Goal: Task Accomplishment & Management: Manage account settings

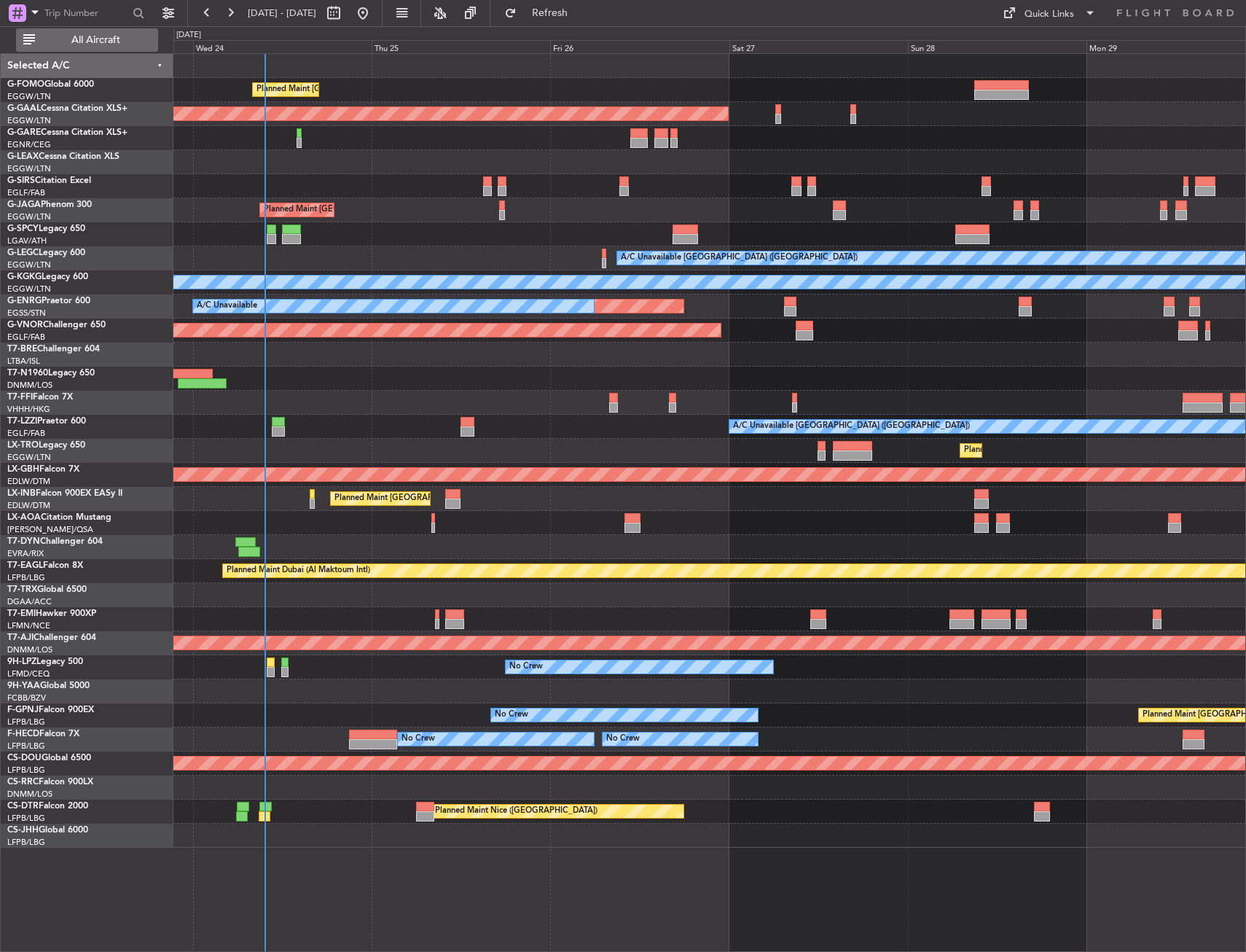
click at [123, 45] on button "All Aircraft" at bounding box center [87, 40] width 142 height 23
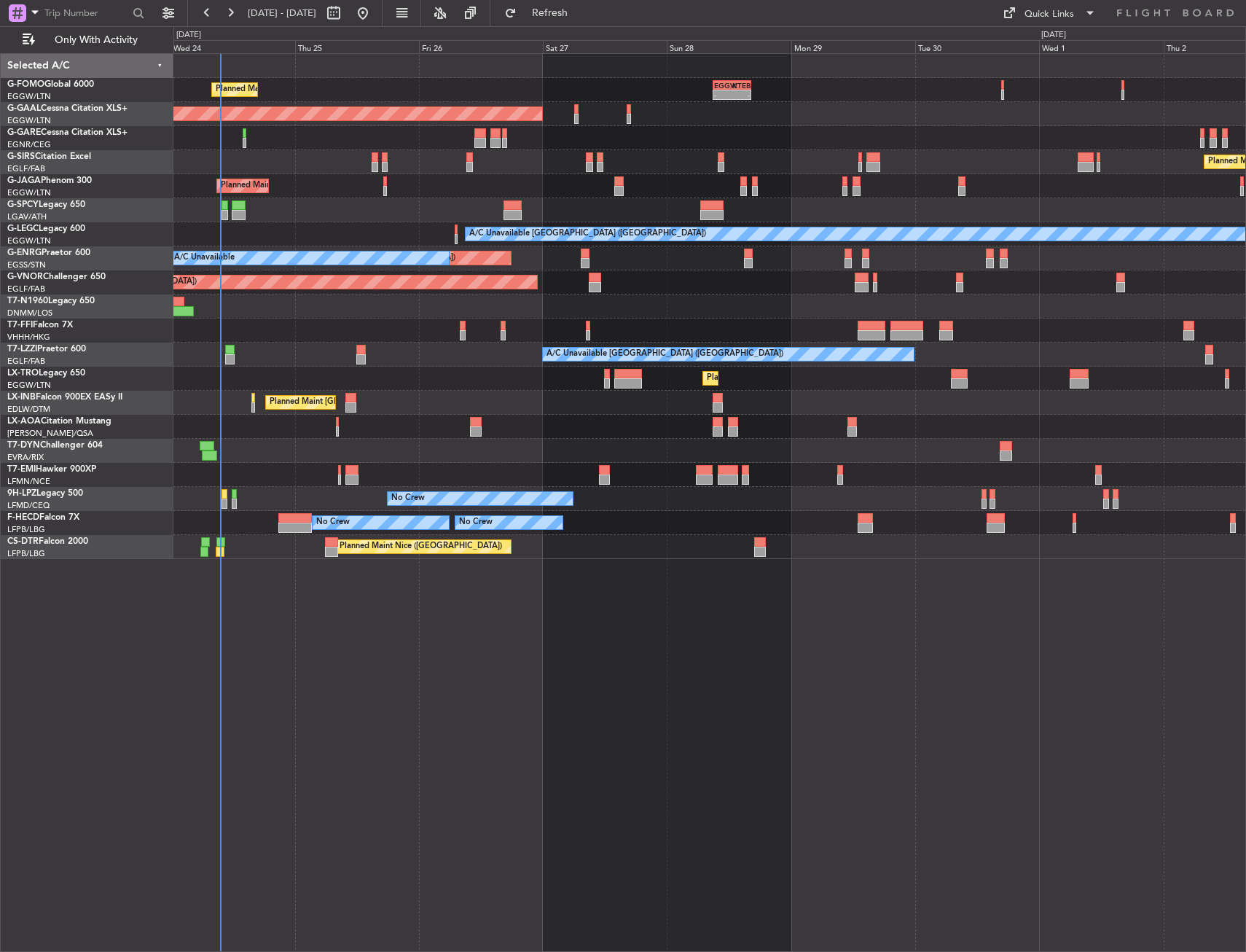
click at [267, 160] on div "Planned Maint [GEOGRAPHIC_DATA] ([GEOGRAPHIC_DATA])" at bounding box center [709, 162] width 1072 height 24
click at [780, 265] on div "Unplanned Maint [GEOGRAPHIC_DATA] ([GEOGRAPHIC_DATA]) A/C Unavailable" at bounding box center [709, 259] width 1072 height 24
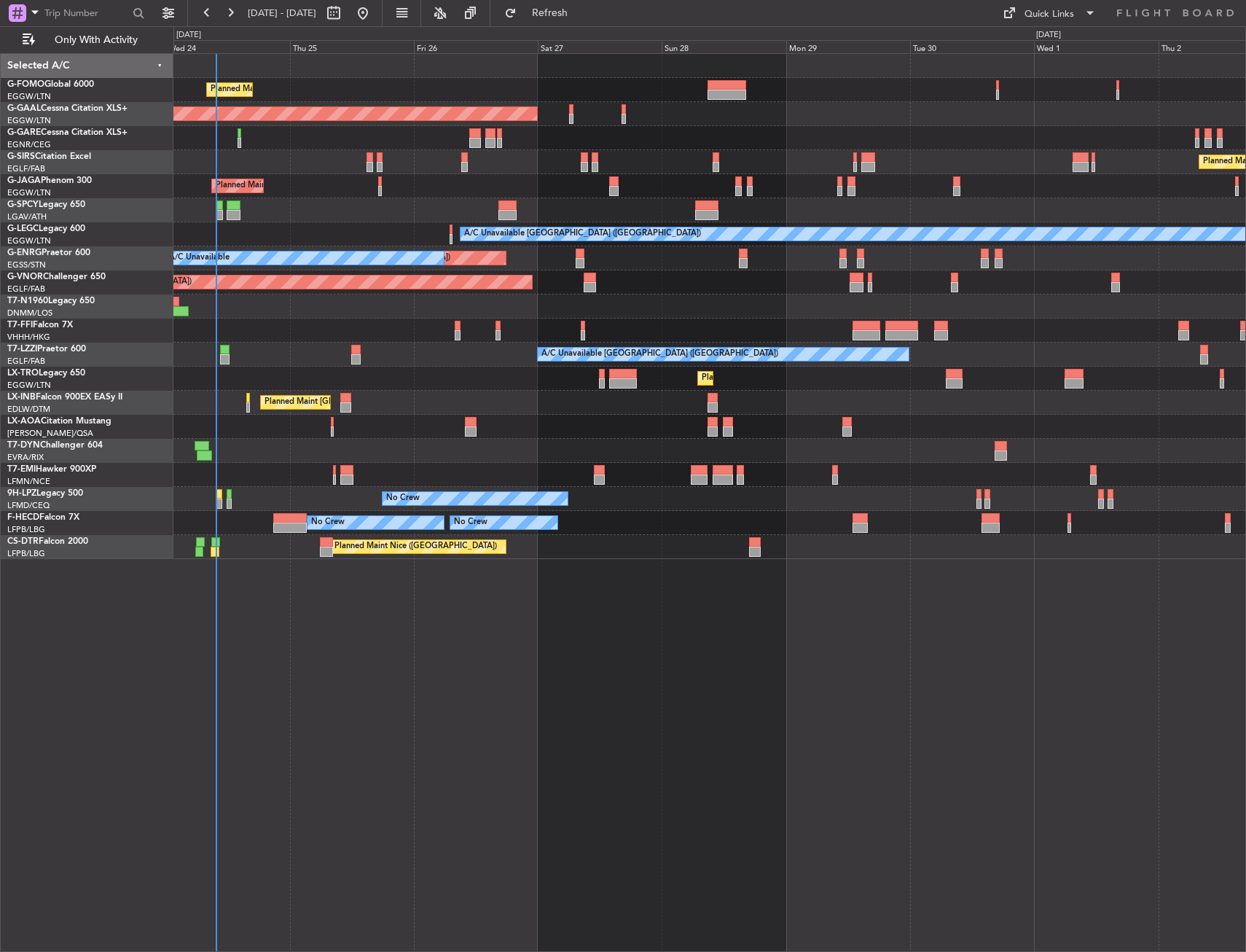
click at [313, 479] on div "Planned Maint [GEOGRAPHIC_DATA]" at bounding box center [709, 475] width 1072 height 24
click at [360, 221] on div "Planned Maint London (Luton) Planned Maint Dusseldorf Owner Planned Maint Londo…" at bounding box center [709, 306] width 1072 height 505
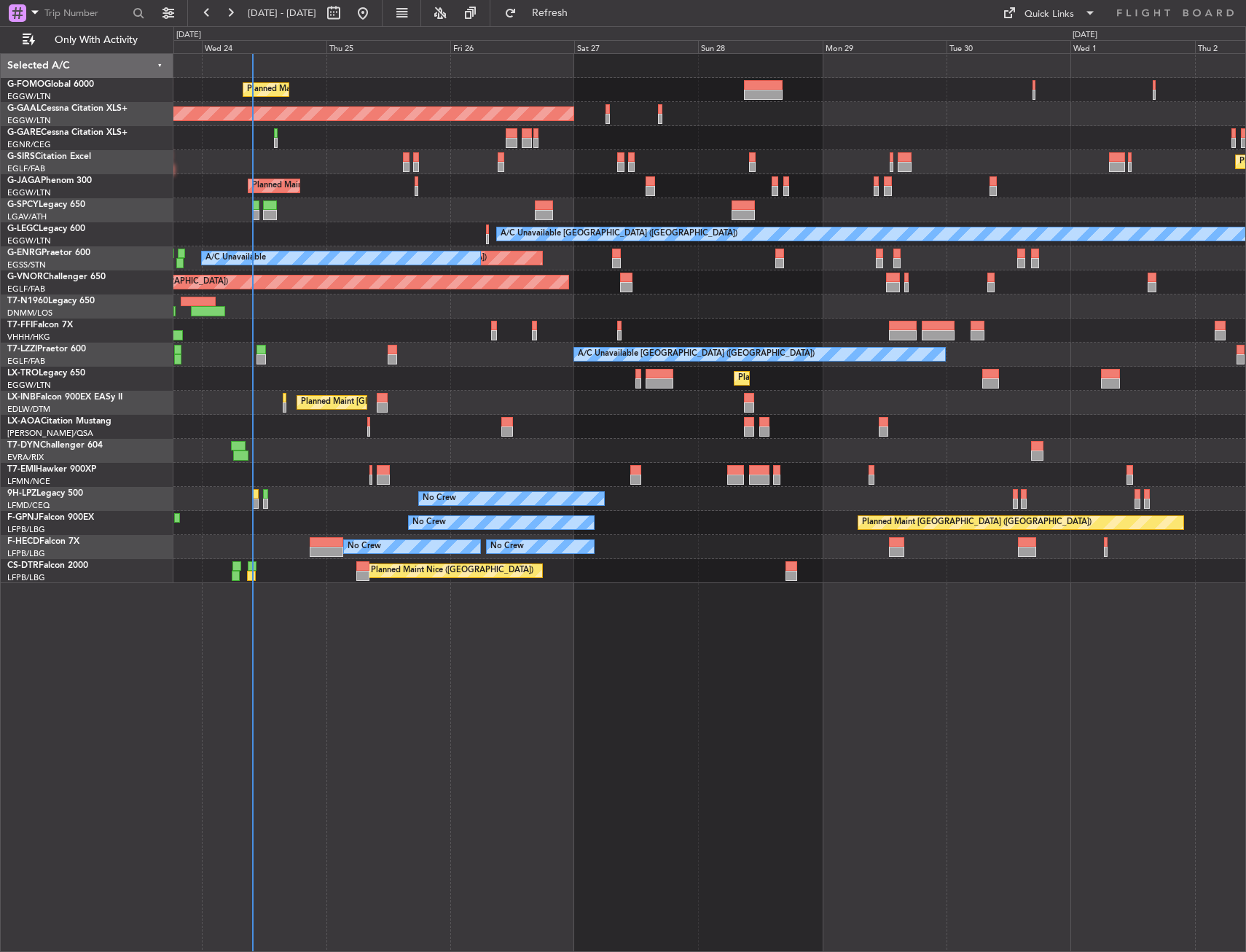
click at [423, 221] on div at bounding box center [709, 210] width 1072 height 24
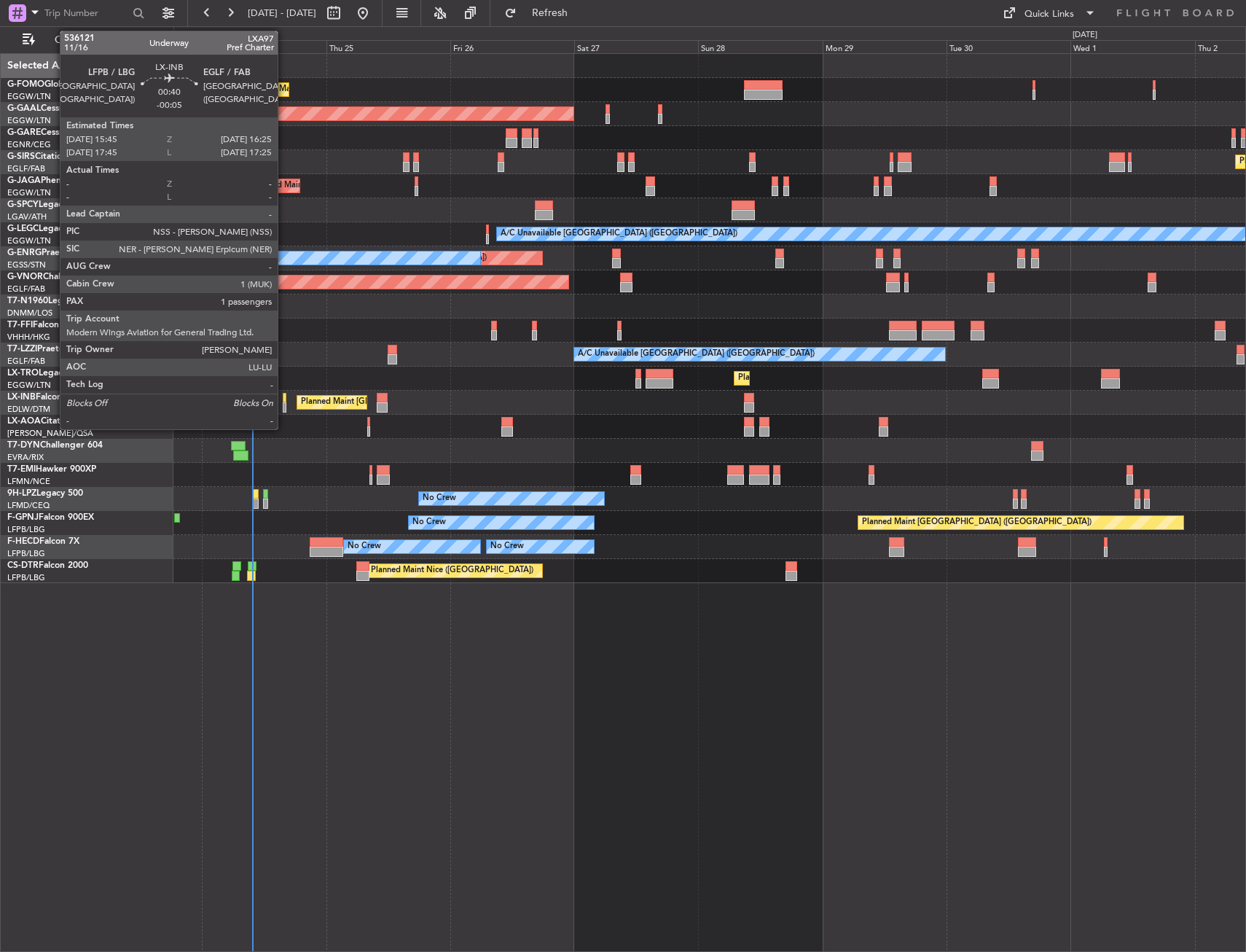
click at [283, 406] on div at bounding box center [284, 407] width 4 height 10
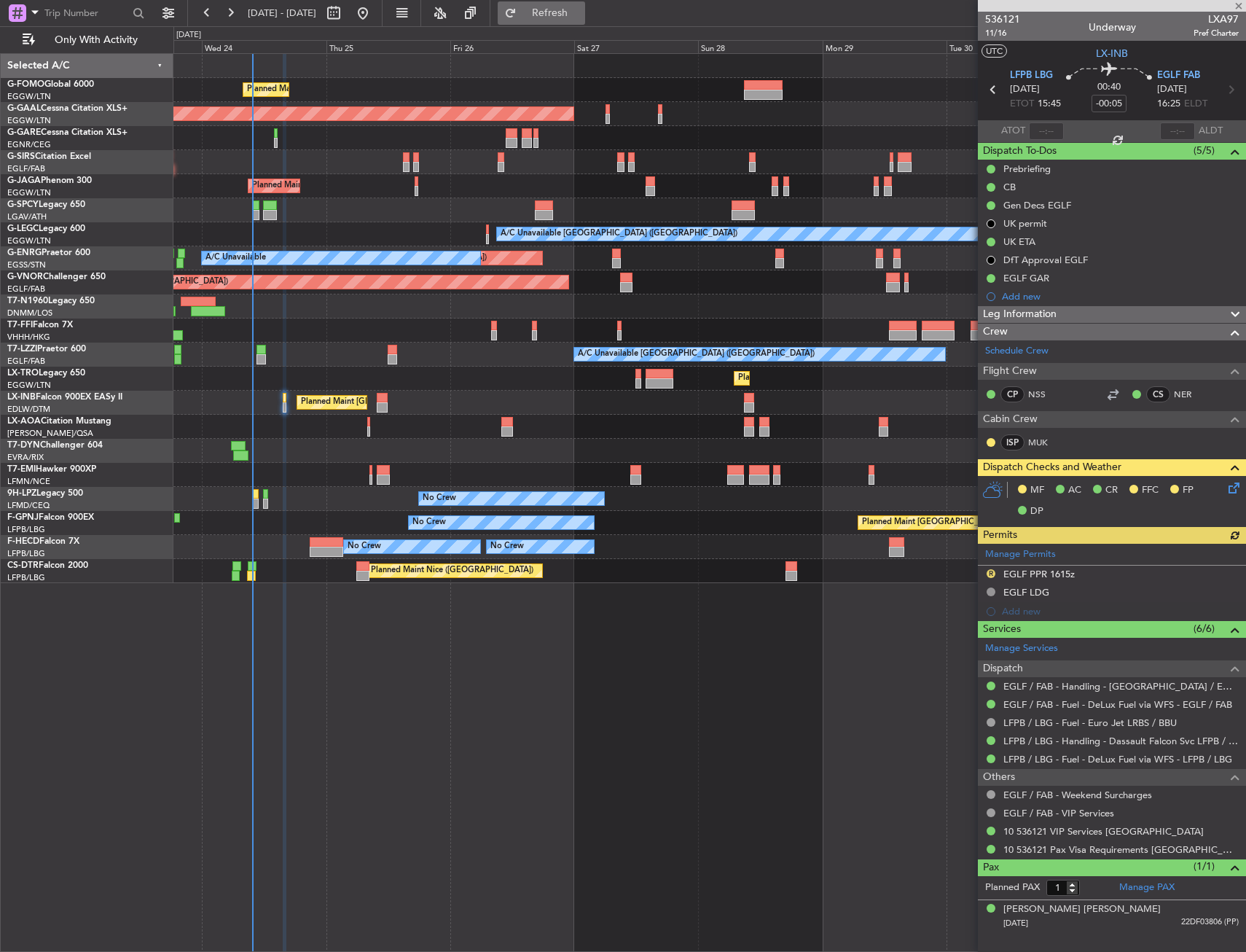
click at [581, 14] on span "Refresh" at bounding box center [550, 13] width 61 height 10
click at [581, 16] on span "Refresh" at bounding box center [550, 13] width 61 height 10
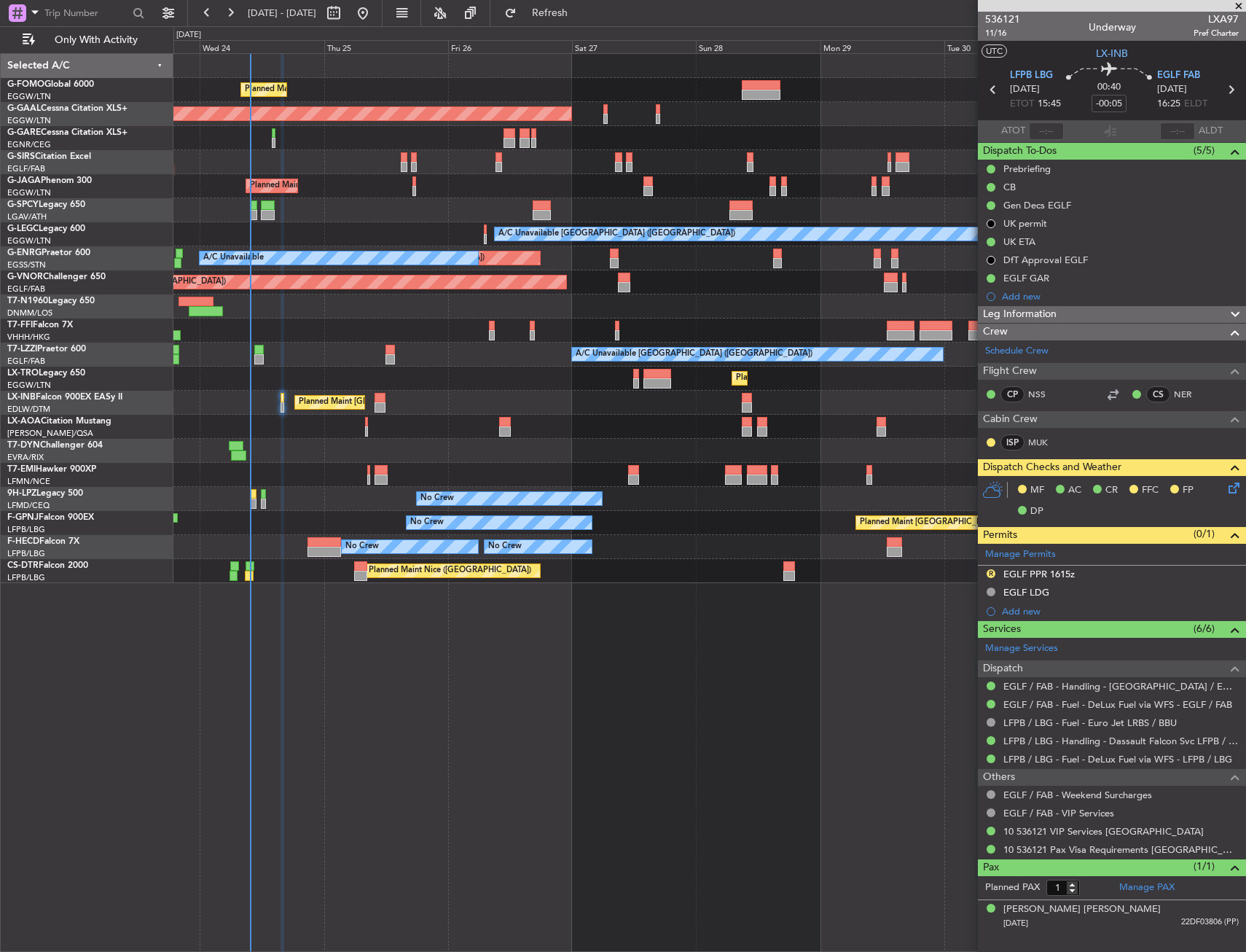
click at [700, 177] on div "Planned Maint London (Luton) Planned Maint Dusseldorf Owner Planned Maint Londo…" at bounding box center [709, 318] width 1072 height 529
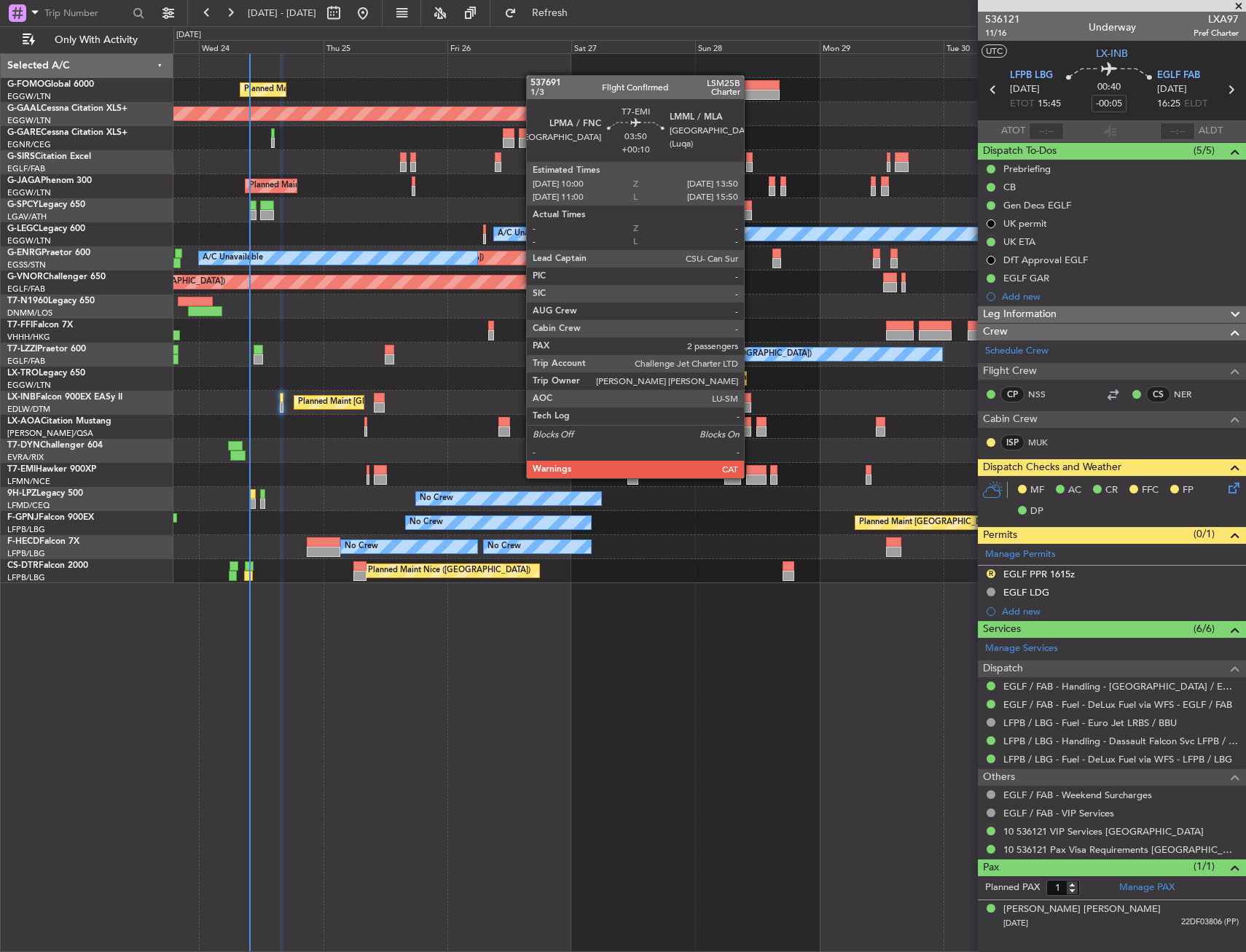
click at [750, 477] on div at bounding box center [756, 480] width 20 height 10
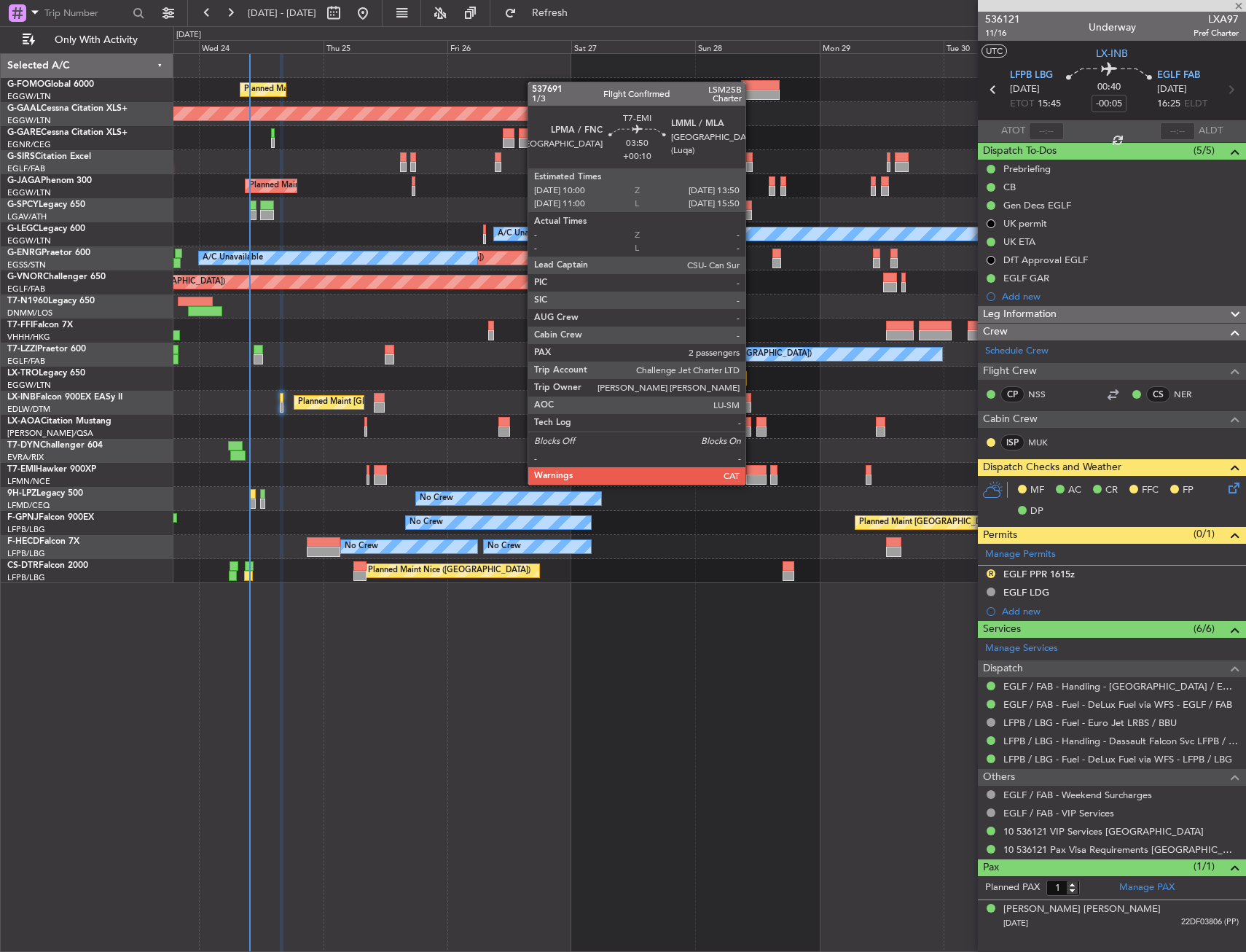
type input "+00:10"
type input "2"
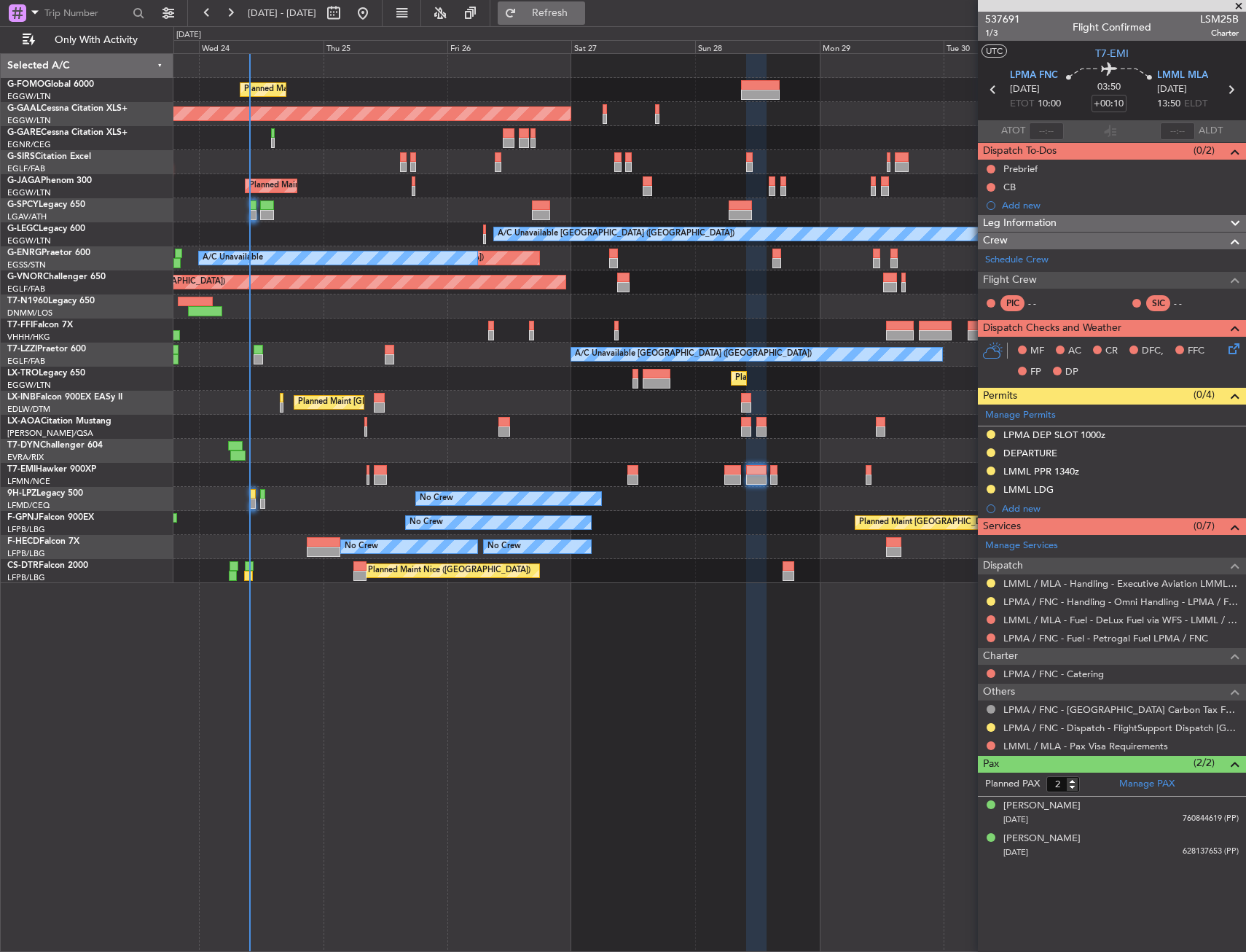
click at [578, 13] on span "Refresh" at bounding box center [550, 13] width 61 height 10
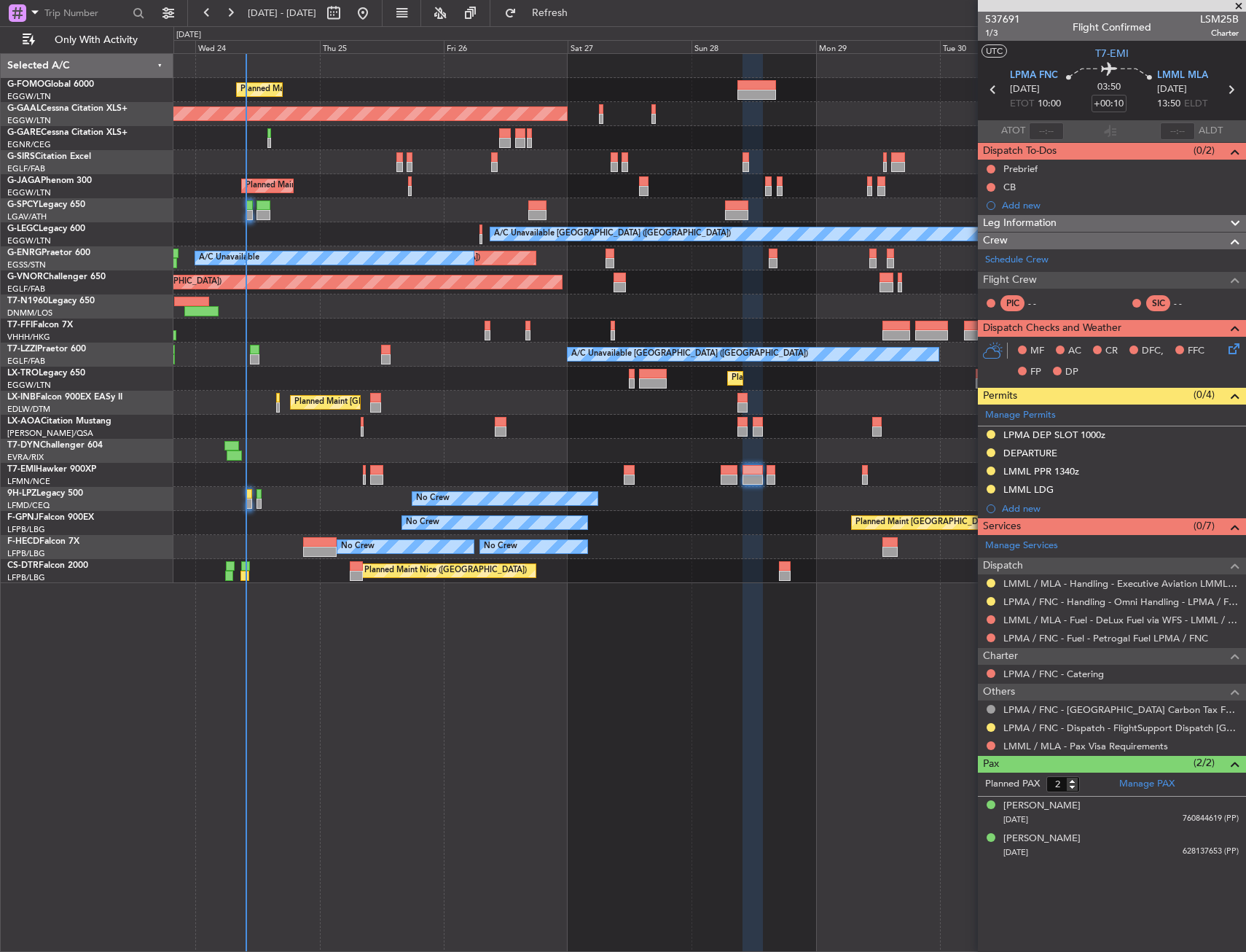
click at [789, 314] on div "AOG Maint London ([GEOGRAPHIC_DATA])" at bounding box center [709, 306] width 1072 height 24
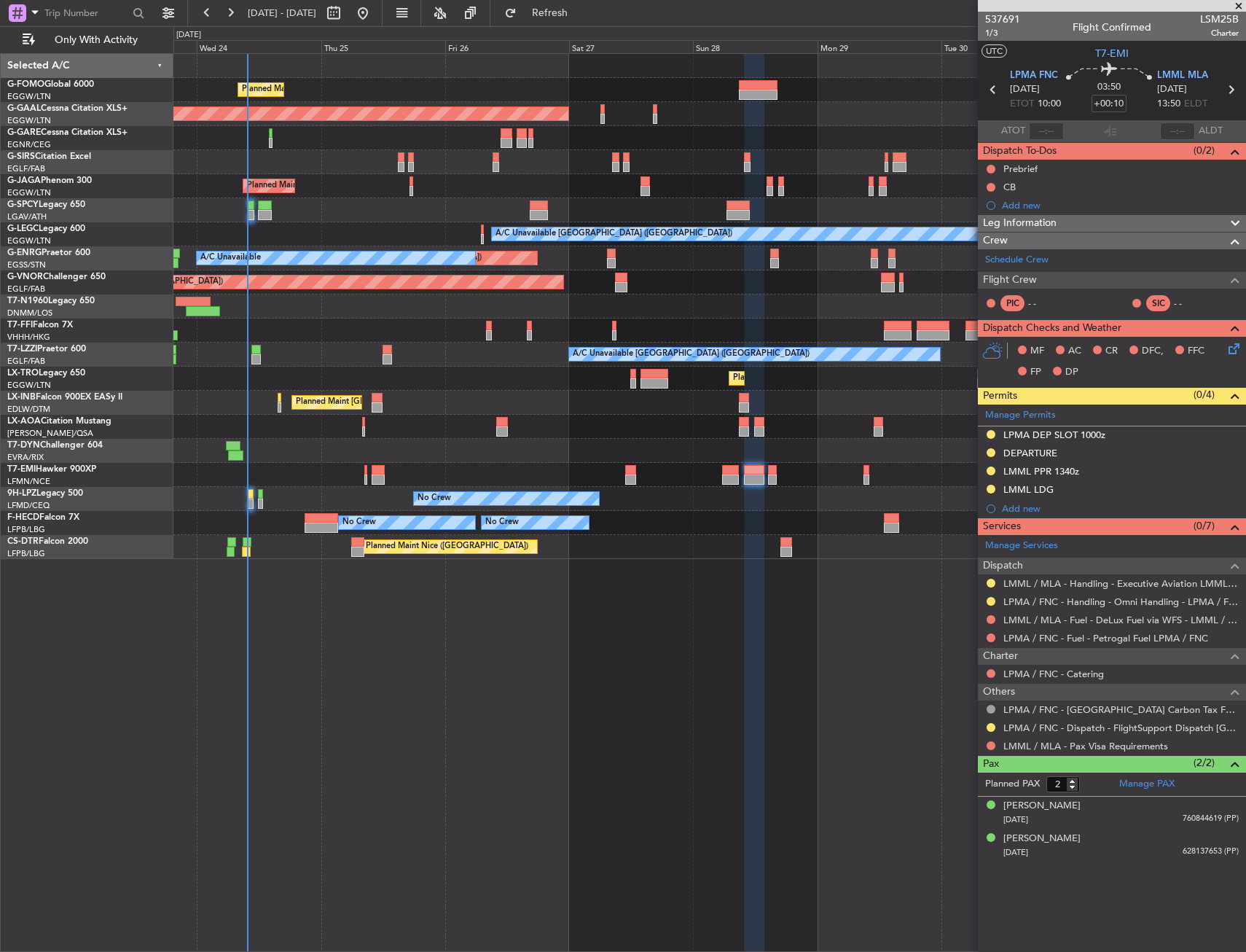
click at [676, 303] on div "AOG Maint London ([GEOGRAPHIC_DATA])" at bounding box center [709, 306] width 1072 height 24
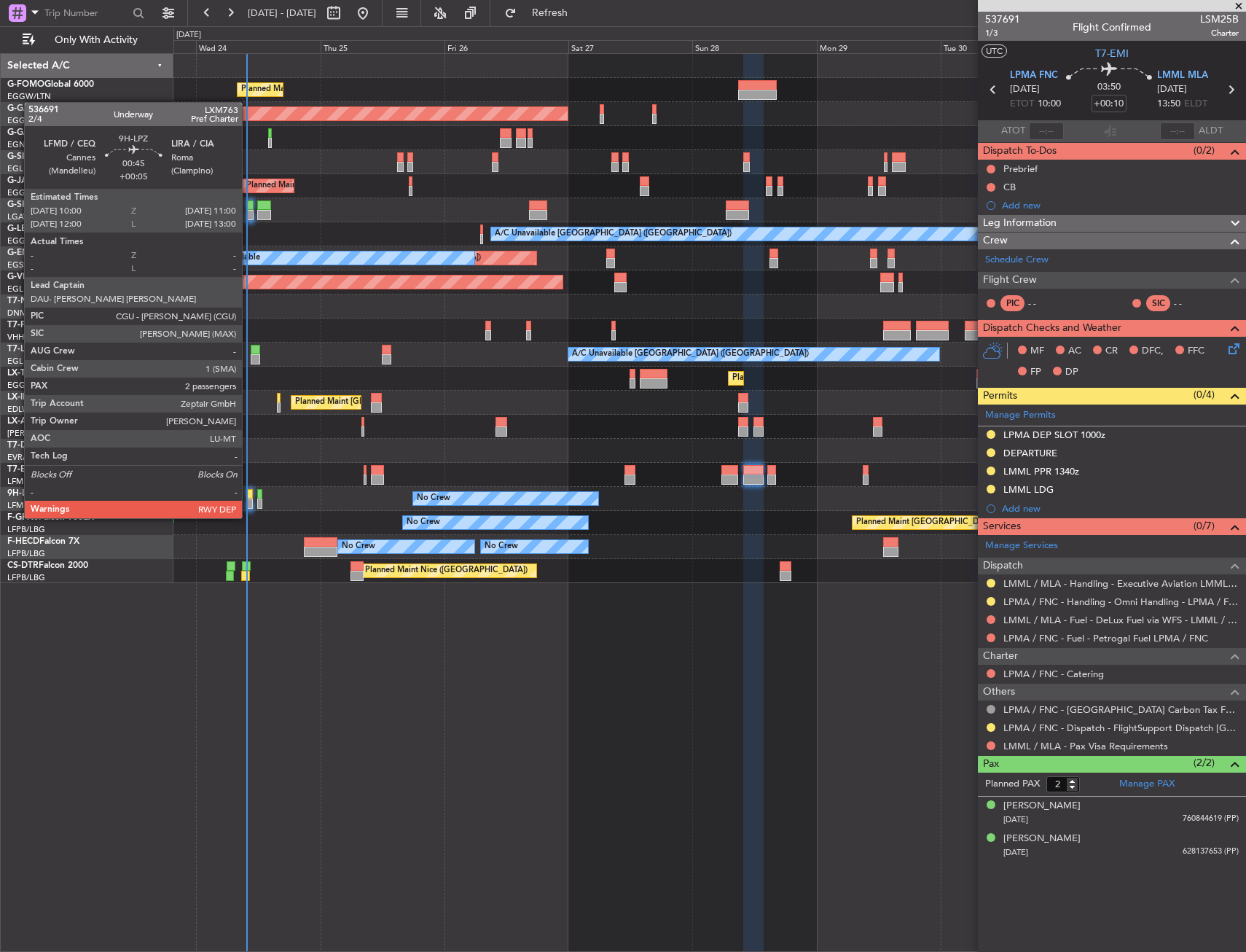
click at [249, 504] on div at bounding box center [250, 504] width 6 height 10
type input "+00:05"
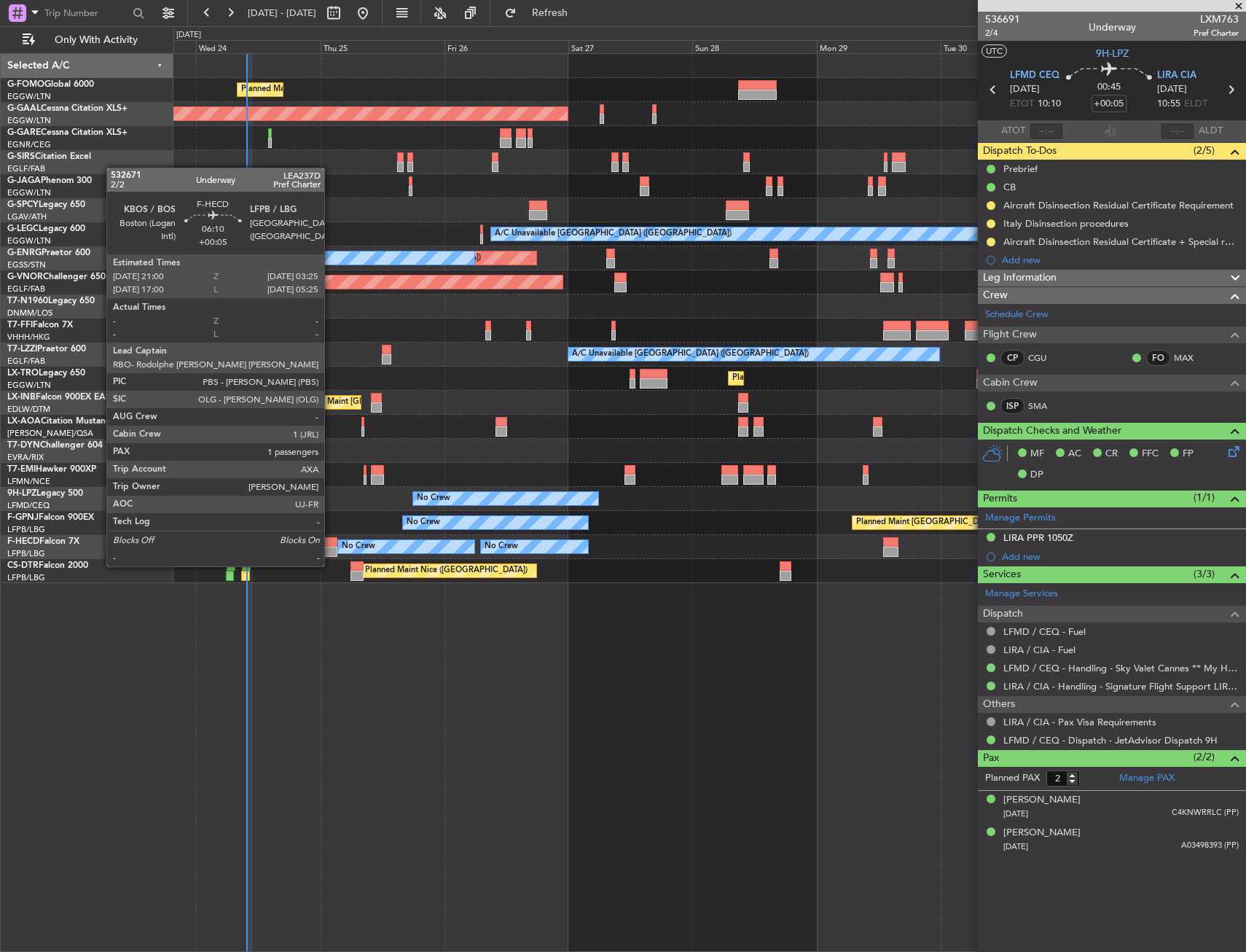
click at [331, 551] on div at bounding box center [321, 551] width 34 height 10
type input "1"
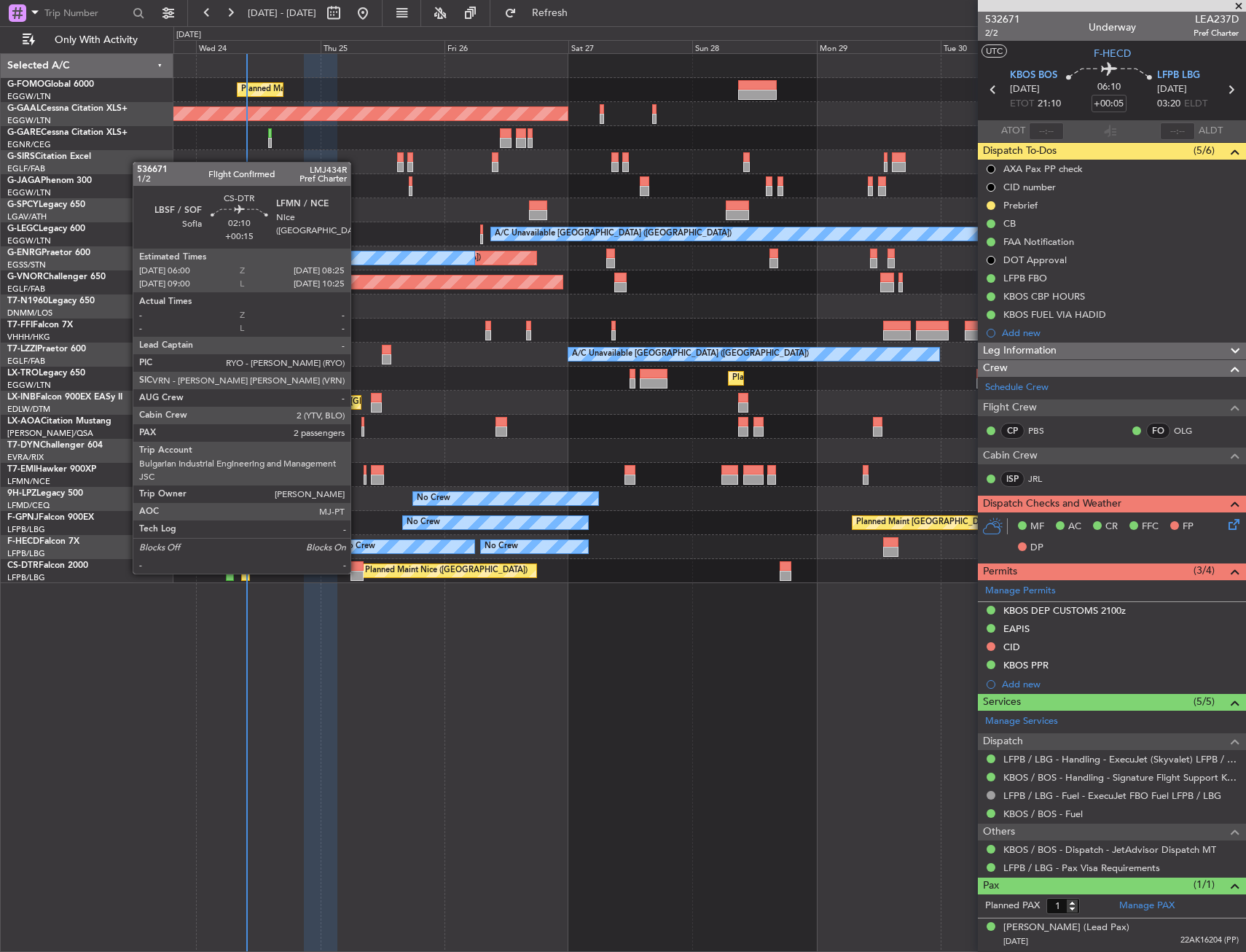
click at [357, 572] on div at bounding box center [357, 576] width 13 height 10
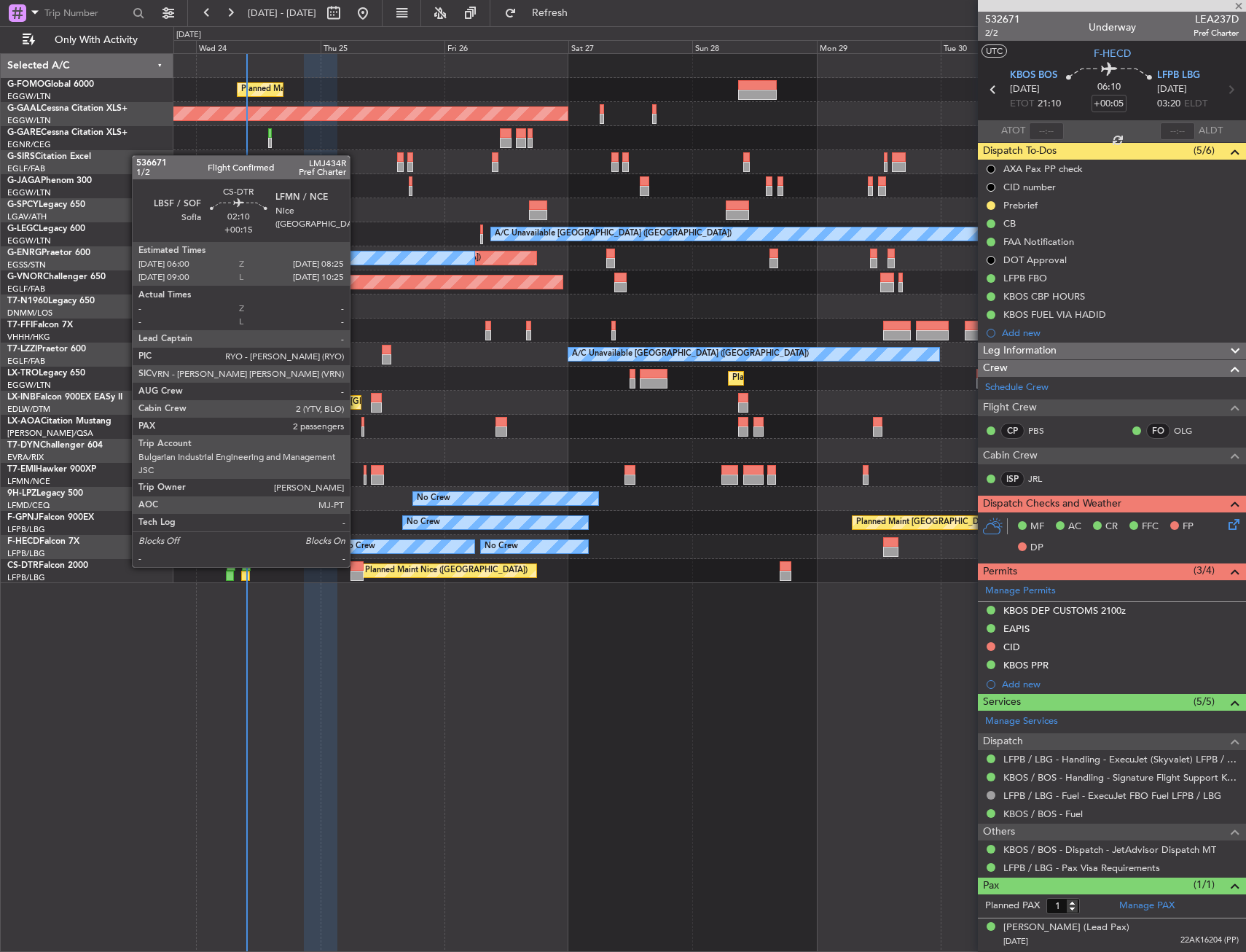
type input "+00:15"
type input "2"
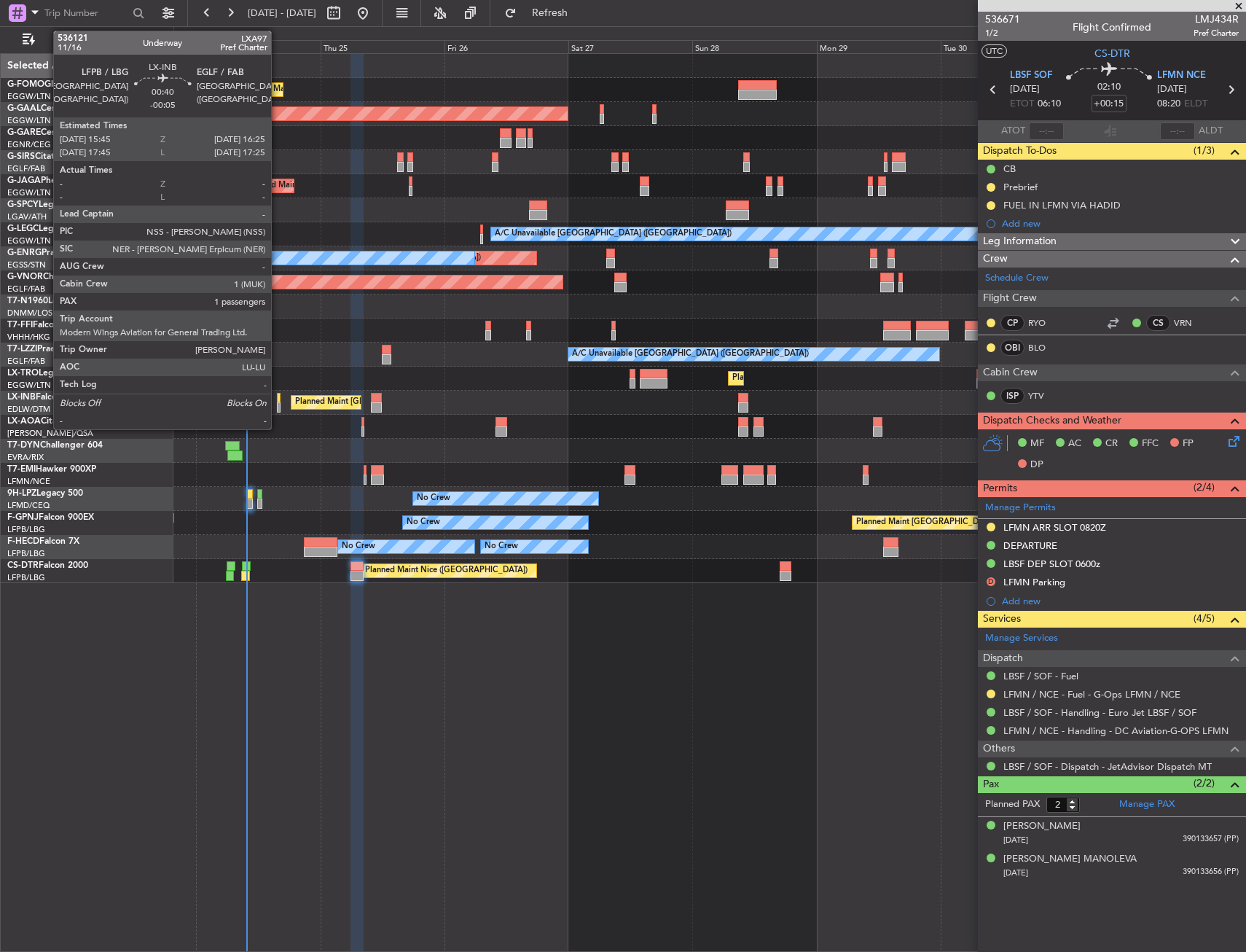
click at [278, 404] on div at bounding box center [279, 407] width 4 height 10
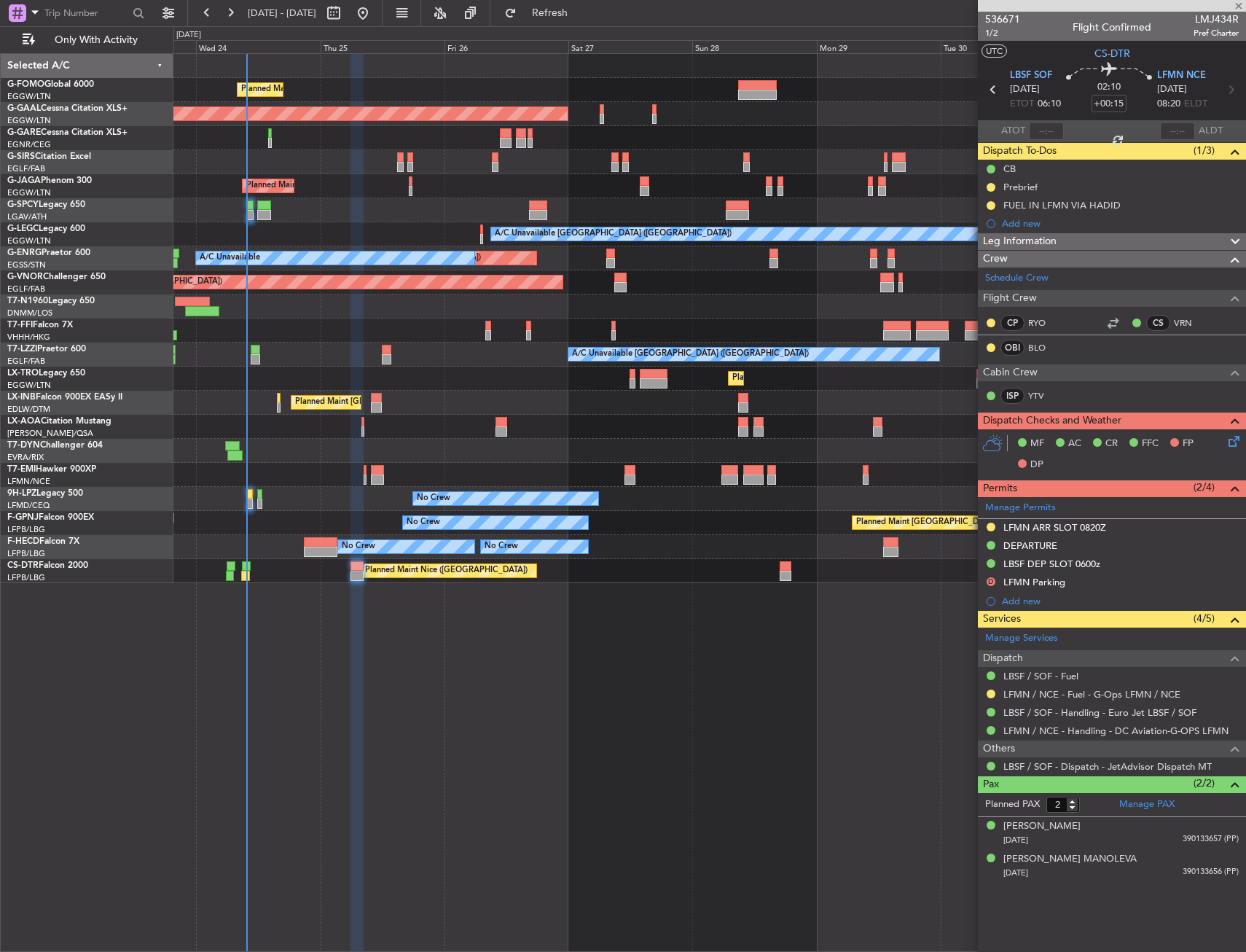
type input "-00:05"
type input "1"
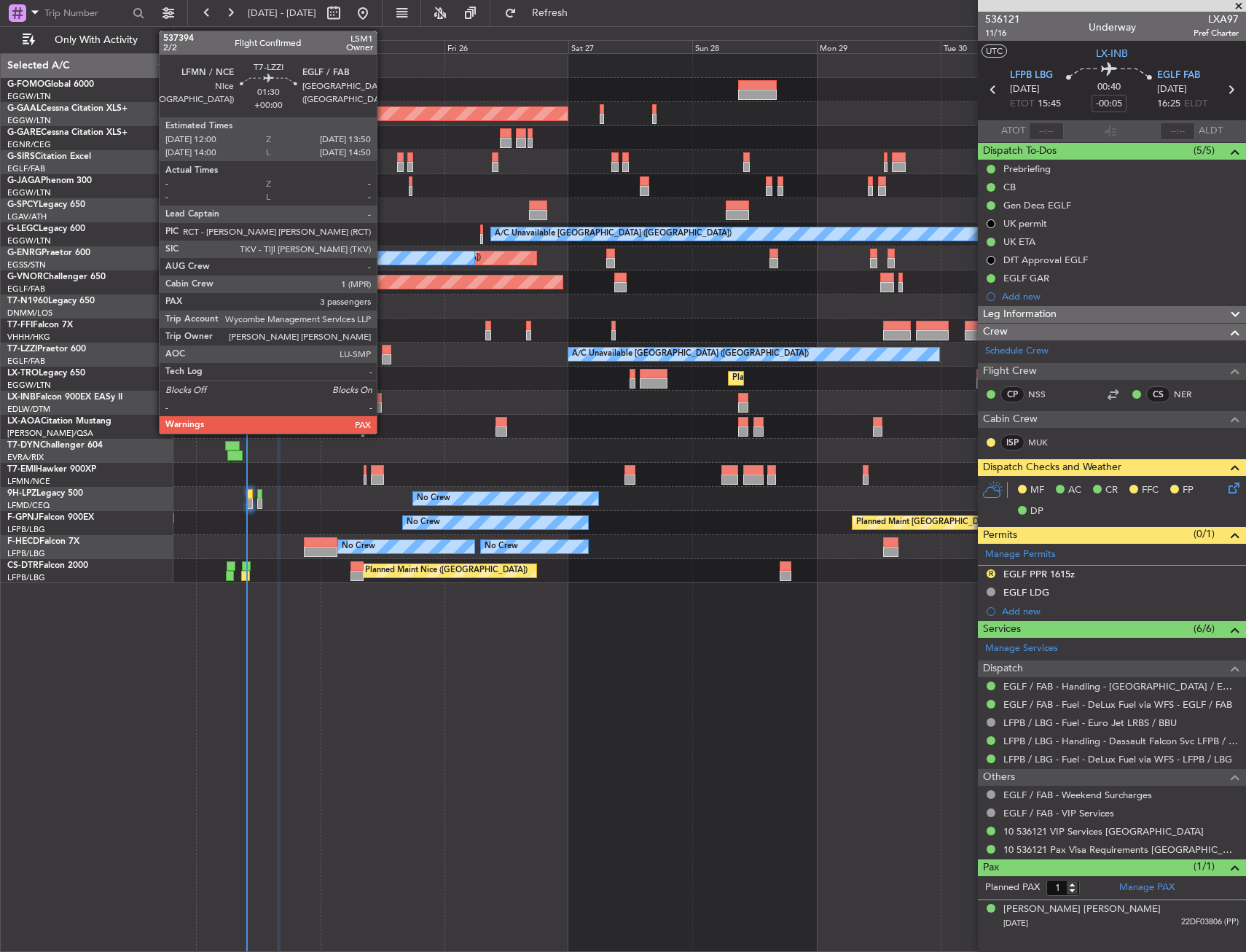
click at [383, 349] on div at bounding box center [387, 350] width 10 height 10
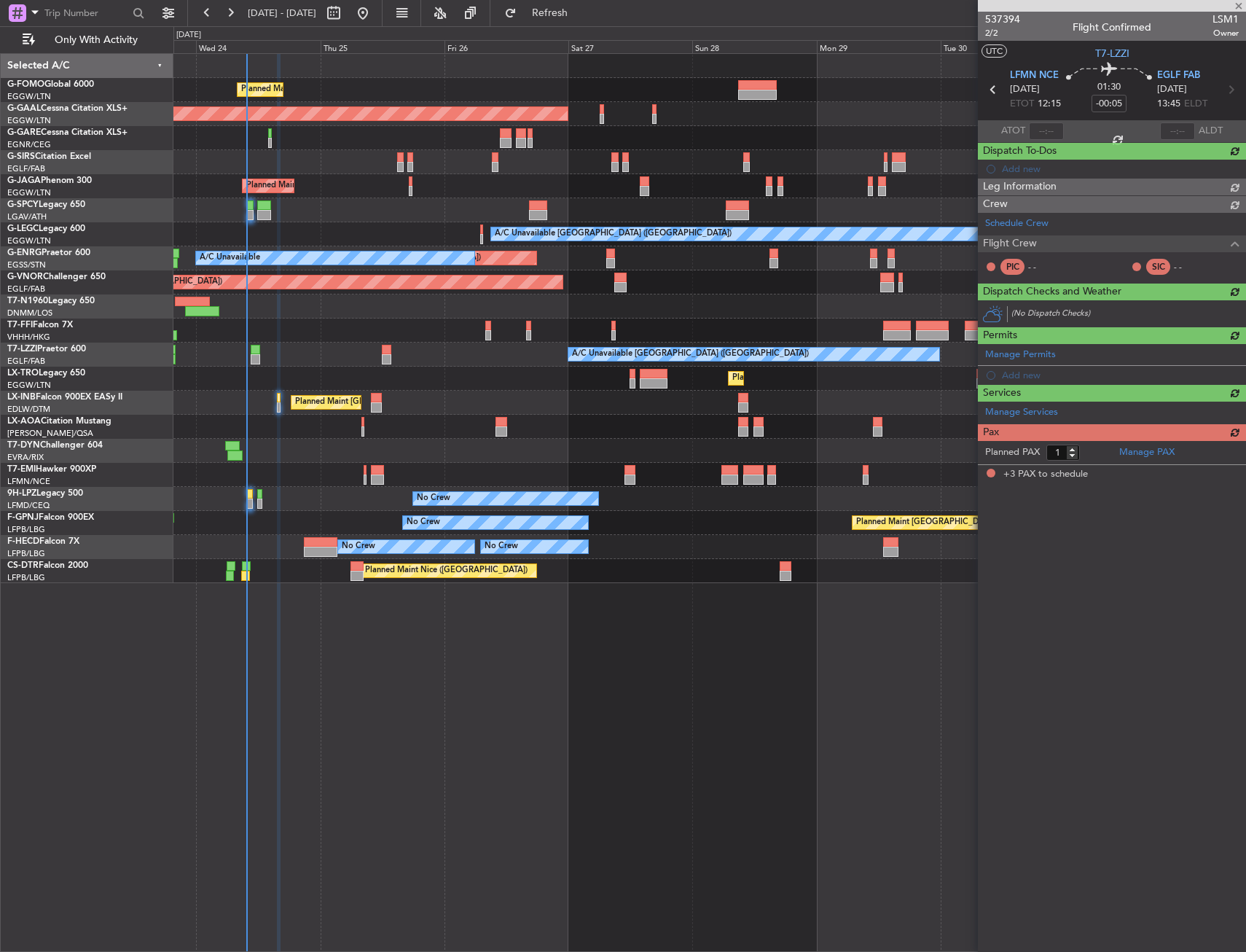
type input "3"
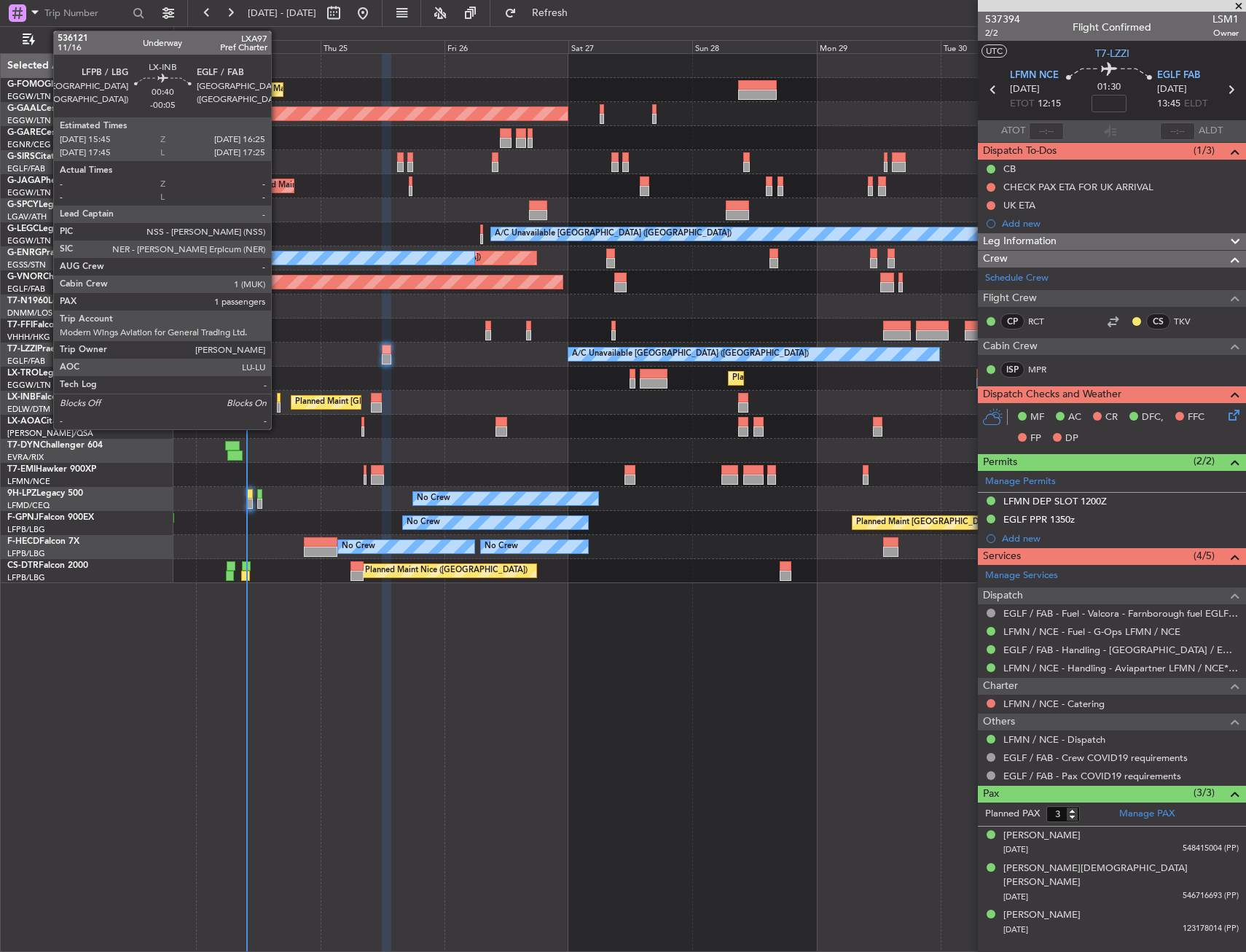
click at [278, 402] on div at bounding box center [279, 407] width 4 height 10
type input "-00:05"
type input "1"
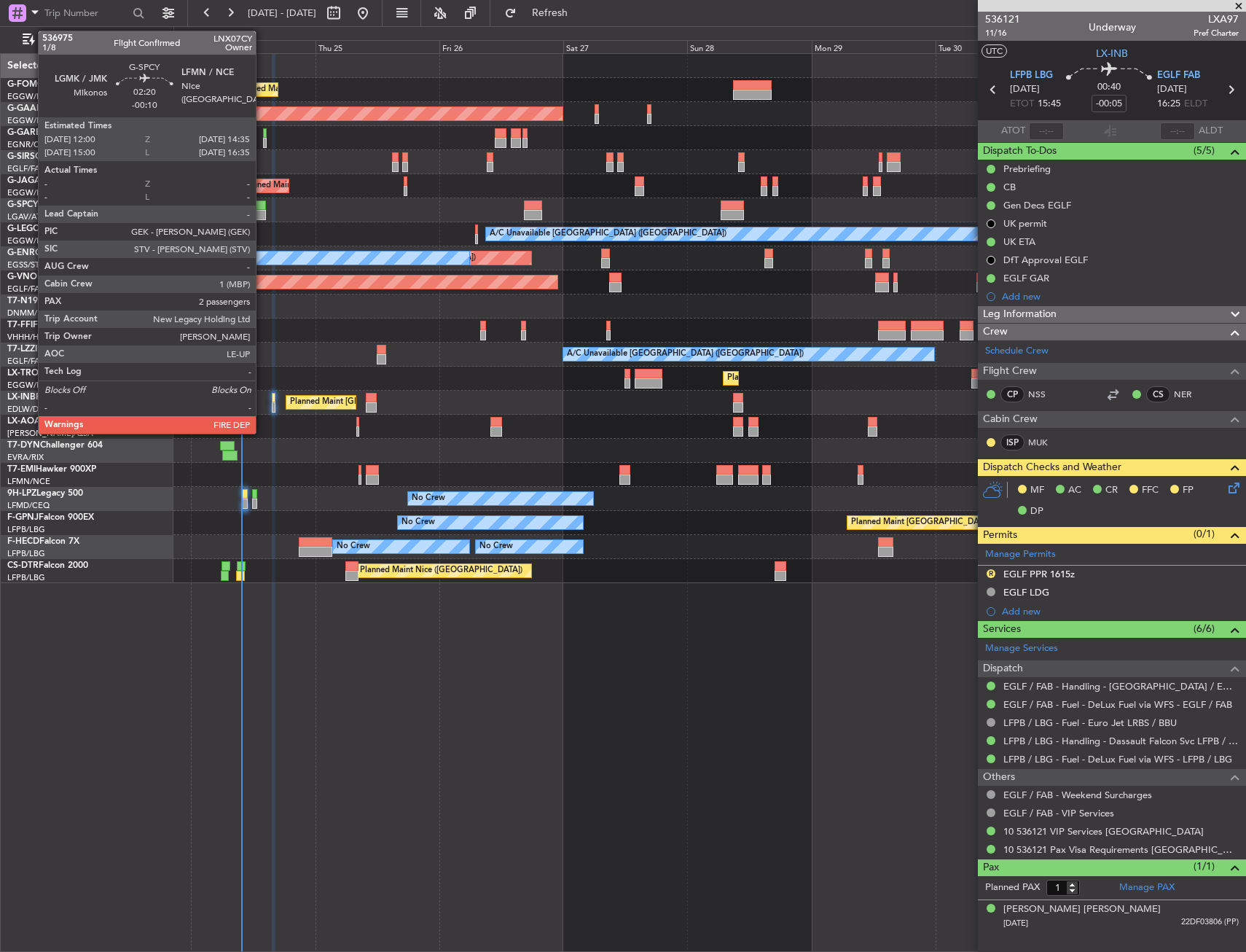
click at [257, 214] on div at bounding box center [259, 215] width 14 height 10
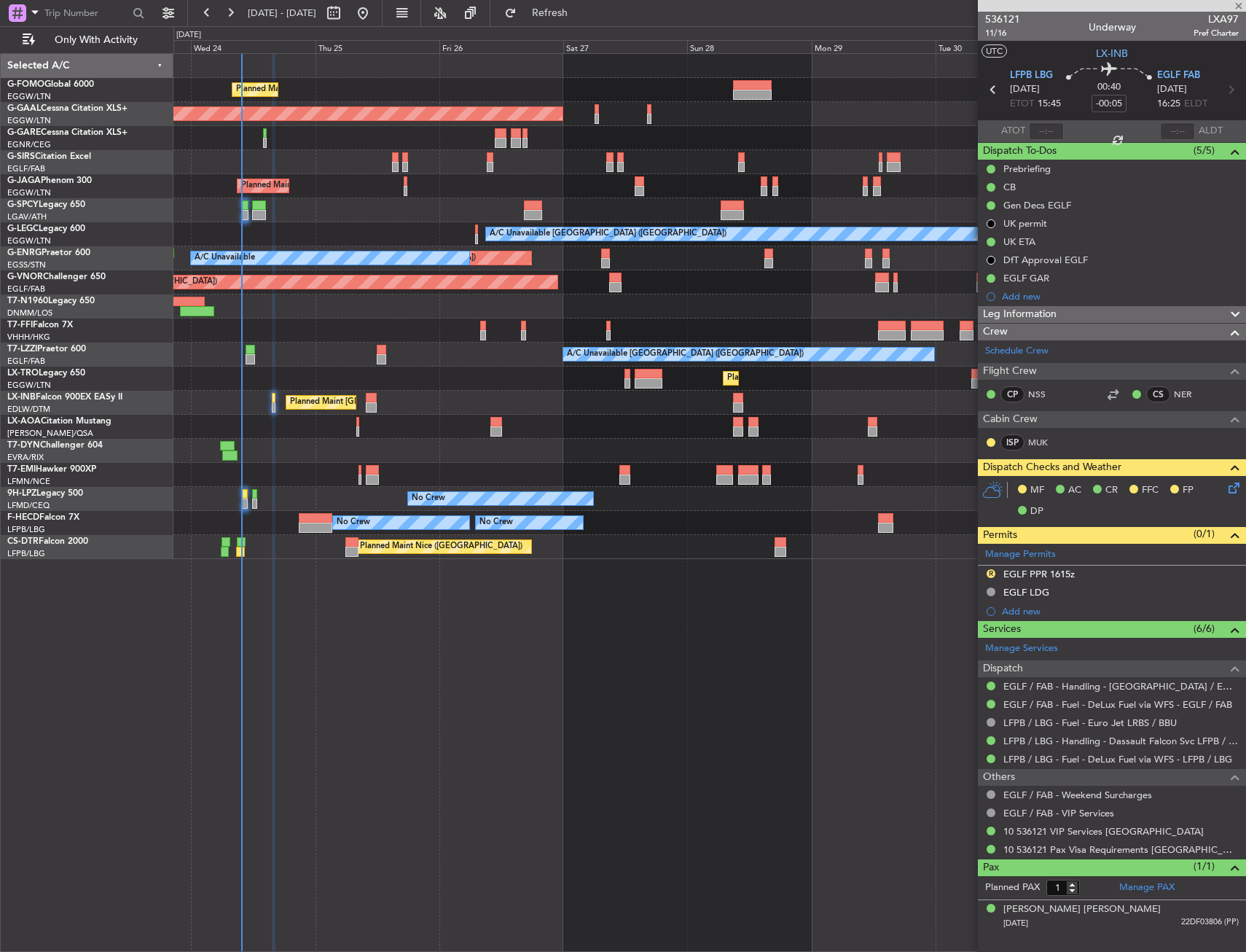
type input "-00:10"
type input "2"
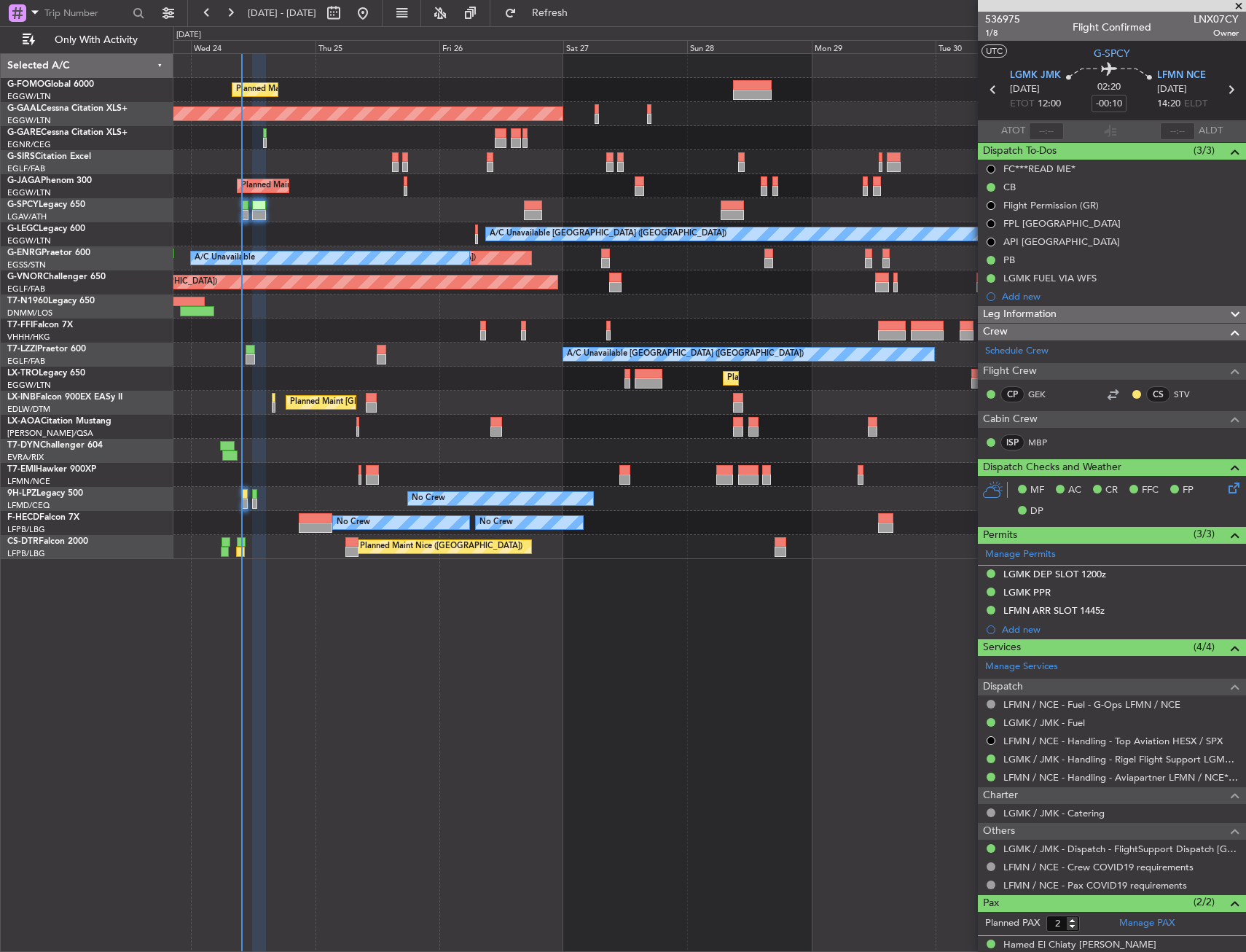
click at [551, 313] on div "AOG Maint London ([GEOGRAPHIC_DATA])" at bounding box center [709, 306] width 1072 height 24
click at [401, 345] on div "A/C Unavailable London (Farnborough) A/C Unavailable London (Farnborough)" at bounding box center [709, 354] width 1072 height 24
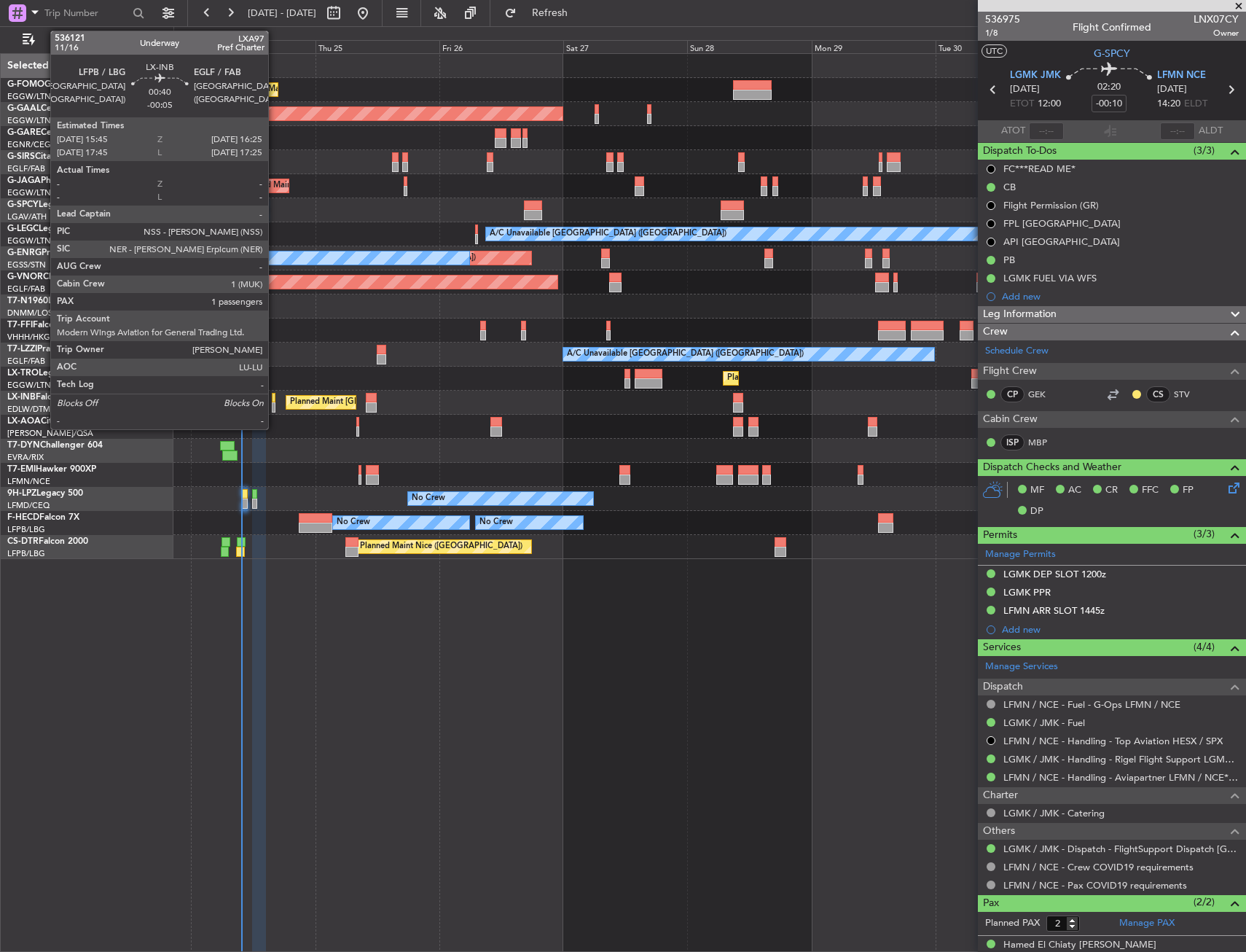
click at [275, 397] on div at bounding box center [274, 398] width 4 height 10
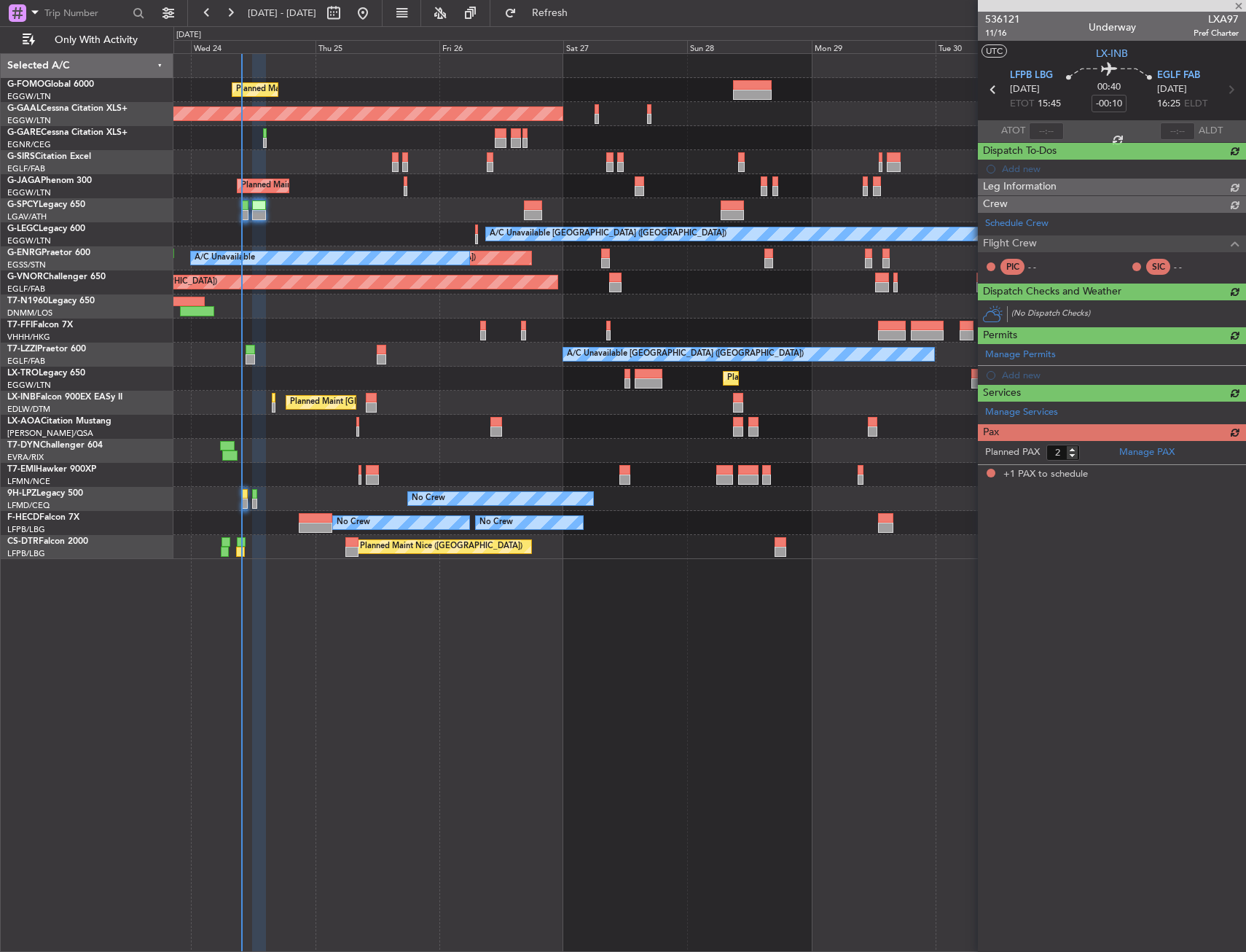
type input "-00:05"
type input "1"
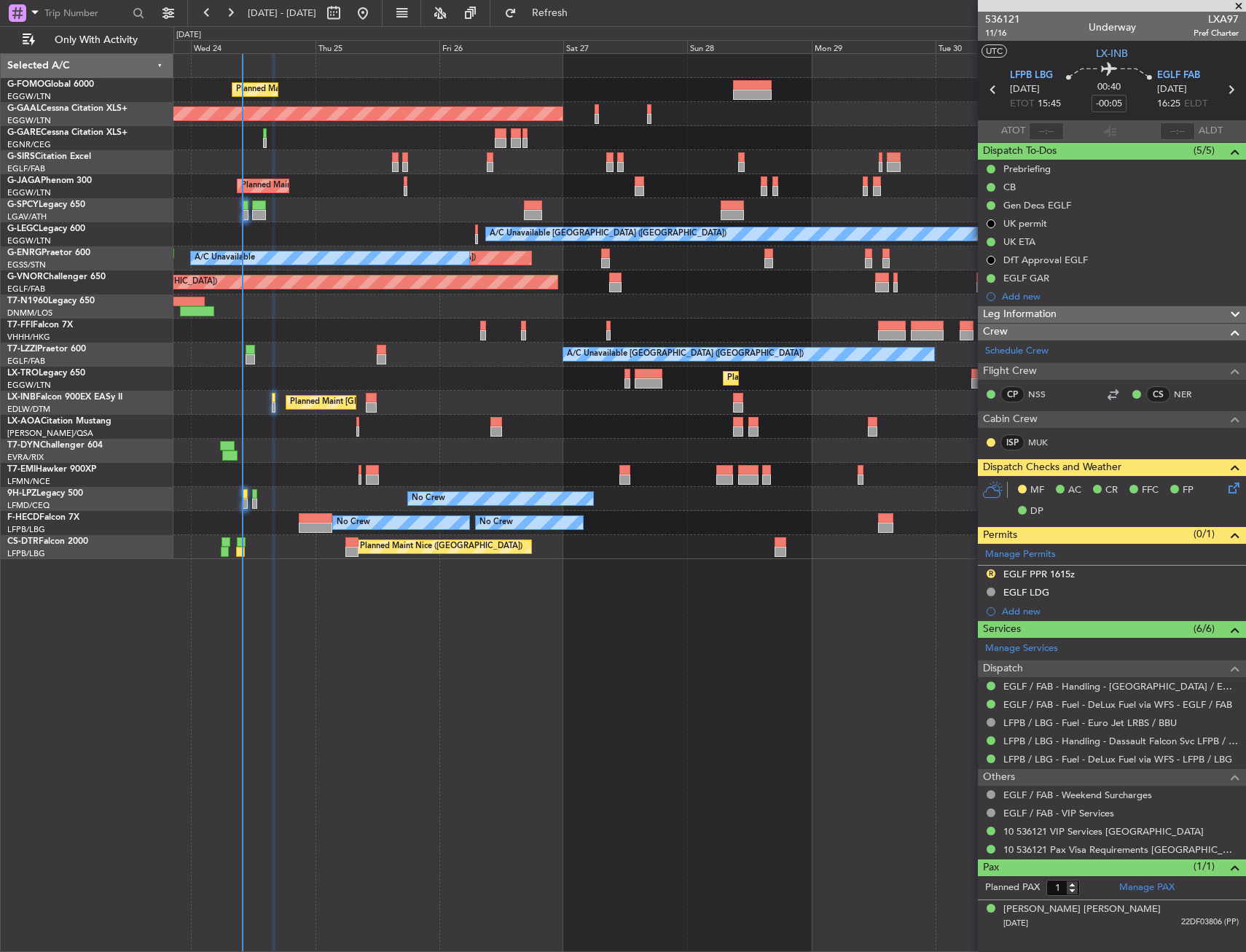
click at [718, 487] on div "Planned Maint London (Luton) Planned Maint Dusseldorf Owner Planned Maint Londo…" at bounding box center [709, 306] width 1072 height 505
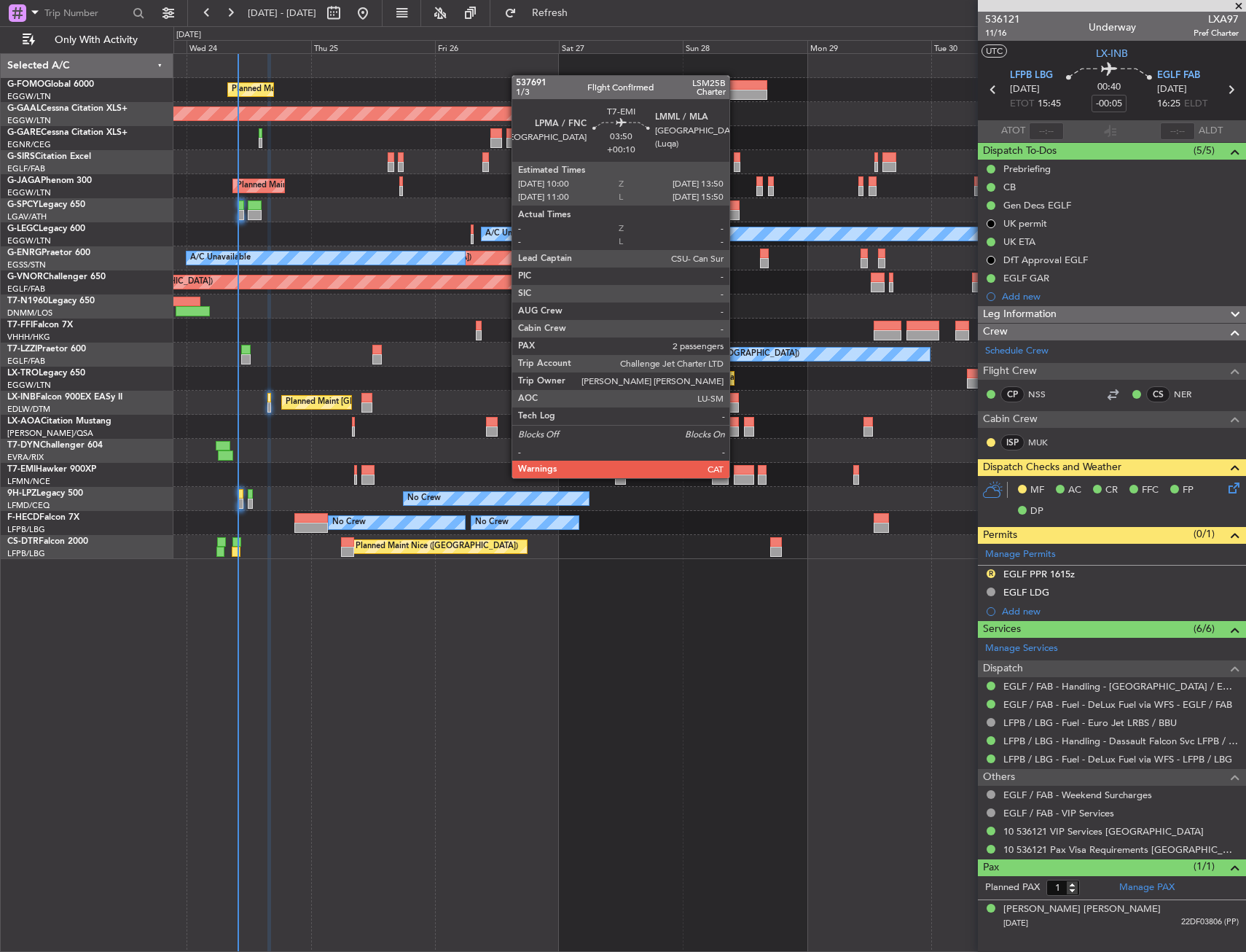
click at [736, 477] on div at bounding box center [744, 480] width 20 height 10
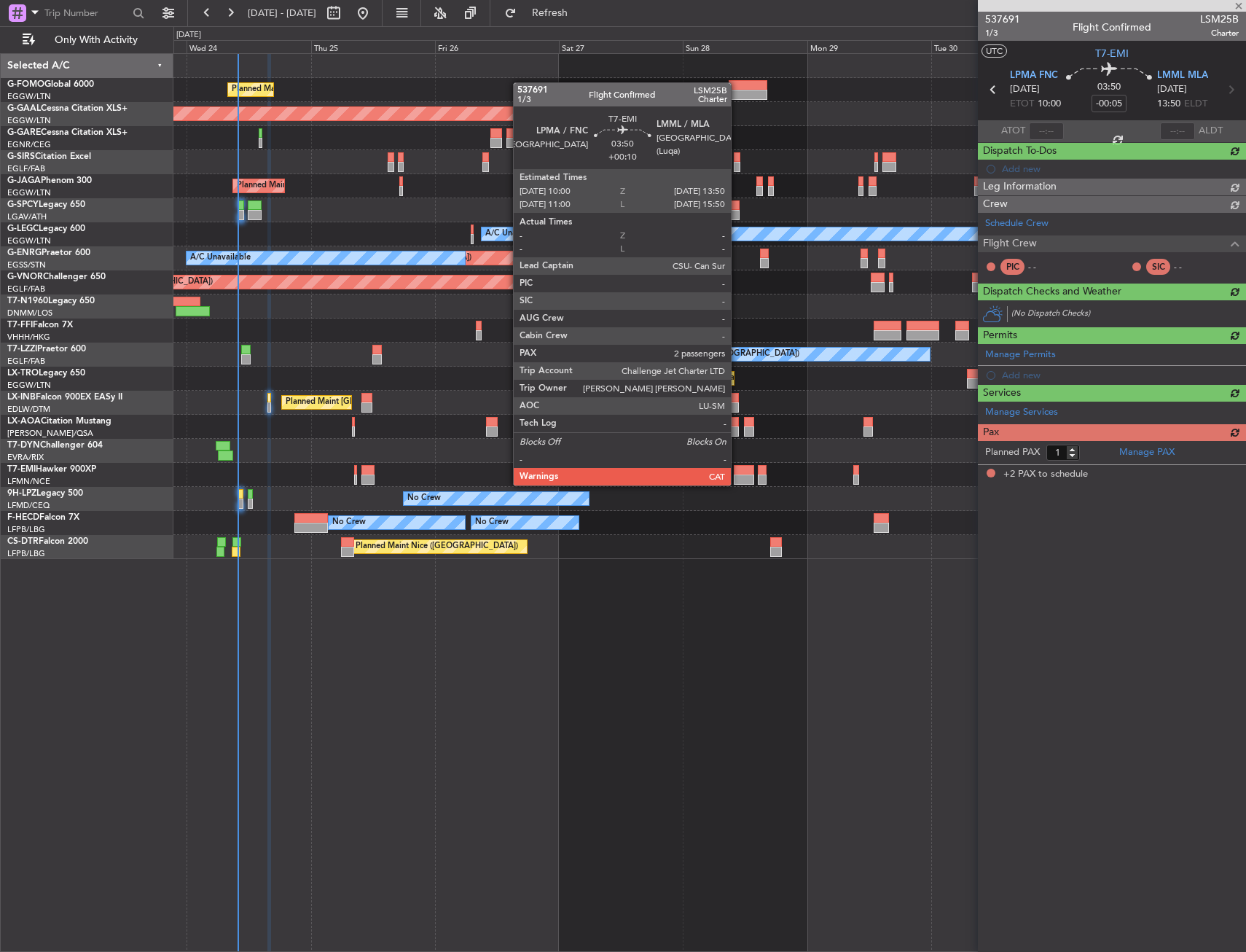
type input "+00:10"
type input "2"
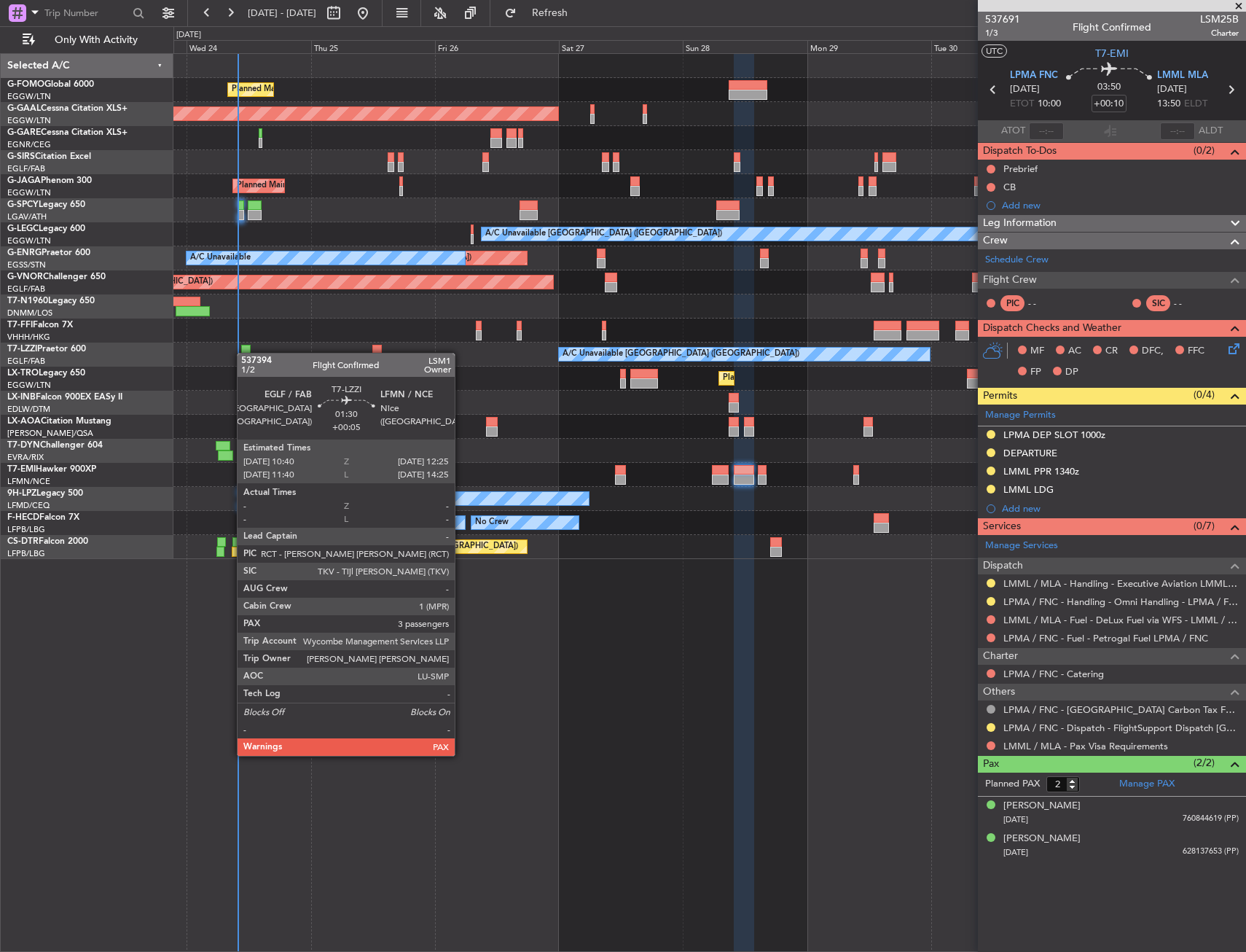
click at [247, 346] on div "A/C Unavailable [GEOGRAPHIC_DATA] ([GEOGRAPHIC_DATA]) A/C Unavailable [GEOGRAPH…" at bounding box center [709, 354] width 1072 height 24
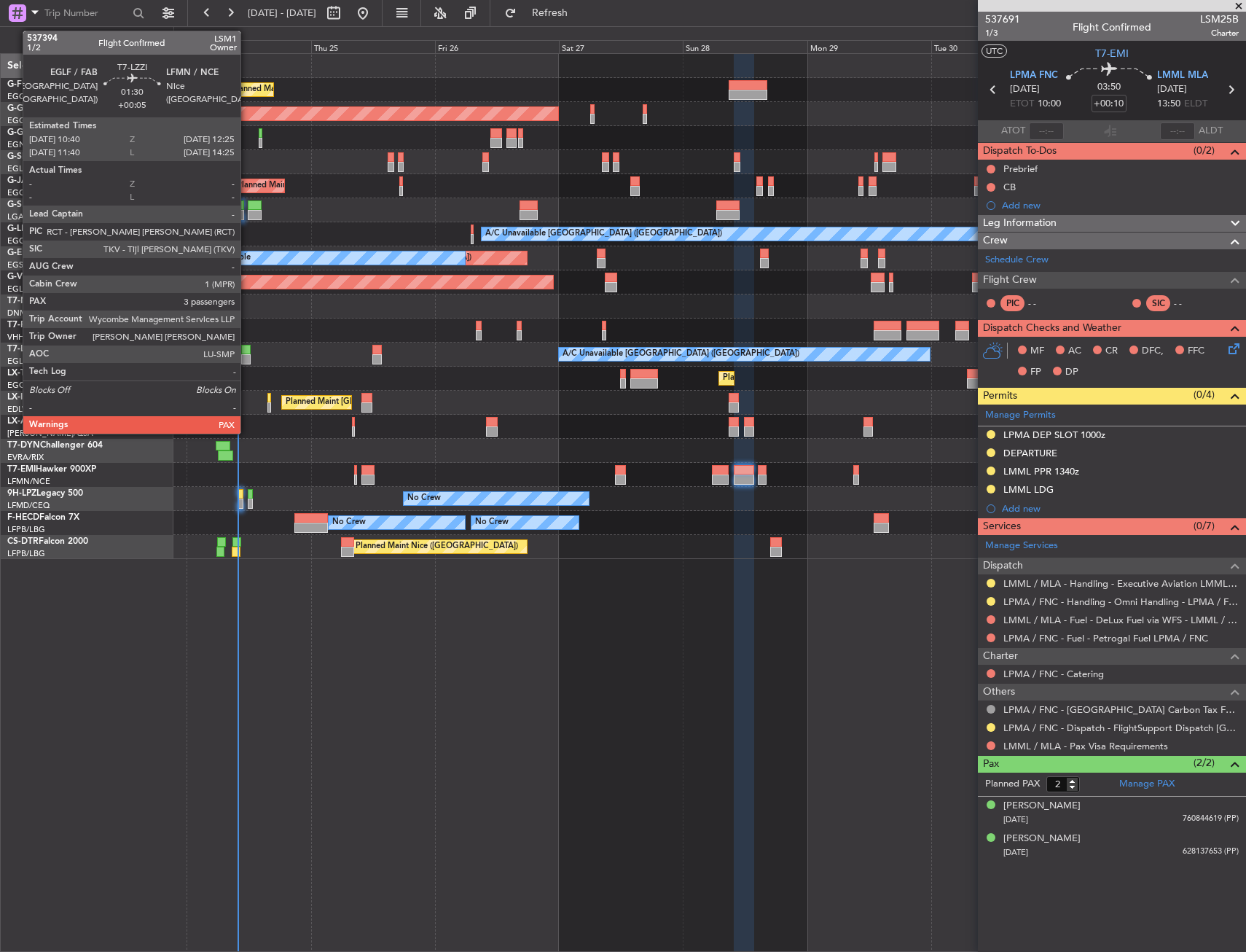
click at [247, 350] on div at bounding box center [246, 350] width 10 height 10
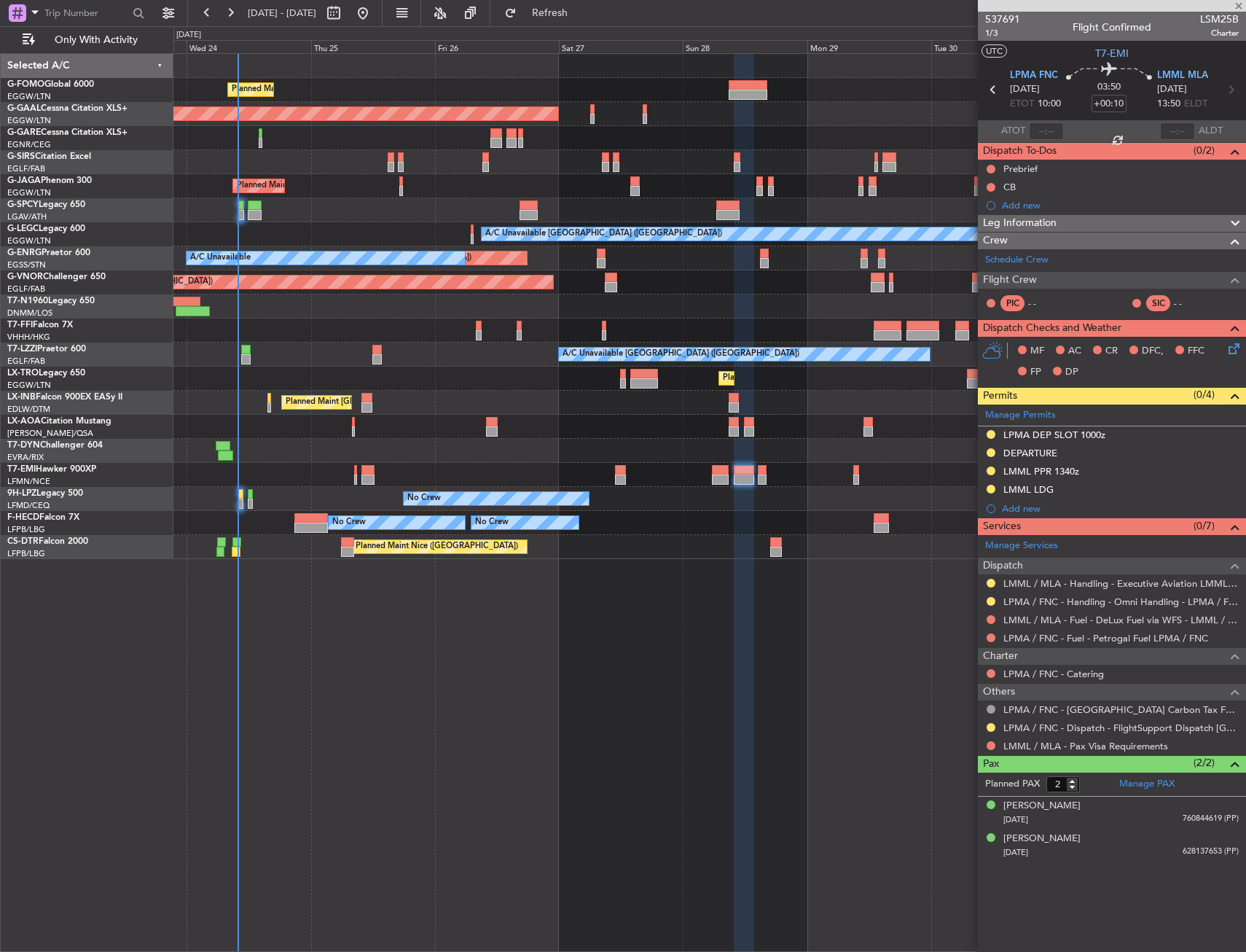
type input "+00:05"
type input "3"
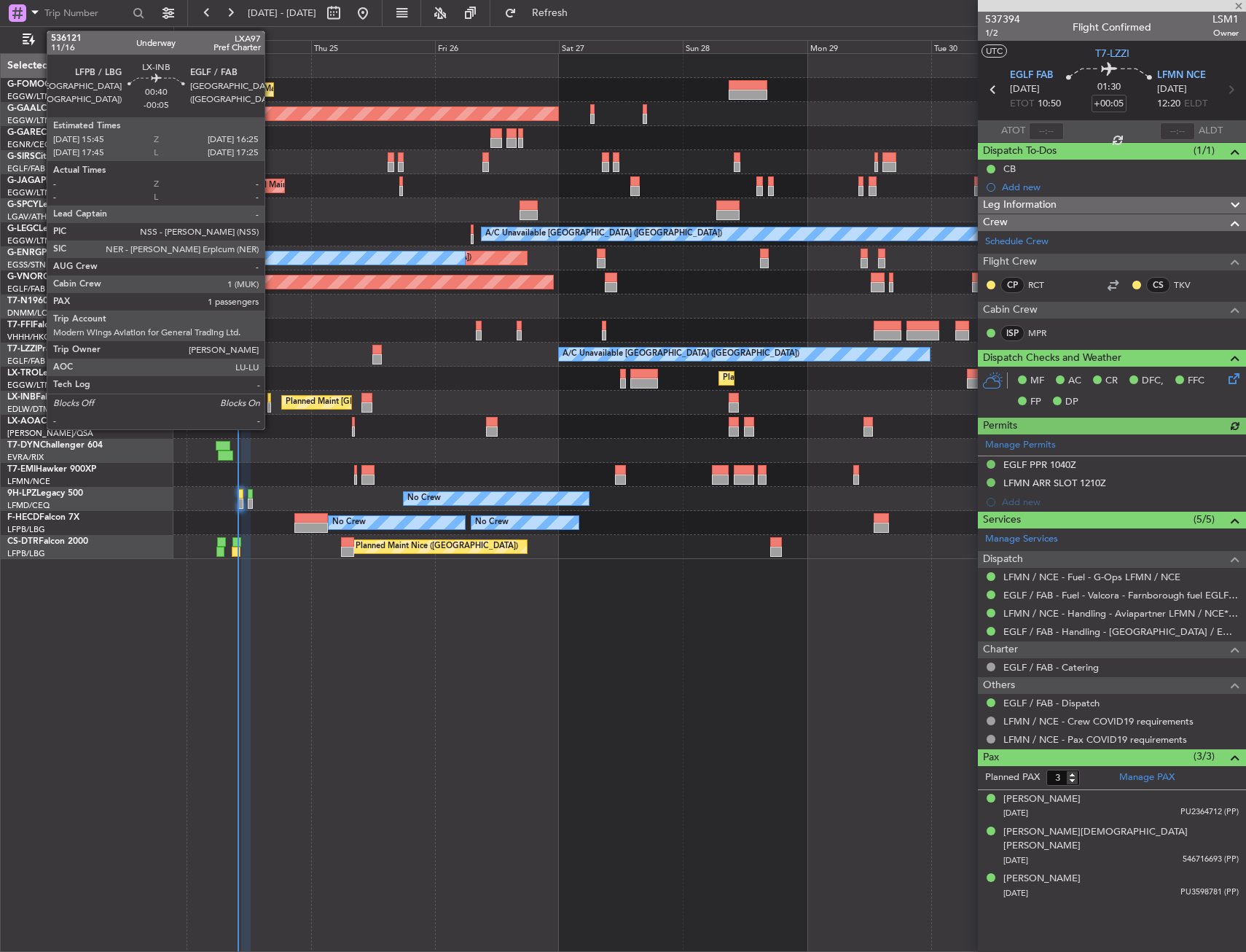
click at [271, 401] on div at bounding box center [269, 398] width 4 height 10
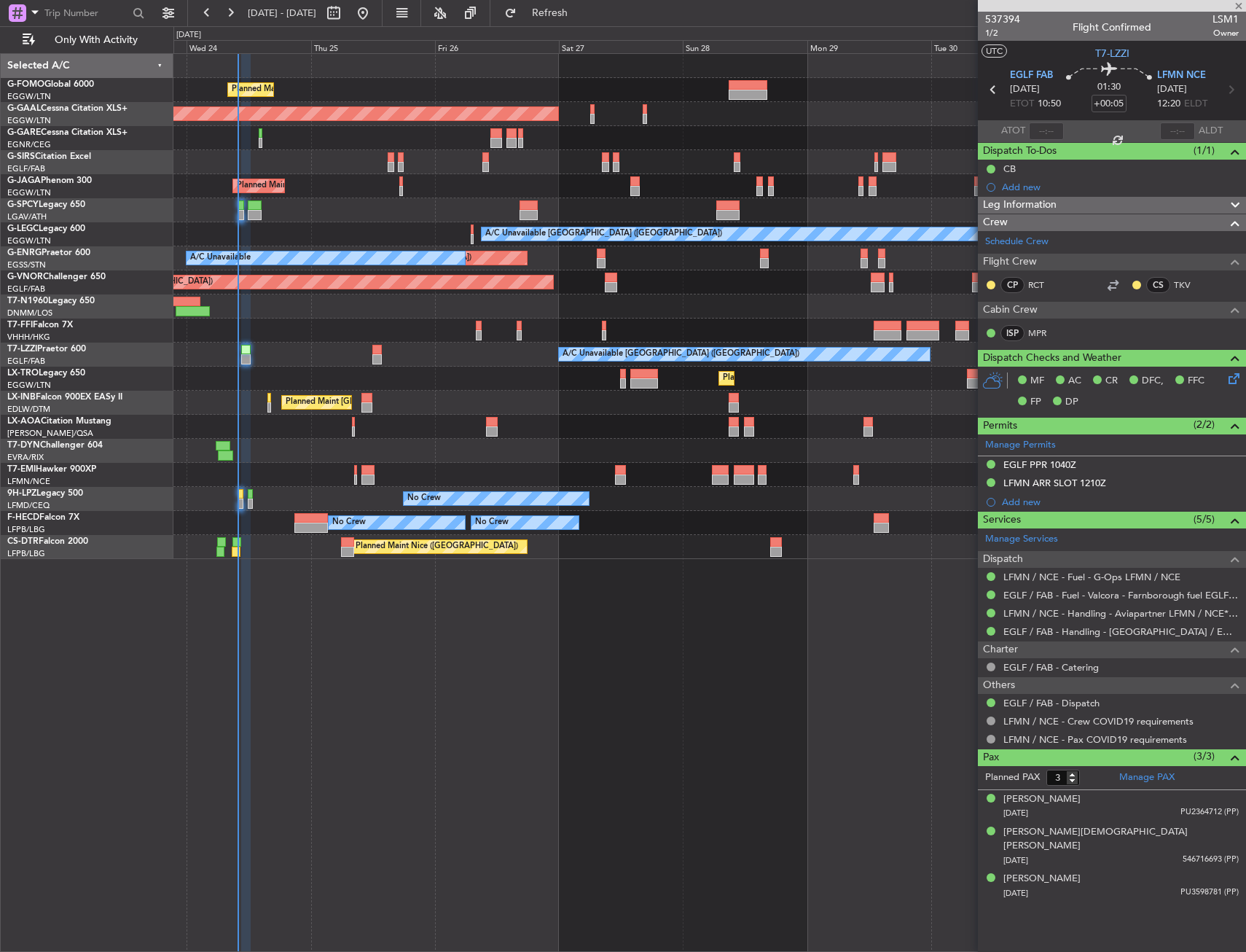
type input "-00:05"
type input "1"
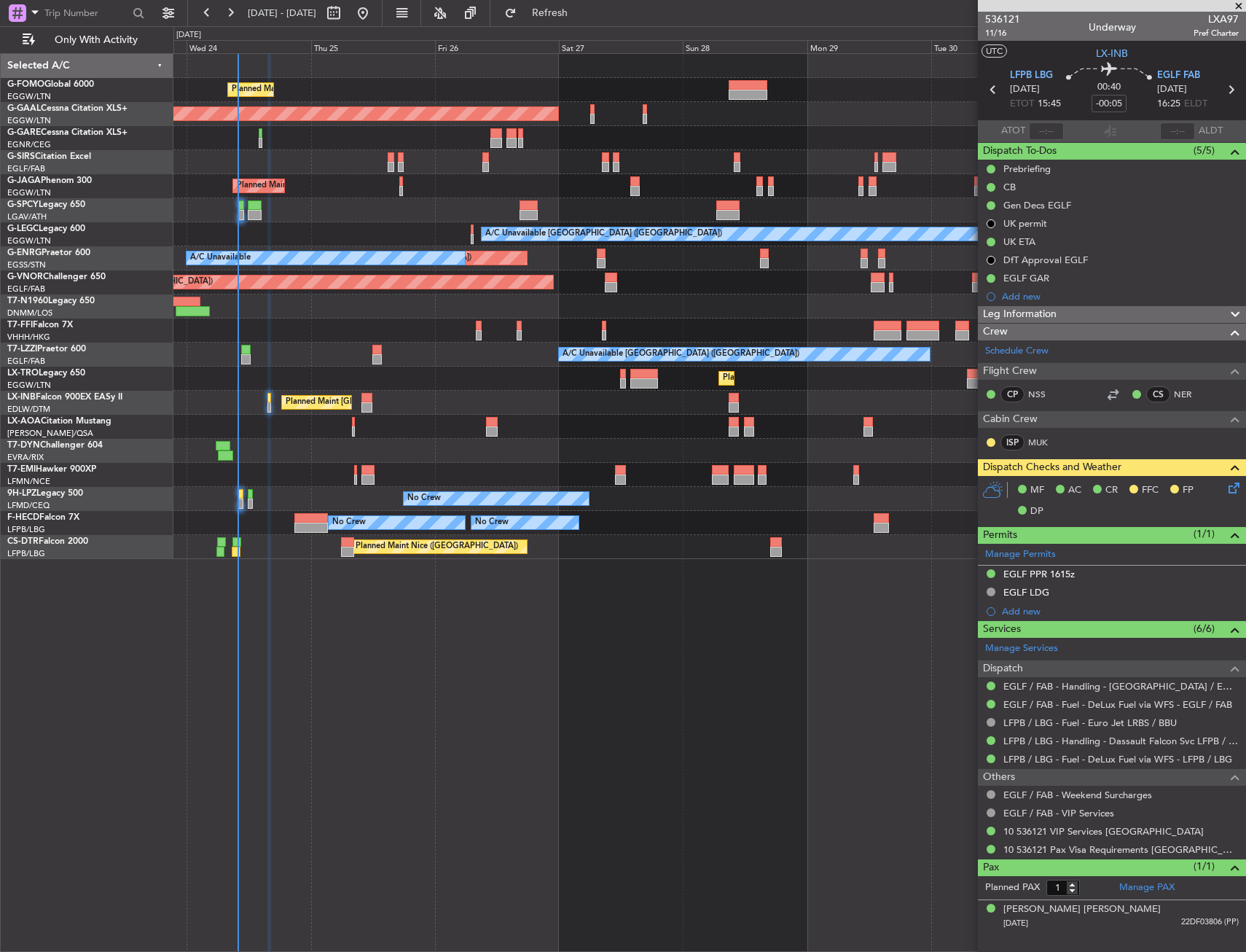
click at [656, 625] on div "Planned Maint London (Luton) Planned Maint Dusseldorf Owner Planned Maint Londo…" at bounding box center [709, 502] width 1073 height 898
click at [374, 714] on div "Planned Maint London (Luton) Planned Maint Dusseldorf Owner Planned Maint Londo…" at bounding box center [709, 502] width 1073 height 898
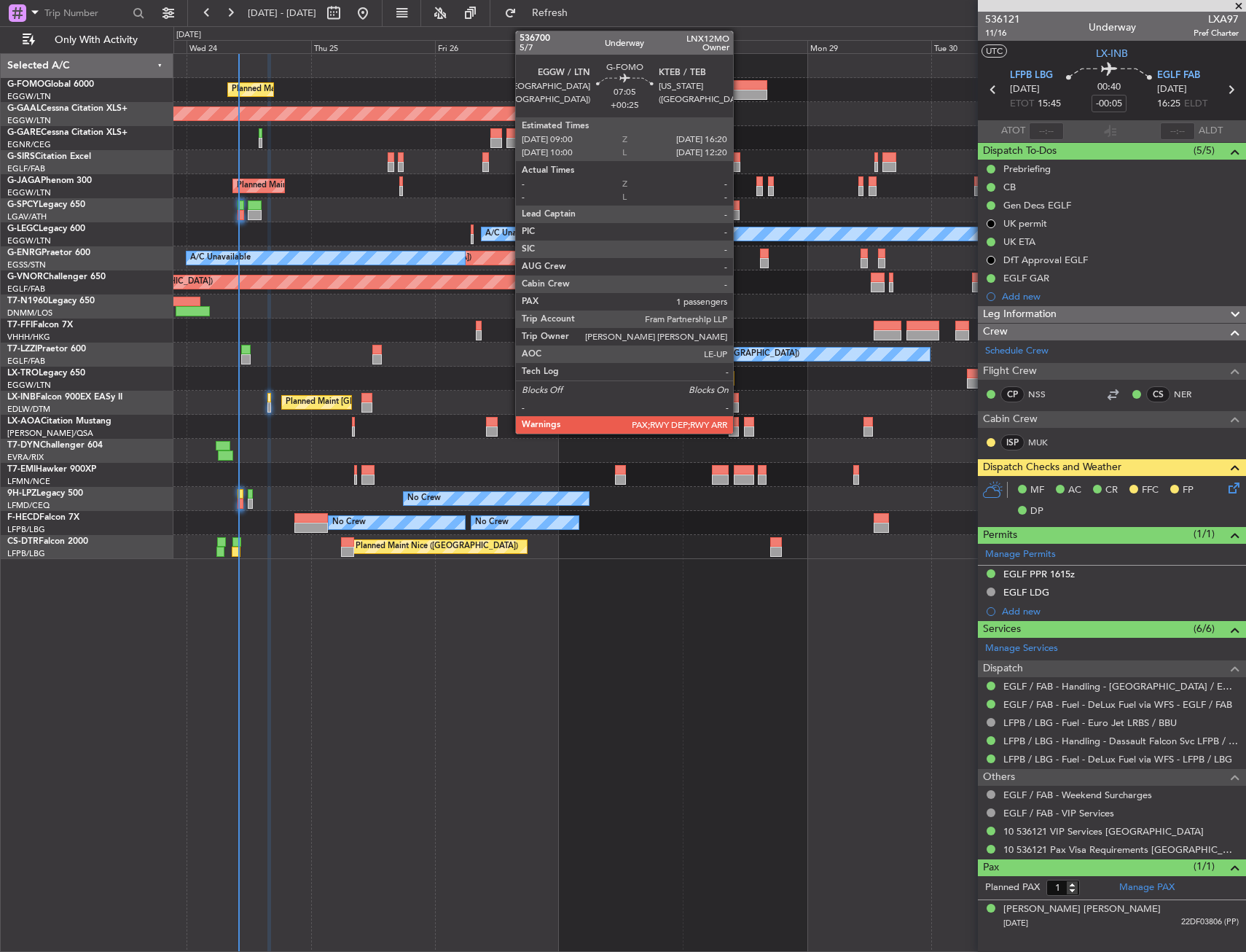
click at [309, 93] on div "Planned Maint London (Luton) Planned Maint Dusseldorf Owner Planned Maint Londo…" at bounding box center [709, 306] width 1072 height 505
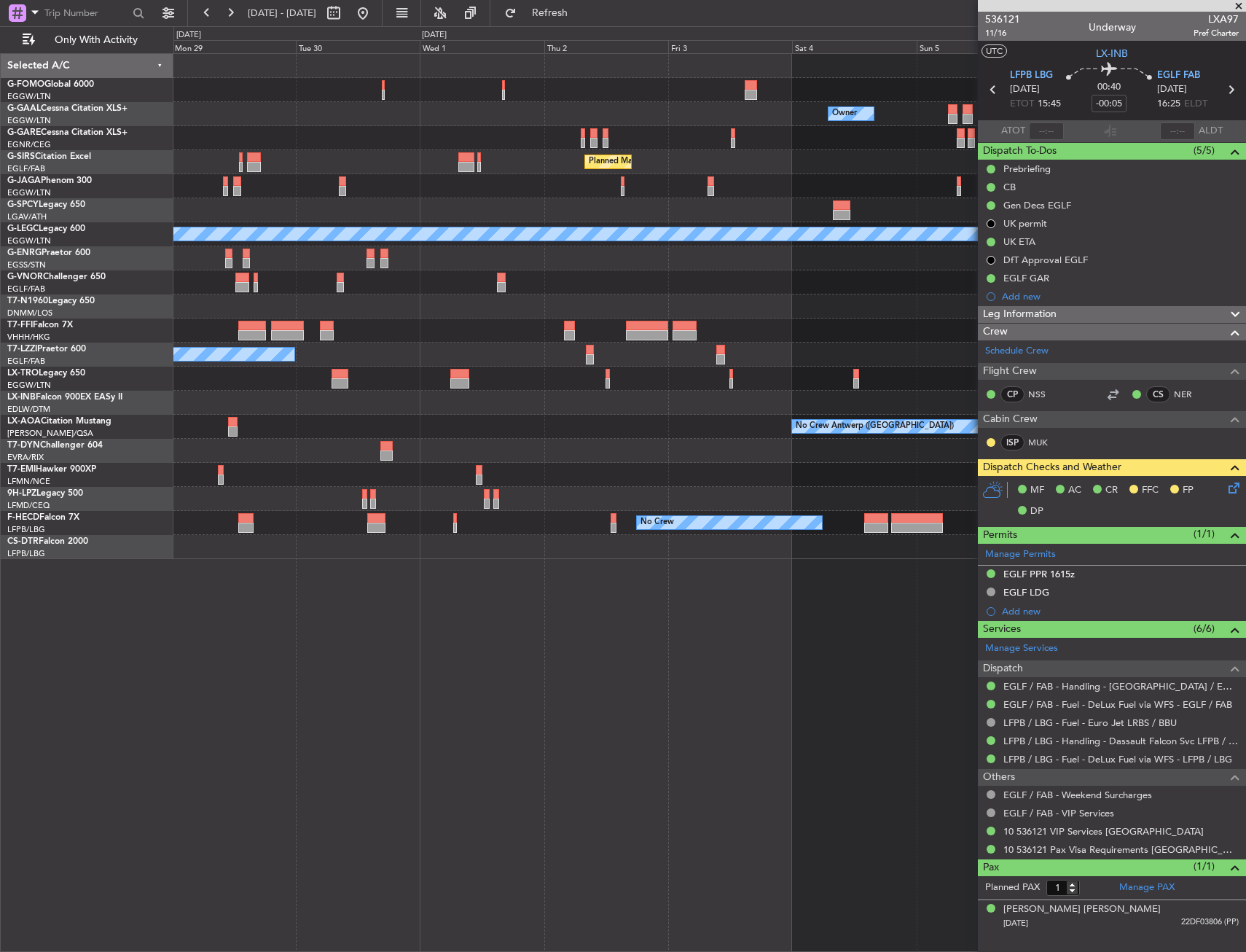
click at [683, 104] on div "Owner Owner Planned Maint Dusseldorf Planned Maint London (Luton) A/C Unavailab…" at bounding box center [709, 306] width 1072 height 505
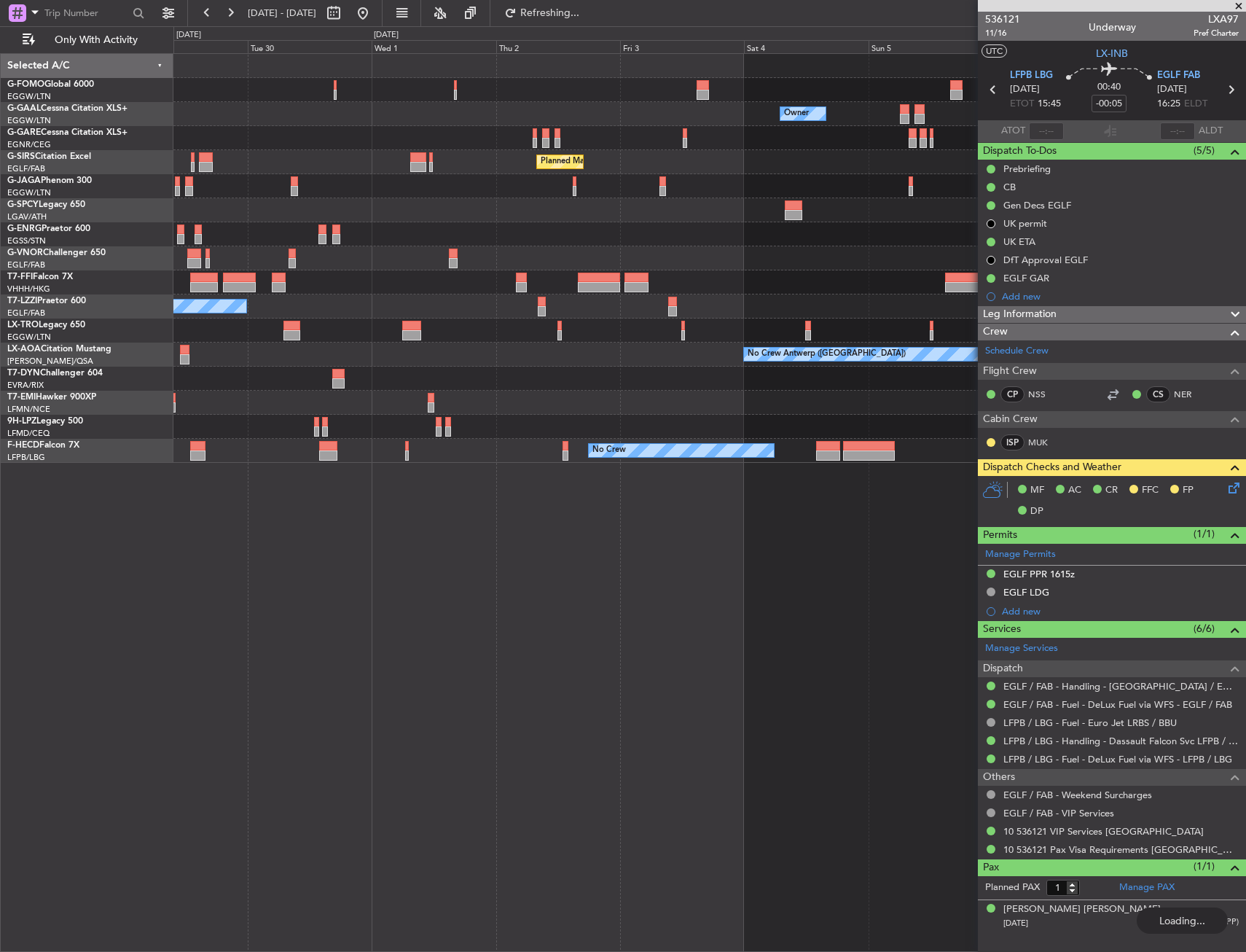
click at [851, 90] on div at bounding box center [709, 90] width 1072 height 24
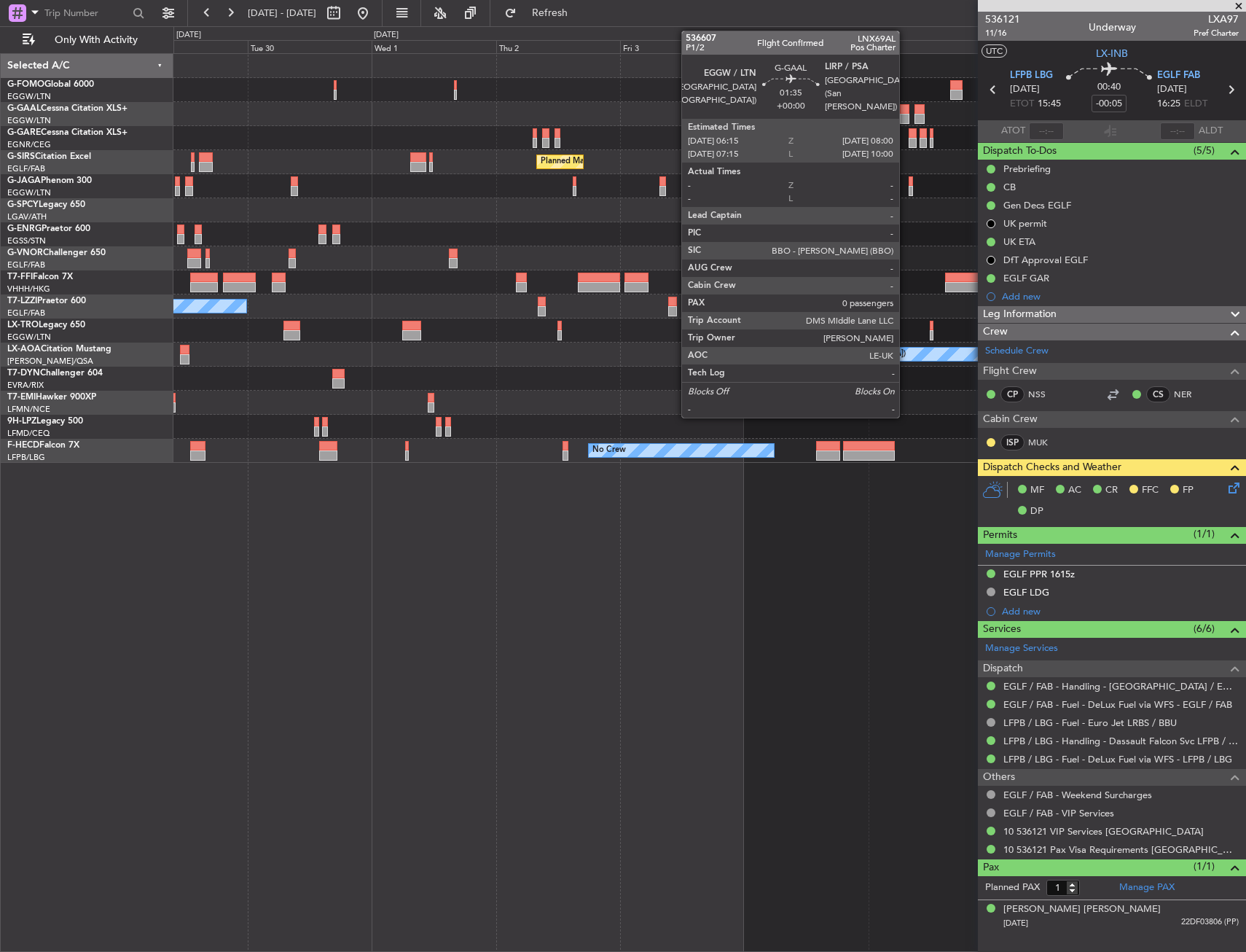
click at [906, 114] on div at bounding box center [904, 119] width 10 height 10
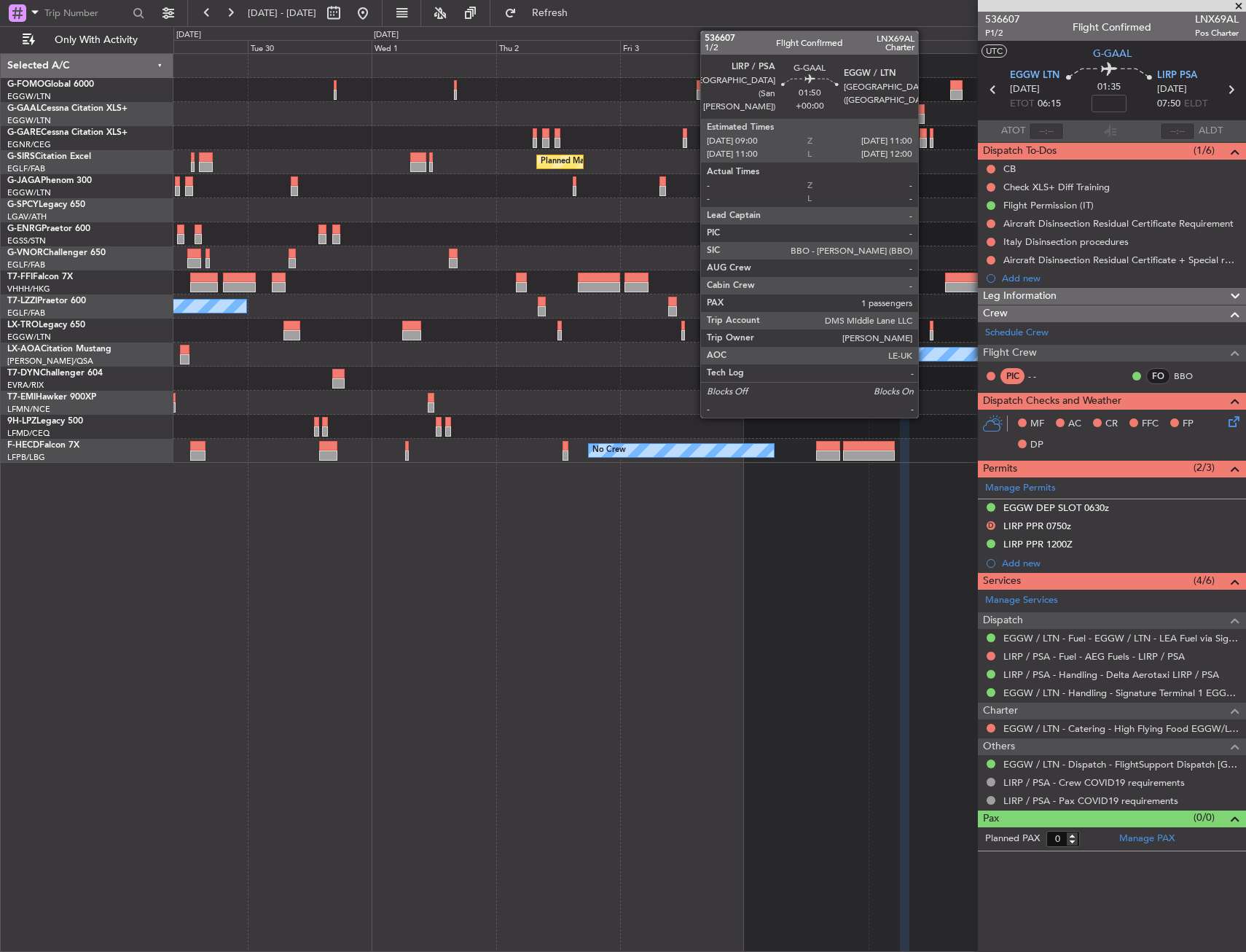
click at [925, 111] on div "Owner Owner" at bounding box center [709, 114] width 1072 height 24
click at [922, 114] on div at bounding box center [920, 119] width 11 height 10
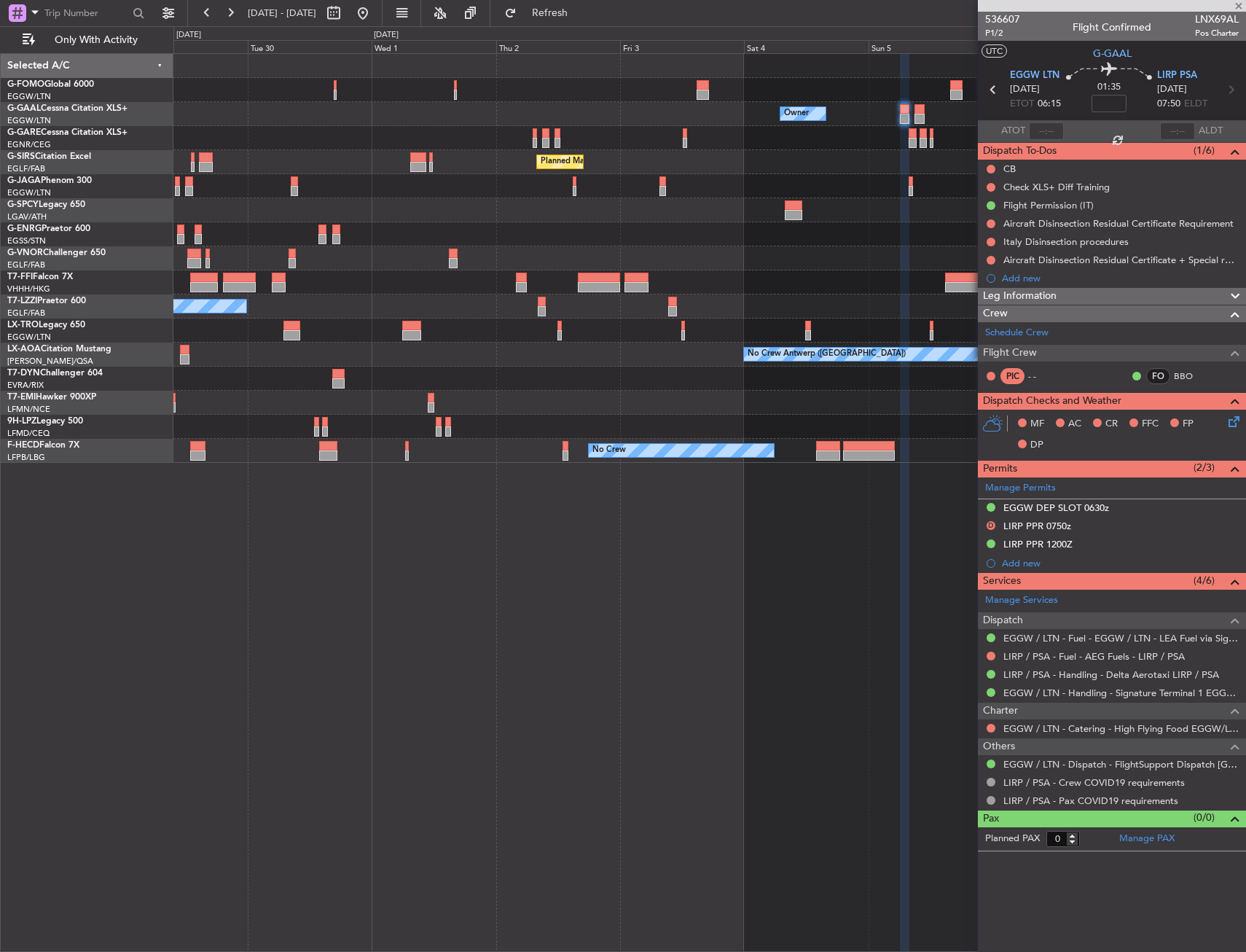
type input "1"
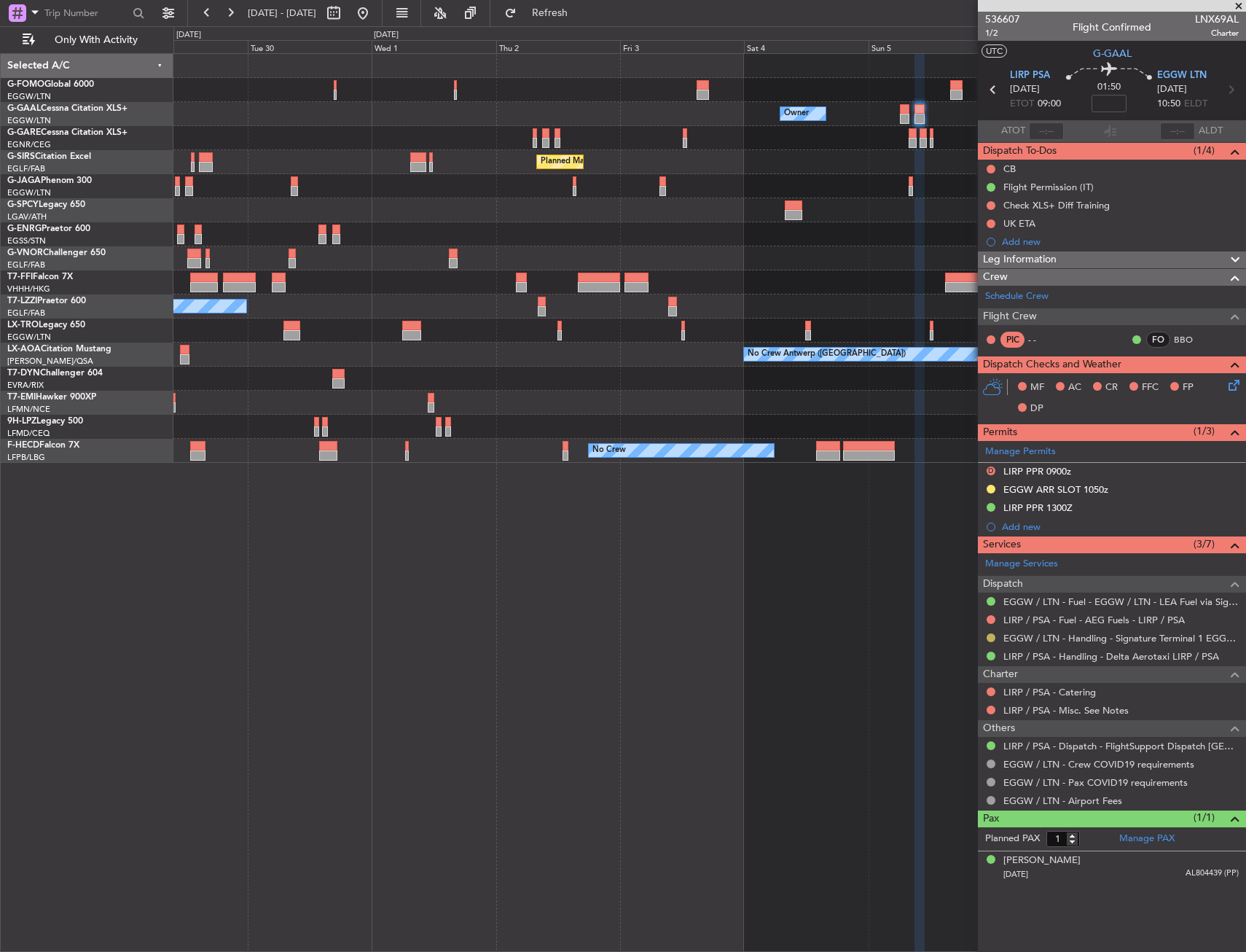
click at [989, 636] on button at bounding box center [991, 637] width 9 height 9
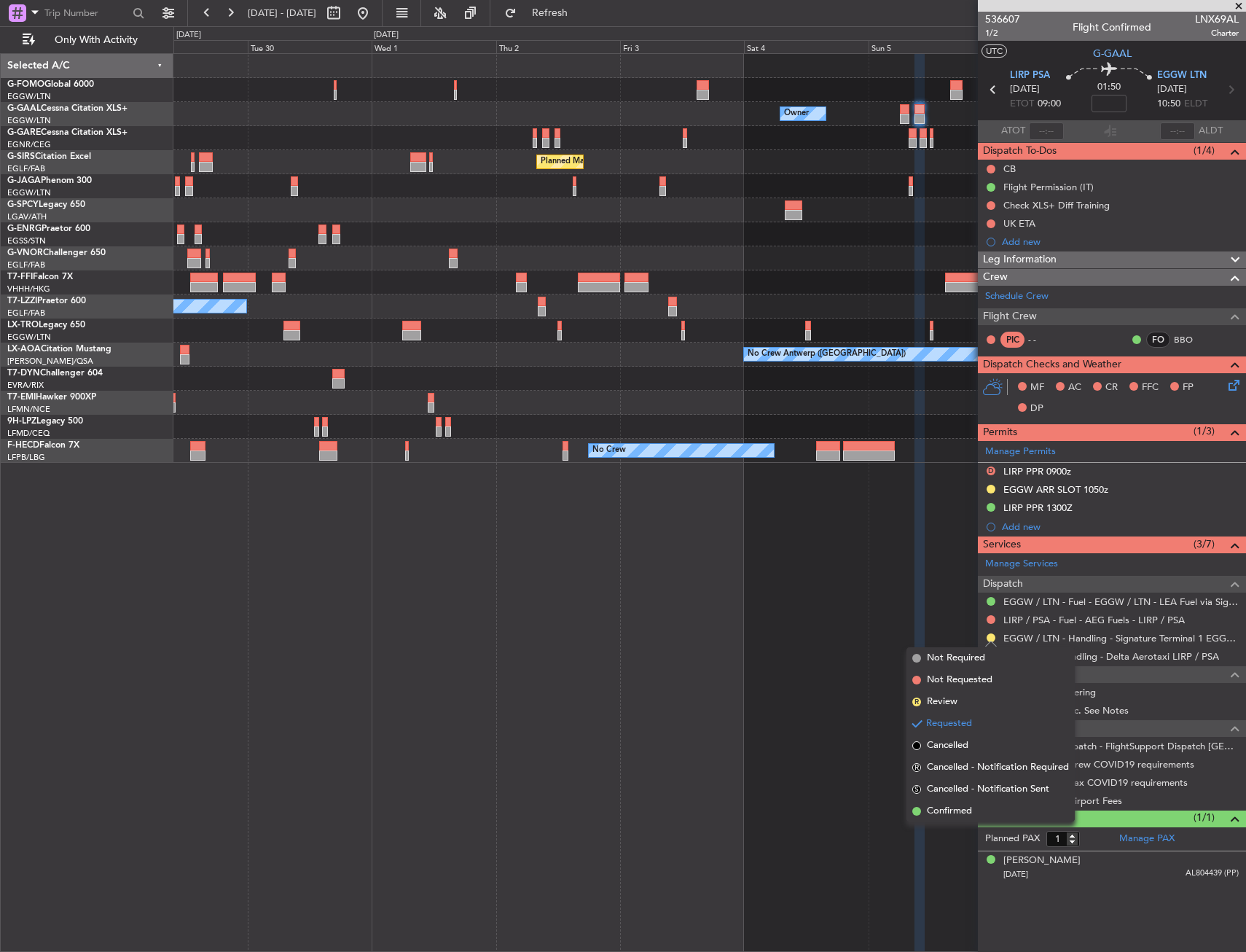
drag, startPoint x: 954, startPoint y: 813, endPoint x: 983, endPoint y: 592, distance: 222.9
click at [953, 812] on span "Confirmed" at bounding box center [949, 812] width 45 height 15
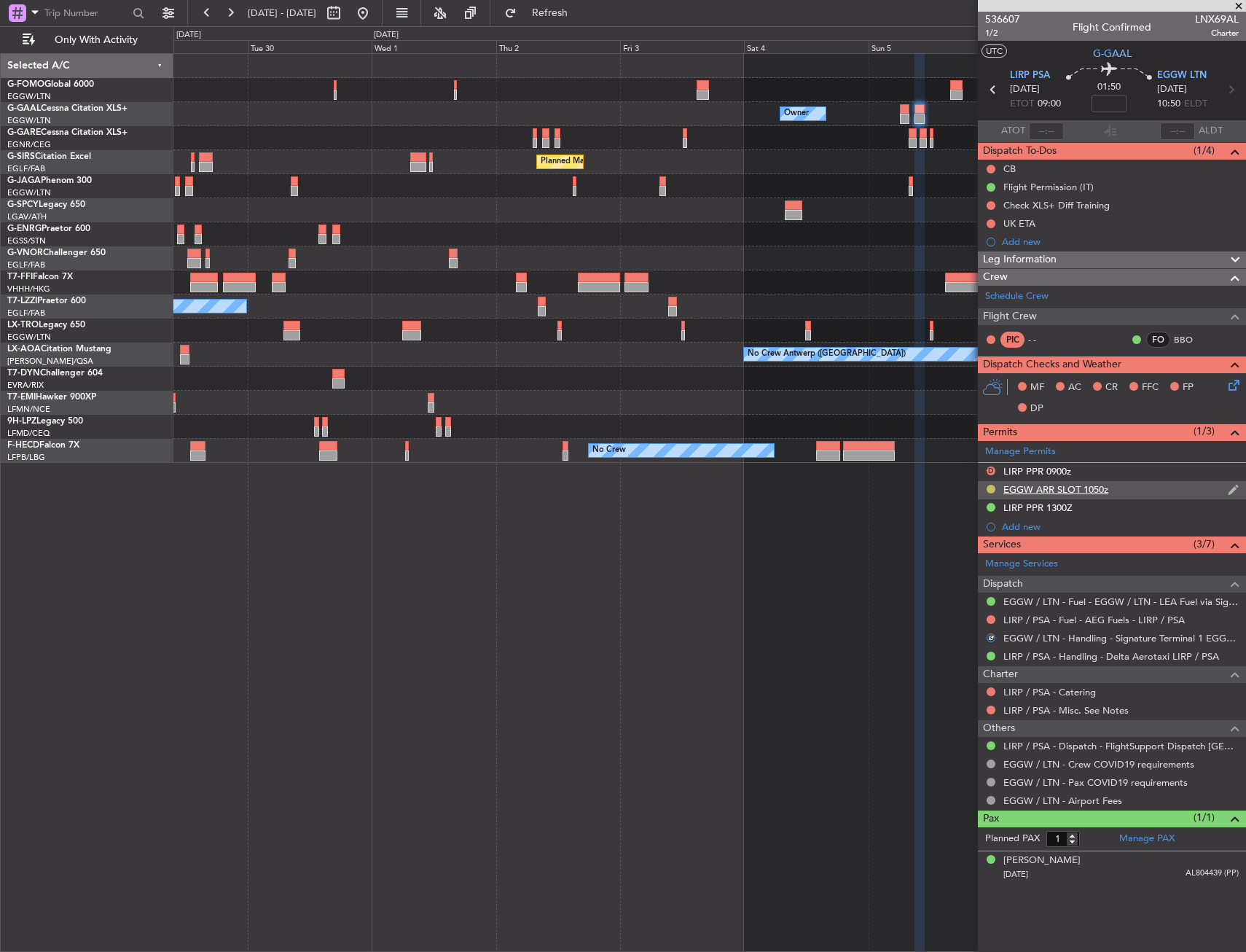
click at [992, 485] on button at bounding box center [991, 489] width 9 height 9
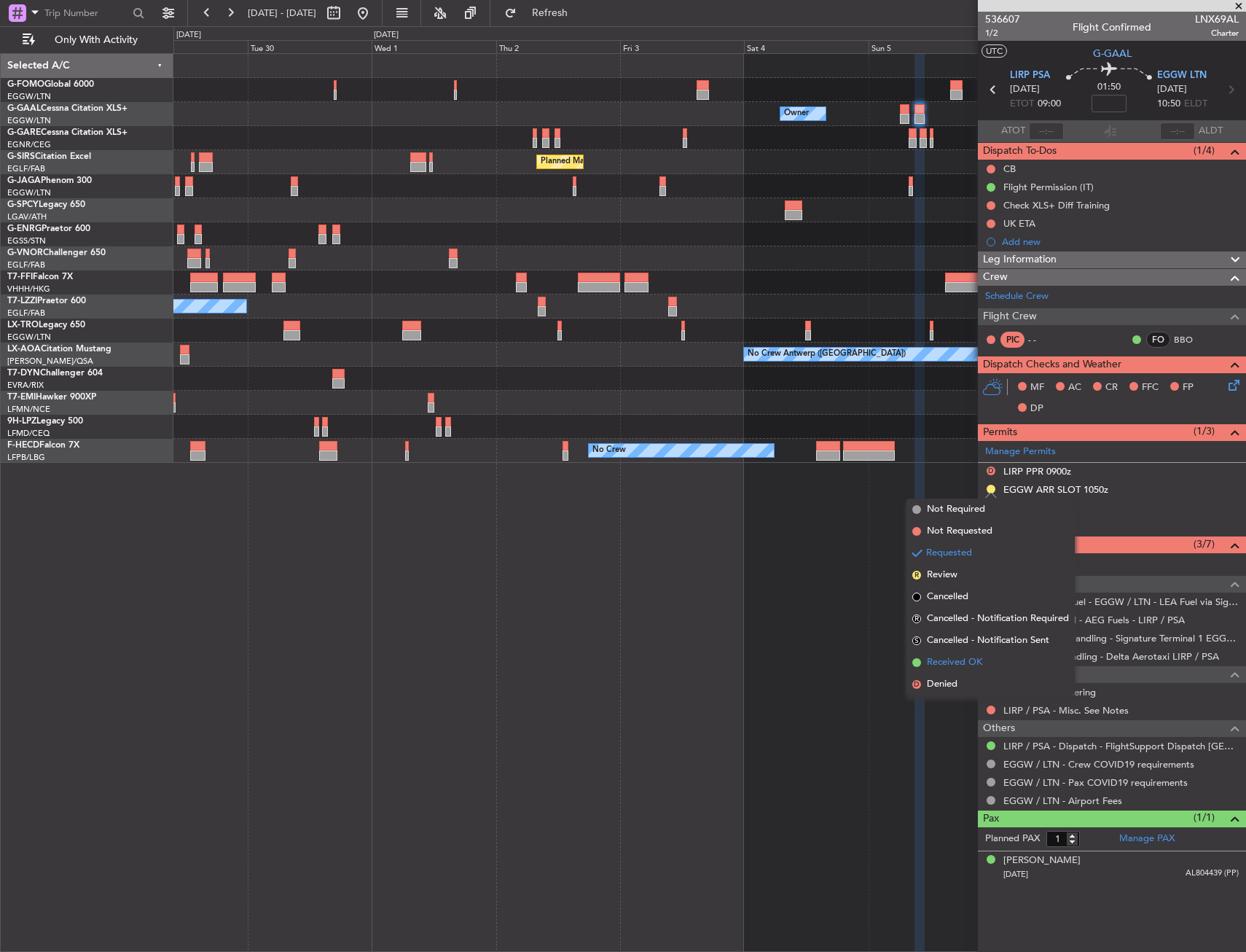
click at [975, 660] on span "Received OK" at bounding box center [954, 663] width 55 height 15
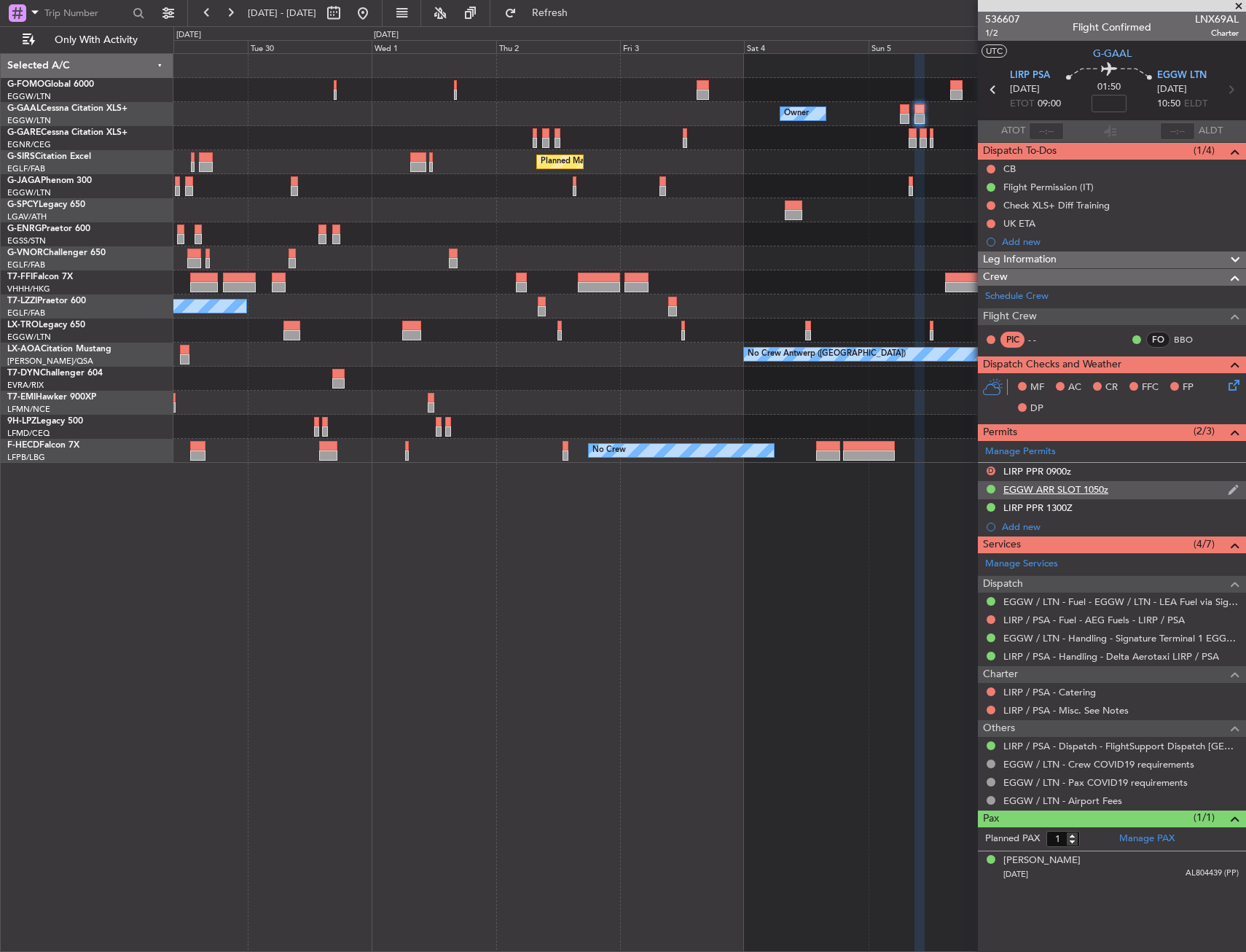
click at [1094, 489] on div "EGGW ARR SLOT 1050z" at bounding box center [1056, 489] width 105 height 13
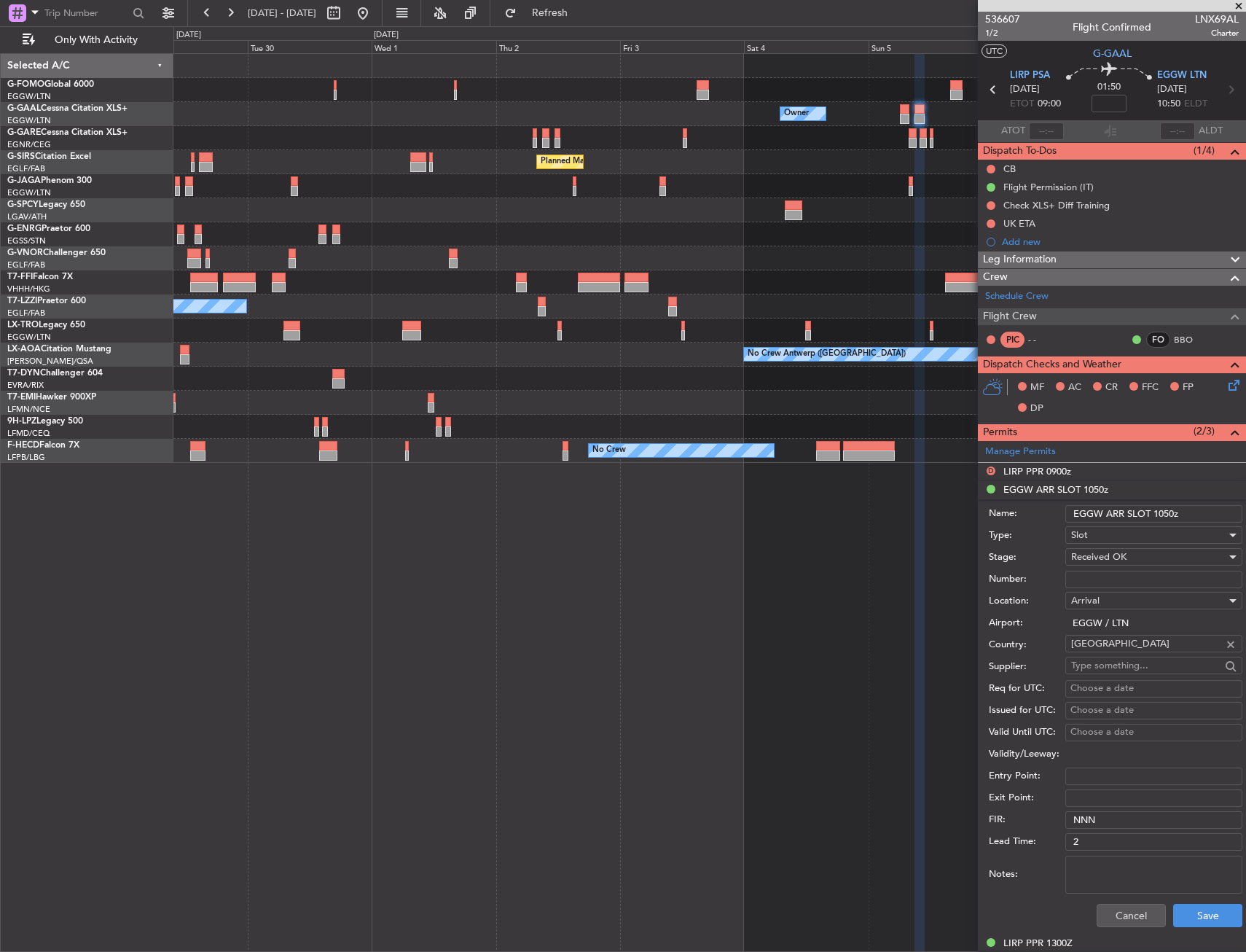
drag, startPoint x: 1165, startPoint y: 513, endPoint x: 1173, endPoint y: 513, distance: 8.0
click at [1173, 513] on input "EGGW ARR SLOT 1050z" at bounding box center [1154, 513] width 177 height 17
type input "EGGW ARR SLOT 1055z"
click at [1204, 913] on button "Save" at bounding box center [1208, 915] width 70 height 23
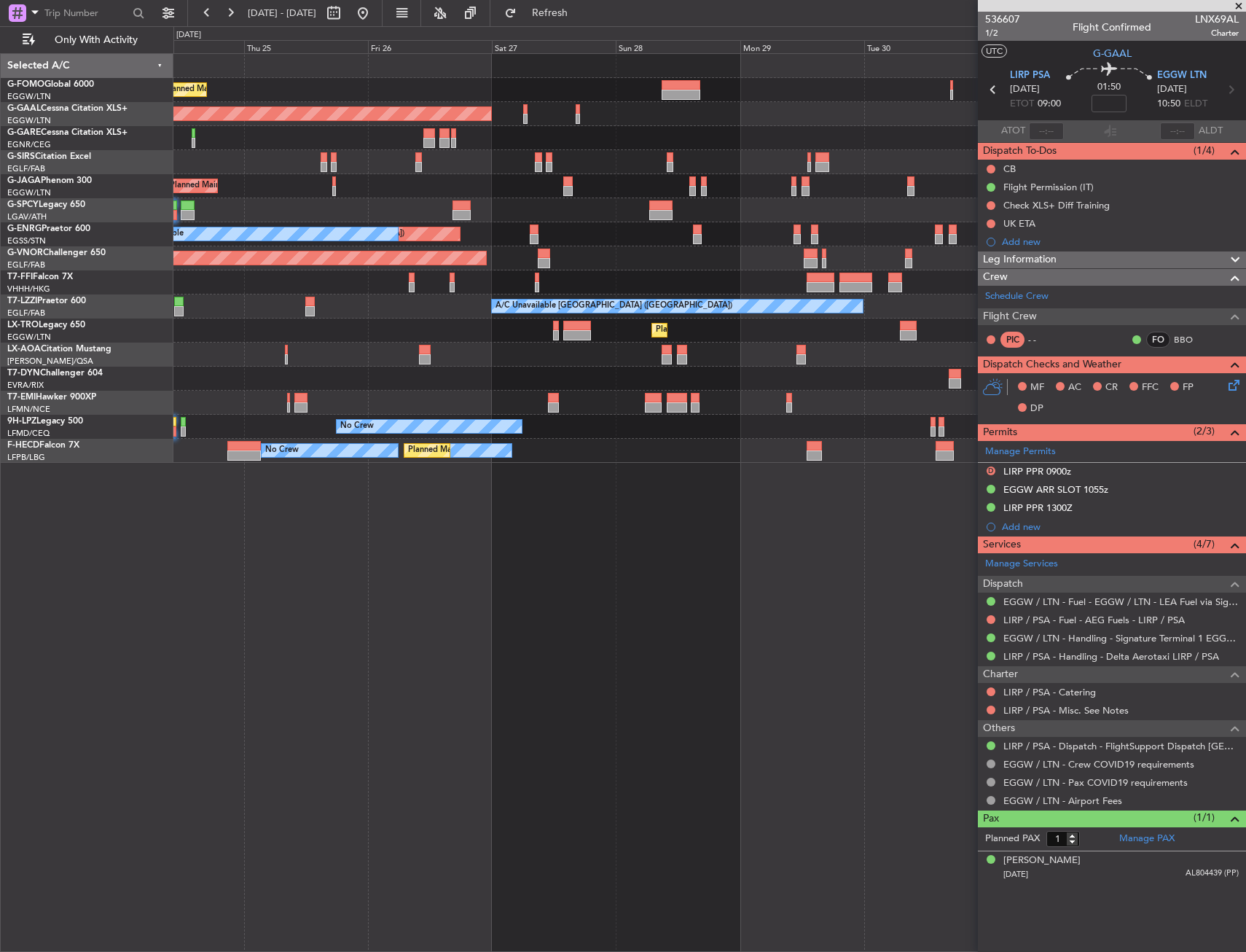
click at [1017, 439] on fb-app "29 Sep 2025 - 08 Oct 2025 Refresh Quick Links Only With Activity Planned Maint …" at bounding box center [623, 481] width 1246 height 941
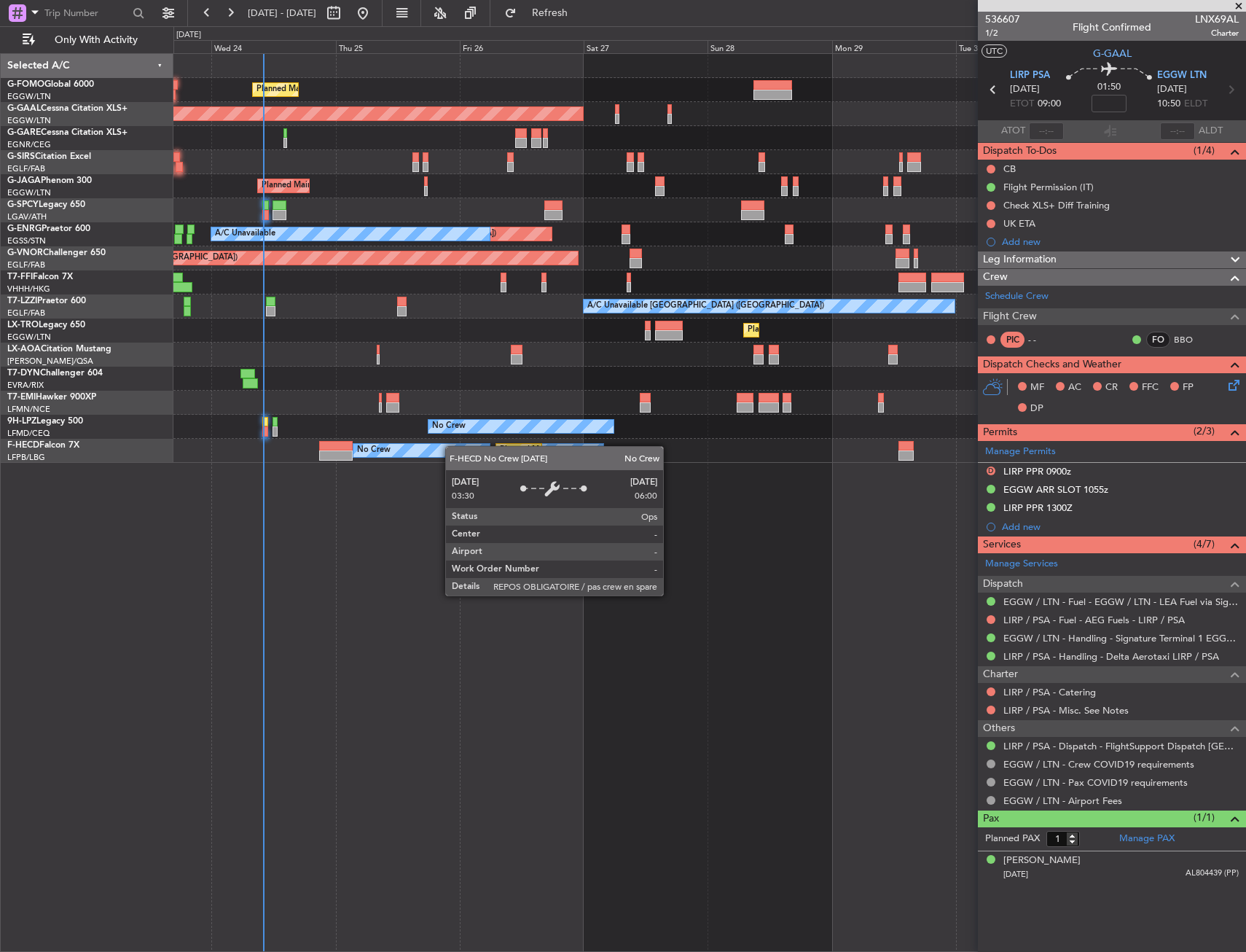
click at [383, 444] on div "Planned Maint London (Luton) Planned Maint Dusseldorf Owner Planned Maint Londo…" at bounding box center [709, 258] width 1072 height 409
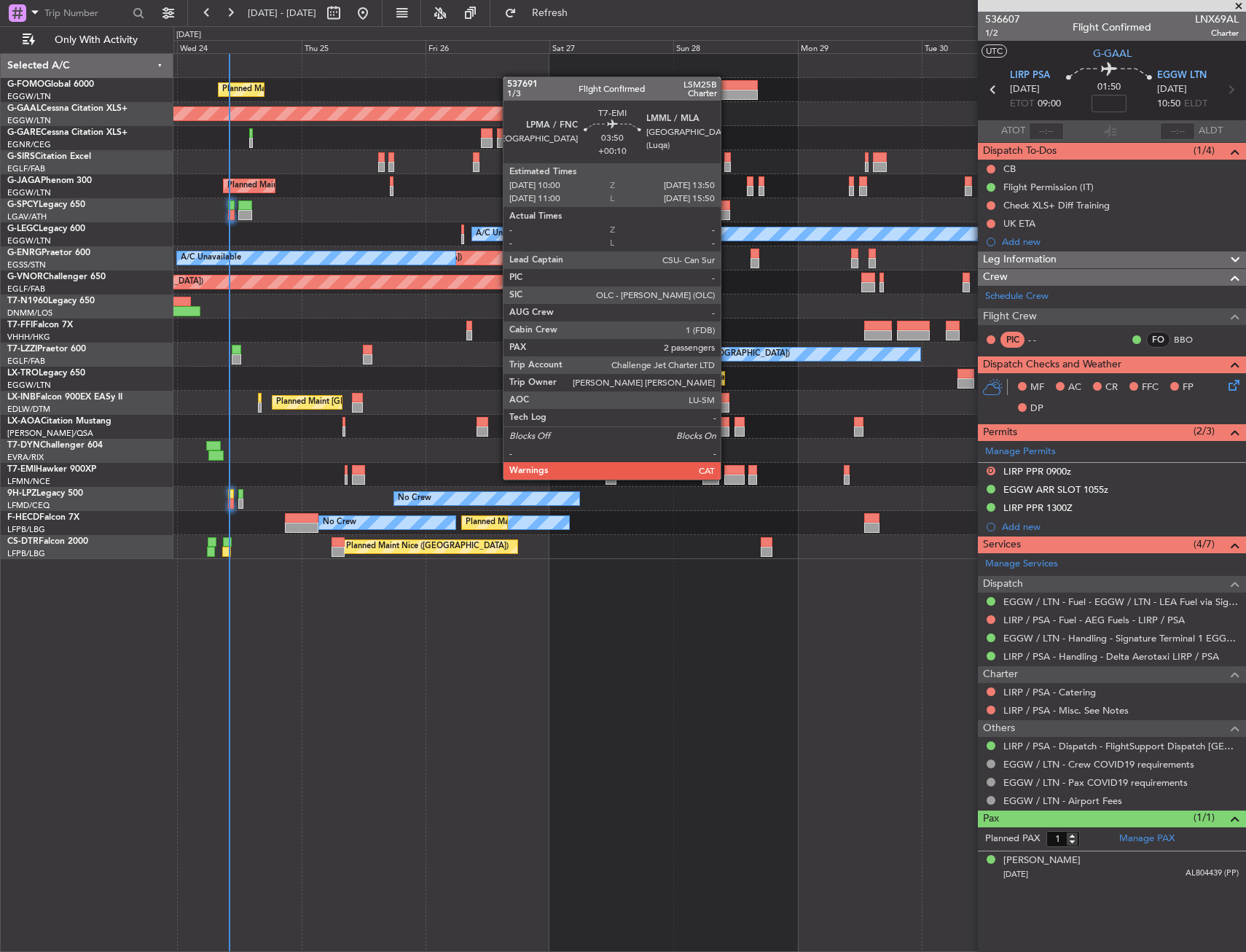
click at [727, 478] on div at bounding box center [734, 480] width 20 height 10
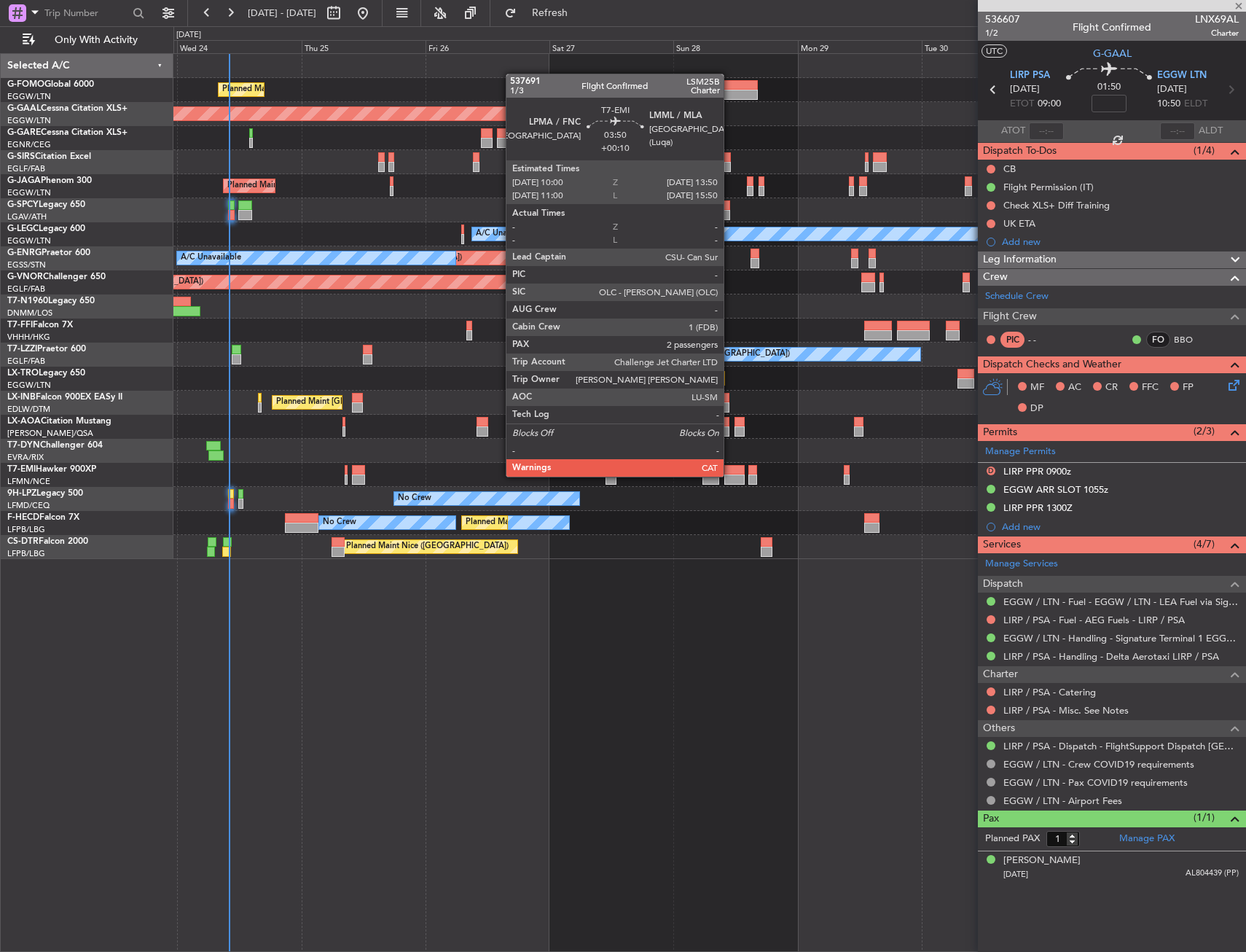
type input "+00:10"
type input "2"
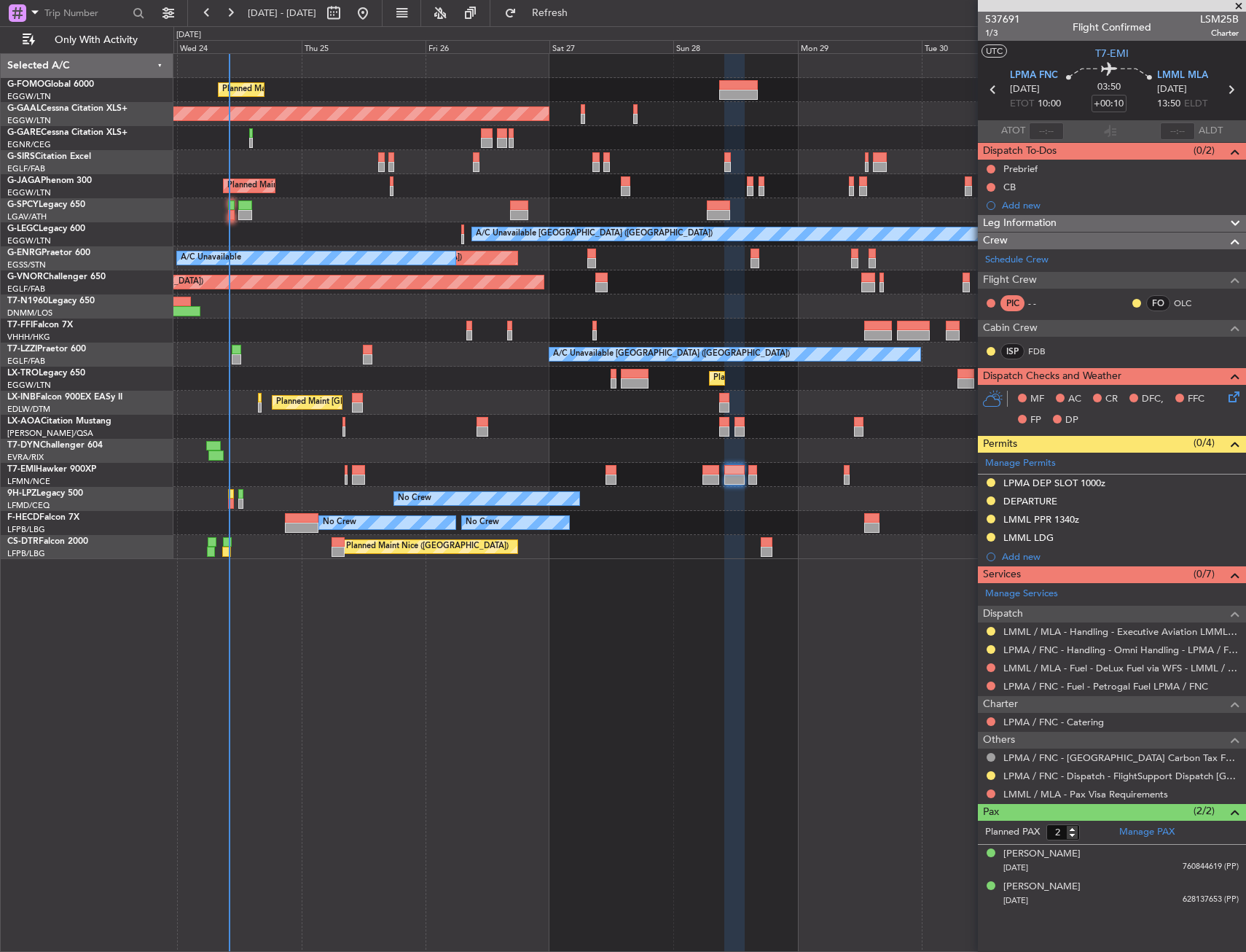
click at [512, 572] on div "Planned Maint London (Luton) Planned Maint Dusseldorf Owner Planned Maint Londo…" at bounding box center [709, 502] width 1073 height 898
click at [581, 17] on span "Refresh" at bounding box center [550, 13] width 61 height 10
click at [383, 154] on div at bounding box center [381, 158] width 7 height 10
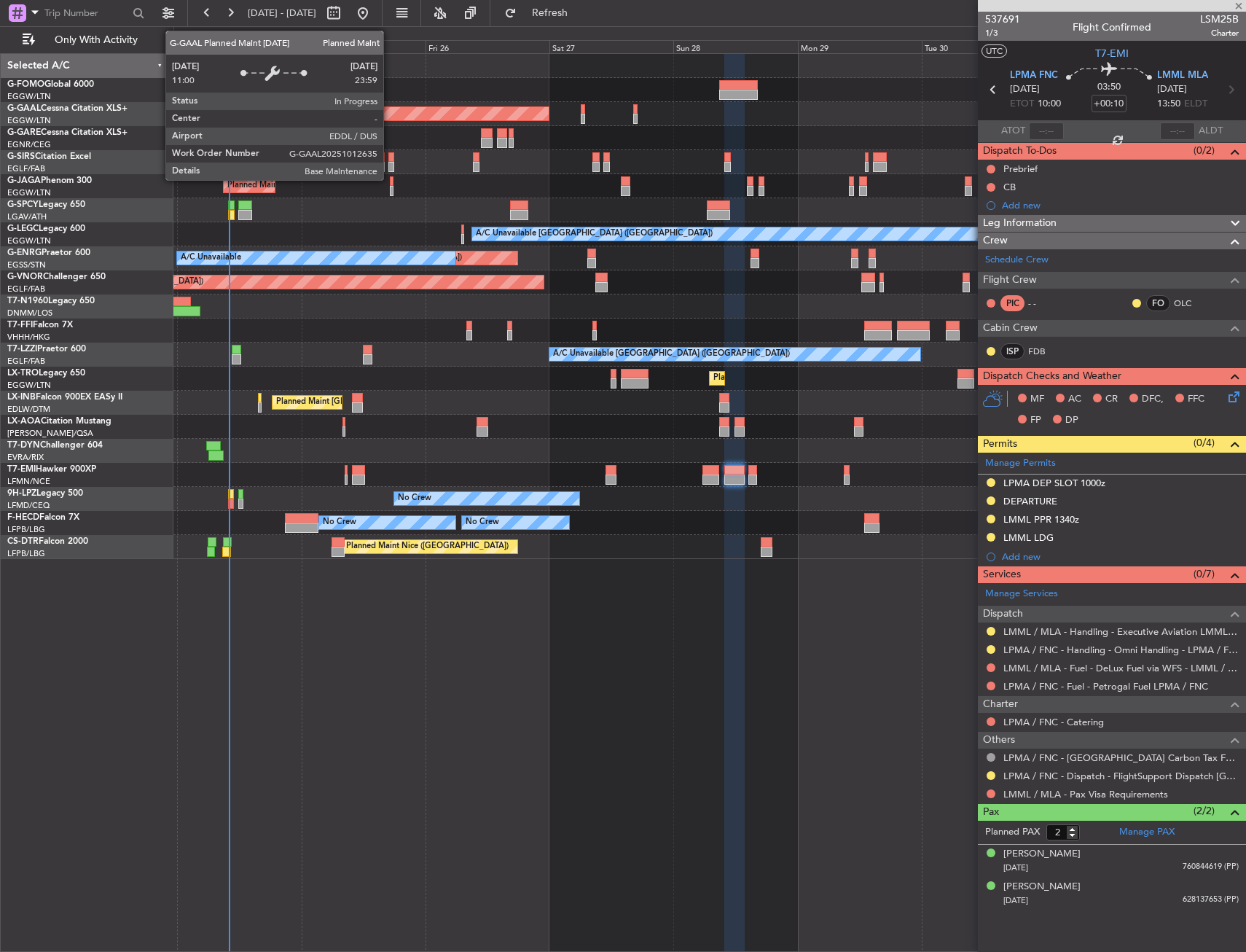
type input "4"
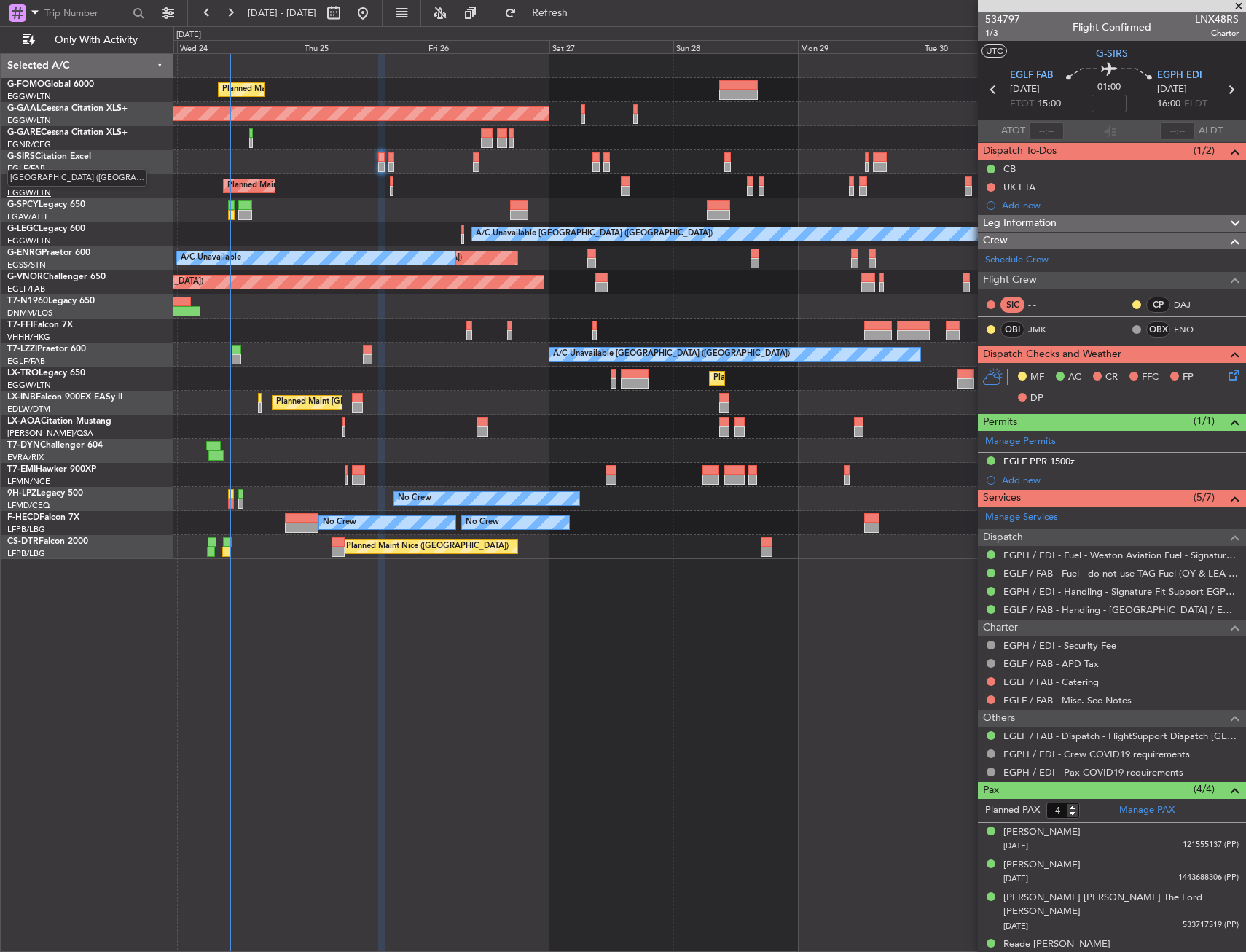
scroll to position [1, 0]
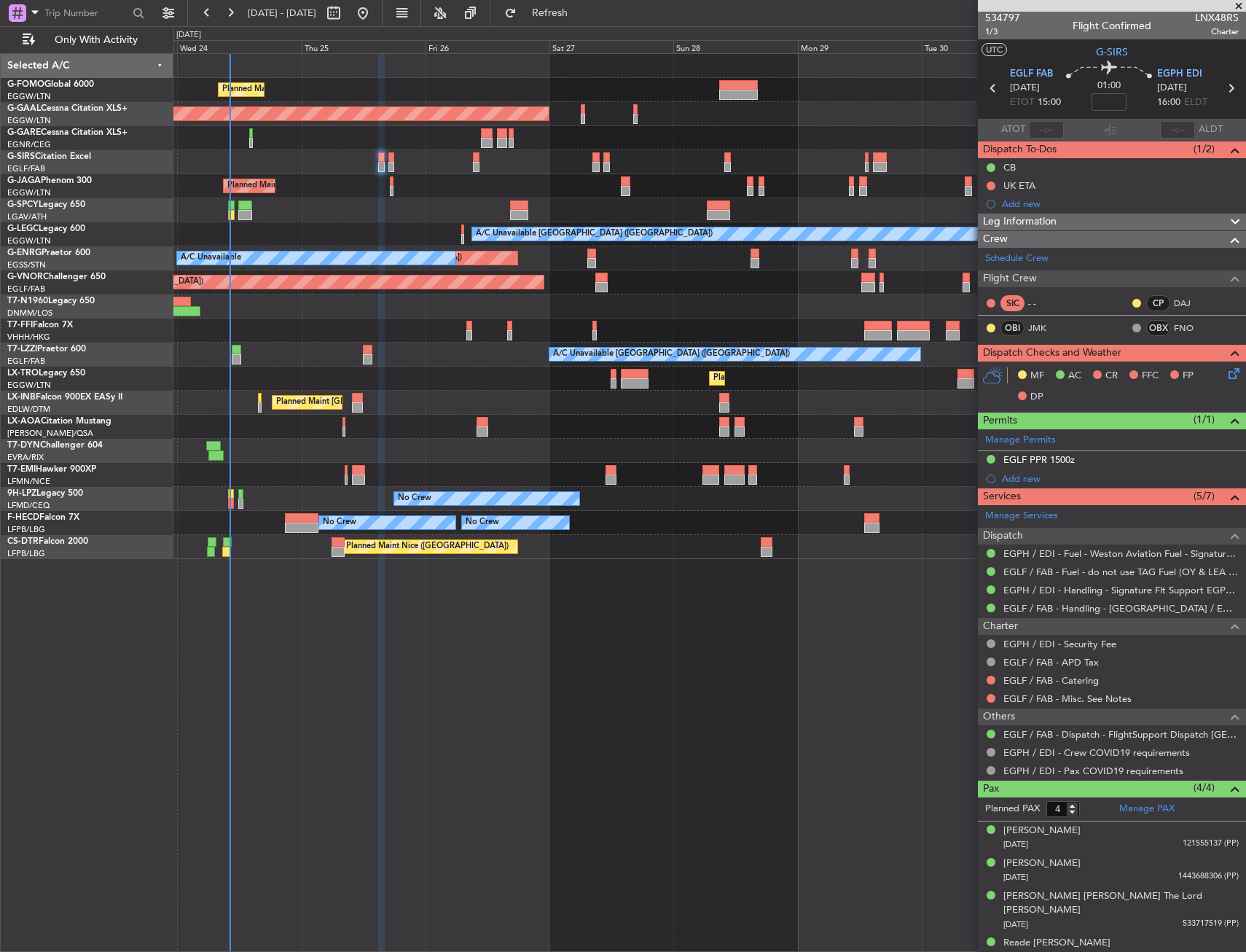
drag, startPoint x: 24, startPoint y: 188, endPoint x: 1123, endPoint y: 330, distance: 1108.1
click at [1107, 331] on div "SIC - - CP DAJ OBI JMK OBX FNO" at bounding box center [1112, 316] width 262 height 49
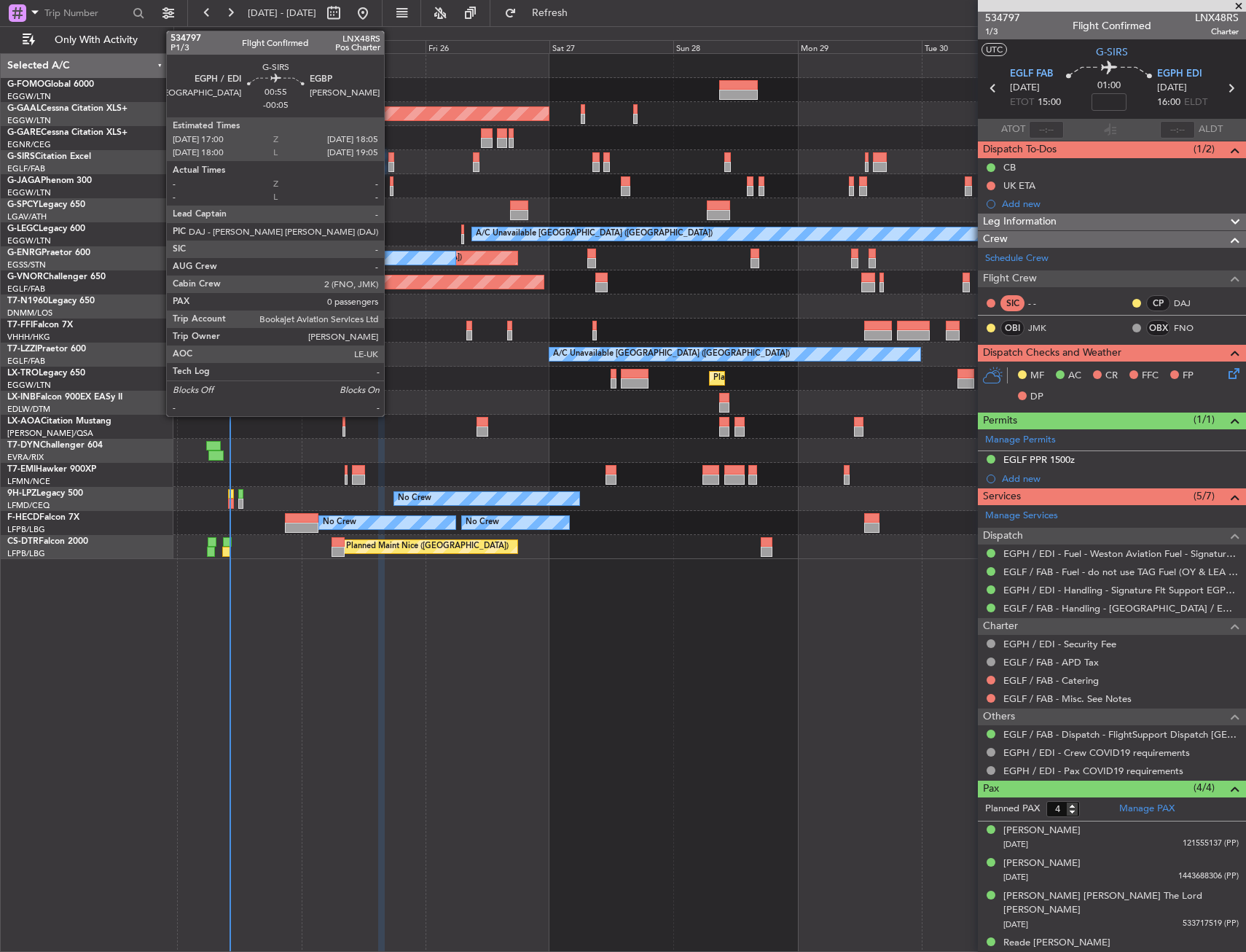
click at [391, 167] on div at bounding box center [392, 167] width 6 height 10
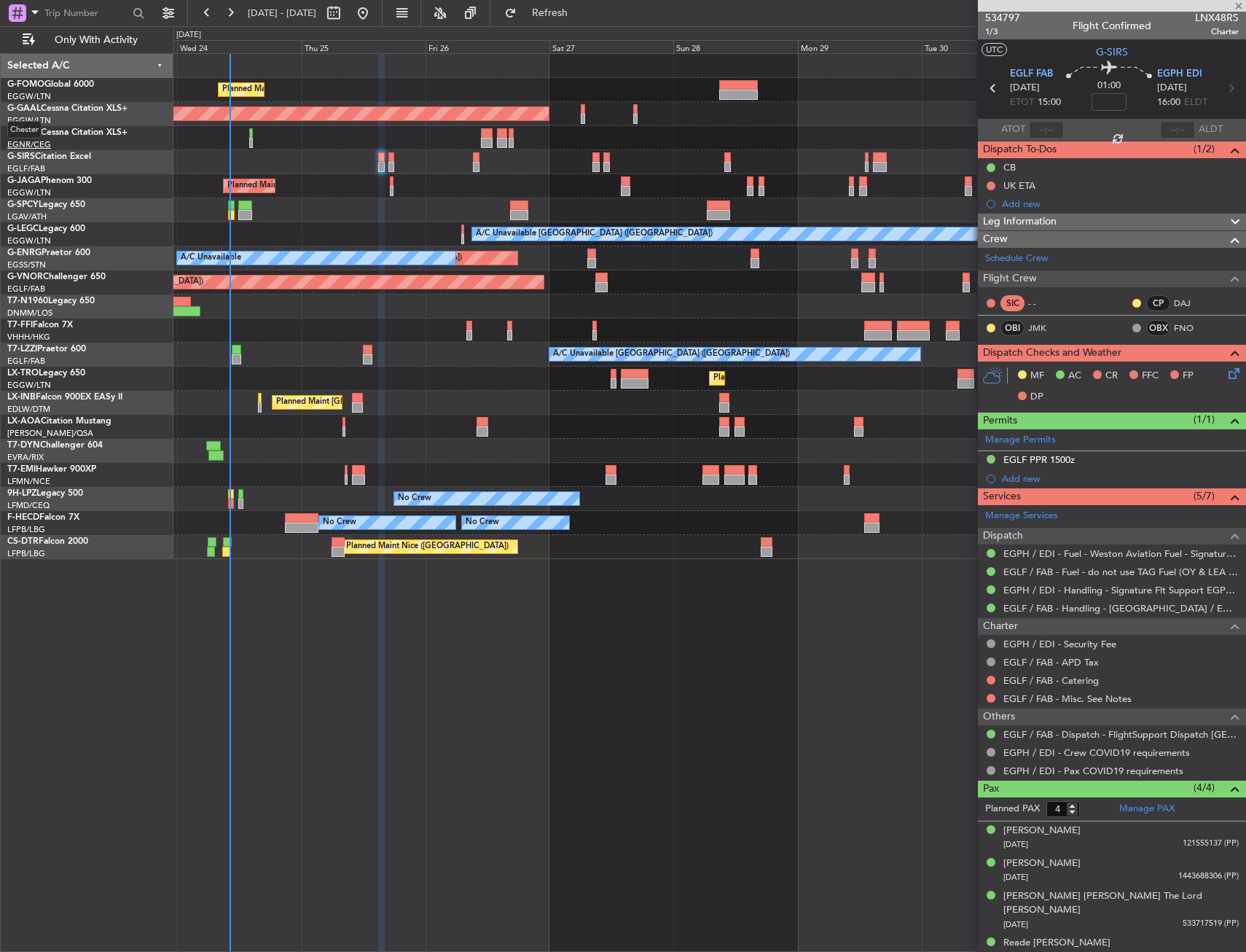
type input "-00:05"
type input "0"
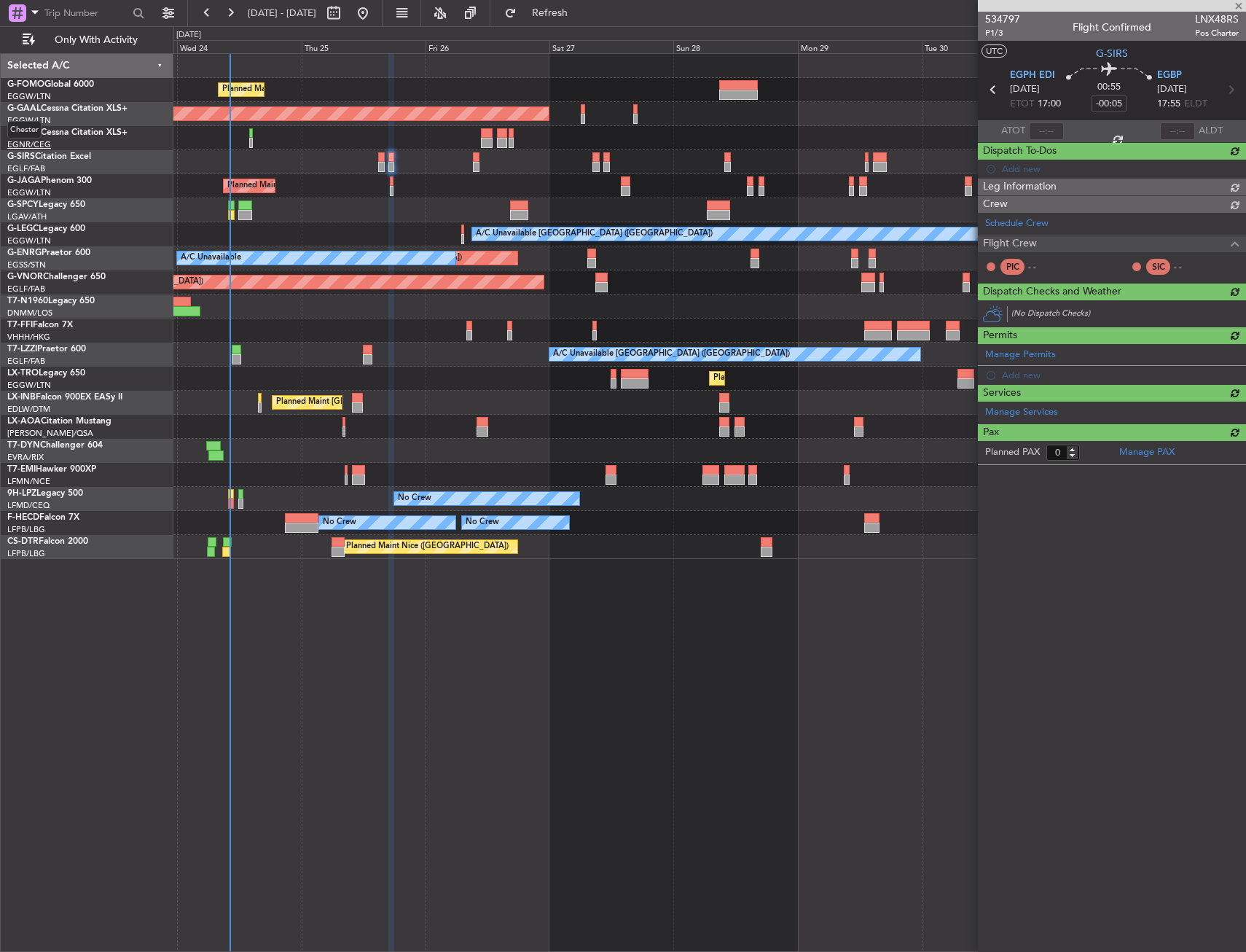
scroll to position [0, 0]
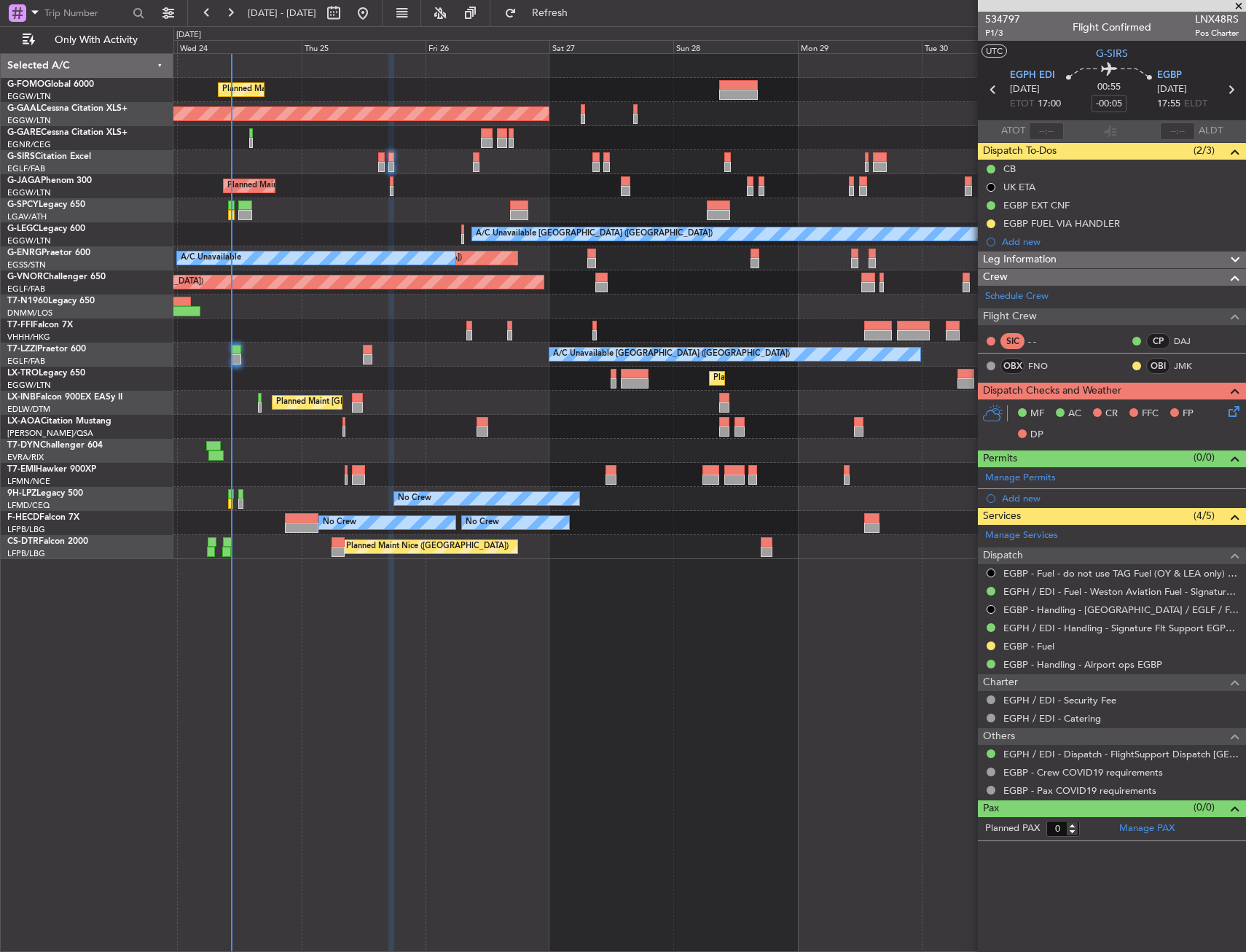
click at [584, 765] on div "Planned Maint London (Luton) Planned Maint Dusseldorf Owner Planned Maint Londo…" at bounding box center [709, 502] width 1073 height 898
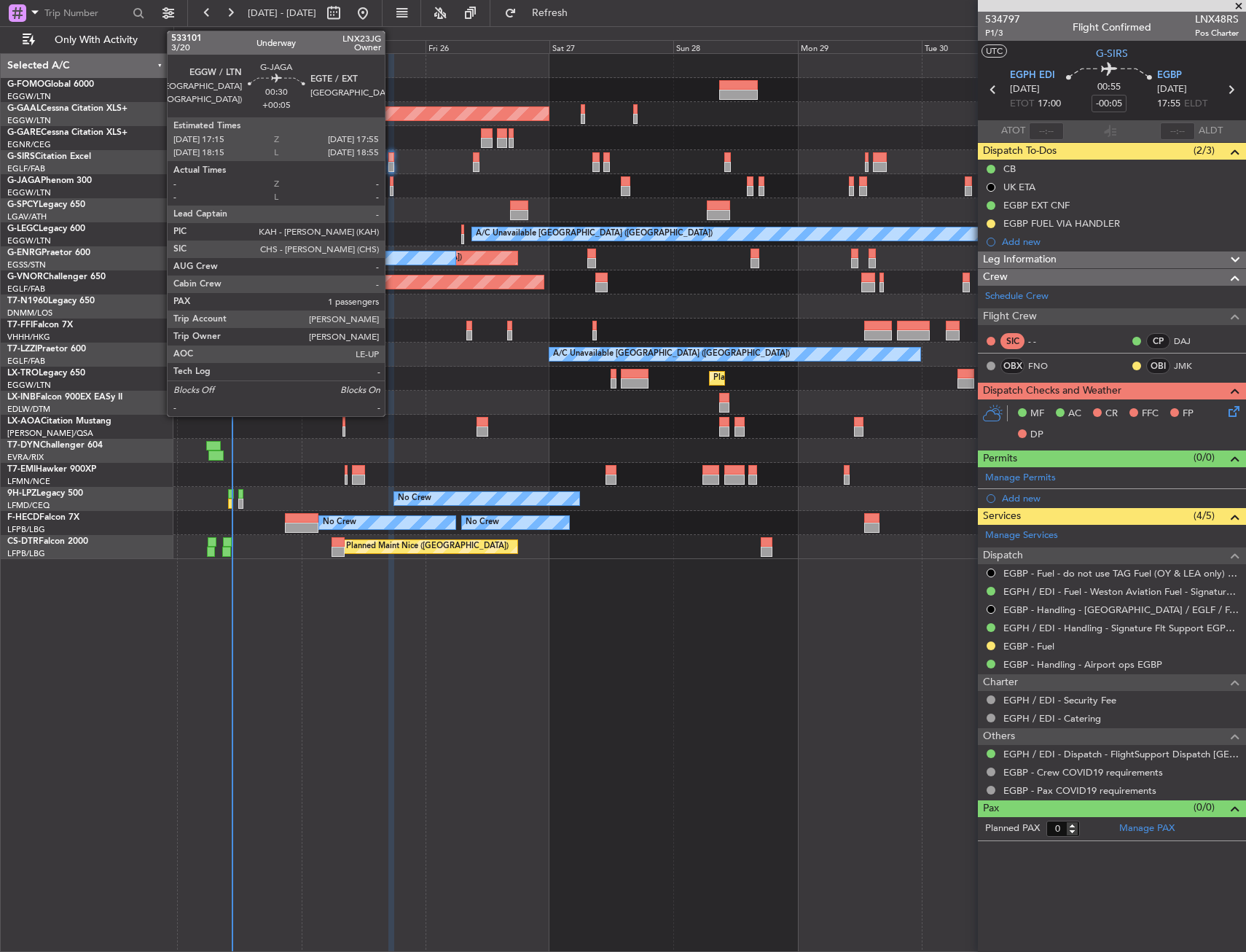
click at [392, 189] on div at bounding box center [392, 191] width 4 height 10
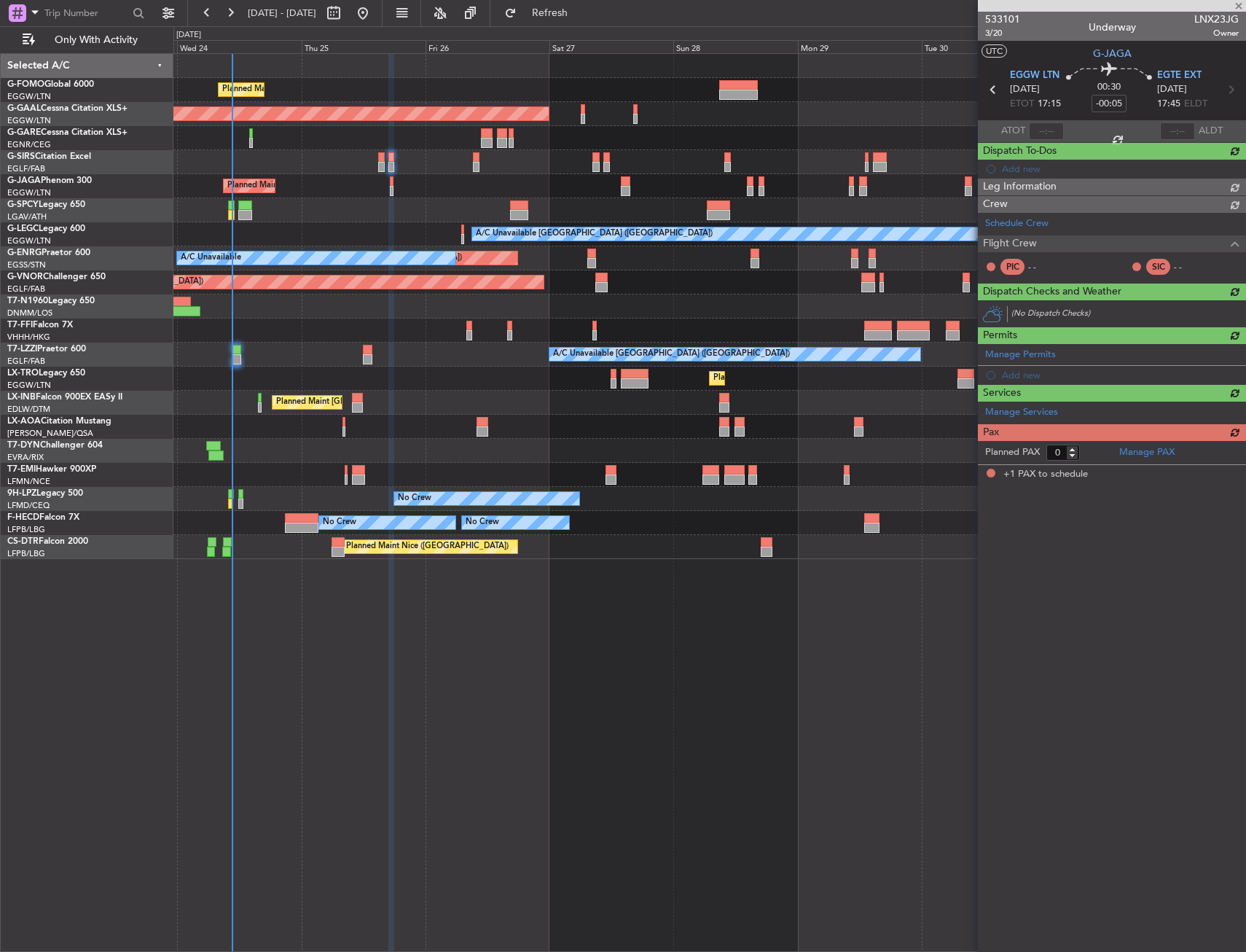
type input "+00:05"
type input "1"
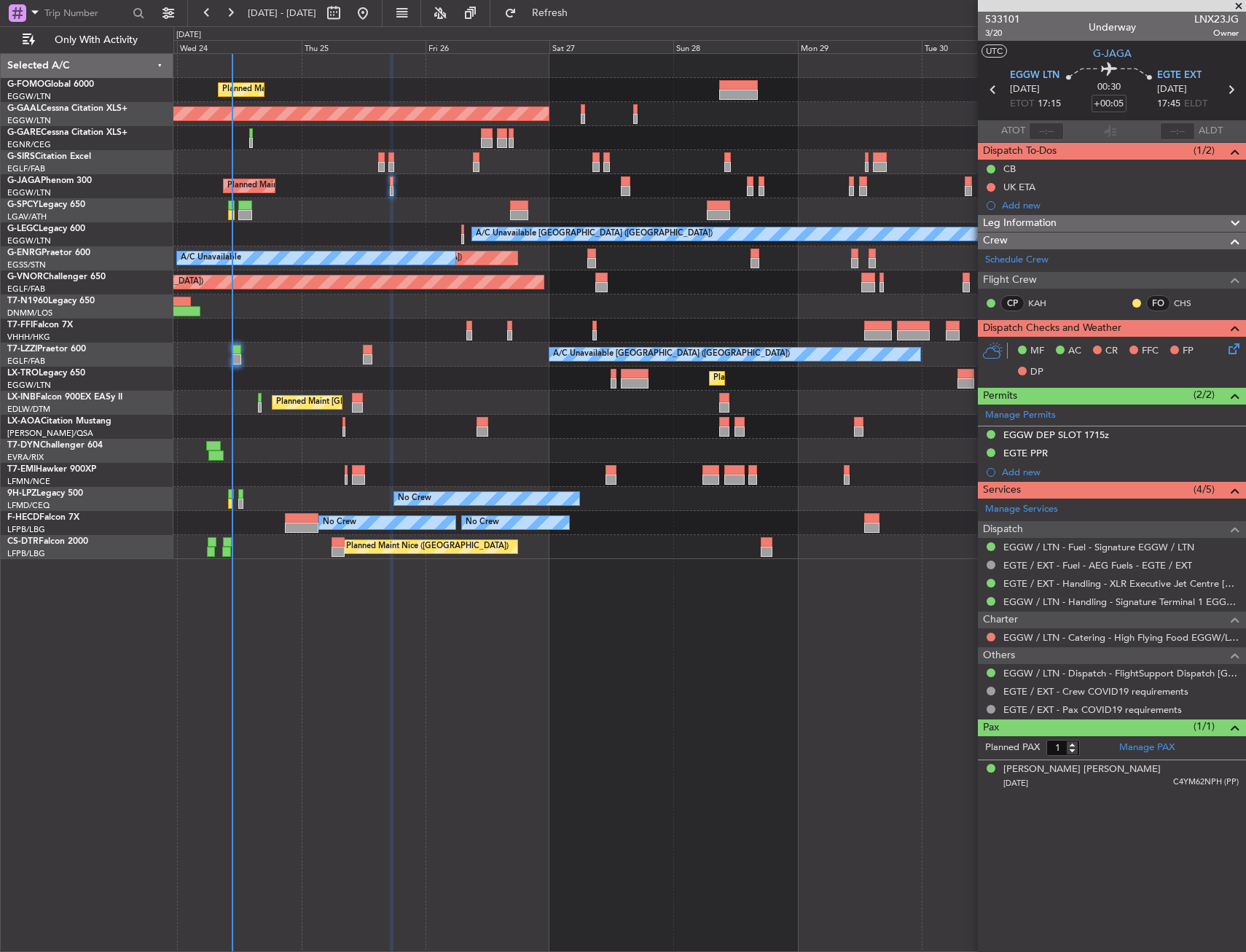
click at [536, 590] on div "Planned Maint [GEOGRAPHIC_DATA] ([GEOGRAPHIC_DATA]) Planned [GEOGRAPHIC_DATA] O…" at bounding box center [709, 502] width 1073 height 898
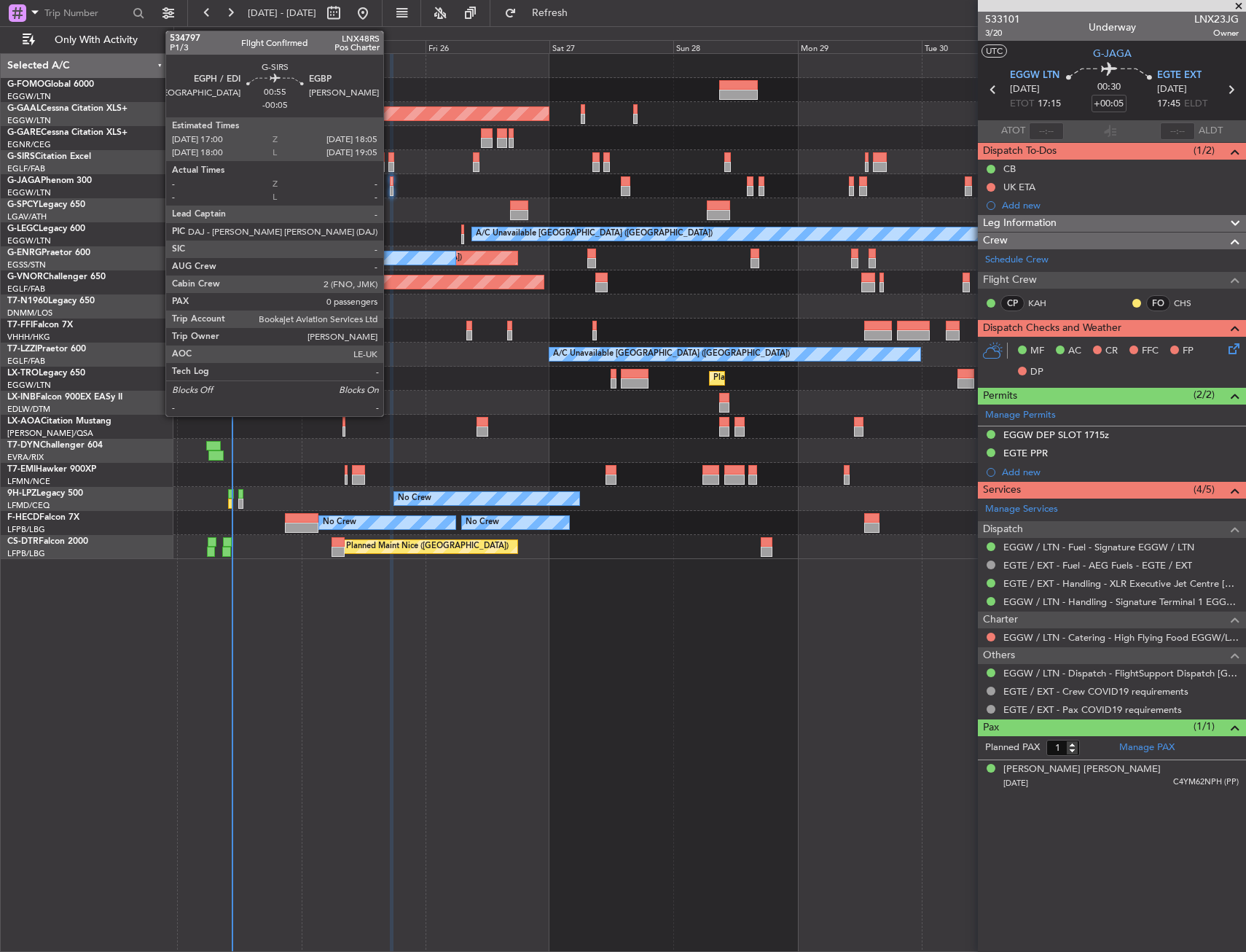
click at [391, 158] on div at bounding box center [392, 158] width 6 height 10
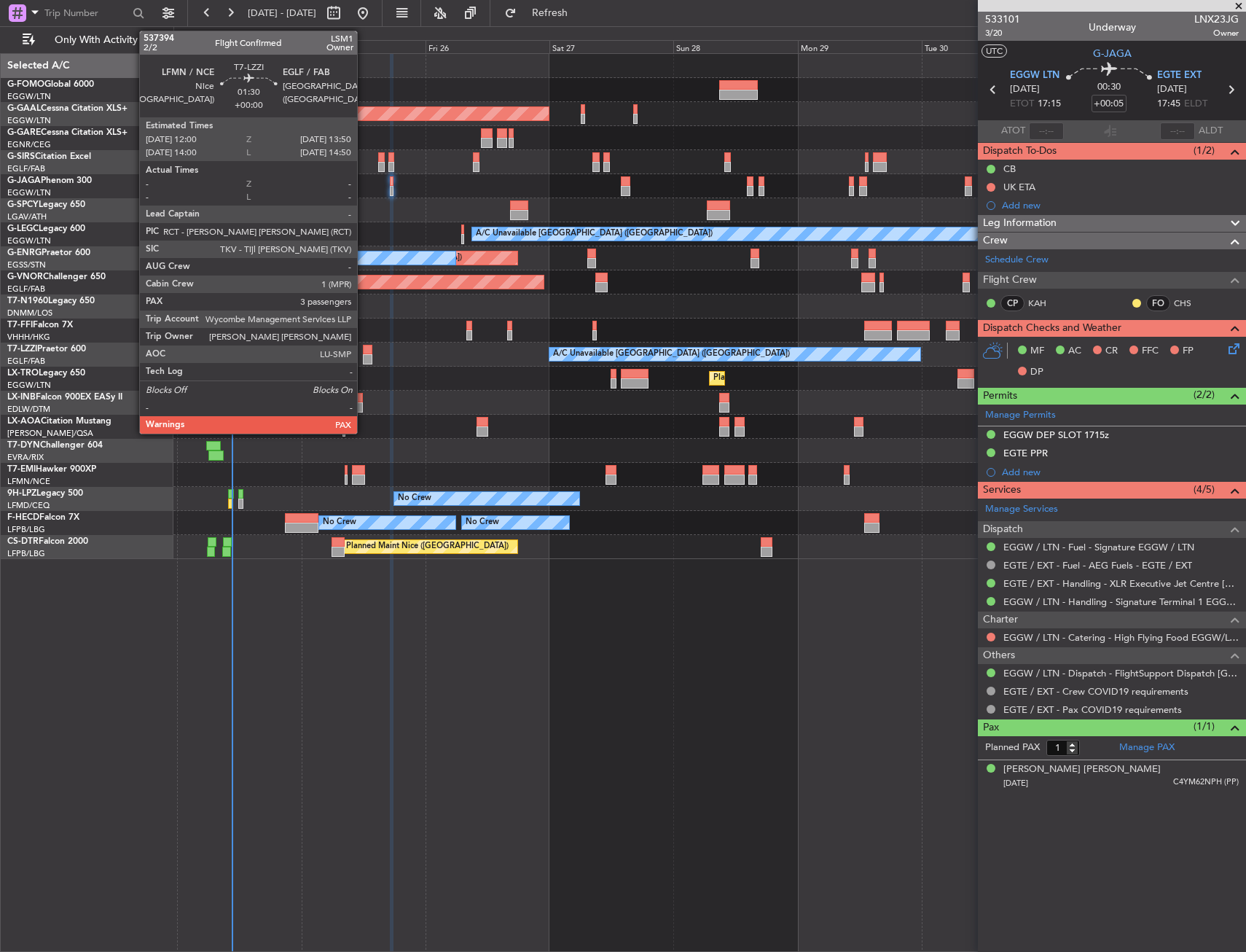
click at [365, 354] on div at bounding box center [368, 359] width 10 height 10
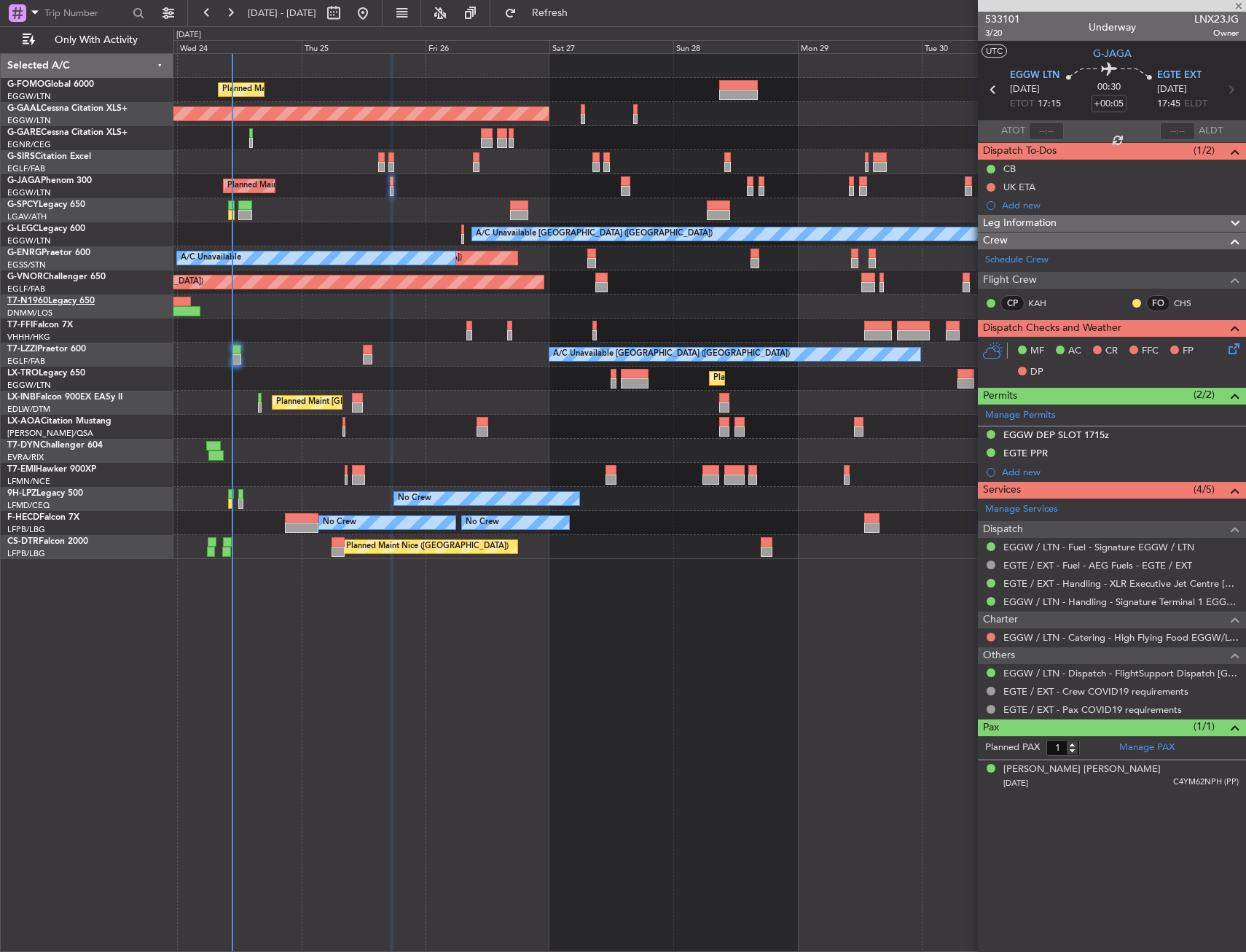
type input "3"
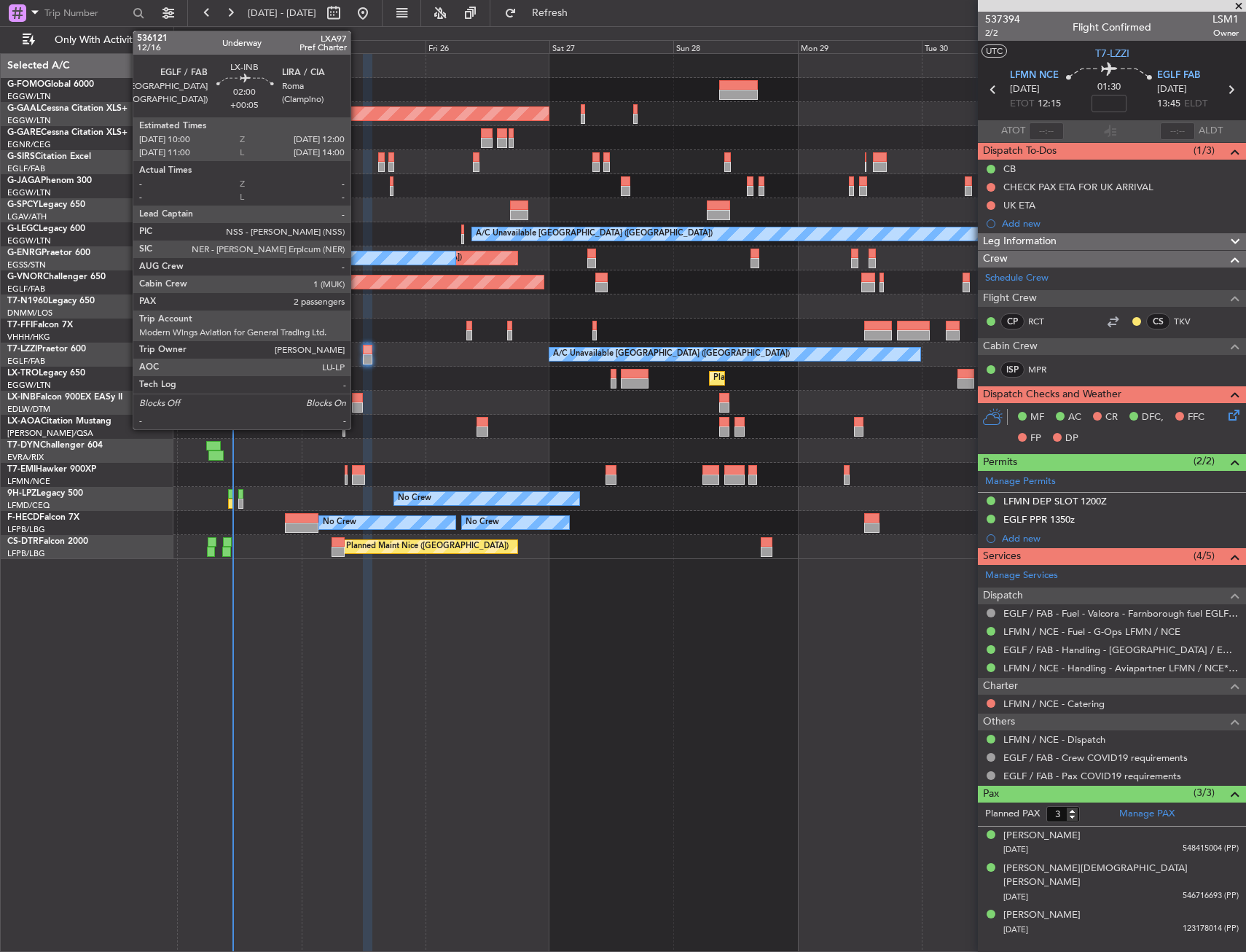
click at [357, 398] on div at bounding box center [357, 398] width 11 height 10
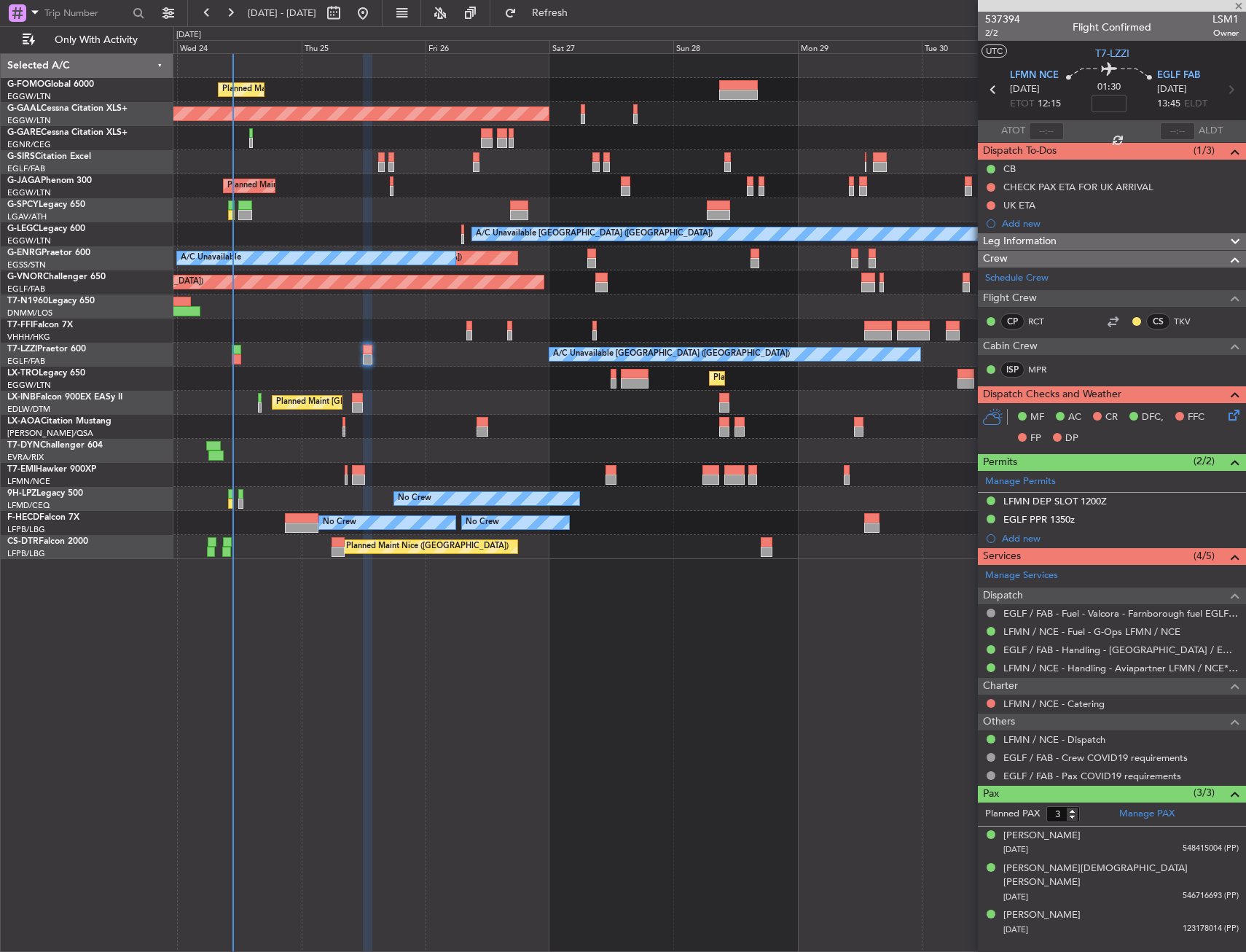
type input "+00:05"
type input "2"
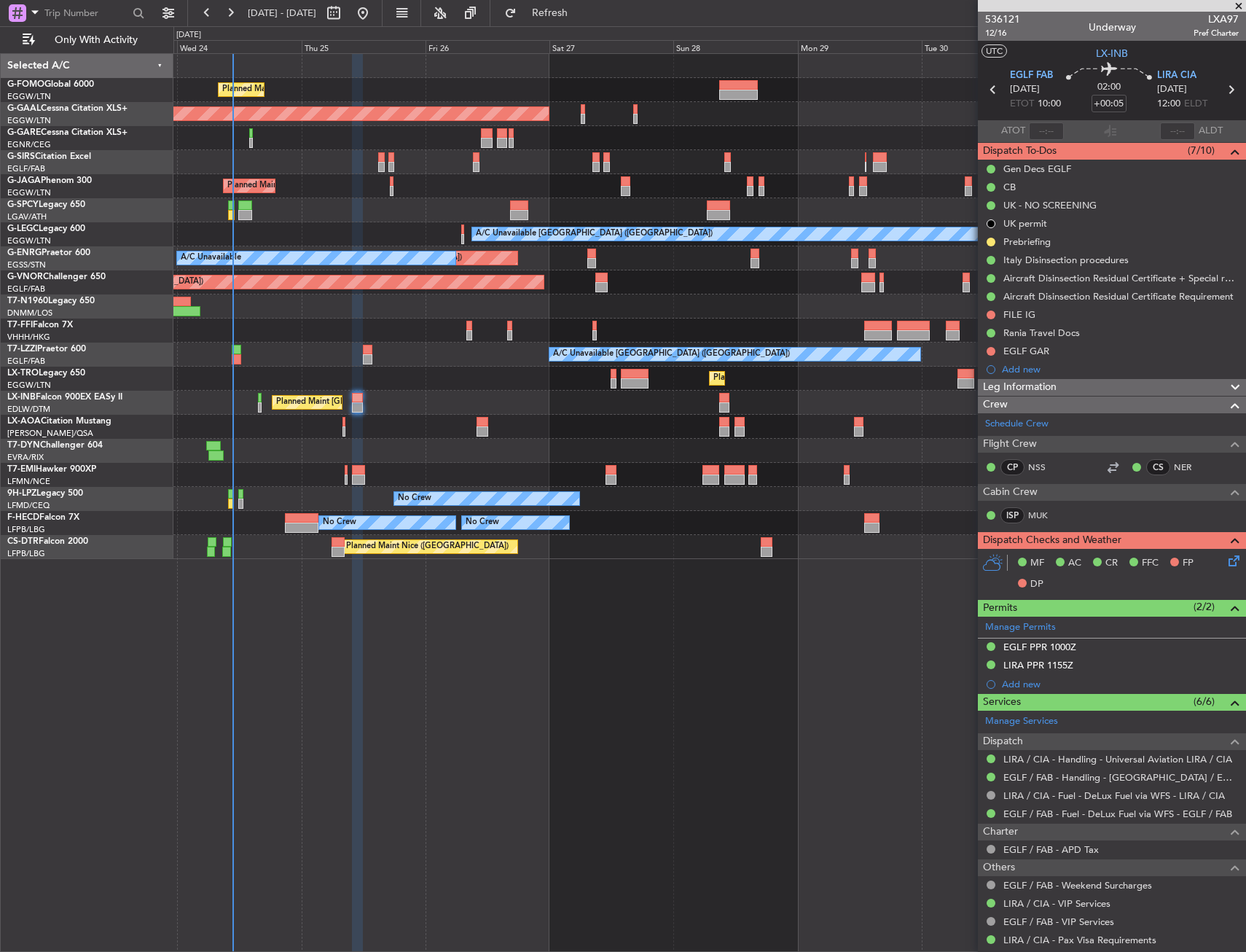
drag, startPoint x: 542, startPoint y: 689, endPoint x: 501, endPoint y: 674, distance: 43.7
click at [501, 674] on div "Planned Maint London (Luton) Planned Maint Dusseldorf Owner Planned Maint Londo…" at bounding box center [709, 502] width 1073 height 898
click at [468, 671] on div "Planned Maint London (Luton) Planned Maint Dusseldorf Owner Planned Maint Londo…" at bounding box center [709, 502] width 1073 height 898
click at [437, 665] on div "Planned Maint London (Luton) Planned Maint Dusseldorf Owner Planned Maint Londo…" at bounding box center [709, 502] width 1073 height 898
click at [409, 610] on div "Planned Maint London (Luton) Planned Maint Dusseldorf Owner Planned Maint Londo…" at bounding box center [709, 502] width 1073 height 898
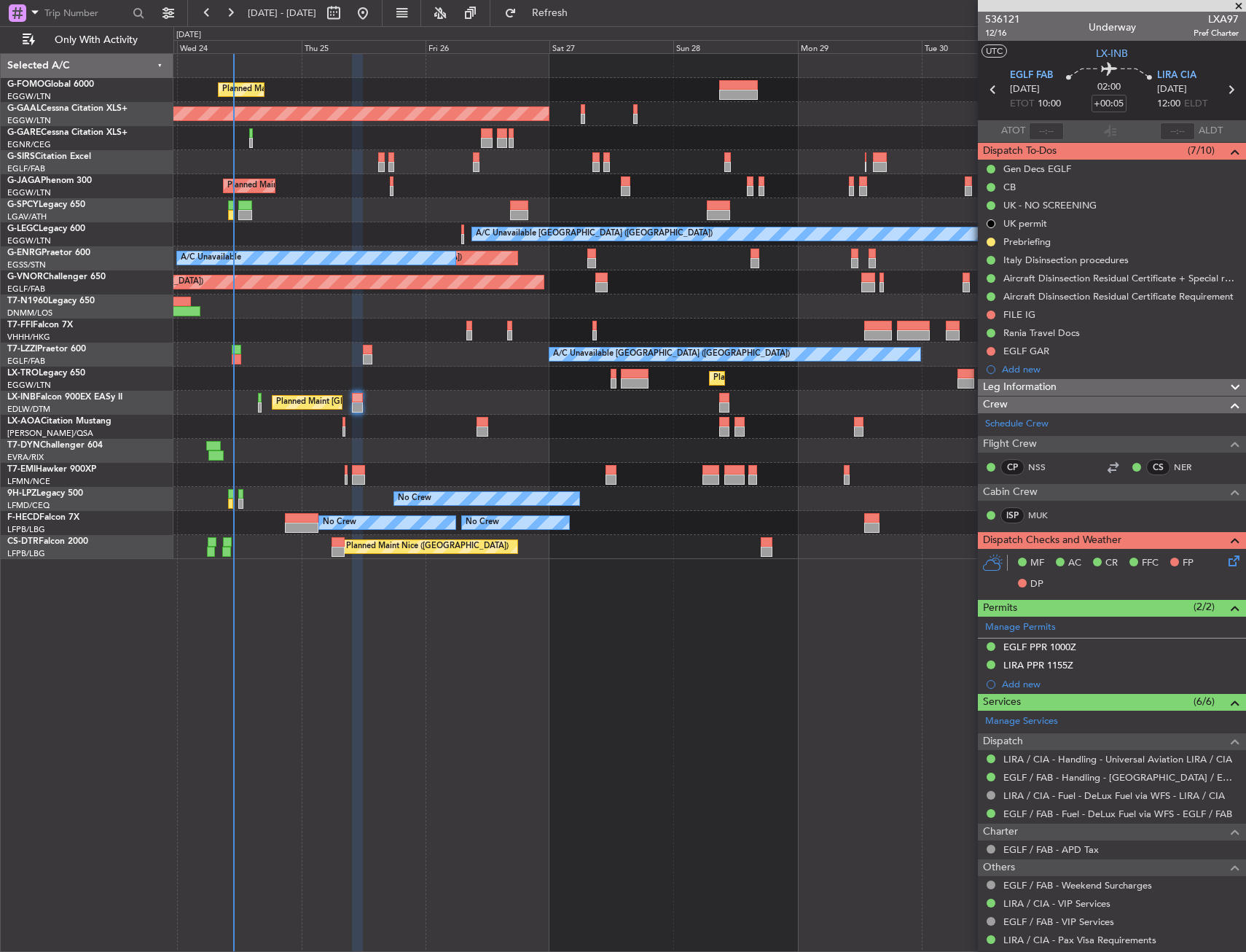
click at [378, 614] on div "Planned Maint London (Luton) Planned Maint Dusseldorf Owner Planned Maint Londo…" at bounding box center [709, 502] width 1073 height 898
click at [345, 611] on div "Planned Maint London (Luton) Planned Maint Dusseldorf Owner Planned Maint Londo…" at bounding box center [709, 502] width 1073 height 898
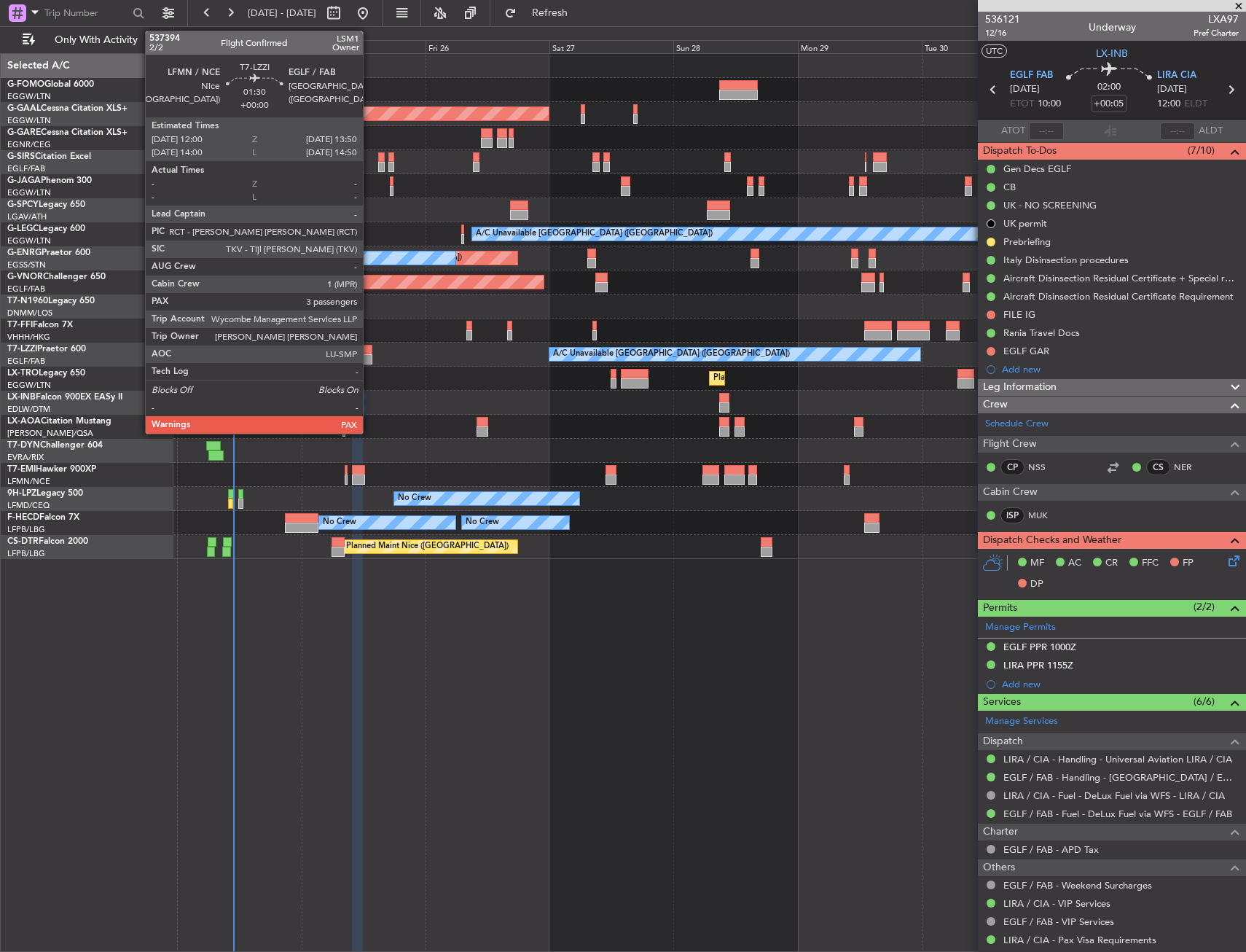
click at [369, 348] on div at bounding box center [368, 350] width 10 height 10
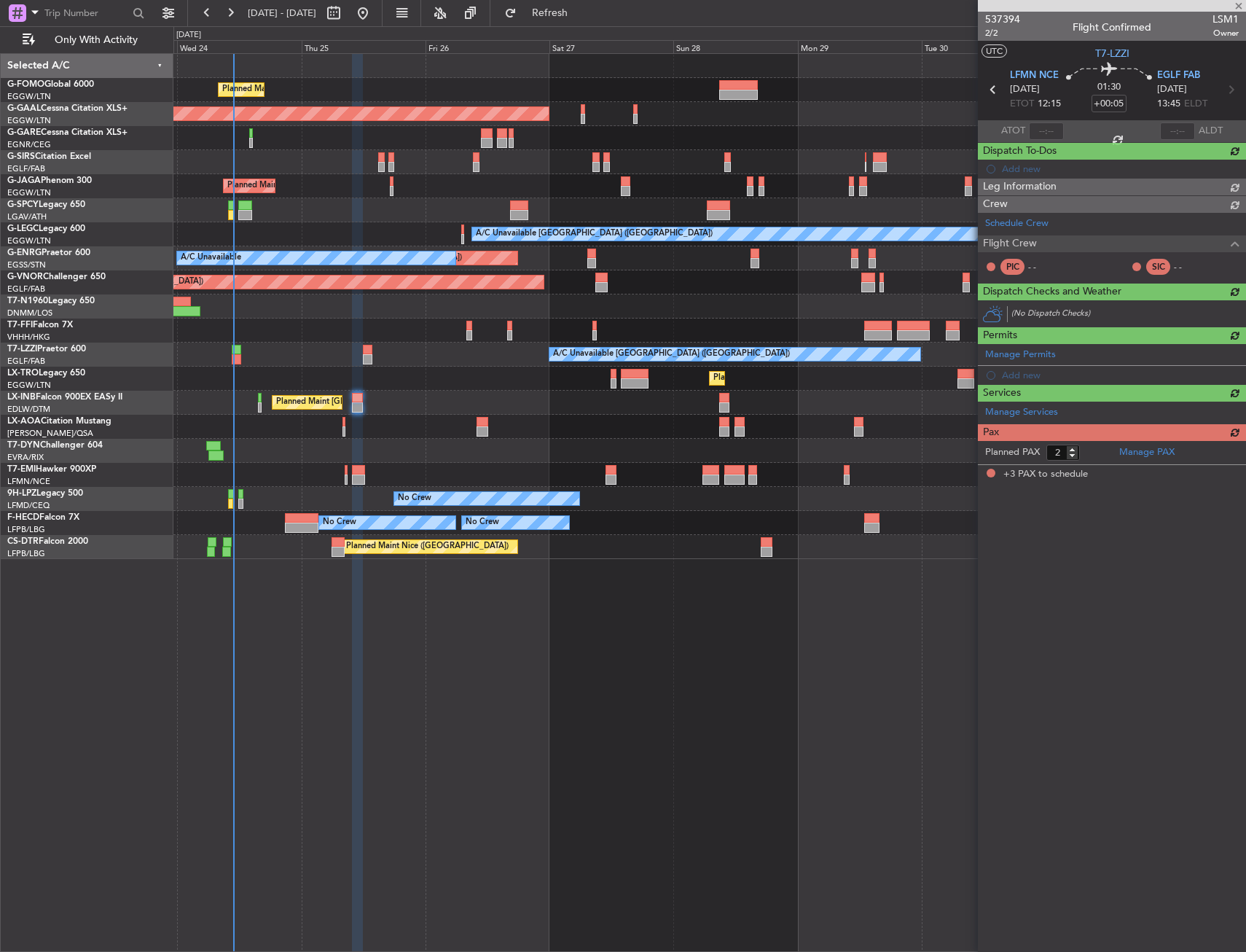
type input "3"
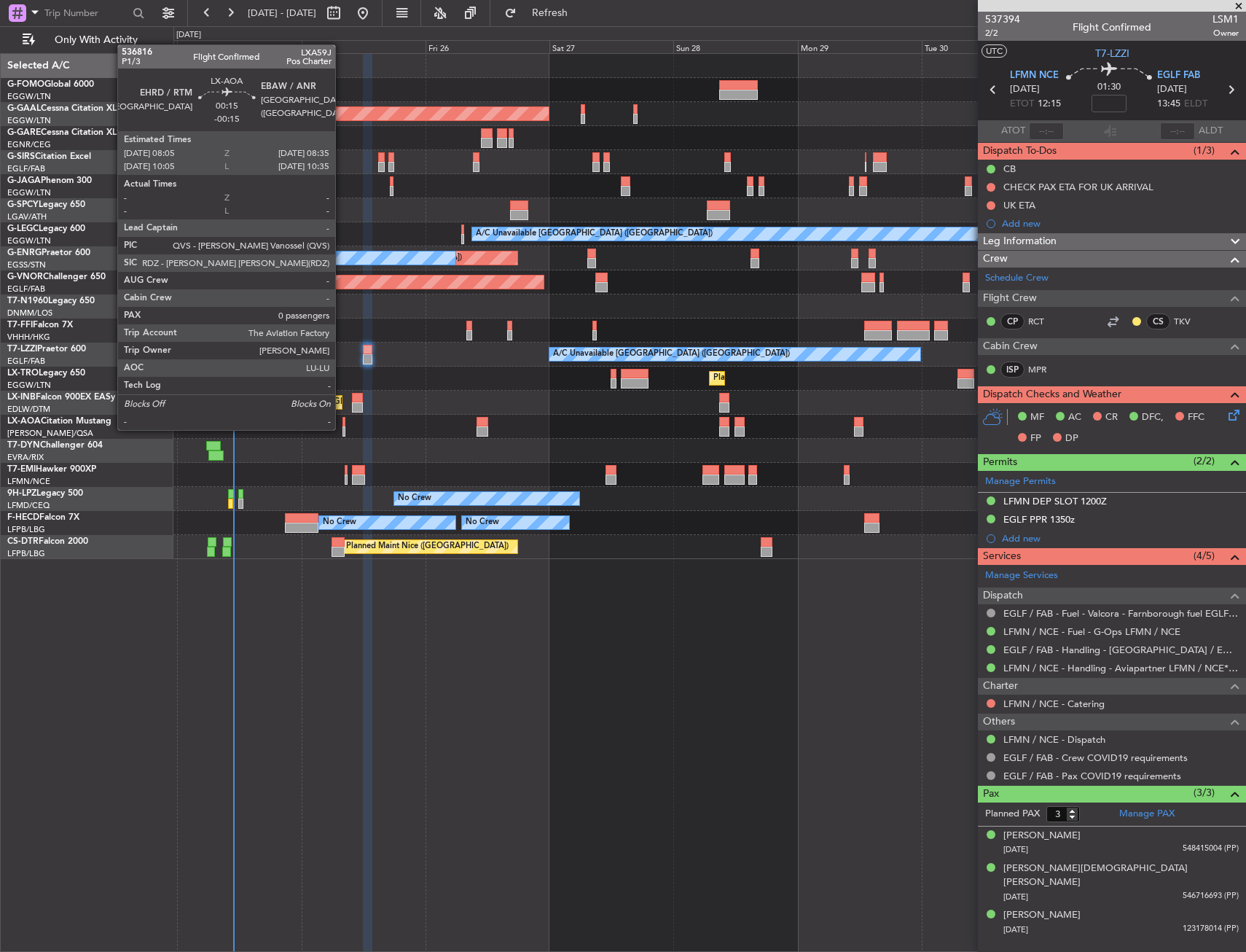
click at [342, 428] on div at bounding box center [344, 431] width 3 height 10
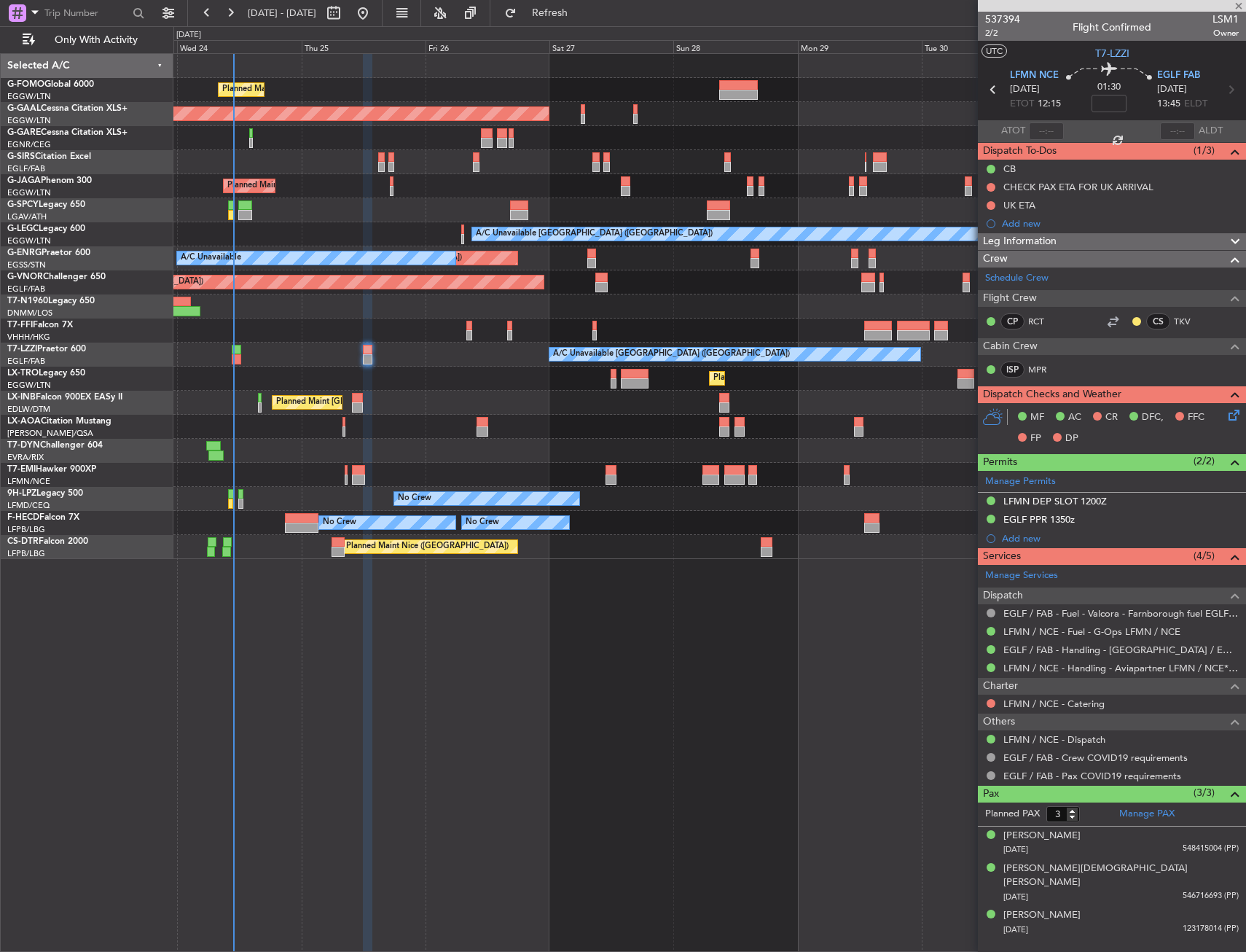
type input "-00:15"
type input "0"
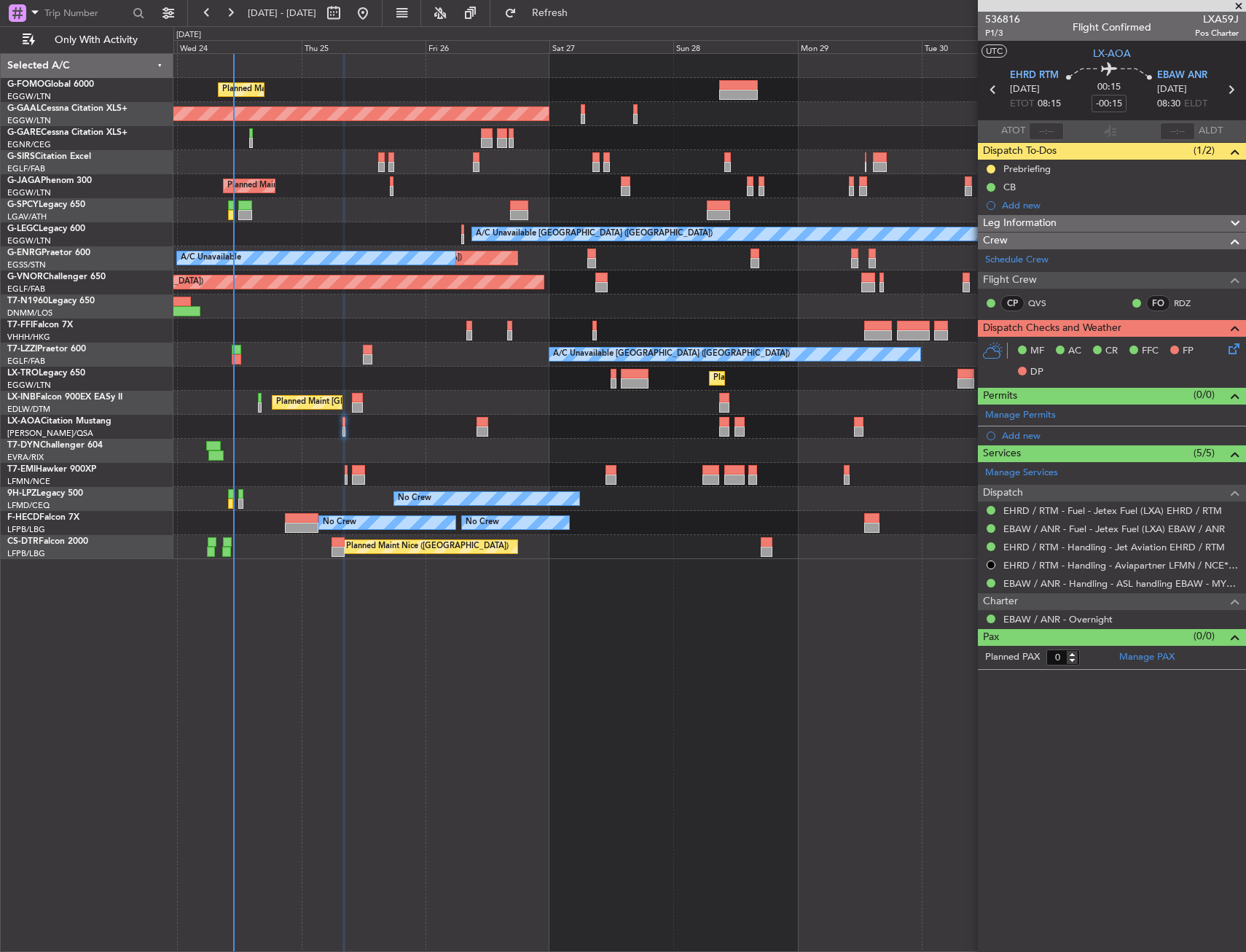
click at [454, 611] on div "Planned Maint London (Luton) Planned Maint Dusseldorf Owner Planned Maint Londo…" at bounding box center [709, 502] width 1073 height 898
click at [396, 586] on div "Planned Maint London (Luton) Planned Maint Dusseldorf Owner Planned Maint Londo…" at bounding box center [709, 502] width 1073 height 898
click at [339, 478] on div "Planned Maint [GEOGRAPHIC_DATA]" at bounding box center [709, 475] width 1072 height 24
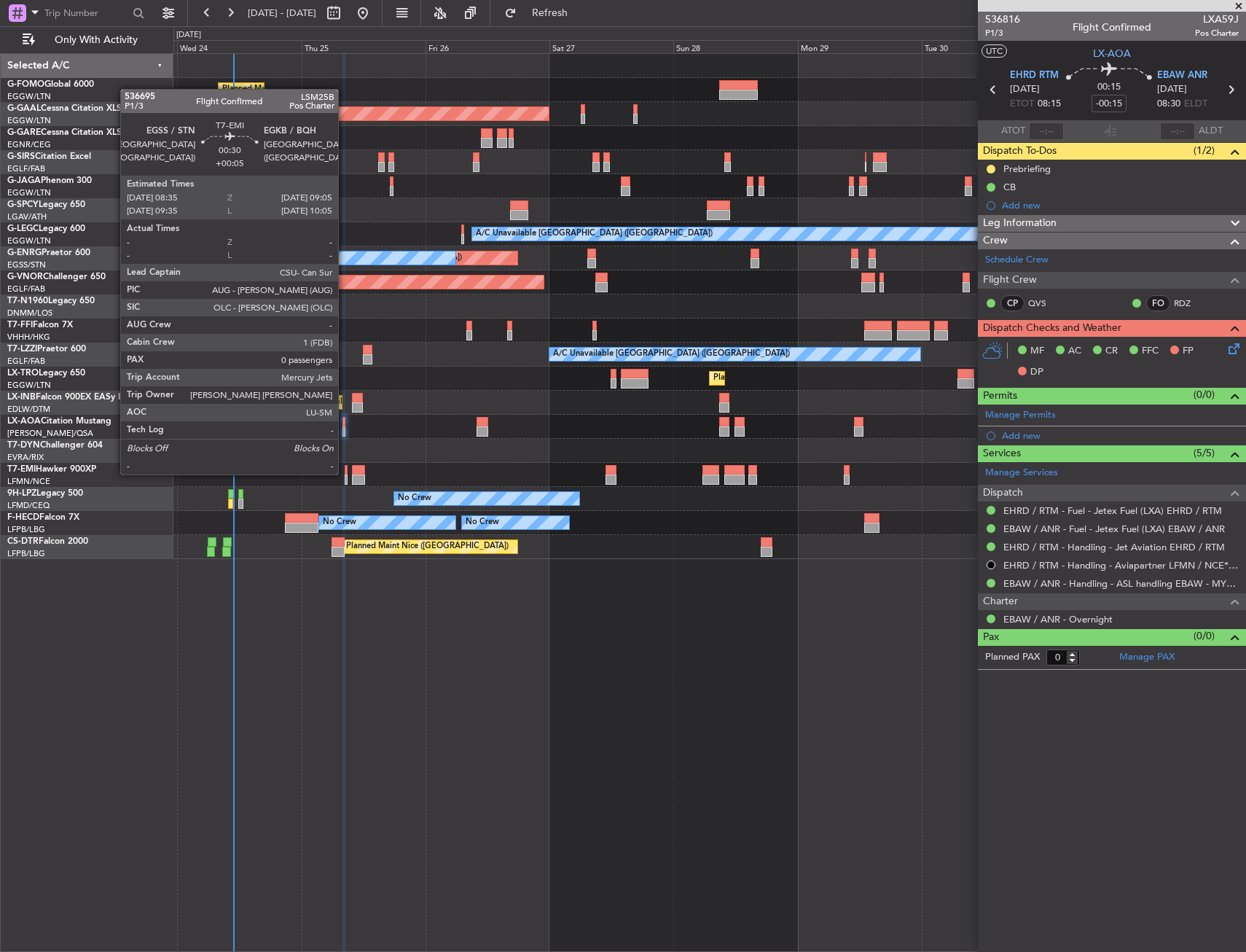
click at [345, 473] on div at bounding box center [346, 470] width 3 height 10
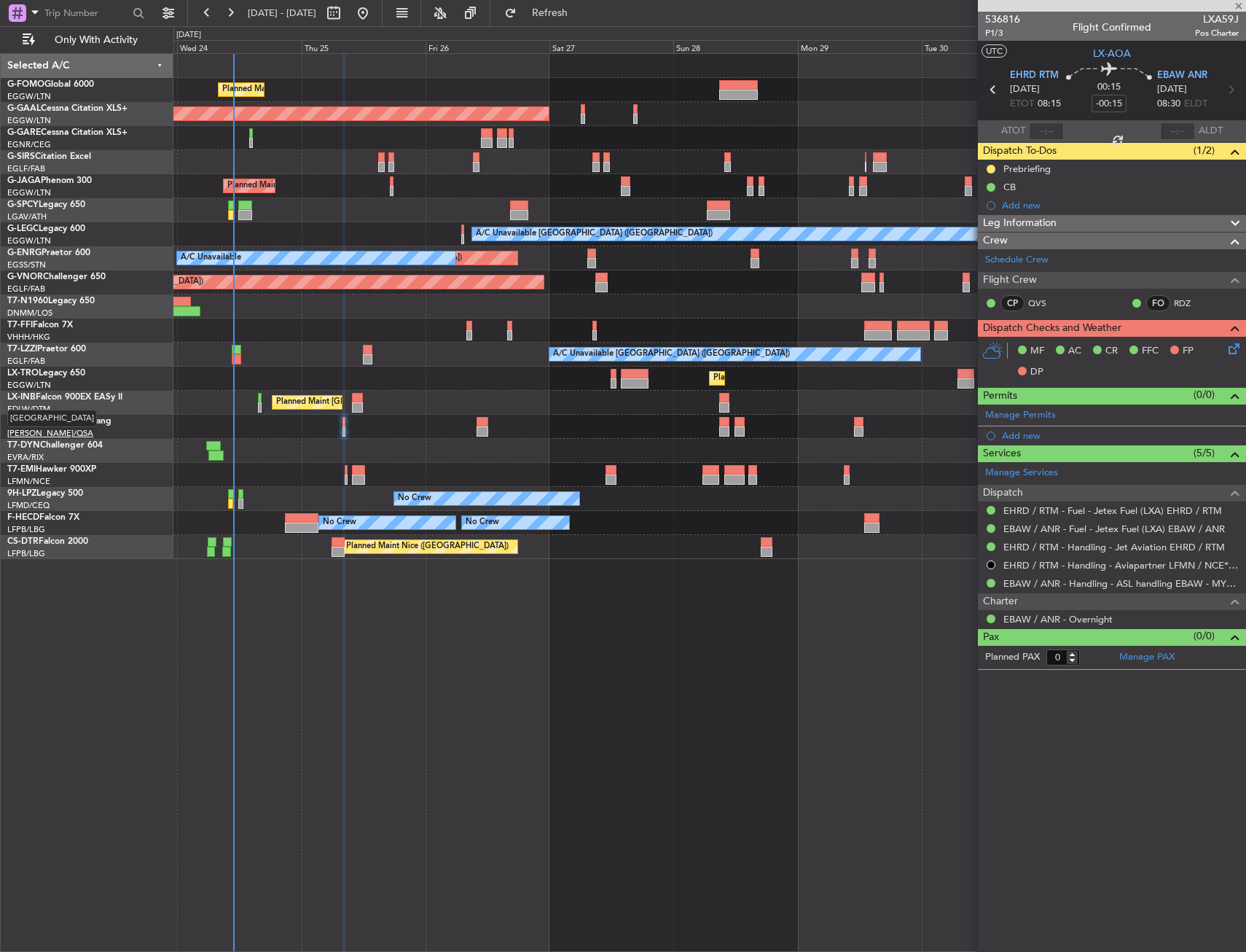
type input "+00:05"
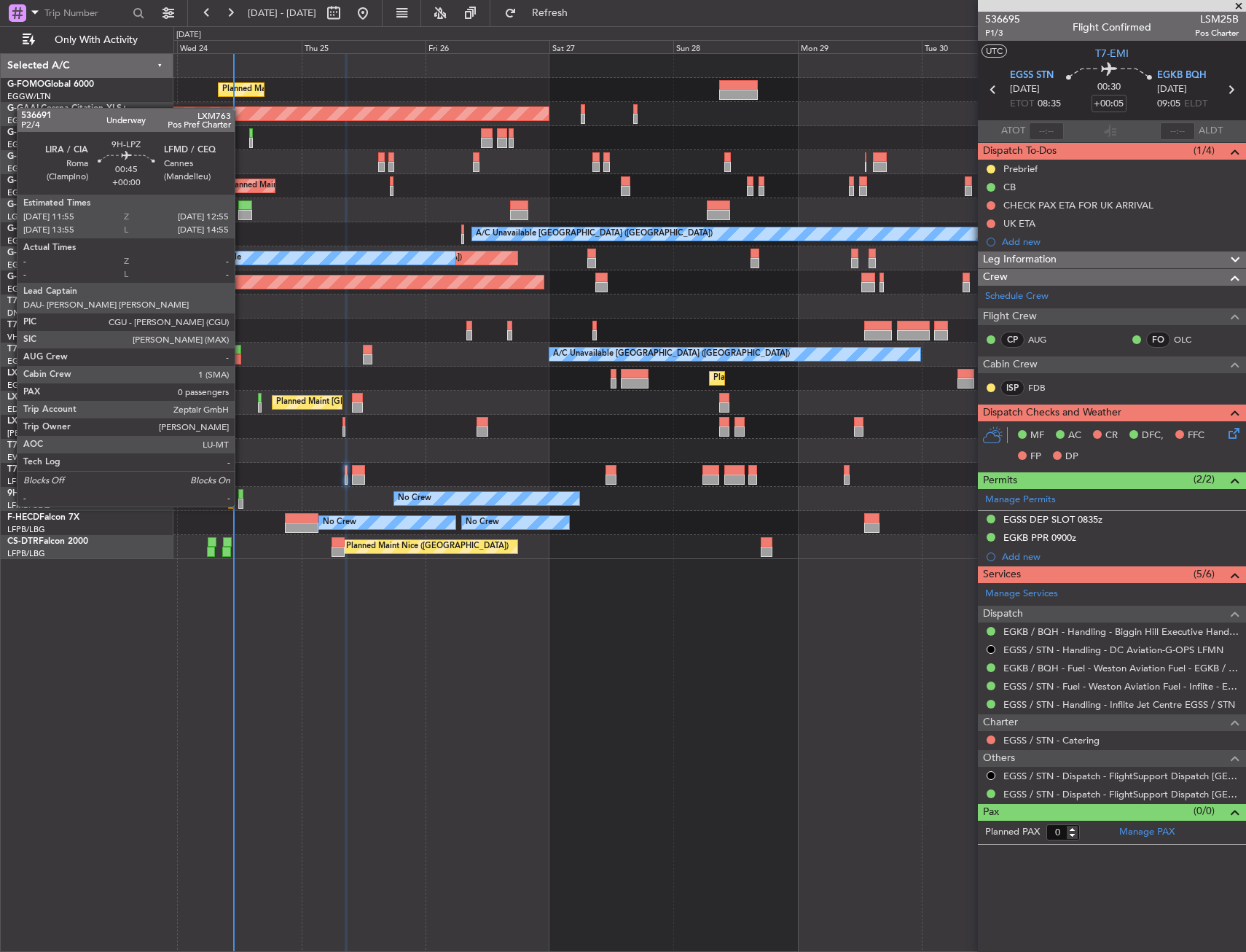
click at [241, 493] on div at bounding box center [241, 494] width 6 height 10
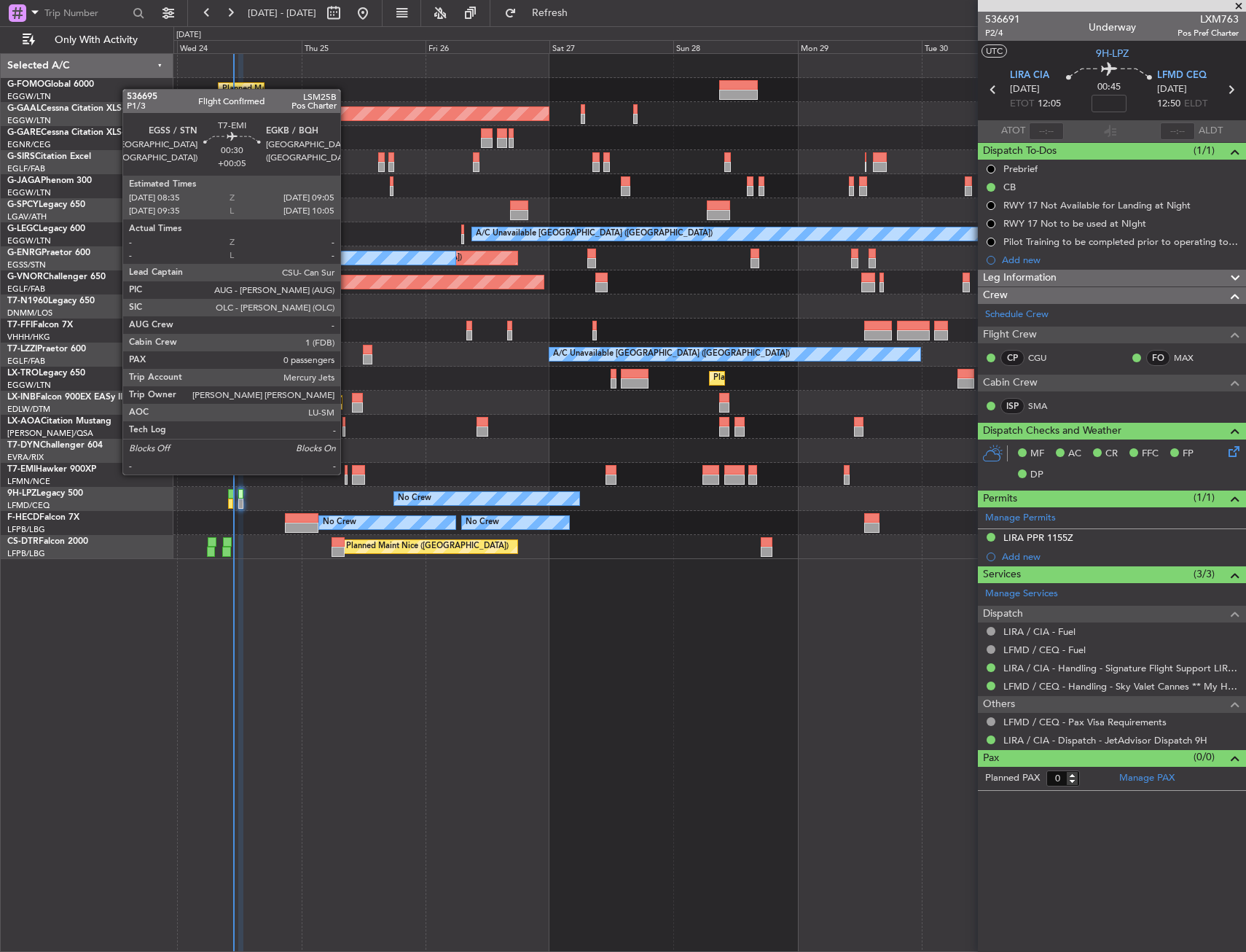
click at [345, 474] on div at bounding box center [346, 470] width 3 height 10
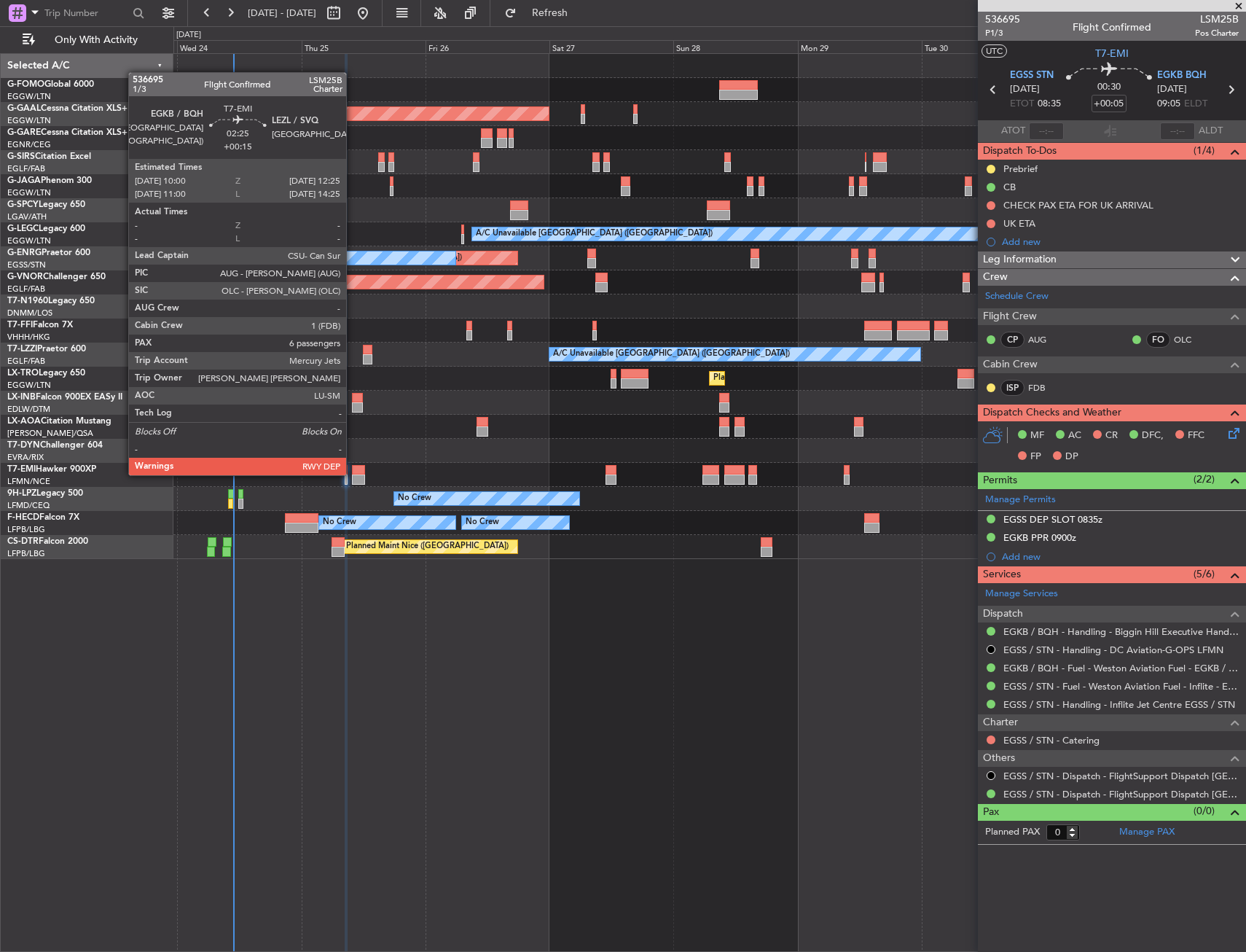
click at [354, 474] on div at bounding box center [359, 470] width 13 height 10
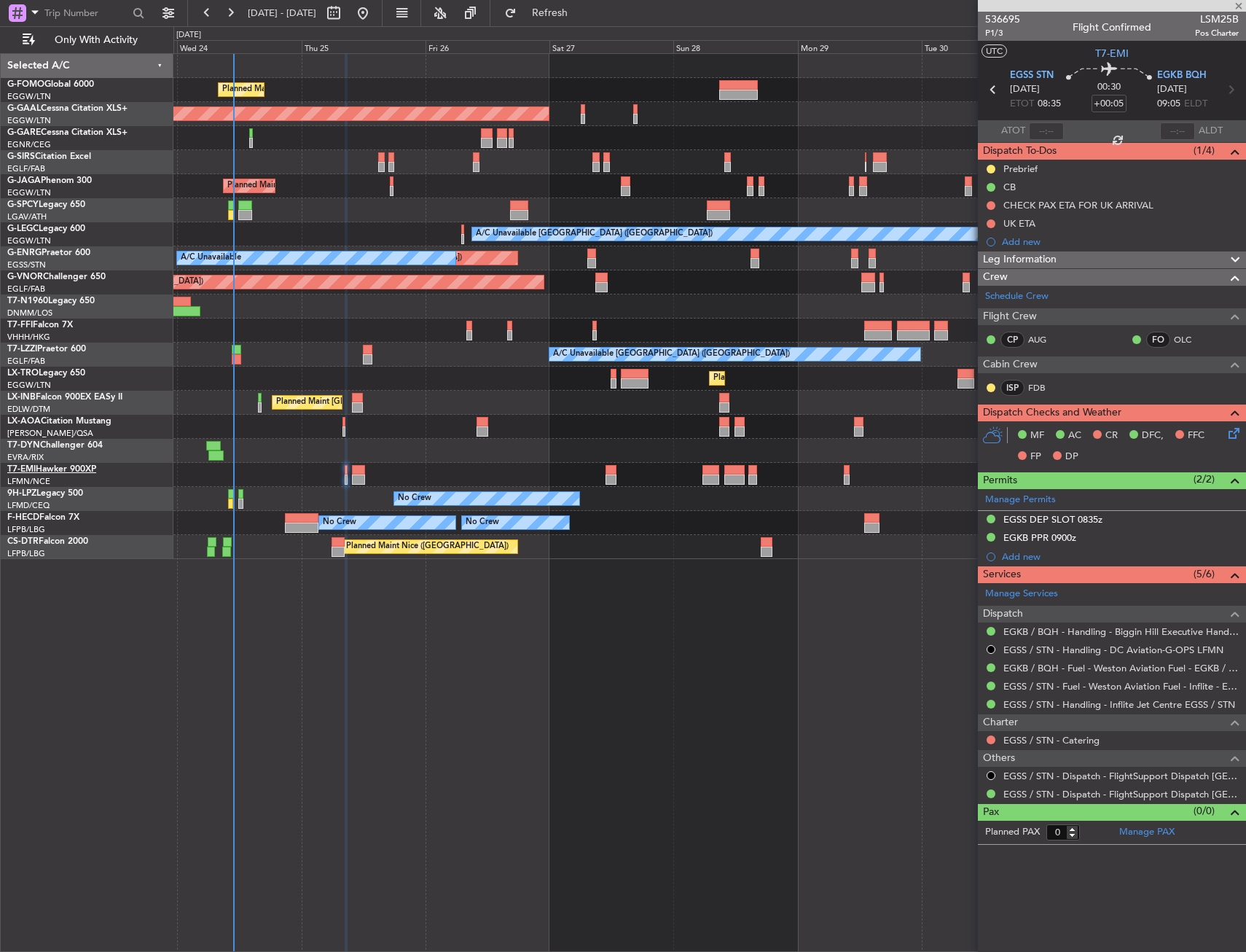
type input "+00:15"
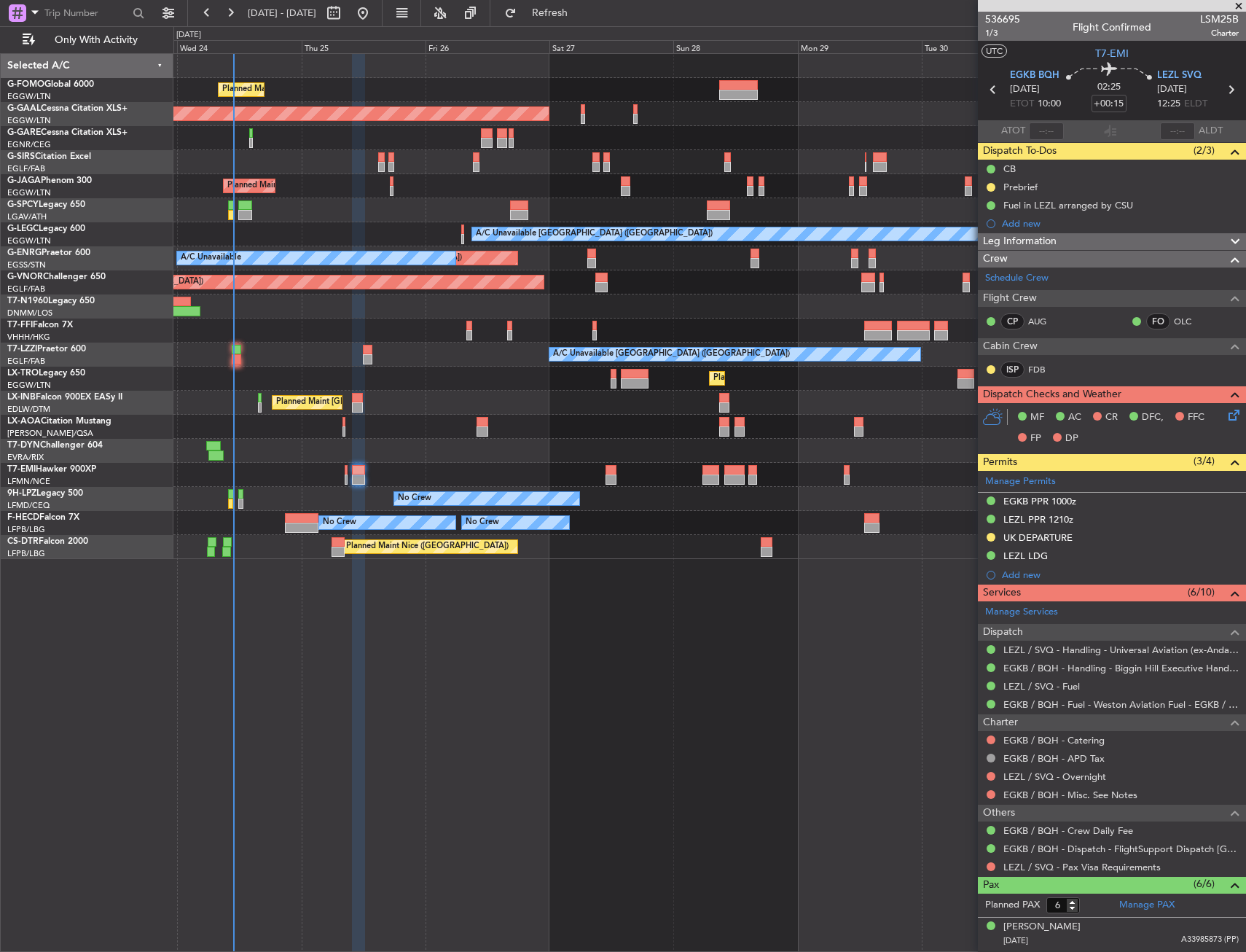
click at [294, 90] on div "Planned Maint [GEOGRAPHIC_DATA] ([GEOGRAPHIC_DATA])" at bounding box center [709, 90] width 1072 height 24
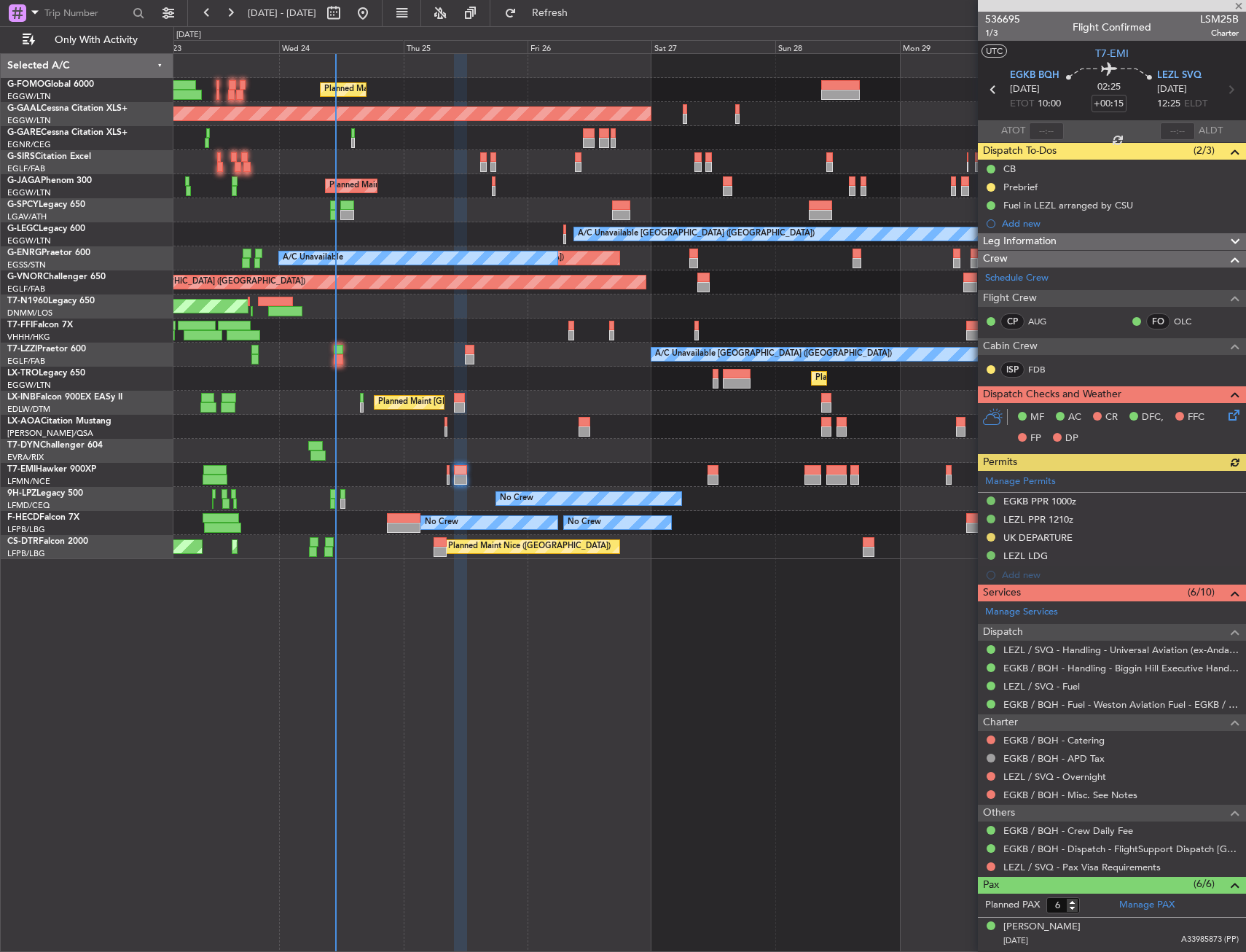
click at [387, 274] on div "Planned Maint London (Luton) Planned Maint Dusseldorf Planned Maint London (Lut…" at bounding box center [709, 306] width 1072 height 505
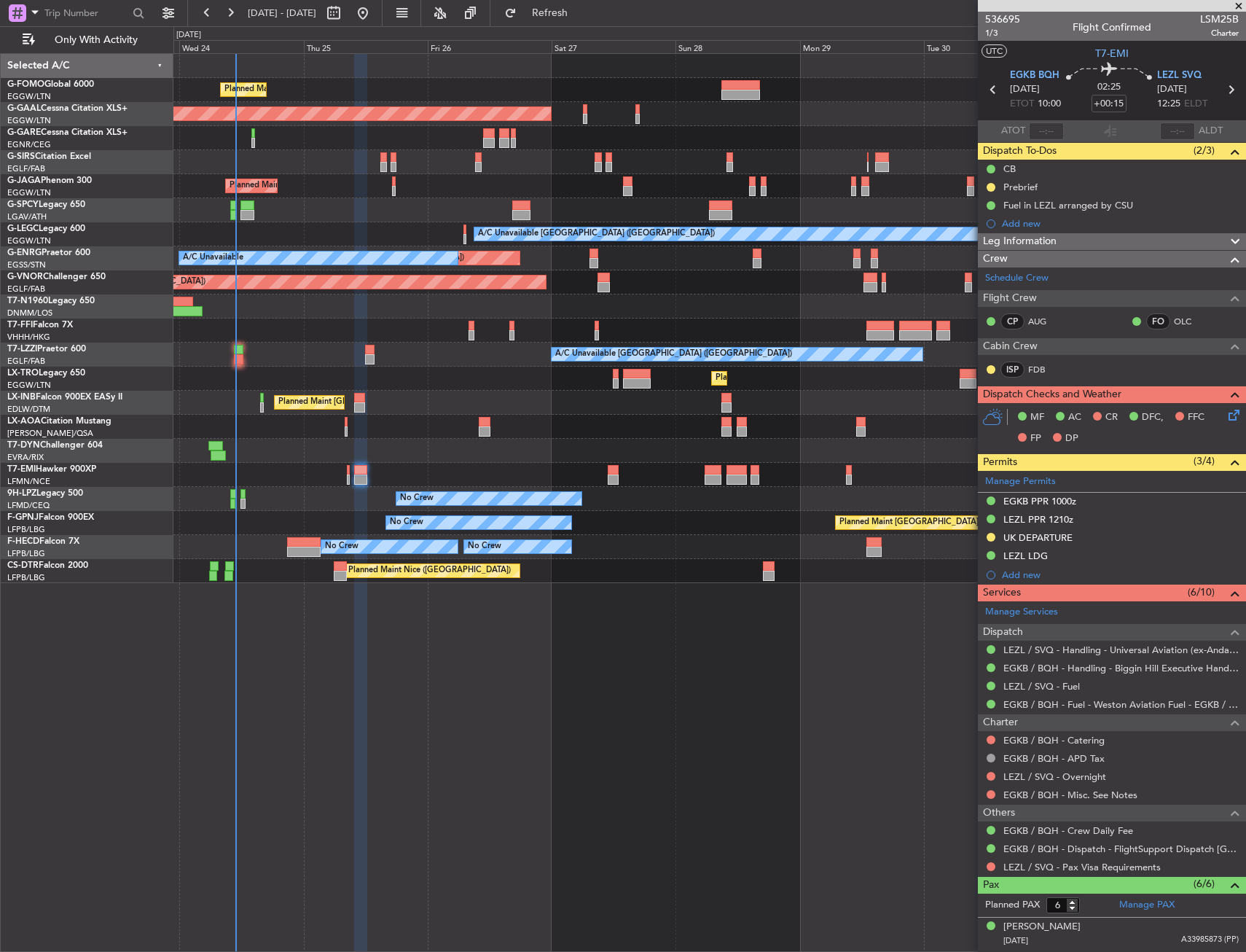
click at [354, 319] on div "Planned Maint London (Luton) Planned Maint Dusseldorf Owner Planned Maint Londo…" at bounding box center [709, 318] width 1072 height 529
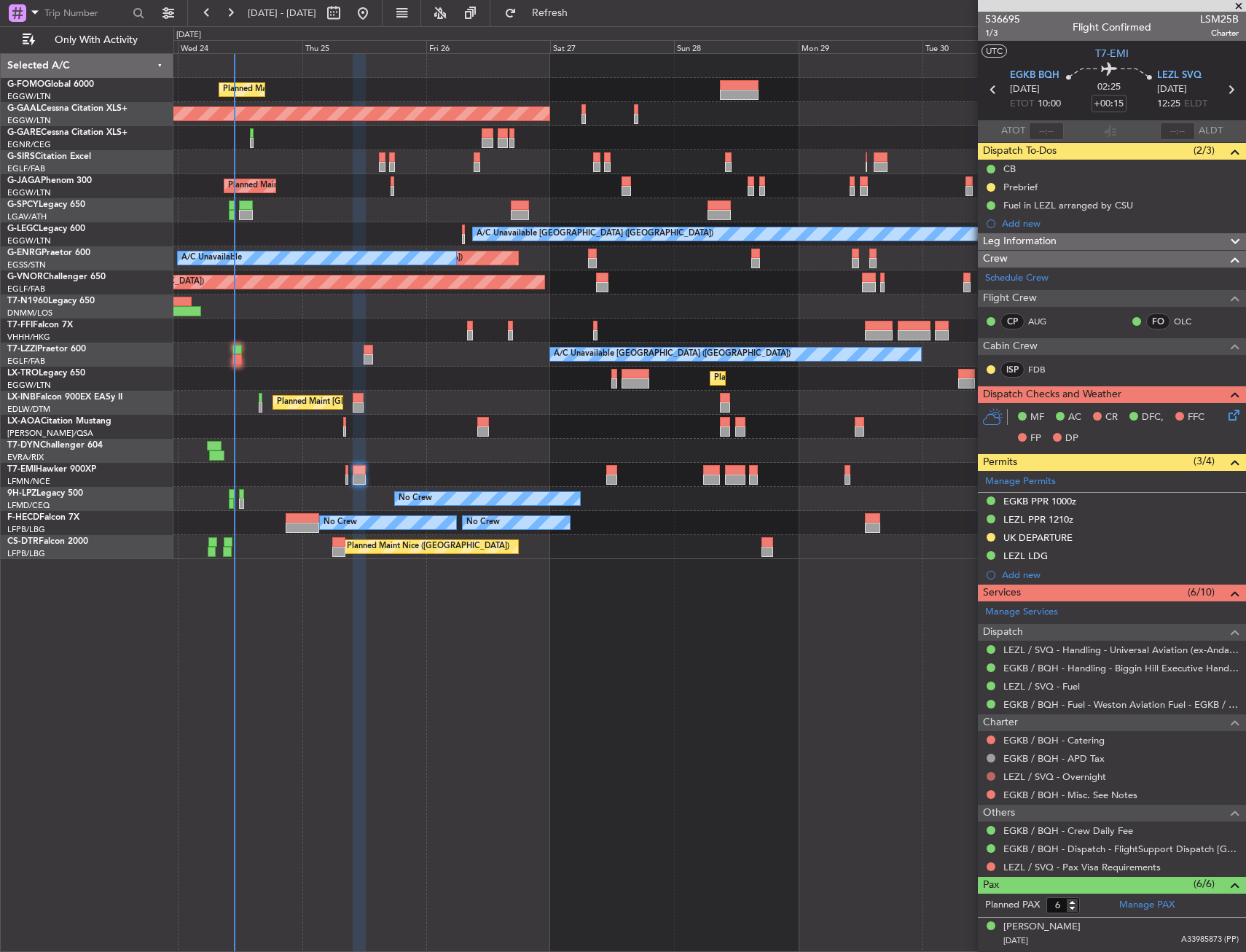
click at [991, 773] on button at bounding box center [991, 776] width 9 height 9
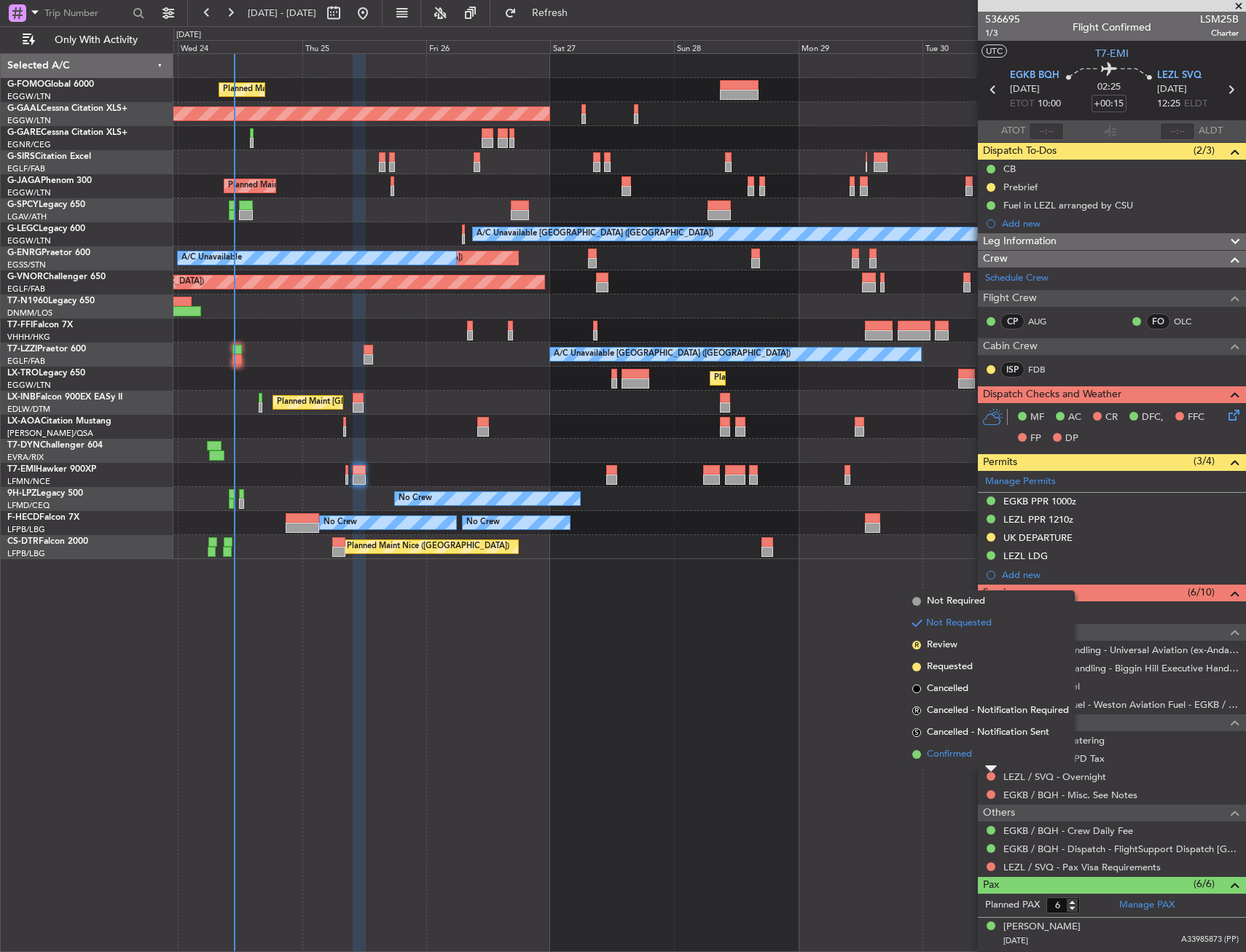
click at [964, 755] on span "Confirmed" at bounding box center [949, 754] width 45 height 15
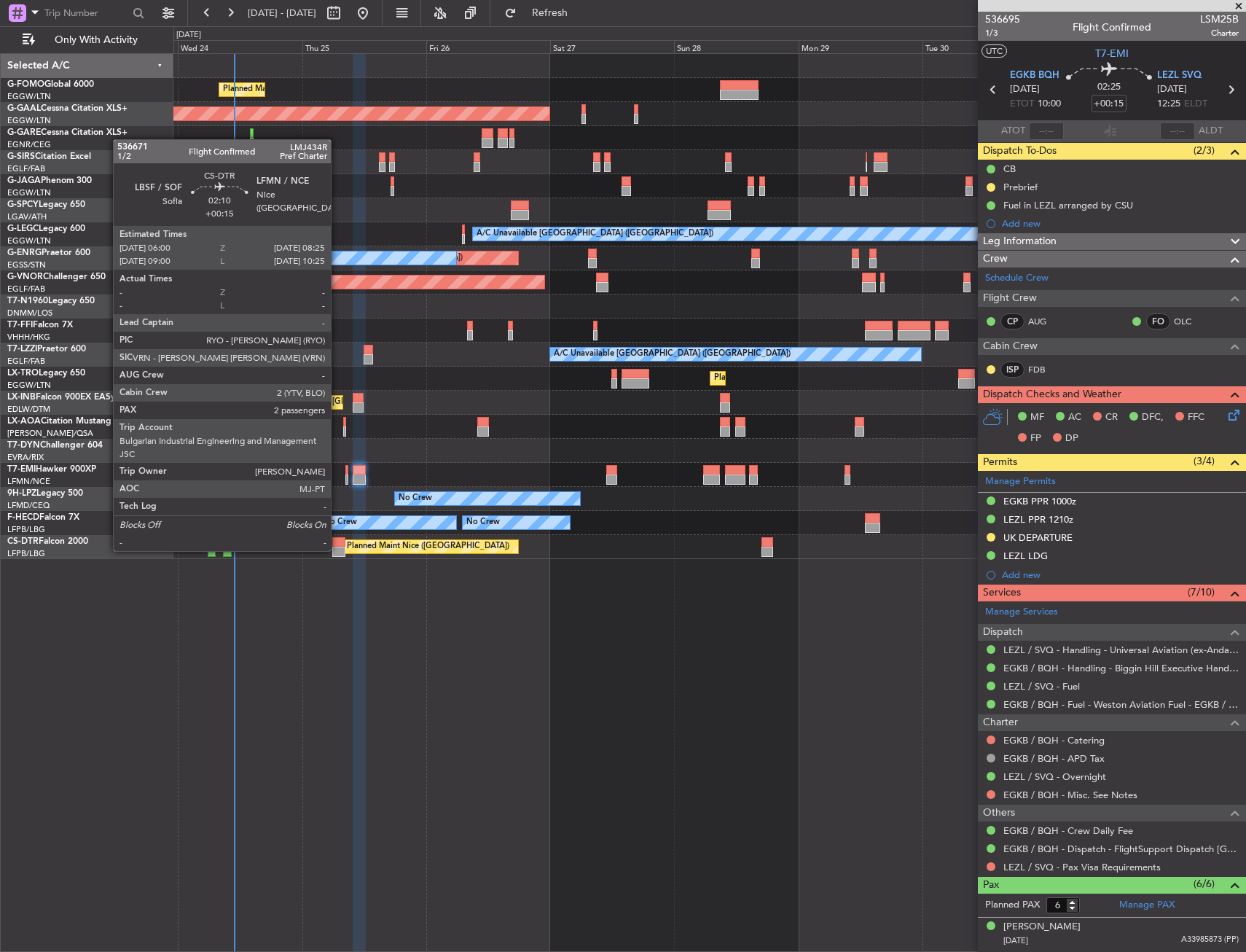
click at [337, 549] on div at bounding box center [339, 551] width 13 height 10
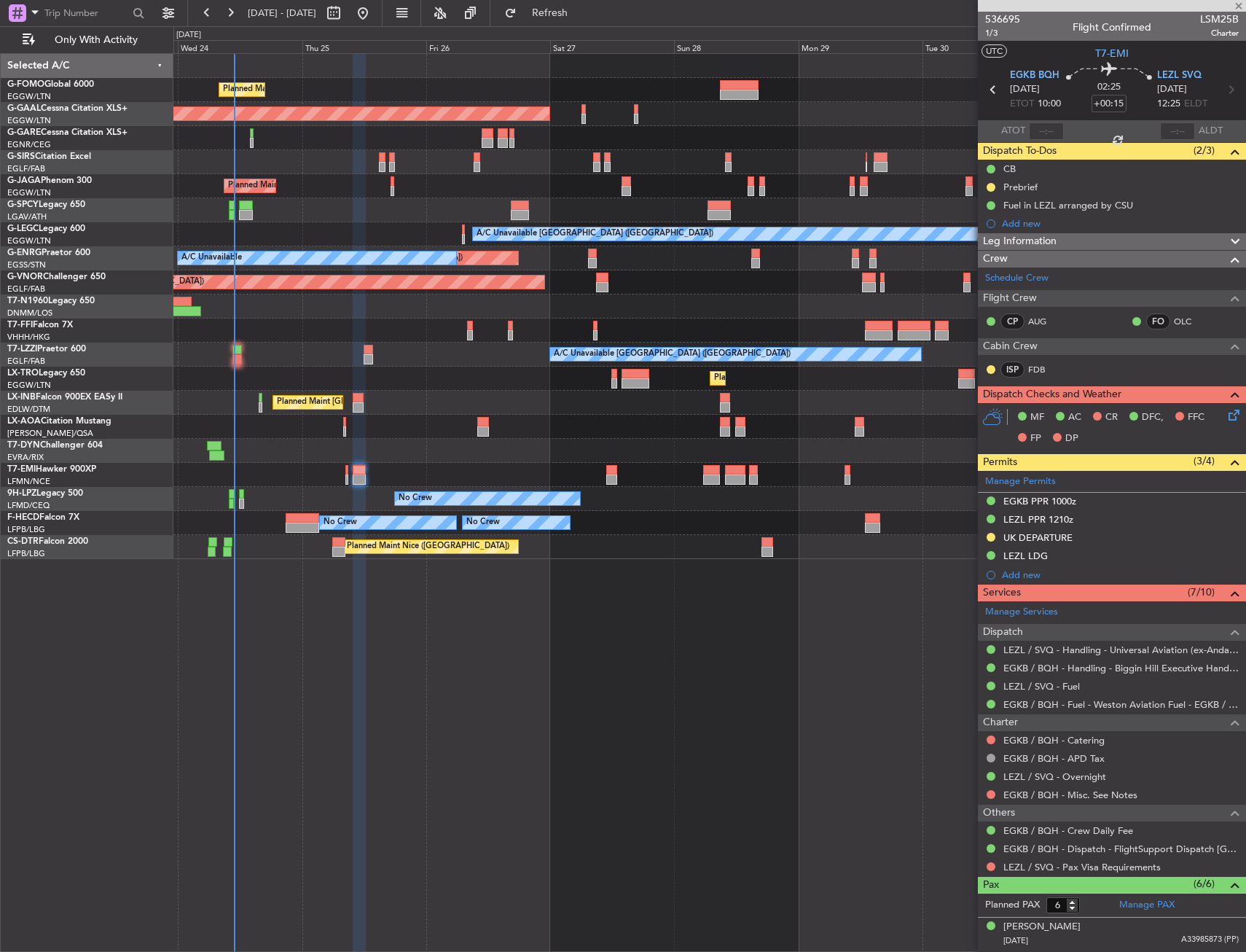
type input "2"
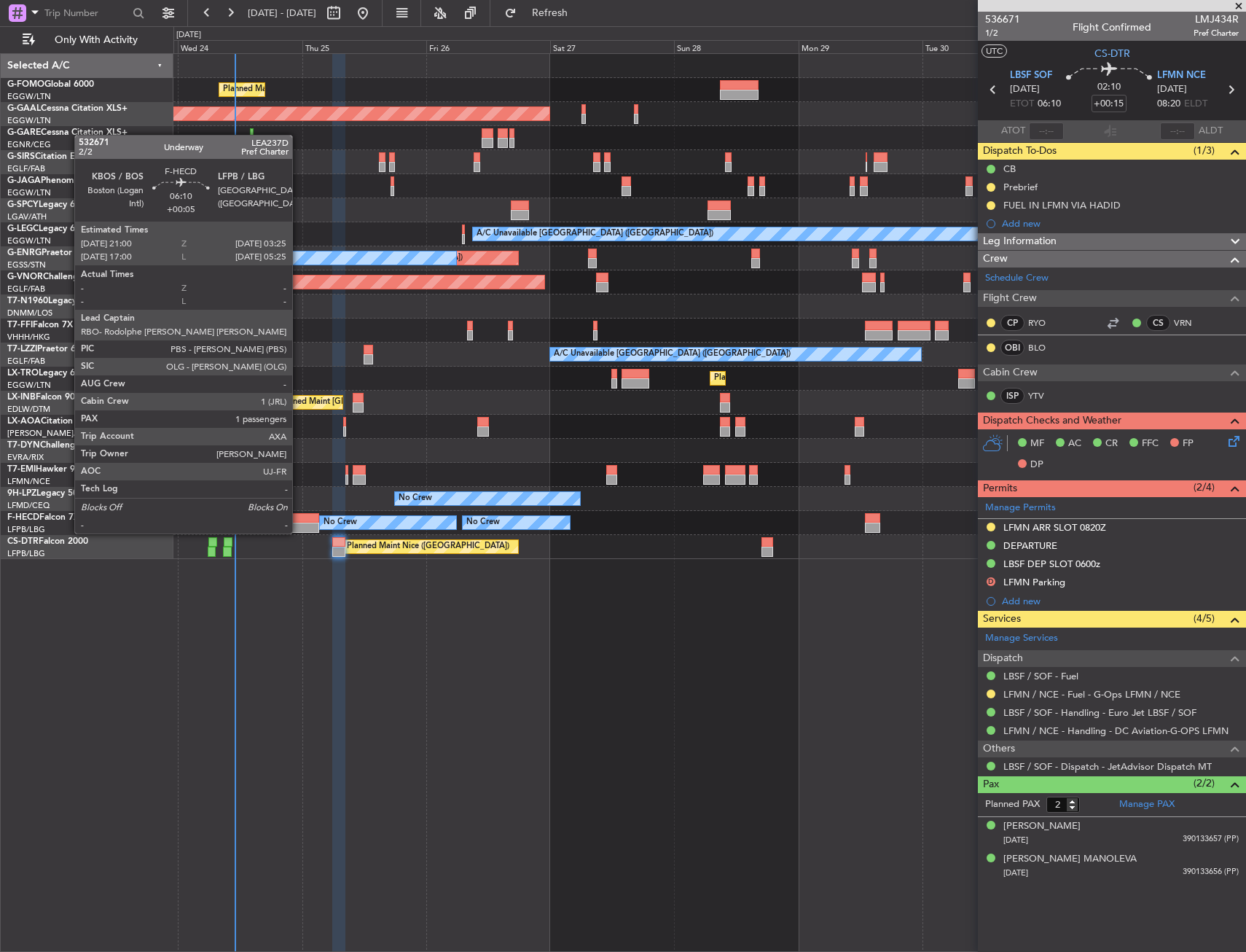
click at [299, 519] on div at bounding box center [302, 518] width 34 height 10
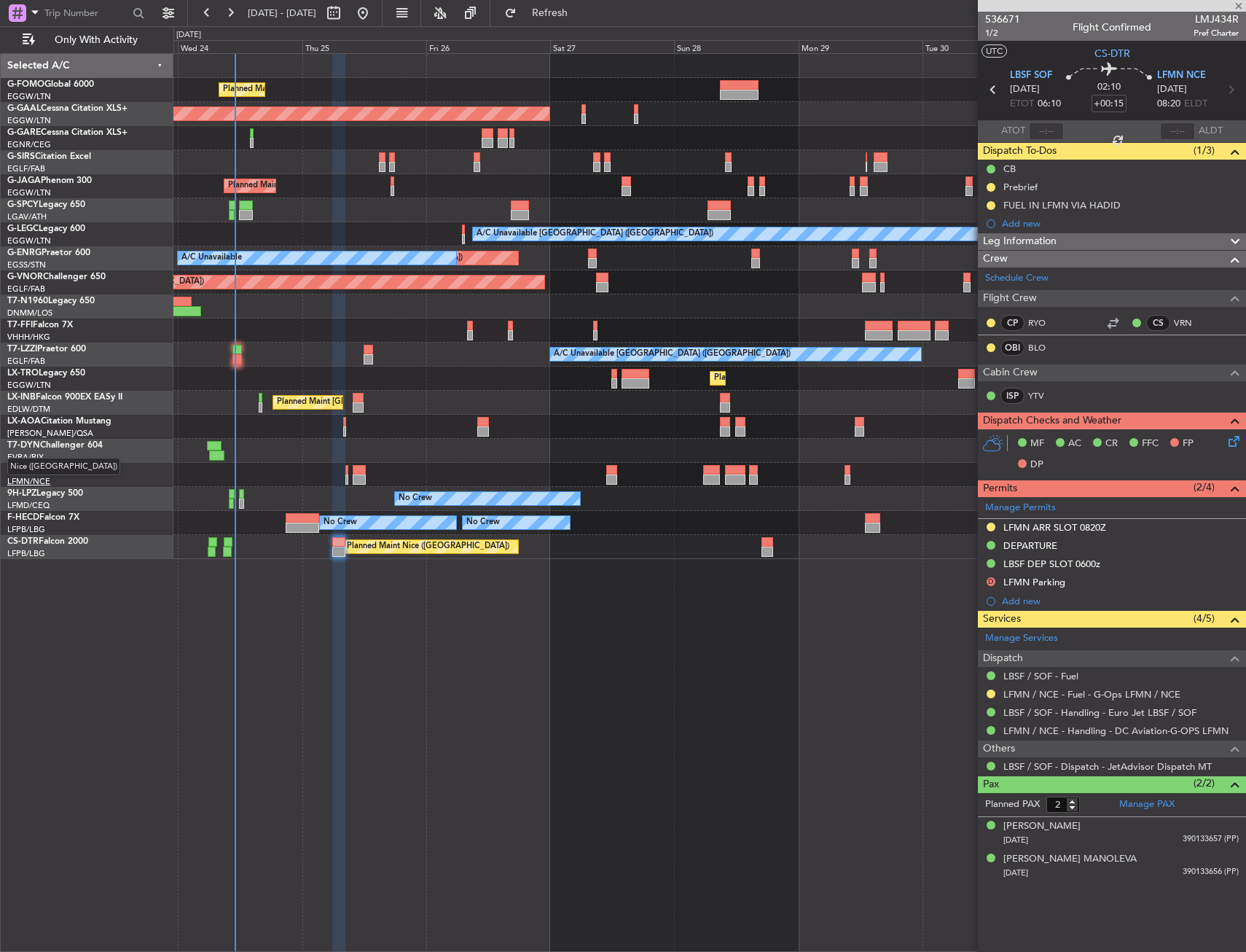
type input "+00:05"
type input "1"
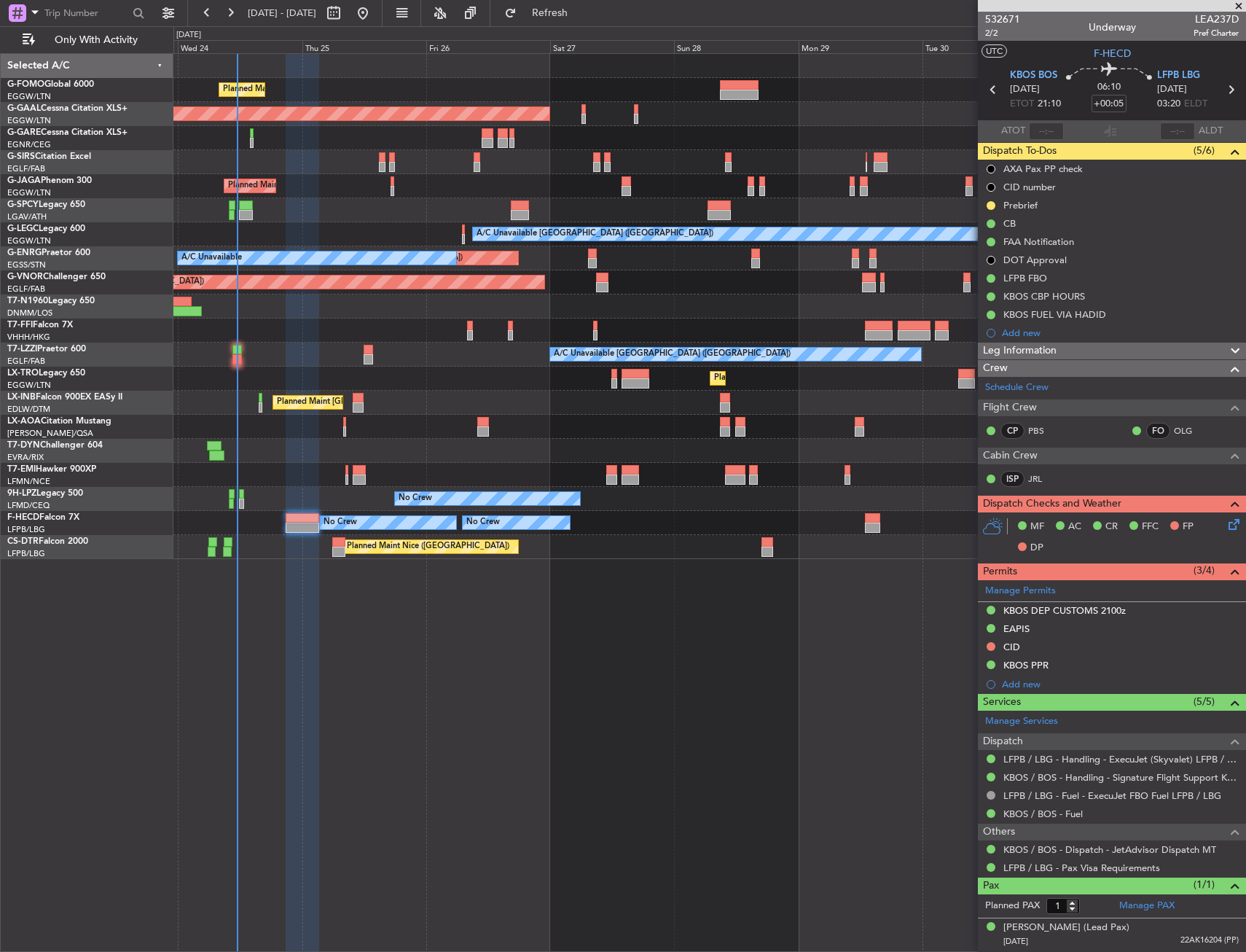
click at [309, 173] on div "Planned Maint [GEOGRAPHIC_DATA] ([GEOGRAPHIC_DATA])" at bounding box center [709, 162] width 1072 height 24
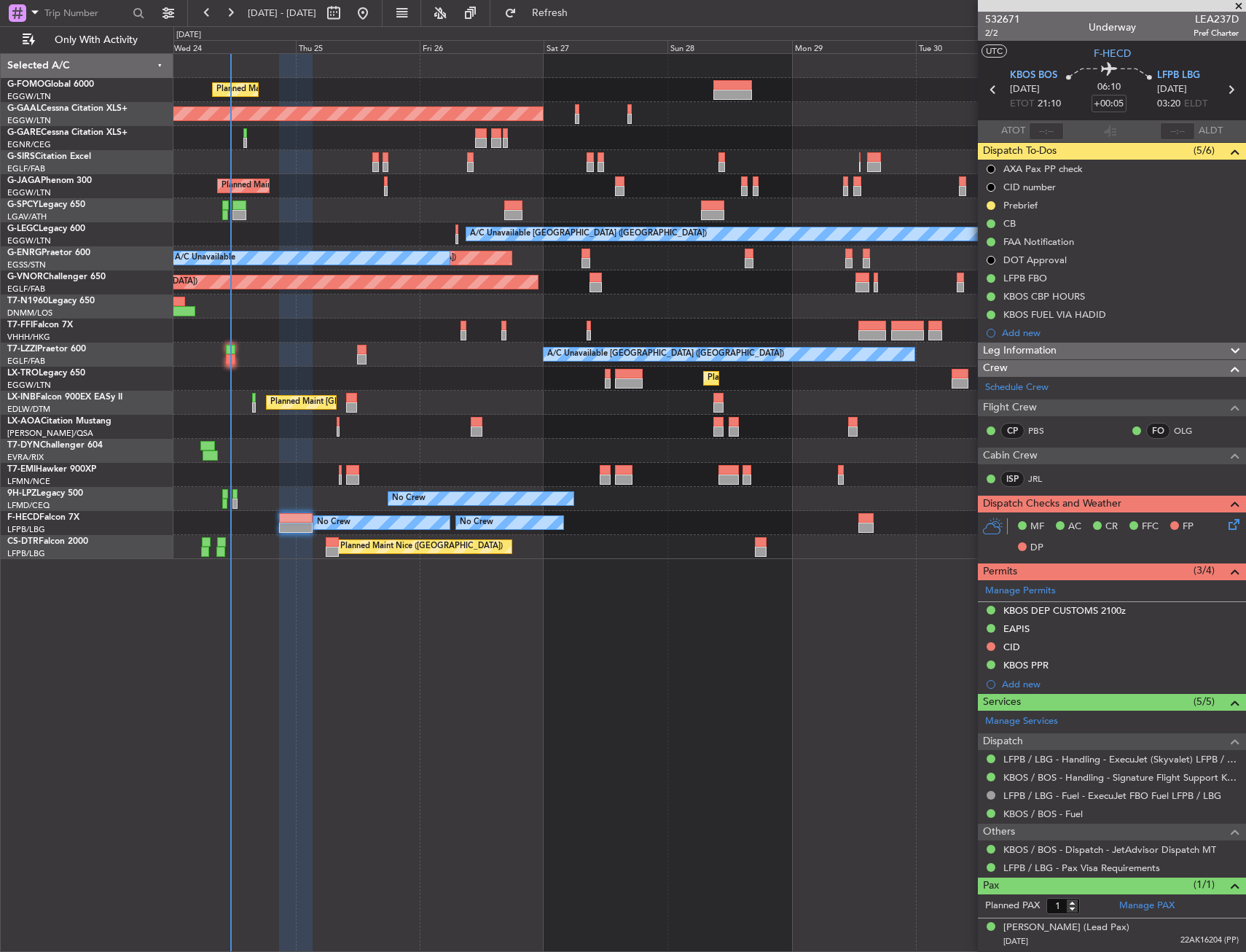
click at [319, 167] on div "Planned Maint [GEOGRAPHIC_DATA] ([GEOGRAPHIC_DATA])" at bounding box center [709, 162] width 1072 height 24
click at [226, 191] on div "Planned Maint [GEOGRAPHIC_DATA] ([GEOGRAPHIC_DATA])" at bounding box center [709, 186] width 1072 height 24
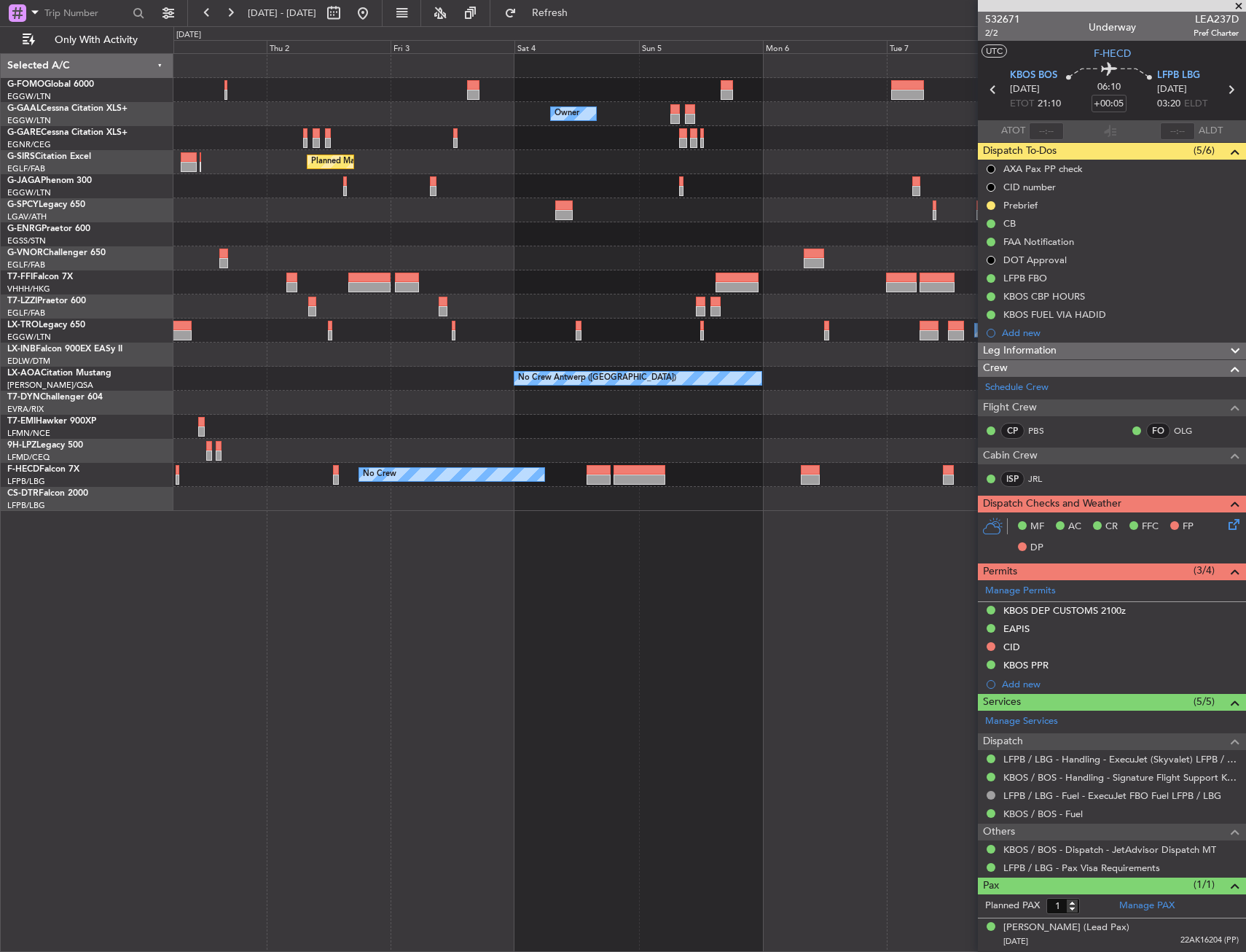
click at [264, 216] on div "Owner Owner Owner Planned Maint London (Luton) Planned Maint Geneva (Cointrin) …" at bounding box center [709, 282] width 1072 height 457
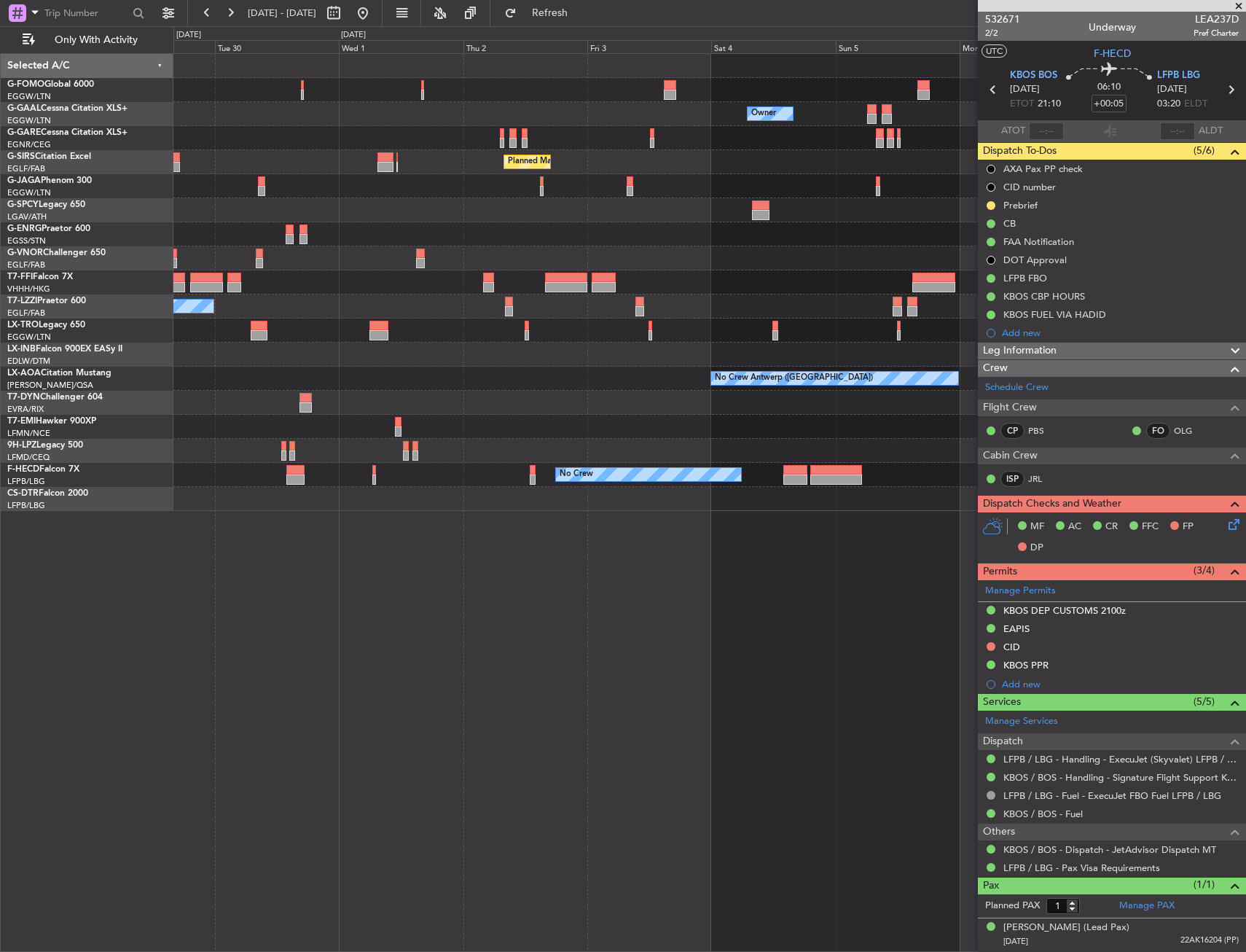
click at [0, 197] on html "27 Sep 2025 - 05 Oct 2025 Refresh Quick Links Only With Activity Owner Owner Pl…" at bounding box center [623, 476] width 1246 height 952
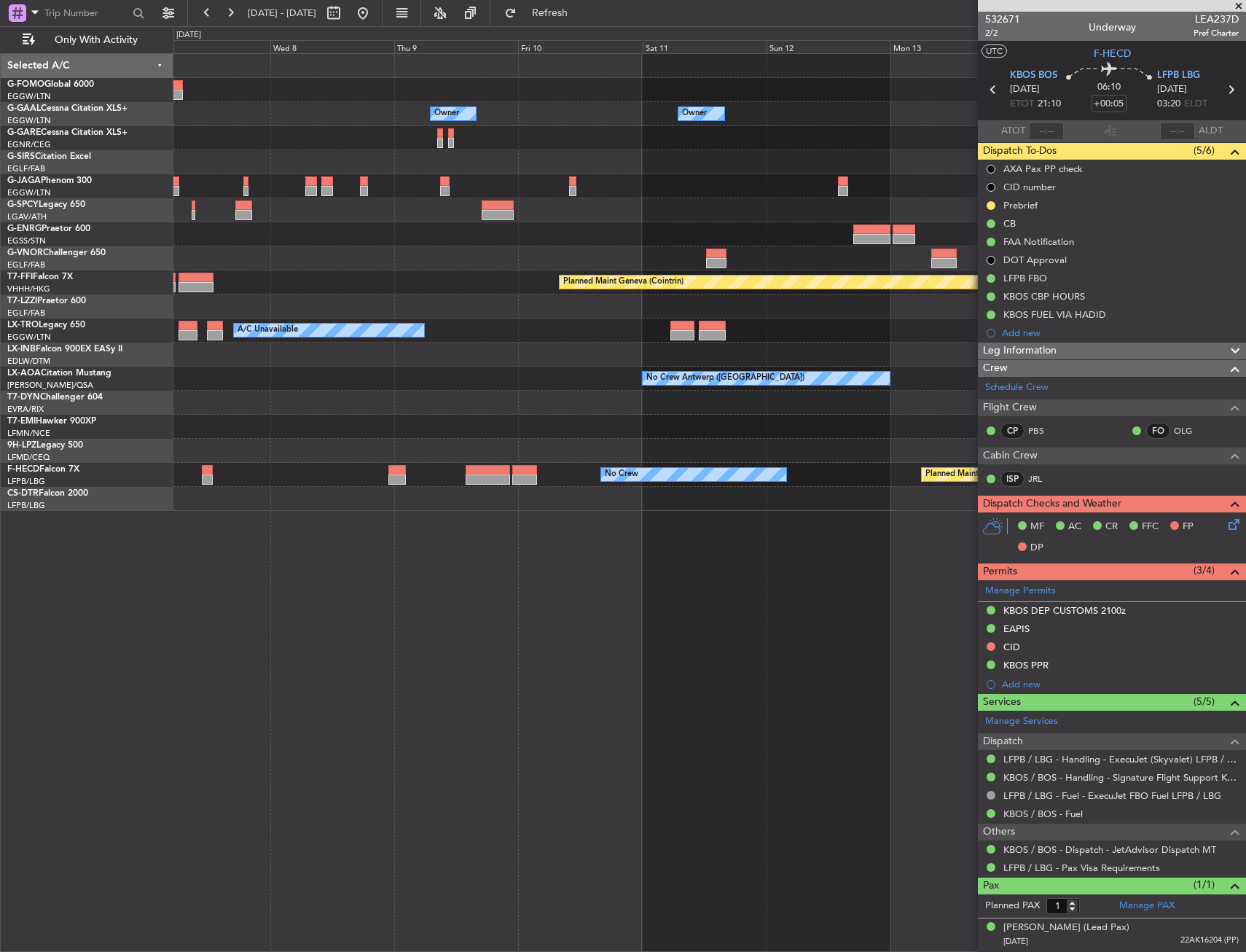
click at [0, 232] on html "27 Sep 2025 - 05 Oct 2025 Refresh Quick Links Only With Activity Owner Owner Ow…" at bounding box center [623, 476] width 1246 height 952
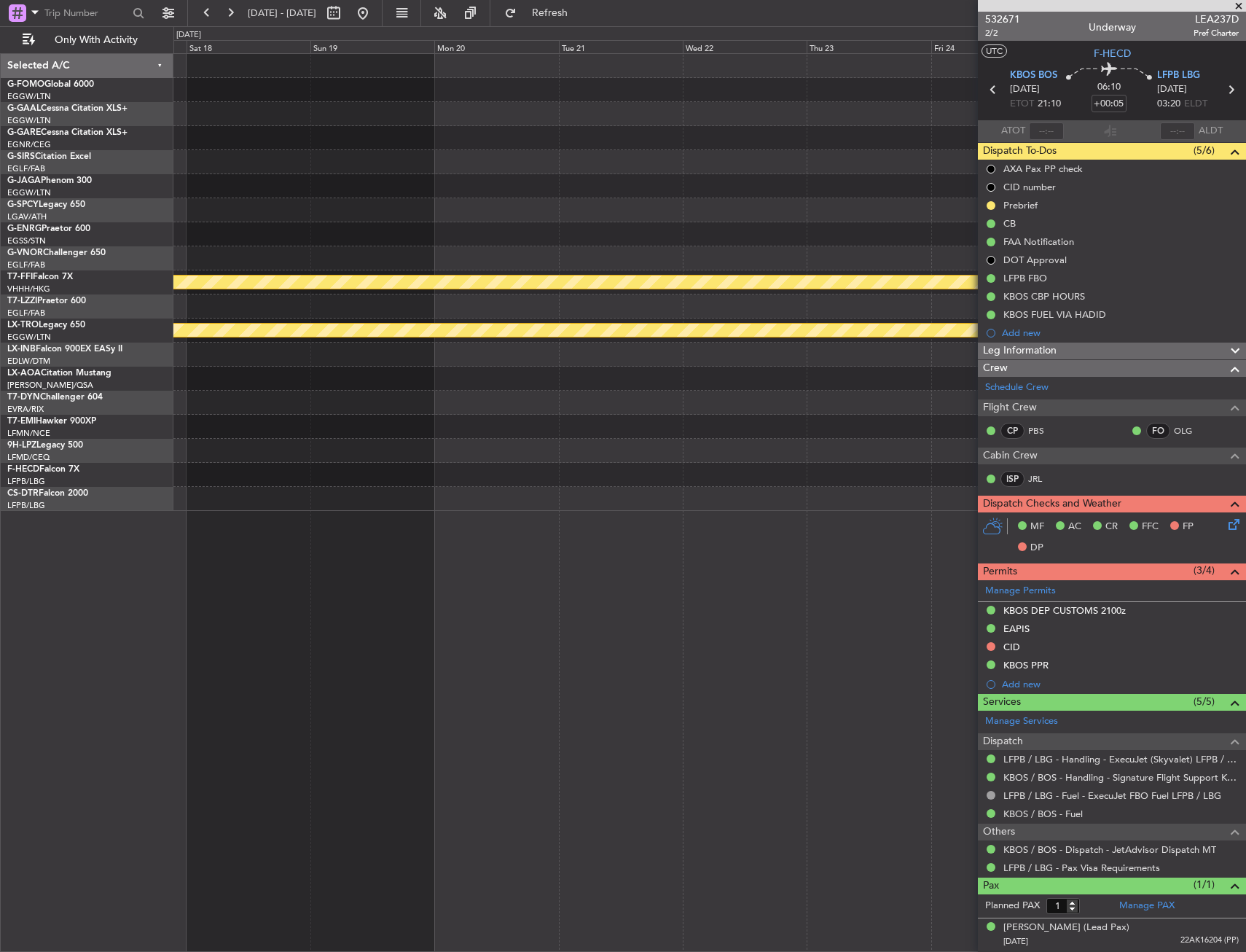
click at [0, 179] on html "27 Sep 2025 - 05 Oct 2025 Refresh Quick Links Only With Activity Owner No Crew …" at bounding box center [623, 476] width 1246 height 952
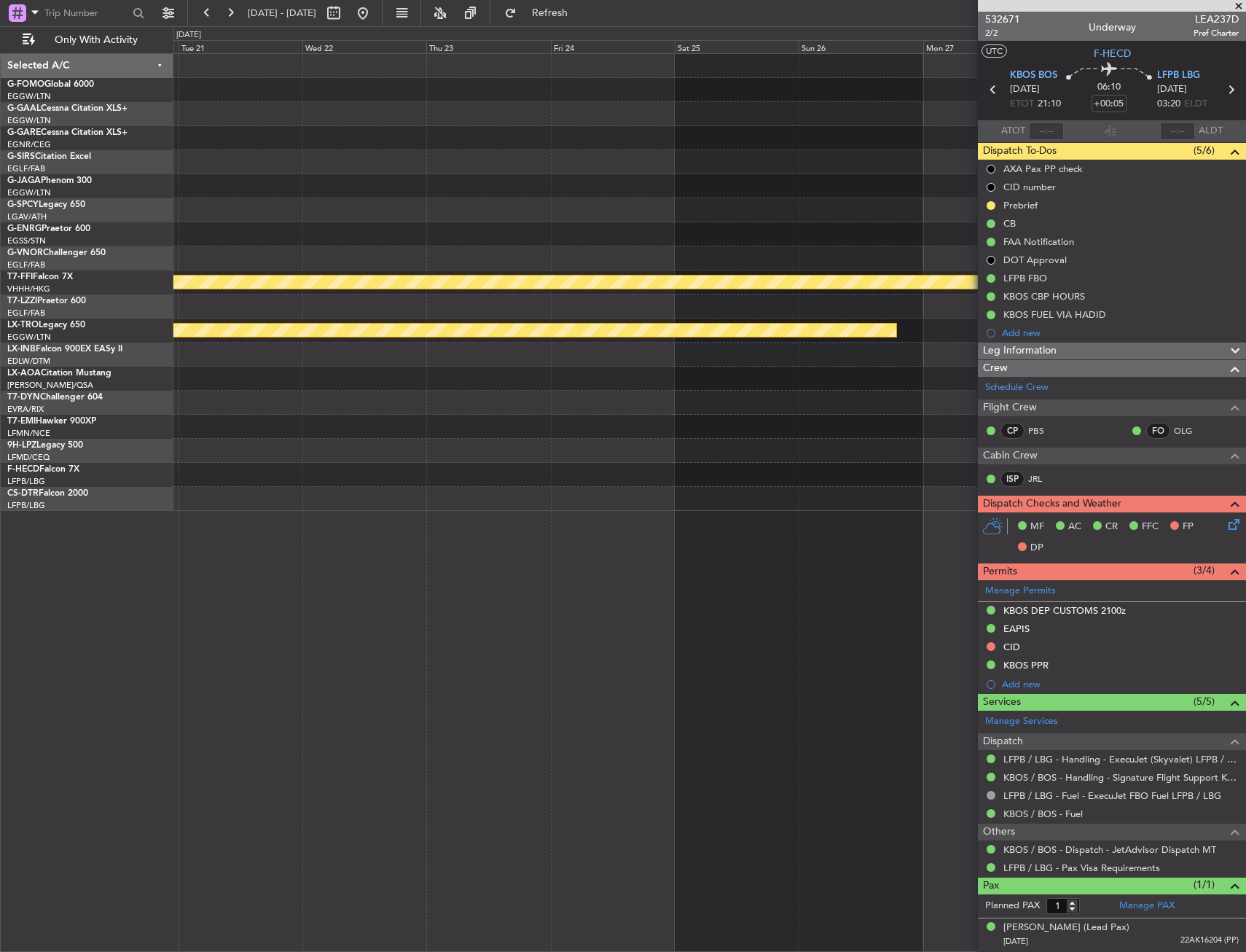
click at [4, 157] on div "Planned Maint Geneva (Cointrin) Planned Maint Riga (Riga Intl) Selected A/C G-F…" at bounding box center [623, 489] width 1246 height 925
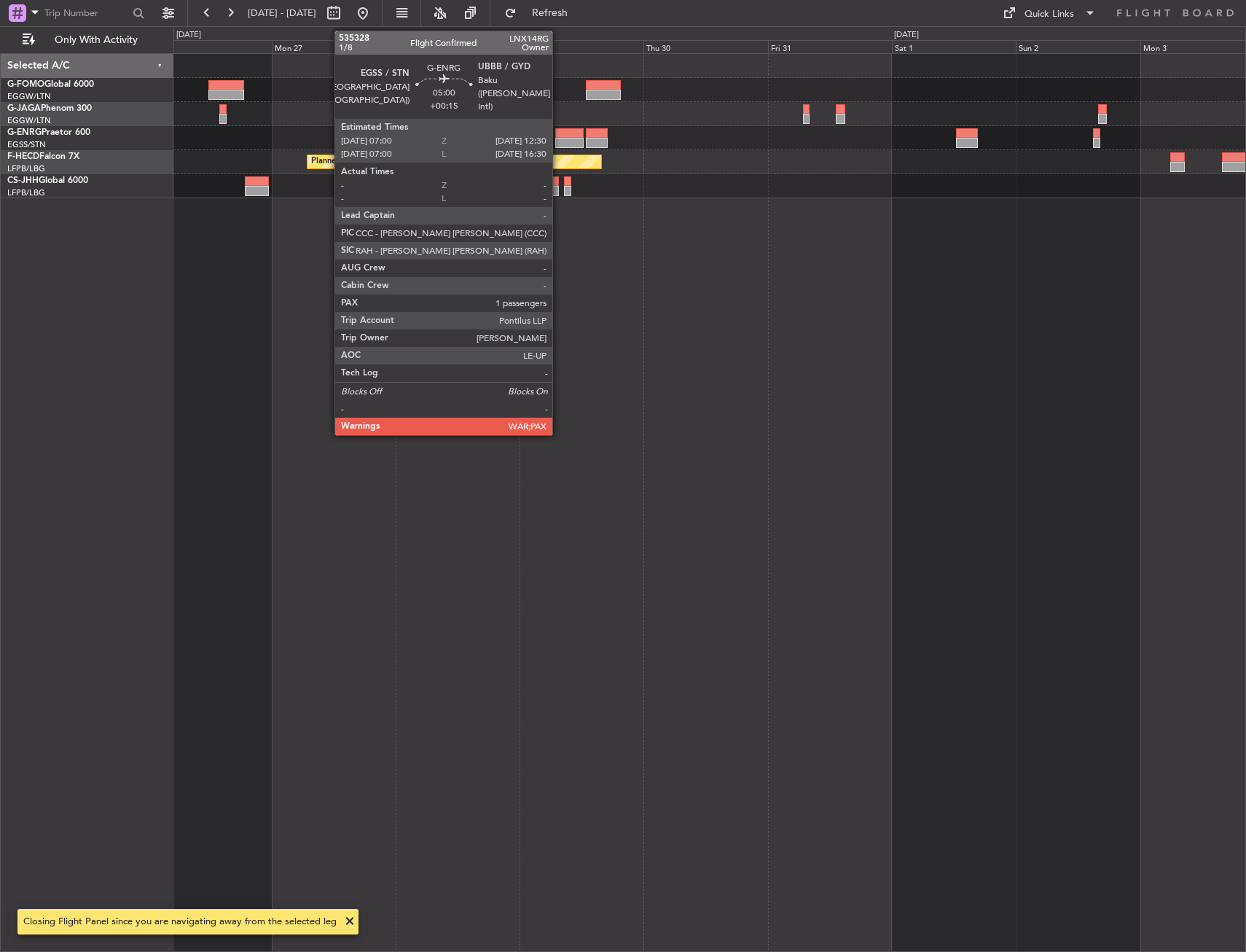
click at [559, 143] on div at bounding box center [570, 143] width 29 height 10
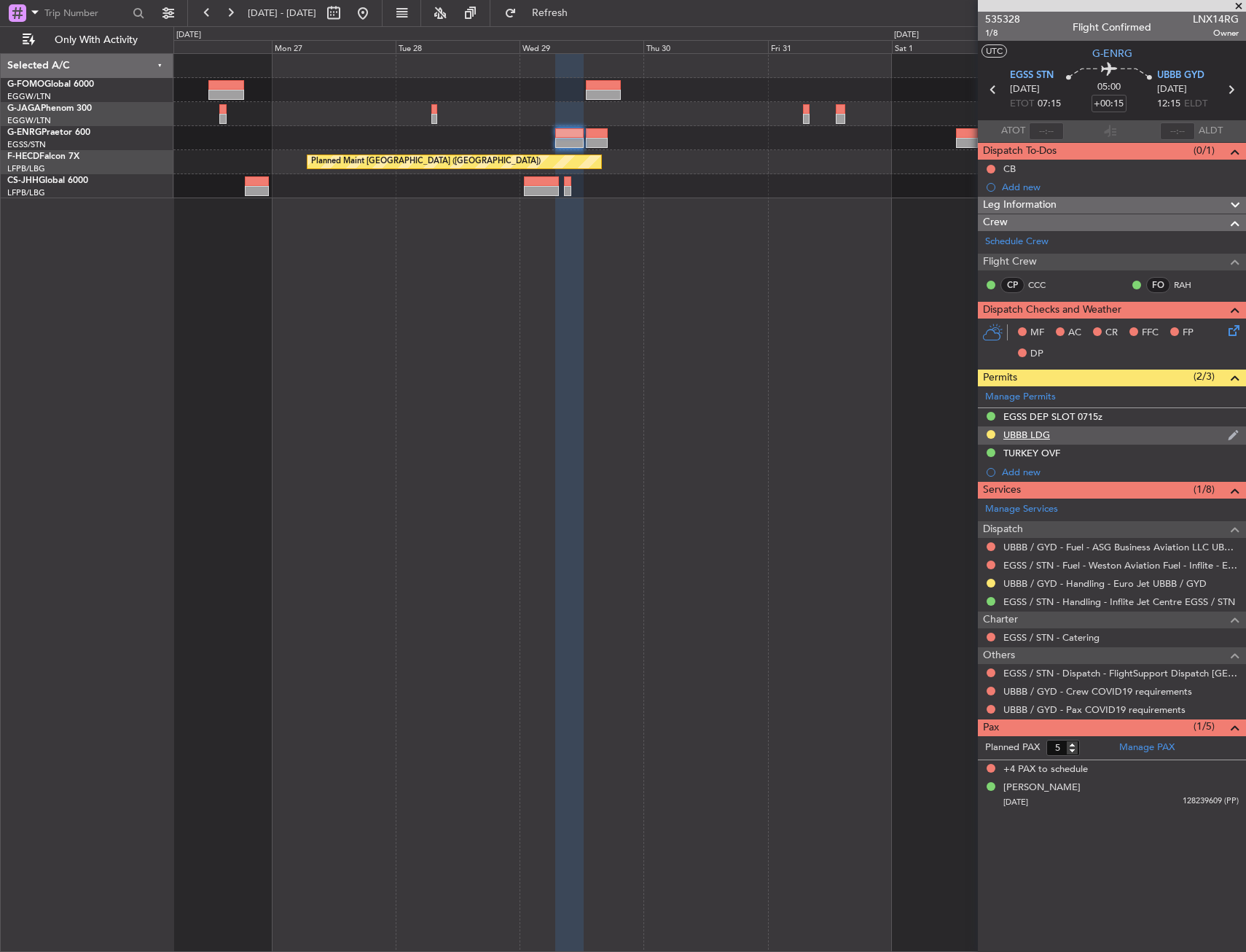
click at [1042, 430] on div "UBBB LDG" at bounding box center [1027, 434] width 46 height 13
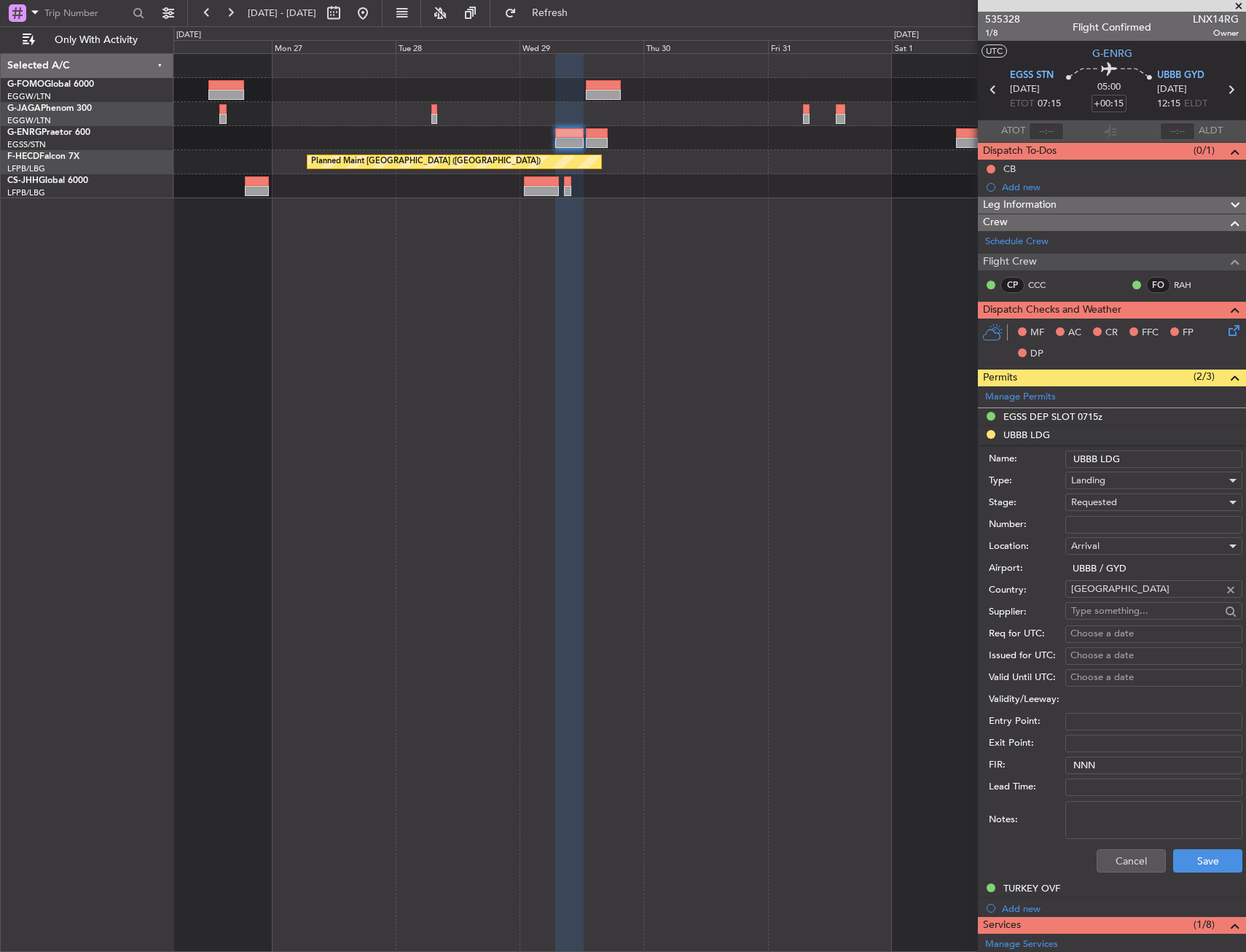
click at [1099, 539] on div "Arrival" at bounding box center [1149, 545] width 155 height 22
click at [1102, 523] on div at bounding box center [623, 476] width 1246 height 952
click at [1105, 527] on input "Number:" at bounding box center [1154, 524] width 177 height 17
paste input "AZA-2020/24.09.25"
type input "AZA-2020/24.09.25"
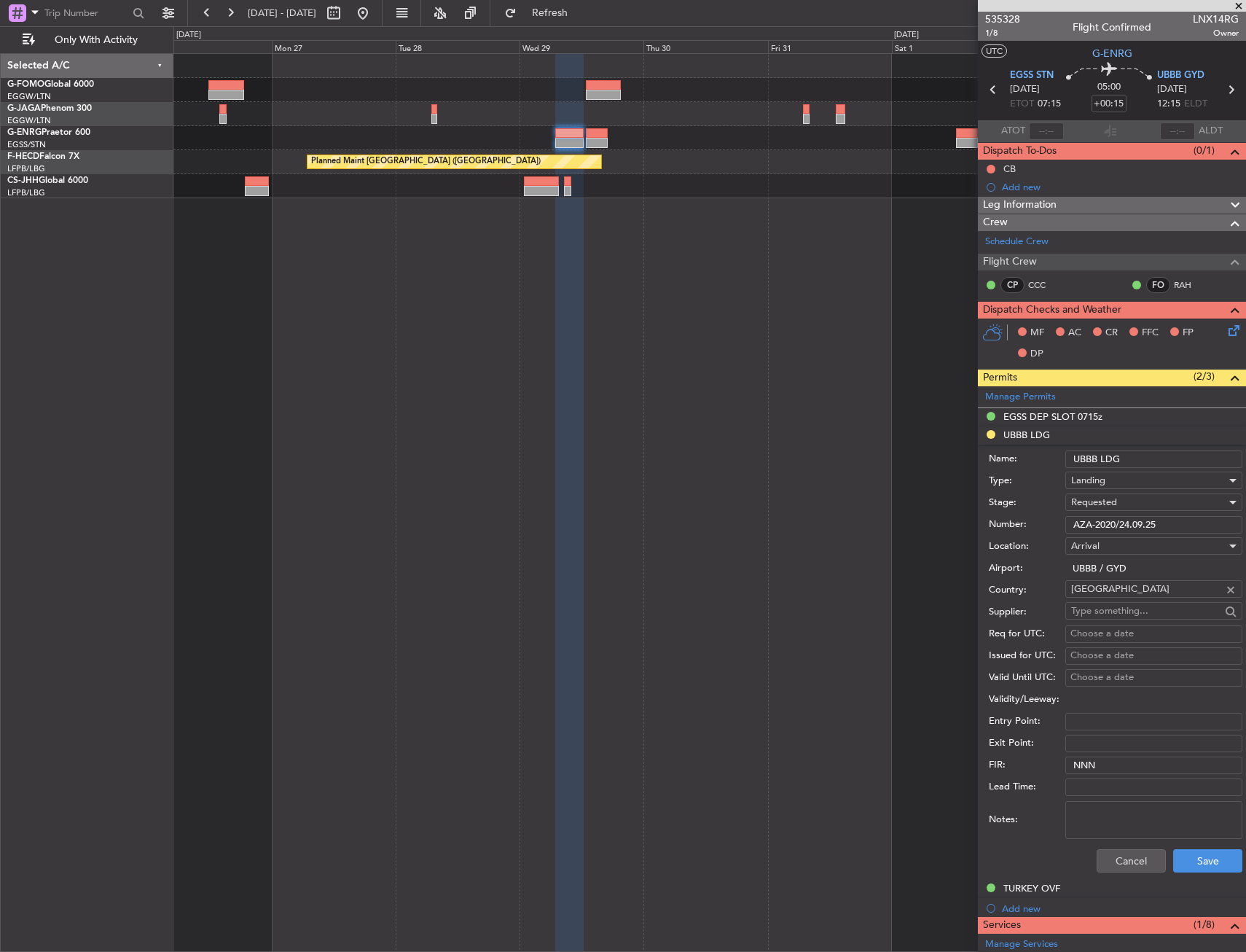
click at [1118, 500] on div "Requested" at bounding box center [1149, 501] width 155 height 22
click at [1128, 615] on span "Received OK" at bounding box center [1148, 612] width 153 height 22
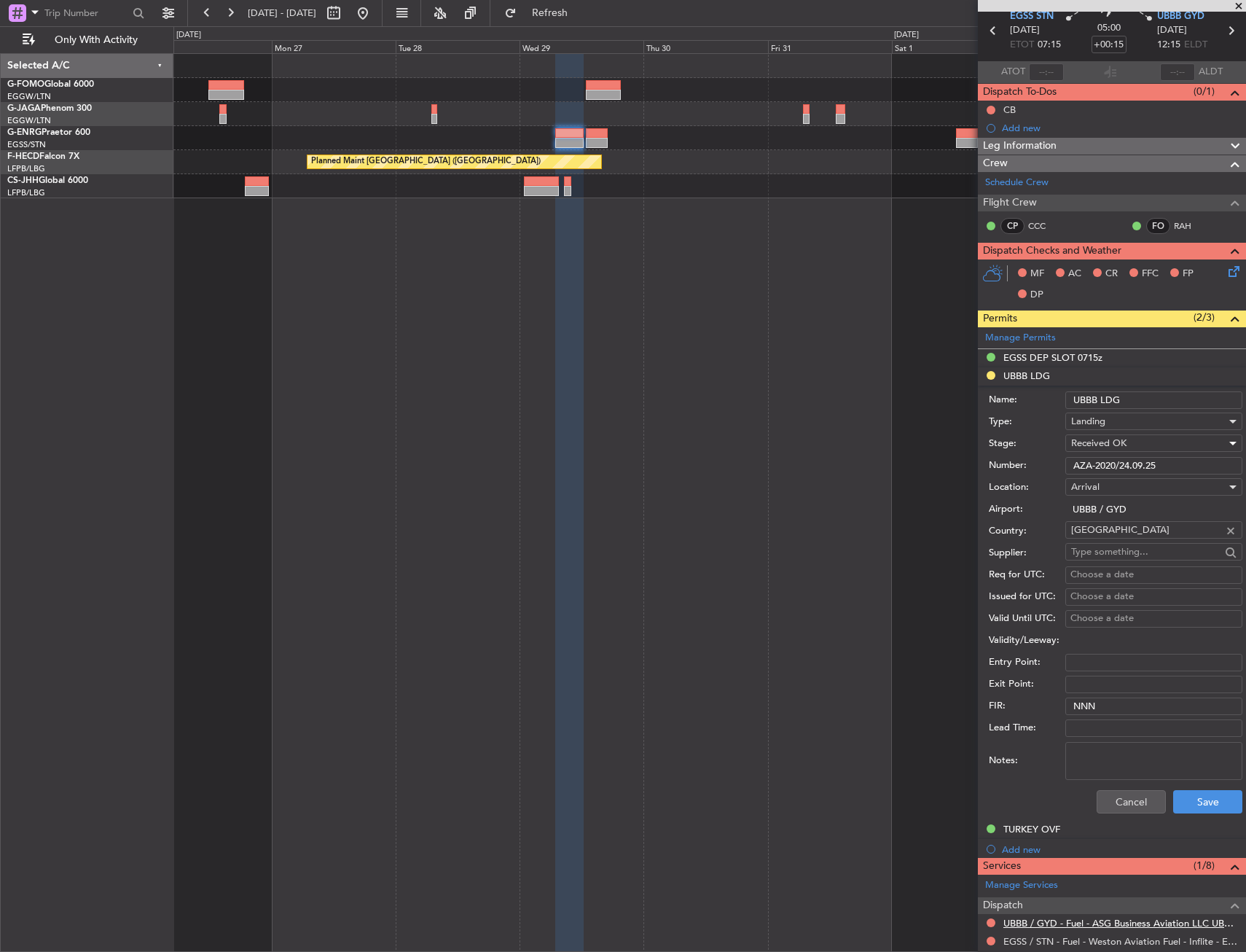
scroll to position [146, 0]
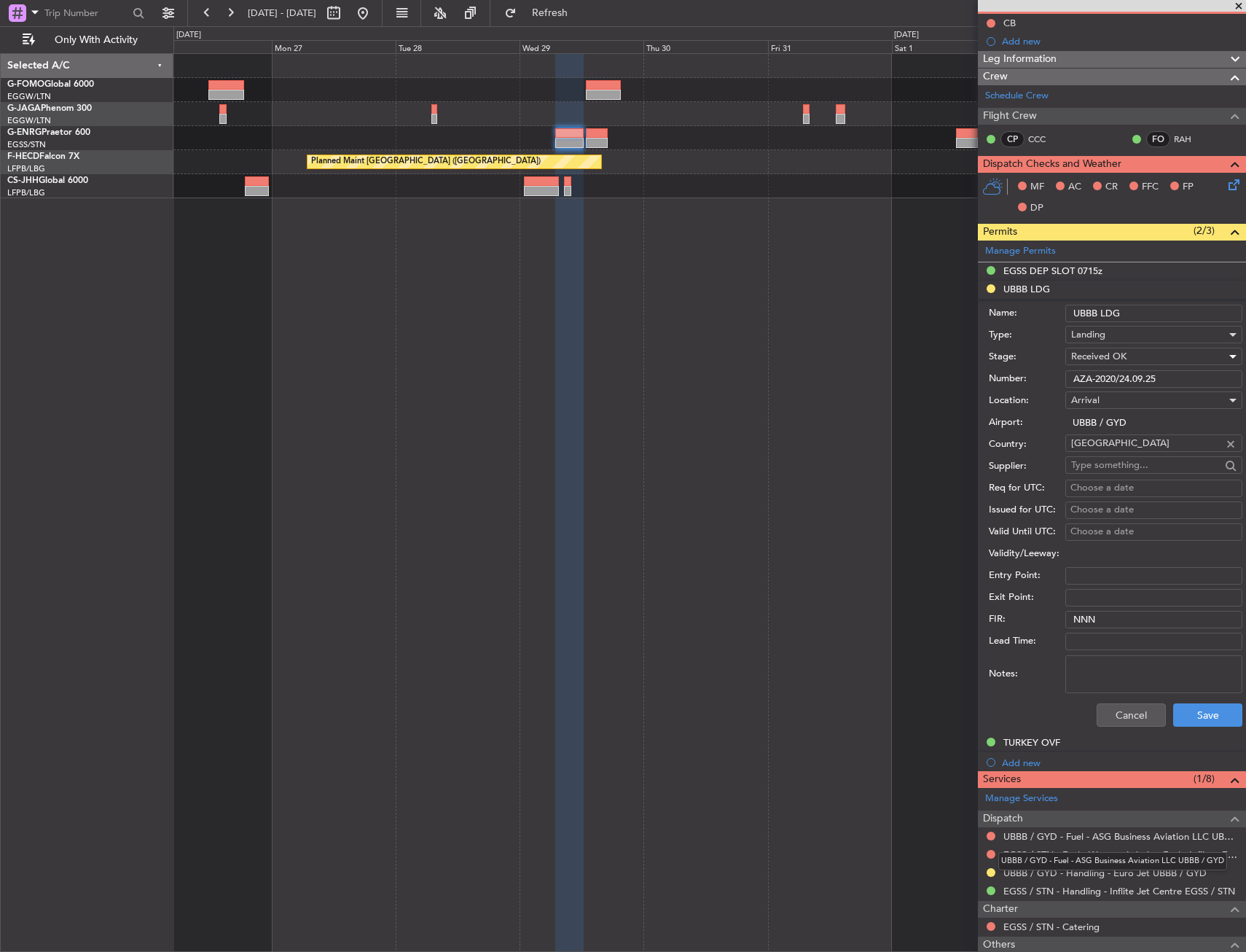
click at [989, 868] on mat-tooltip-component "UBBB / GYD - Fuel - ASG Business Aviation LLC UBBB / GYD" at bounding box center [1112, 861] width 249 height 39
click at [989, 864] on div "UBBB / GYD - Handling - Euro Jet UBBB / GYD" at bounding box center [1112, 873] width 268 height 18
click at [989, 869] on button at bounding box center [991, 872] width 9 height 9
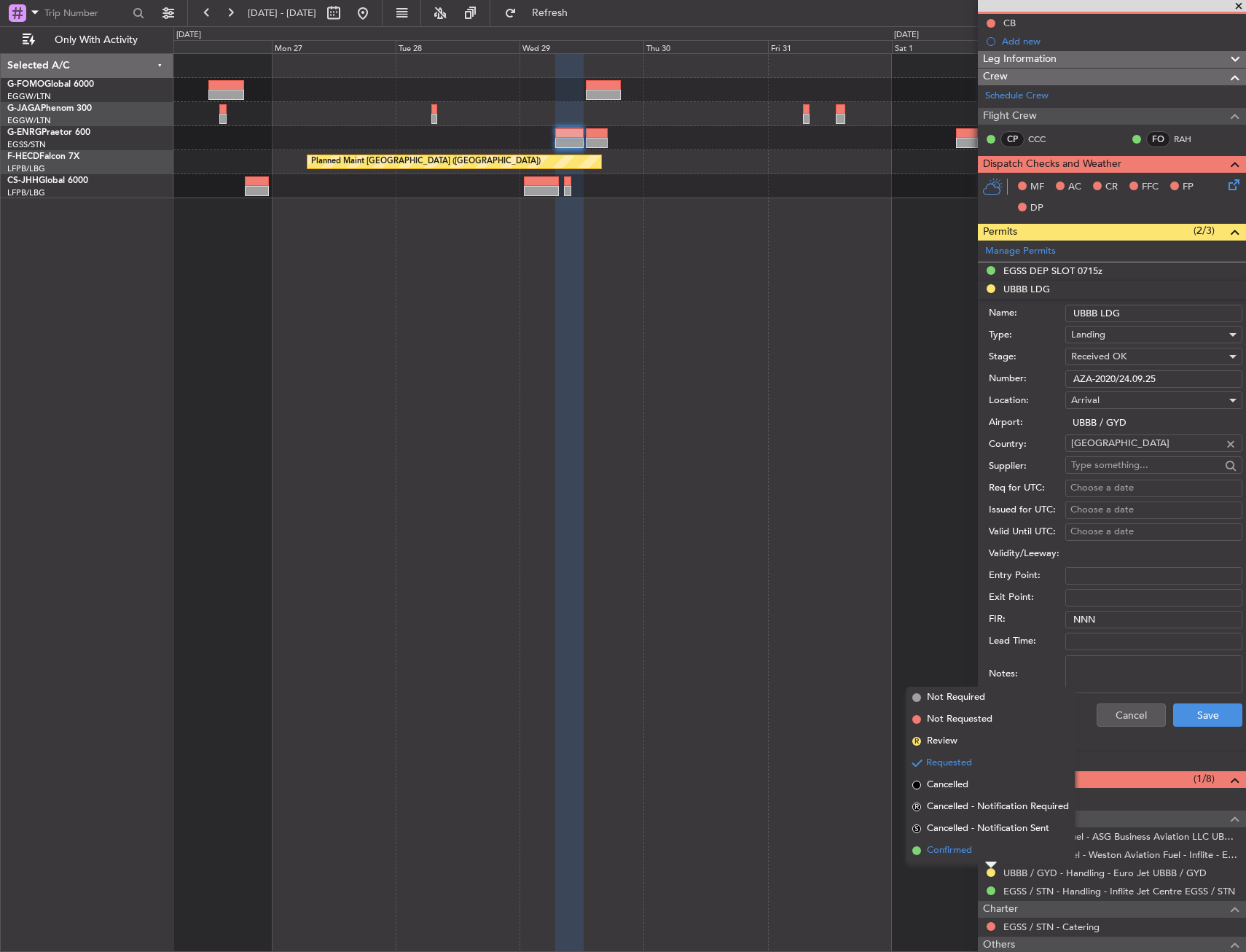
click at [986, 856] on li "Confirmed" at bounding box center [990, 850] width 168 height 22
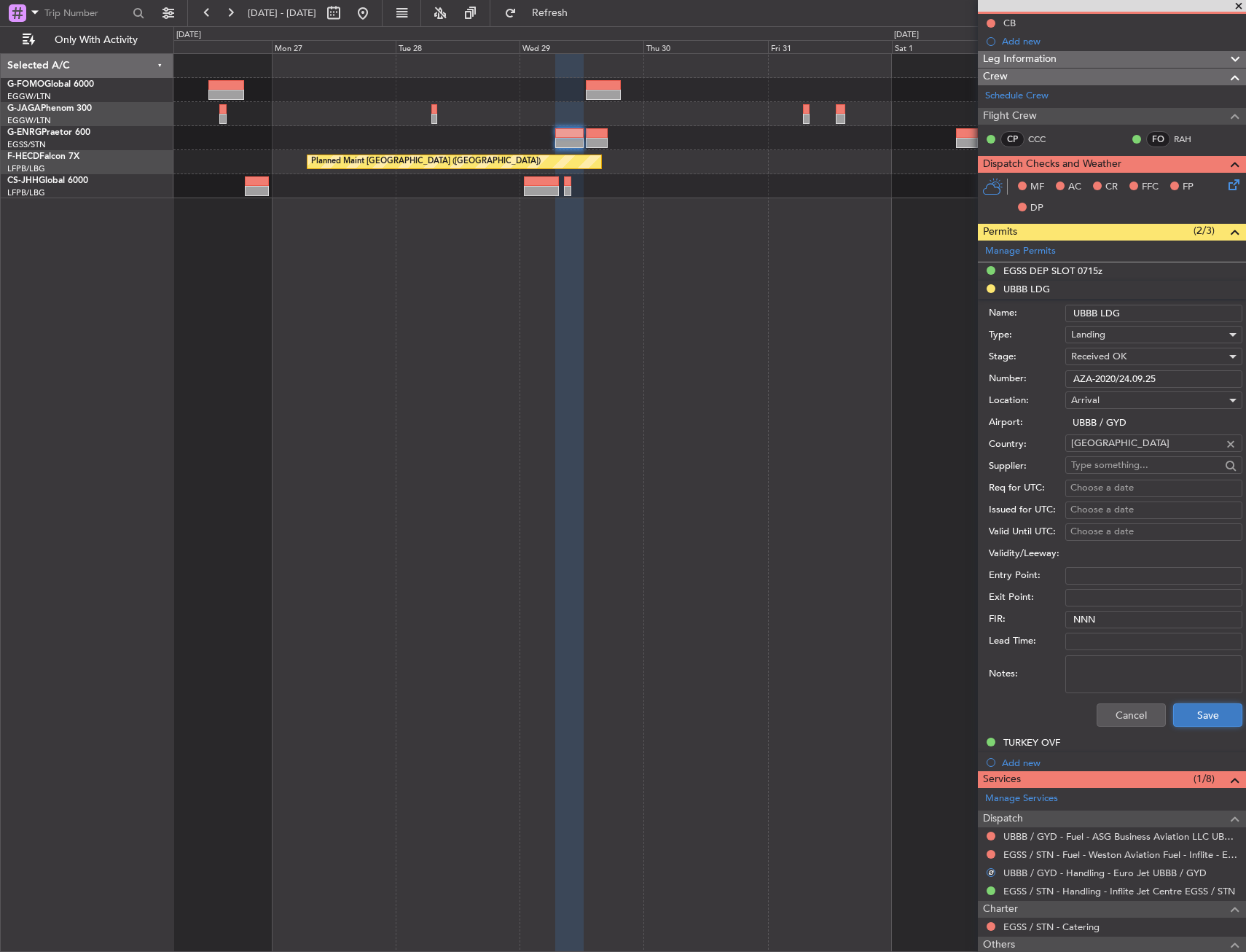
click at [1204, 705] on button "Save" at bounding box center [1208, 714] width 70 height 23
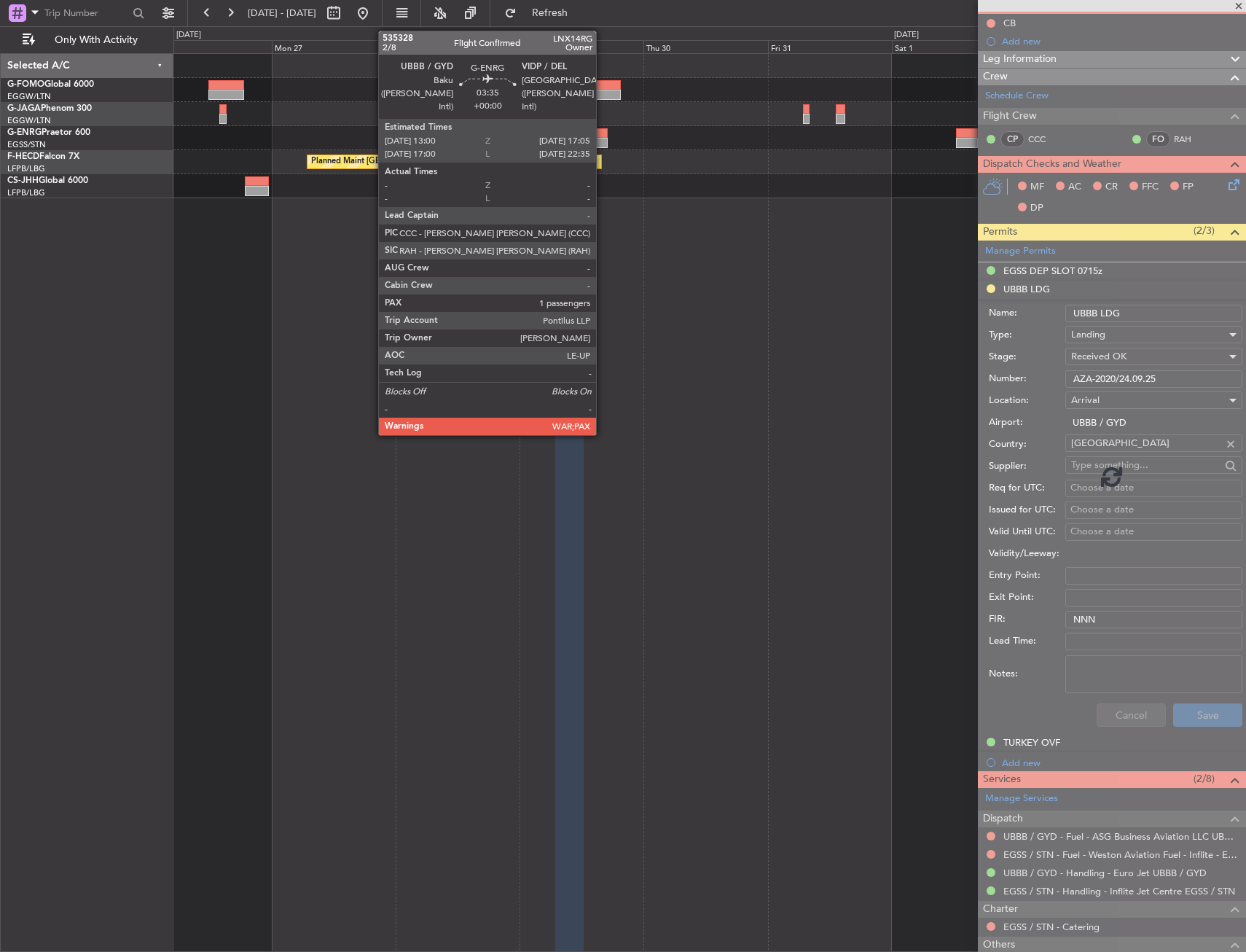
scroll to position [0, 0]
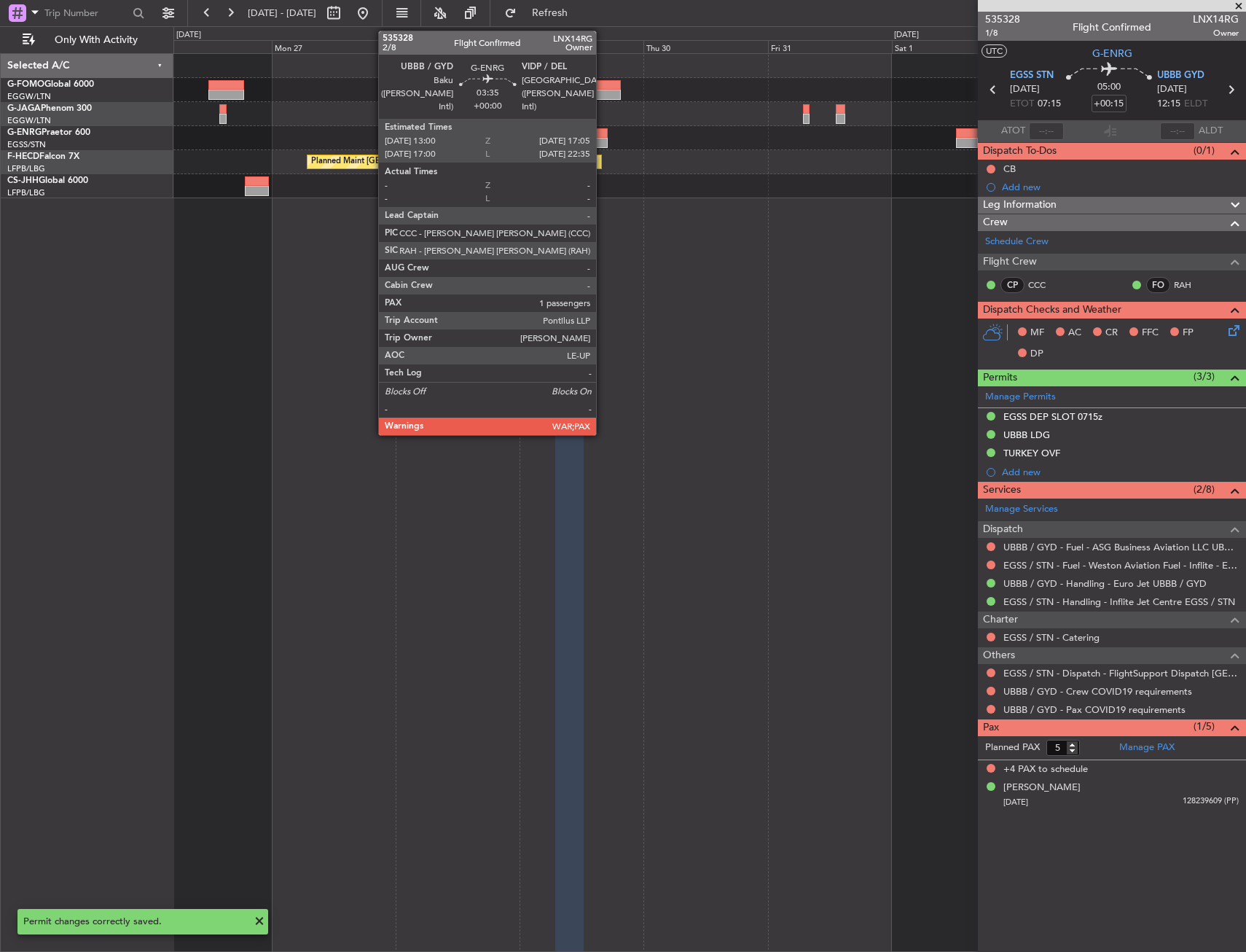
click at [602, 135] on div at bounding box center [596, 134] width 21 height 10
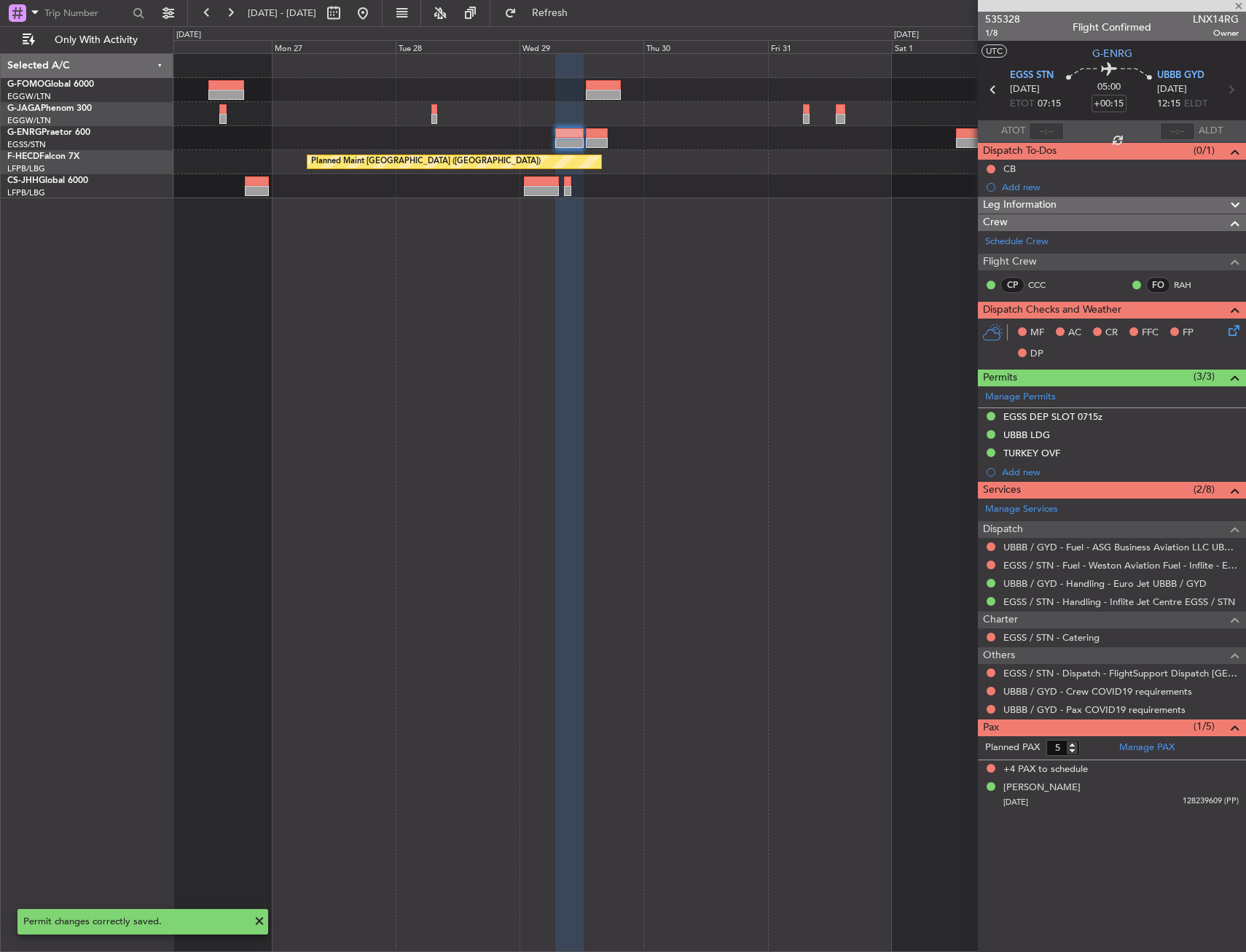
click at [672, 485] on div "Planned Maint Paris (Le Bourget) Planned Maint Paris (Le Bourget)" at bounding box center [709, 502] width 1073 height 898
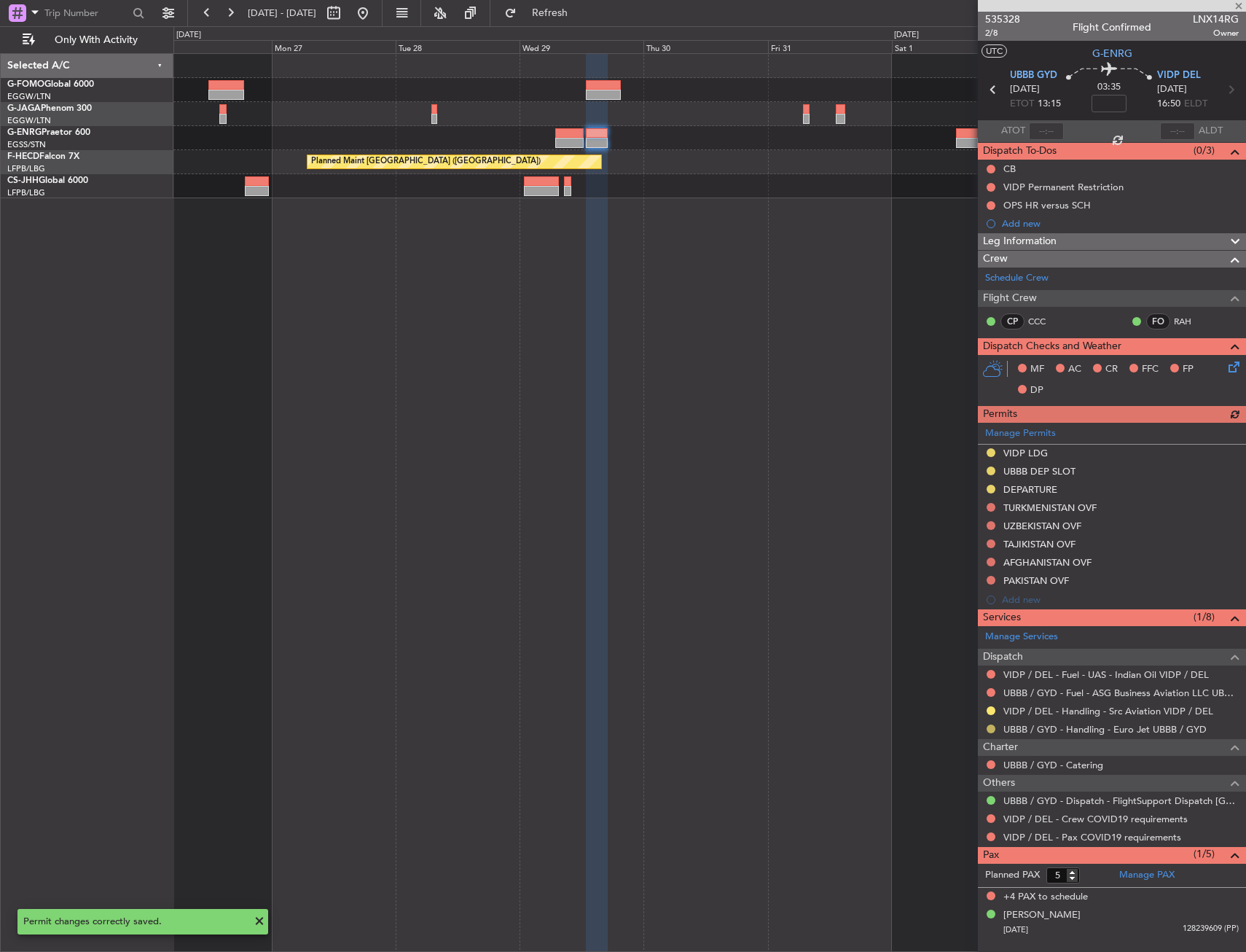
click at [993, 727] on button at bounding box center [991, 729] width 9 height 9
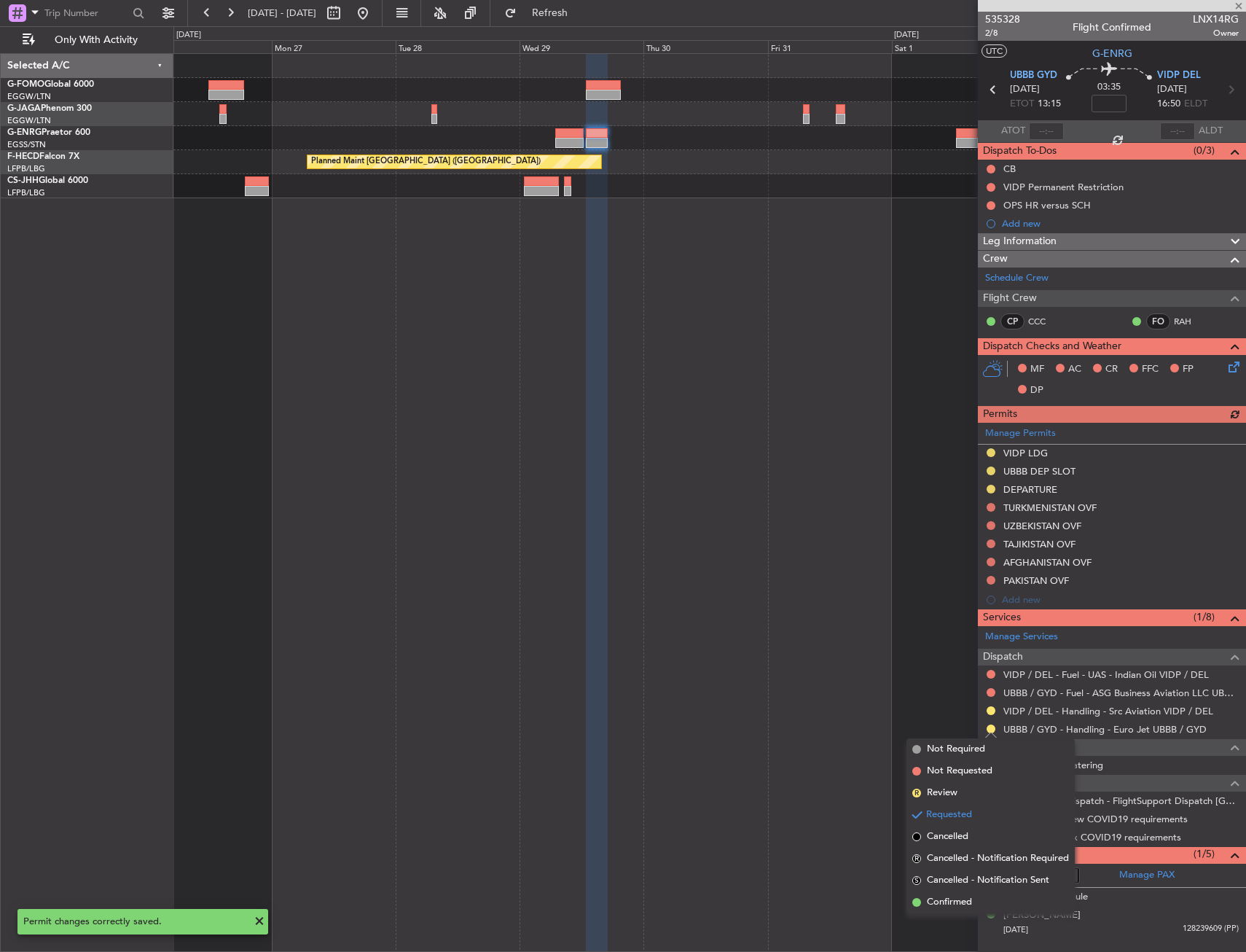
click at [955, 913] on div "Planned Maint Paris (Le Bourget) Planned Maint Paris (Le Bourget)" at bounding box center [709, 502] width 1073 height 898
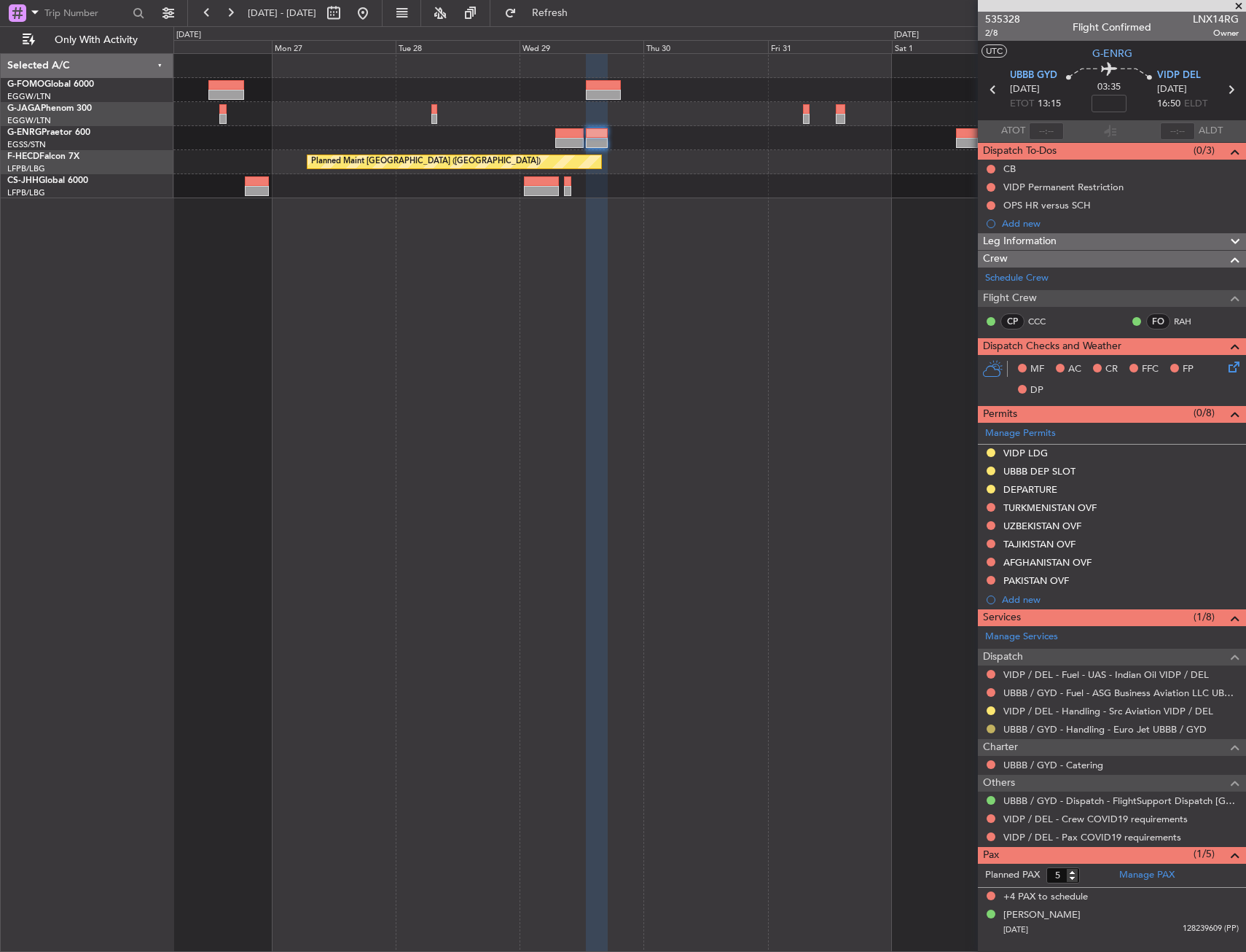
click at [993, 725] on button at bounding box center [991, 729] width 9 height 9
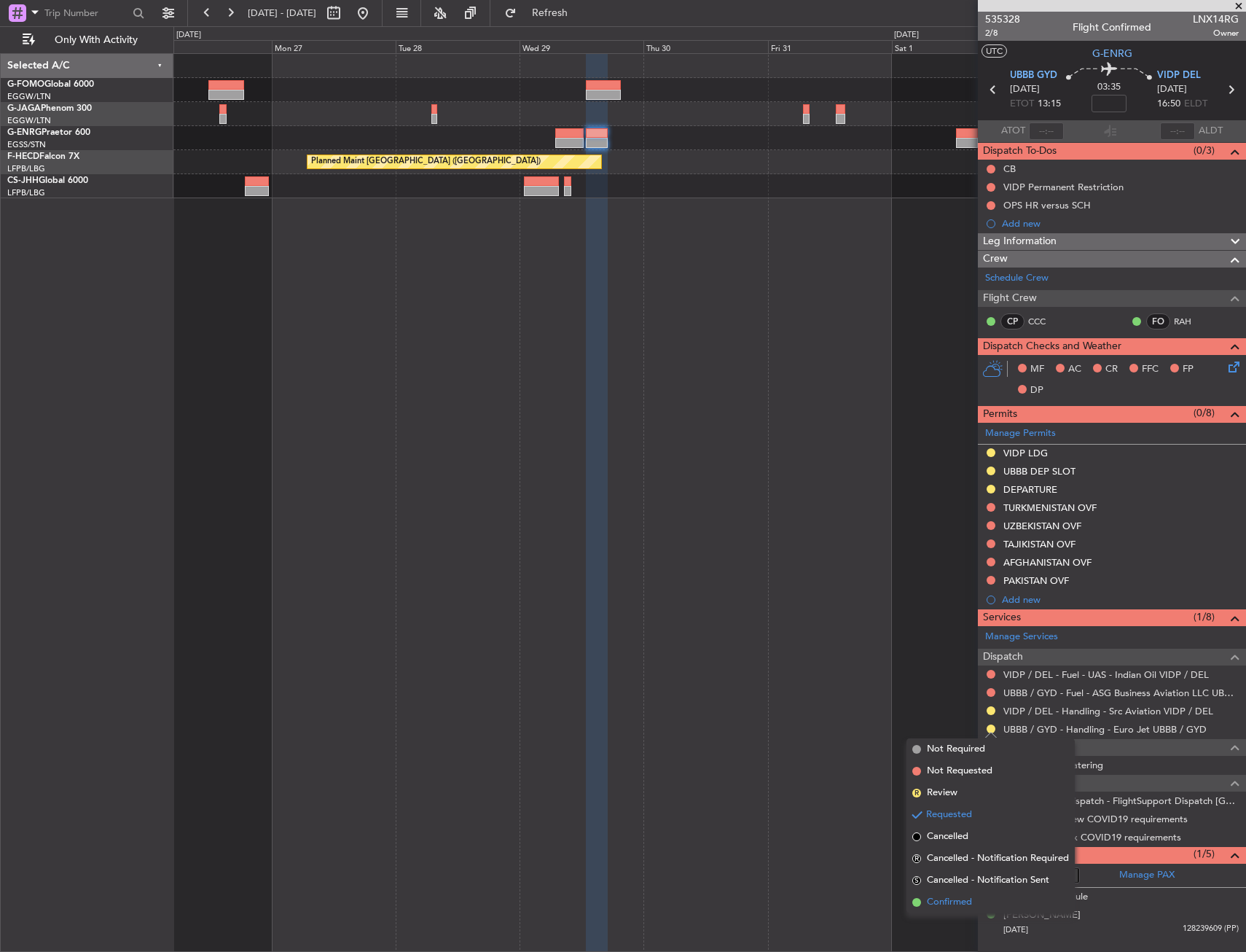
click at [948, 902] on span "Confirmed" at bounding box center [949, 902] width 45 height 15
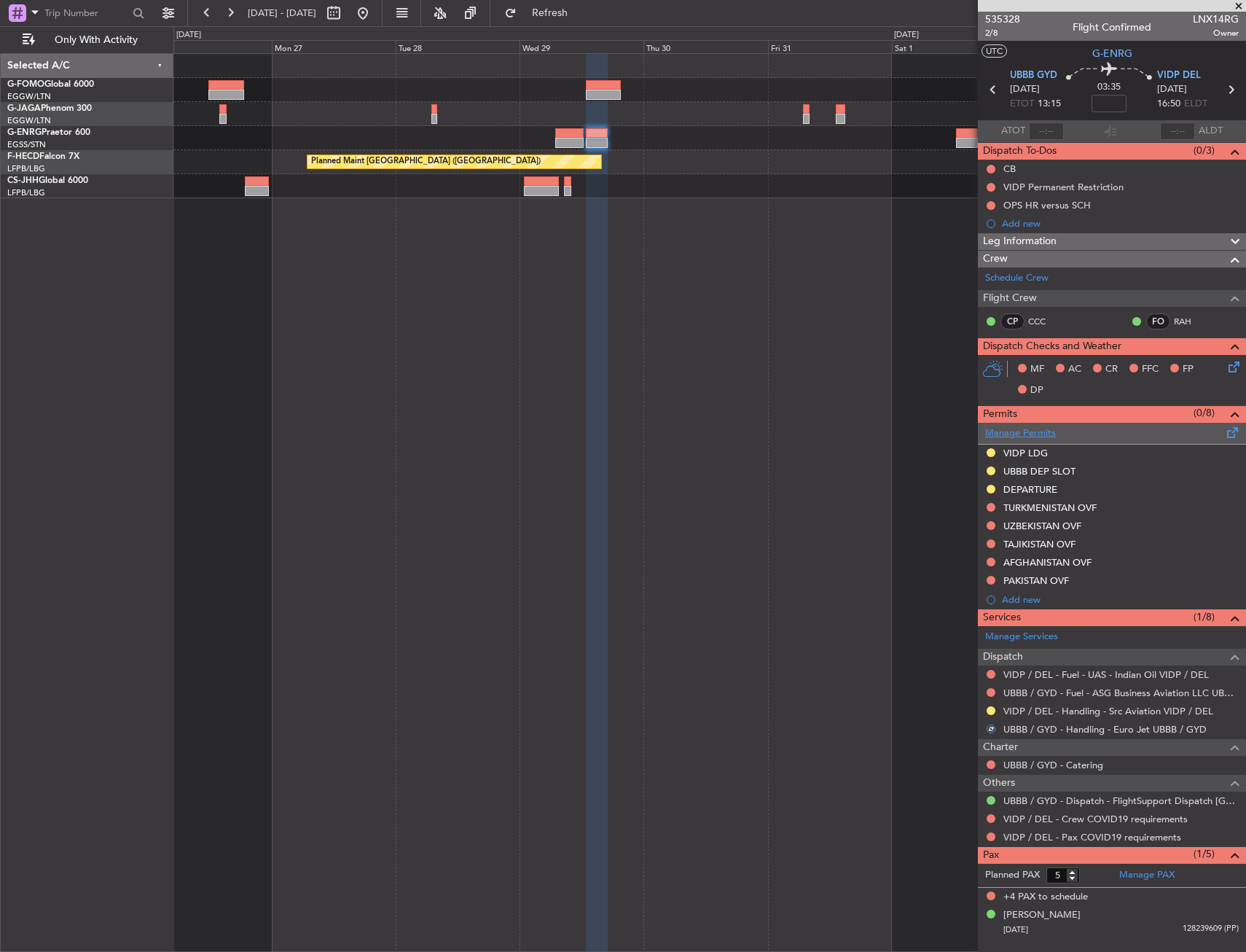
click at [1033, 426] on link "Manage Permits" at bounding box center [1020, 433] width 71 height 15
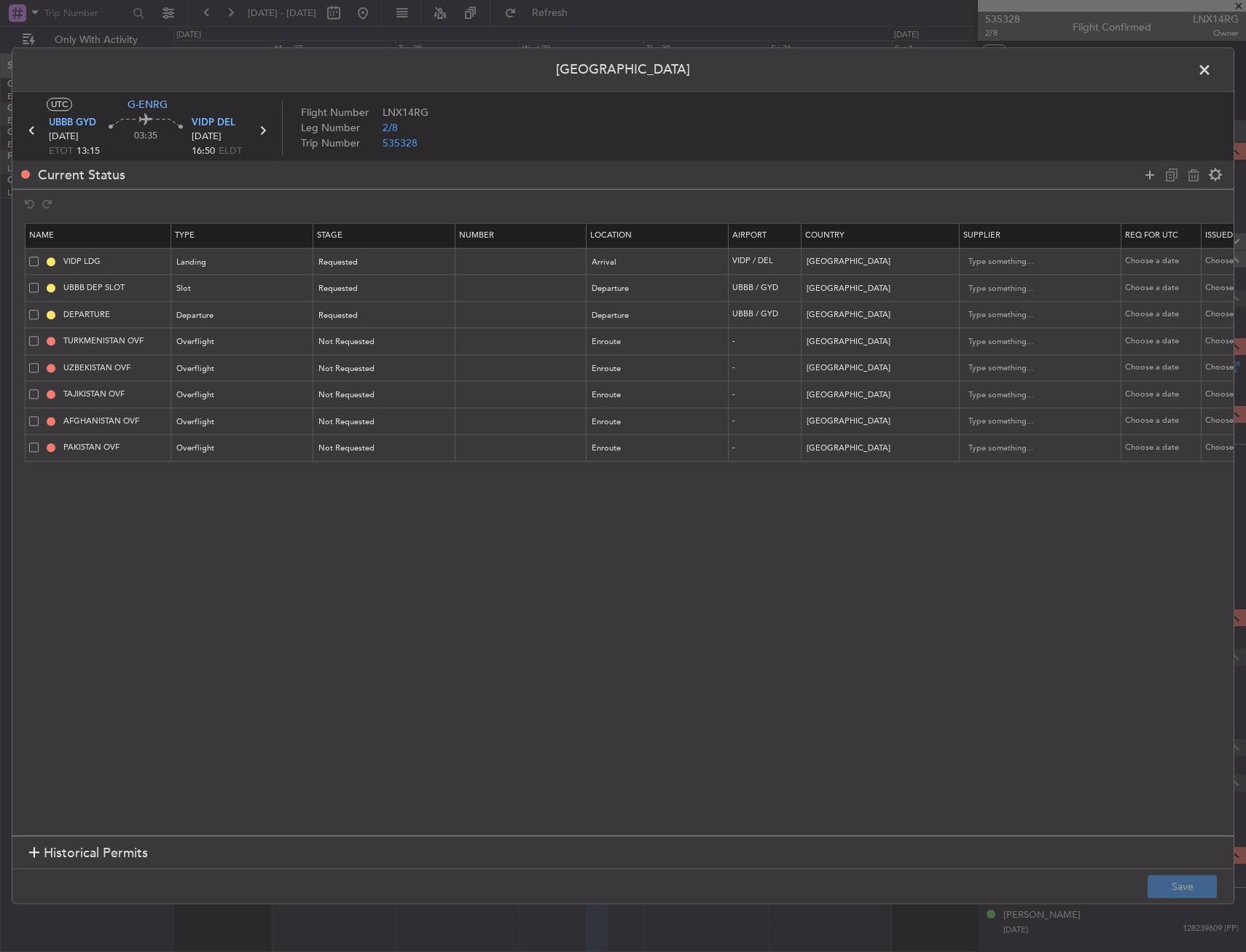
click at [32, 284] on span at bounding box center [34, 287] width 10 height 10
click at [40, 282] on input "checkbox" at bounding box center [40, 282] width 0 height 0
click at [1189, 175] on icon at bounding box center [1194, 174] width 17 height 17
type input "DEPARTURE"
type input "TURKMENISTAN OVF"
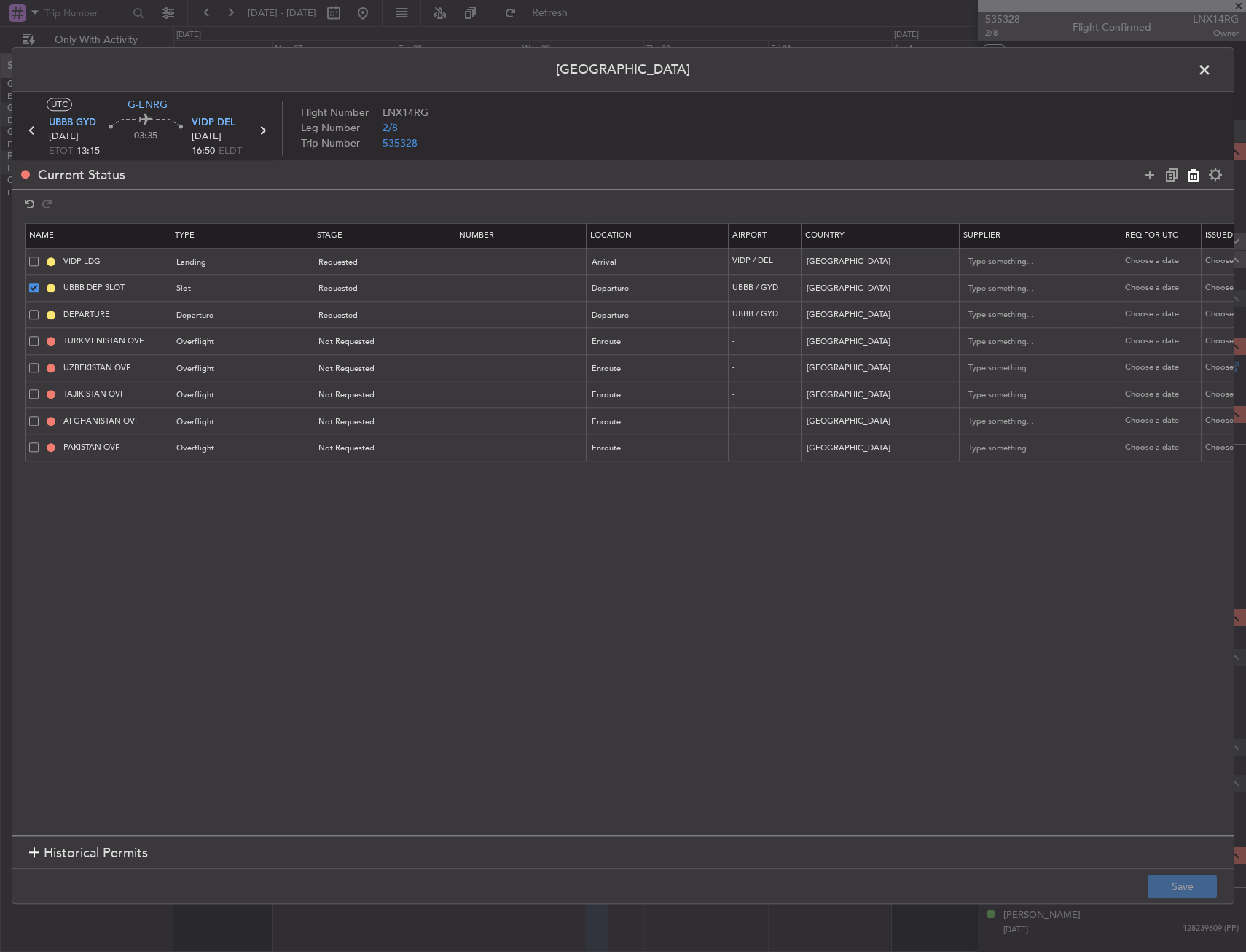
type input "Turkmenistan"
type input "UZBEKISTAN OVF"
type input "Uzbekistan"
type input "TAJIKISTAN OVF"
type input "Tajikistan"
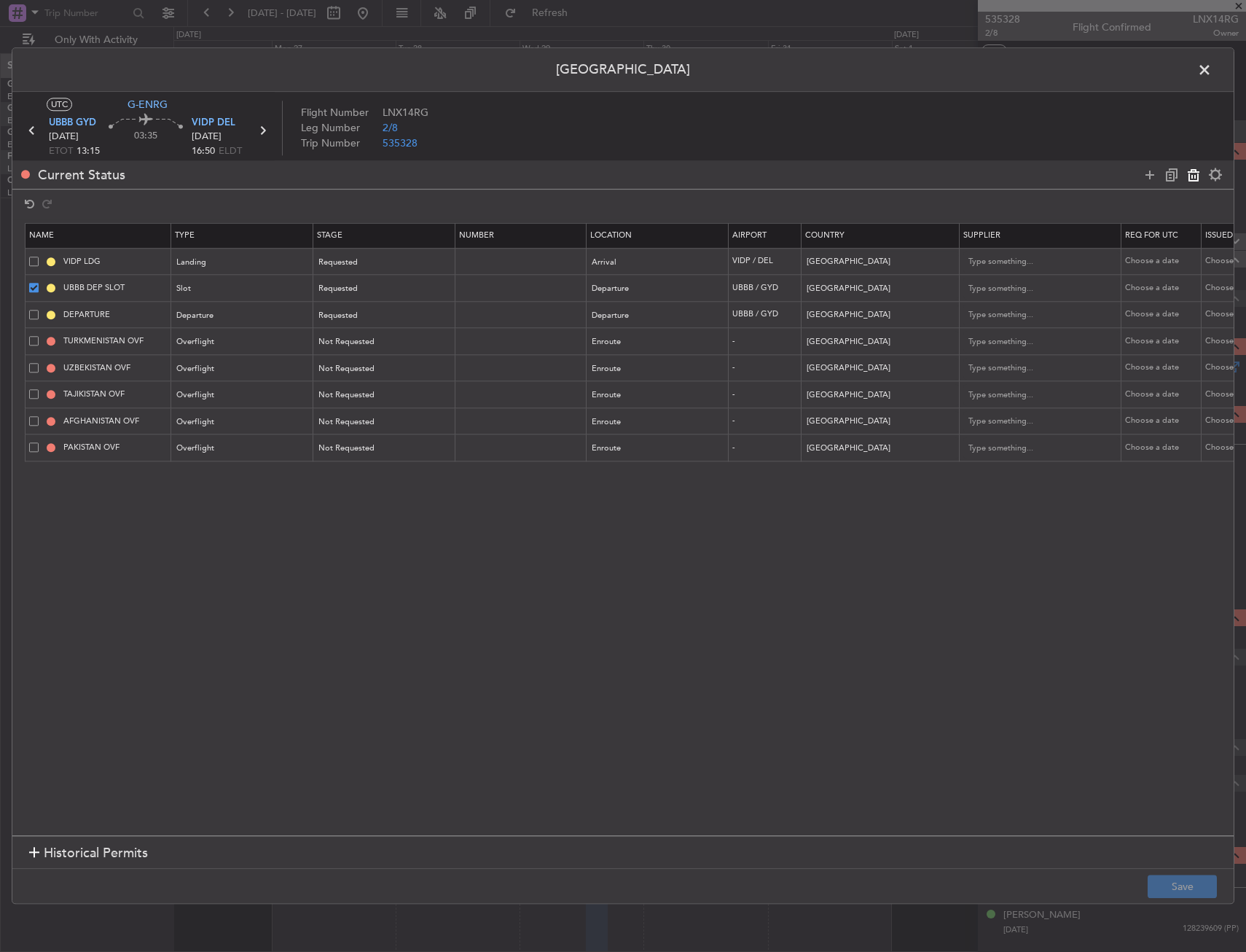
type input "AFGHANISTAN OVF"
type input "Afghanistan"
type input "2"
type input "PAKISTAN OVF"
type input "Pakistan"
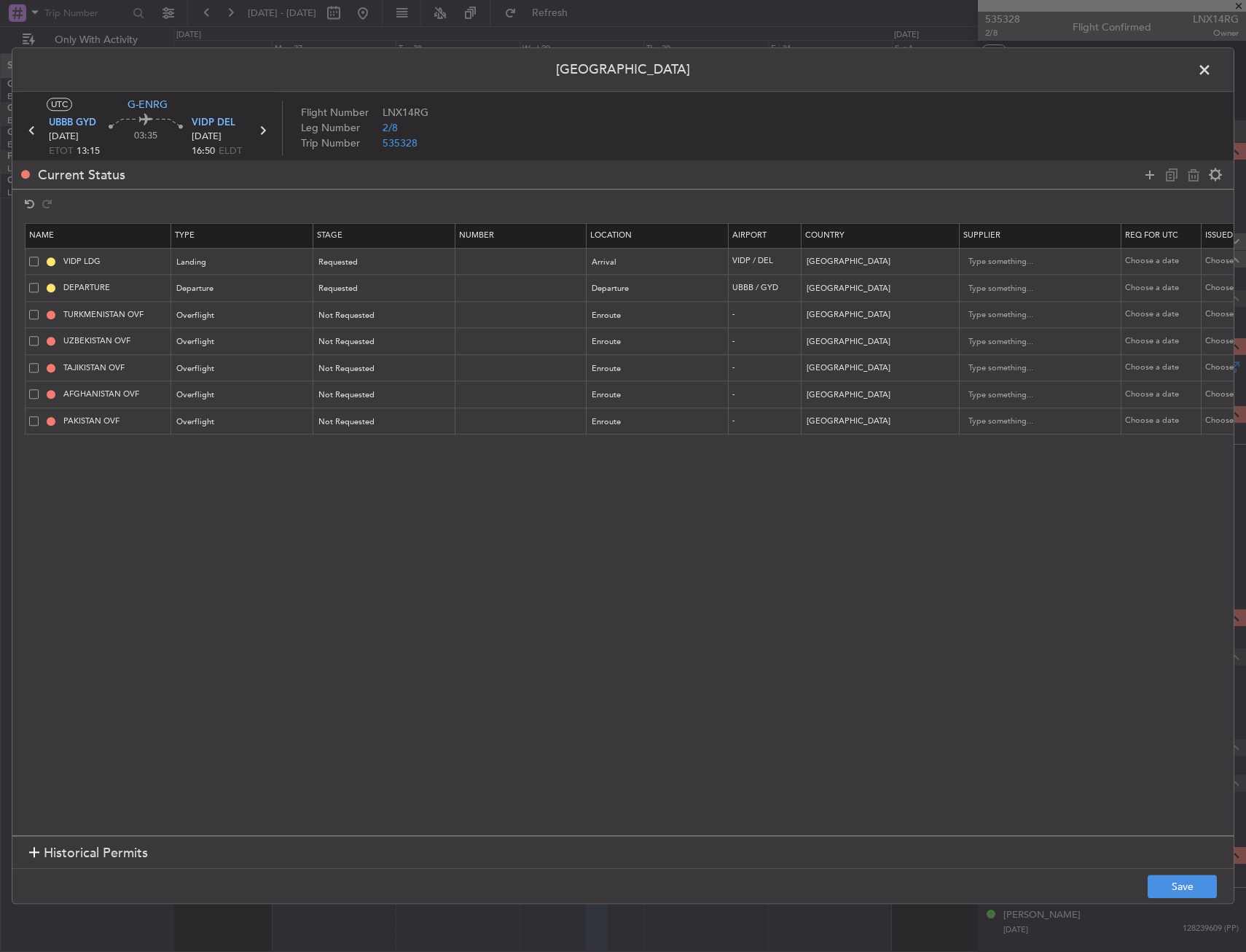
click at [527, 277] on td at bounding box center [521, 288] width 132 height 27
click at [523, 291] on input "text" at bounding box center [522, 288] width 127 height 13
paste input "AZA-2020/24.09.25"
type input "AZA-2020/24.09.25"
click at [374, 286] on div "Requested" at bounding box center [380, 288] width 121 height 22
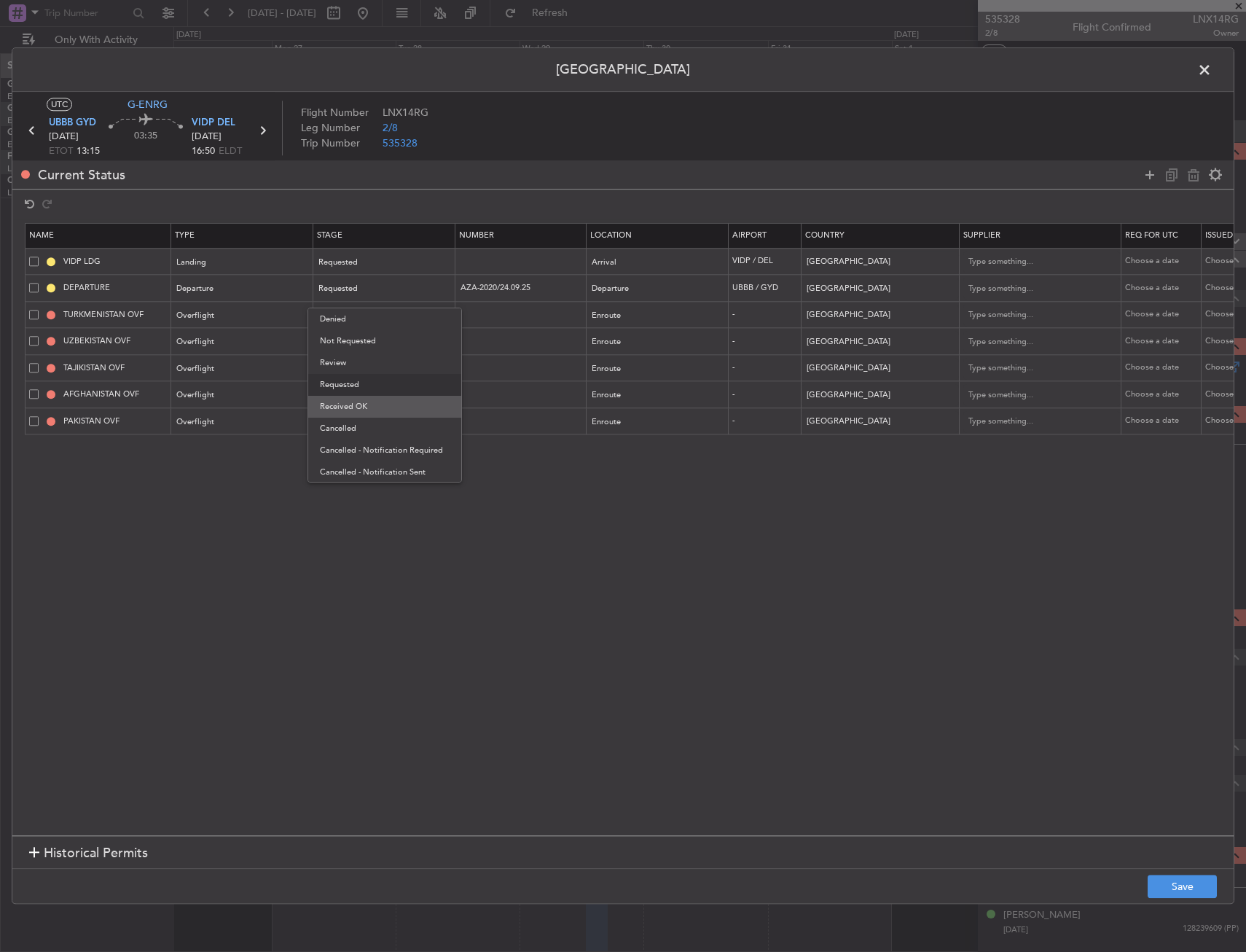
click at [374, 402] on span "Received OK" at bounding box center [385, 406] width 130 height 22
click at [1168, 883] on button "Save" at bounding box center [1182, 886] width 70 height 23
click at [1159, 890] on button "Save" at bounding box center [1182, 886] width 70 height 23
click at [1212, 68] on span at bounding box center [1212, 73] width 0 height 29
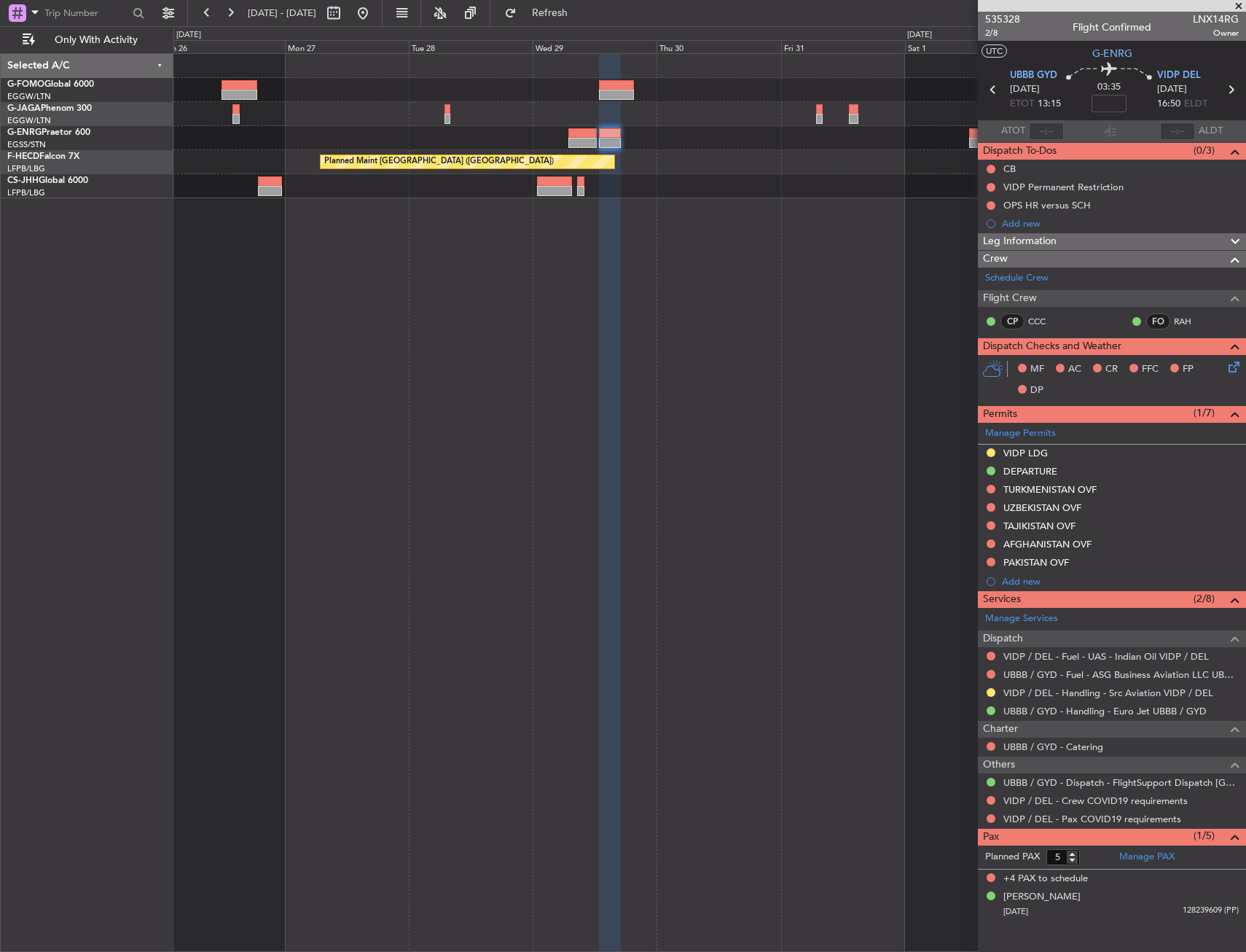
click at [576, 337] on div "Planned Maint Paris (Le Bourget) Planned Maint Paris (Le Bourget)" at bounding box center [709, 502] width 1073 height 898
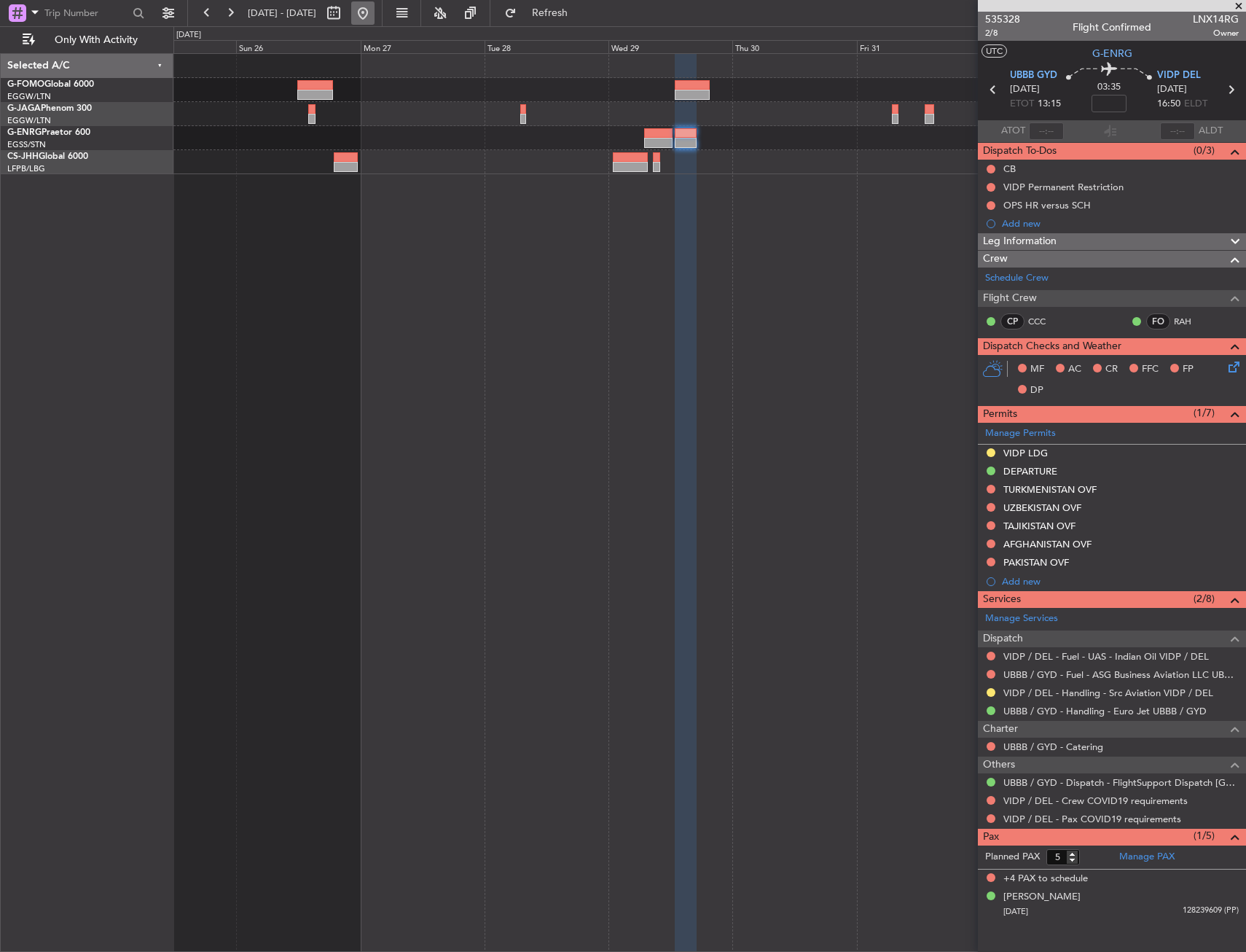
click at [374, 9] on button at bounding box center [363, 13] width 23 height 23
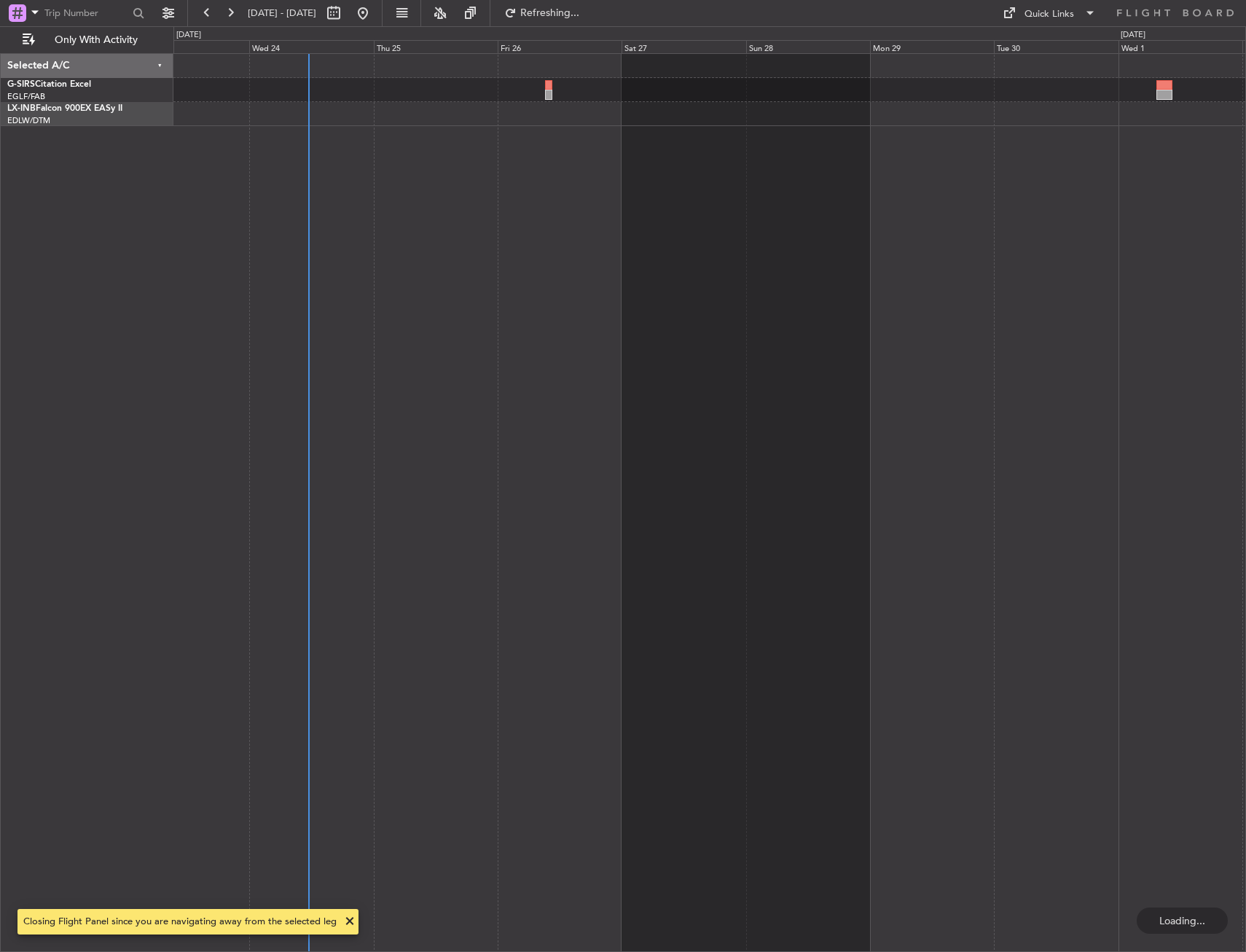
click at [544, 278] on div at bounding box center [709, 502] width 1073 height 898
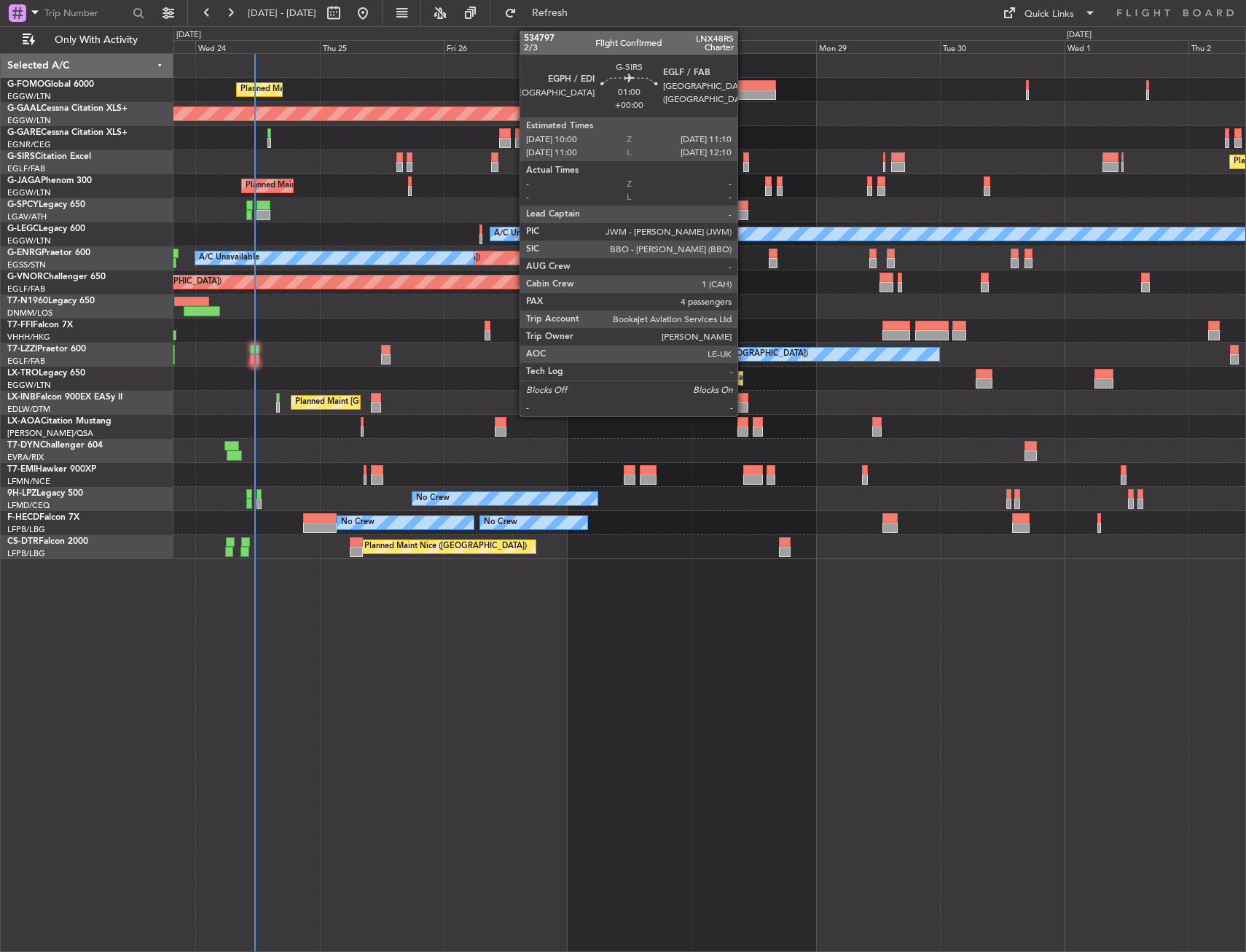
click at [744, 158] on div at bounding box center [747, 158] width 7 height 10
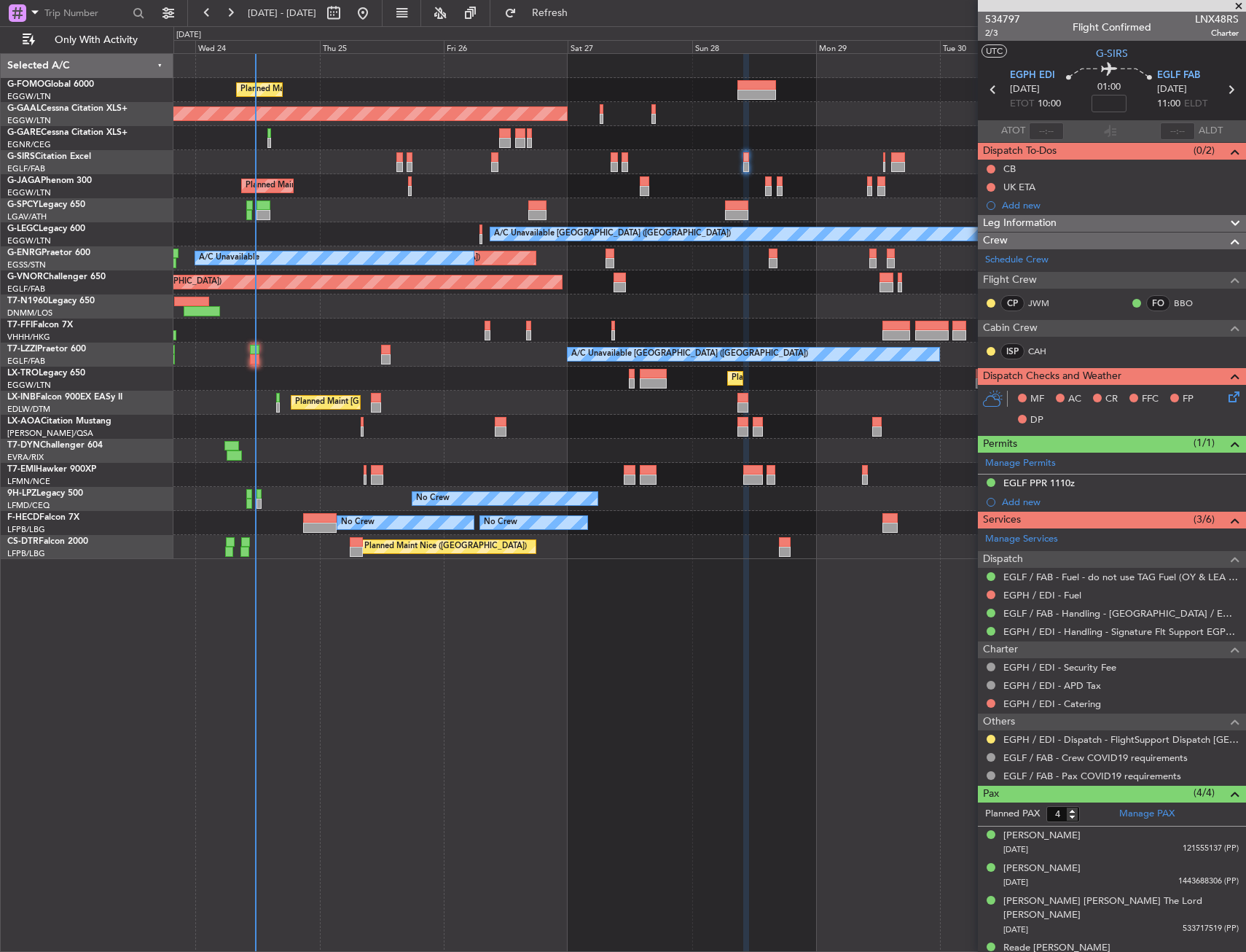
click at [245, 350] on div "A/C Unavailable London (Farnborough) A/C Unavailable London (Farnborough)" at bounding box center [709, 354] width 1072 height 24
click at [252, 347] on div at bounding box center [254, 350] width 10 height 10
type input "+00:05"
type input "3"
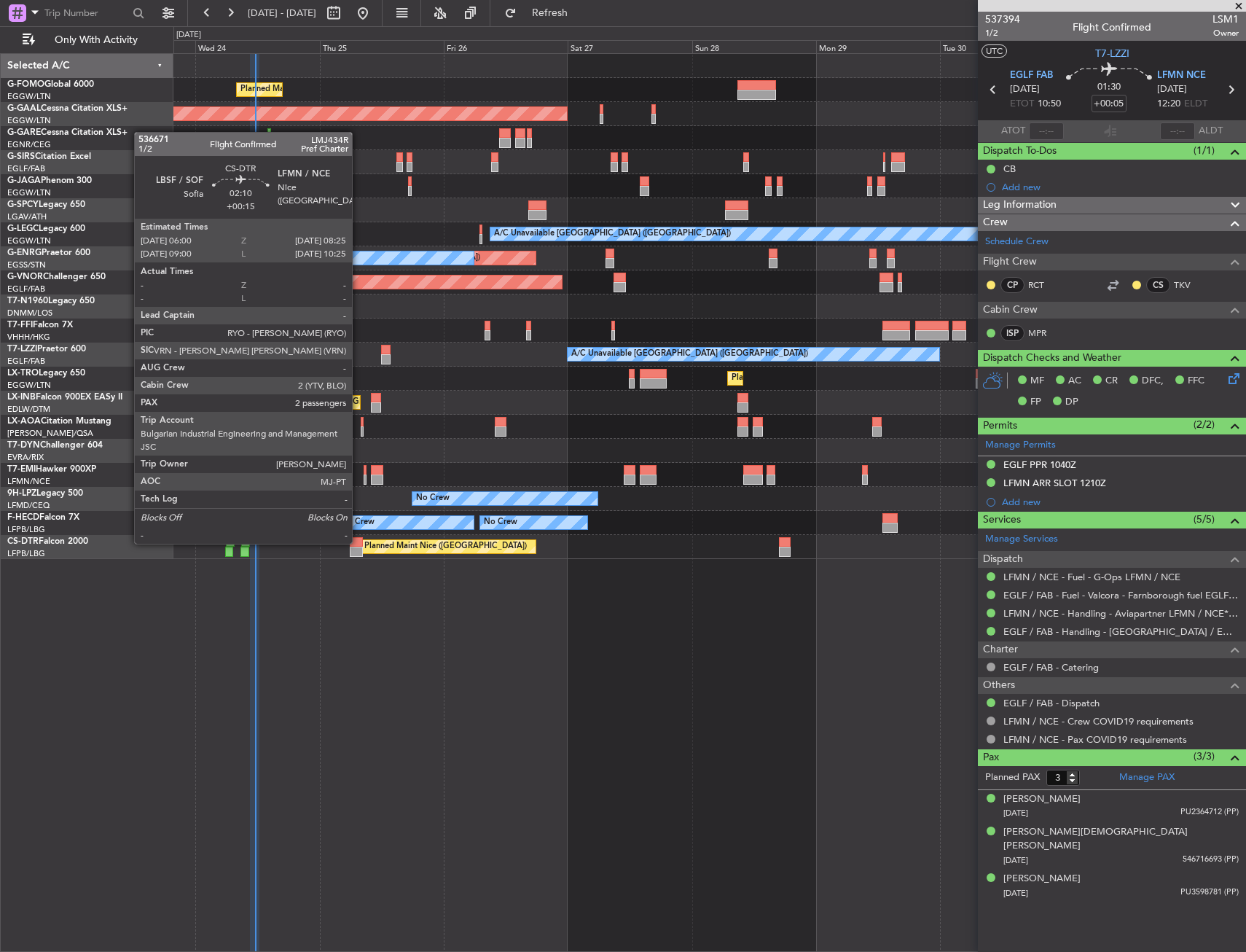
click at [359, 542] on div at bounding box center [357, 543] width 13 height 10
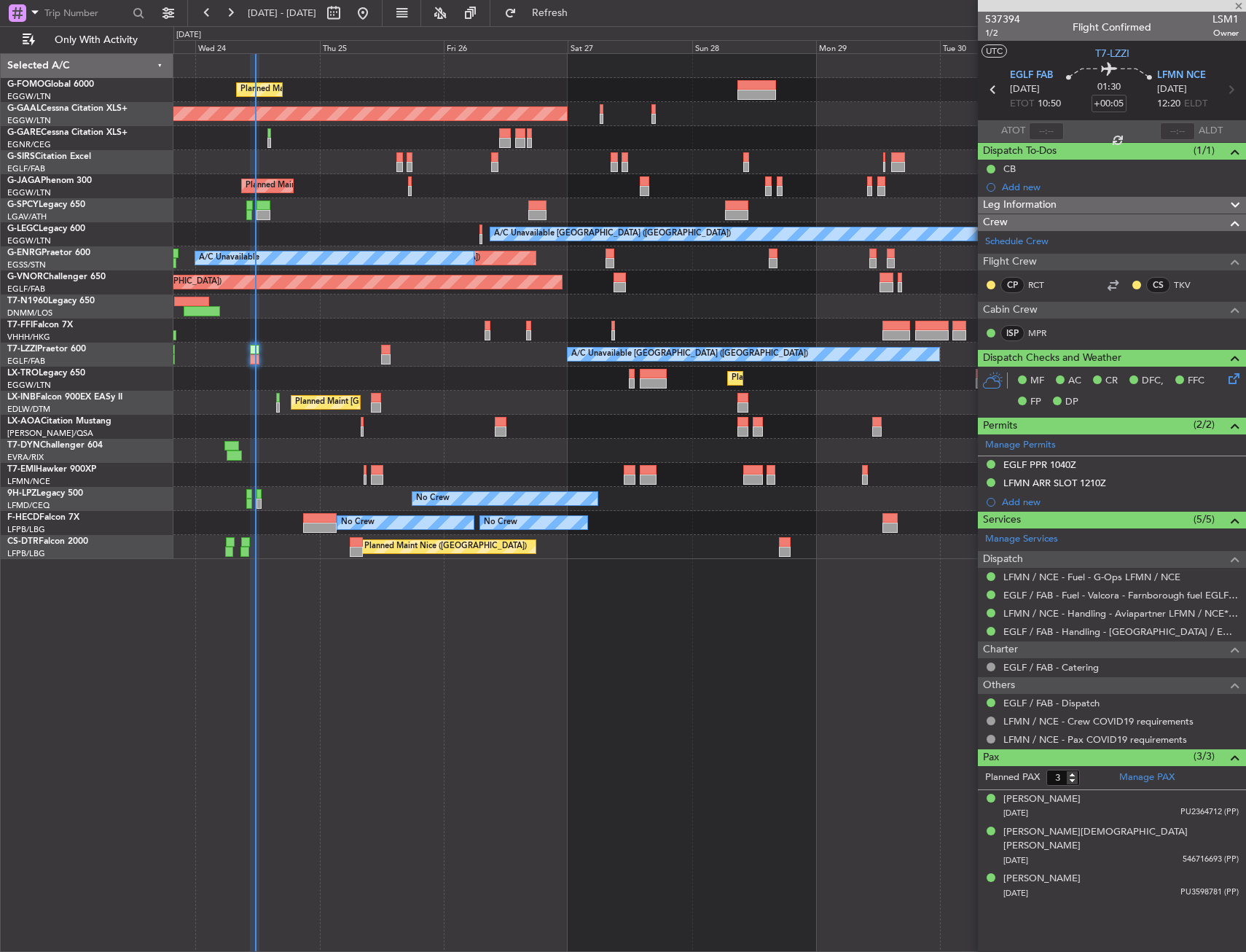
type input "+00:15"
type input "2"
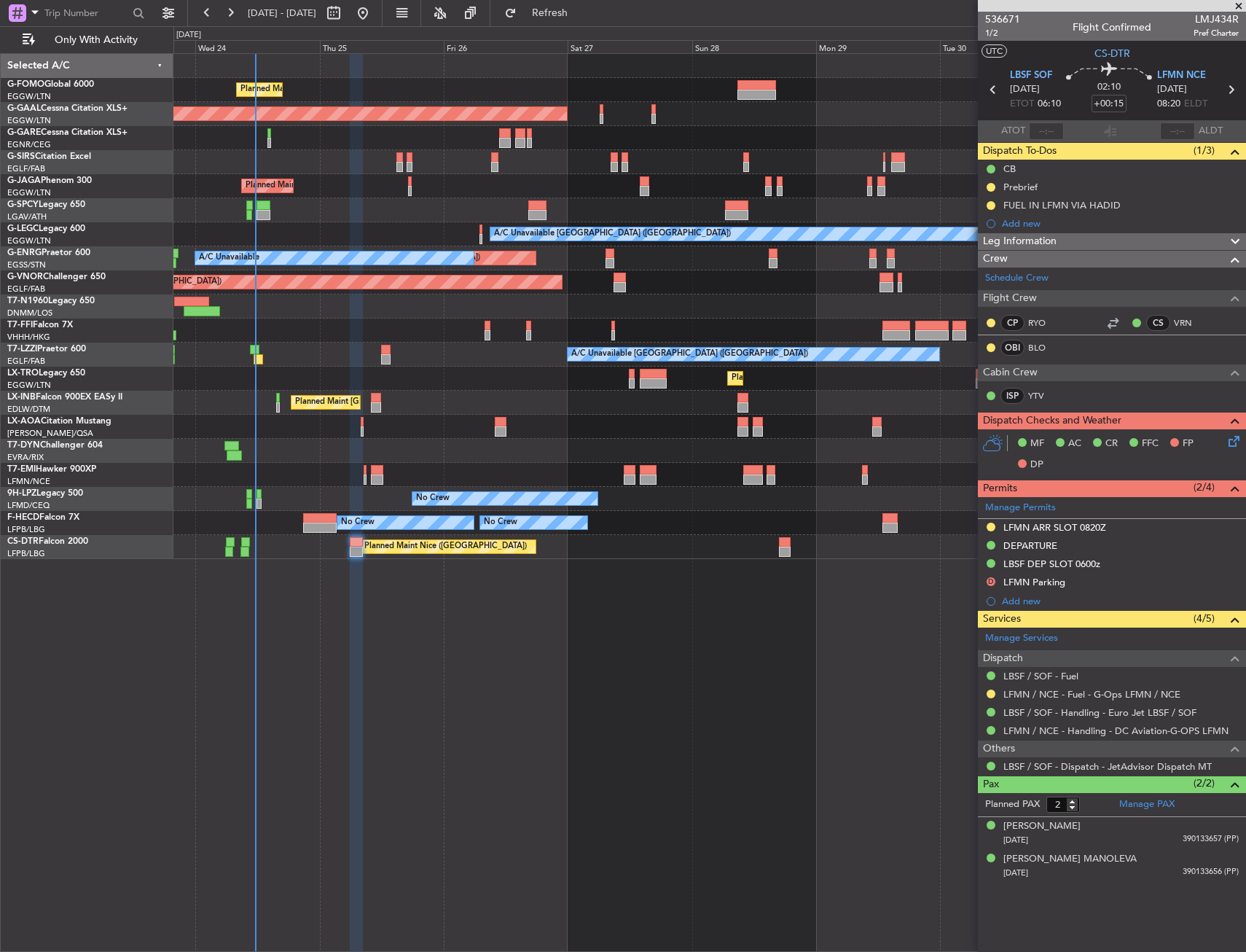
click at [459, 755] on div "Planned Maint London (Luton) Planned Maint Dusseldorf Owner Planned Maint Londo…" at bounding box center [709, 502] width 1073 height 898
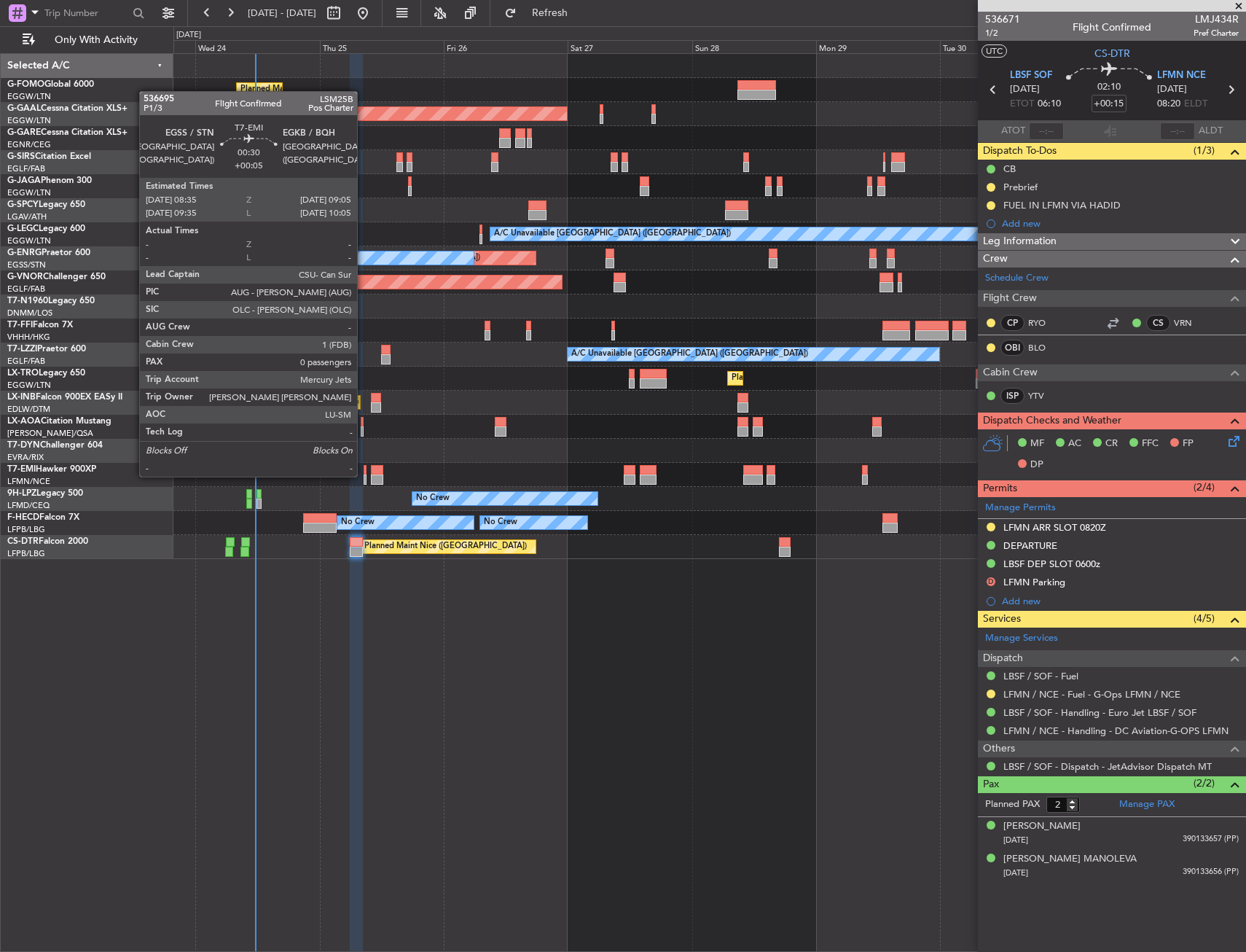
click at [364, 475] on div at bounding box center [366, 480] width 3 height 10
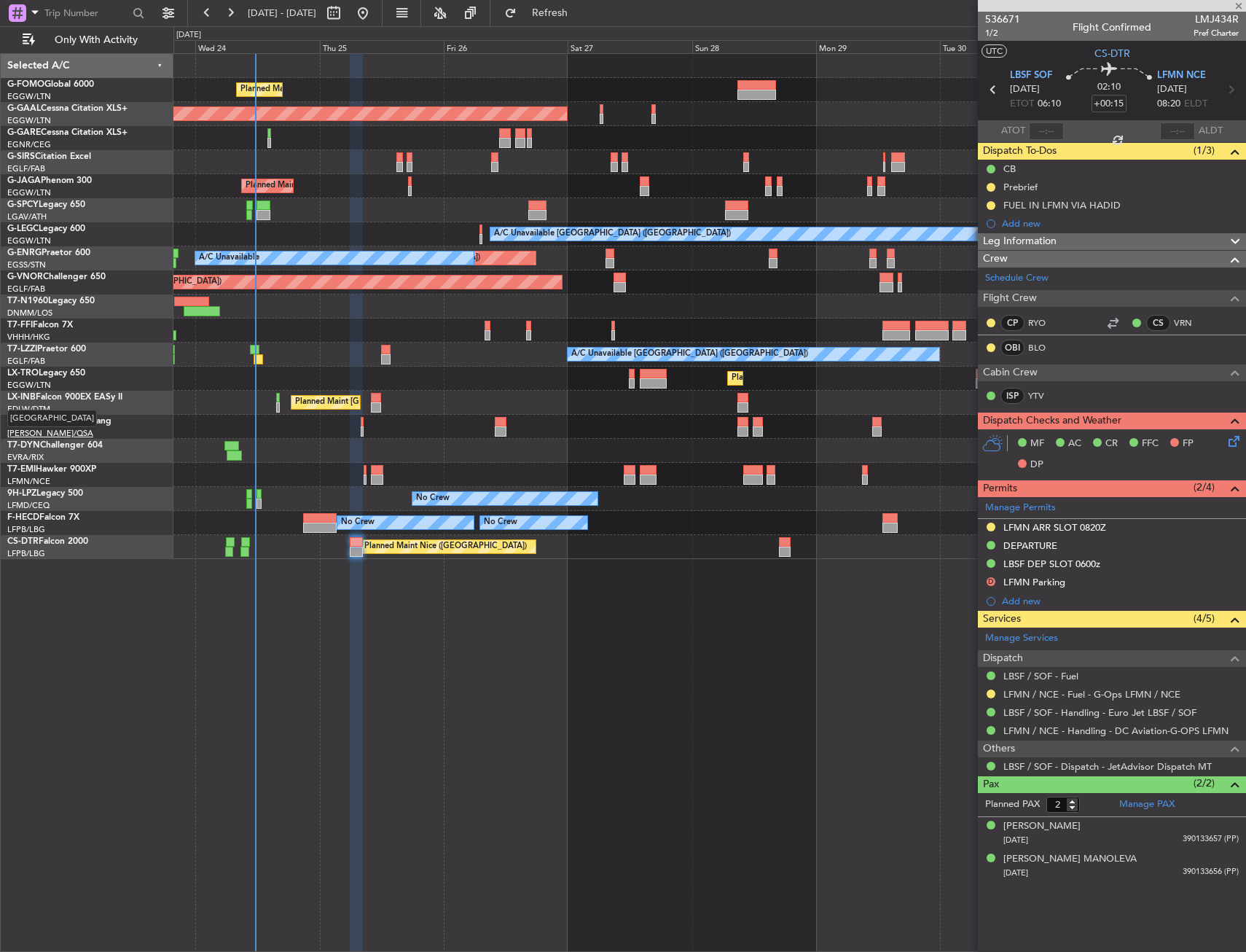
type input "+00:05"
type input "0"
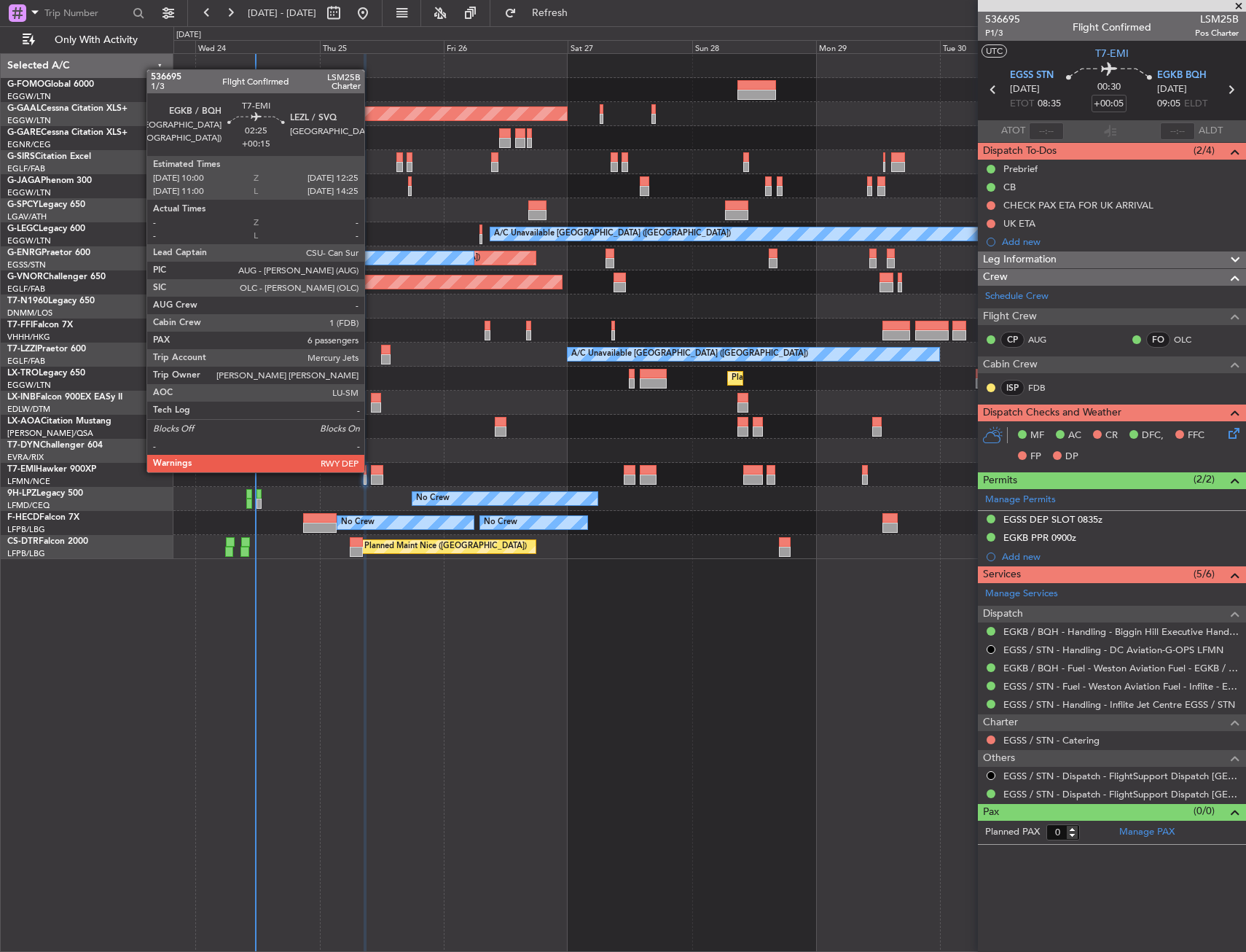
click at [377, 477] on div at bounding box center [377, 480] width 13 height 10
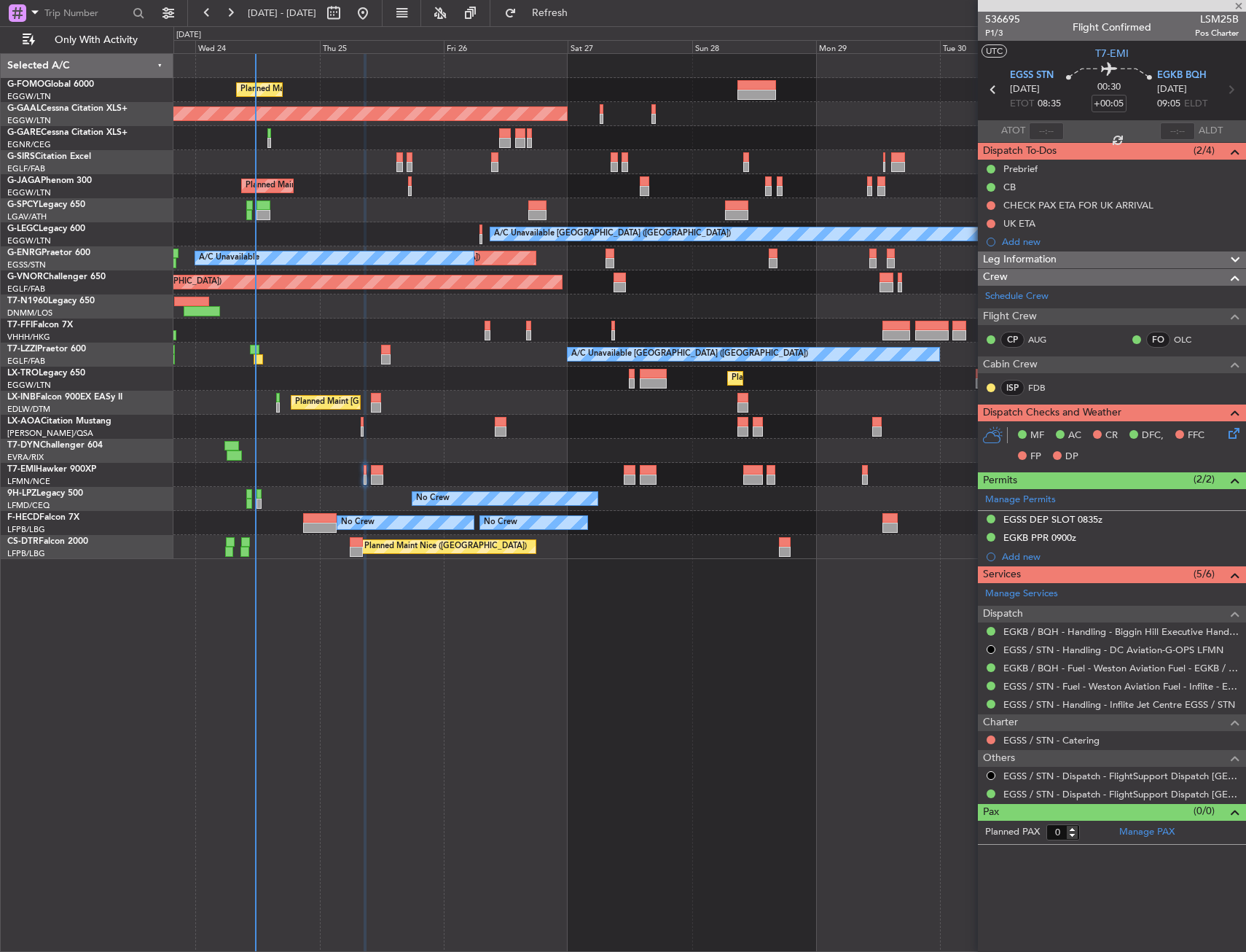
type input "+00:15"
type input "6"
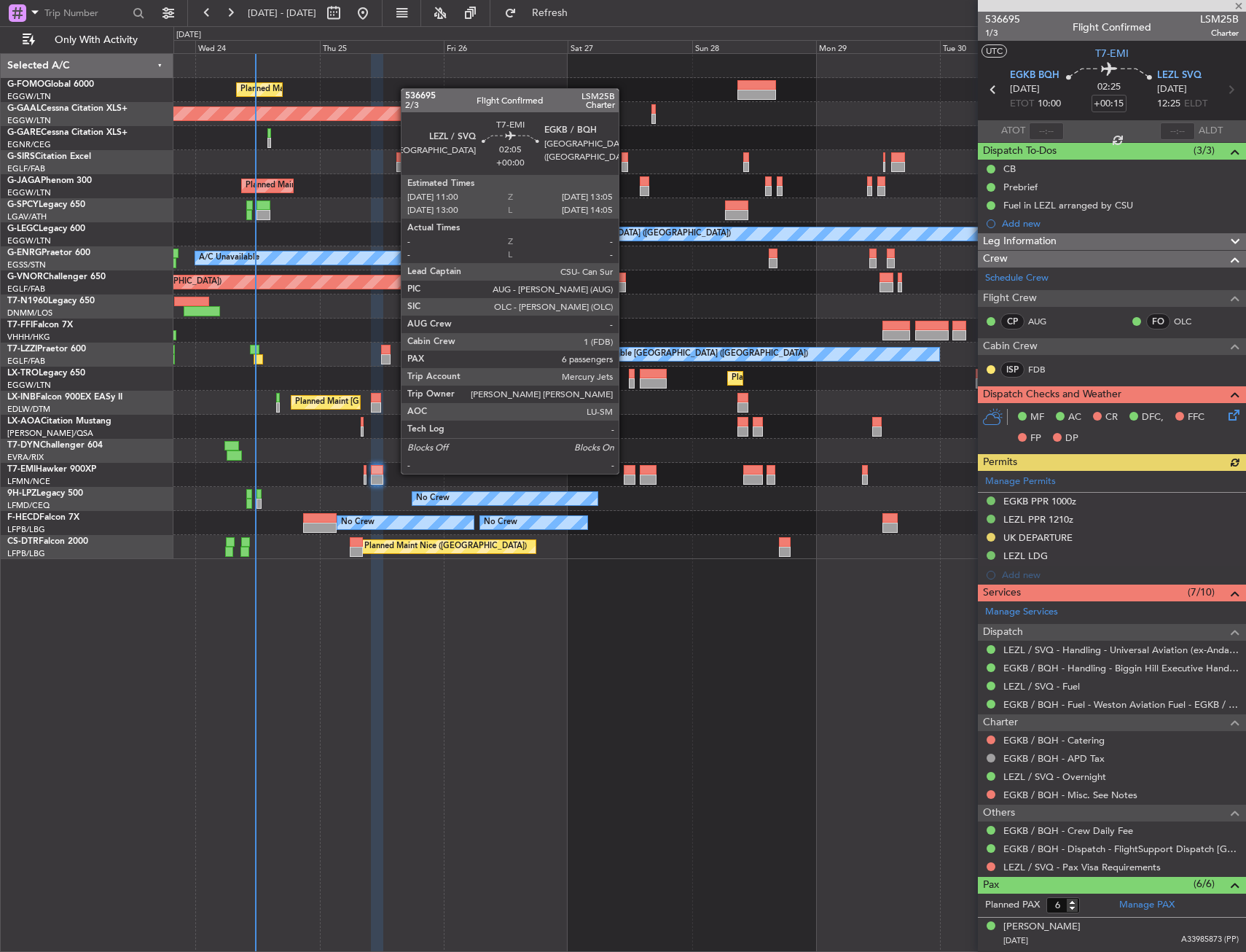
click at [626, 472] on div at bounding box center [629, 470] width 11 height 10
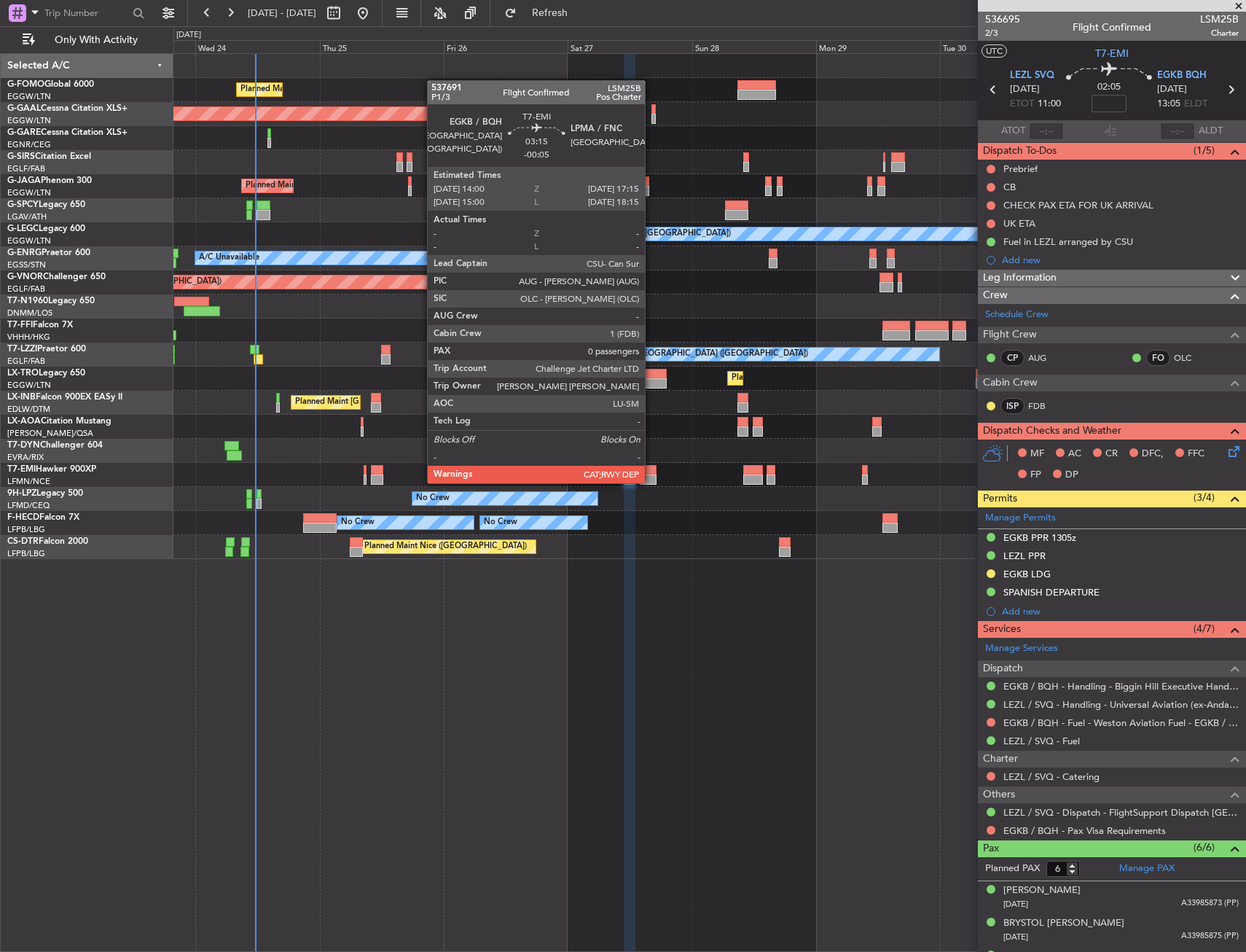
click at [652, 482] on div at bounding box center [648, 480] width 17 height 10
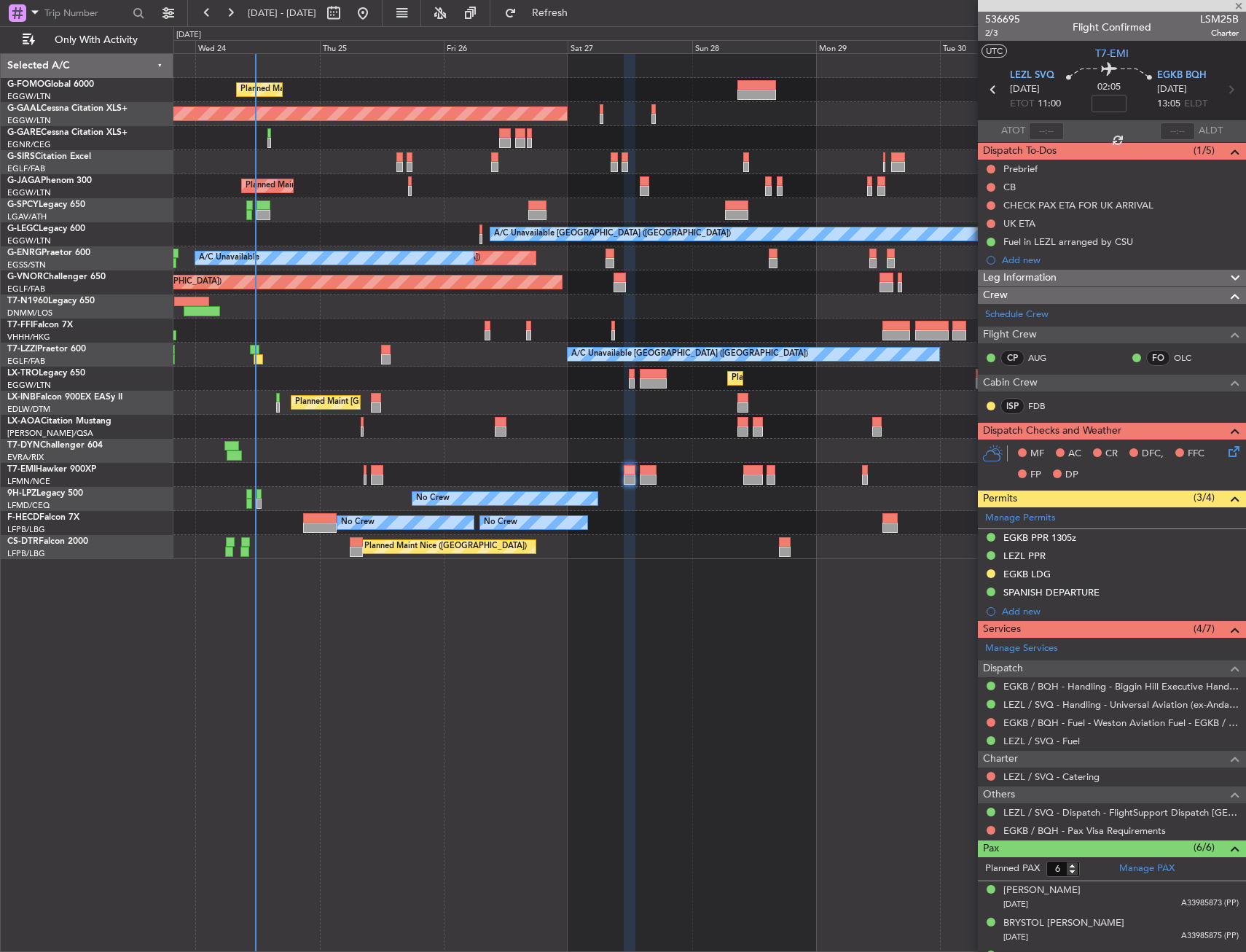
type input "-00:05"
type input "0"
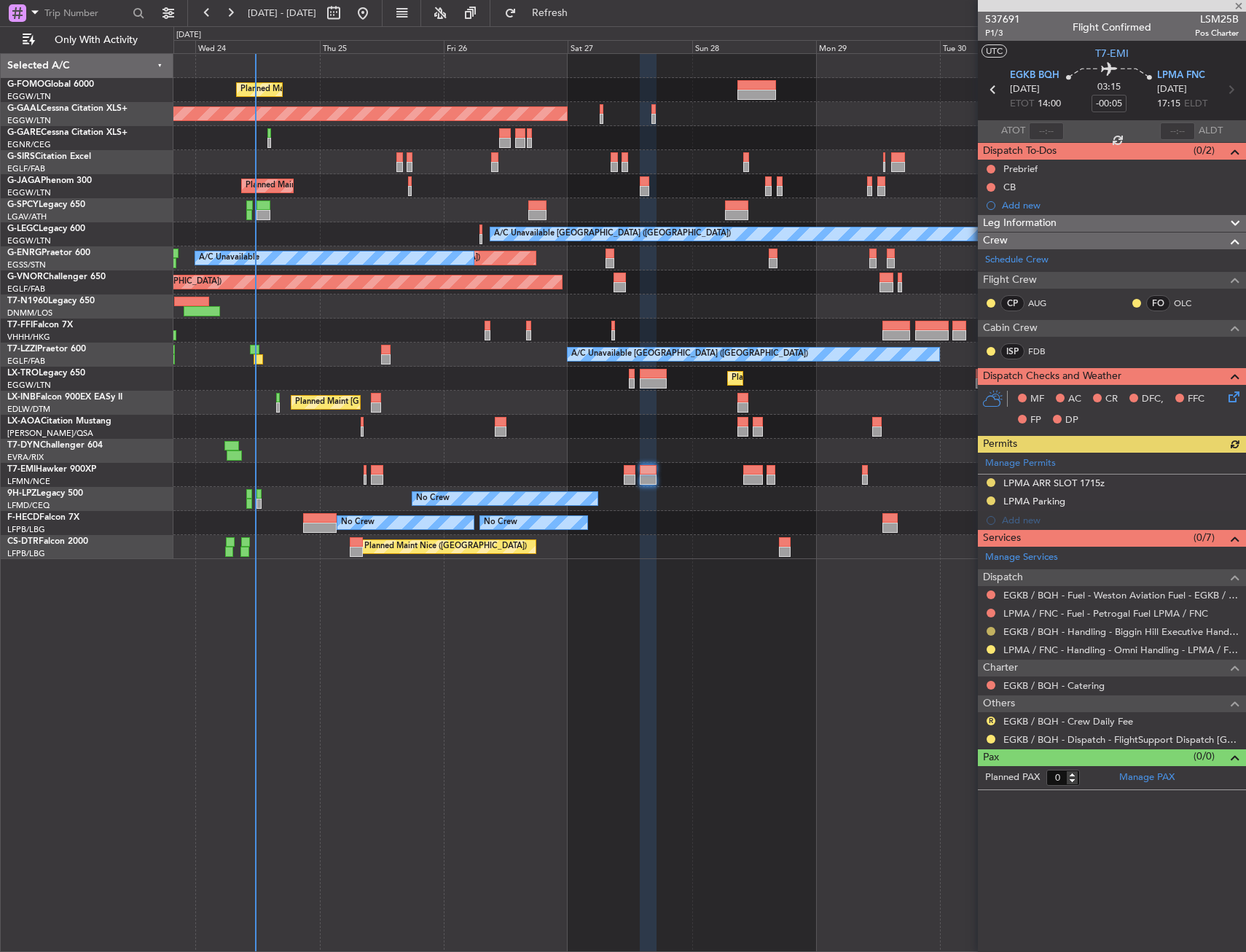
click at [990, 634] on button at bounding box center [991, 631] width 9 height 9
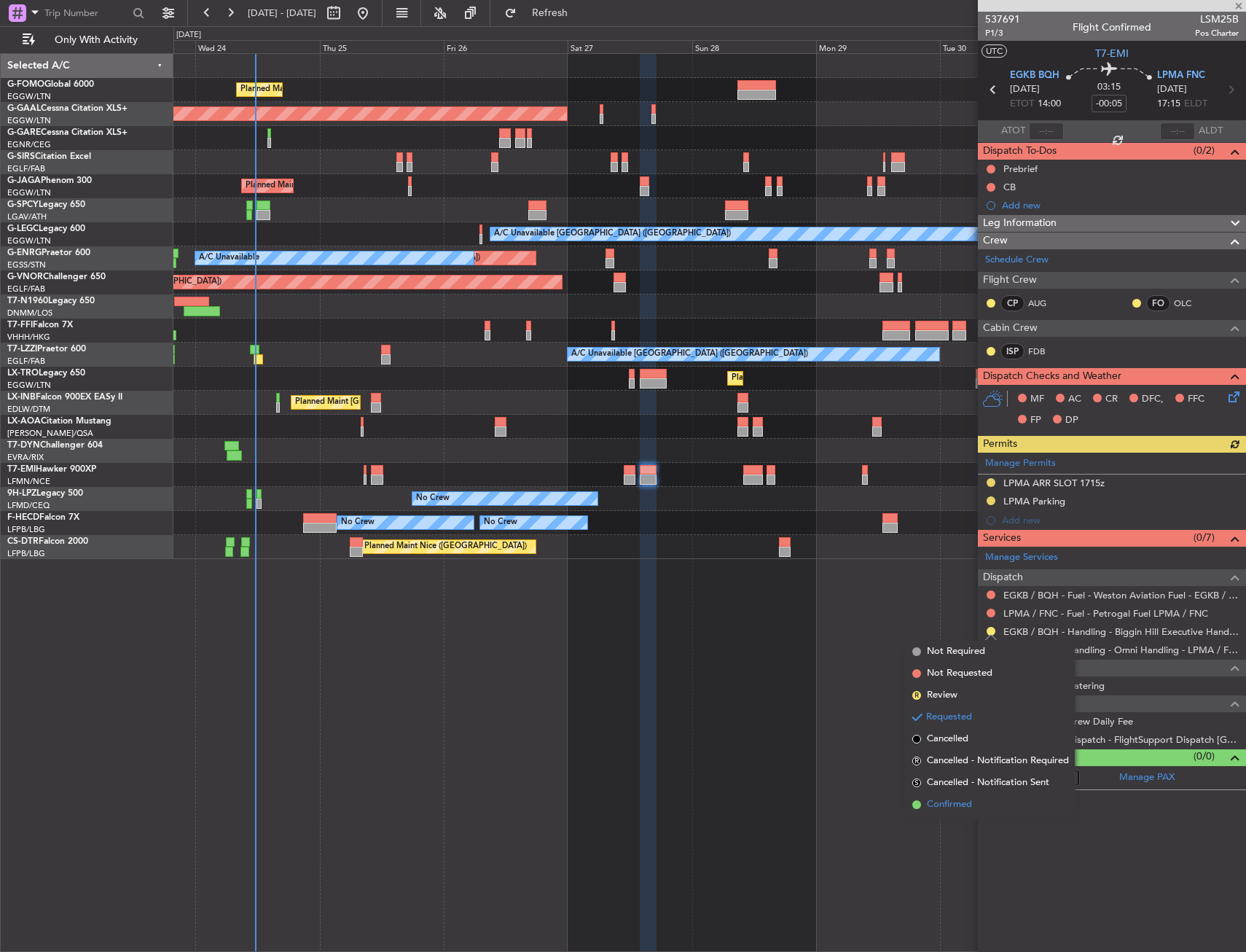
click at [952, 799] on span "Confirmed" at bounding box center [949, 805] width 45 height 15
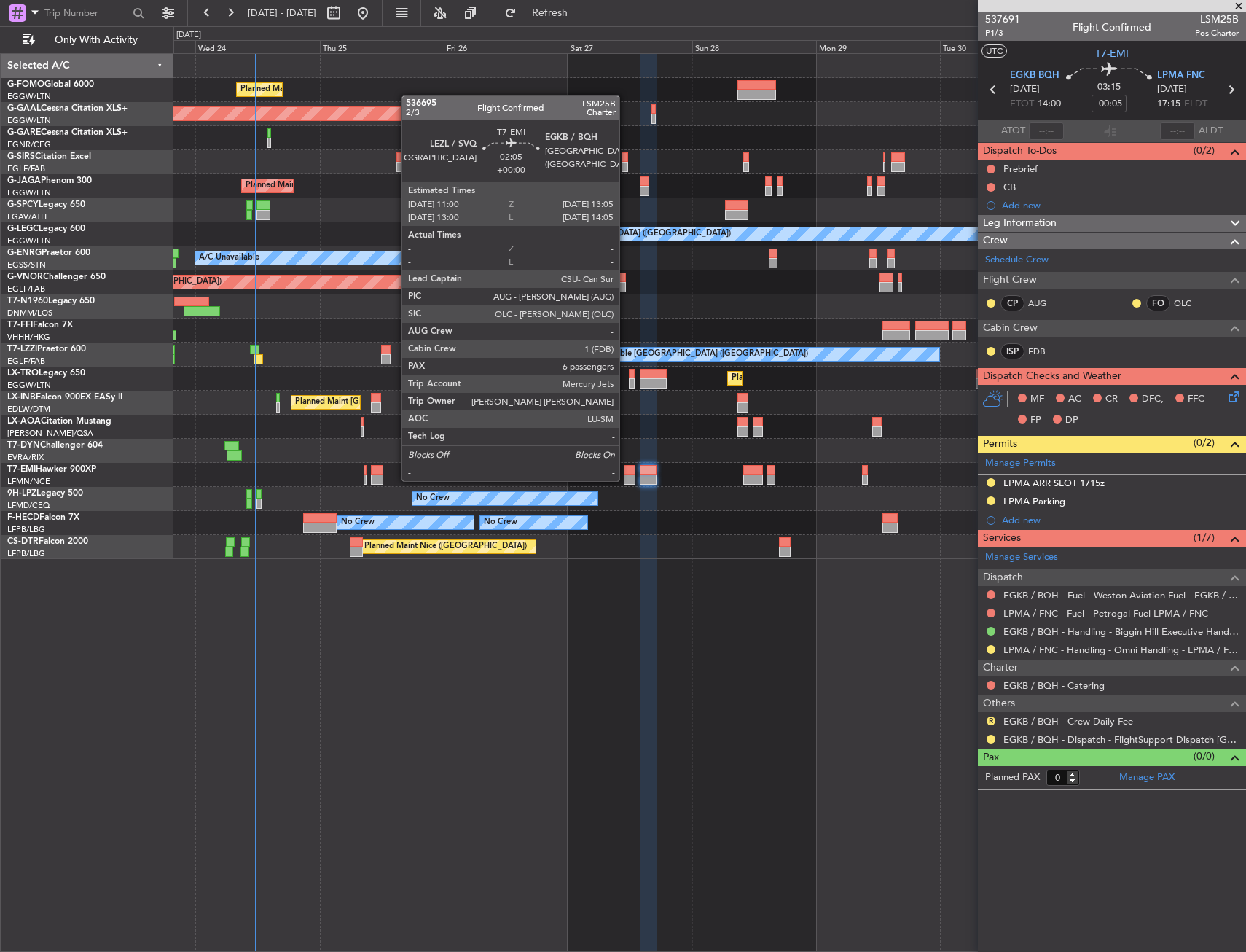
click at [626, 480] on div at bounding box center [629, 480] width 11 height 10
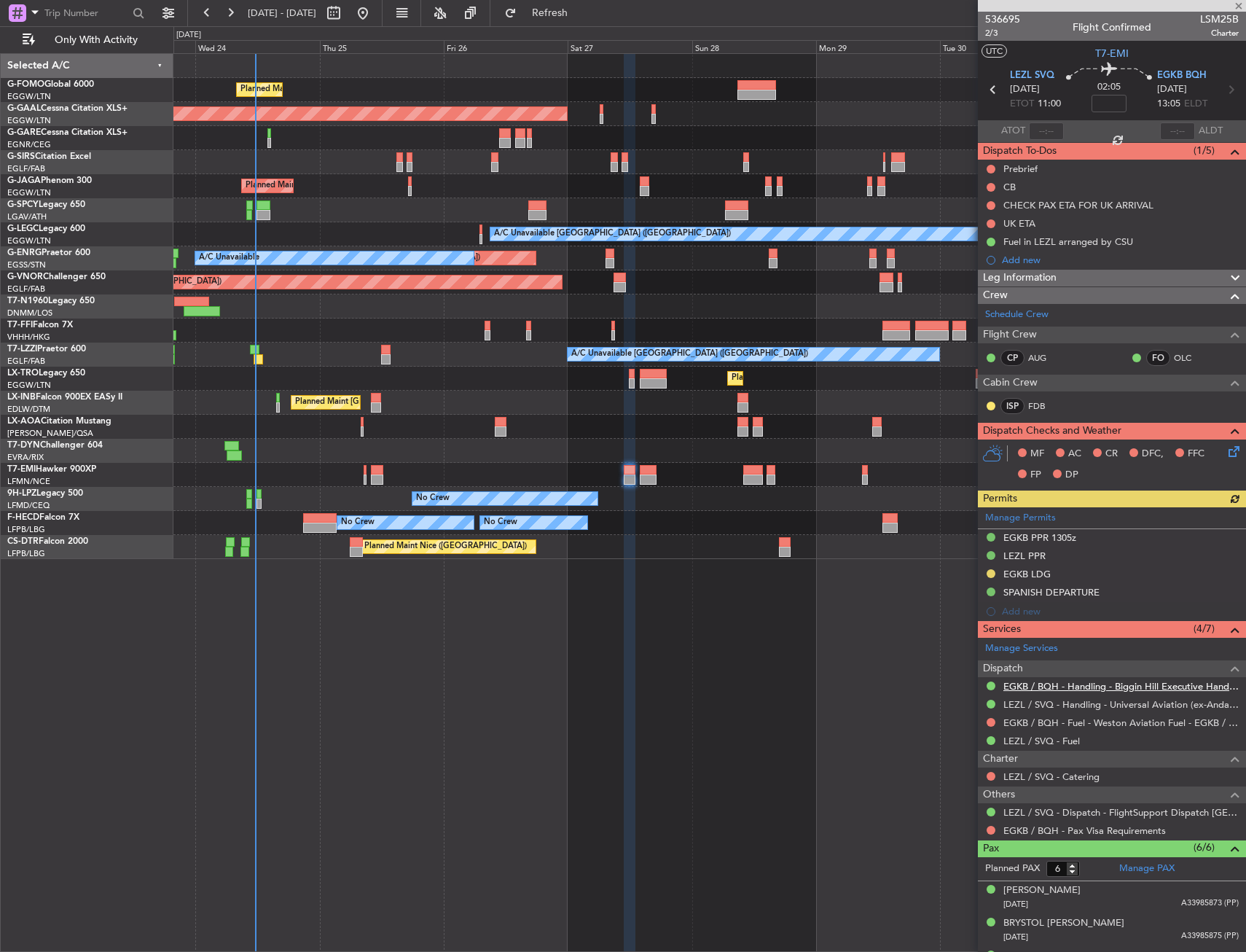
click at [1109, 683] on link "EGKB / BQH - Handling - Biggin Hill Executive Handling EGKB / BQH" at bounding box center [1121, 686] width 235 height 13
click at [571, 675] on div "Planned Maint [GEOGRAPHIC_DATA] ([GEOGRAPHIC_DATA]) Planned [GEOGRAPHIC_DATA] O…" at bounding box center [709, 502] width 1073 height 898
click at [541, 661] on div "Planned Maint [GEOGRAPHIC_DATA] ([GEOGRAPHIC_DATA]) Planned [GEOGRAPHIC_DATA] O…" at bounding box center [709, 502] width 1073 height 898
click at [513, 670] on div "Planned Maint [GEOGRAPHIC_DATA] ([GEOGRAPHIC_DATA]) Planned [GEOGRAPHIC_DATA] O…" at bounding box center [709, 502] width 1073 height 898
click at [499, 670] on div "Planned Maint [GEOGRAPHIC_DATA] ([GEOGRAPHIC_DATA]) Planned [GEOGRAPHIC_DATA] O…" at bounding box center [709, 502] width 1073 height 898
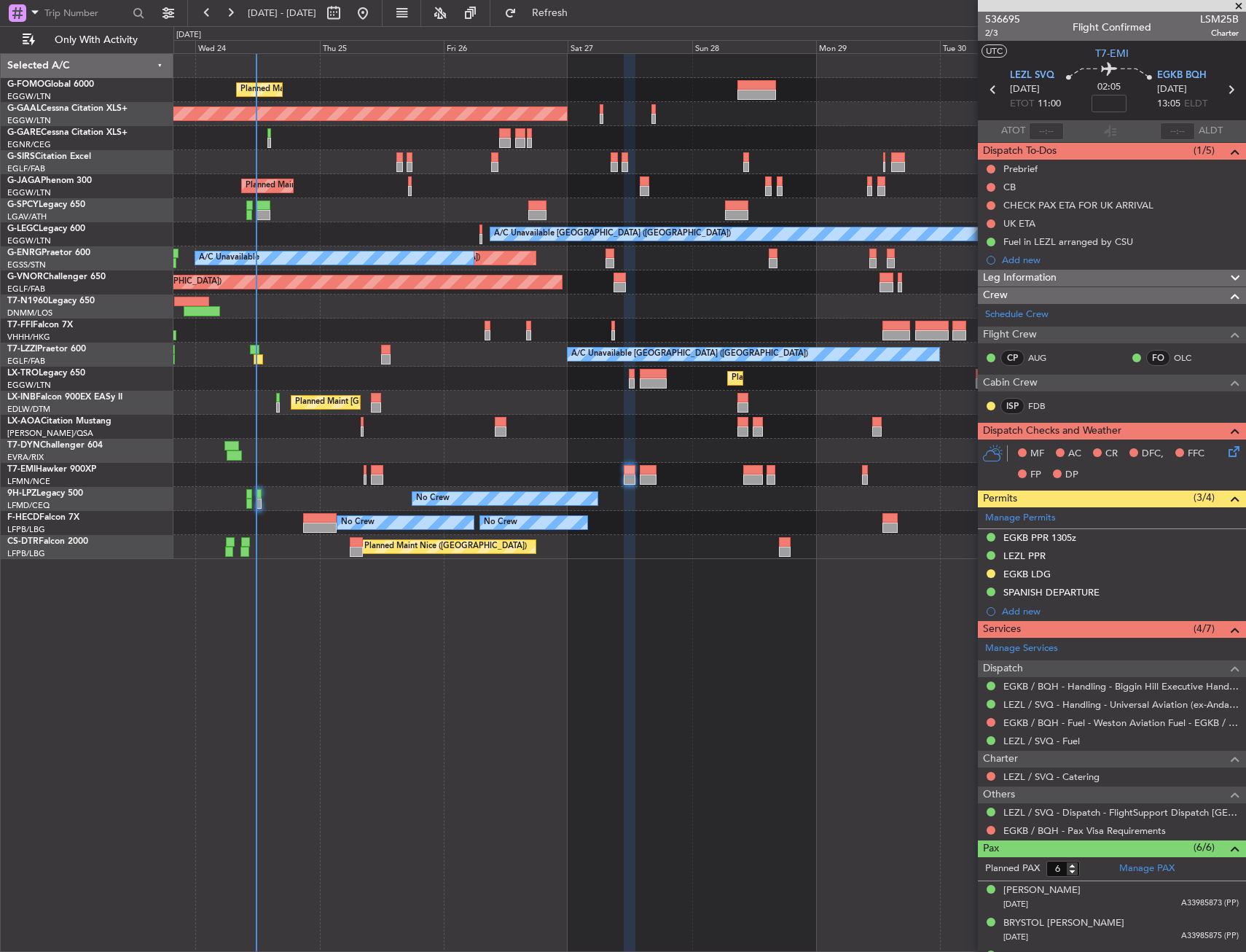
click at [373, 657] on div "Planned Maint London (Luton) Planned Maint Dusseldorf Owner Planned Maint Londo…" at bounding box center [709, 502] width 1073 height 898
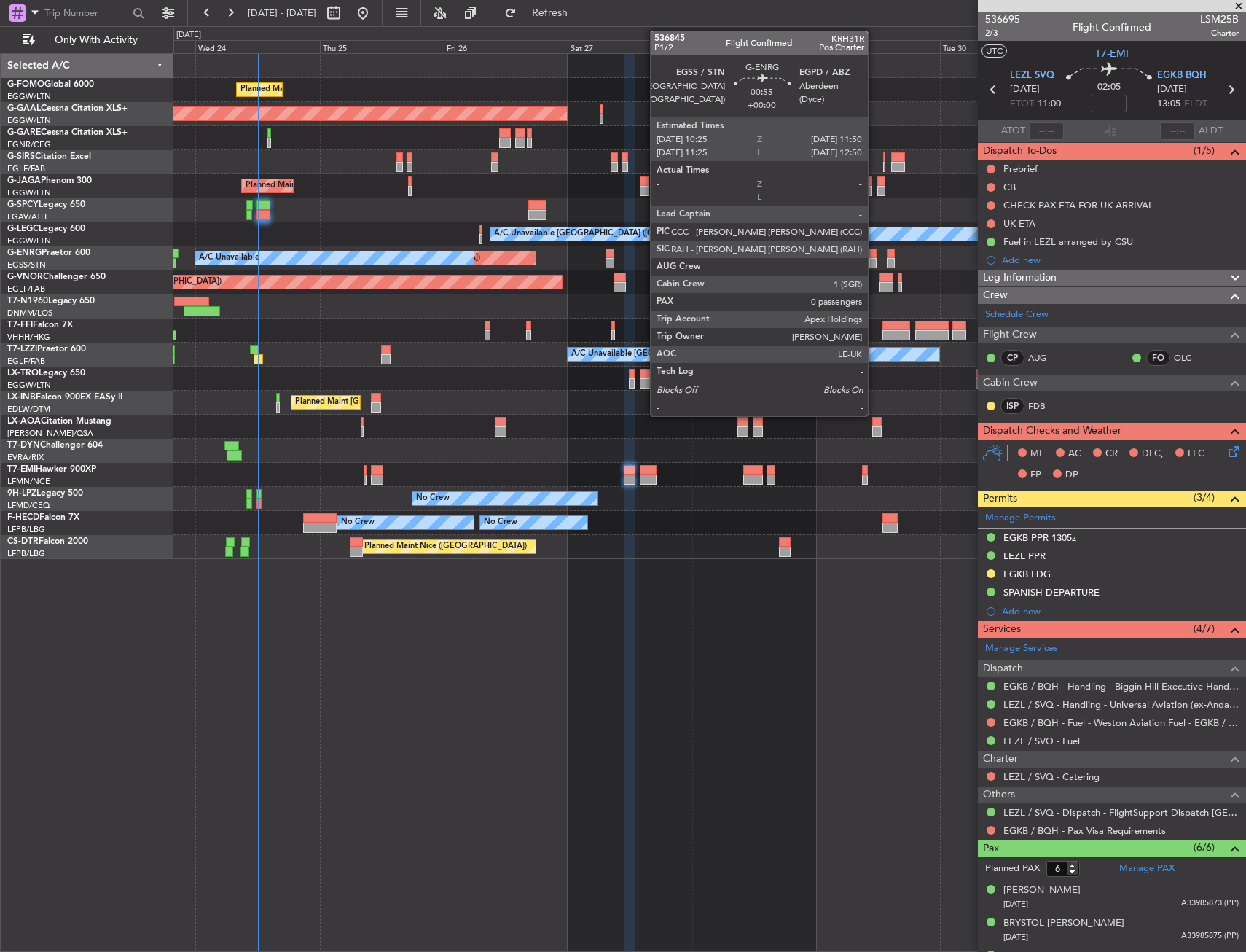
click at [92, 229] on div "Planned Maint London (Luton) Planned Maint Dusseldorf Owner Planned Maint Londo…" at bounding box center [623, 489] width 1246 height 925
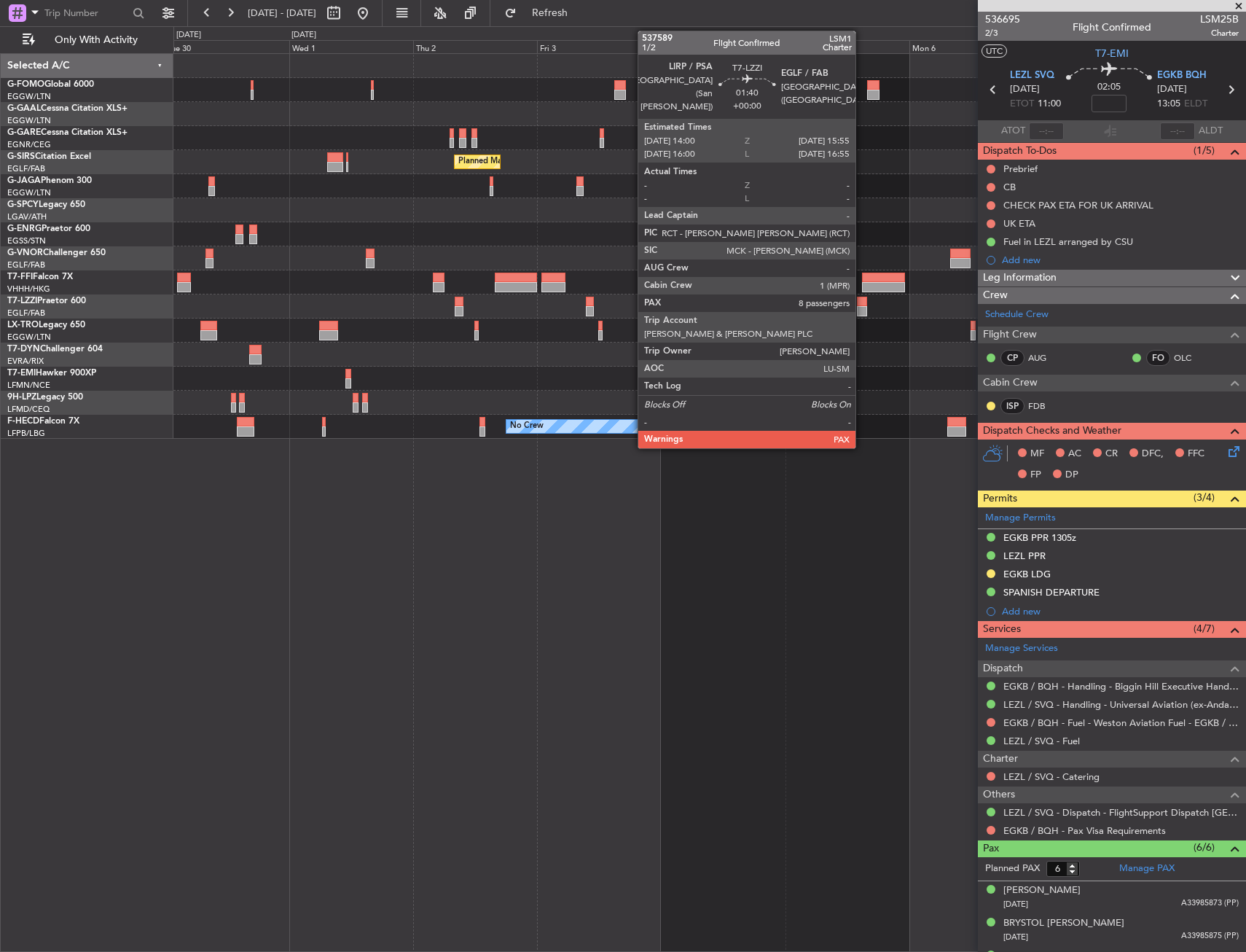
click at [863, 308] on div at bounding box center [863, 312] width 10 height 10
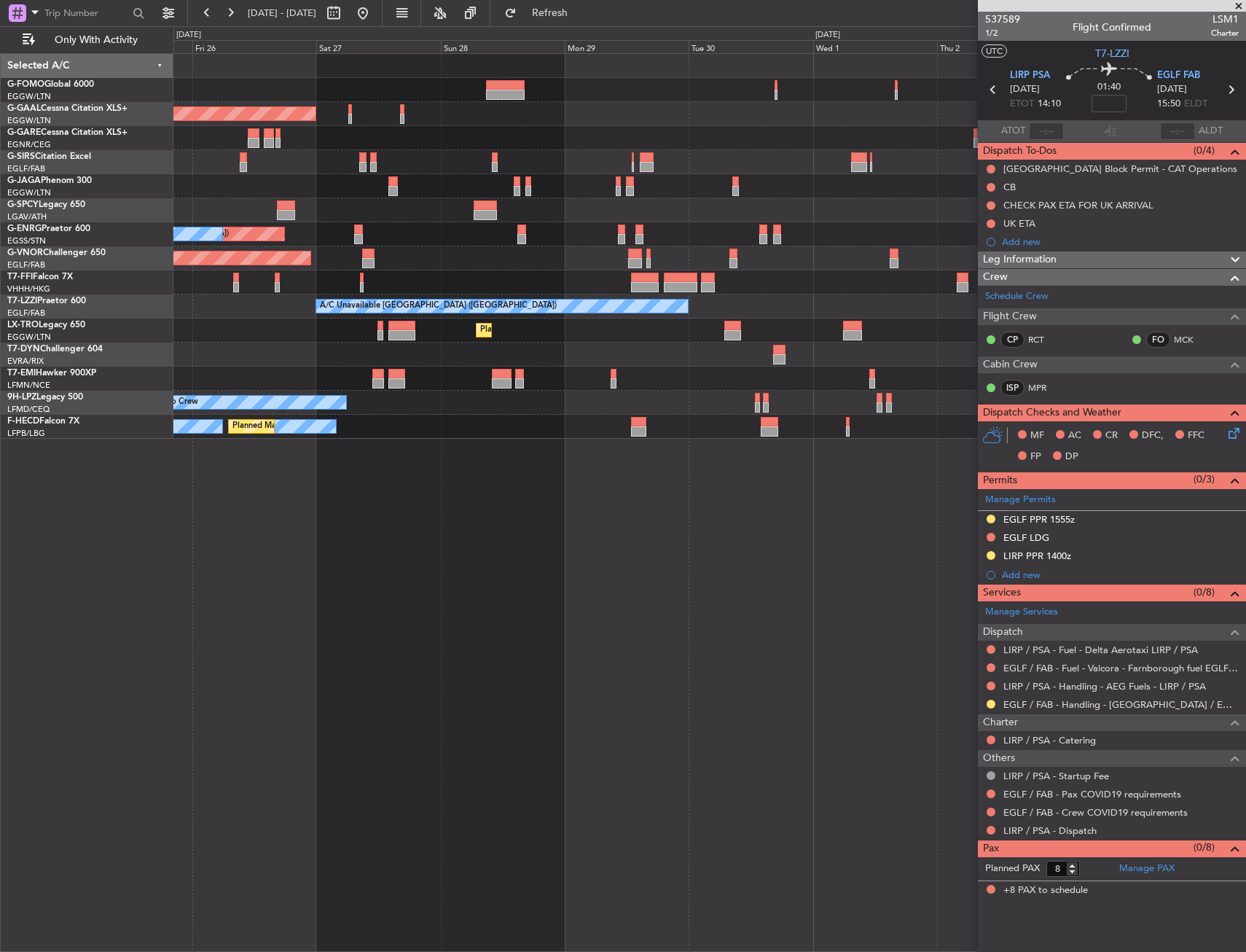
click at [972, 523] on div "Planned Maint London (Luton) Owner Planned Maint Dusseldorf Planned Maint Londo…" at bounding box center [709, 502] width 1073 height 898
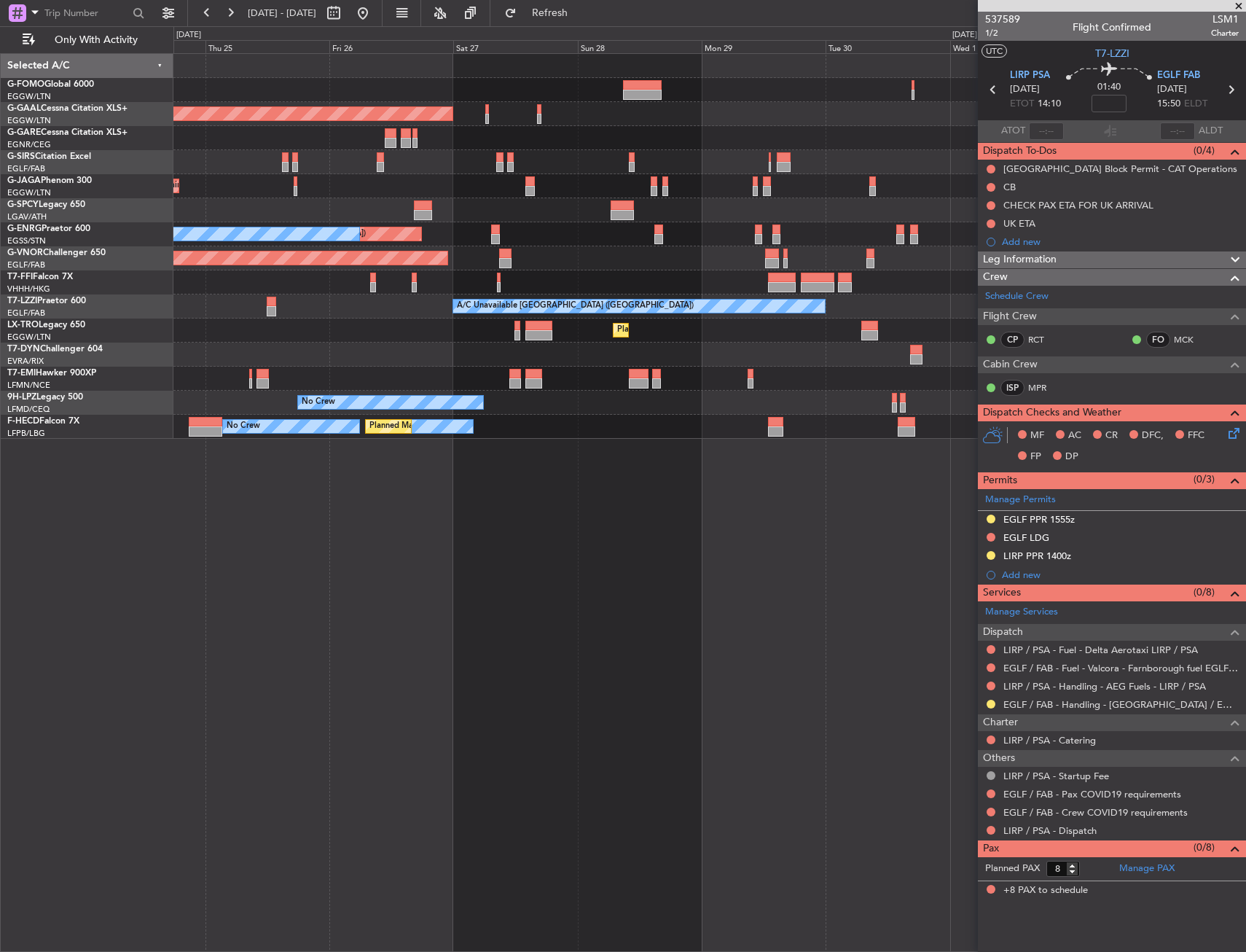
click at [809, 525] on div "Planned Maint London (Luton) Planned Maint Dusseldorf Owner Planned Maint Londo…" at bounding box center [709, 502] width 1073 height 898
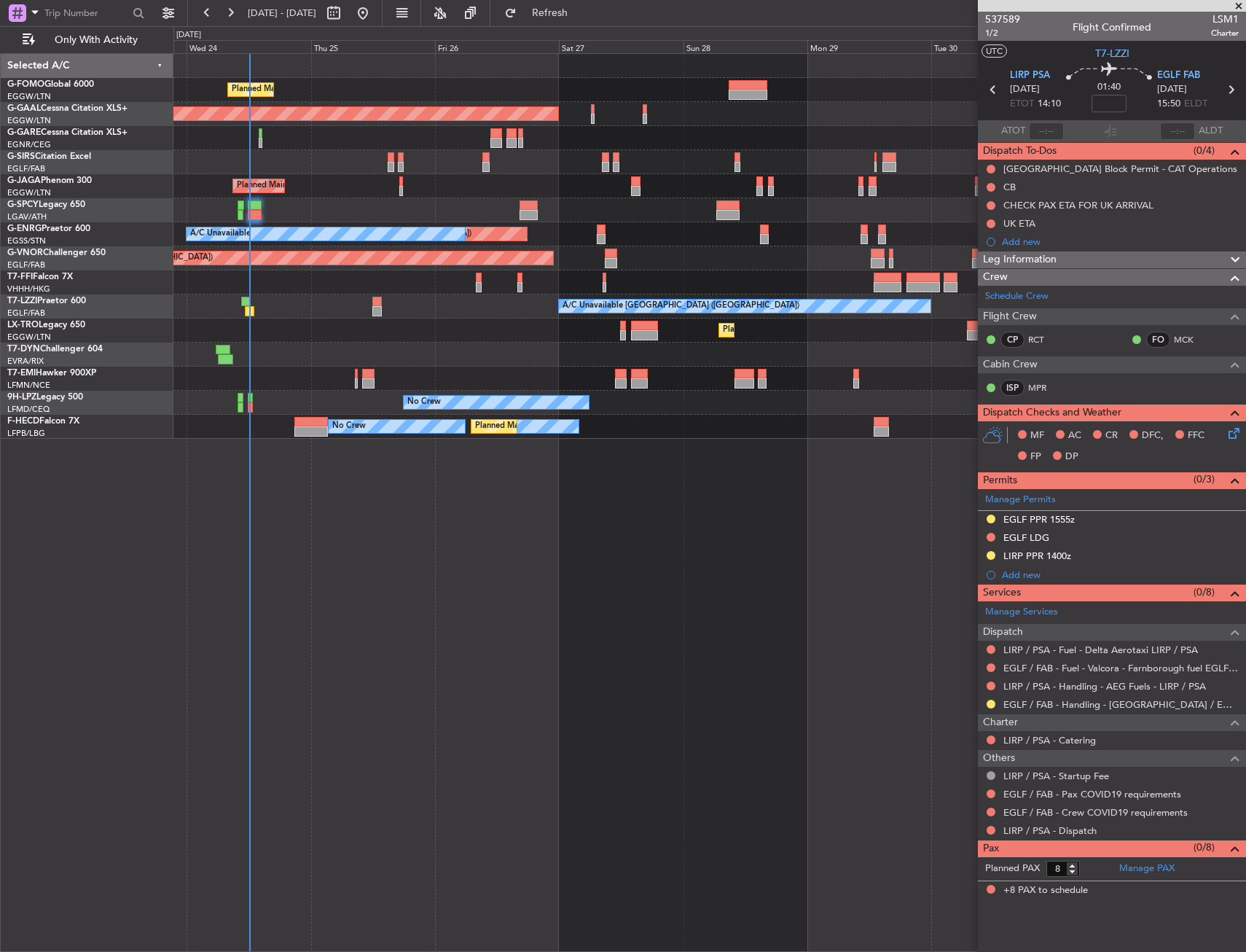
click at [773, 528] on div "Planned Maint London (Luton) Planned Maint Dusseldorf Owner Planned Maint Londo…" at bounding box center [709, 502] width 1073 height 898
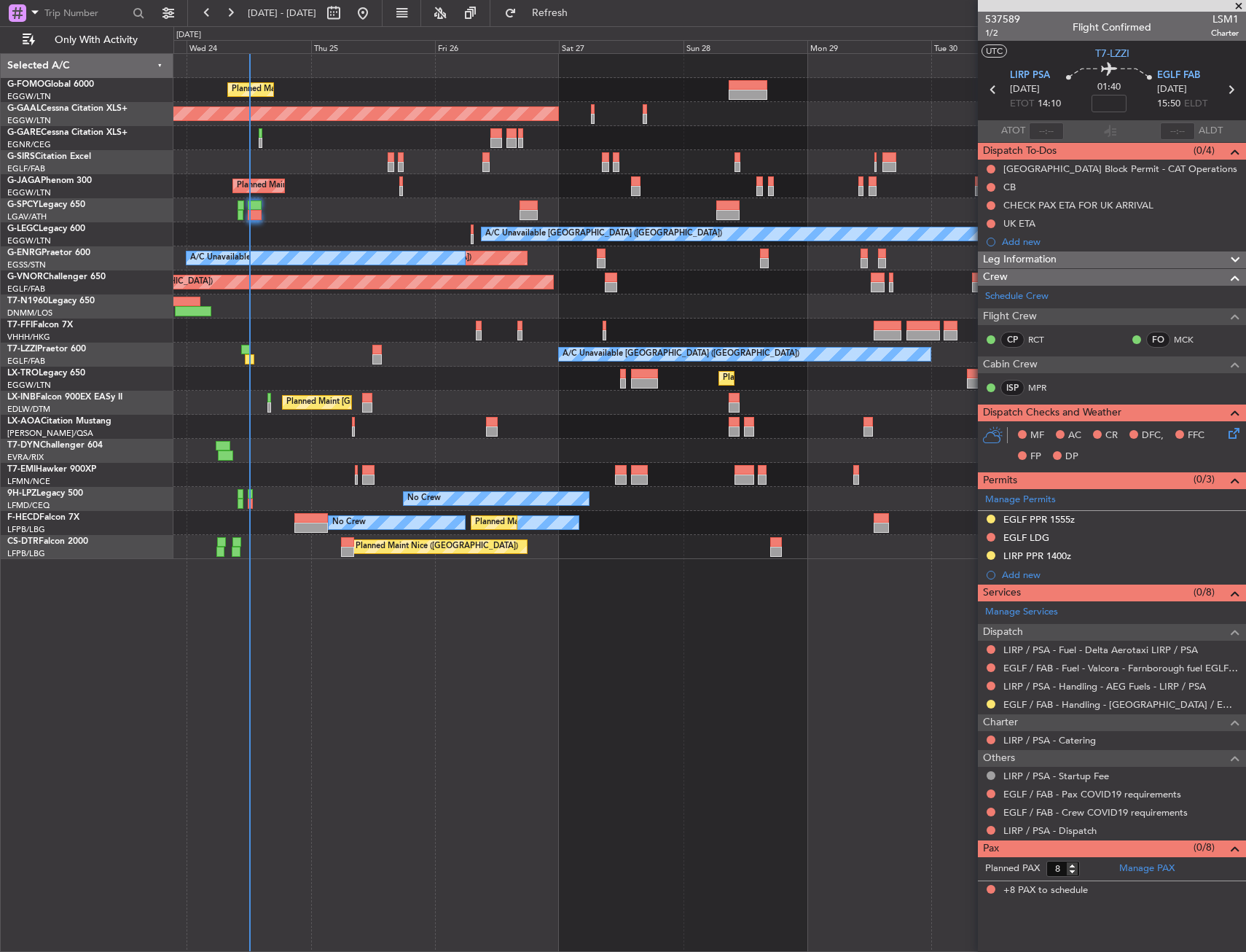
click at [298, 418] on div "Planned Maint London (Luton) Planned Maint Dusseldorf Owner Planned Maint Londo…" at bounding box center [709, 306] width 1072 height 505
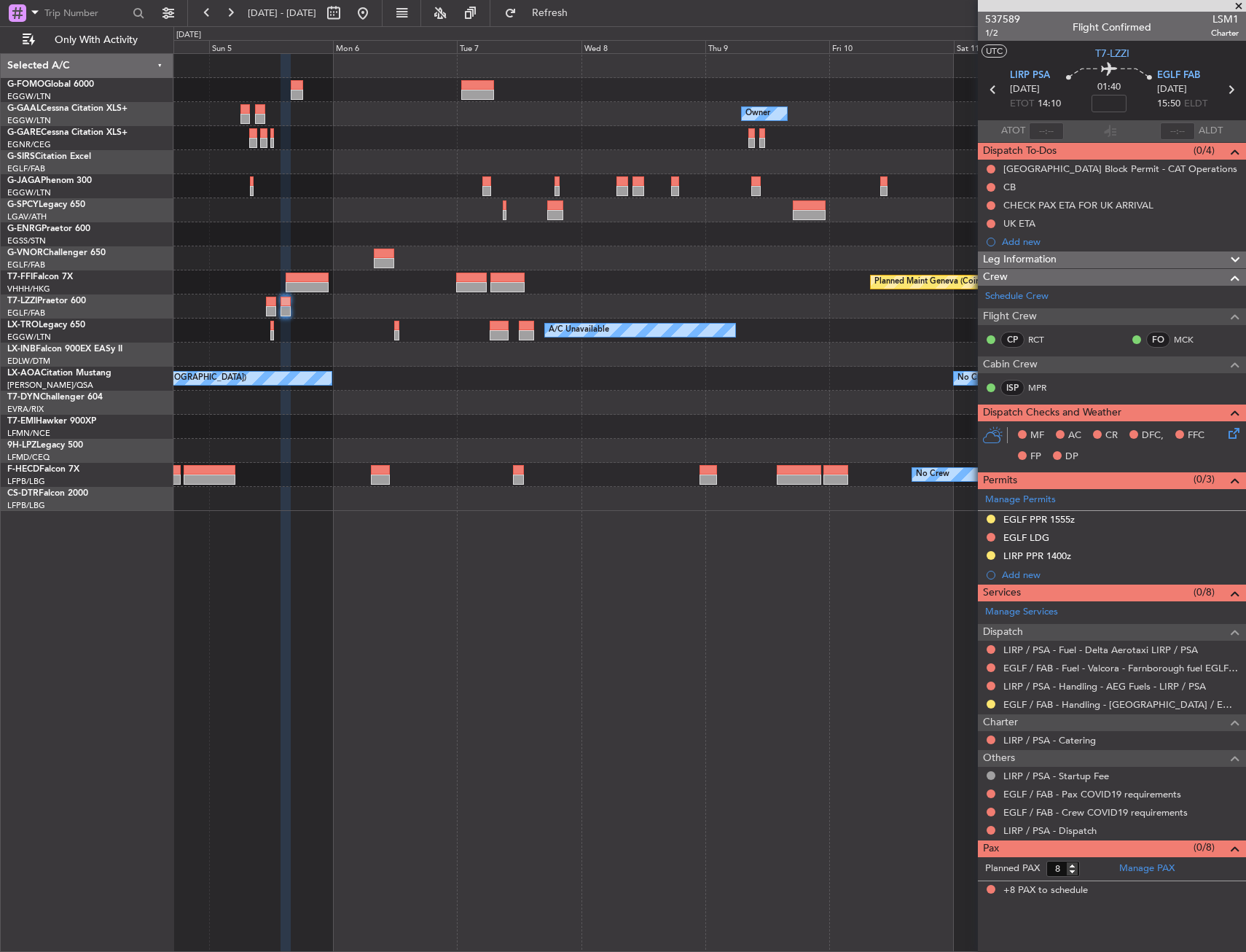
click at [0, 370] on html "26 Sep 2025 - 05 Oct 2025 Refresh Quick Links Only With Activity Owner Owner Ow…" at bounding box center [623, 476] width 1246 height 952
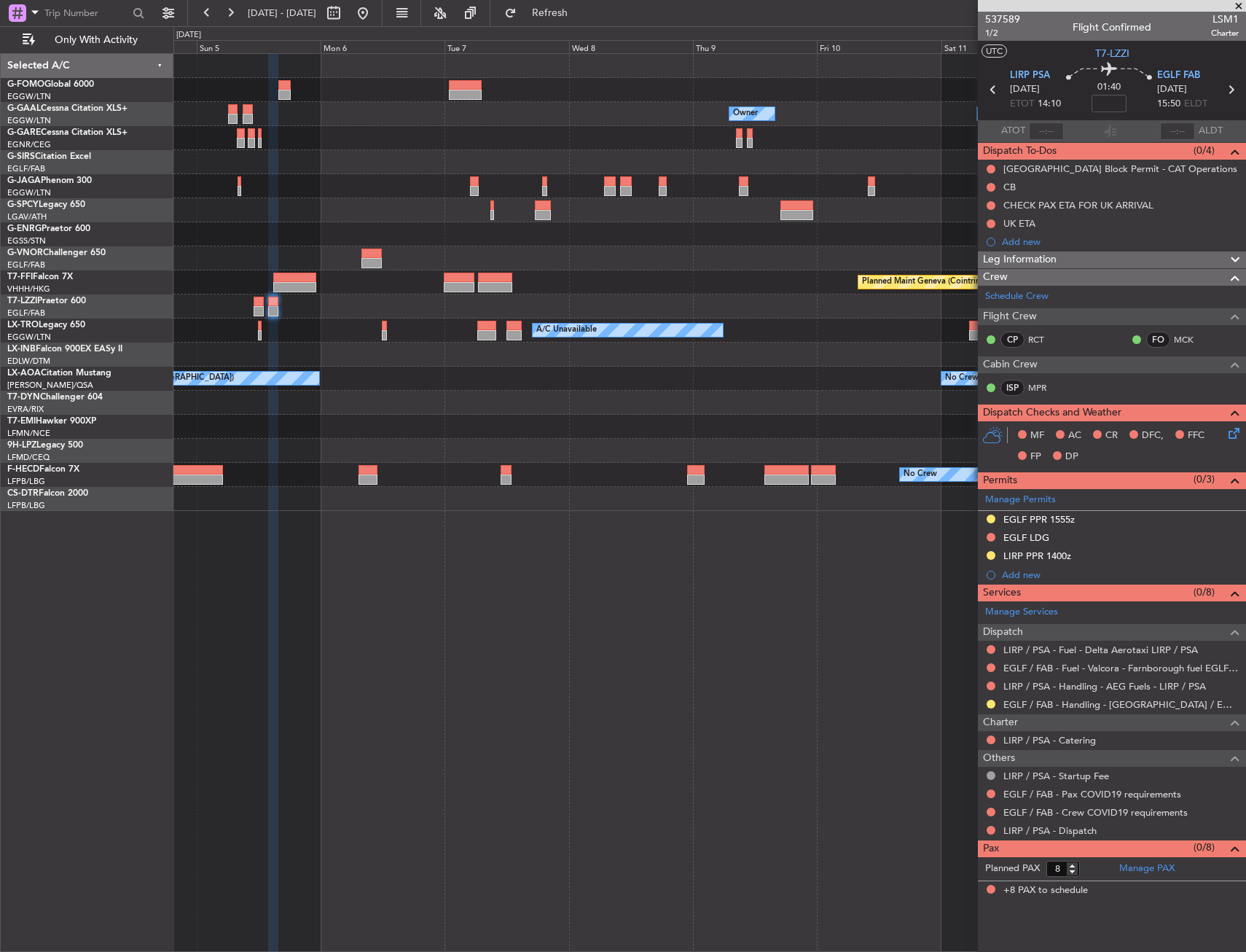
click at [533, 329] on div "Owner Owner Owner Owner Planned Maint London (Luton) Planned Maint Geneva (Coin…" at bounding box center [709, 282] width 1072 height 457
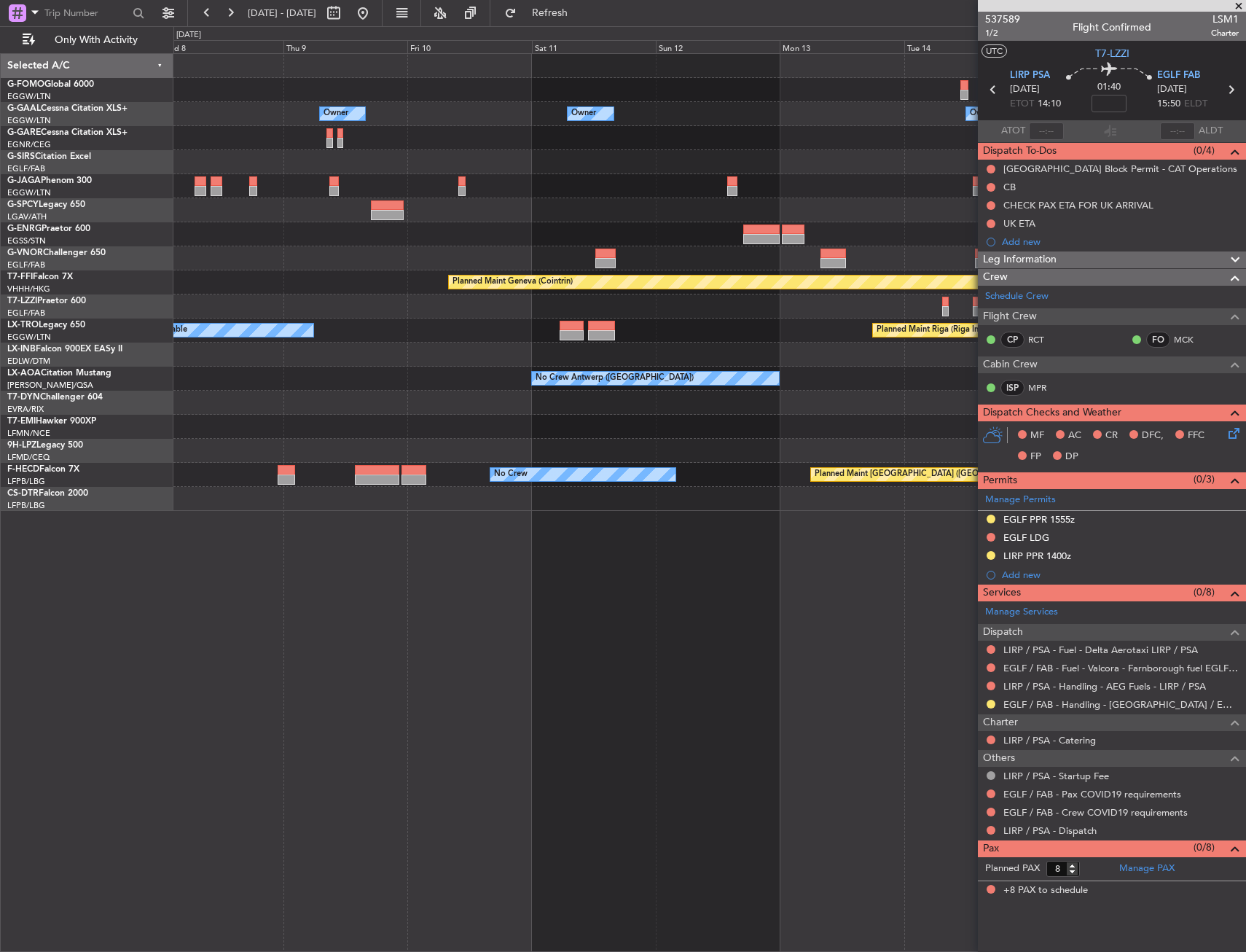
click at [295, 330] on div "A/C Unavailable Planned Maint Riga (Riga Intl)" at bounding box center [709, 330] width 1072 height 24
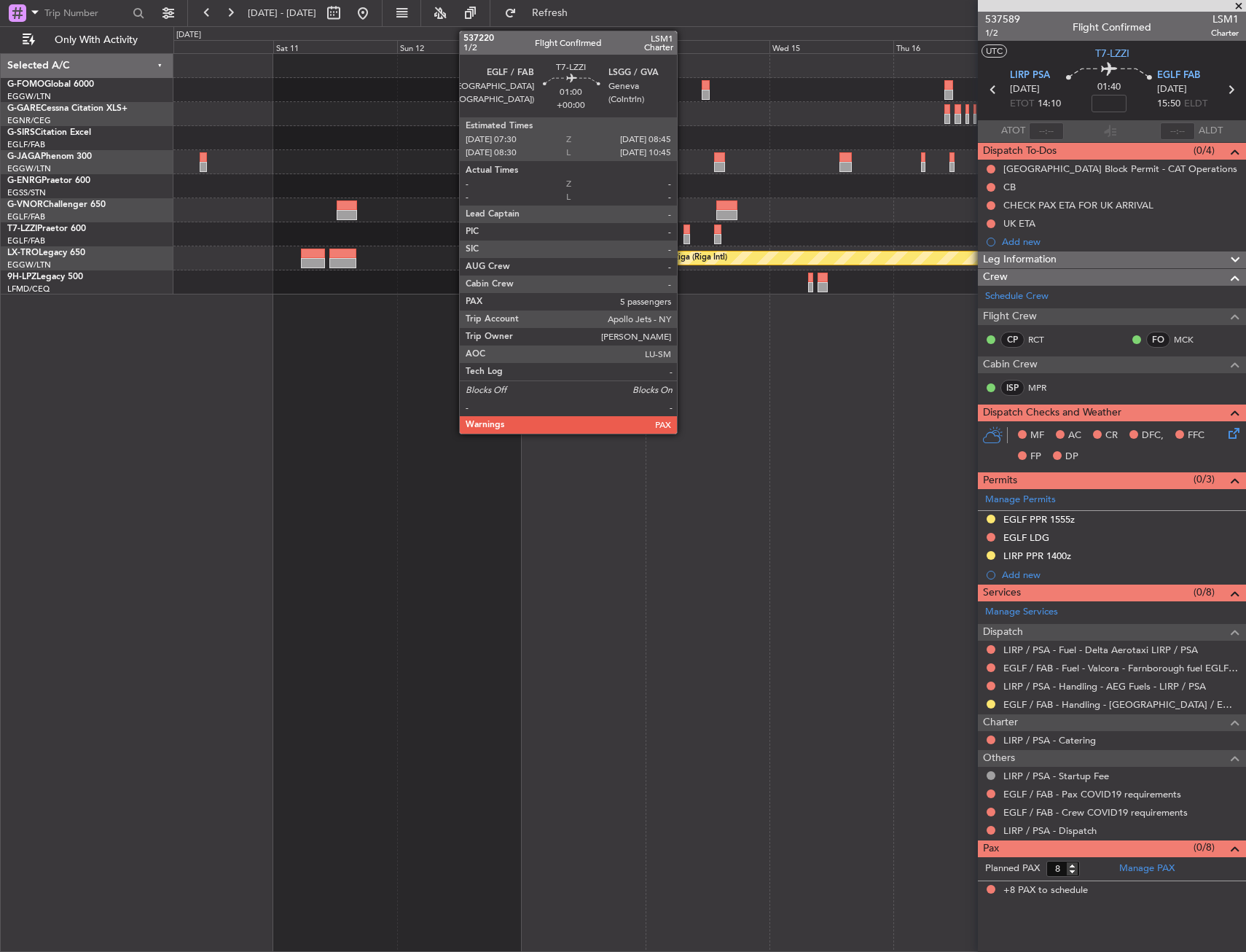
click at [684, 236] on div at bounding box center [687, 239] width 7 height 10
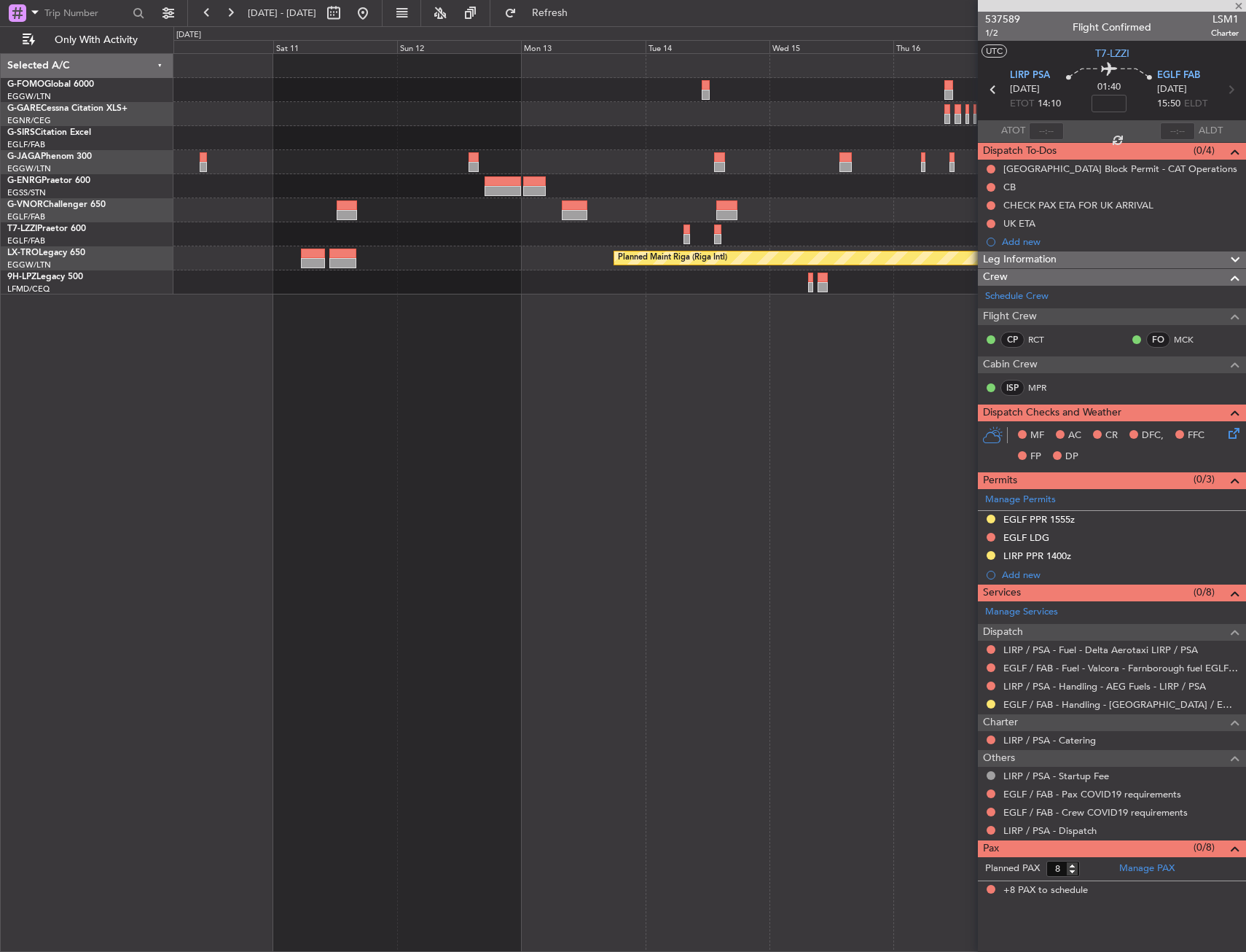
type input "5"
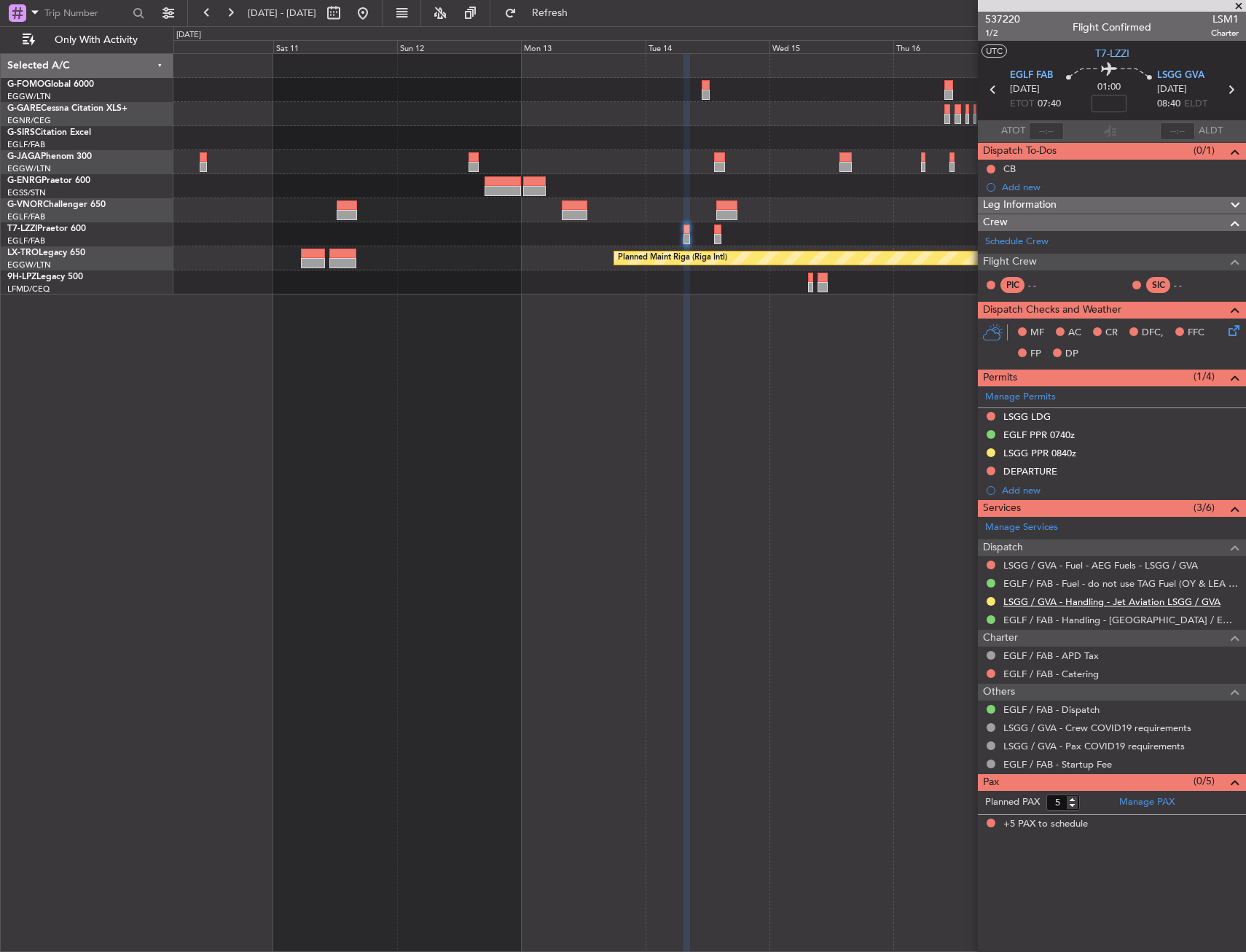
click at [1041, 599] on link "LSGG / GVA - Handling - Jet Aviation LSGG / GVA" at bounding box center [1112, 602] width 218 height 13
click at [991, 415] on button at bounding box center [991, 416] width 9 height 9
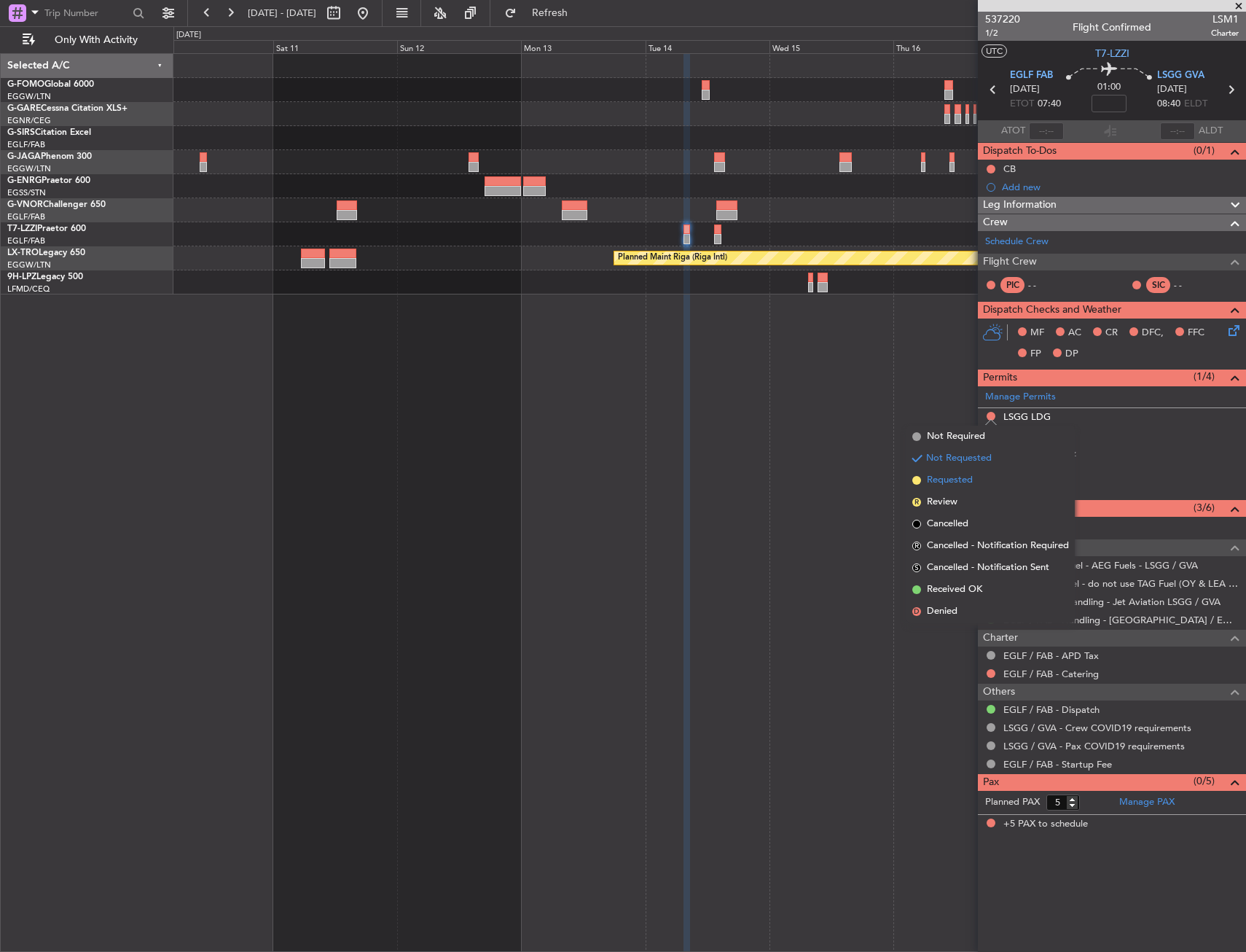
click at [978, 482] on li "Requested" at bounding box center [990, 480] width 168 height 22
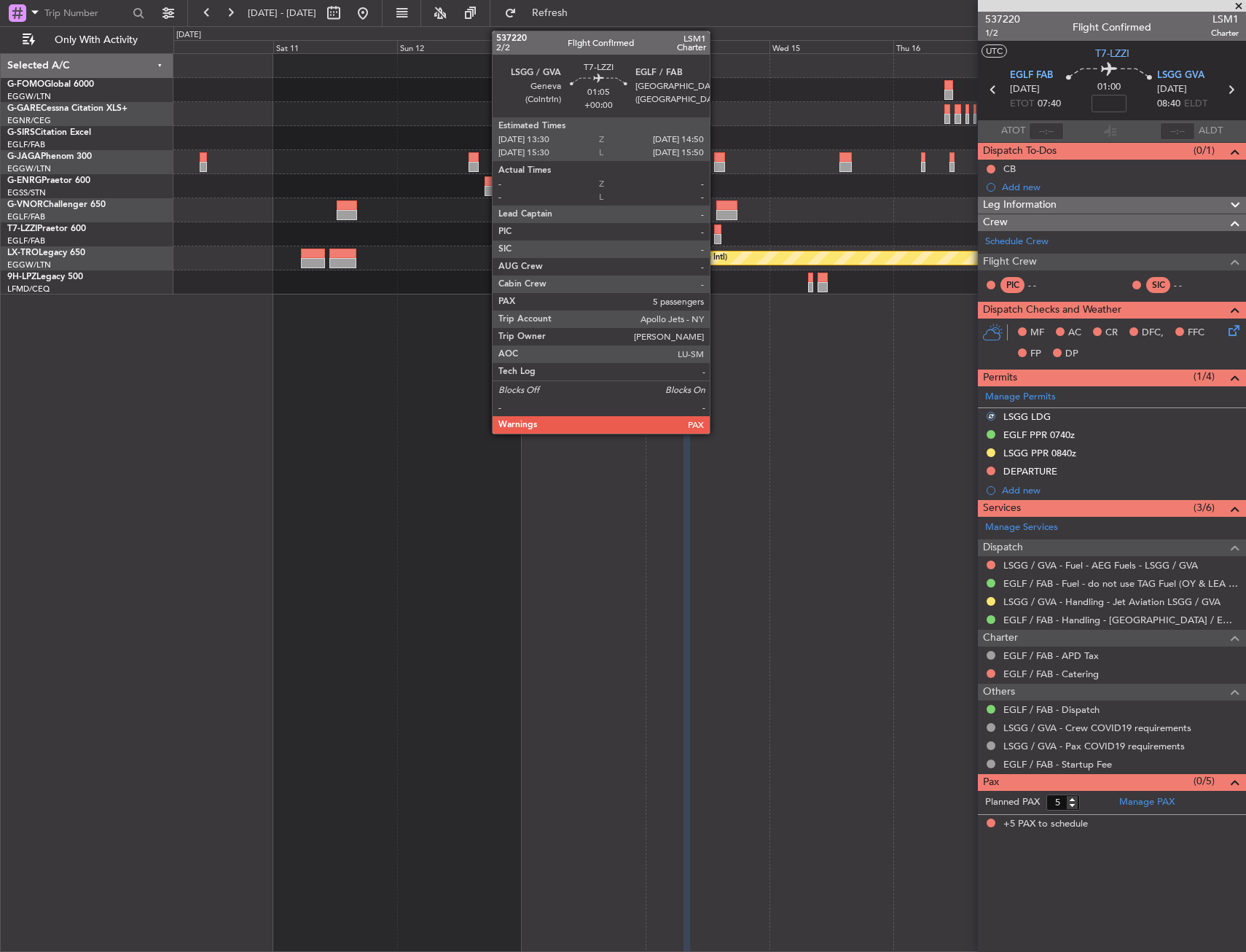
click at [717, 232] on div at bounding box center [718, 229] width 7 height 10
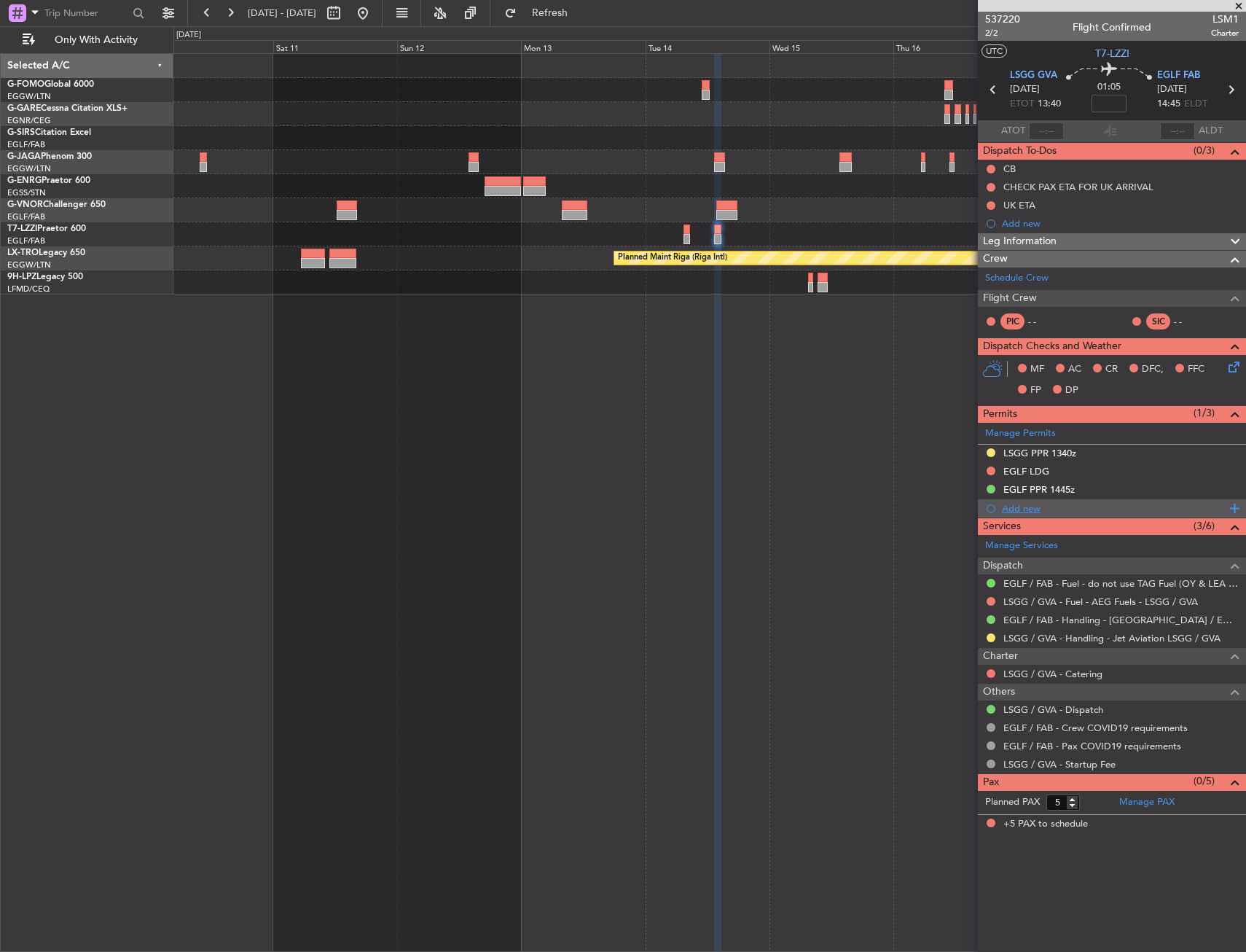
click at [1029, 509] on div "Add new" at bounding box center [1114, 508] width 223 height 13
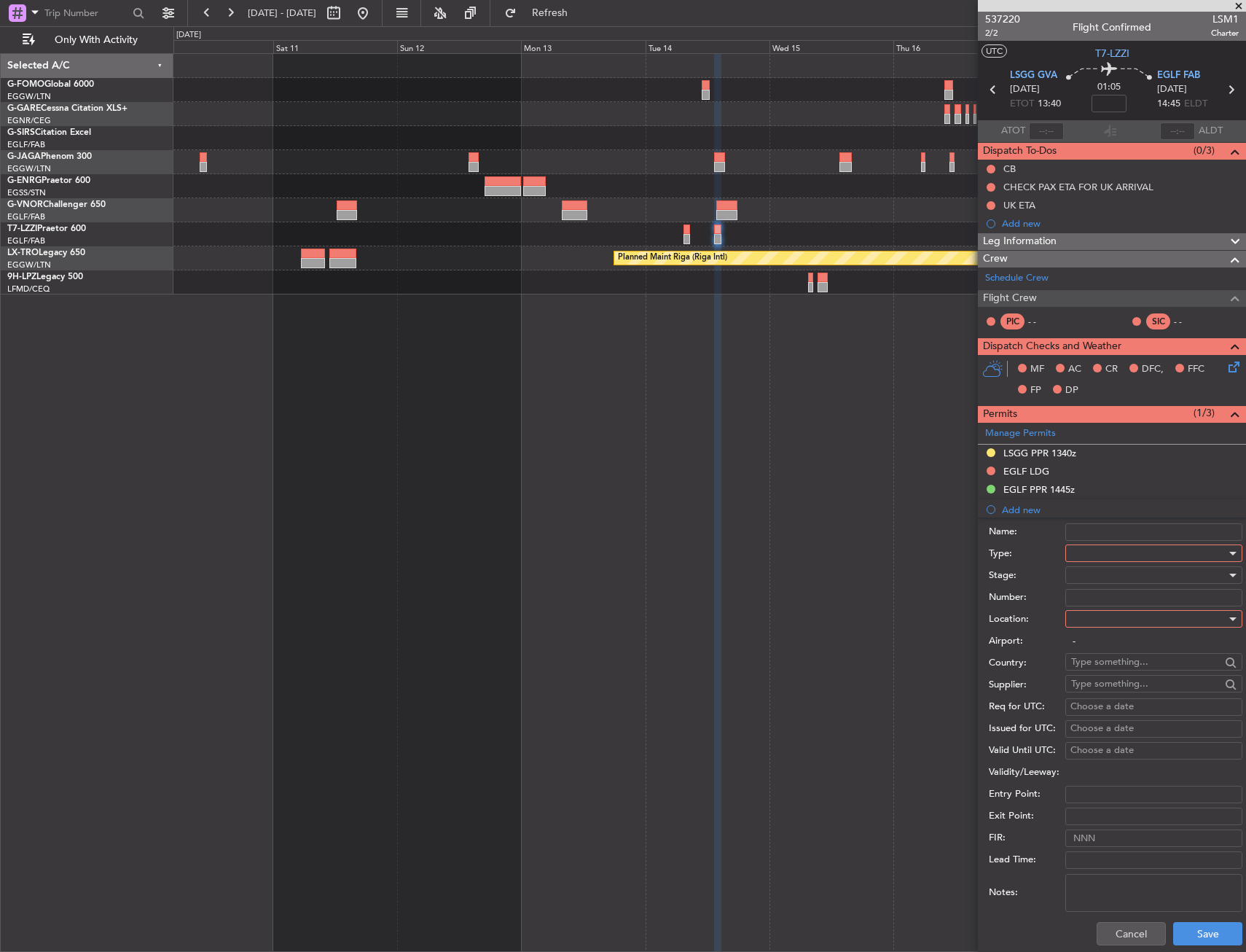
click at [1099, 551] on div at bounding box center [1149, 552] width 155 height 22
click at [1100, 689] on span "Departure" at bounding box center [1148, 688] width 153 height 22
click at [1102, 617] on div at bounding box center [1149, 618] width 155 height 22
click at [1104, 645] on span "Departure" at bounding box center [1148, 648] width 153 height 22
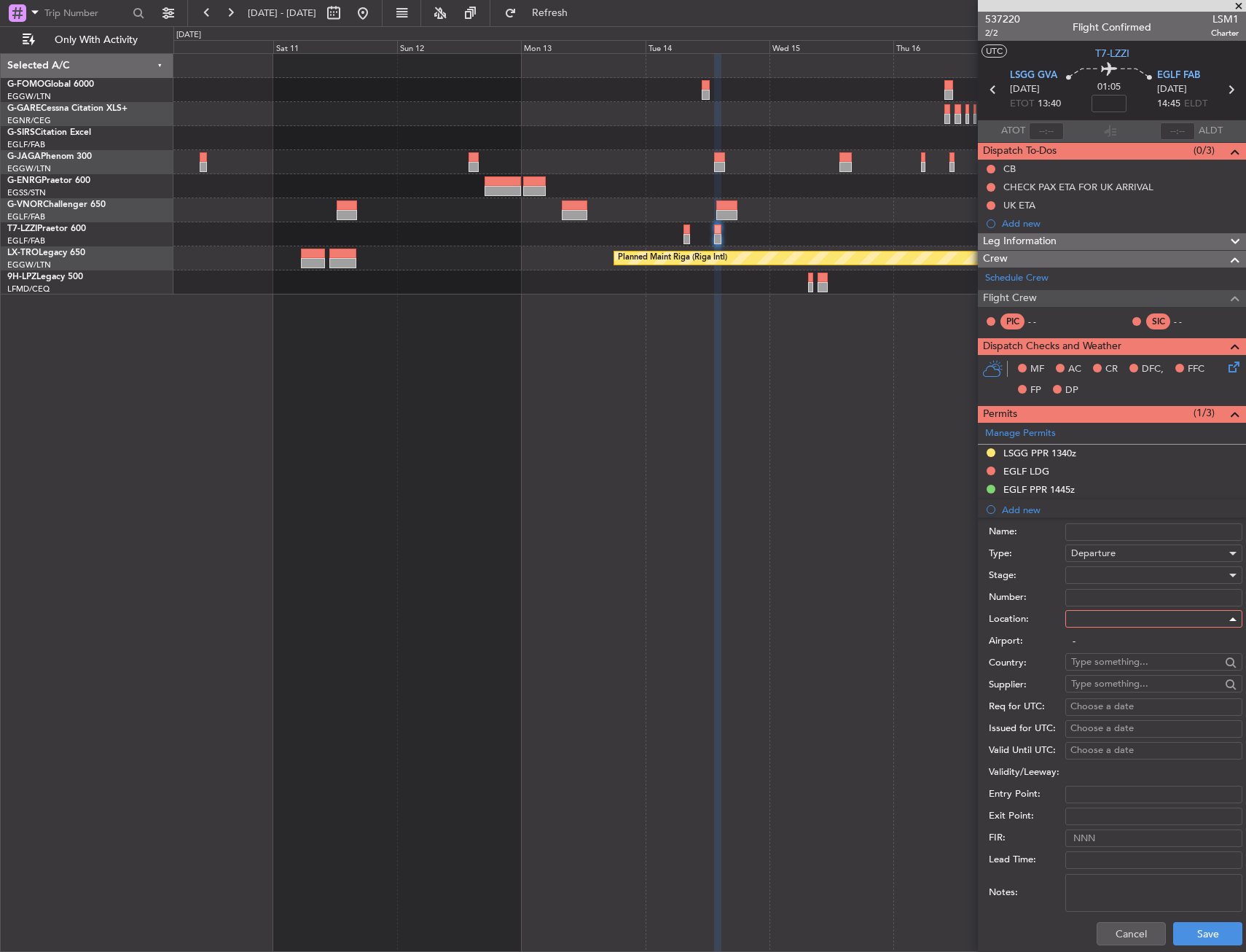
type input "LSGG / GVA"
click at [1104, 579] on div at bounding box center [1149, 575] width 155 height 22
click at [1102, 668] on span "Requested" at bounding box center [1148, 670] width 153 height 22
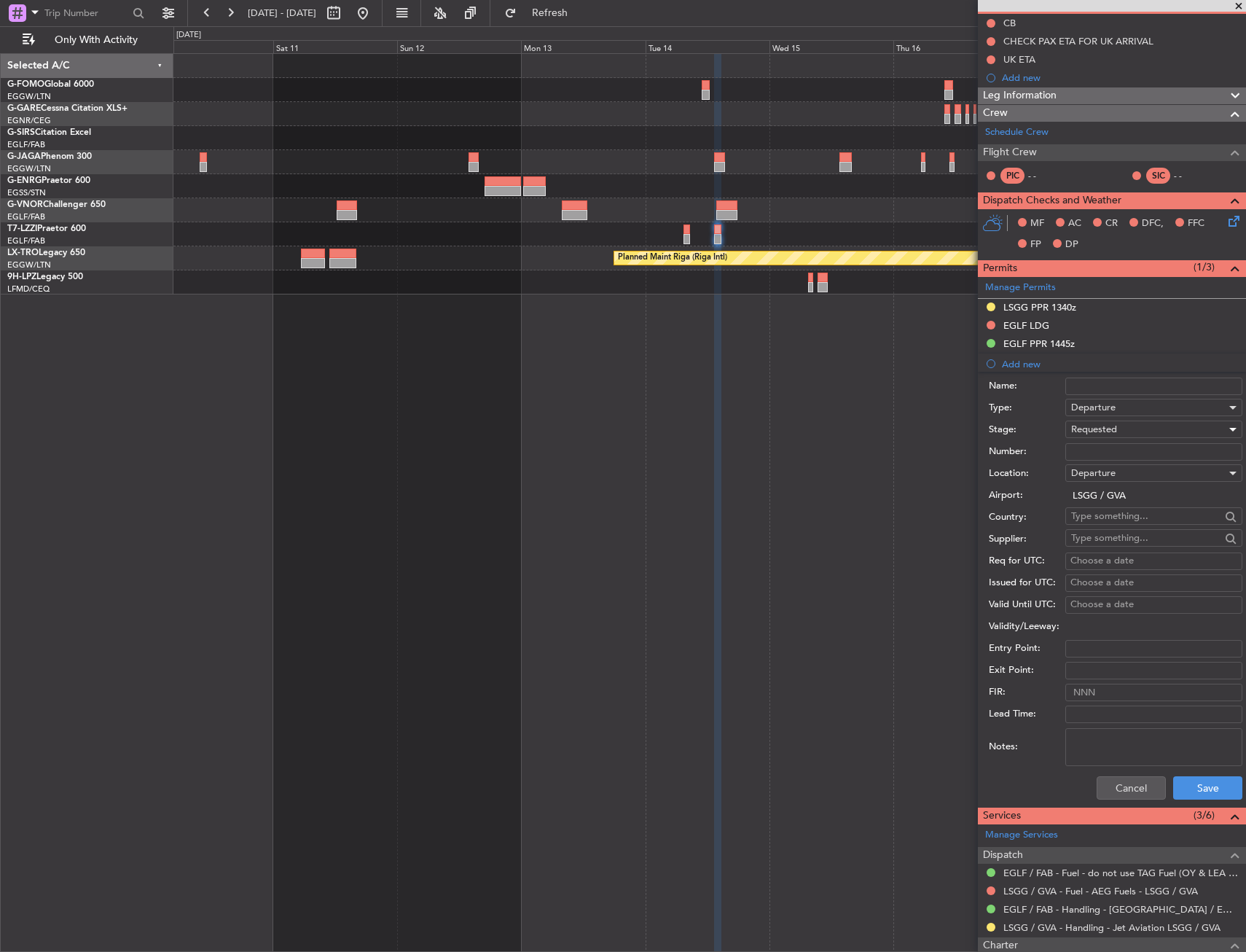
click at [1193, 802] on div "Cancel Save" at bounding box center [1115, 788] width 253 height 38
click at [1203, 776] on button "Save" at bounding box center [1208, 788] width 70 height 23
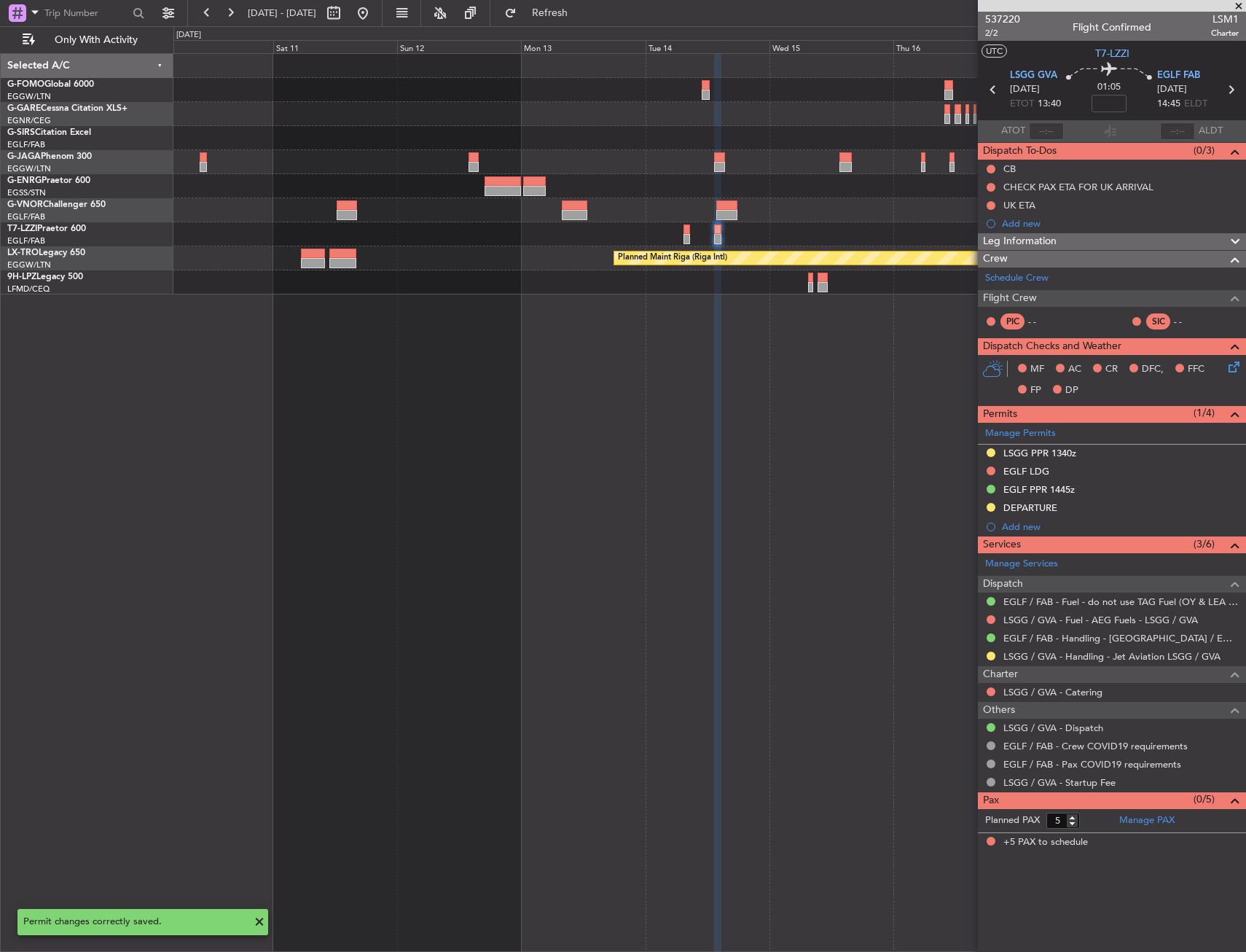
scroll to position [0, 0]
click at [374, 8] on button at bounding box center [363, 13] width 23 height 23
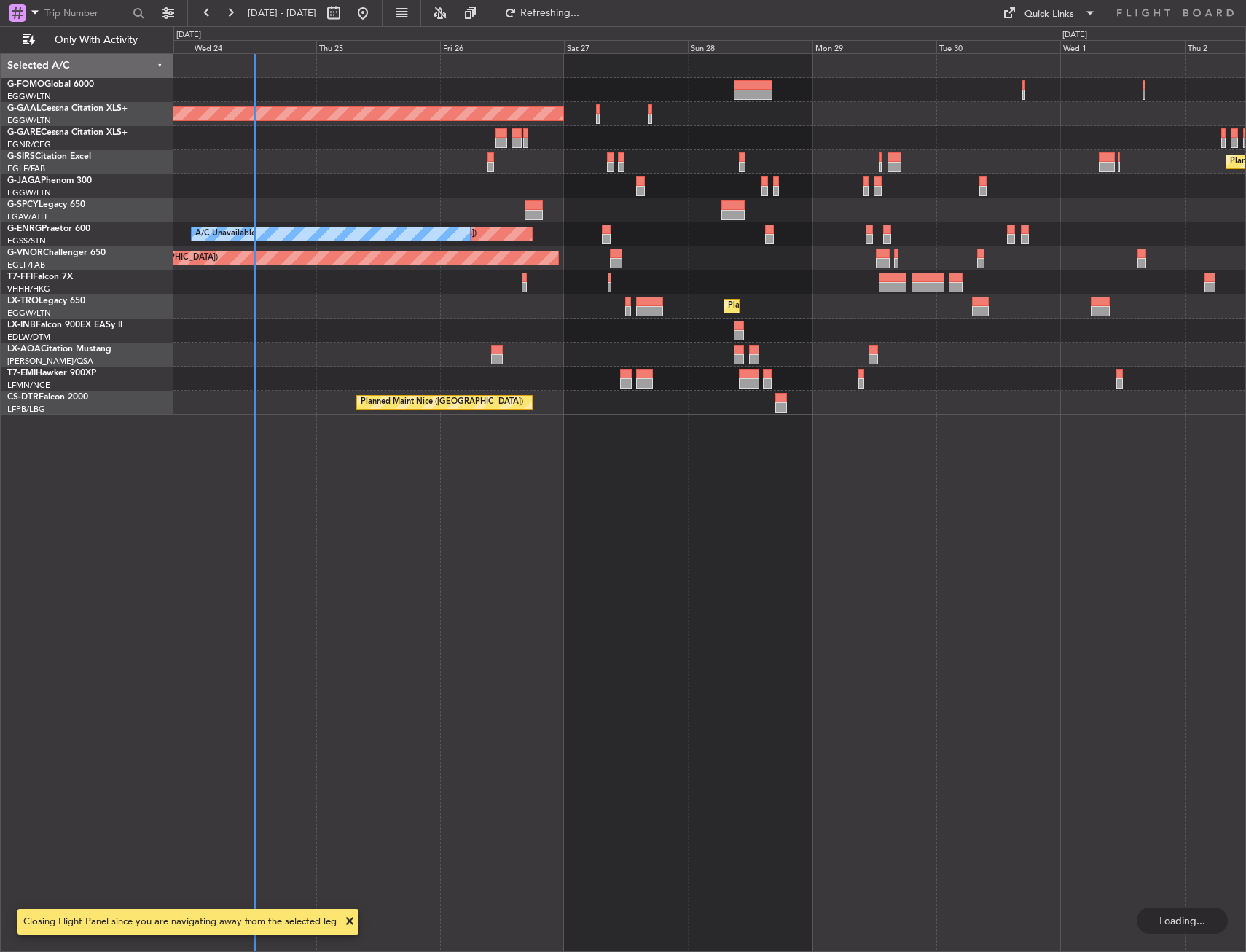
click at [521, 228] on div "Planned Maint Dusseldorf Owner Planned Maint London (Luton) Unplanned Maint Lon…" at bounding box center [709, 234] width 1072 height 361
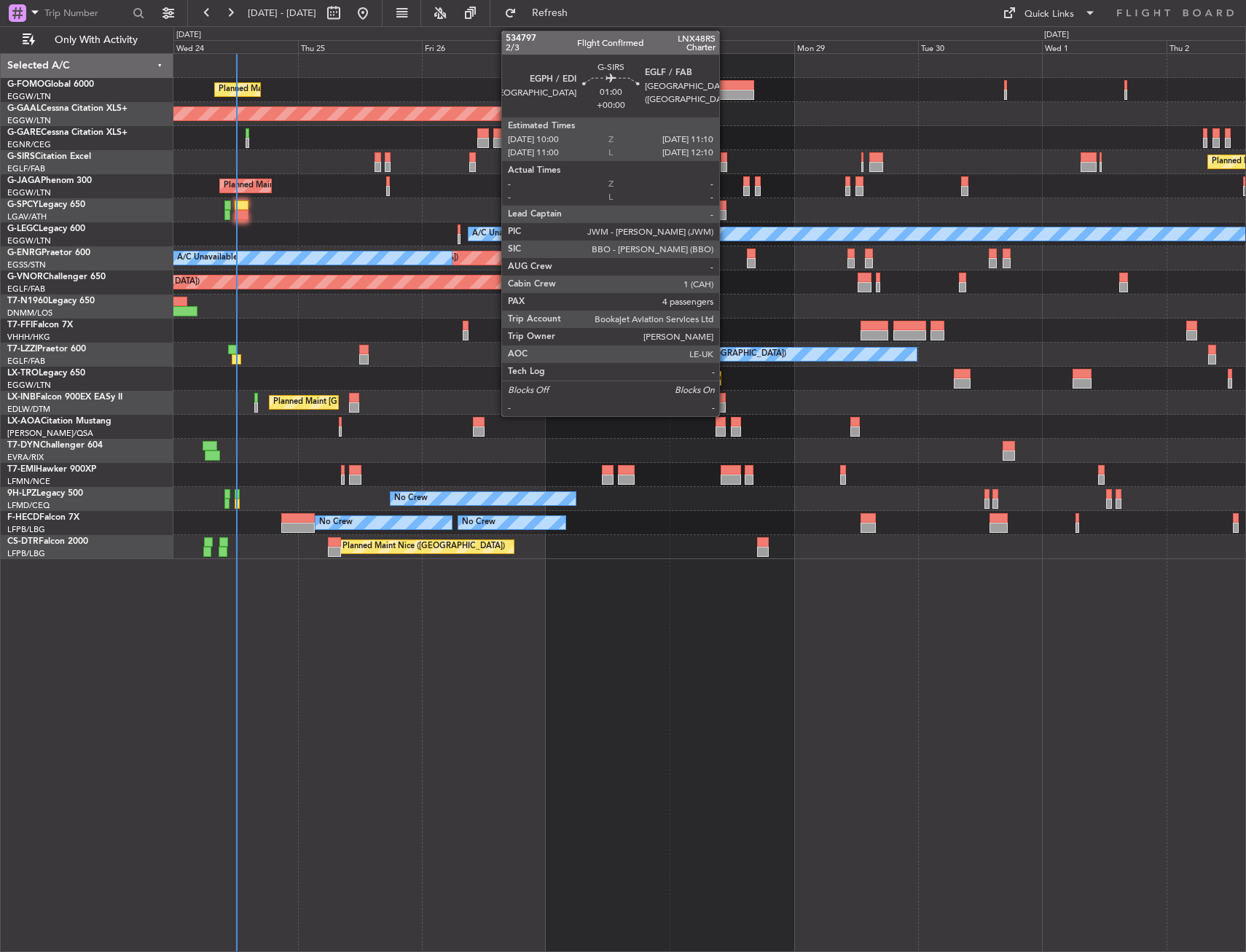
click at [726, 159] on div at bounding box center [724, 158] width 7 height 10
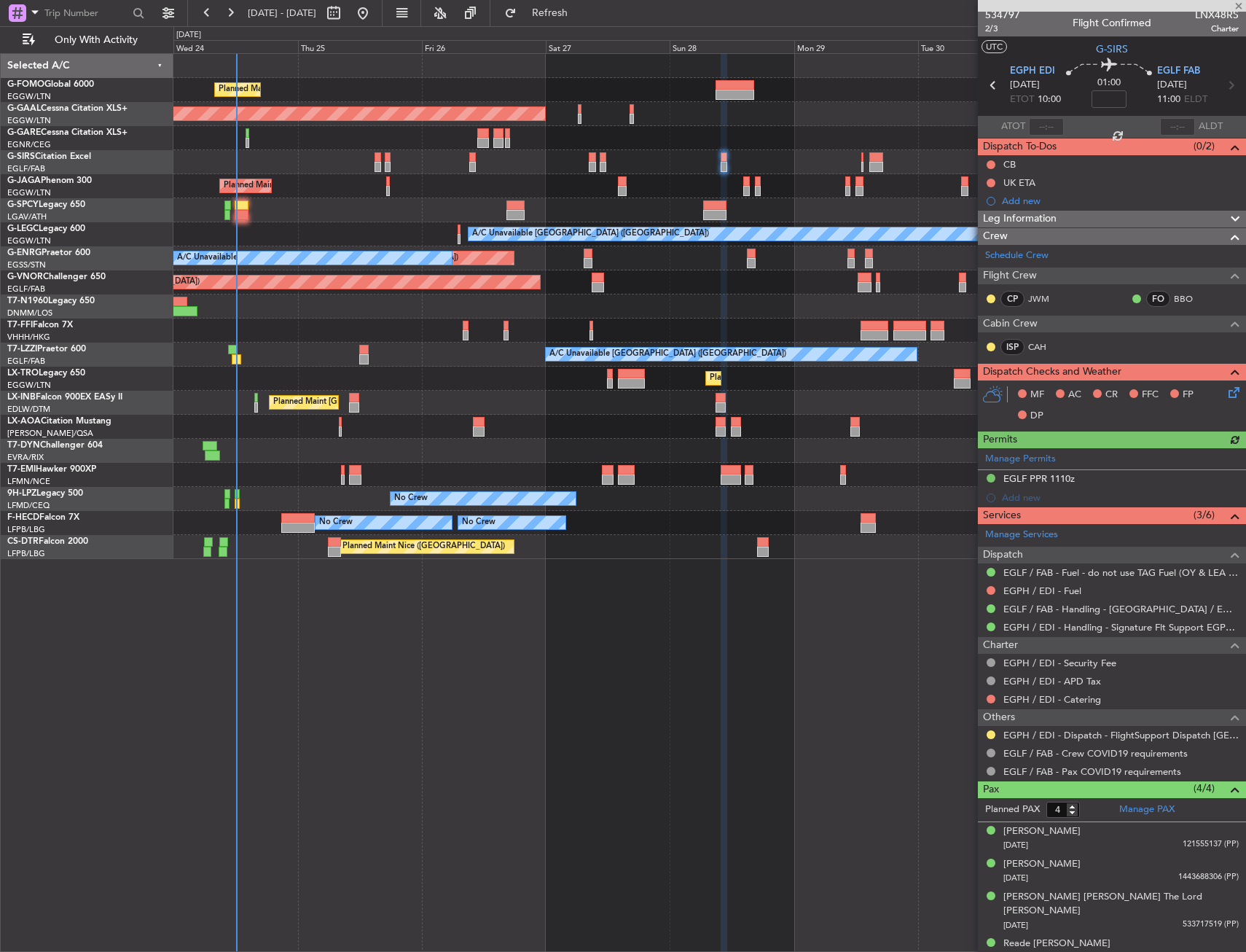
scroll to position [5, 0]
click at [471, 384] on div "Planned Maint [GEOGRAPHIC_DATA] ([GEOGRAPHIC_DATA])" at bounding box center [709, 378] width 1072 height 24
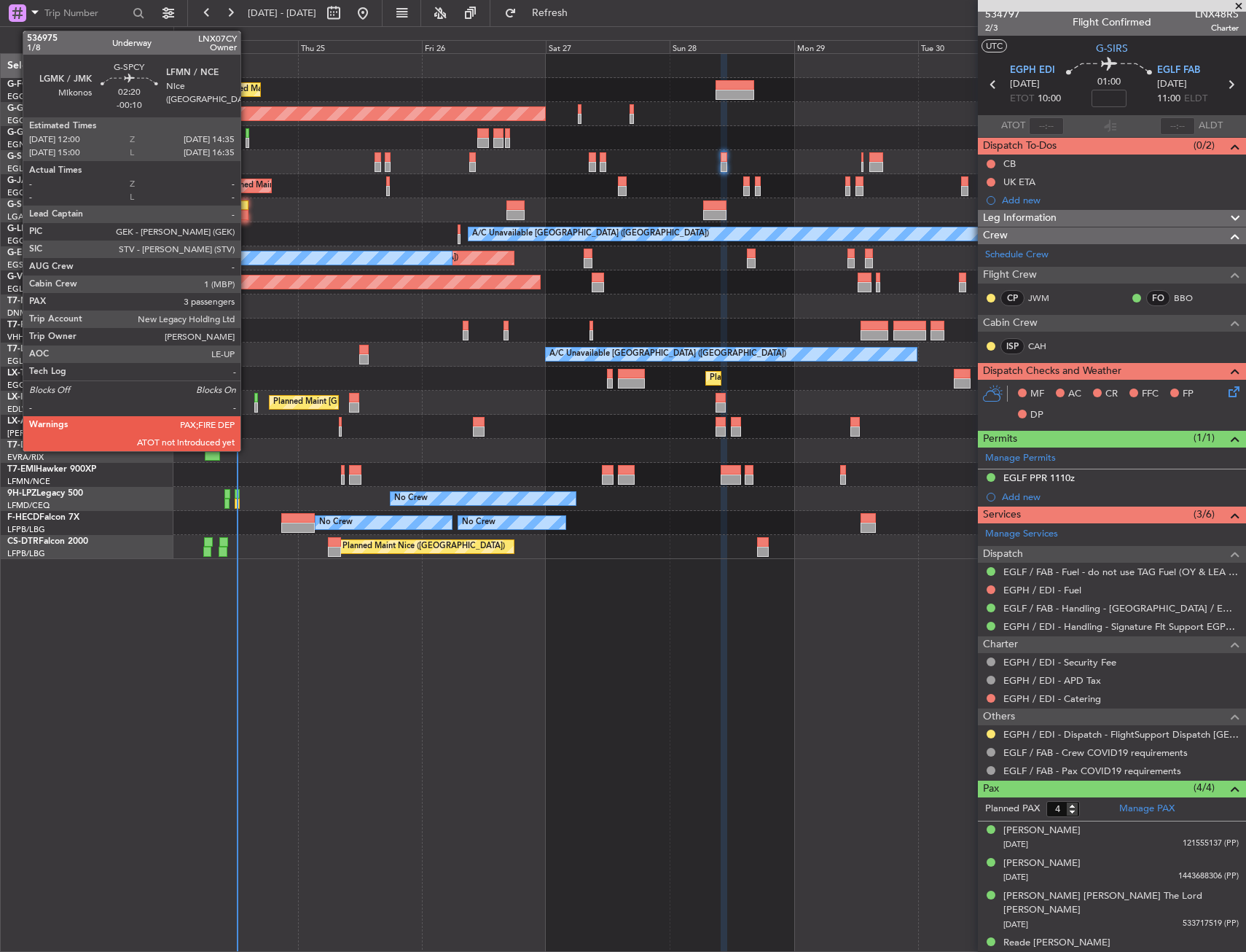
click at [247, 212] on div at bounding box center [241, 215] width 14 height 10
type input "-00:10"
type input "3"
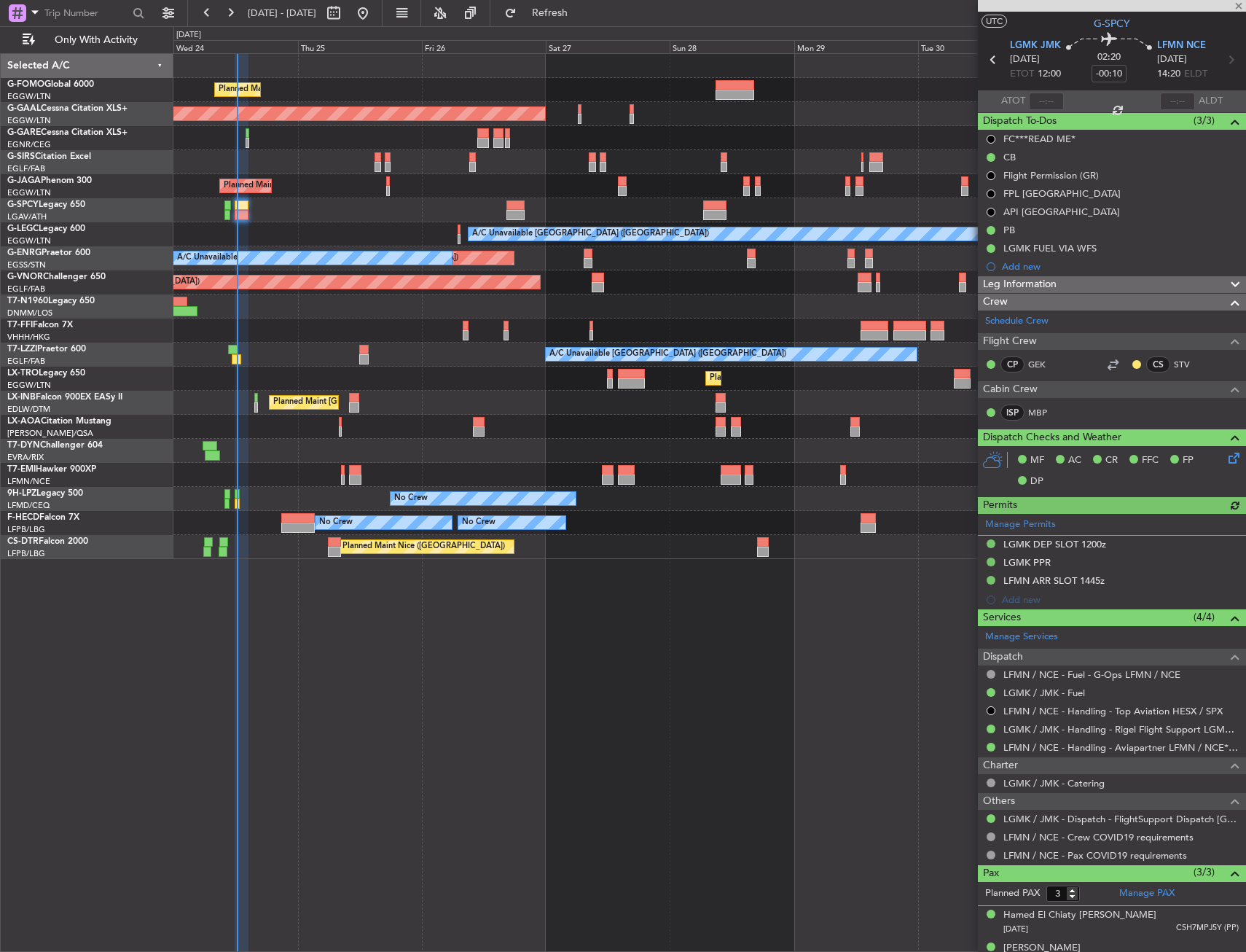
scroll to position [0, 0]
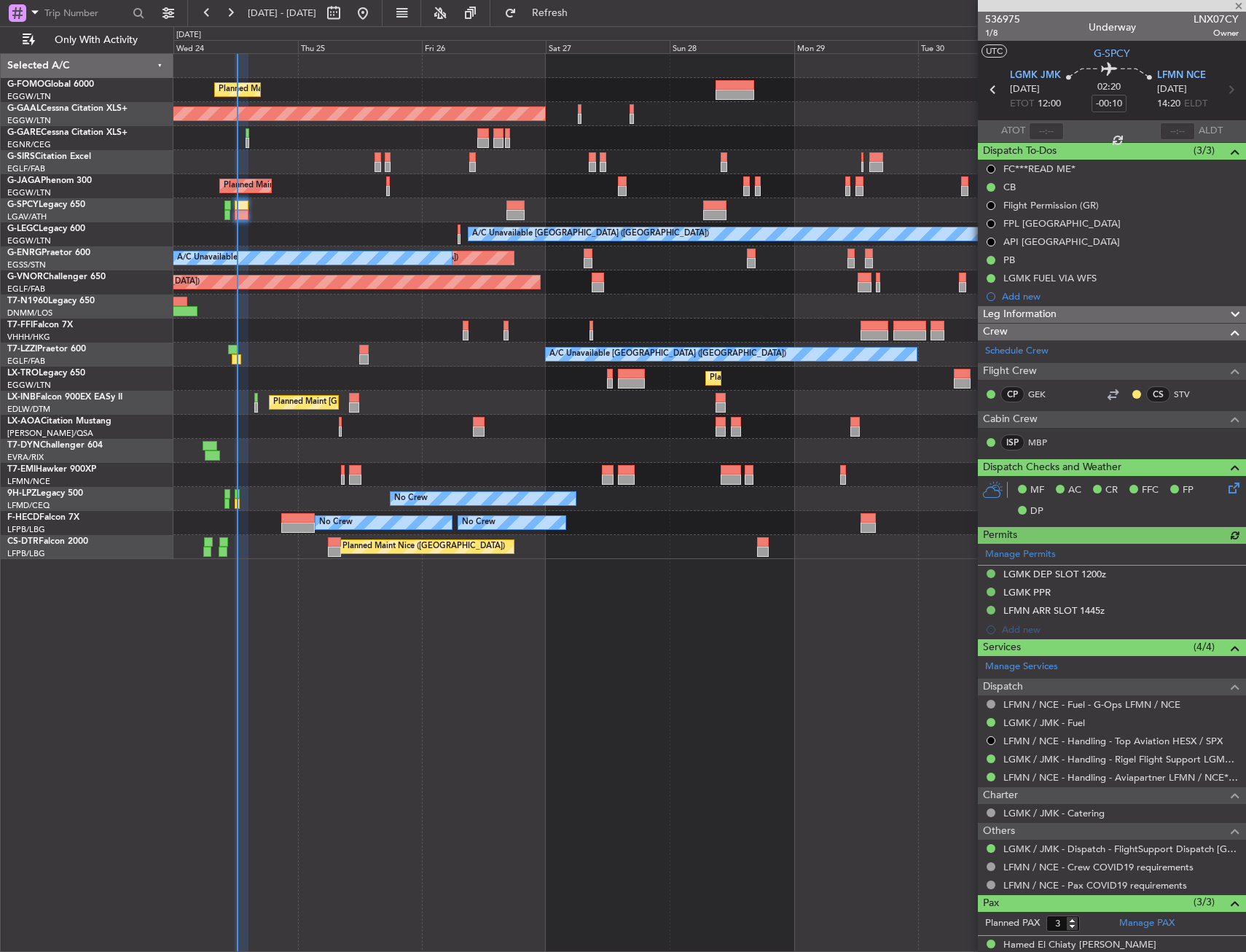
click at [604, 26] on div "Planned Maint London (Luton) Planned Maint Dusseldorf Owner Planned Maint Londo…" at bounding box center [623, 489] width 1246 height 925
click at [581, 14] on span "Refresh" at bounding box center [550, 13] width 61 height 10
click at [295, 509] on div "No Crew AOG Maint Cannes ([GEOGRAPHIC_DATA])" at bounding box center [709, 498] width 1072 height 24
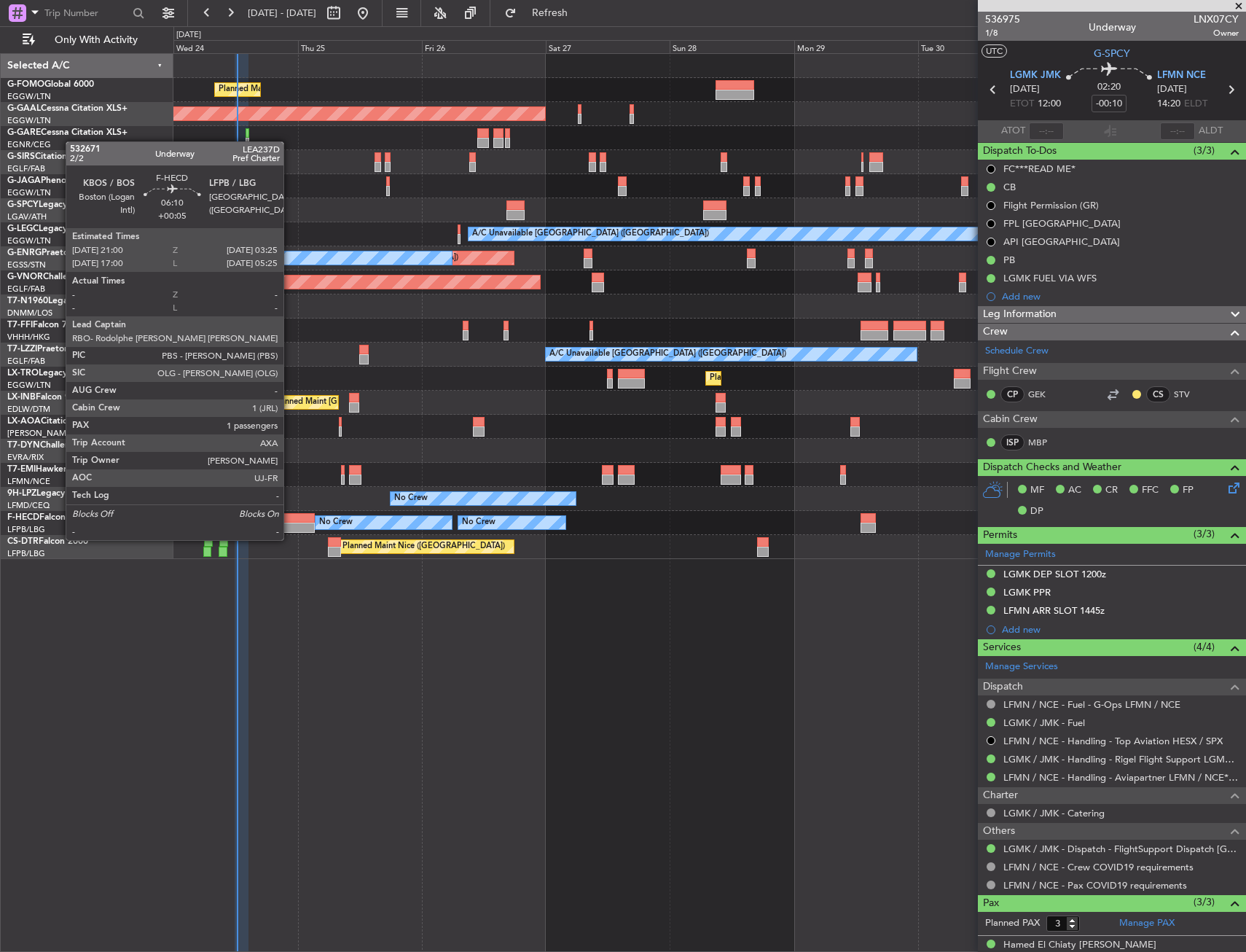
click at [290, 525] on div at bounding box center [297, 528] width 34 height 10
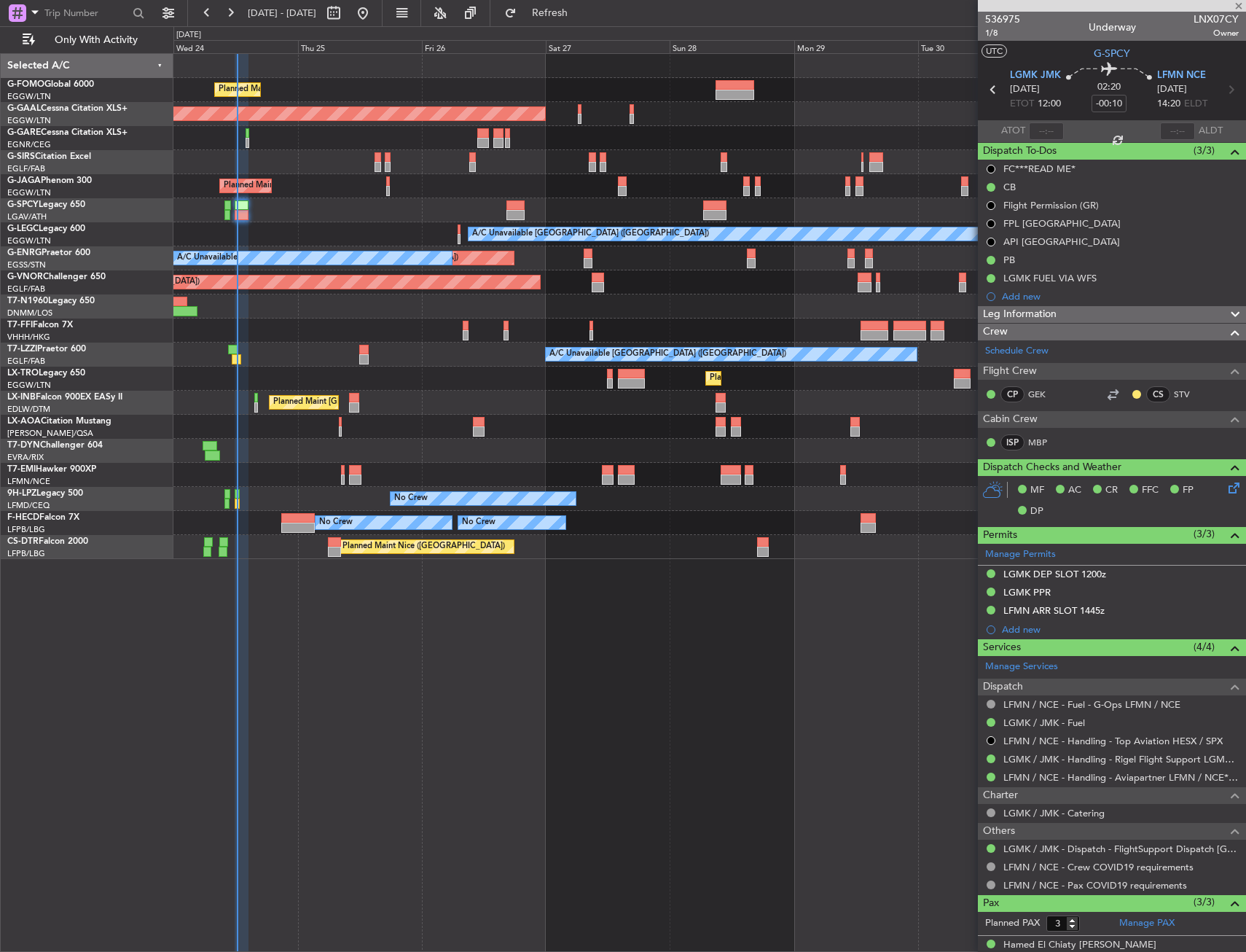
type input "+00:05"
type input "1"
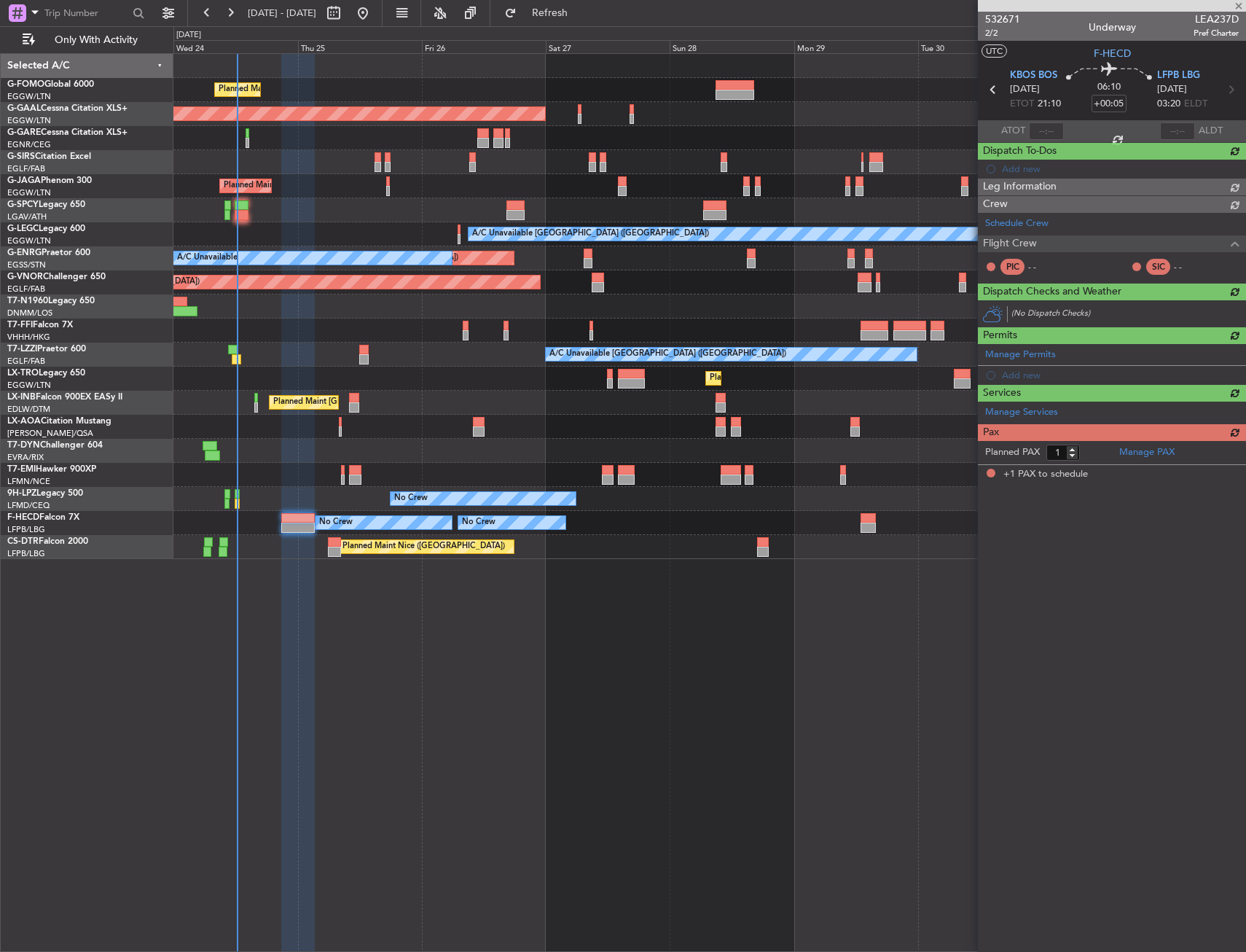
drag, startPoint x: 283, startPoint y: 468, endPoint x: 185, endPoint y: 442, distance: 101.4
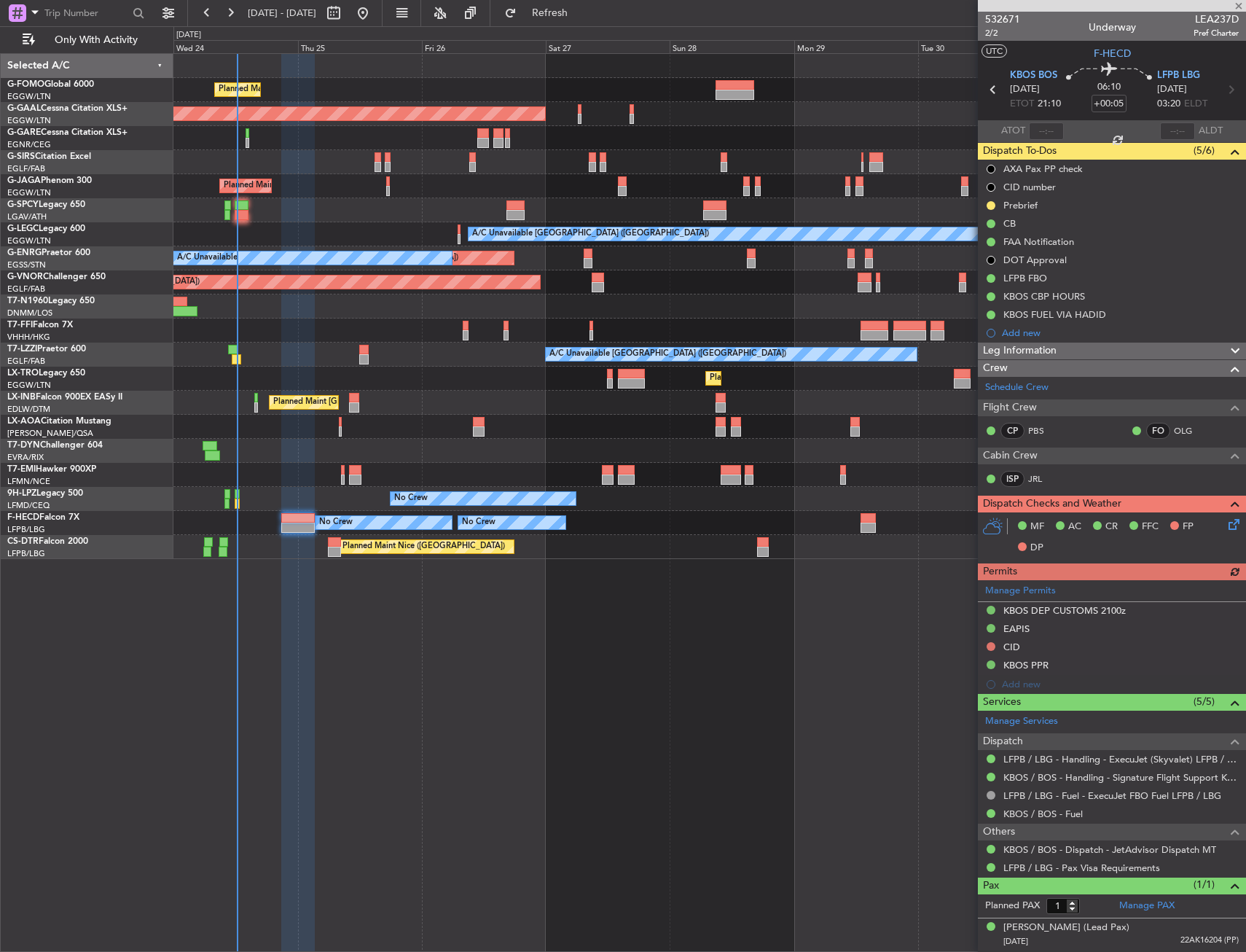
click at [286, 454] on div at bounding box center [709, 451] width 1072 height 24
click at [325, 166] on div "Planned Maint [GEOGRAPHIC_DATA] ([GEOGRAPHIC_DATA])" at bounding box center [709, 162] width 1072 height 24
click at [472, 729] on div "Planned Maint London (Luton) Planned Maint Dusseldorf Owner Planned Maint Londo…" at bounding box center [709, 502] width 1073 height 898
click at [378, 736] on div "Planned Maint London (Luton) Planned Maint Dusseldorf Owner Planned Maint Londo…" at bounding box center [709, 502] width 1073 height 898
click at [830, 702] on div "Planned Maint [GEOGRAPHIC_DATA] ([GEOGRAPHIC_DATA]) Planned [GEOGRAPHIC_DATA] O…" at bounding box center [709, 502] width 1073 height 898
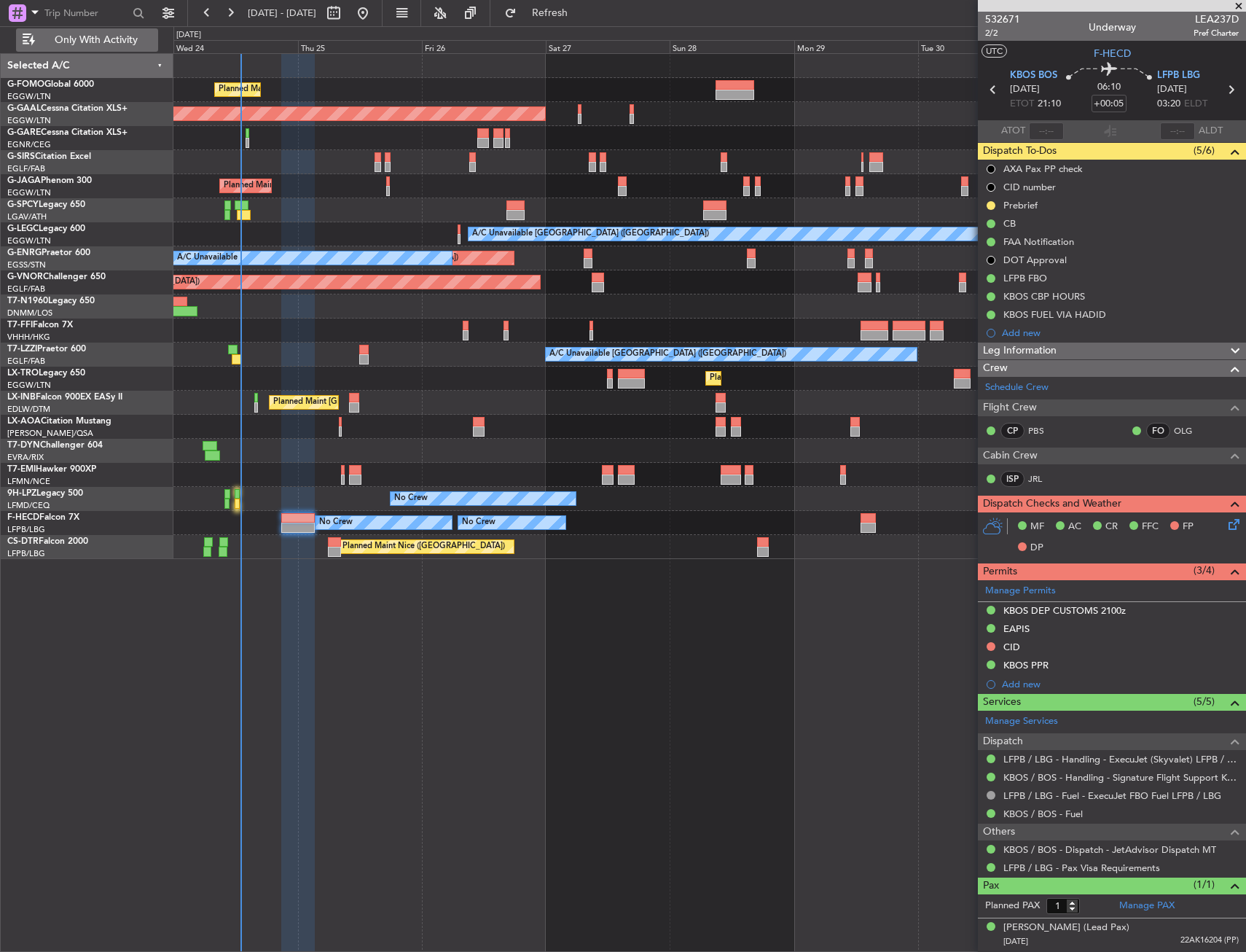
click at [84, 43] on span "Only With Activity" at bounding box center [96, 40] width 116 height 10
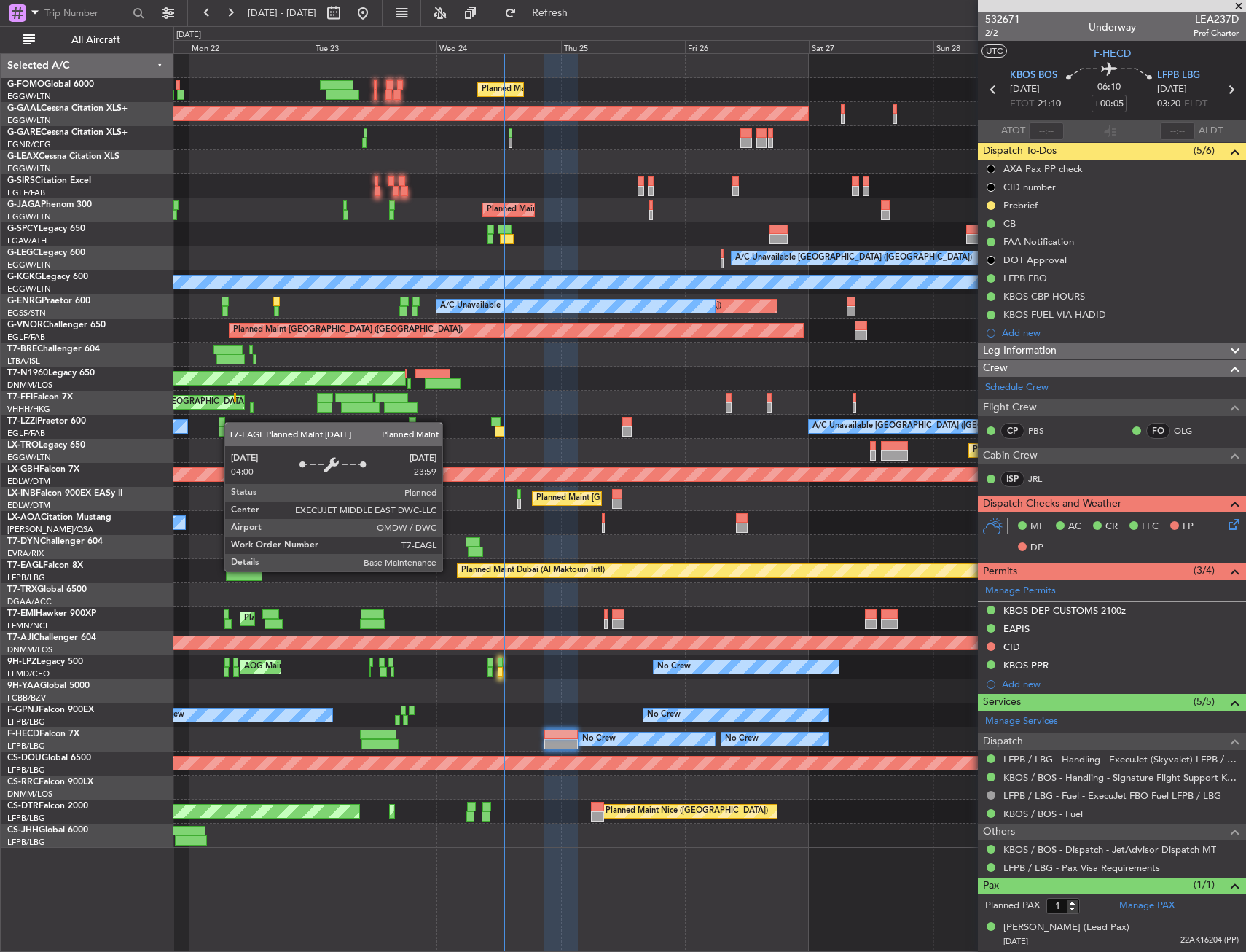
click at [564, 566] on div "Planned Maint Dubai (Al Maktoum Intl)" at bounding box center [533, 570] width 144 height 22
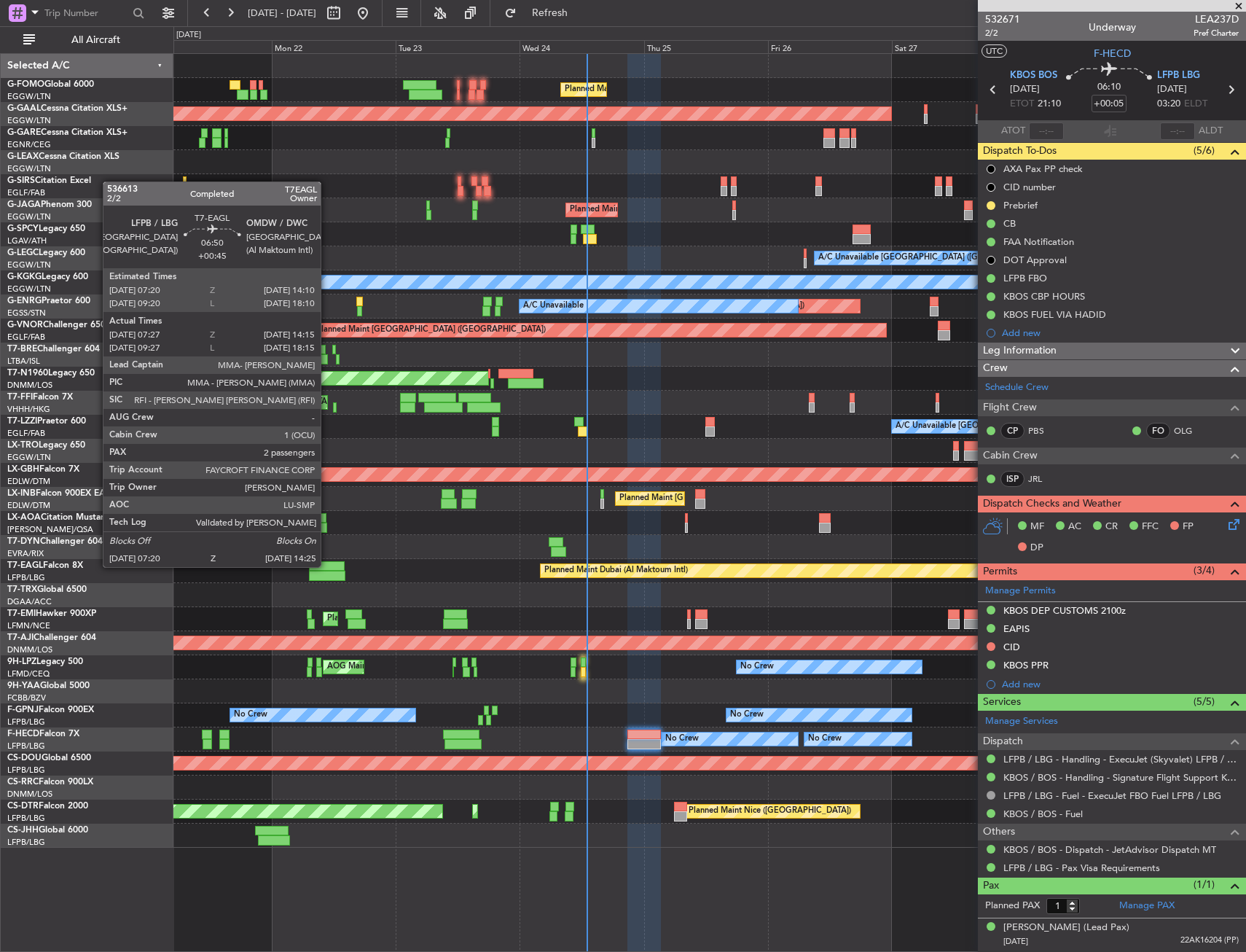
click at [327, 566] on div at bounding box center [327, 566] width 36 height 10
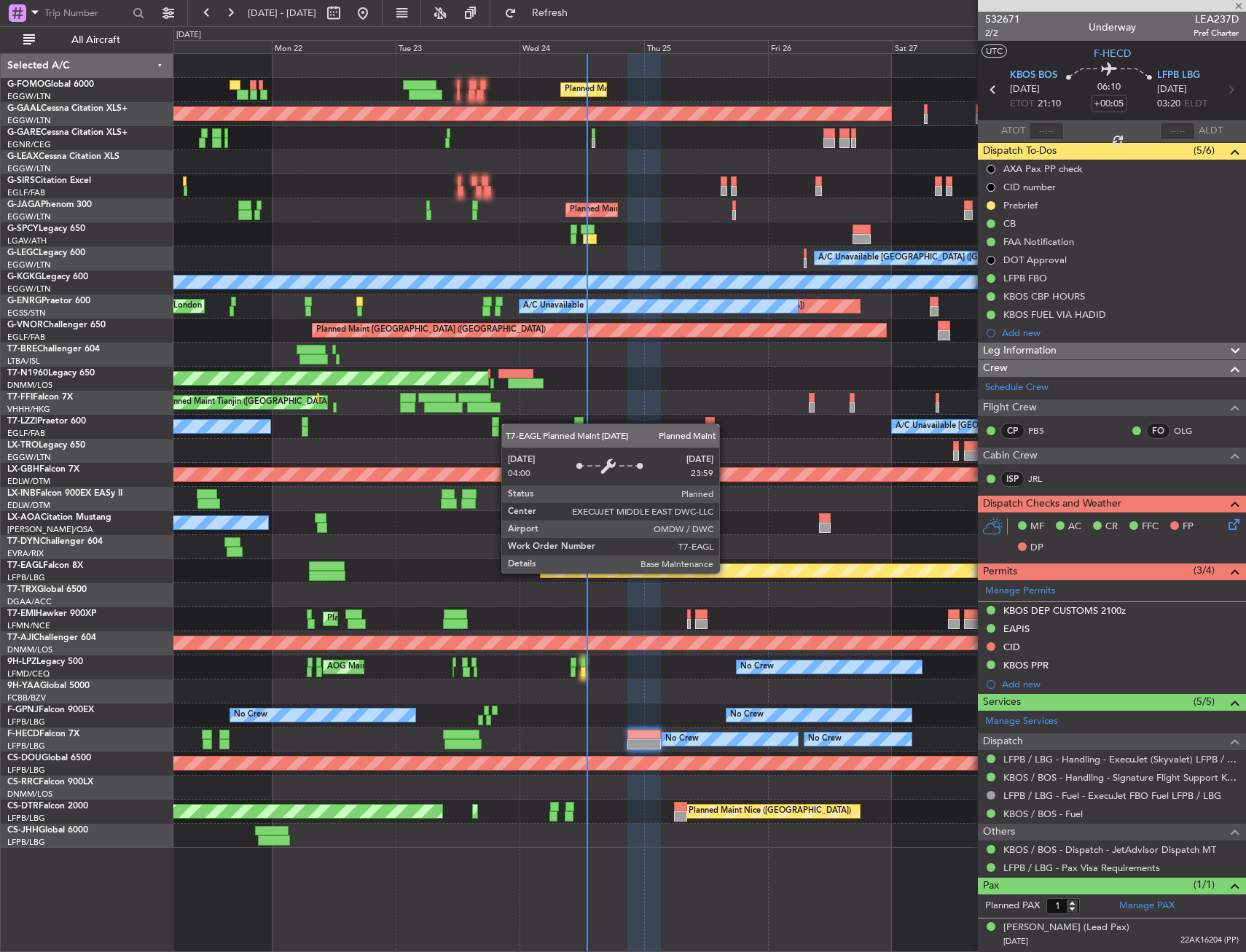
type input "+00:45"
type input "07:27"
type input "14:15"
type input "2"
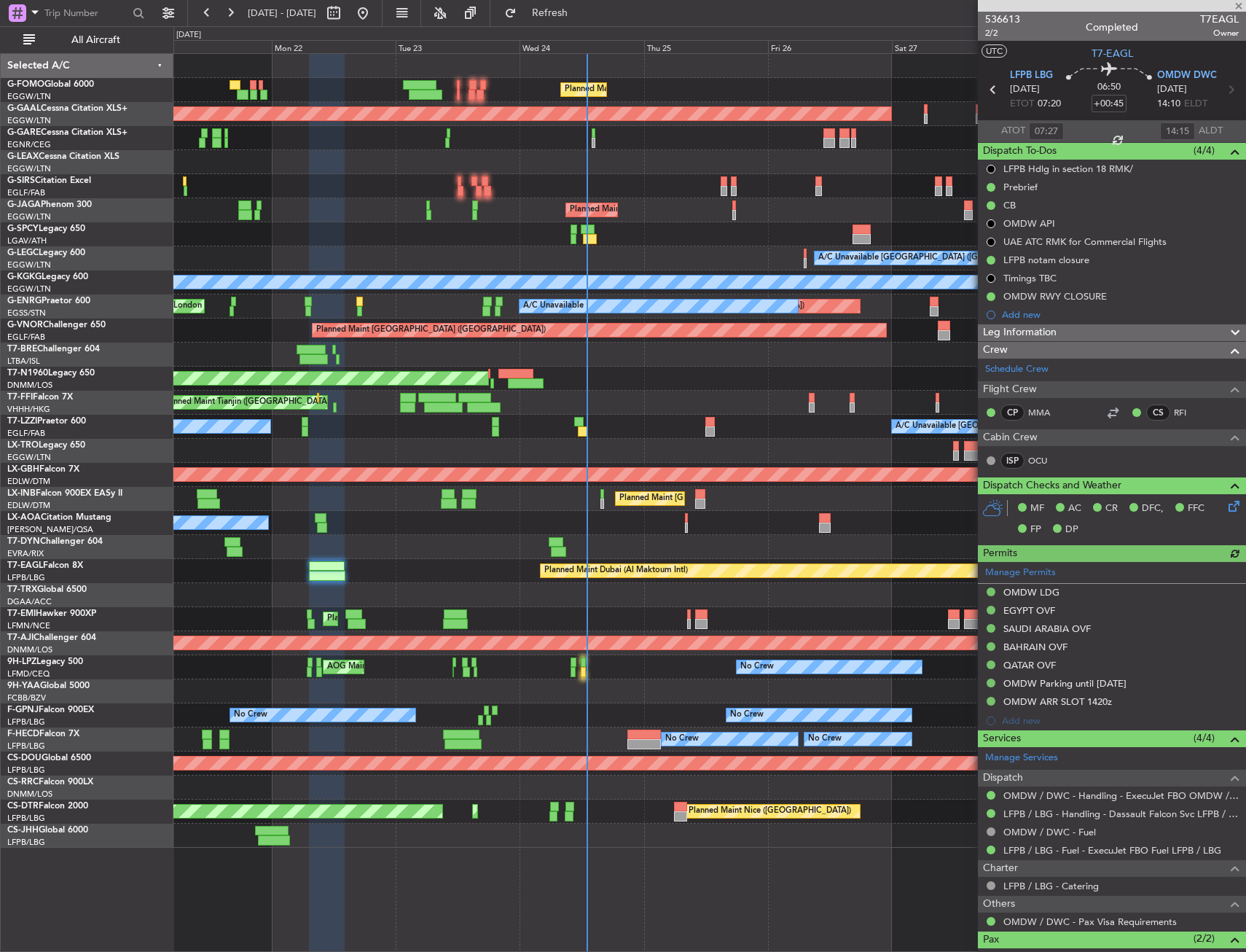
click at [1084, 802] on div "OMDW / DWC - Handling - ExecuJet FBO OMDW / DWC" at bounding box center [1112, 795] width 268 height 18
click at [1088, 798] on link "OMDW / DWC - Handling - ExecuJet FBO OMDW / DWC" at bounding box center [1121, 795] width 235 height 13
click at [412, 181] on div "Planned Maint London (Luton) Planned Maint Dusseldorf Unplanned Maint London (L…" at bounding box center [709, 451] width 1072 height 794
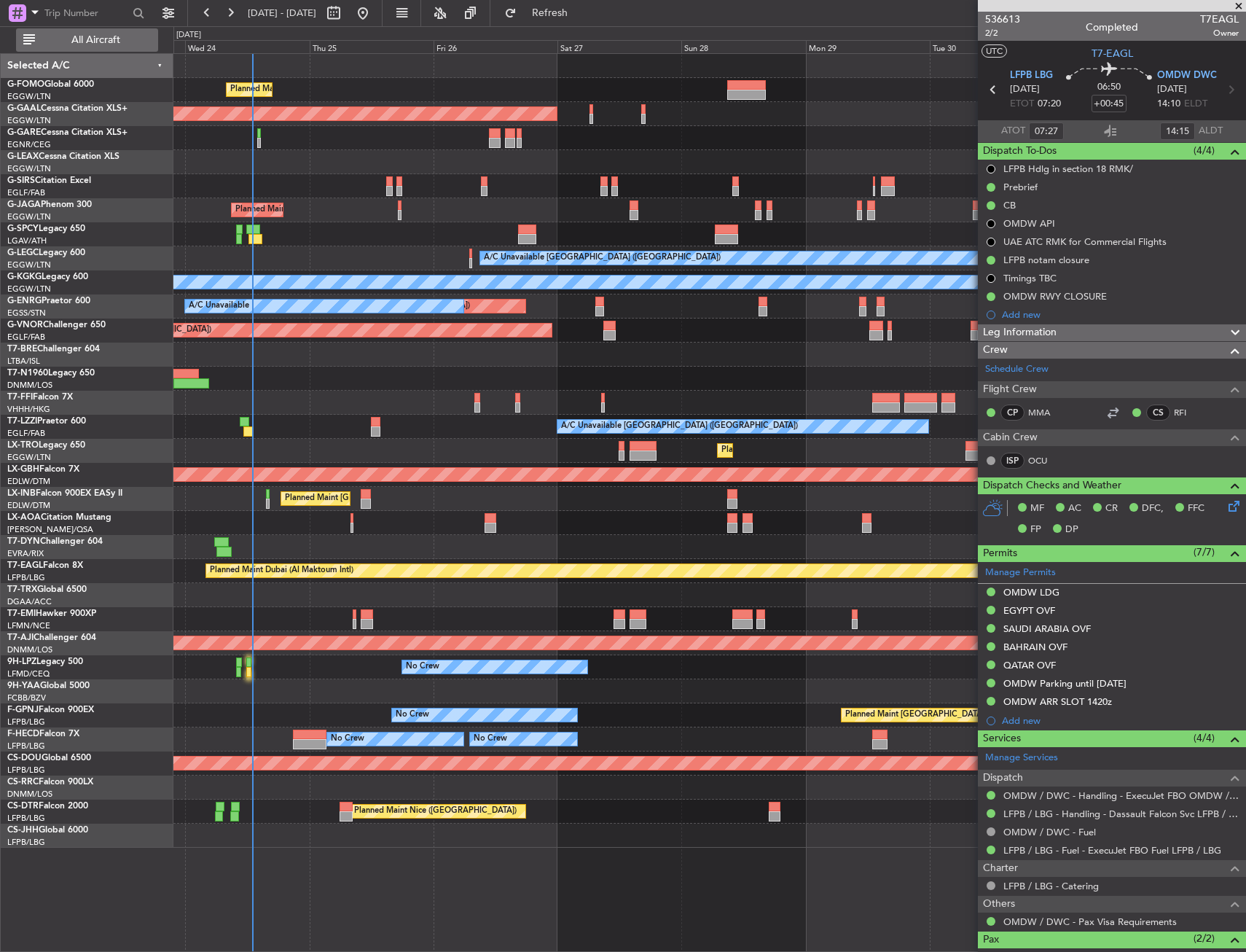
click at [75, 35] on span "All Aircraft" at bounding box center [96, 40] width 116 height 10
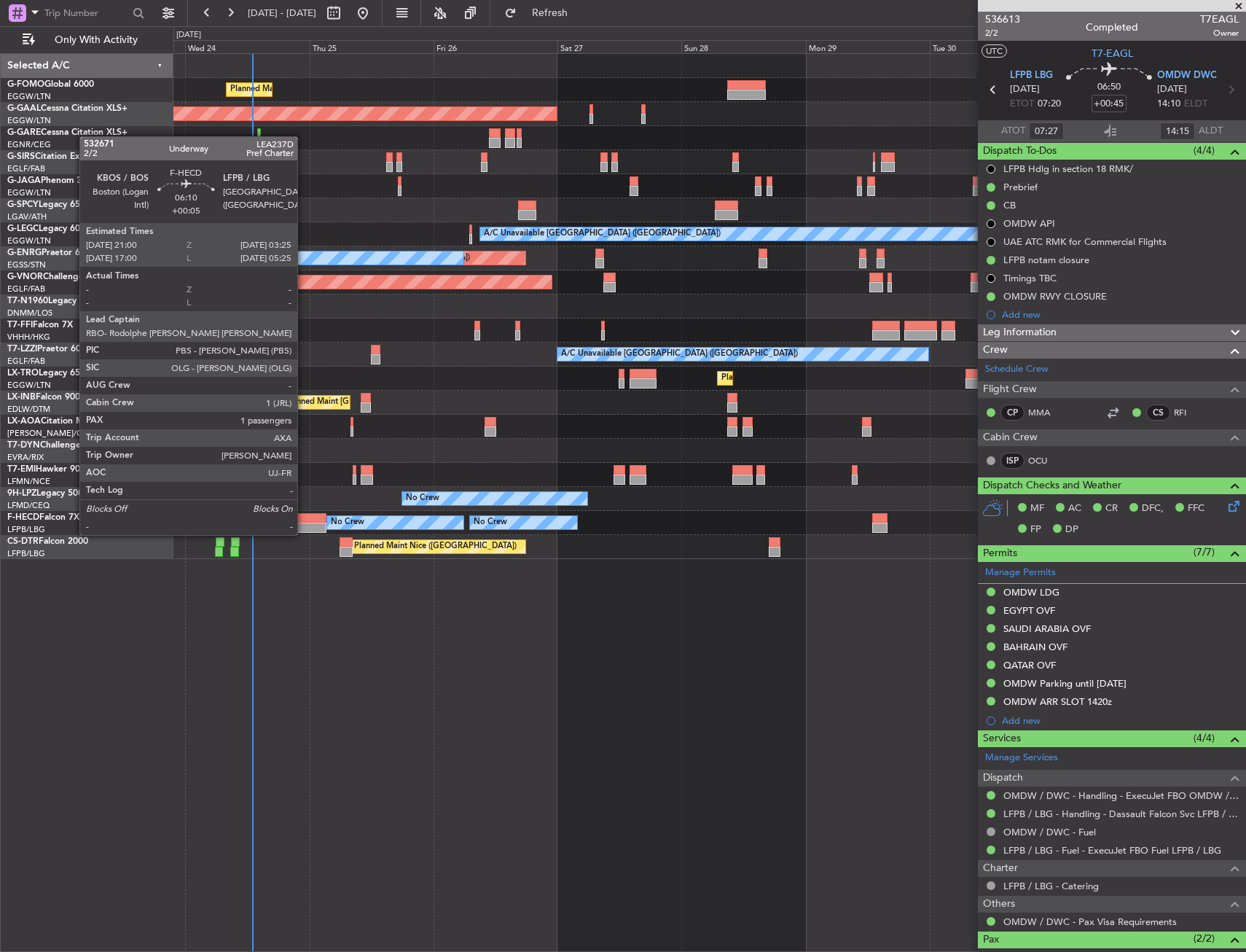
click at [304, 520] on div at bounding box center [309, 518] width 34 height 10
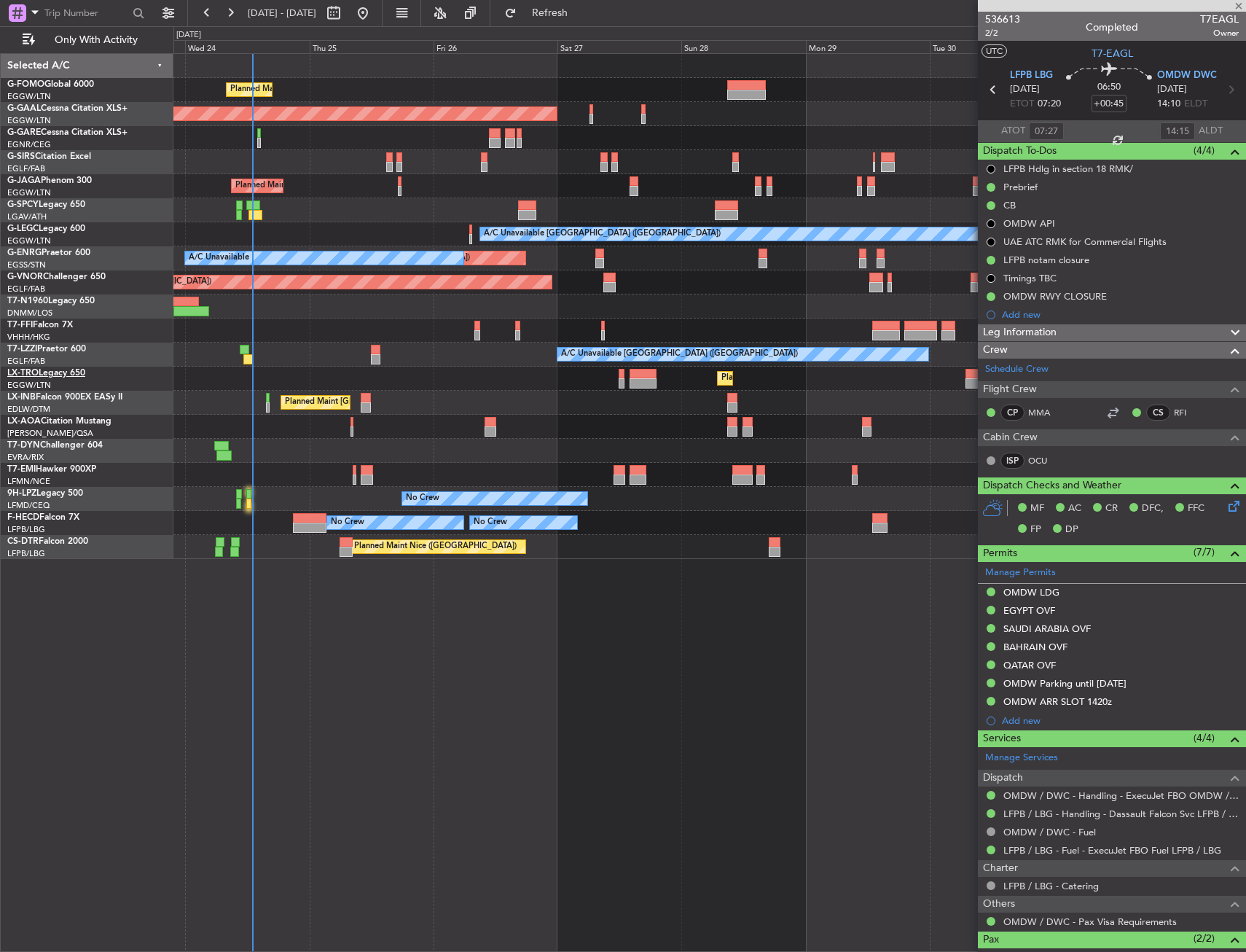
type input "+00:05"
type input "1"
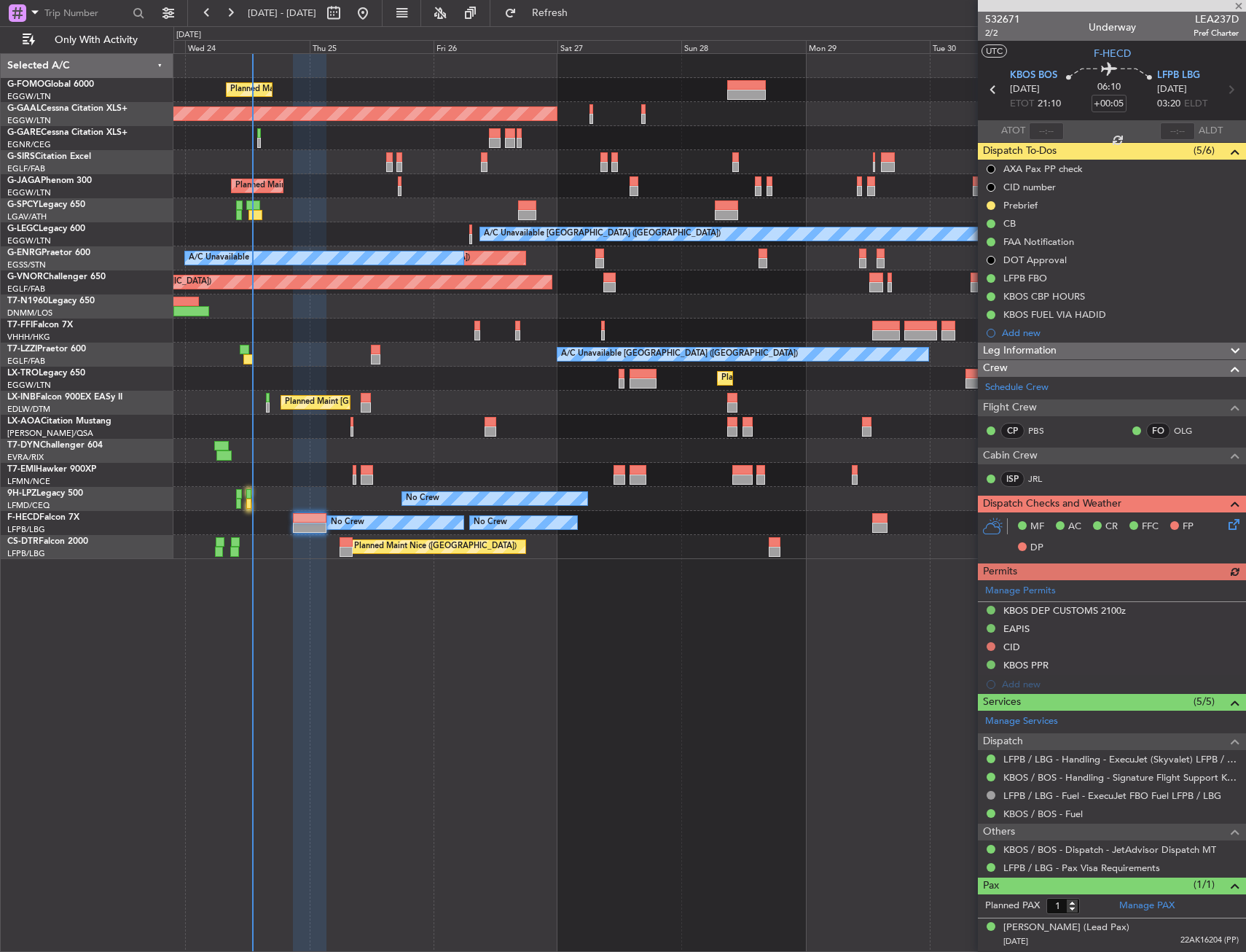
click at [707, 681] on div "Planned Maint [GEOGRAPHIC_DATA] ([GEOGRAPHIC_DATA]) Planned [GEOGRAPHIC_DATA] O…" at bounding box center [709, 502] width 1073 height 898
click at [1050, 203] on mat-tooltip-component "CID number" at bounding box center [1030, 211] width 70 height 39
click at [1026, 206] on div "Prebrief" at bounding box center [1021, 205] width 34 height 13
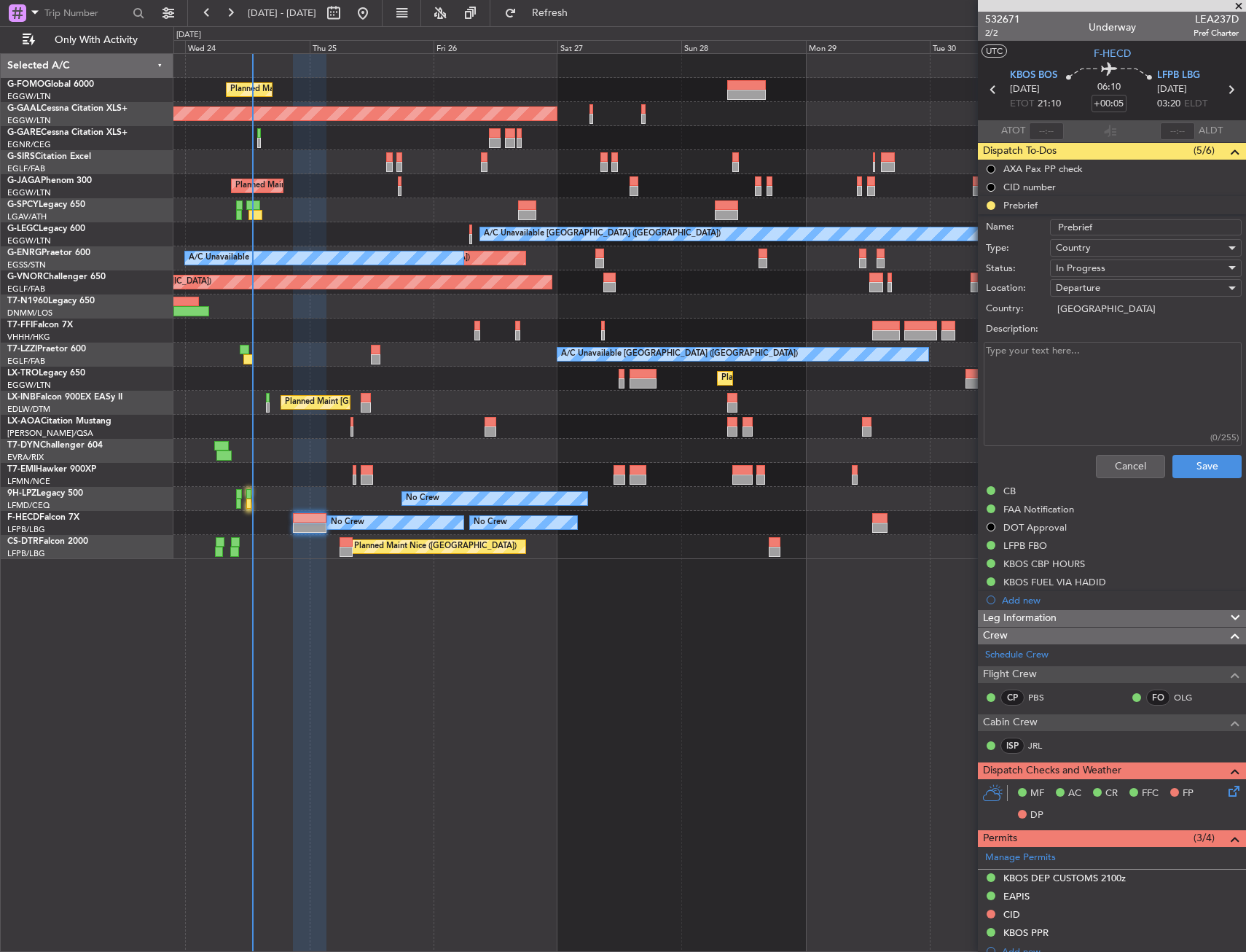
click at [1060, 320] on div "Description:" at bounding box center [1112, 329] width 283 height 20
click at [1064, 367] on textarea "Description:" at bounding box center [1112, 393] width 258 height 104
paste textarea "25000 lbs"
type textarea "25000 lbs"
click at [1099, 262] on span "In Progress" at bounding box center [1081, 268] width 49 height 13
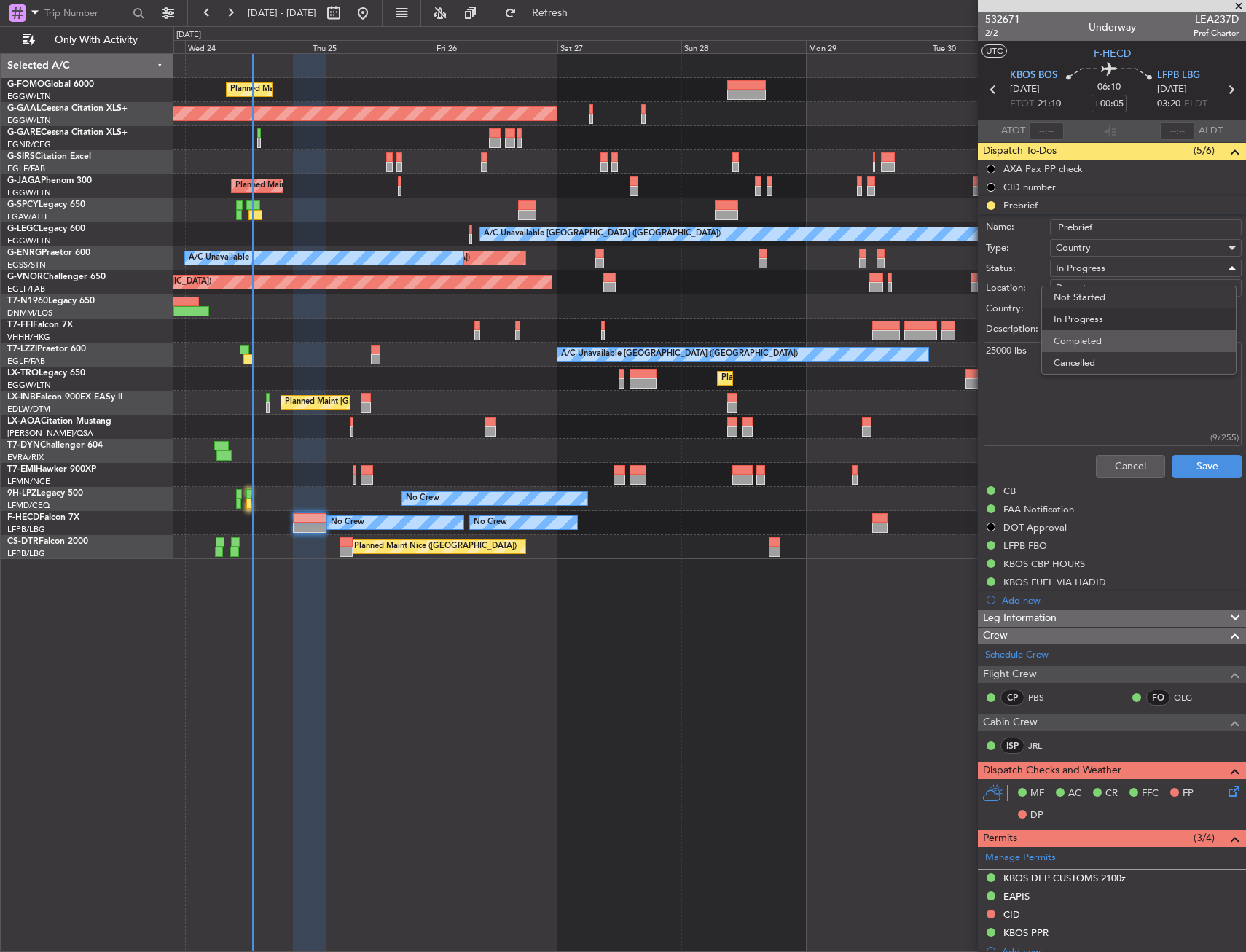
click at [1100, 349] on span "Completed" at bounding box center [1139, 341] width 170 height 22
click at [1196, 462] on button "Save" at bounding box center [1207, 466] width 70 height 23
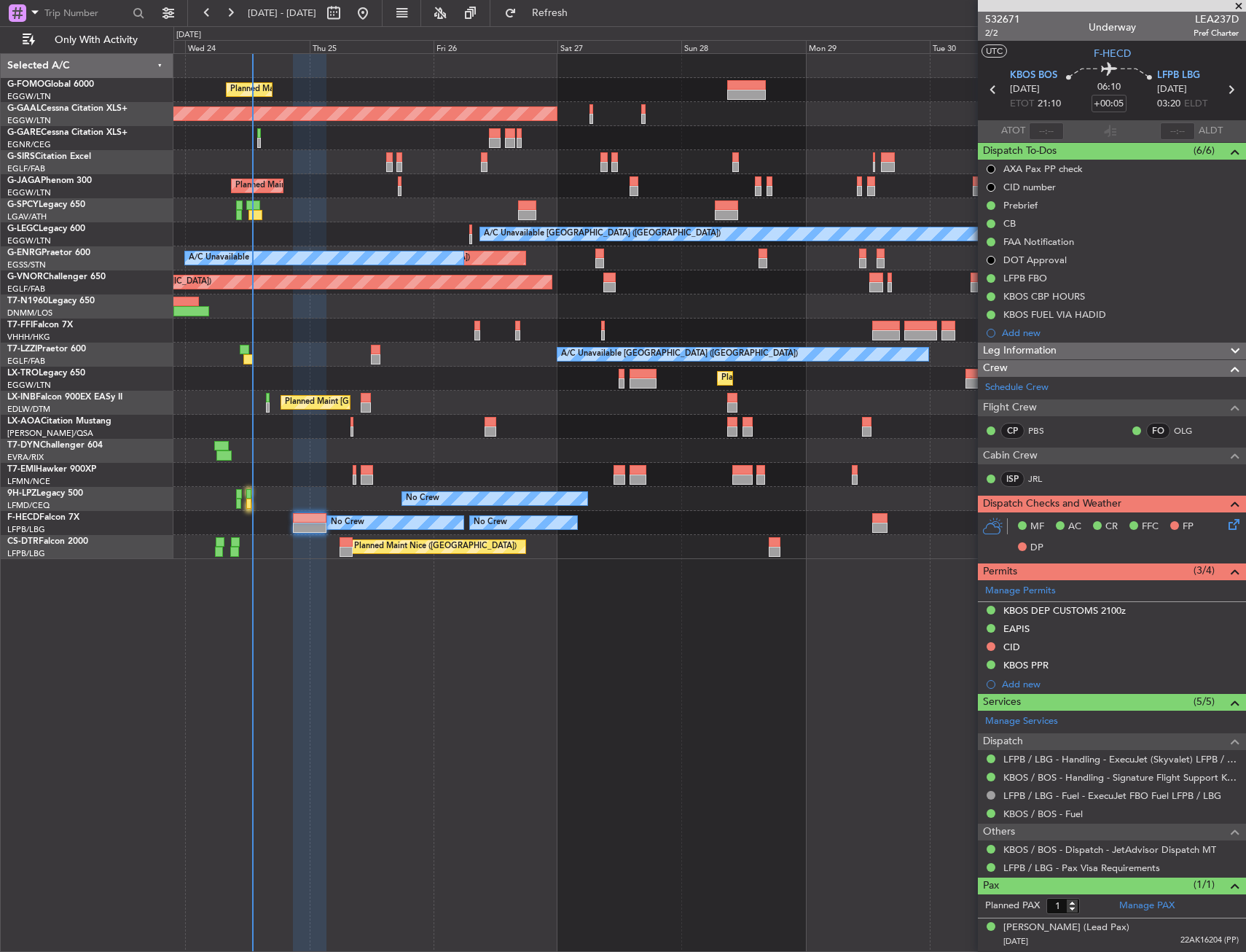
click at [657, 659] on div "Planned Maint London (Luton) Planned Maint Dusseldorf Owner Planned Maint Londo…" at bounding box center [709, 502] width 1073 height 898
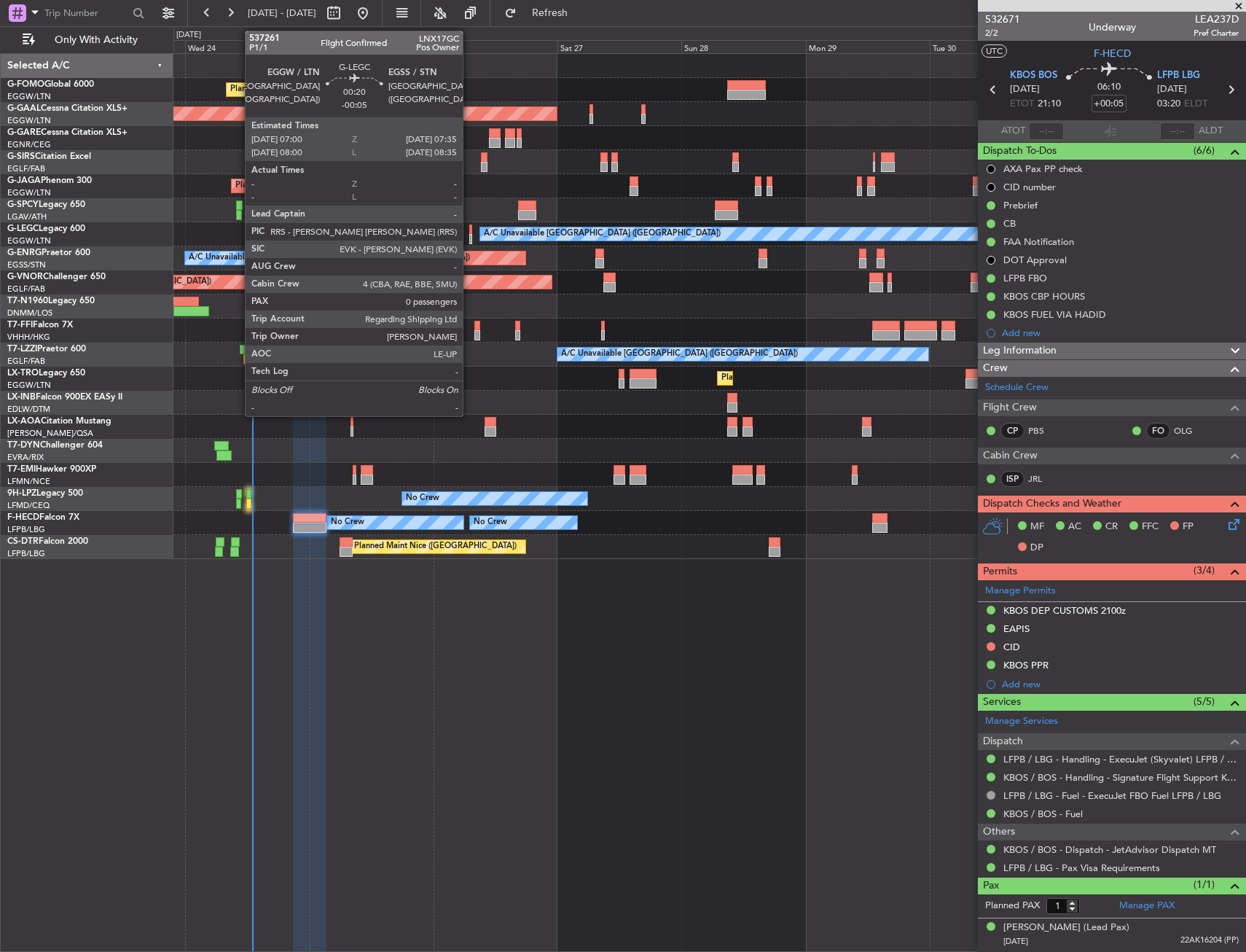
click at [469, 233] on div at bounding box center [471, 229] width 4 height 10
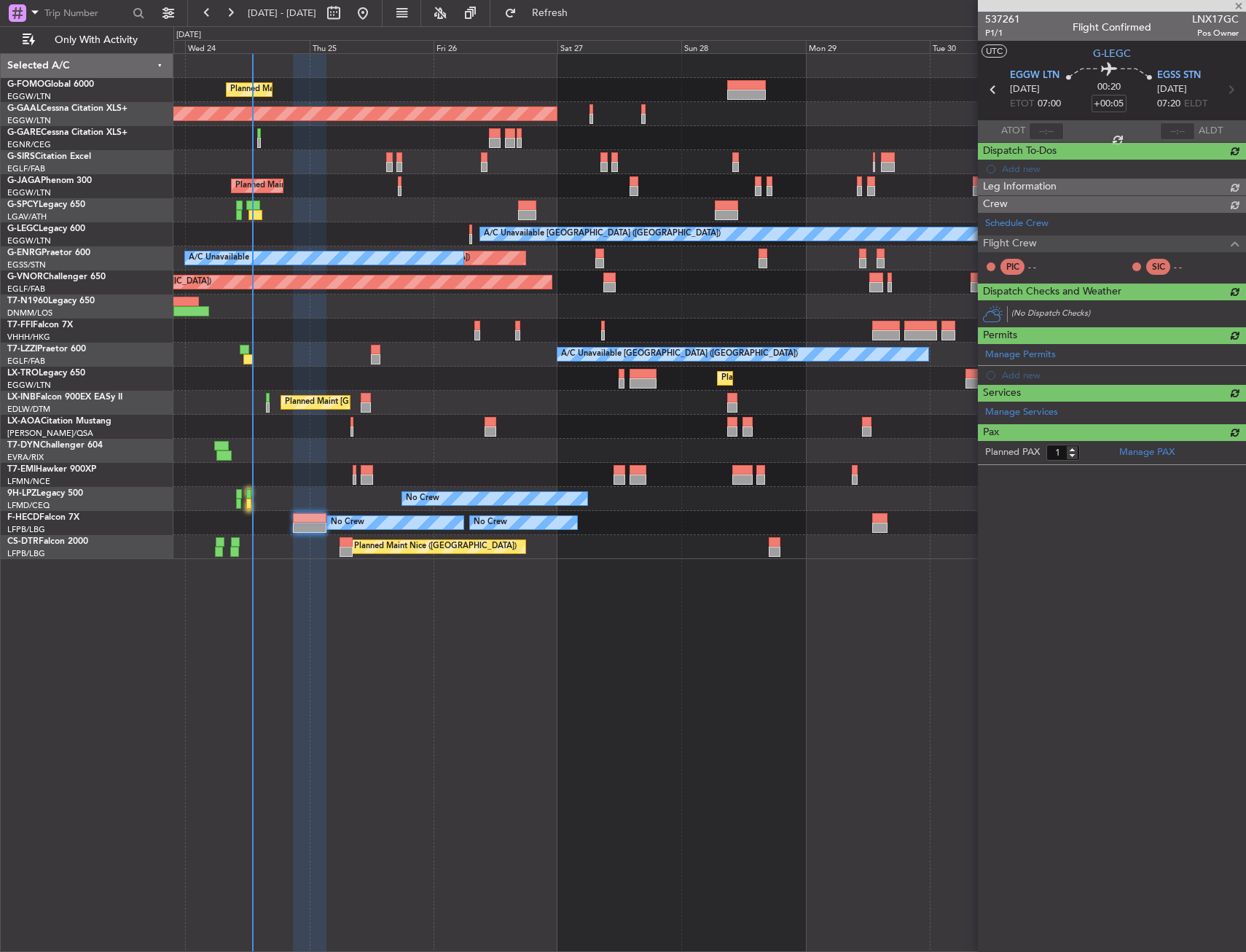
type input "-00:05"
type input "0"
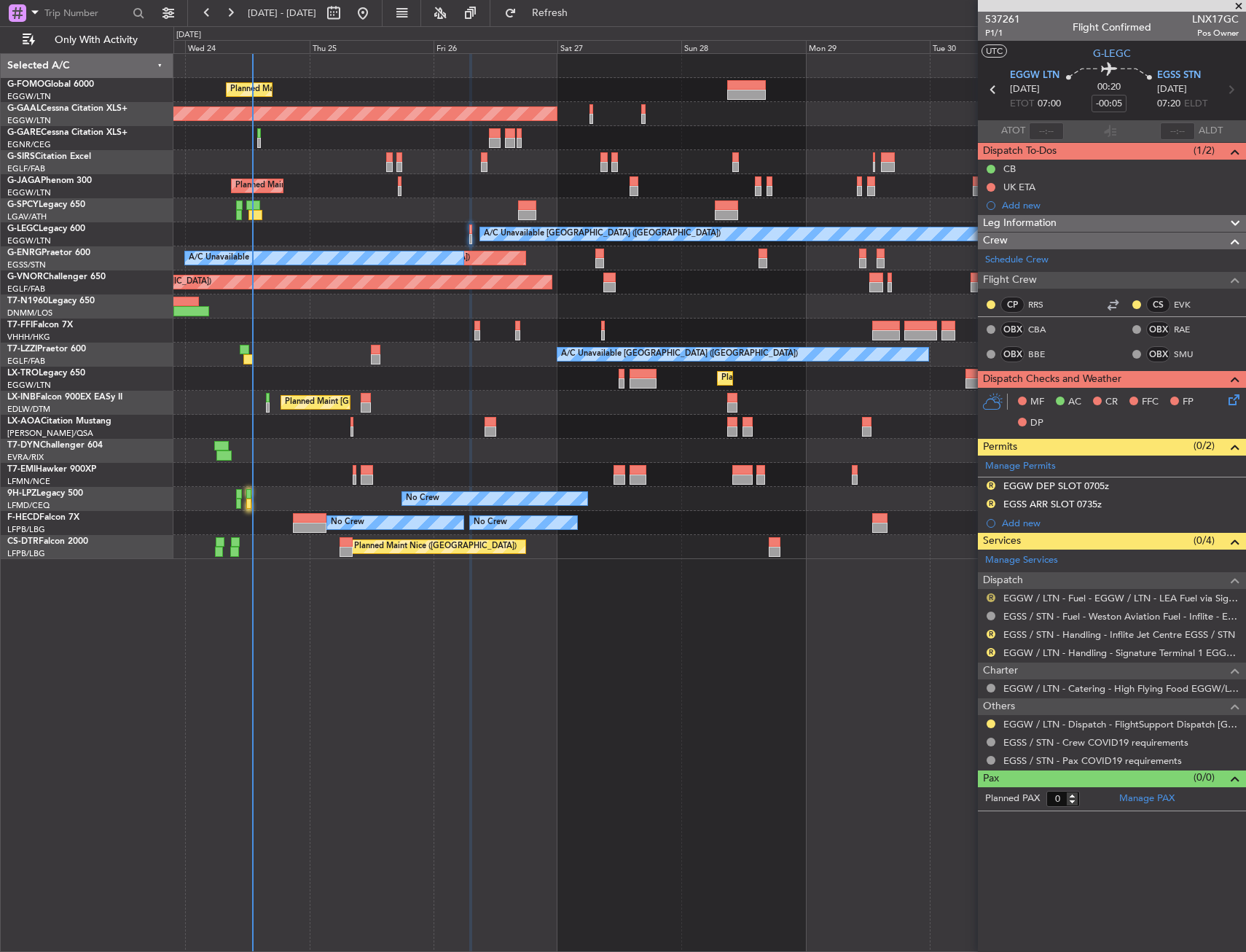
click at [988, 594] on button "R" at bounding box center [991, 598] width 9 height 9
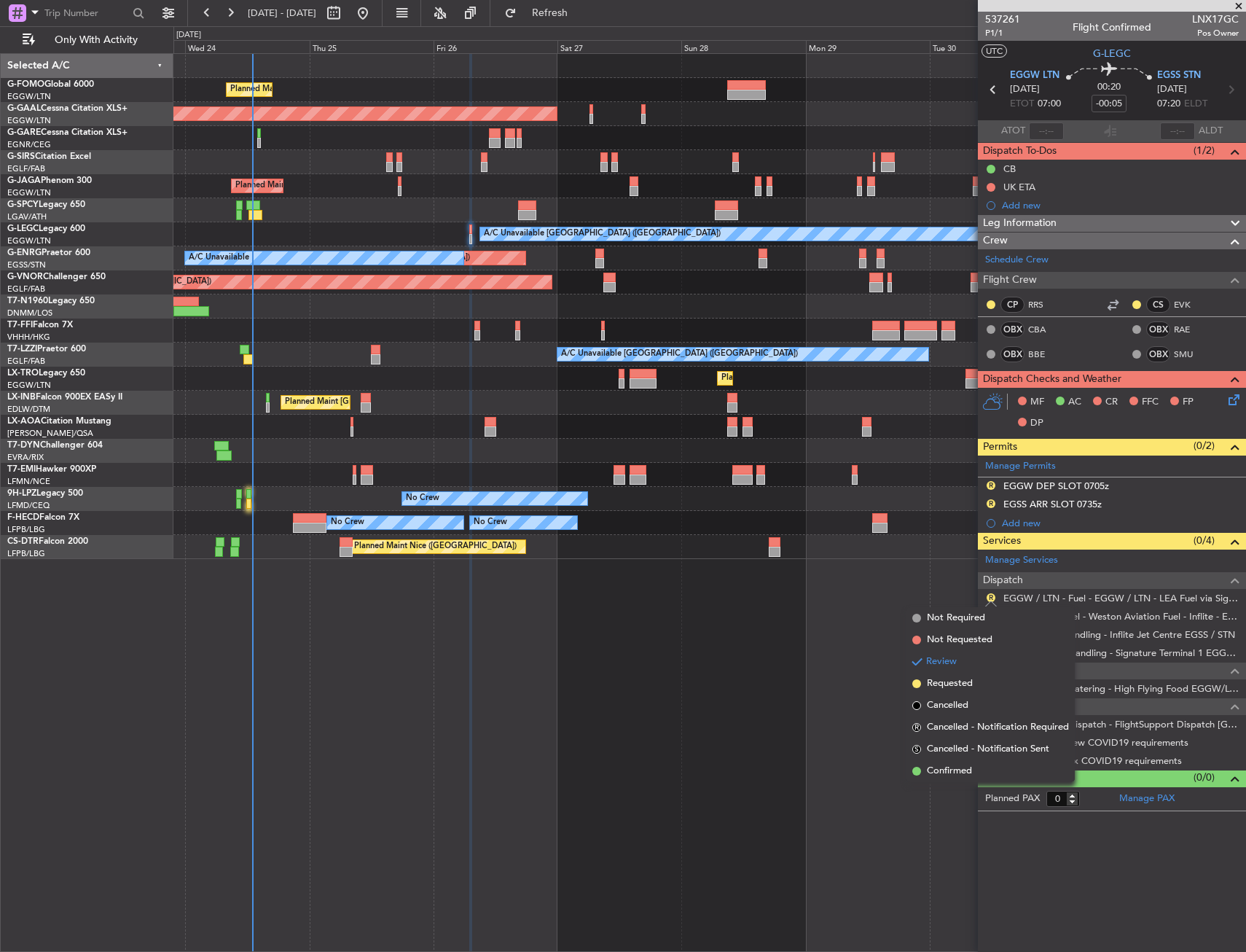
click at [960, 761] on li "Confirmed" at bounding box center [990, 770] width 168 height 22
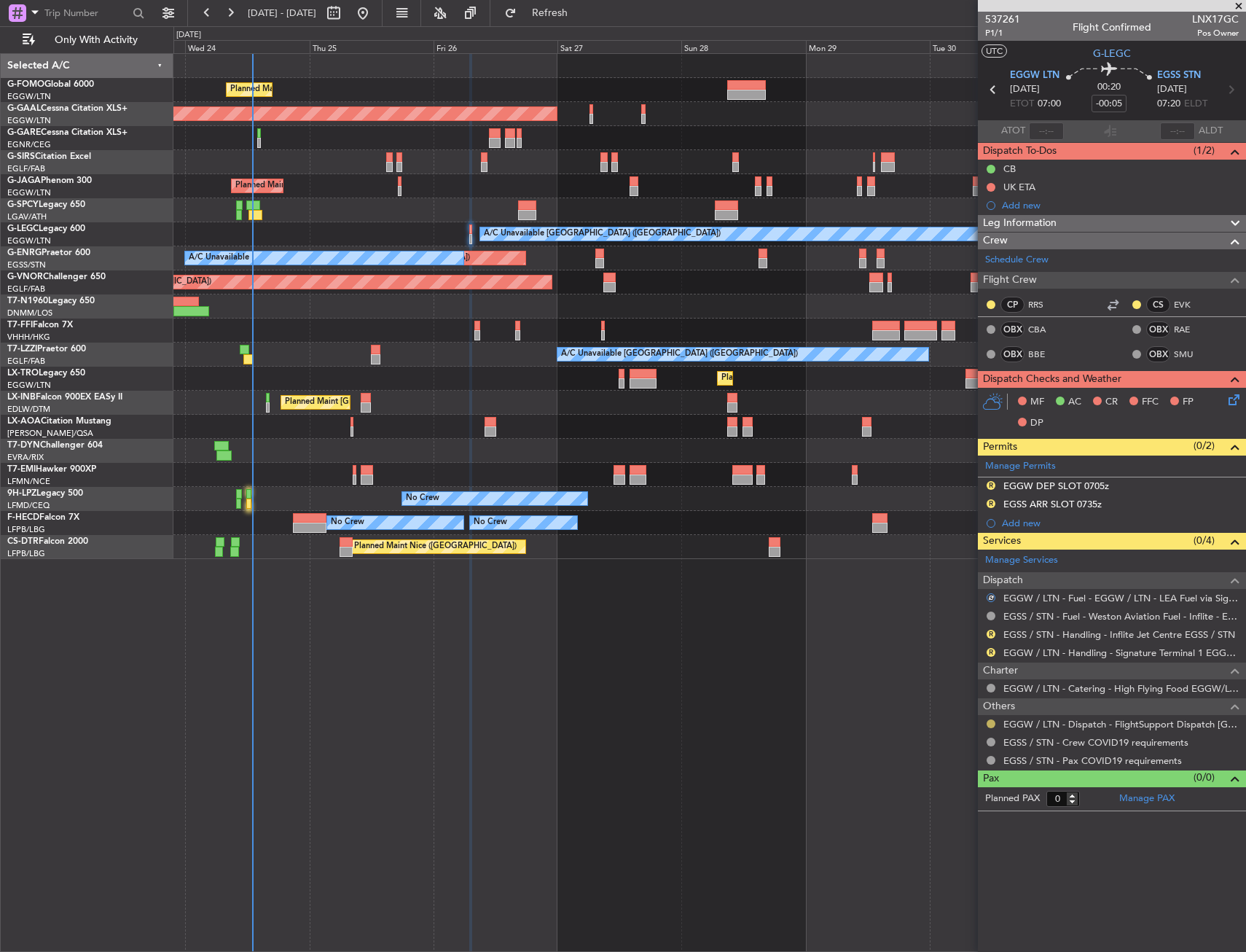
click at [988, 724] on button at bounding box center [991, 723] width 9 height 9
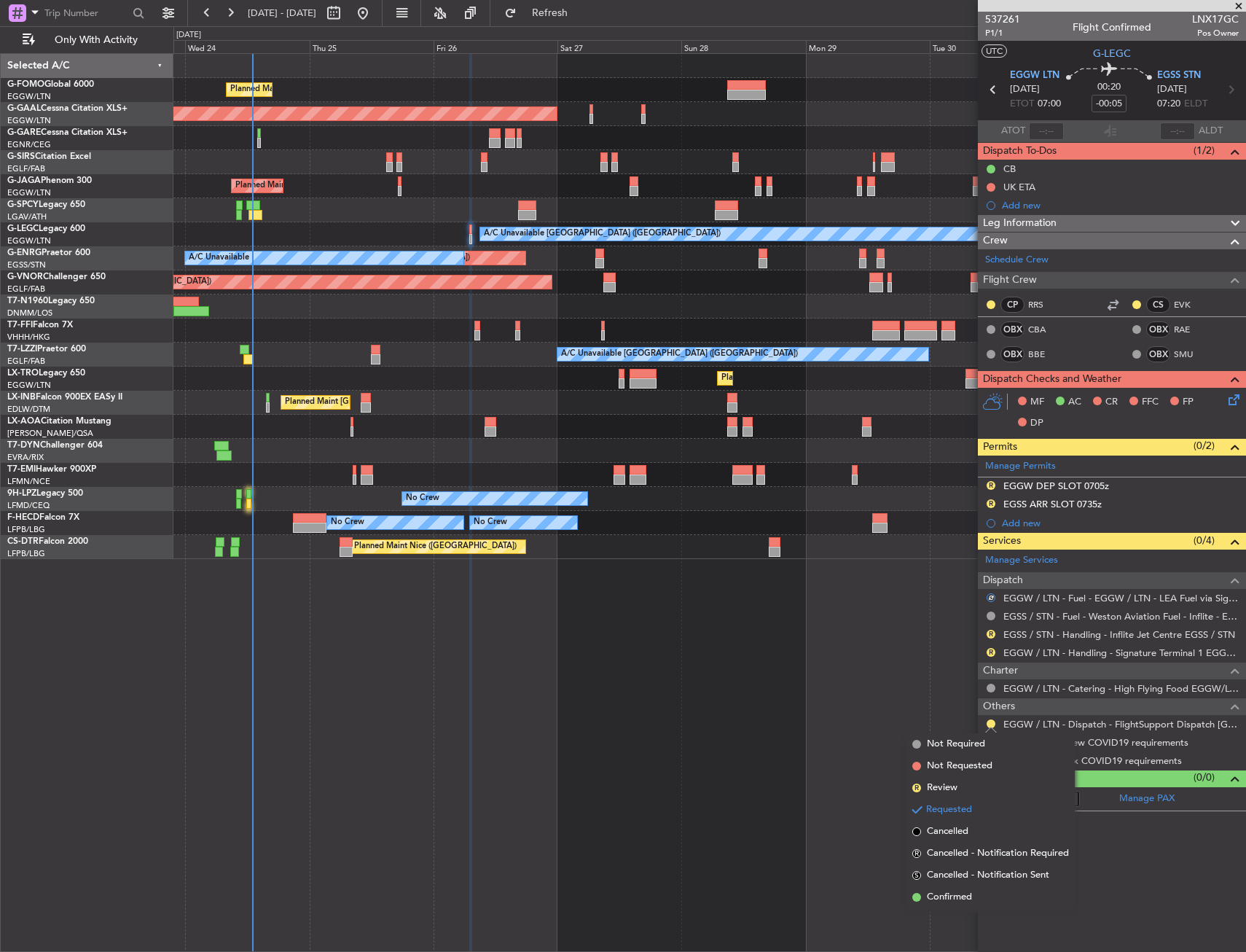
drag, startPoint x: 963, startPoint y: 895, endPoint x: 1029, endPoint y: 679, distance: 225.9
click at [963, 886] on li "Confirmed" at bounding box center [990, 897] width 168 height 22
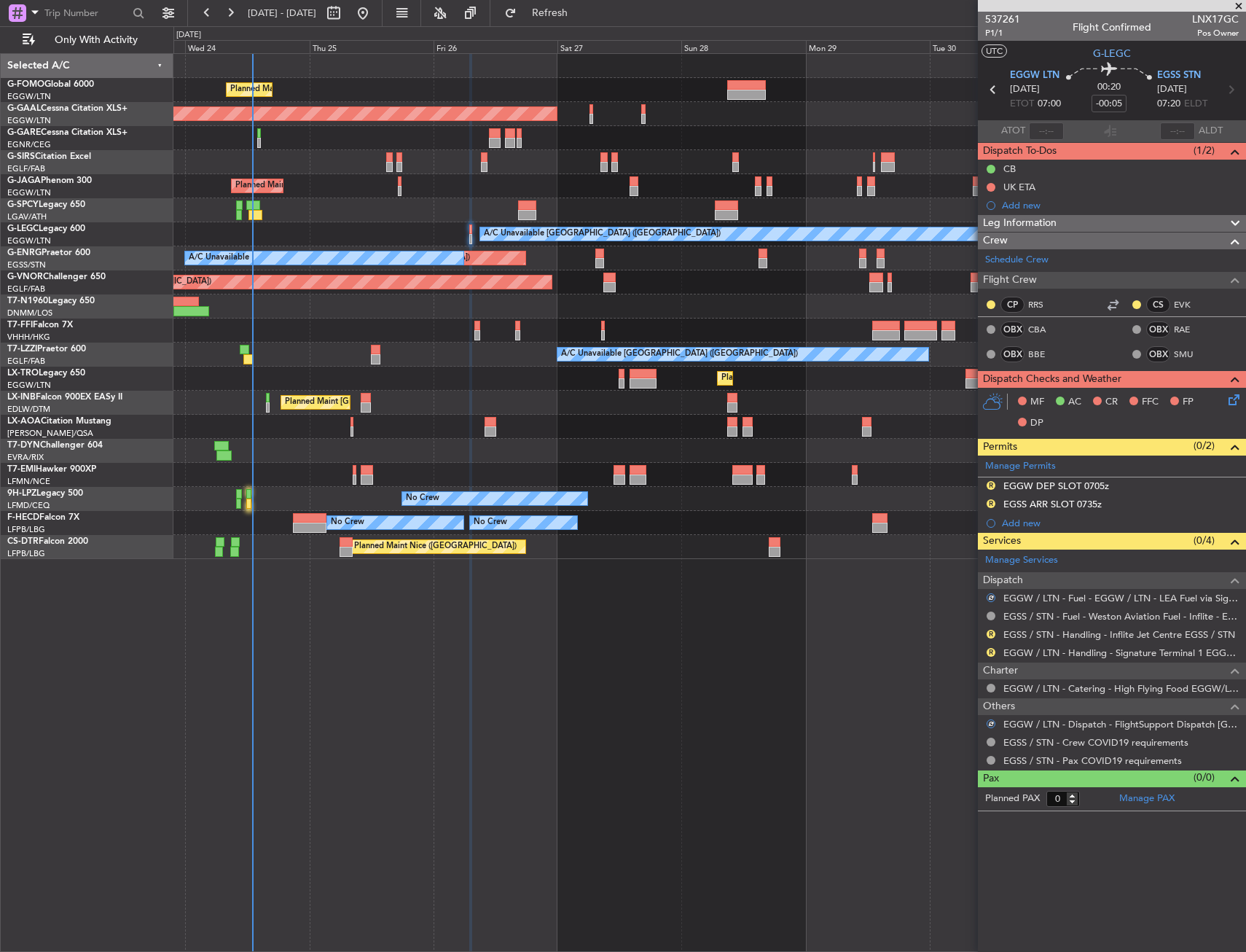
click at [1043, 657] on mat-tooltip-component "EGSS / STN - Handling - Inflite Jet Centre EGSS / STN" at bounding box center [1119, 659] width 222 height 39
click at [1031, 661] on mat-tooltip-component "EGGW / LTN - Handling - Signature Terminal 1 EGGW / LTN" at bounding box center [1114, 678] width 246 height 39
click at [1034, 647] on link "EGGW / LTN - Handling - Signature Terminal 1 EGGW / LTN" at bounding box center [1121, 652] width 235 height 13
click at [1038, 631] on link "EGSS / STN - Handling - Inflite Jet Centre EGSS / STN" at bounding box center [1120, 634] width 232 height 13
type input "+01:45"
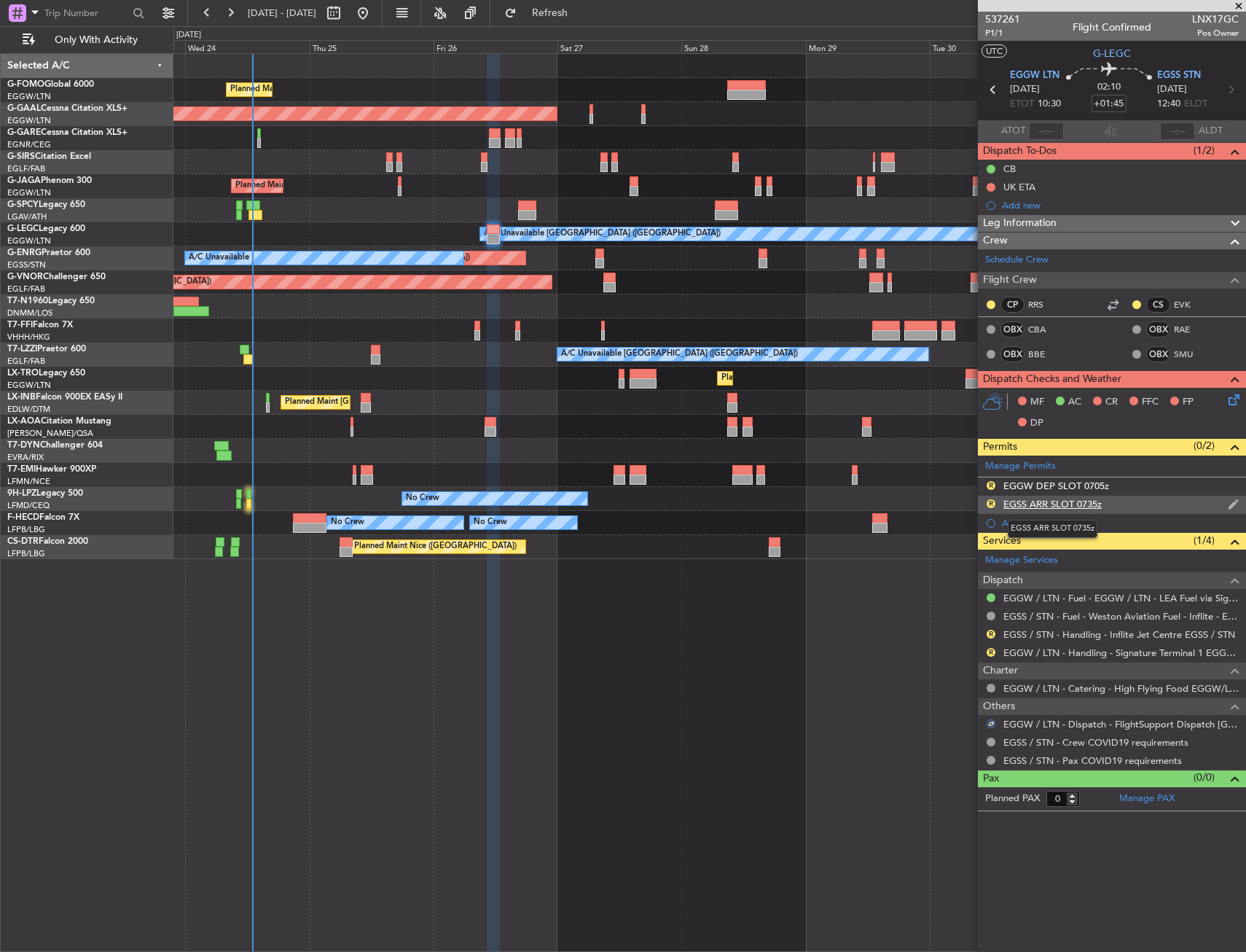
click at [1067, 508] on div "EGSS ARR SLOT 0735z" at bounding box center [1053, 504] width 99 height 13
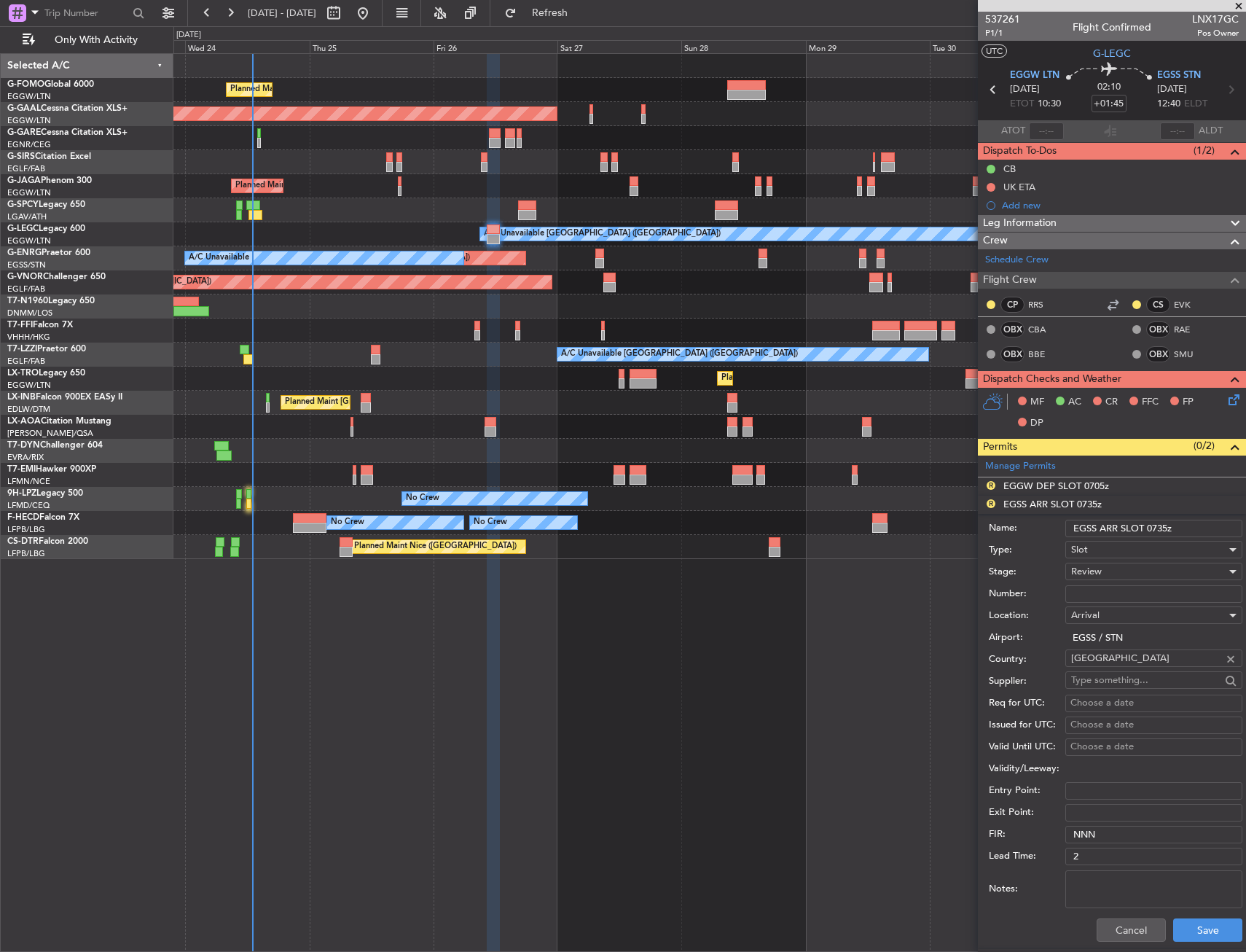
drag, startPoint x: 1150, startPoint y: 527, endPoint x: 1166, endPoint y: 533, distance: 17.1
click at [1166, 533] on input "EGSS ARR SLOT 0735z" at bounding box center [1154, 528] width 177 height 17
type input "EGSS ARR SLOT 1240z"
click at [1128, 564] on div "Review" at bounding box center [1149, 571] width 155 height 22
click at [1115, 666] on span "Requested" at bounding box center [1148, 667] width 153 height 22
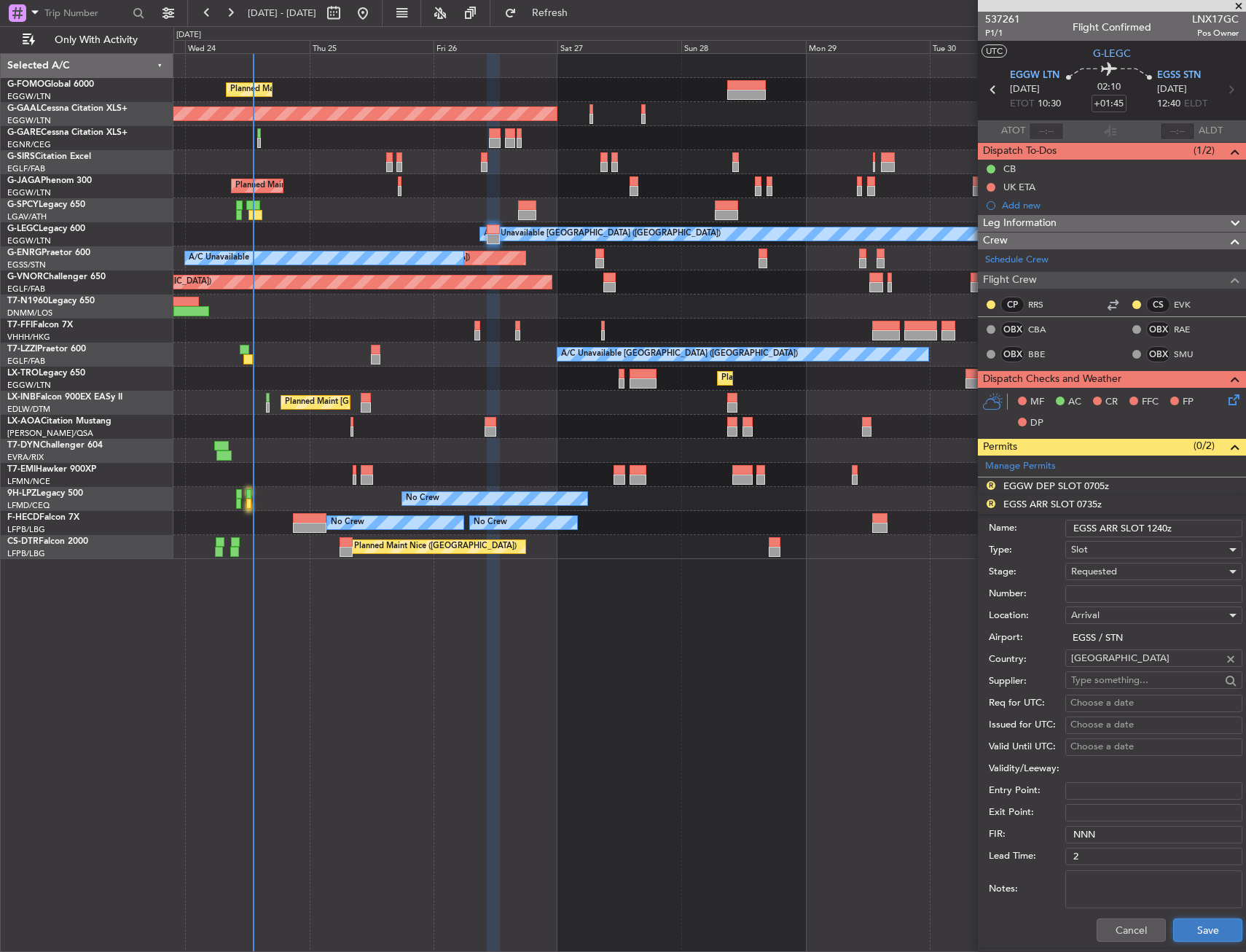
click at [1205, 936] on button "Save" at bounding box center [1208, 930] width 70 height 23
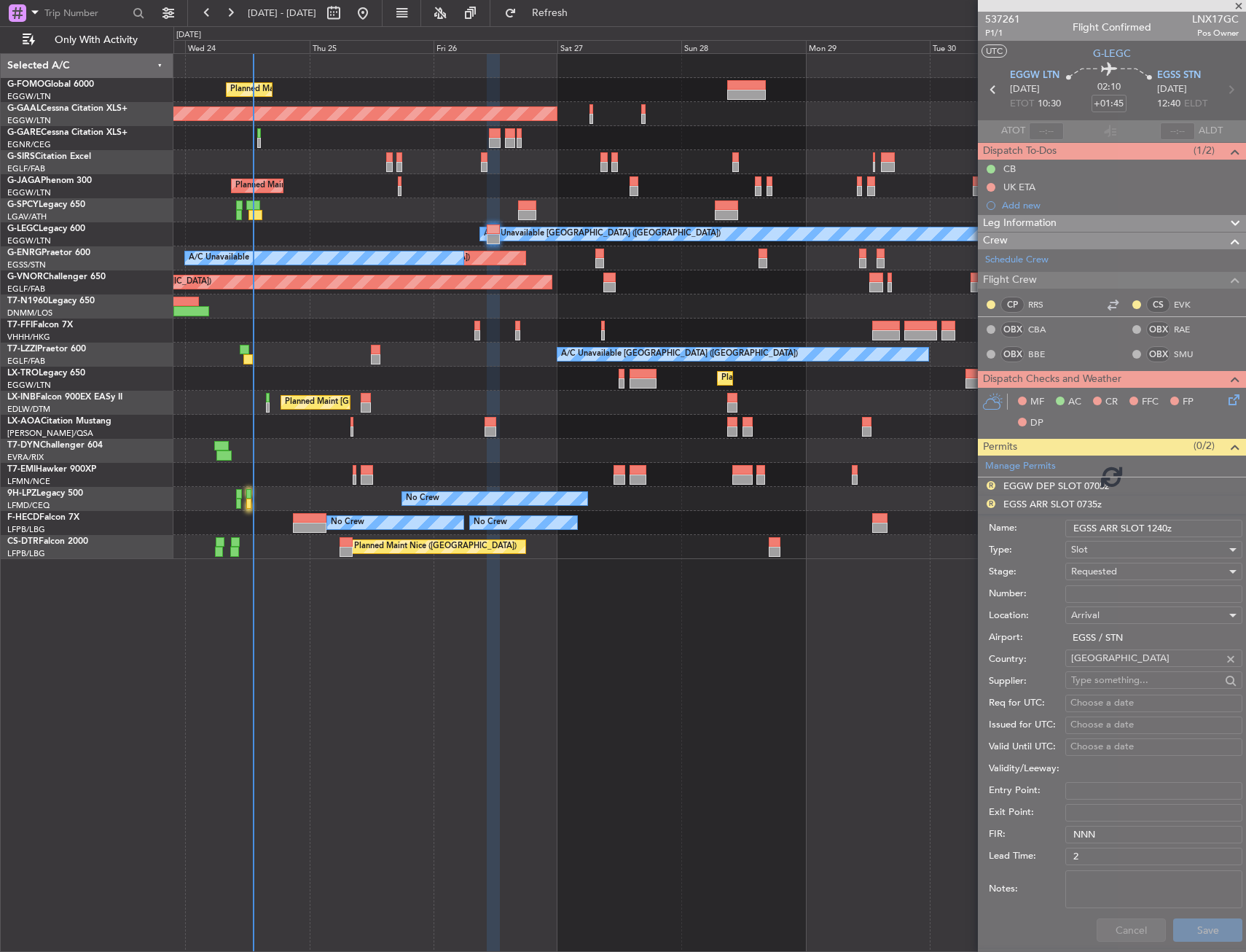
click at [626, 747] on div "Planned Maint London (Luton) Planned Maint Dusseldorf Owner Planned Maint Londo…" at bounding box center [709, 502] width 1073 height 898
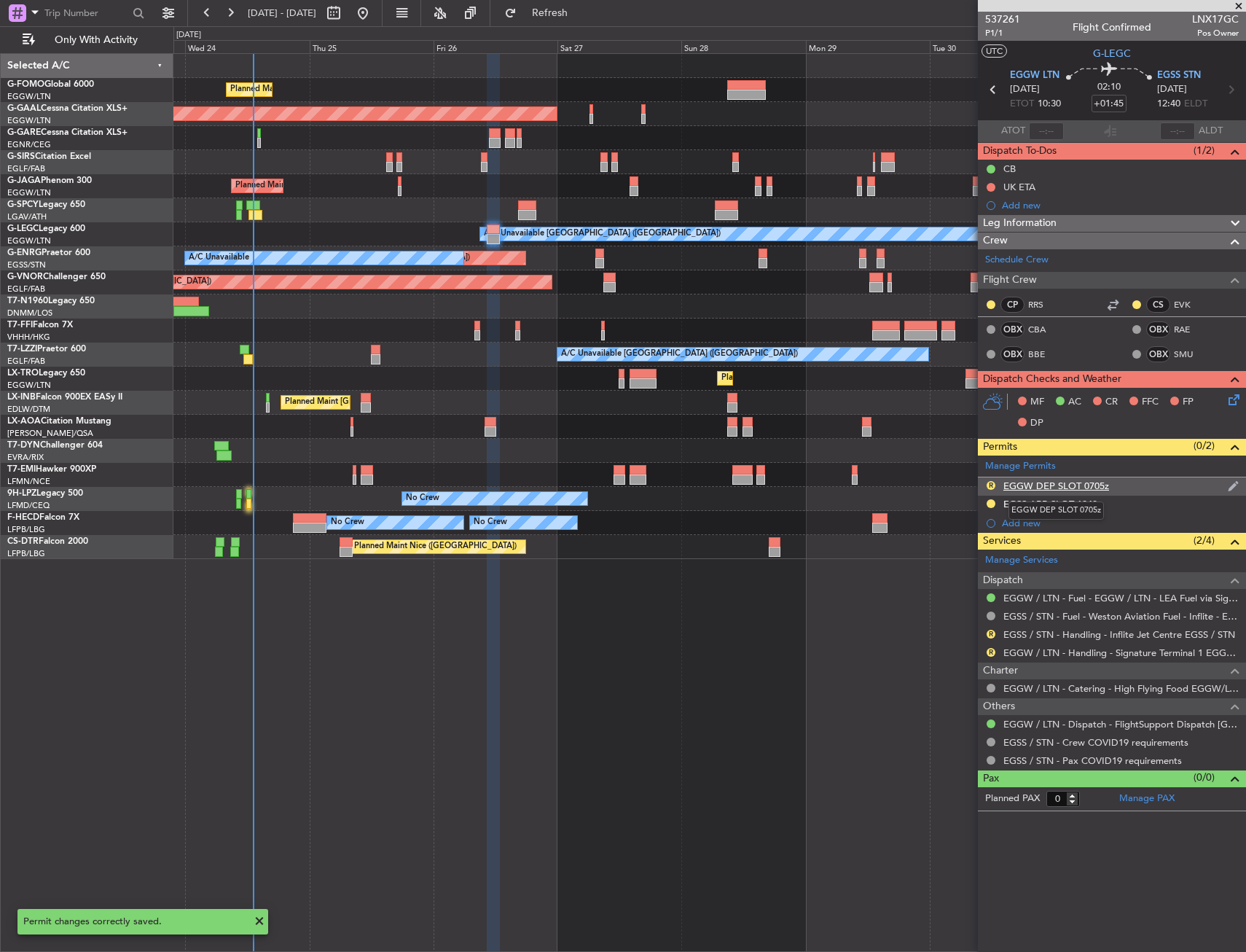
drag, startPoint x: 1031, startPoint y: 486, endPoint x: 1062, endPoint y: 486, distance: 31.0
click at [1032, 486] on div "EGGW DEP SLOT 0705z" at bounding box center [1056, 486] width 105 height 13
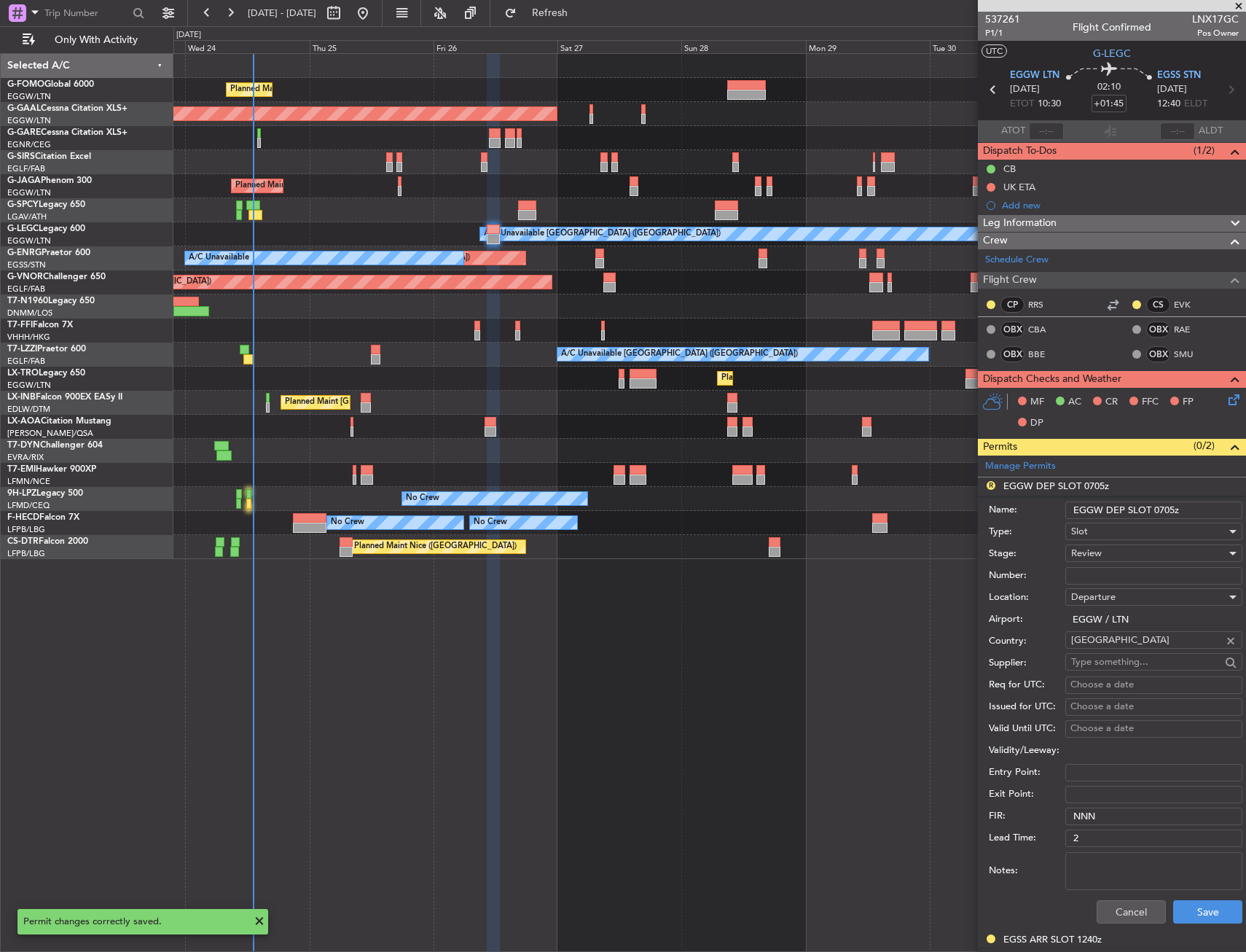
click at [1175, 509] on input "EGGW DEP SLOT 0705z" at bounding box center [1154, 510] width 177 height 17
type input "EGGW DEP SLOT 1030z"
click at [1117, 548] on div "Review" at bounding box center [1149, 552] width 155 height 22
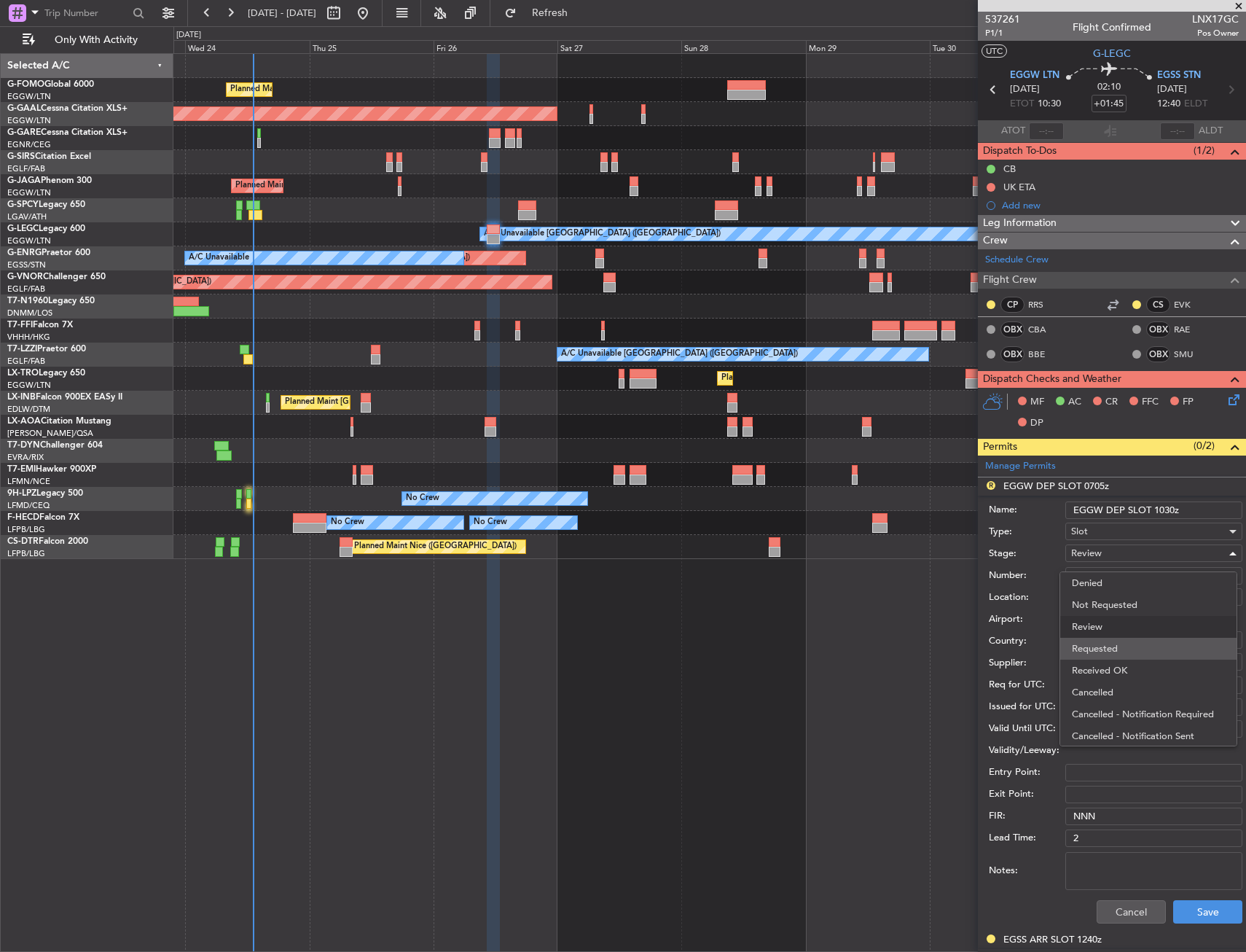
click at [1109, 645] on span "Requested" at bounding box center [1148, 648] width 153 height 22
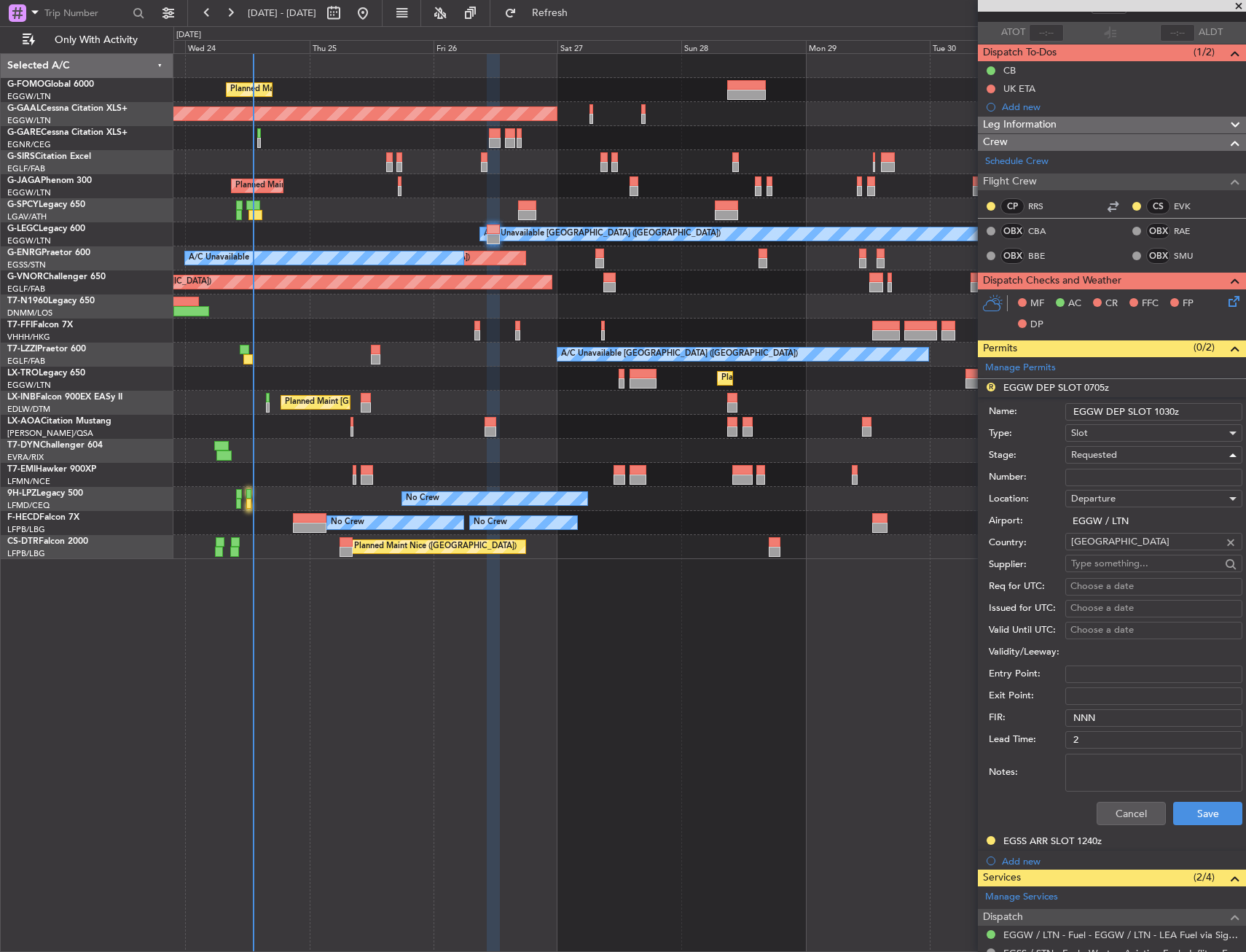
scroll to position [219, 0]
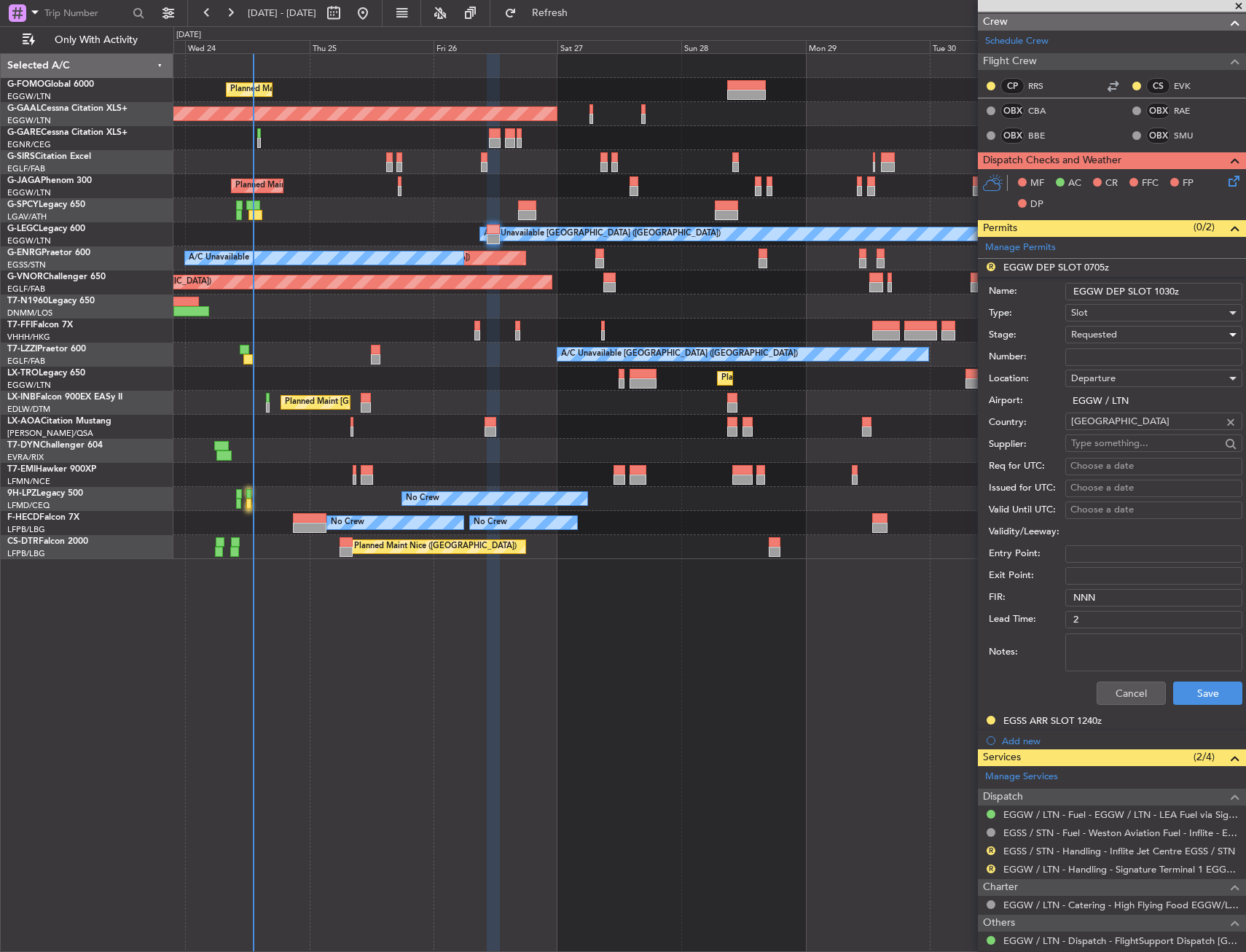
click at [985, 865] on div "R" at bounding box center [991, 869] width 12 height 12
click at [993, 868] on button "R" at bounding box center [991, 868] width 9 height 9
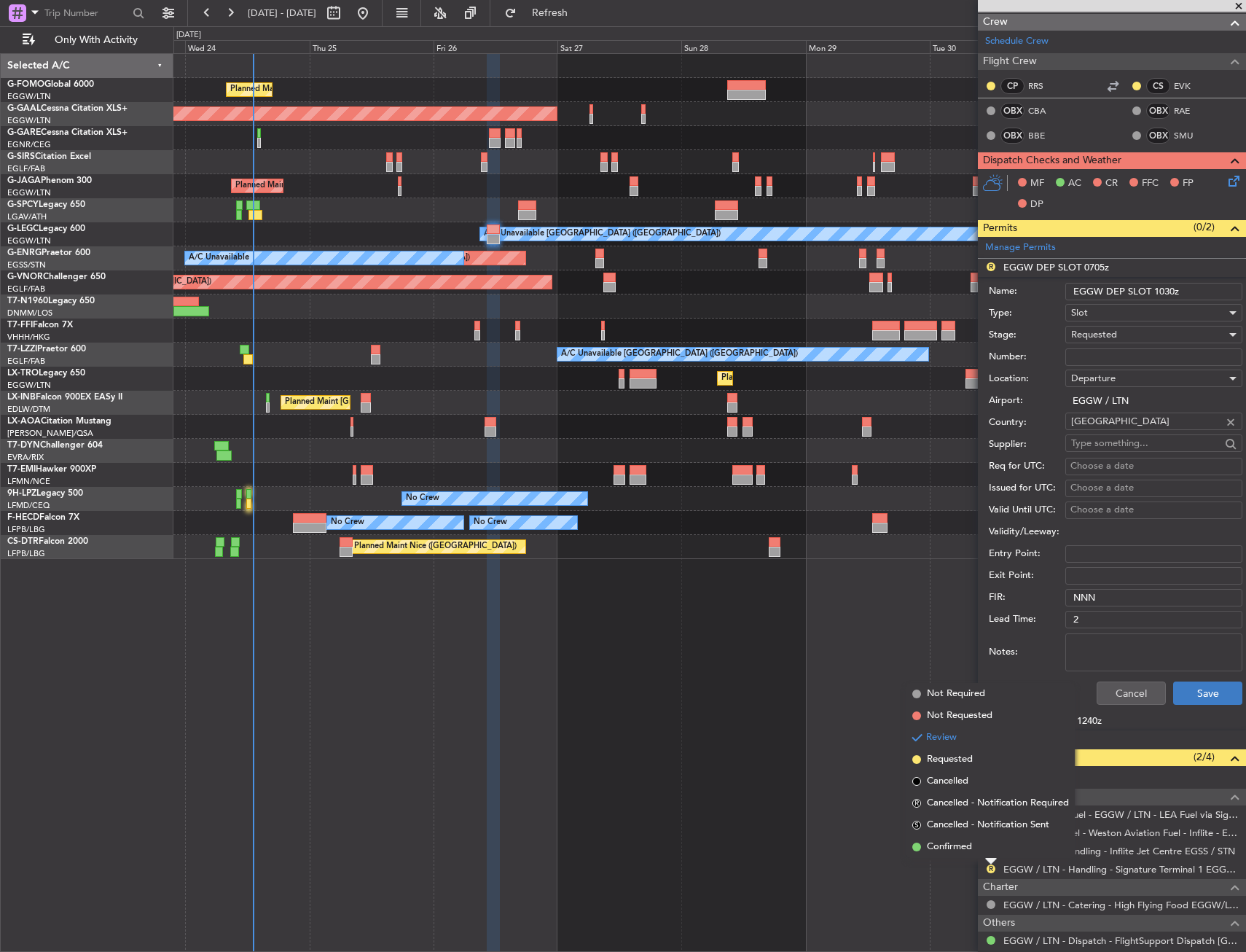
drag, startPoint x: 952, startPoint y: 759, endPoint x: 1215, endPoint y: 698, distance: 270.0
click at [952, 758] on span "Requested" at bounding box center [949, 759] width 46 height 15
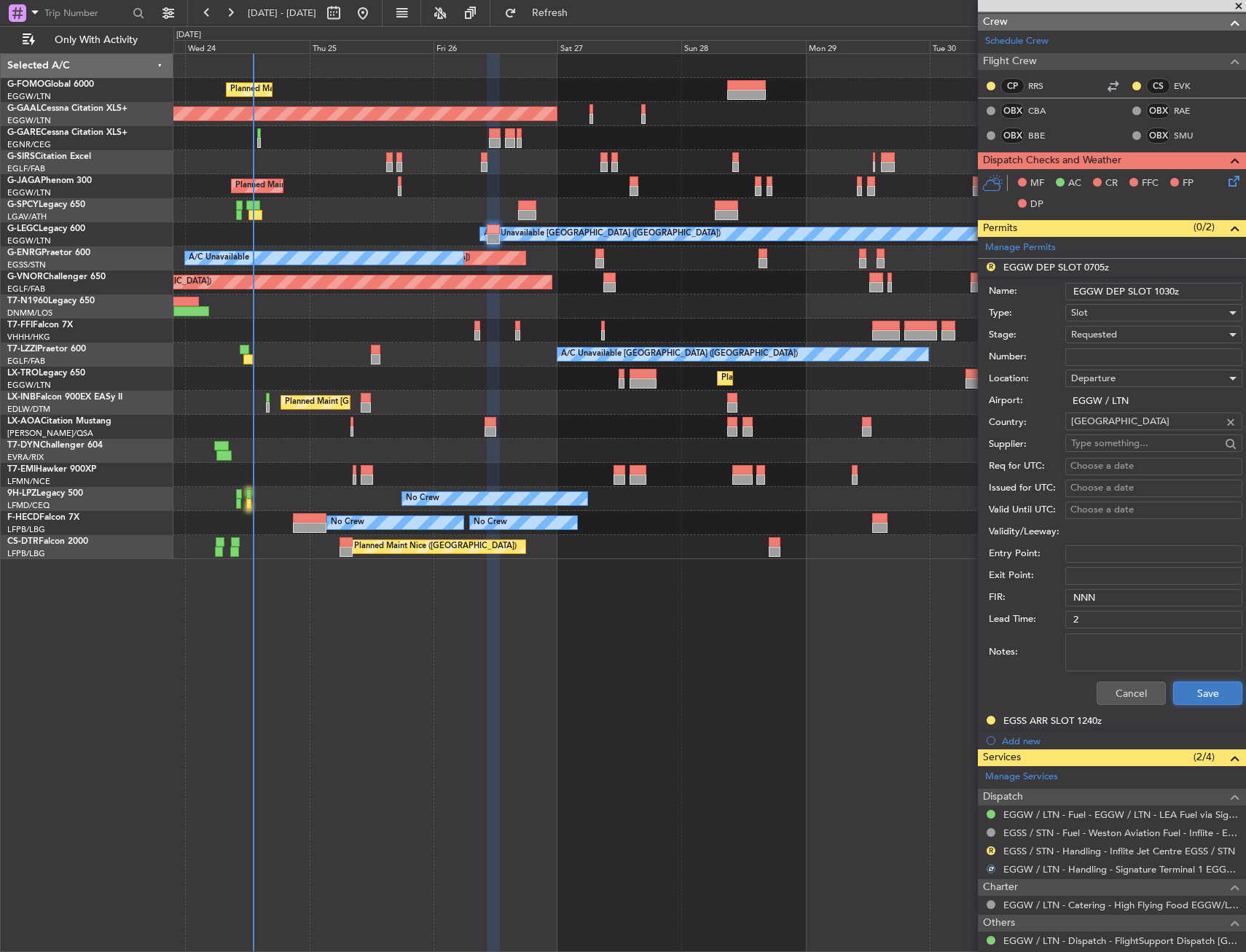
click at [1230, 693] on button "Save" at bounding box center [1208, 693] width 70 height 23
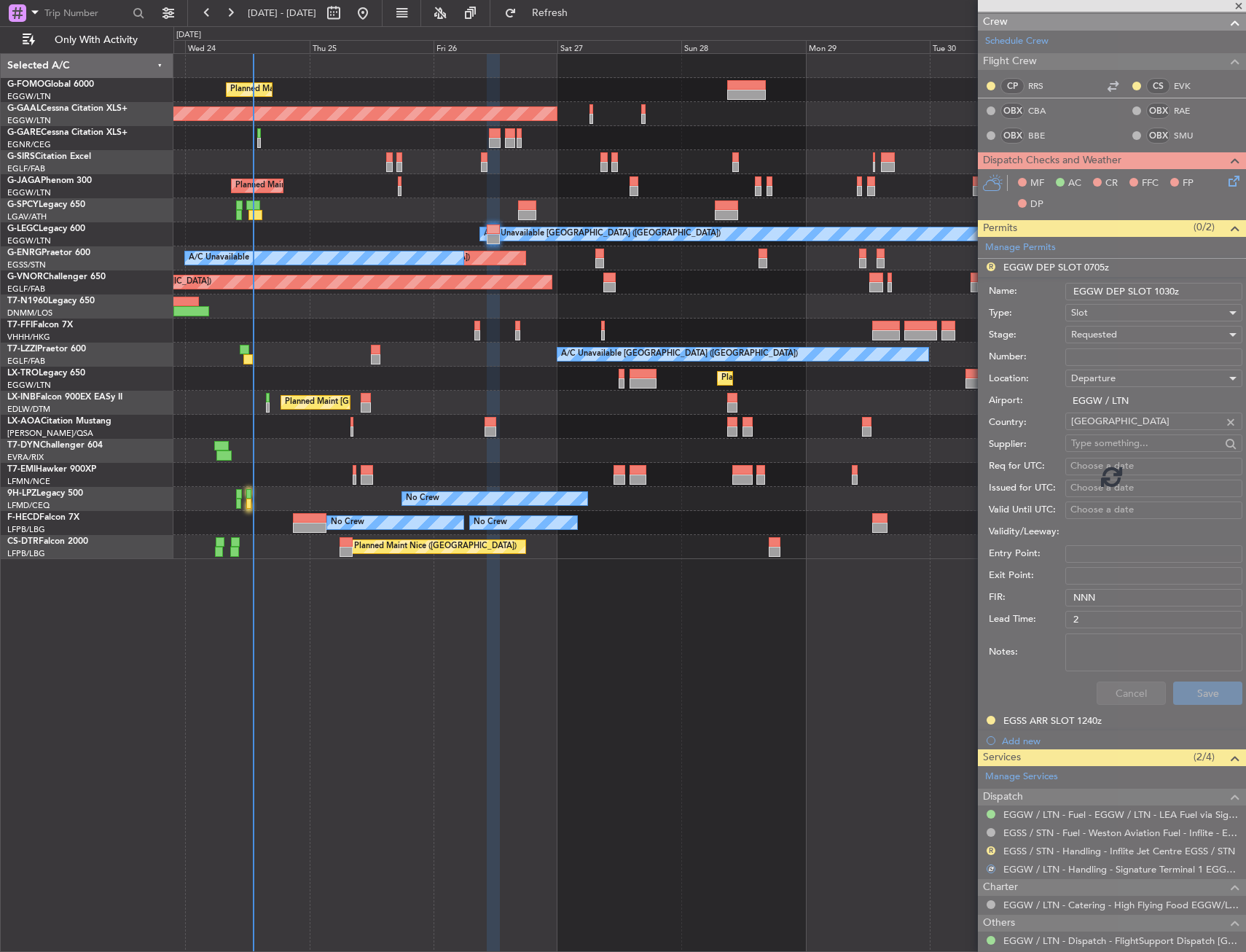
click at [491, 684] on div at bounding box center [493, 503] width 13 height 898
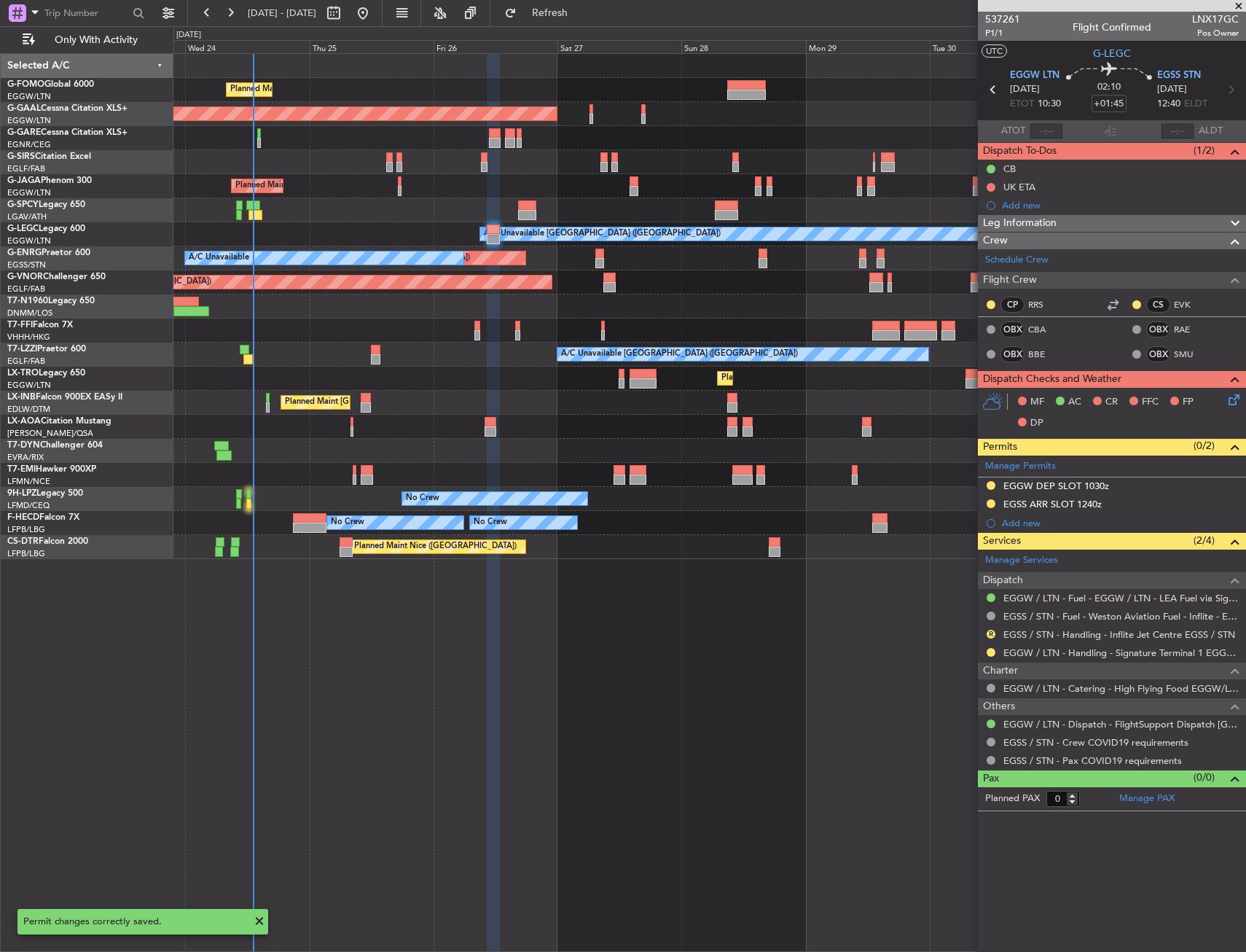
scroll to position [0, 0]
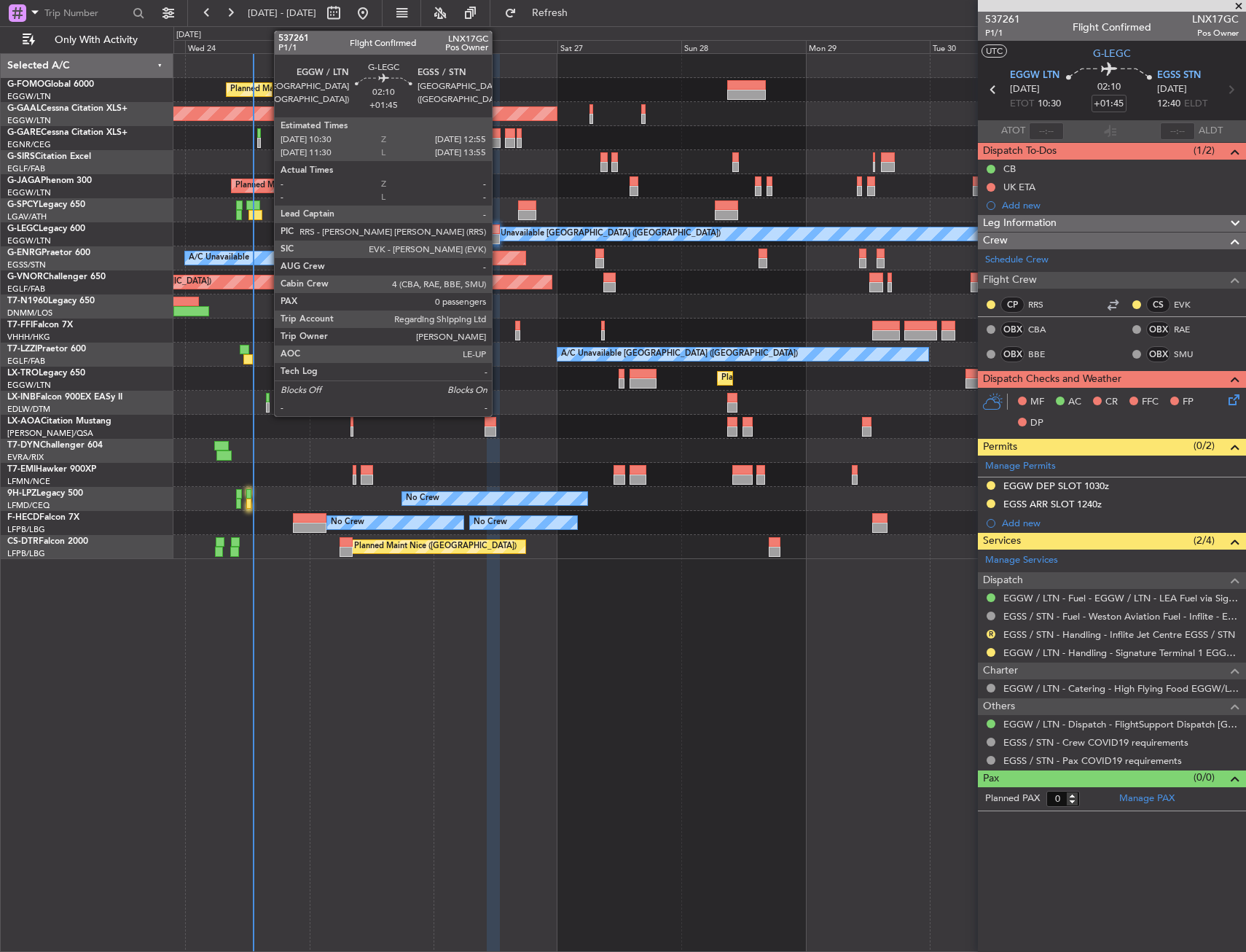
click at [491, 238] on div at bounding box center [493, 239] width 13 height 10
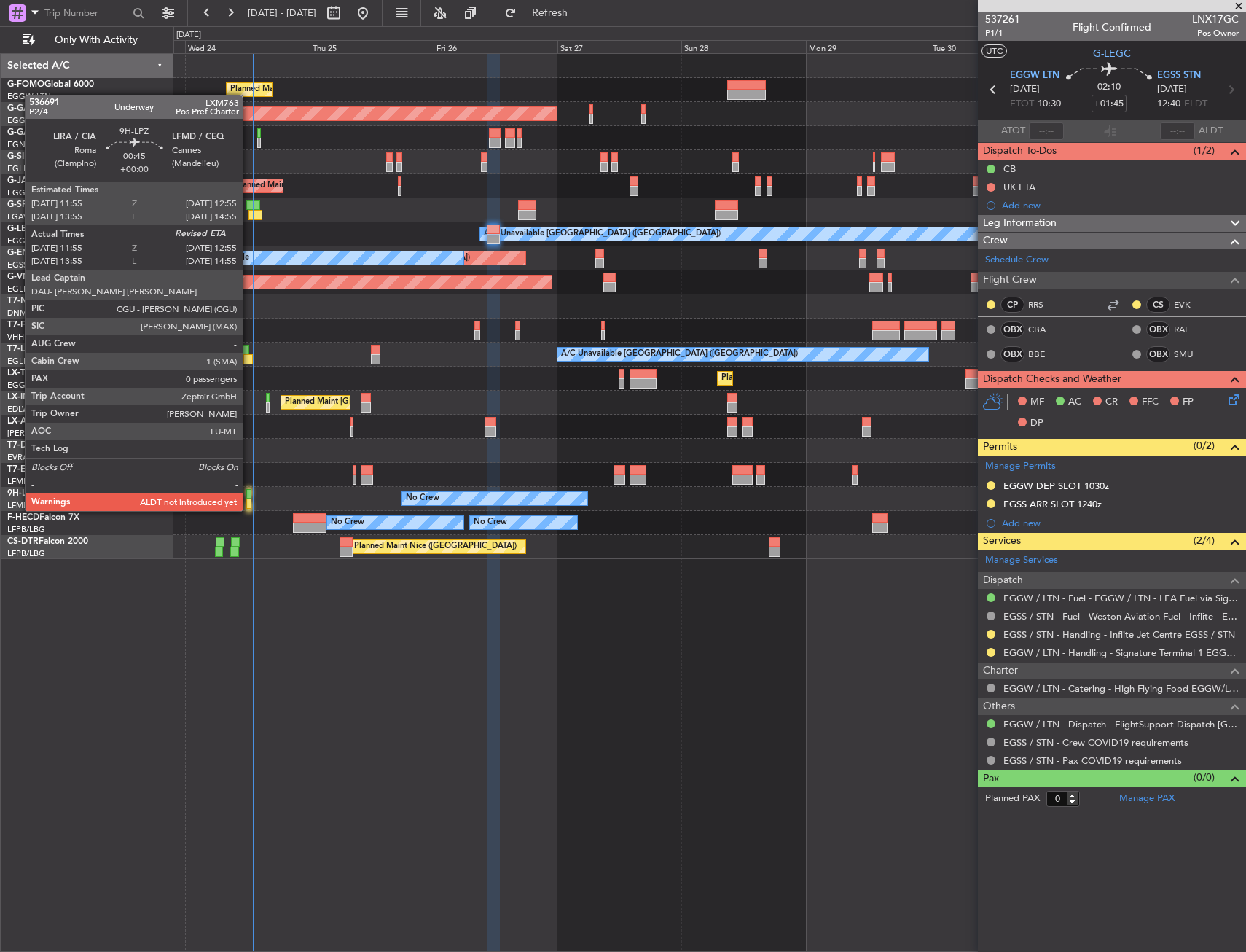
click at [249, 496] on div at bounding box center [250, 494] width 6 height 10
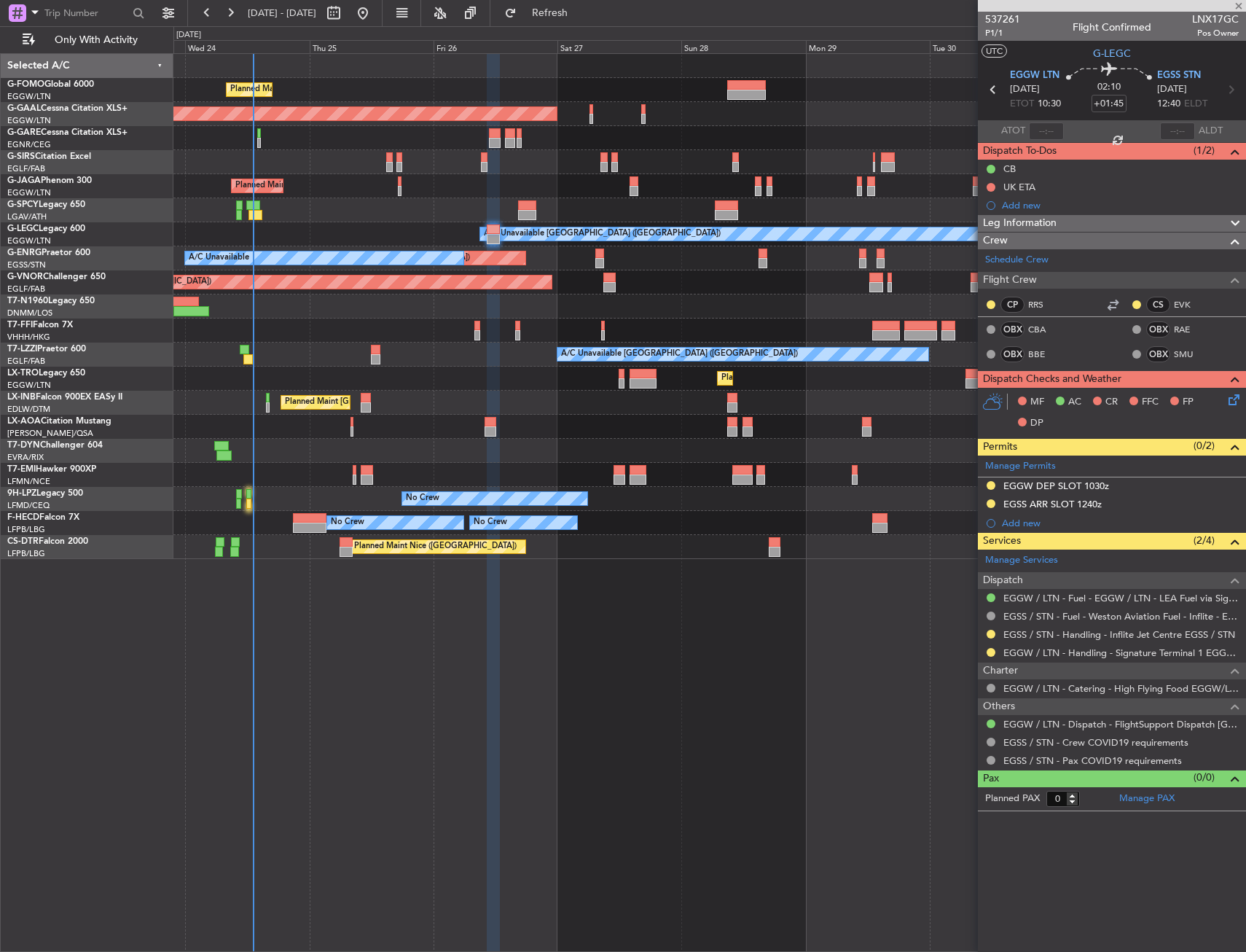
type input "12:05"
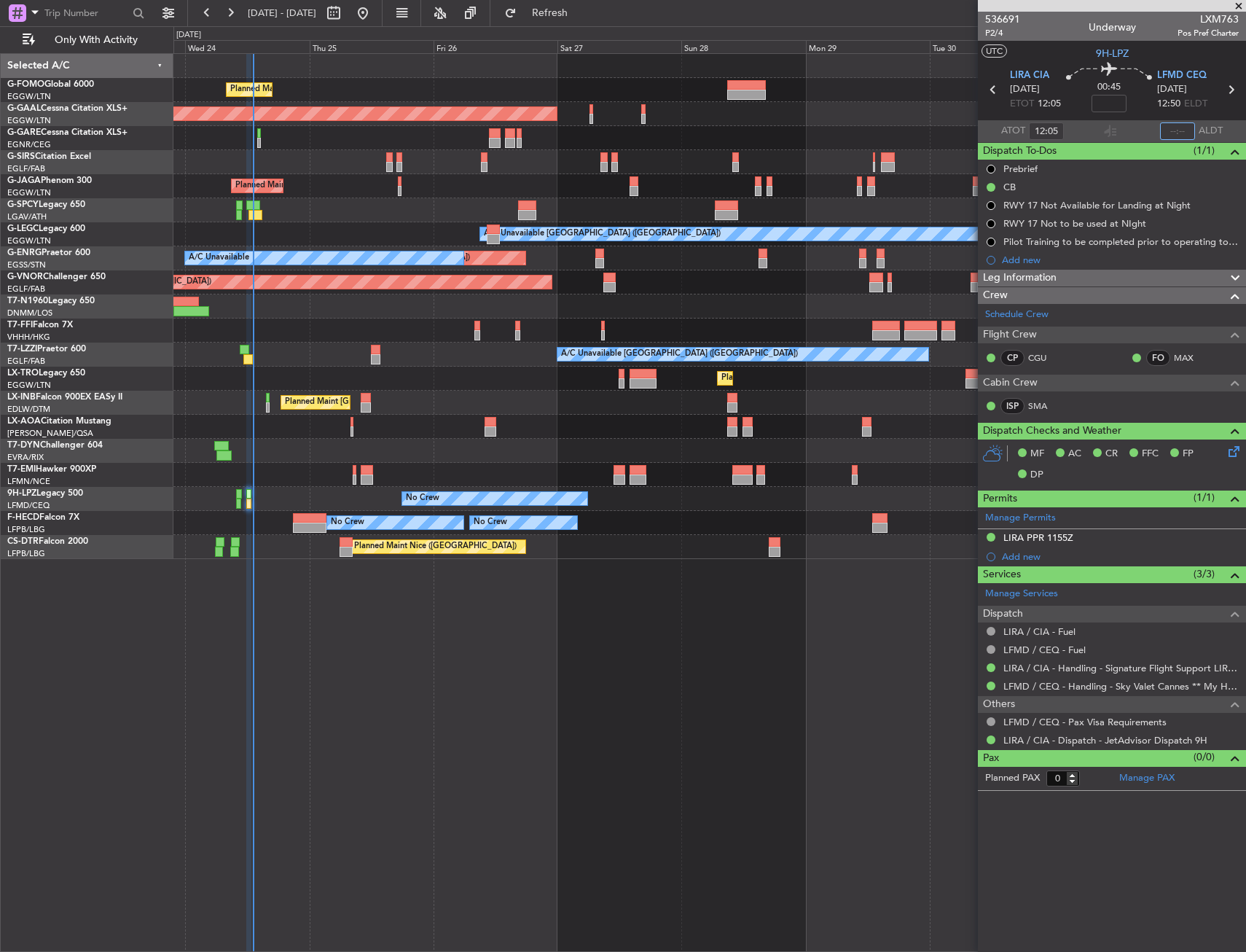
click at [1177, 131] on input "text" at bounding box center [1177, 131] width 35 height 17
type input "13:06"
click at [1124, 102] on input at bounding box center [1109, 103] width 35 height 17
click at [1136, 109] on div "00:45" at bounding box center [1109, 90] width 96 height 54
click at [448, 384] on div "Planned Maint [GEOGRAPHIC_DATA] ([GEOGRAPHIC_DATA])" at bounding box center [709, 378] width 1072 height 24
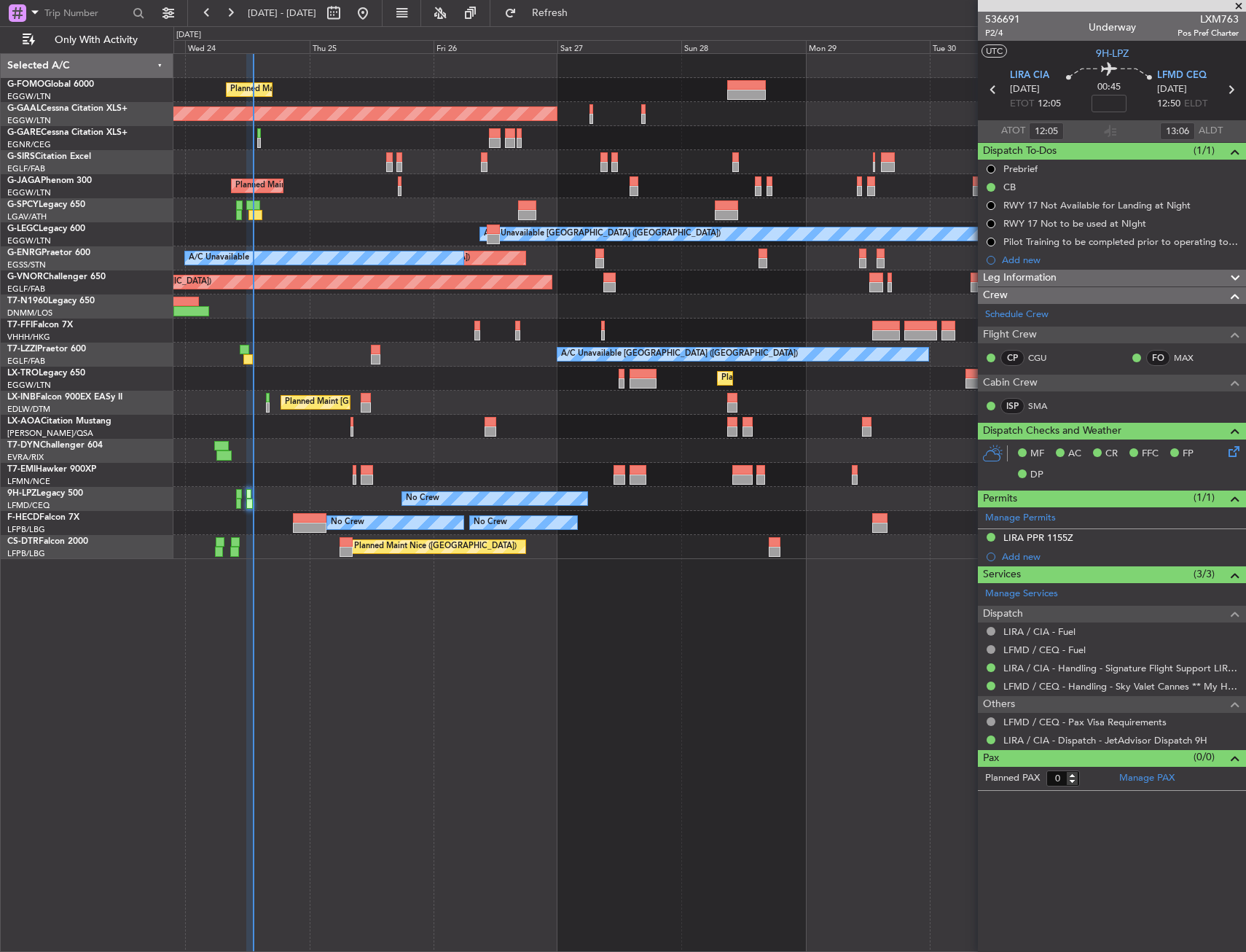
click at [133, 285] on div "Planned Maint London (Luton) Planned Maint Dusseldorf Owner Planned Maint Londo…" at bounding box center [623, 489] width 1246 height 925
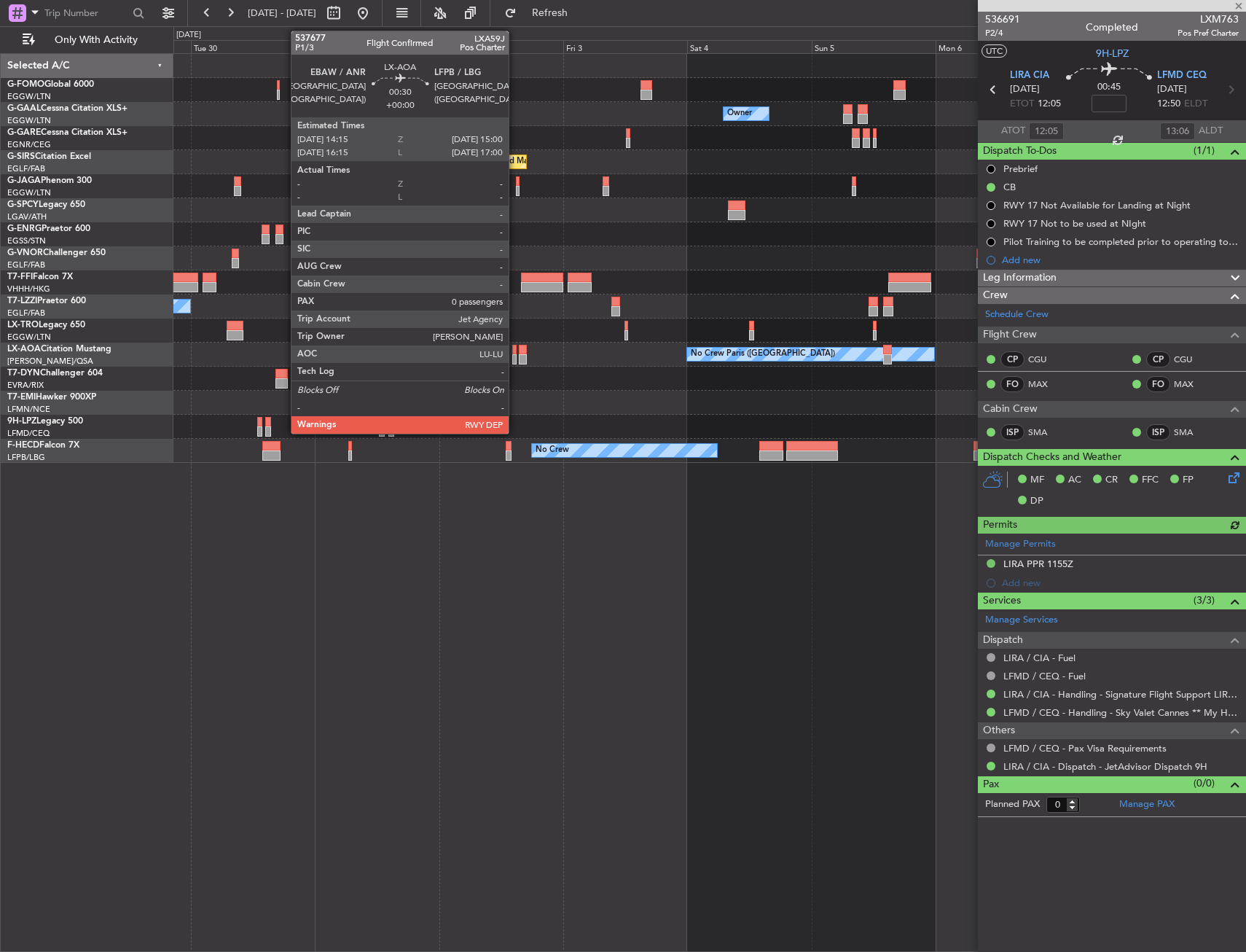
click at [515, 350] on div at bounding box center [515, 350] width 4 height 10
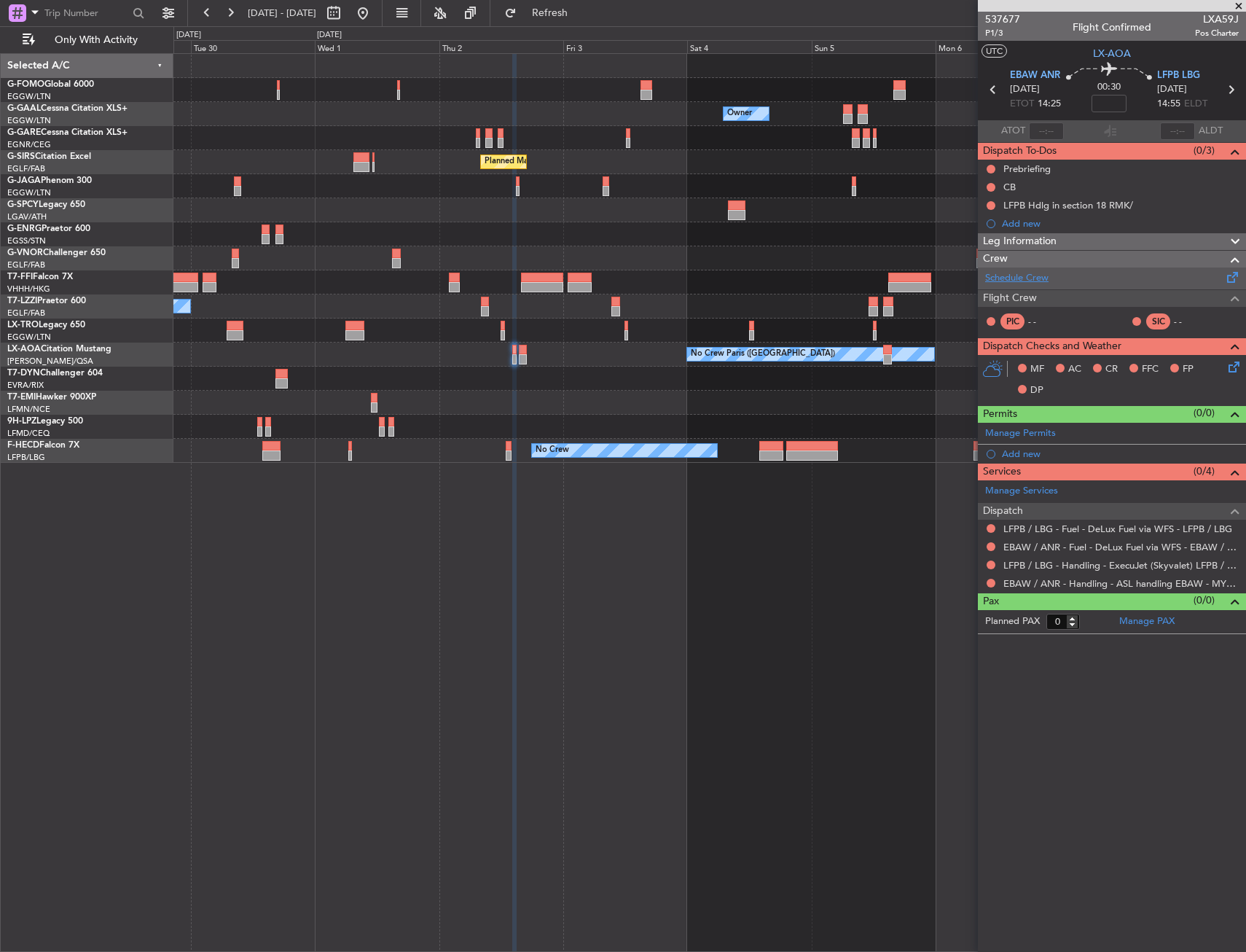
click at [1026, 280] on link "Schedule Crew" at bounding box center [1017, 279] width 64 height 15
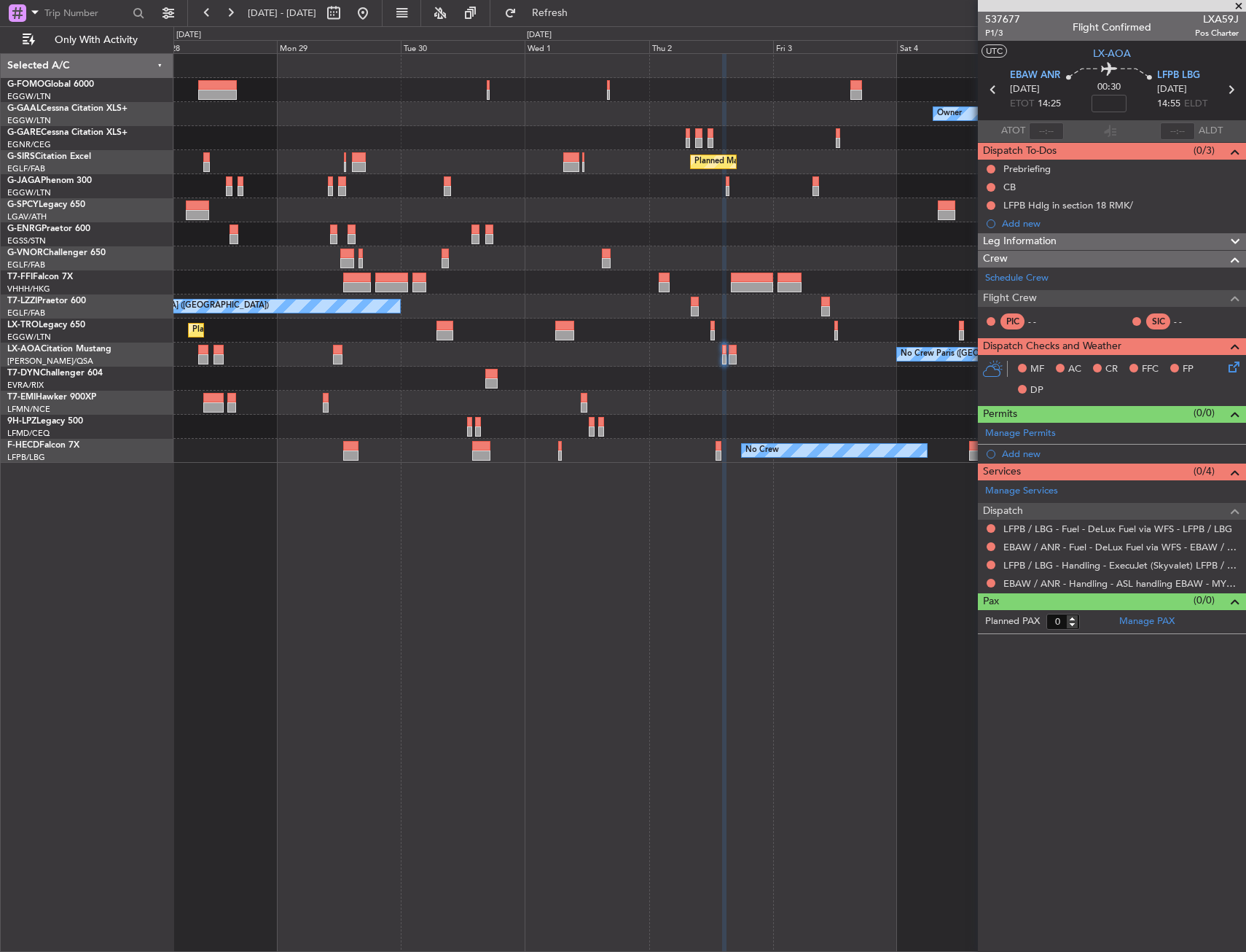
click at [571, 246] on div "Owner Planned Maint Dusseldorf Planned Maint London (Luton) Unplanned Maint Lon…" at bounding box center [709, 258] width 1072 height 409
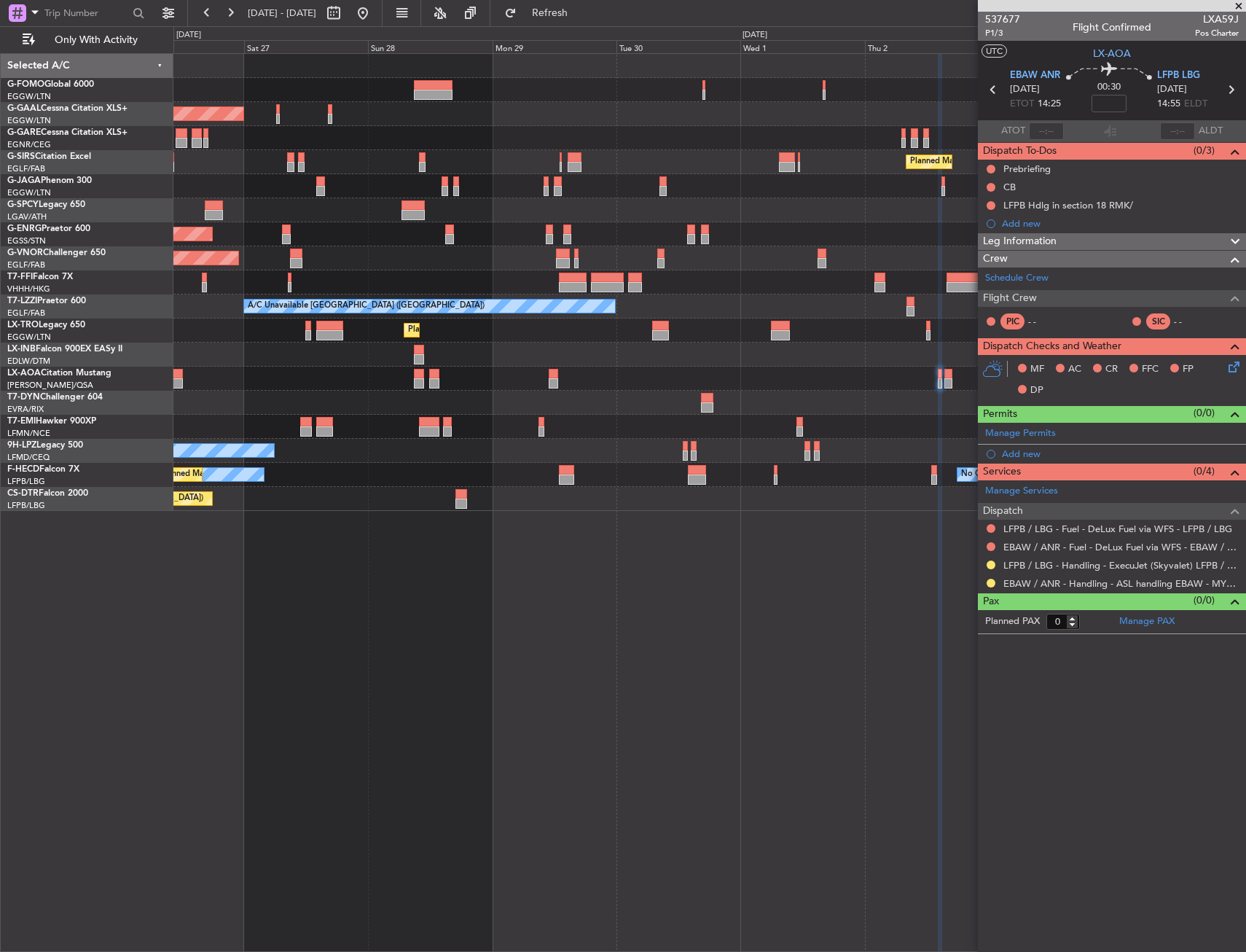
click at [764, 151] on div "Planned Maint [GEOGRAPHIC_DATA] ([GEOGRAPHIC_DATA])" at bounding box center [709, 162] width 1072 height 24
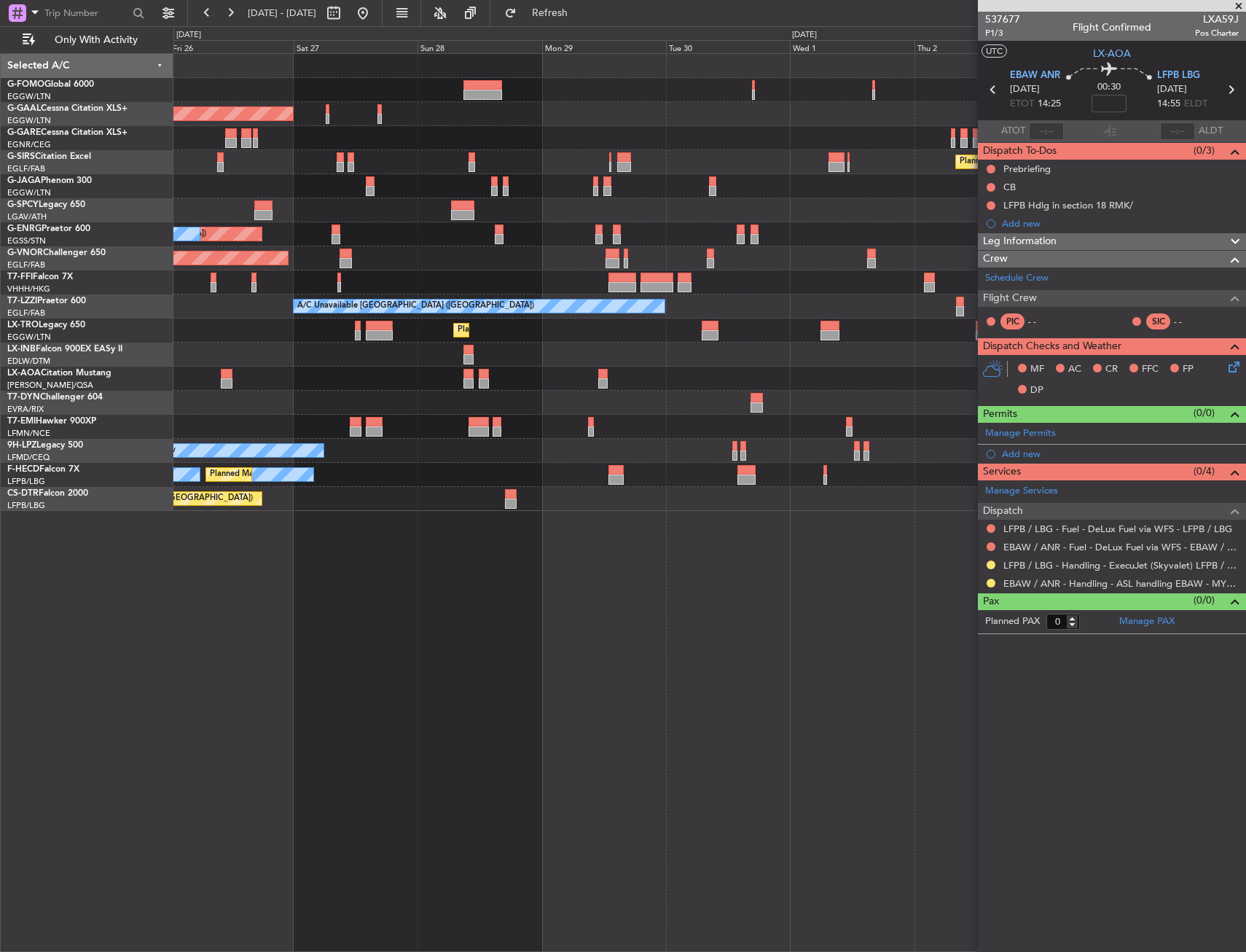
click at [918, 182] on div "Planned Maint [GEOGRAPHIC_DATA] ([GEOGRAPHIC_DATA])" at bounding box center [709, 186] width 1072 height 24
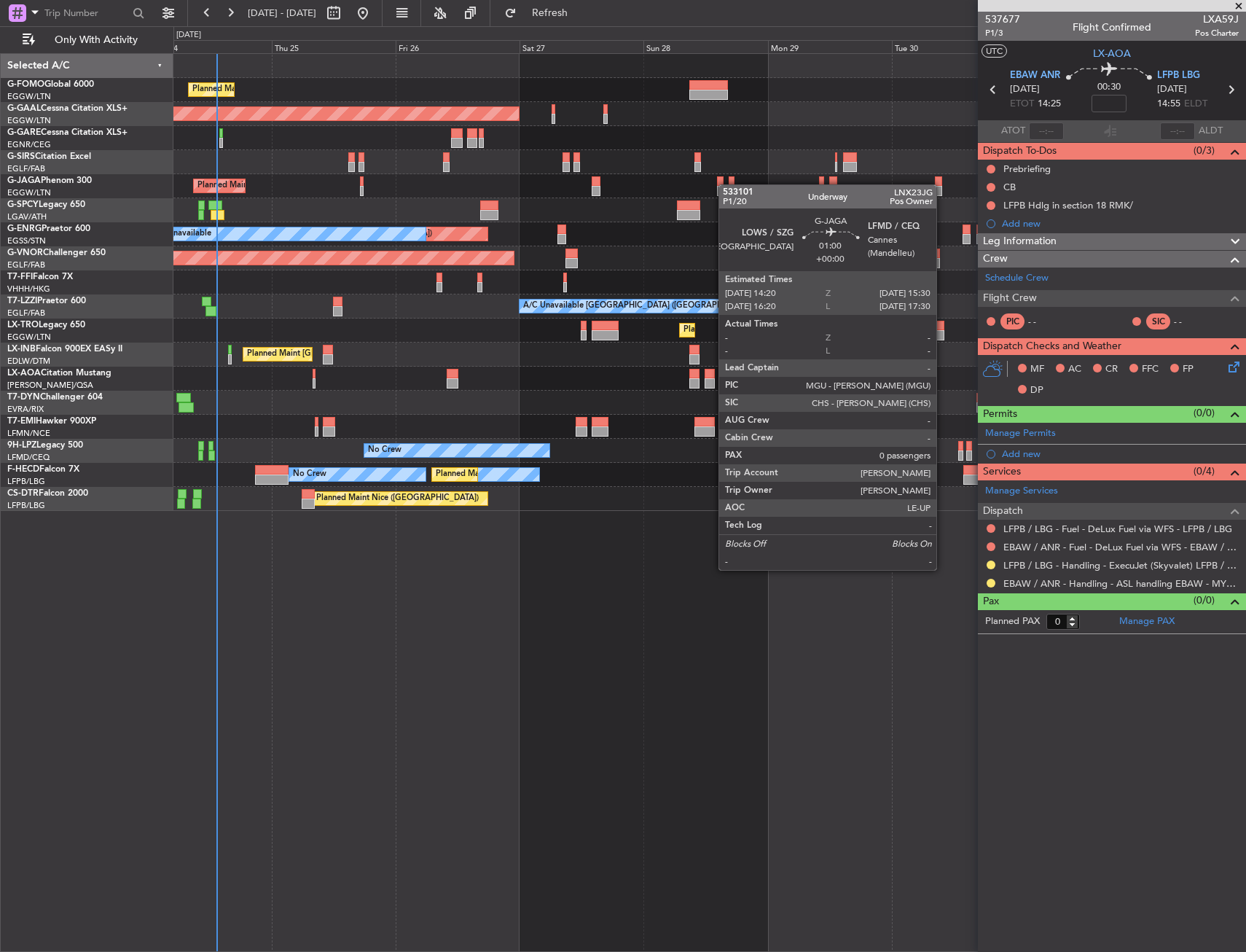
click at [705, 179] on div "Planned Maint [GEOGRAPHIC_DATA] ([GEOGRAPHIC_DATA])" at bounding box center [709, 186] width 1072 height 24
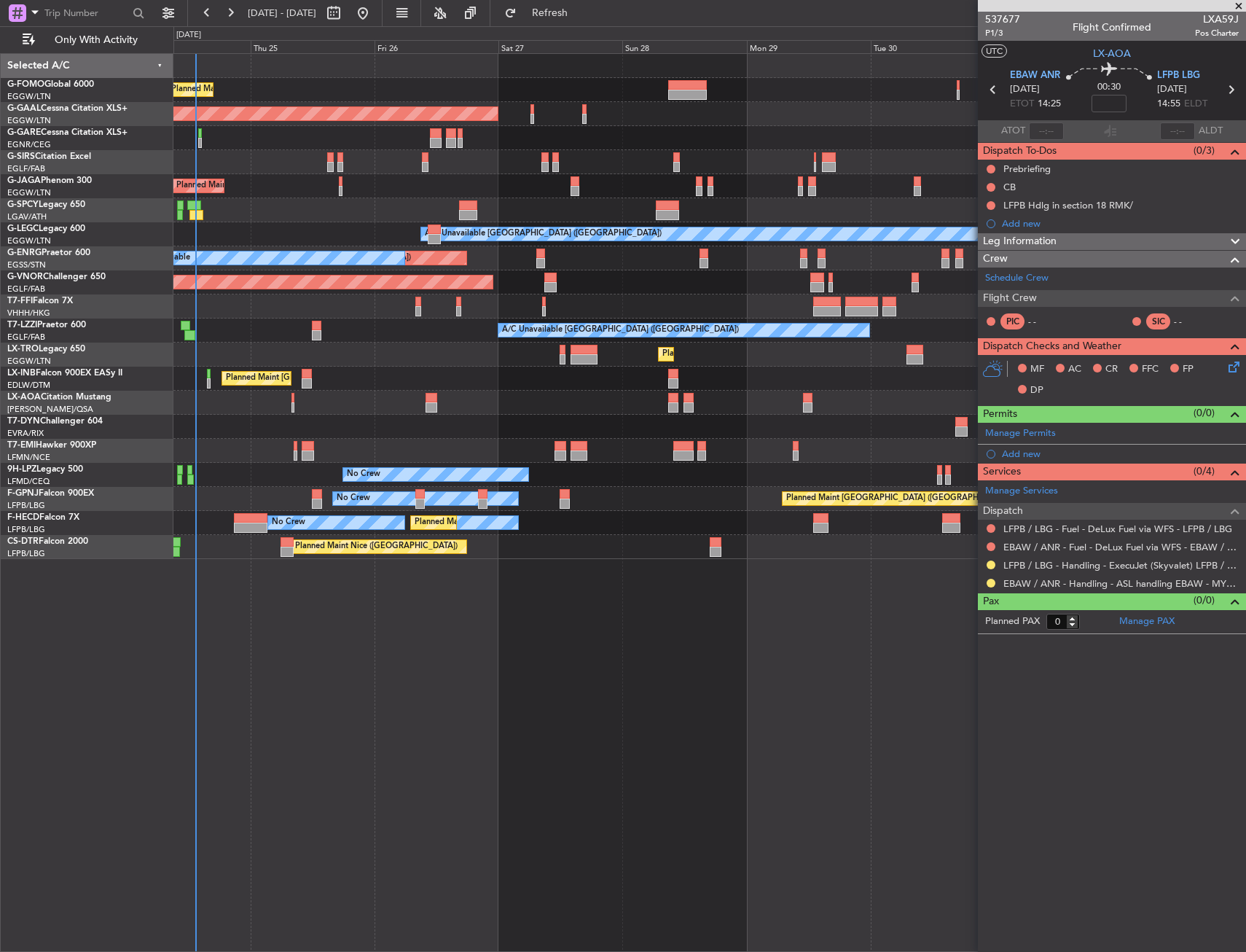
click at [374, 337] on div "A/C Unavailable [GEOGRAPHIC_DATA] ([GEOGRAPHIC_DATA])" at bounding box center [709, 330] width 1072 height 24
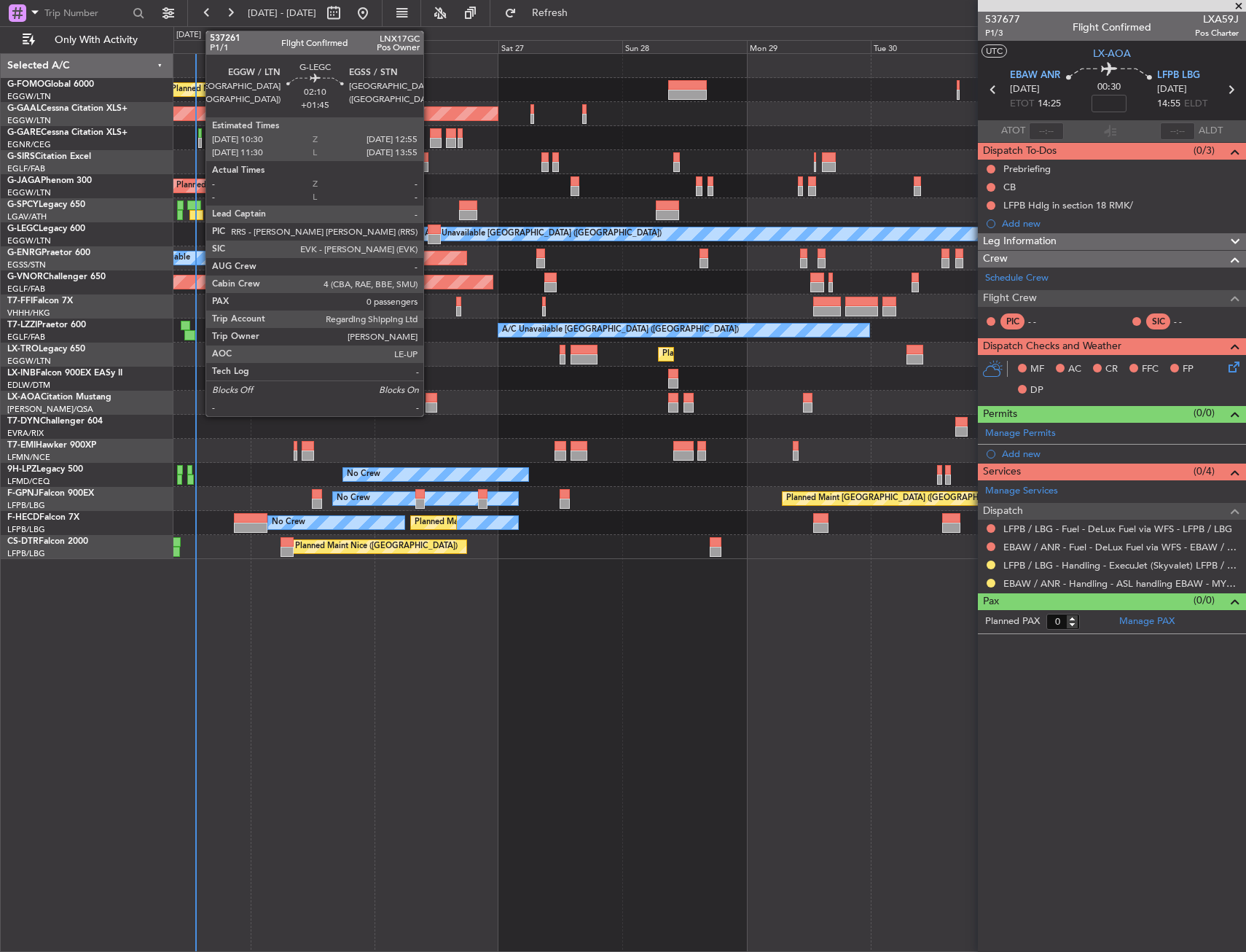
click at [430, 226] on div at bounding box center [434, 229] width 13 height 10
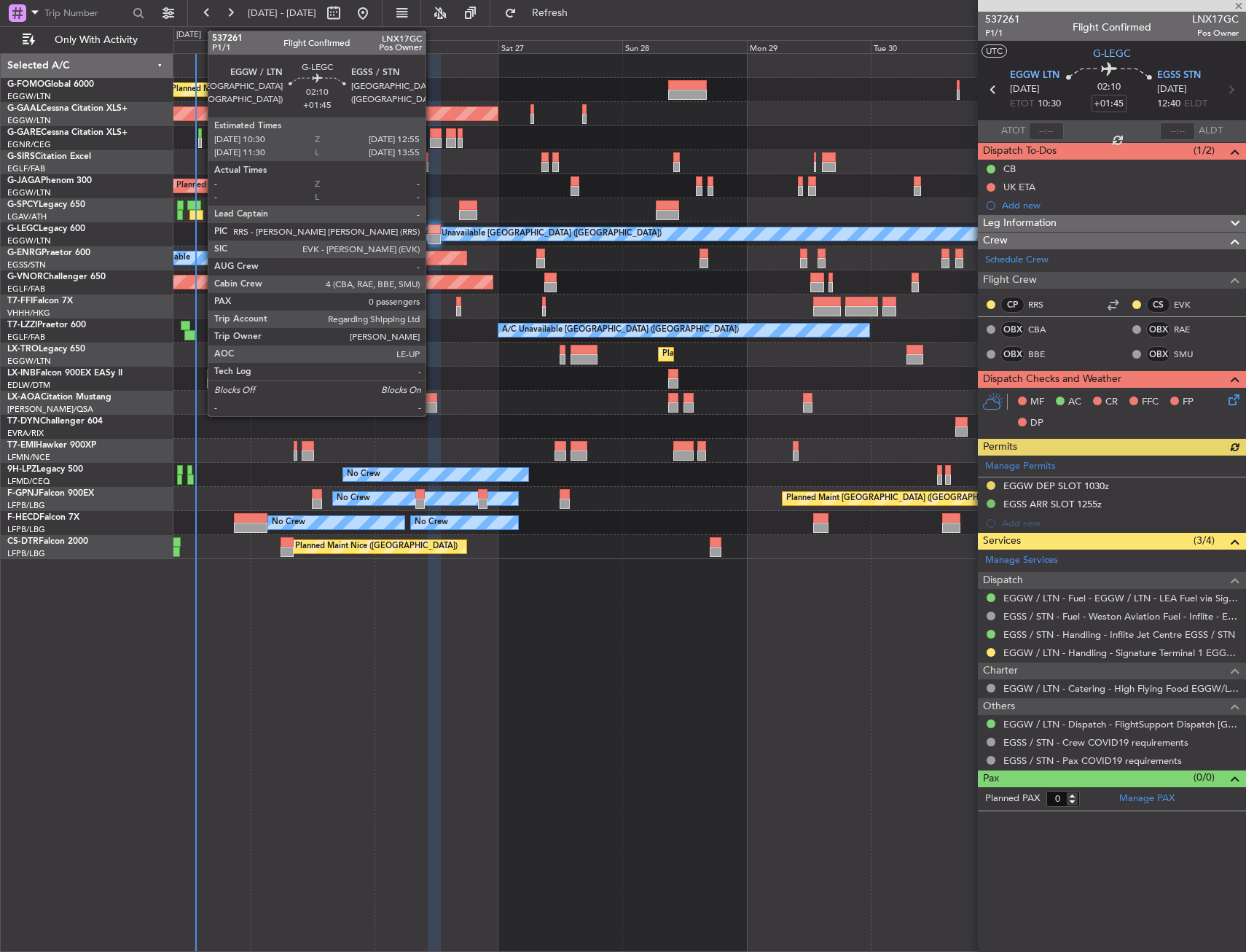
click at [432, 230] on div at bounding box center [434, 229] width 13 height 10
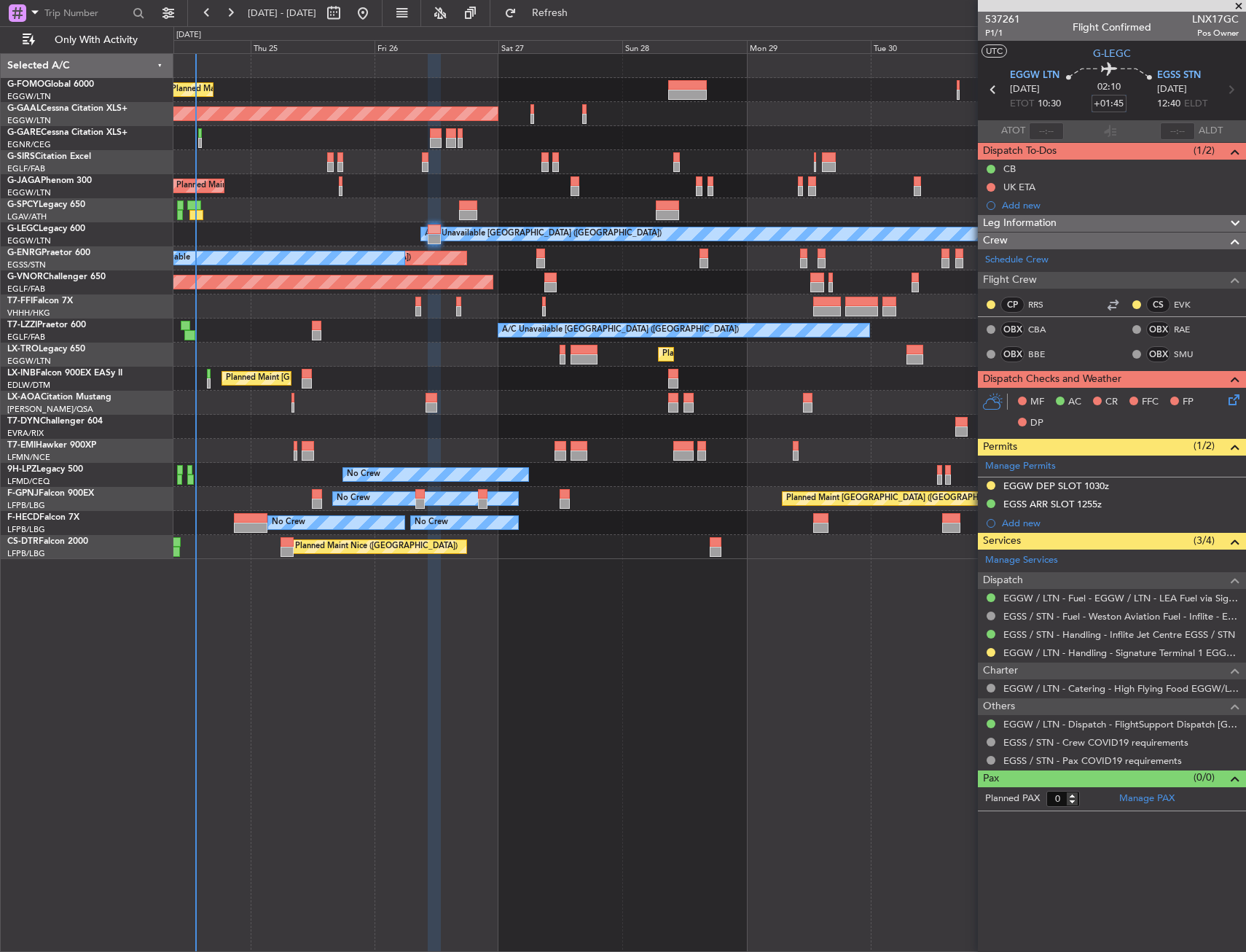
click at [1113, 102] on input "+01:45" at bounding box center [1109, 103] width 35 height 17
click at [1145, 111] on div "02:10 0" at bounding box center [1109, 90] width 96 height 54
type input "+00:00"
click at [504, 683] on div "Planned Maint London (Luton) Planned Maint Dusseldorf Owner Planned Maint Londo…" at bounding box center [709, 502] width 1073 height 898
click at [1097, 99] on input at bounding box center [1109, 103] width 35 height 17
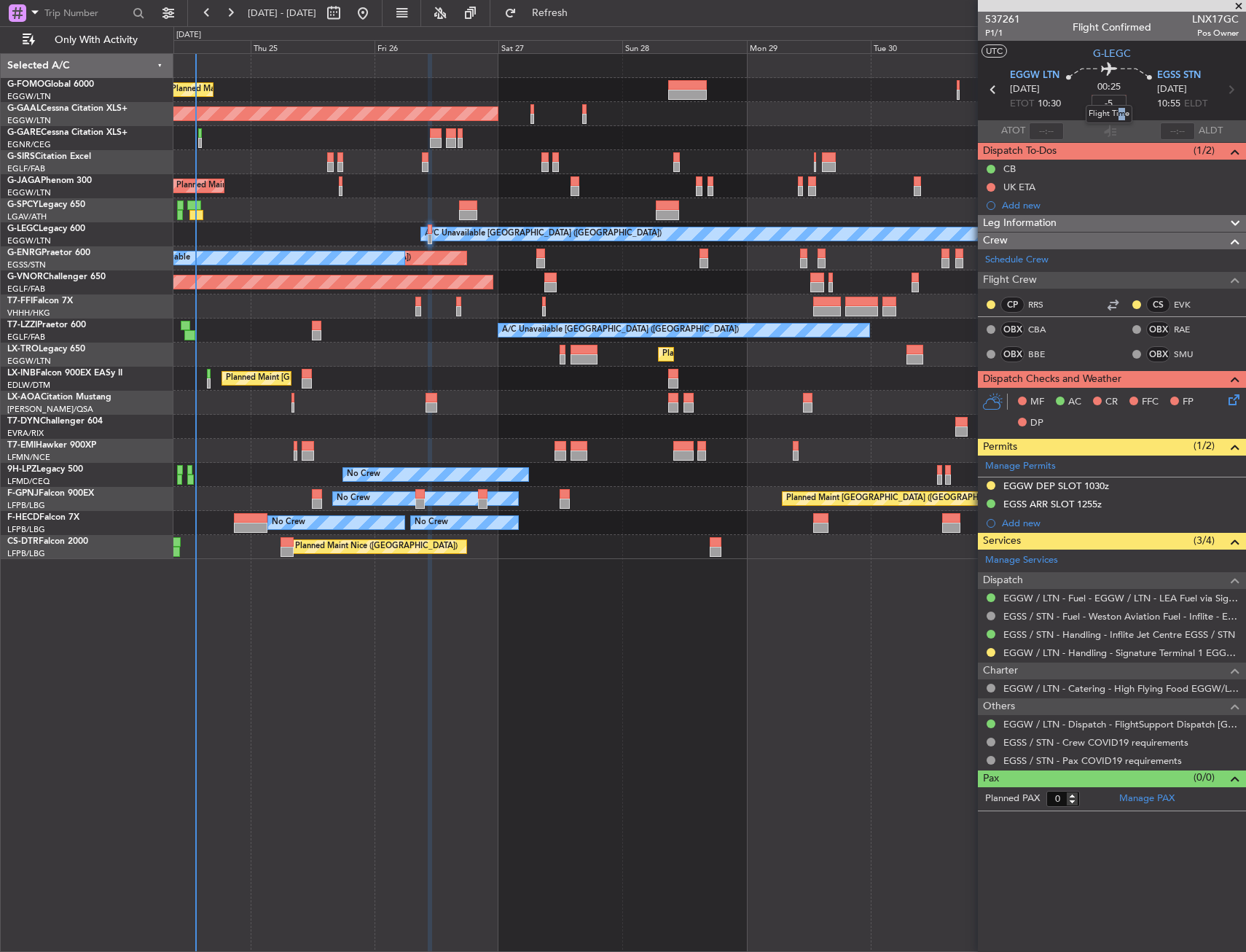
click at [1124, 97] on mat-tooltip-component "Flight Time" at bounding box center [1109, 114] width 67 height 39
type input "-00:05"
click at [502, 200] on div at bounding box center [709, 210] width 1072 height 24
click at [1079, 507] on div "EGSS ARR SLOT 1255z" at bounding box center [1053, 504] width 99 height 13
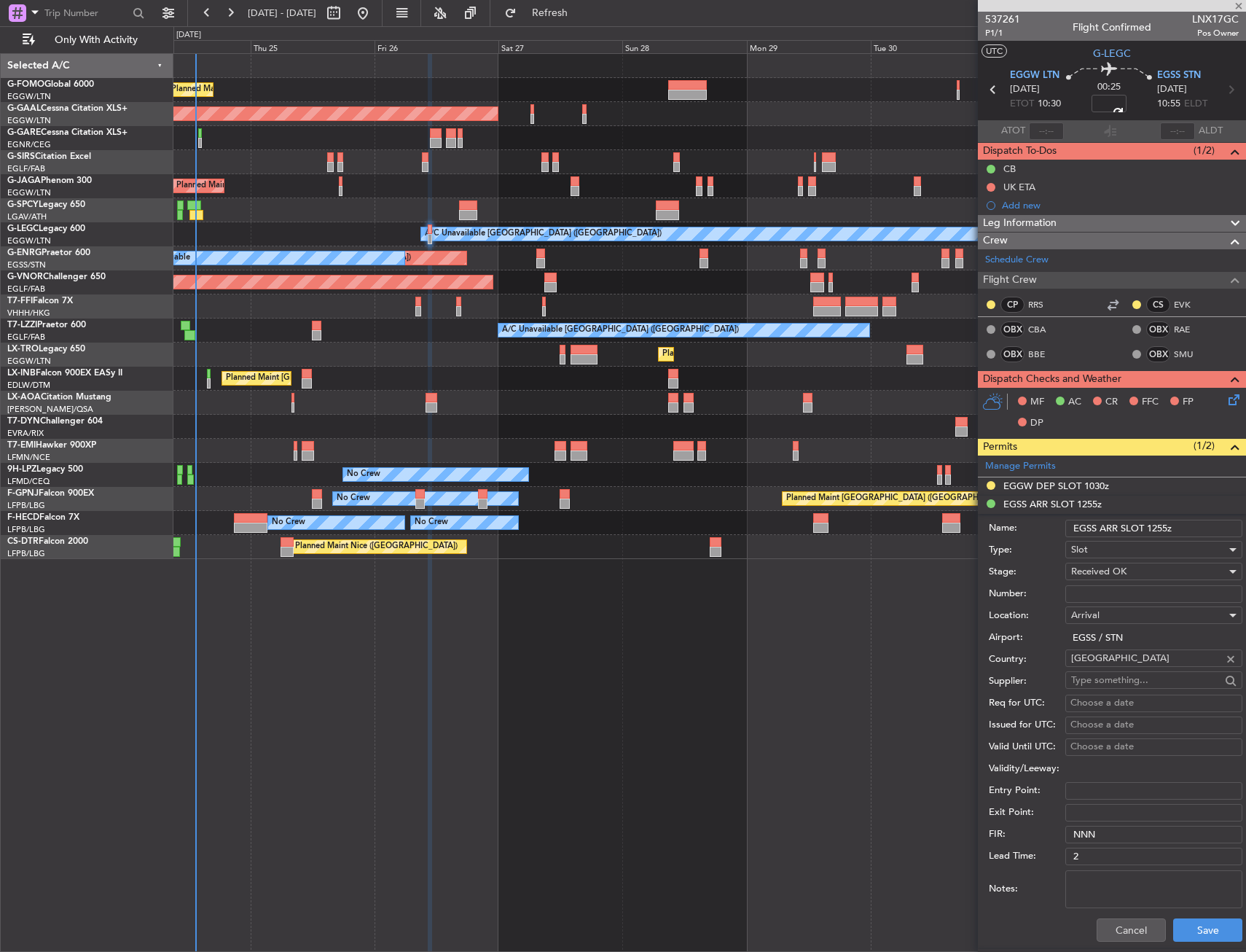
click at [1156, 524] on input "EGSS ARR SLOT 1255z" at bounding box center [1154, 528] width 177 height 17
type input "EGSS ARR SLOT 1055z"
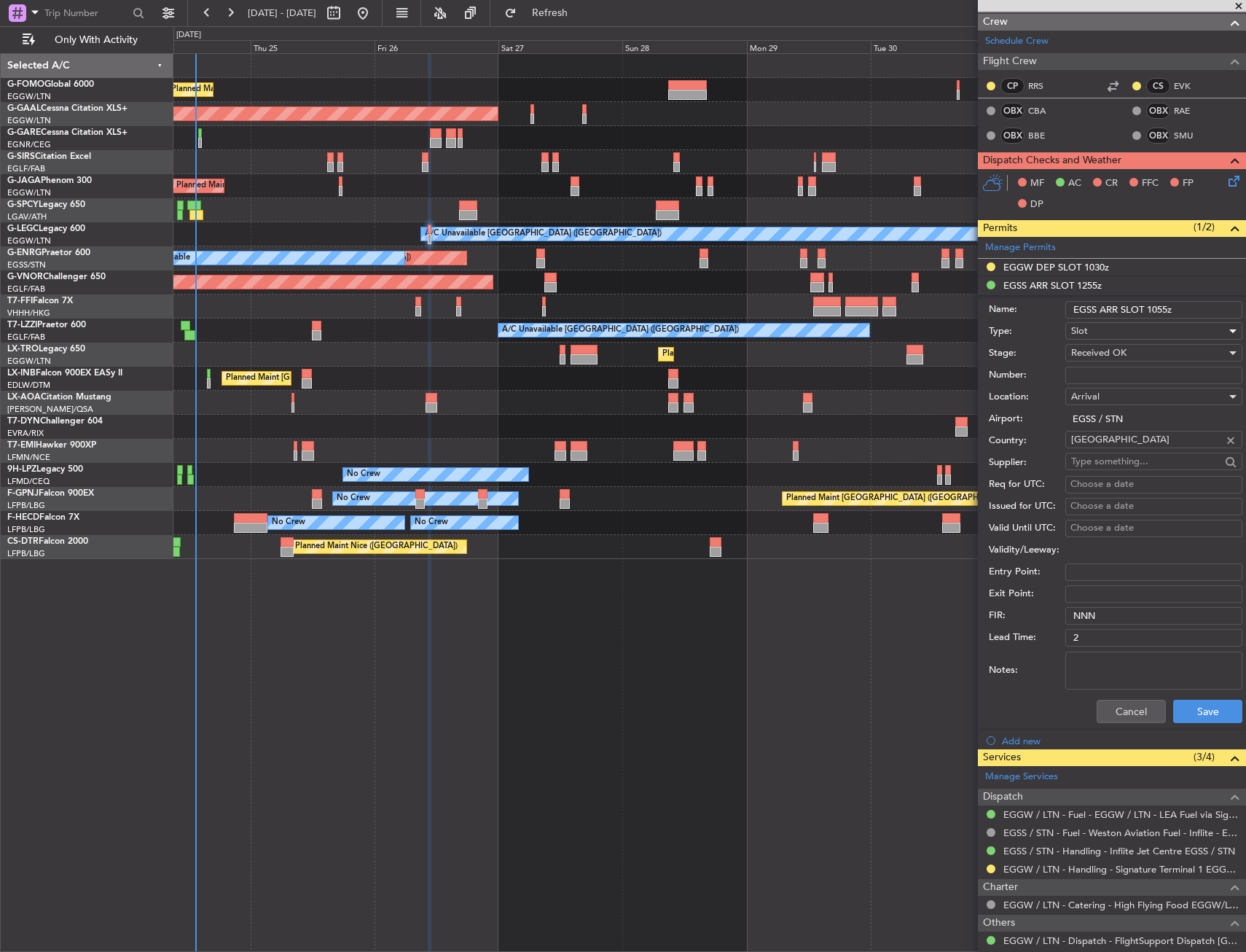
click at [1126, 348] on span "Received OK" at bounding box center [1099, 353] width 55 height 13
click at [1120, 427] on span "Requested" at bounding box center [1148, 424] width 153 height 22
click at [1181, 700] on button "Save" at bounding box center [1208, 711] width 70 height 23
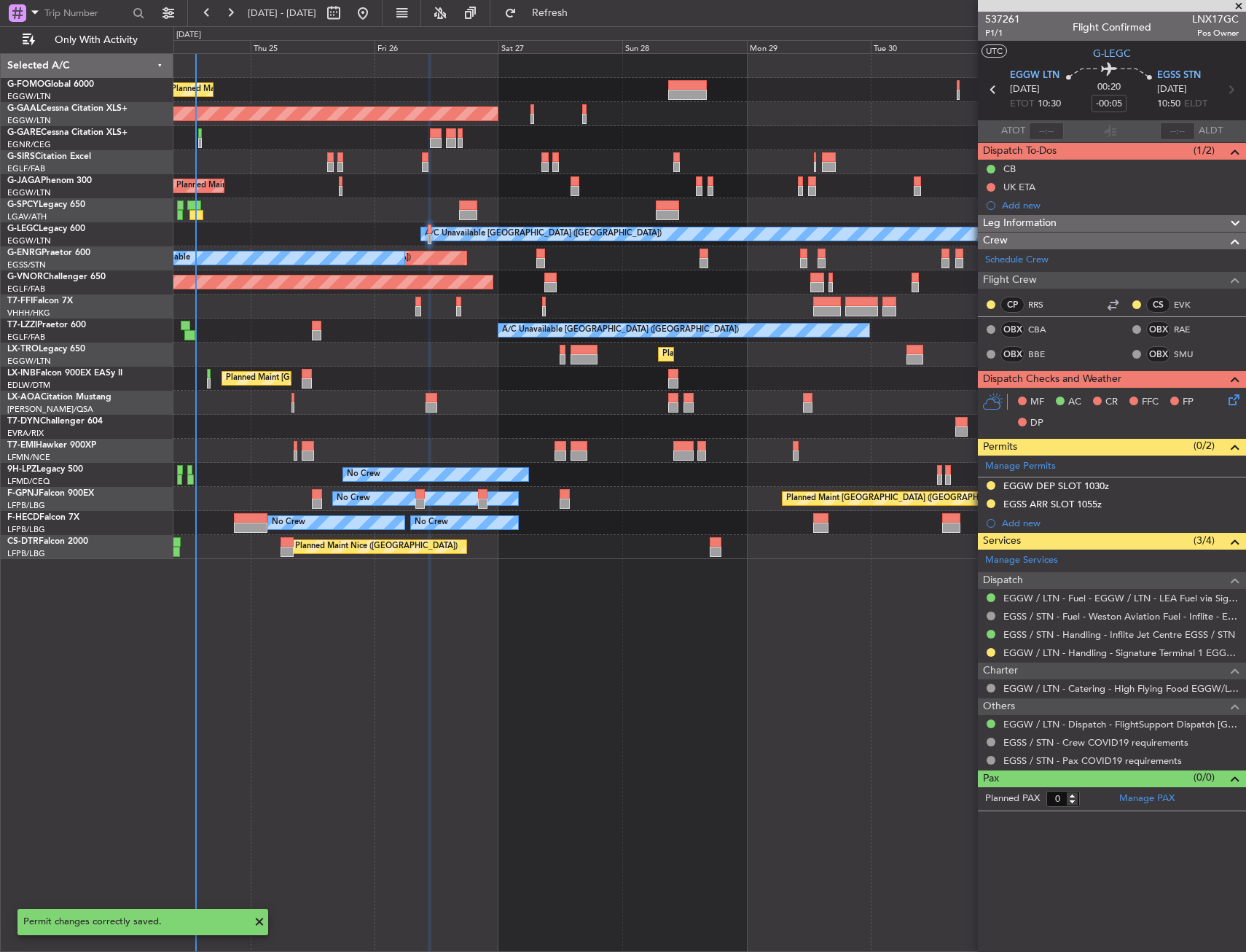
scroll to position [0, 0]
click at [1075, 630] on link "EGSS / STN - Handling - Inflite Jet Centre EGSS / STN" at bounding box center [1120, 634] width 232 height 13
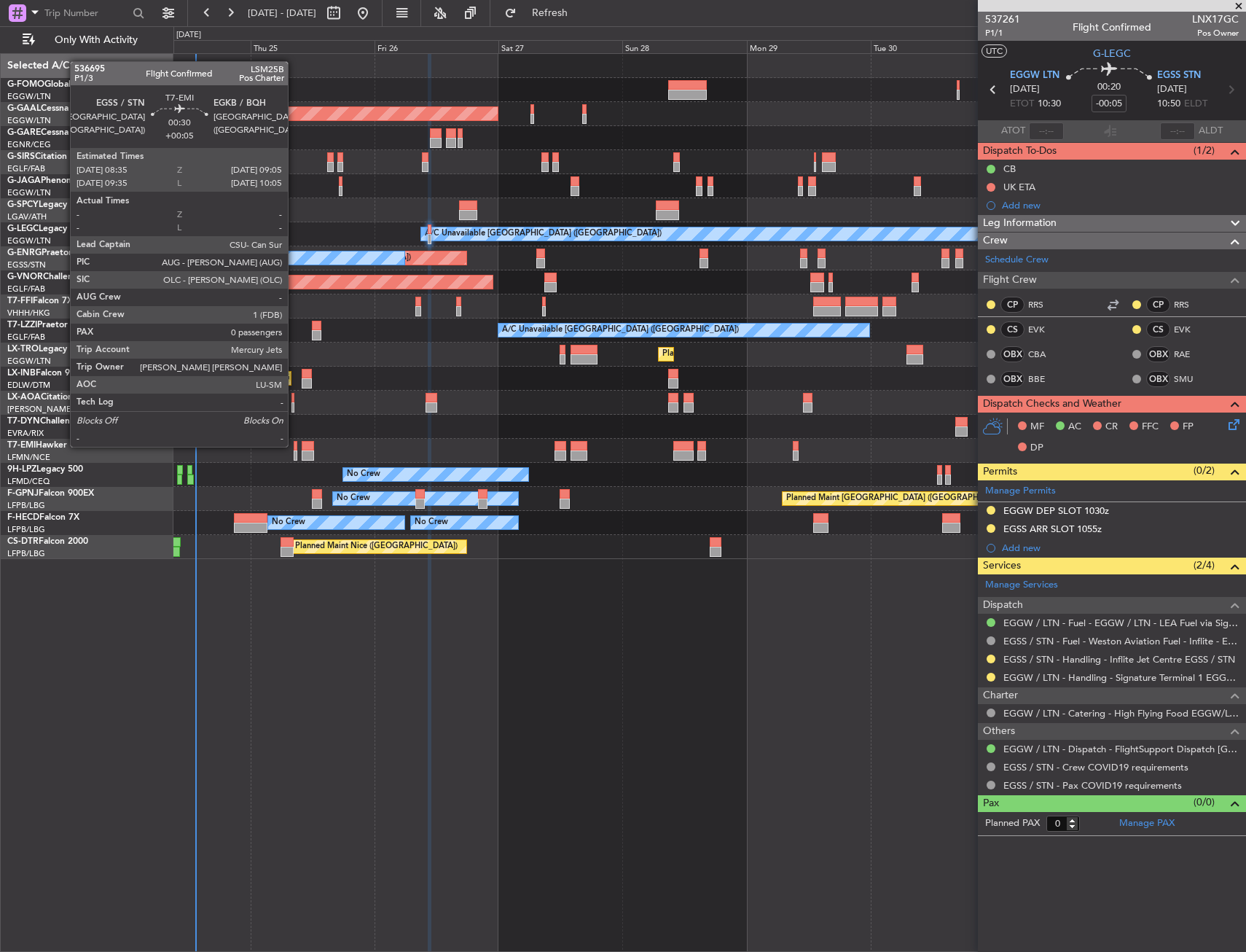
click at [294, 445] on div at bounding box center [295, 446] width 3 height 10
type input "+00:05"
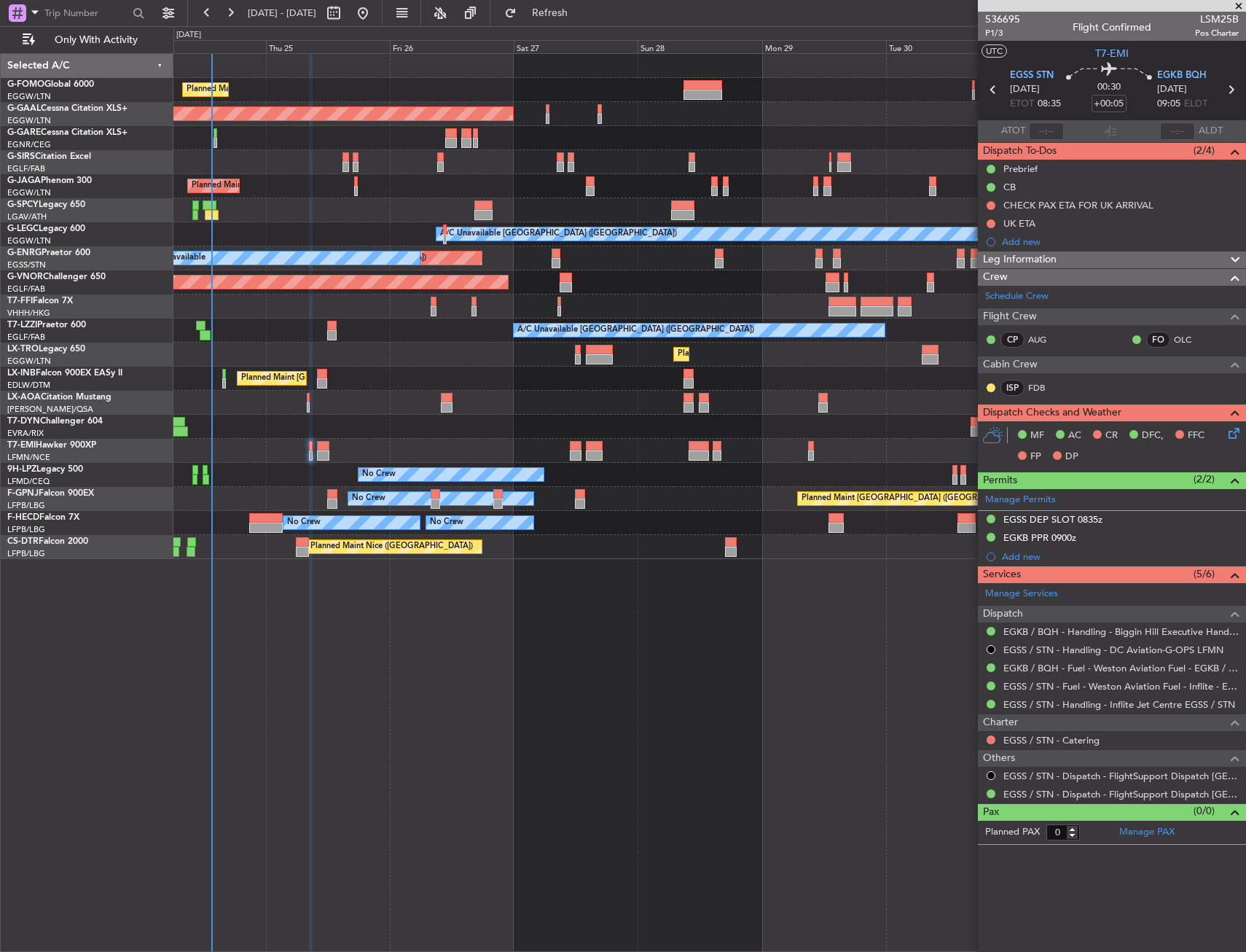
click at [391, 180] on div "Planned Maint [GEOGRAPHIC_DATA] ([GEOGRAPHIC_DATA])" at bounding box center [709, 186] width 1072 height 24
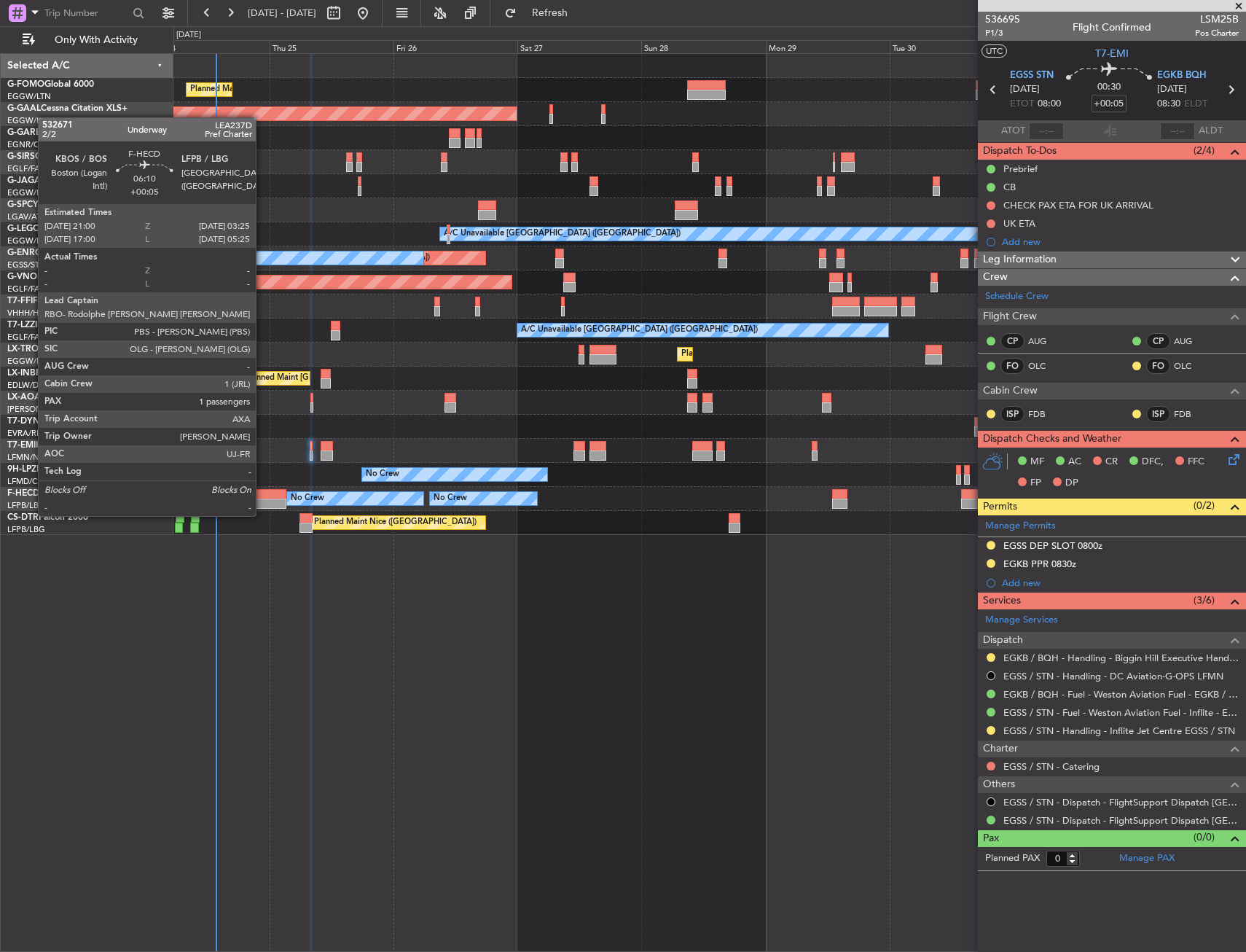
click at [262, 500] on div at bounding box center [269, 504] width 34 height 10
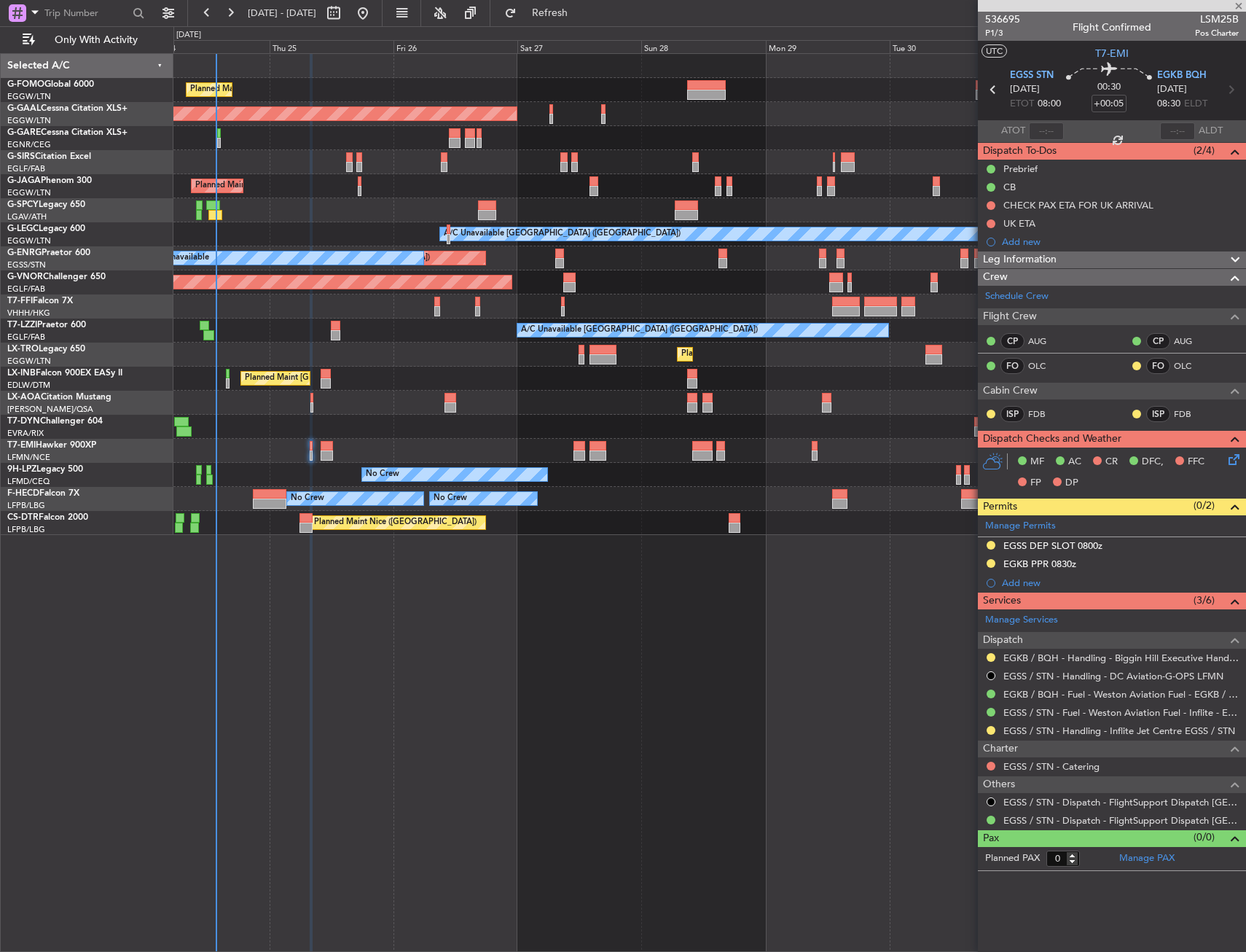
type input "1"
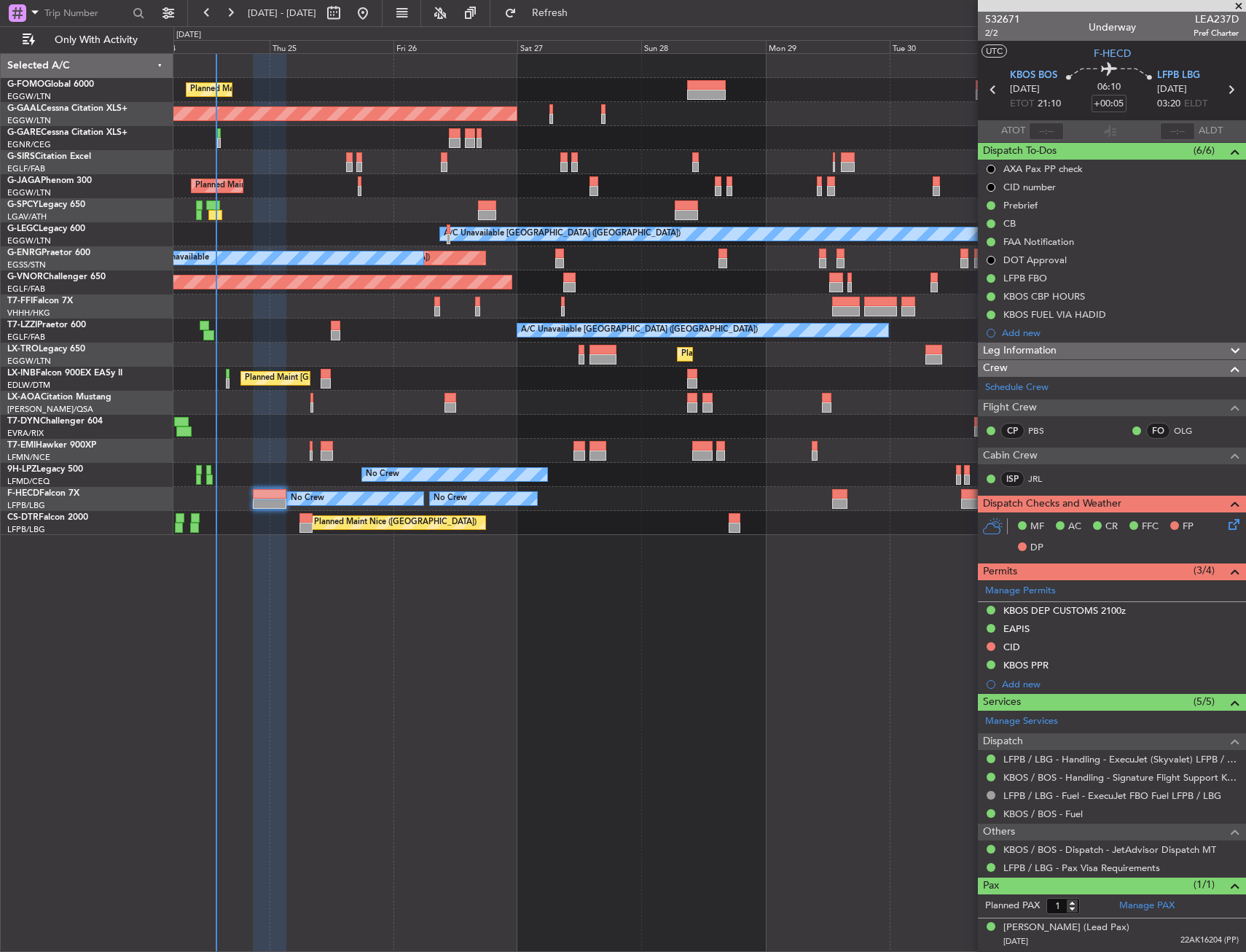
click at [1236, 522] on icon at bounding box center [1232, 522] width 12 height 12
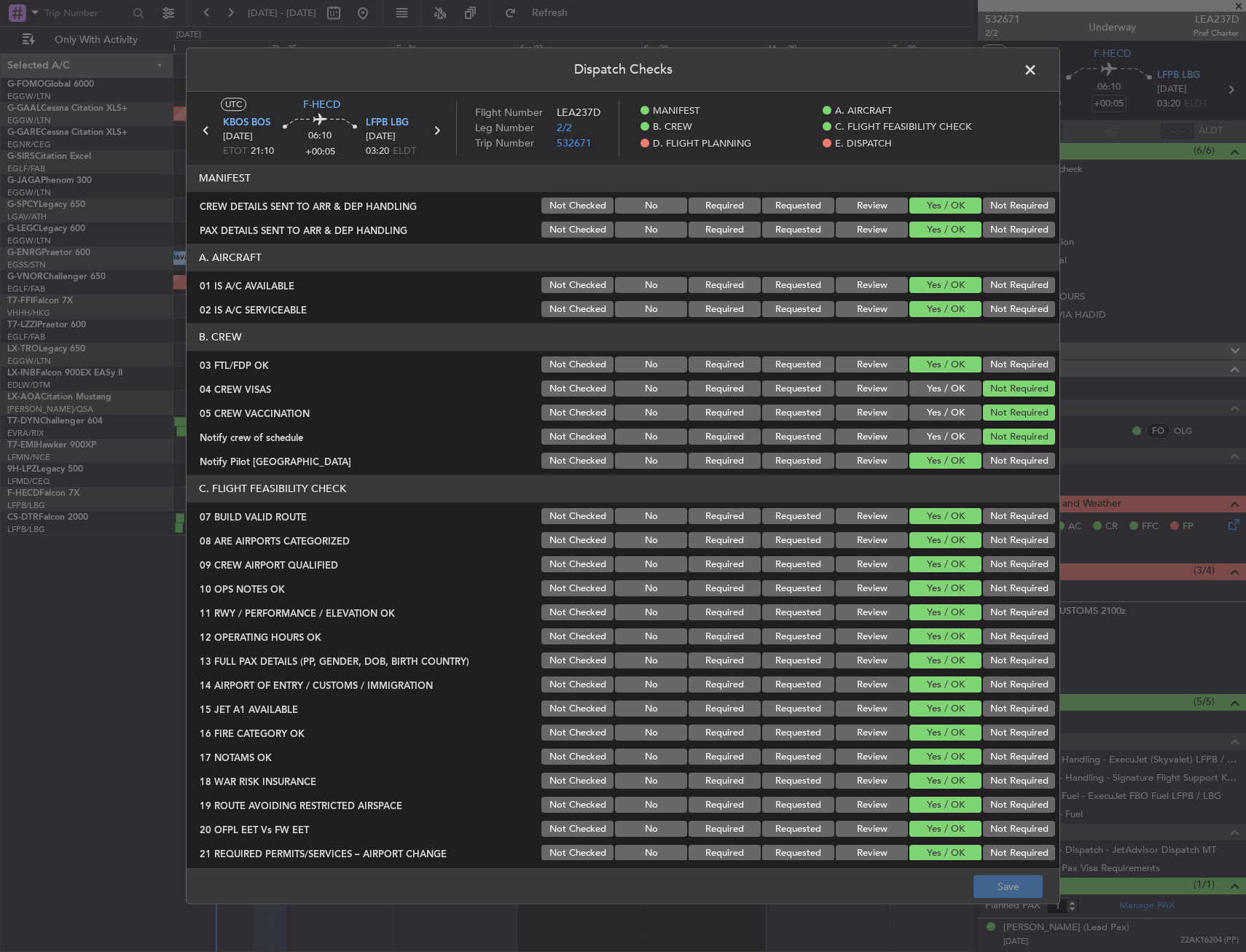
scroll to position [510, 0]
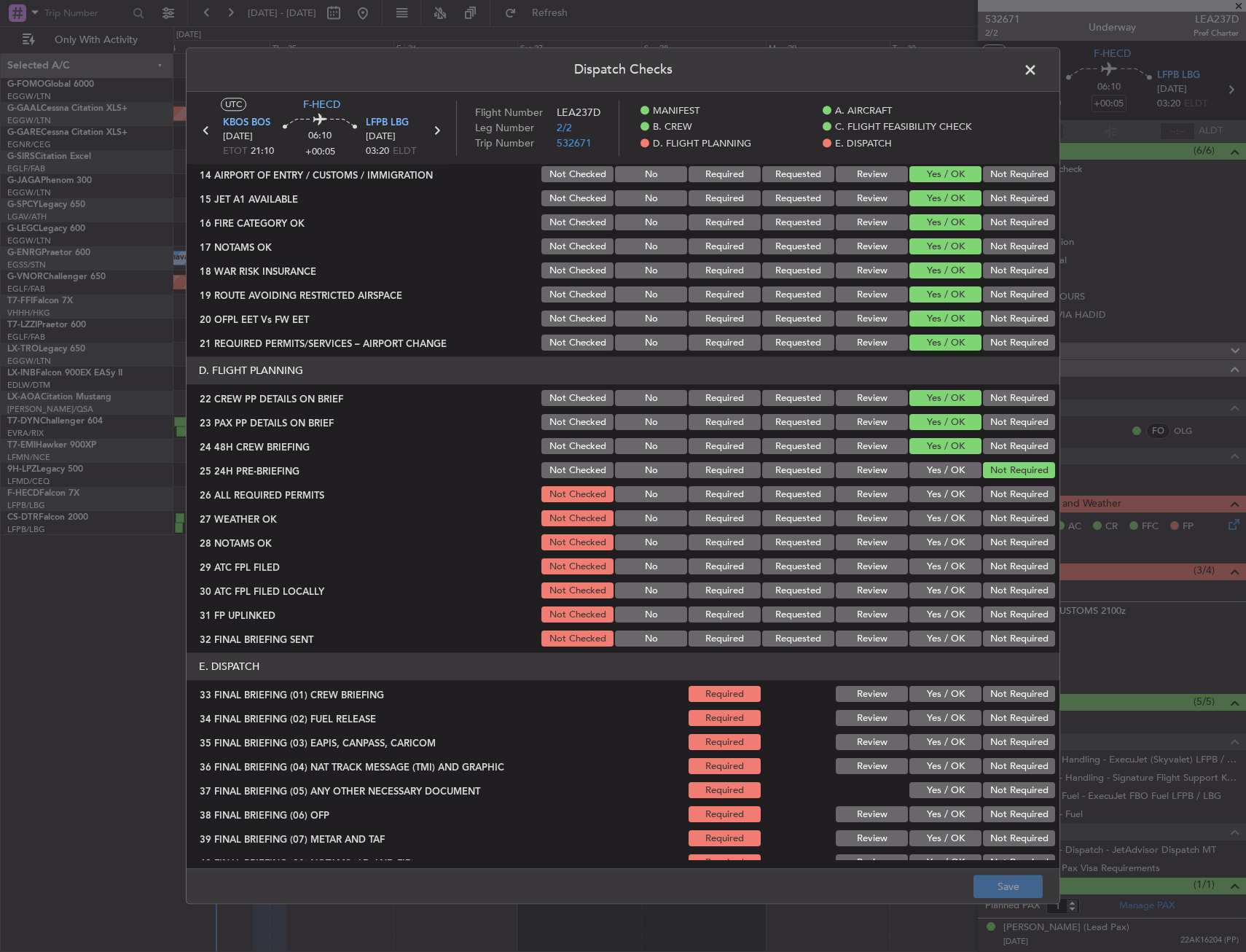
click at [931, 503] on div "Yes / OK" at bounding box center [944, 494] width 73 height 20
click at [934, 492] on button "Yes / OK" at bounding box center [946, 494] width 73 height 16
drag, startPoint x: 893, startPoint y: 509, endPoint x: 883, endPoint y: 510, distance: 10.0
click at [892, 509] on div "Review" at bounding box center [871, 519] width 73 height 20
click at [855, 516] on button "Review" at bounding box center [872, 519] width 73 height 16
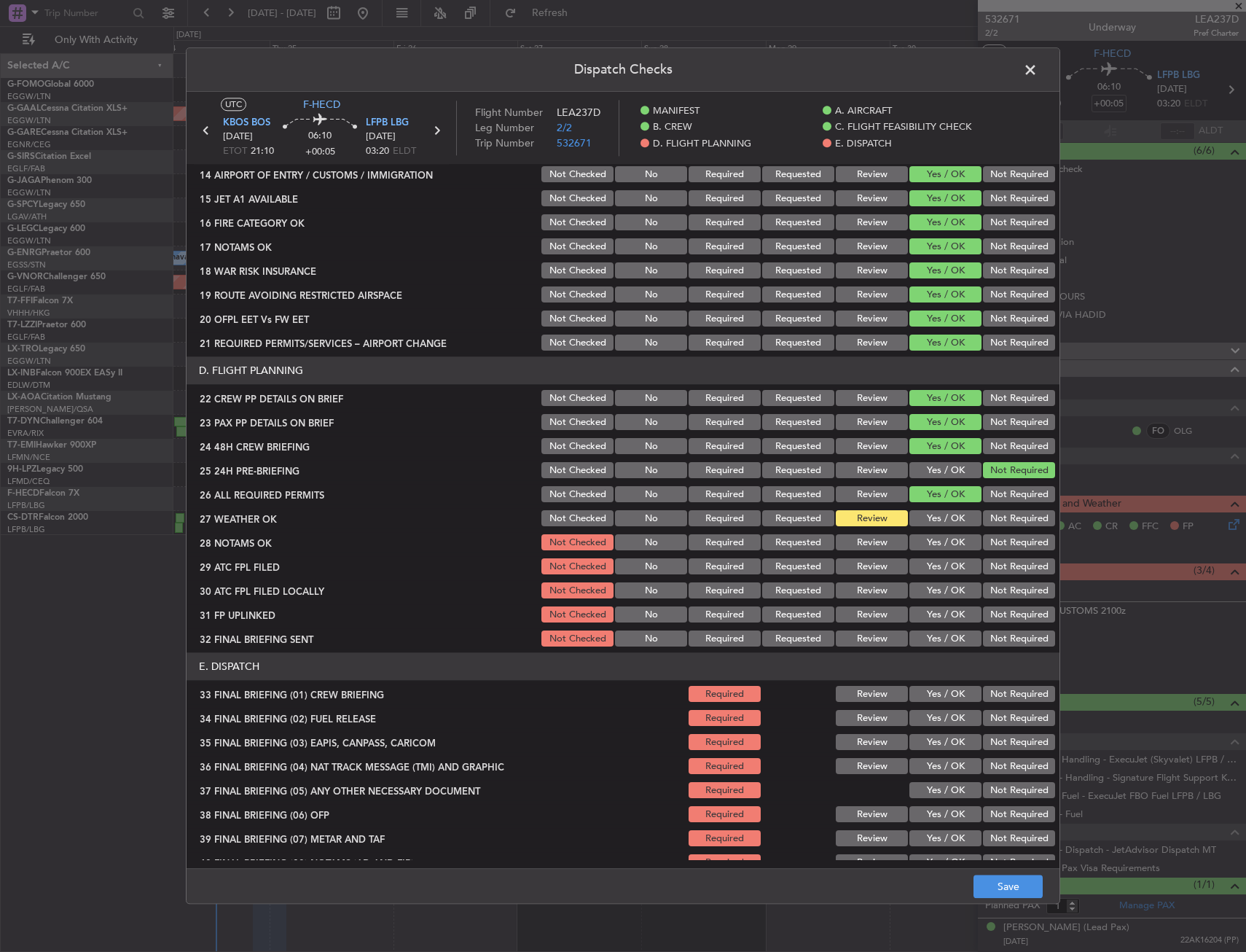
click at [855, 537] on button "Review" at bounding box center [872, 543] width 73 height 16
click at [959, 571] on button "Yes / OK" at bounding box center [946, 566] width 73 height 16
click at [984, 597] on button "Not Required" at bounding box center [1019, 590] width 73 height 16
drag, startPoint x: 937, startPoint y: 612, endPoint x: 966, endPoint y: 616, distance: 29.3
click at [937, 612] on button "Yes / OK" at bounding box center [946, 614] width 73 height 16
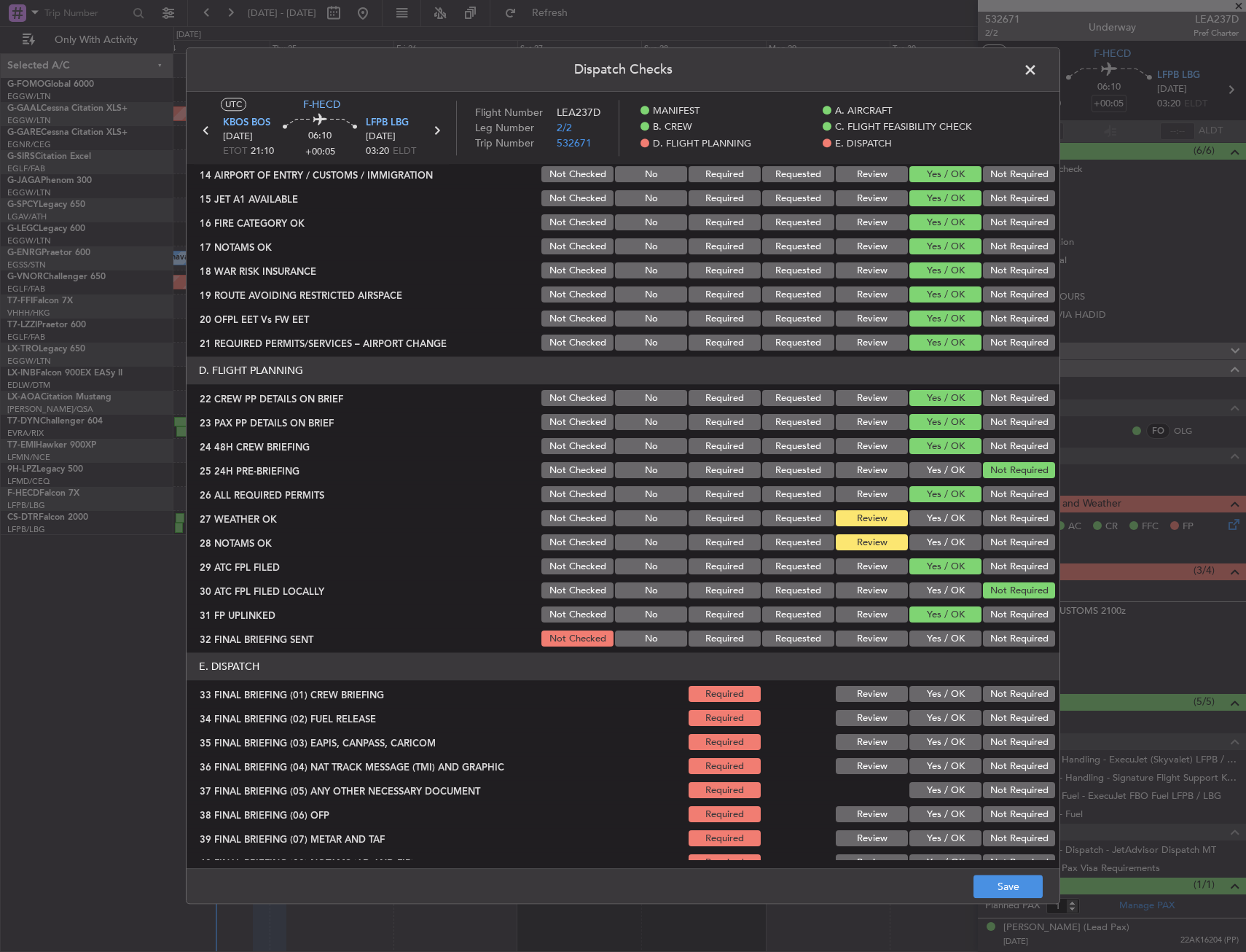
click at [1003, 627] on section "D. FLIGHT PLANNING 22 CREW PP DETAILS ON BRIEF Not Checked No Required Requeste…" at bounding box center [623, 503] width 873 height 292
drag, startPoint x: 1003, startPoint y: 631, endPoint x: 1000, endPoint y: 641, distance: 10.4
click at [1002, 631] on button "Not Required" at bounding box center [1019, 638] width 73 height 16
drag, startPoint x: 1000, startPoint y: 641, endPoint x: 988, endPoint y: 634, distance: 13.9
click at [999, 641] on button "Not Required" at bounding box center [1019, 638] width 73 height 16
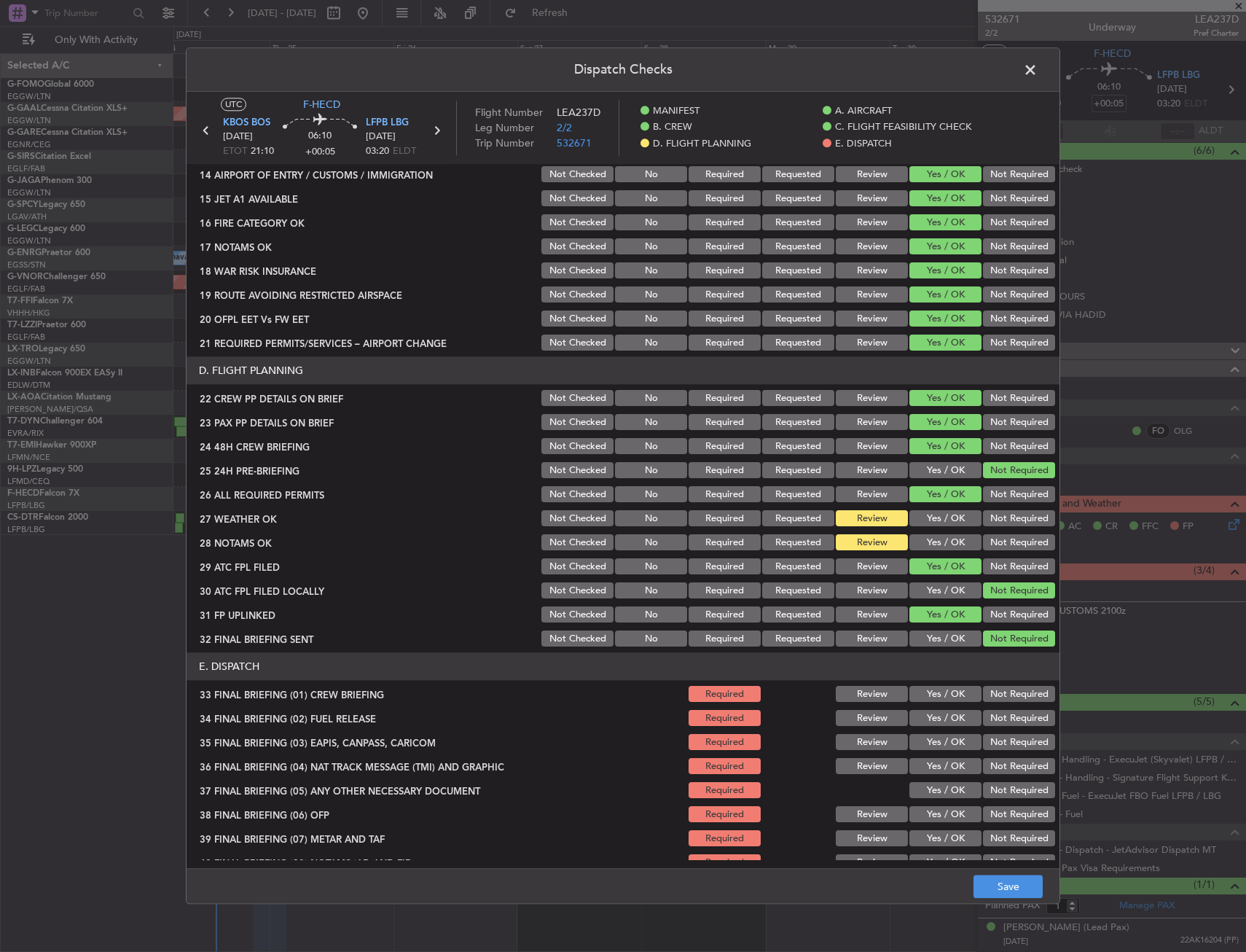
scroll to position [623, 0]
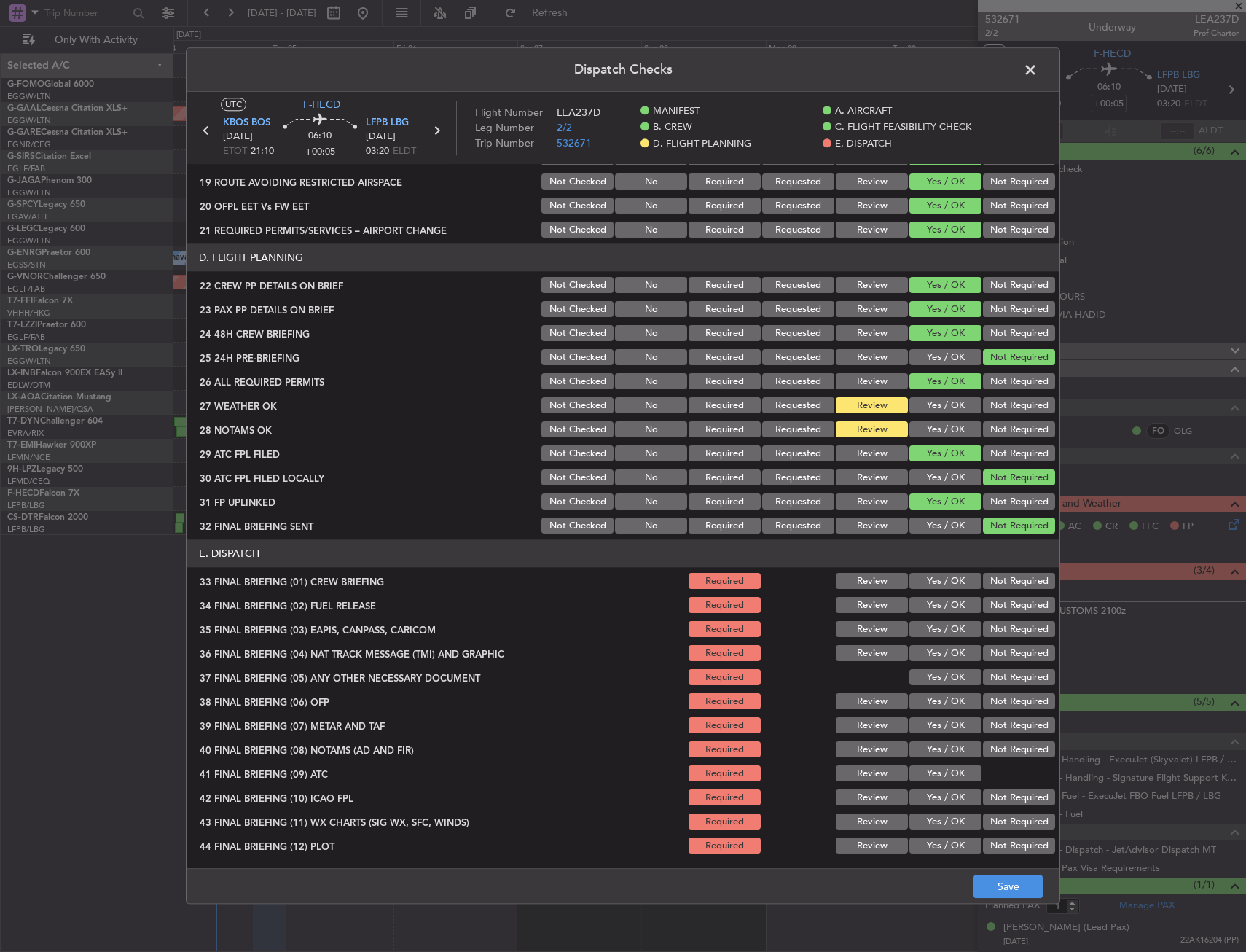
click at [943, 578] on button "Yes / OK" at bounding box center [946, 581] width 73 height 16
click at [934, 603] on button "Yes / OK" at bounding box center [946, 605] width 73 height 16
click at [1026, 631] on button "Not Required" at bounding box center [1019, 629] width 73 height 16
click at [998, 646] on button "Not Required" at bounding box center [1019, 653] width 73 height 16
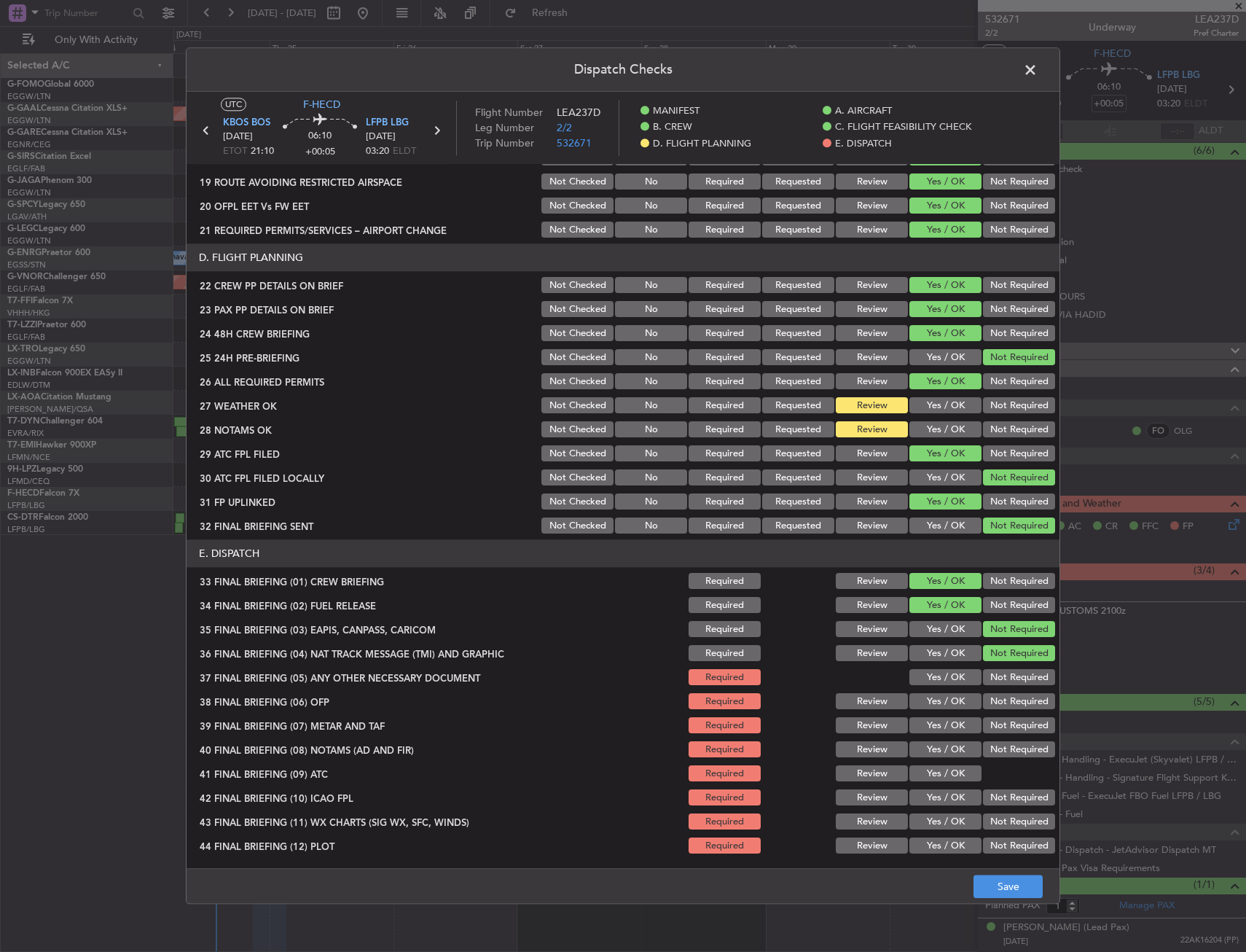
click at [993, 653] on button "Not Required" at bounding box center [1019, 653] width 73 height 16
drag, startPoint x: 931, startPoint y: 687, endPoint x: 928, endPoint y: 699, distance: 12.4
click at [931, 687] on div "Yes / OK" at bounding box center [944, 677] width 73 height 20
drag, startPoint x: 928, startPoint y: 699, endPoint x: 924, endPoint y: 723, distance: 24.3
click at [925, 715] on section "E. DISPATCH 33 FINAL BRIEFING (01) CREW BRIEFING Required Review Yes / OK Not R…" at bounding box center [623, 698] width 873 height 316
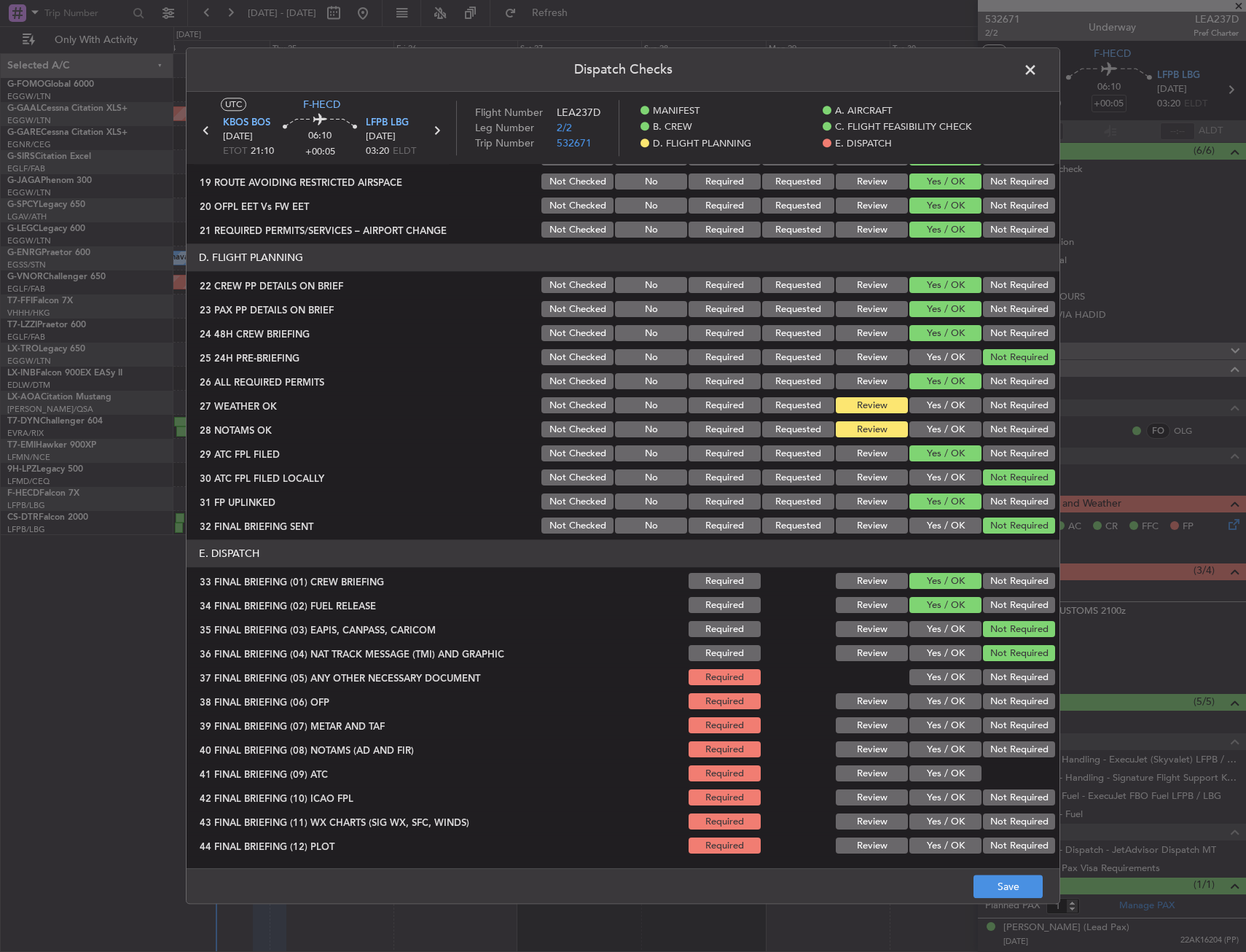
drag, startPoint x: 924, startPoint y: 723, endPoint x: 934, endPoint y: 680, distance: 44.1
click at [922, 719] on button "Yes / OK" at bounding box center [946, 725] width 73 height 16
click at [935, 677] on button "Yes / OK" at bounding box center [946, 677] width 73 height 16
click at [935, 702] on button "Yes / OK" at bounding box center [946, 701] width 73 height 16
drag, startPoint x: 925, startPoint y: 759, endPoint x: 925, endPoint y: 767, distance: 8.0
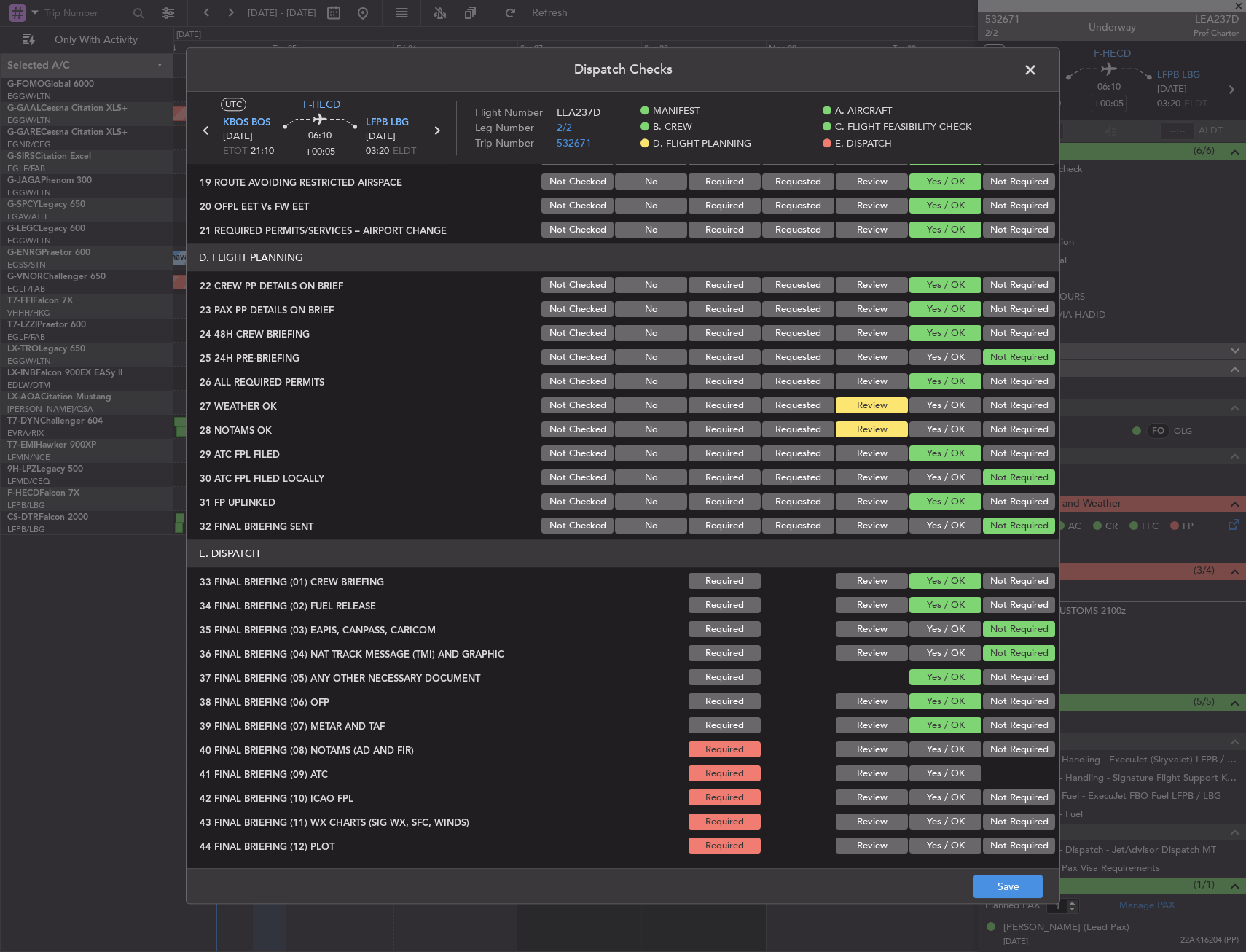
click at [925, 761] on section "E. DISPATCH 33 FINAL BRIEFING (01) CREW BRIEFING Required Review Yes / OK Not R…" at bounding box center [623, 698] width 873 height 316
drag, startPoint x: 925, startPoint y: 767, endPoint x: 928, endPoint y: 782, distance: 15.3
click at [925, 768] on button "Yes / OK" at bounding box center [946, 773] width 73 height 16
drag, startPoint x: 928, startPoint y: 782, endPoint x: 929, endPoint y: 797, distance: 15.0
click at [928, 784] on section "E. DISPATCH 33 FINAL BRIEFING (01) CREW BRIEFING Required Review Yes / OK Not R…" at bounding box center [623, 698] width 873 height 316
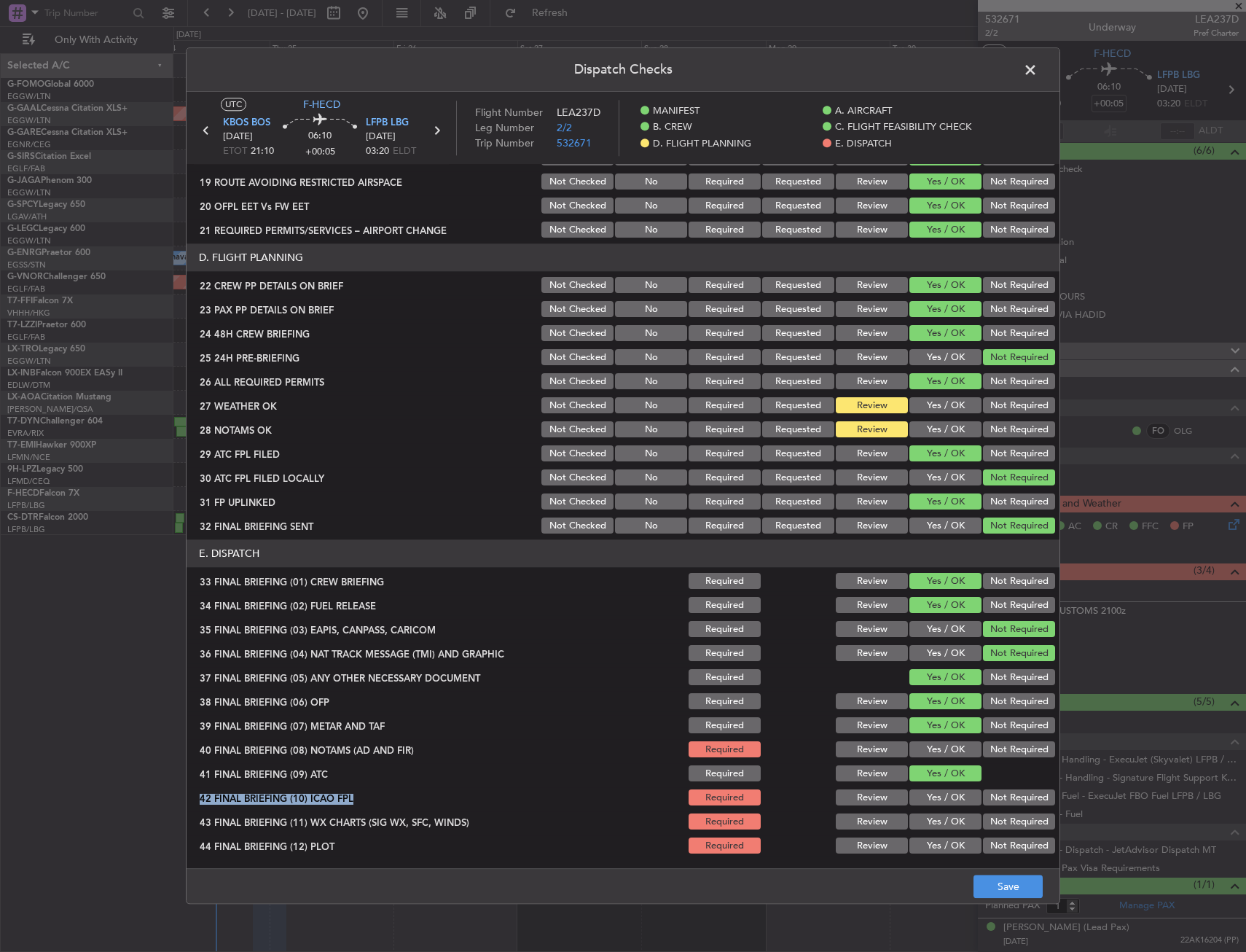
drag, startPoint x: 937, startPoint y: 744, endPoint x: 944, endPoint y: 760, distance: 17.5
click at [938, 746] on button "Yes / OK" at bounding box center [946, 749] width 73 height 16
drag, startPoint x: 935, startPoint y: 785, endPoint x: 933, endPoint y: 800, distance: 15.1
click at [934, 787] on section "E. DISPATCH 33 FINAL BRIEFING (01) CREW BRIEFING Required Review Yes / OK Not R…" at bounding box center [623, 698] width 873 height 316
click at [932, 812] on div "Yes / OK" at bounding box center [944, 821] width 73 height 20
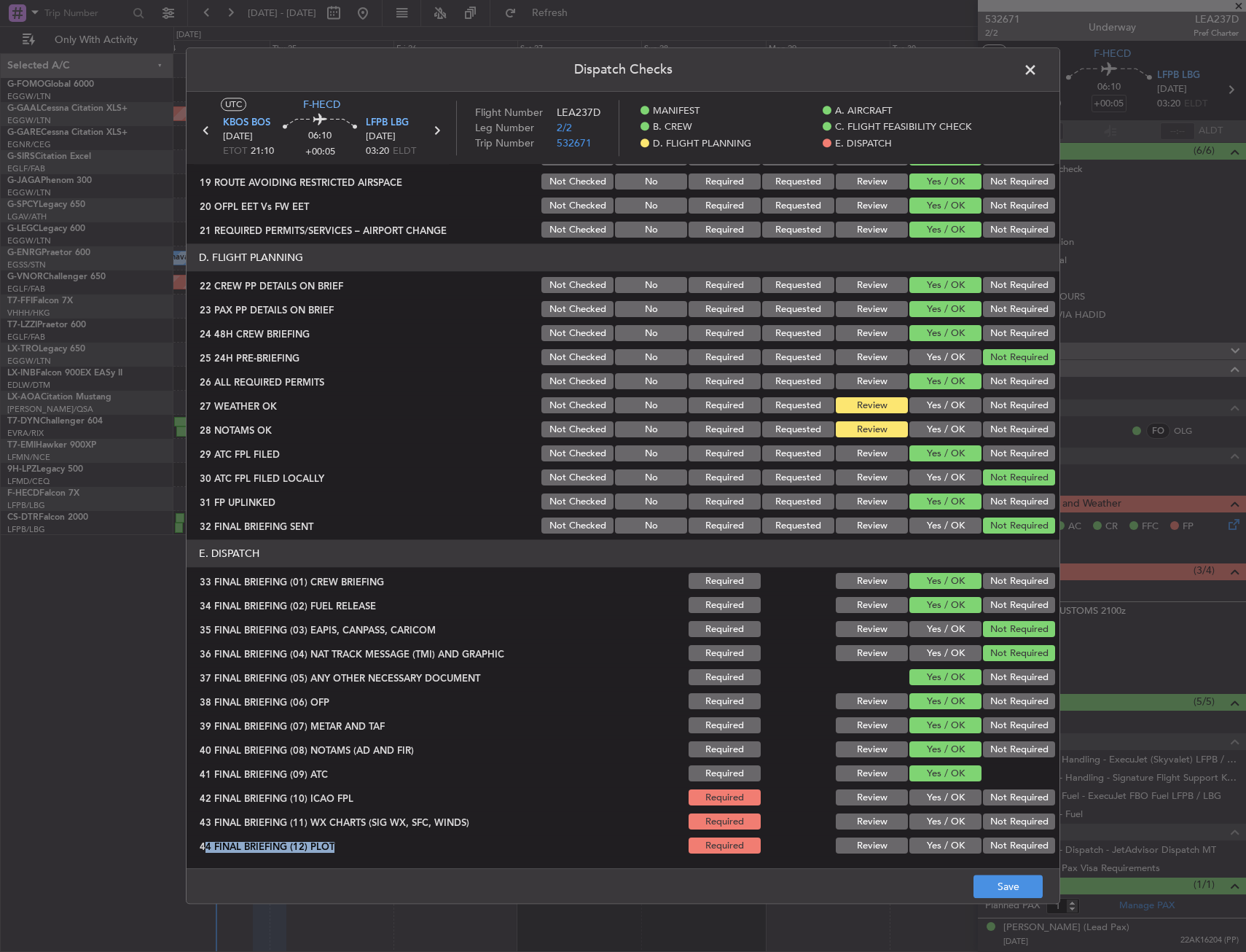
click at [931, 841] on section "E. DISPATCH 33 FINAL BRIEFING (01) CREW BRIEFING Required Review Yes / OK Not R…" at bounding box center [623, 698] width 873 height 316
click at [930, 849] on button "Yes / OK" at bounding box center [946, 845] width 73 height 16
click at [935, 830] on div "Yes / OK" at bounding box center [944, 821] width 73 height 20
click at [943, 800] on button "Yes / OK" at bounding box center [946, 797] width 73 height 16
drag, startPoint x: 944, startPoint y: 825, endPoint x: 963, endPoint y: 836, distance: 22.0
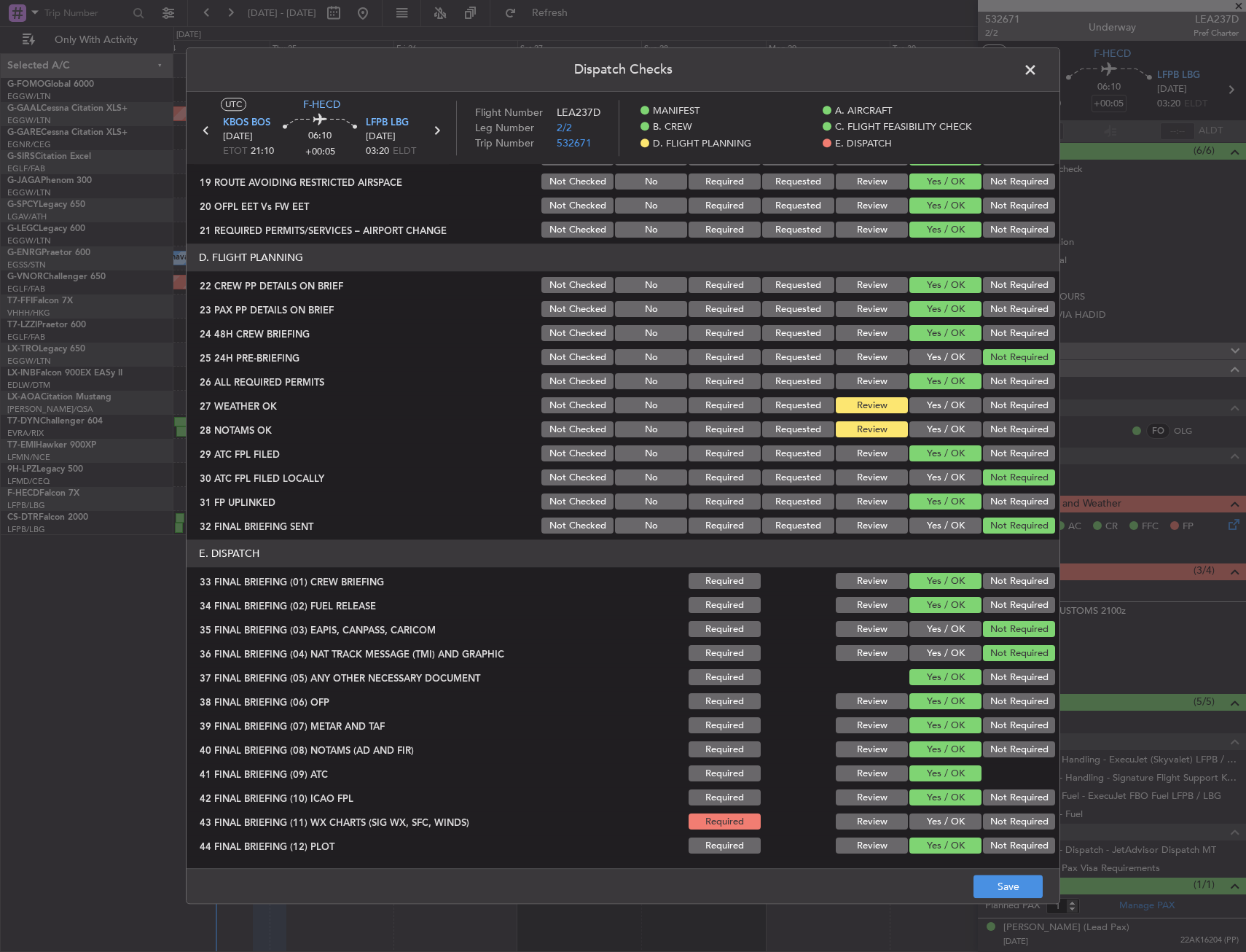
click at [943, 825] on button "Yes / OK" at bounding box center [946, 821] width 73 height 16
click at [1002, 887] on button "Save" at bounding box center [1008, 886] width 70 height 23
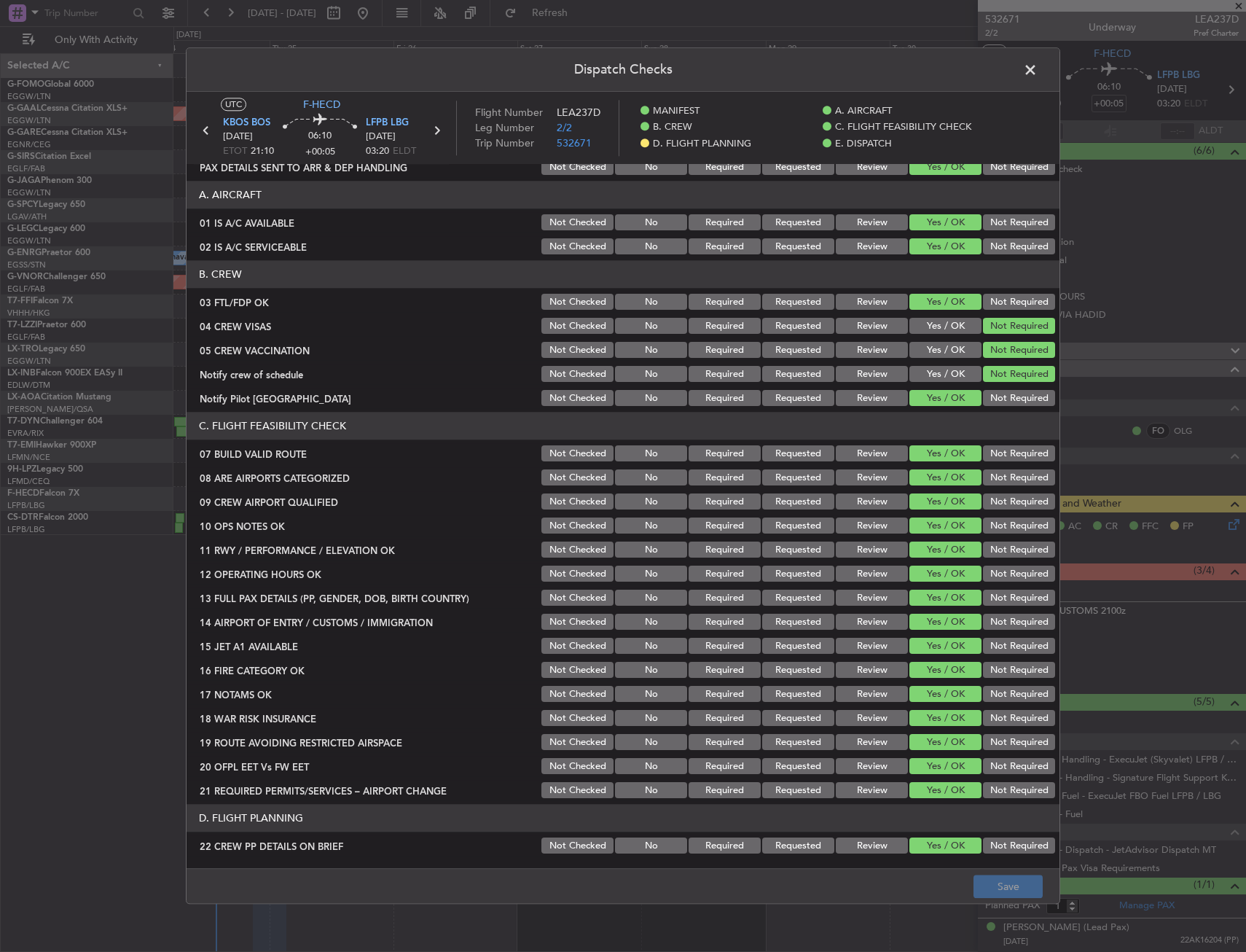
scroll to position [0, 0]
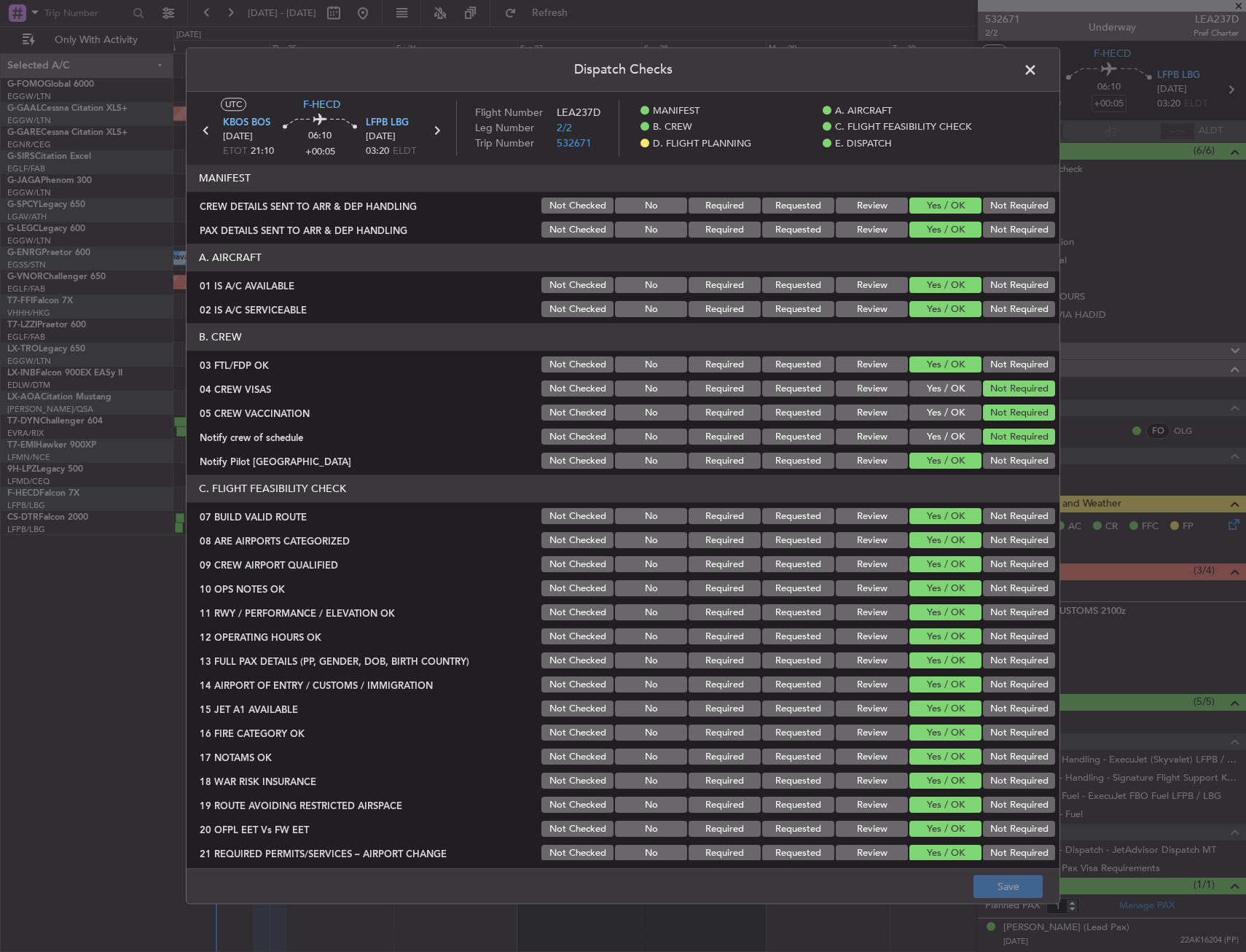
click at [1038, 72] on span at bounding box center [1038, 73] width 0 height 29
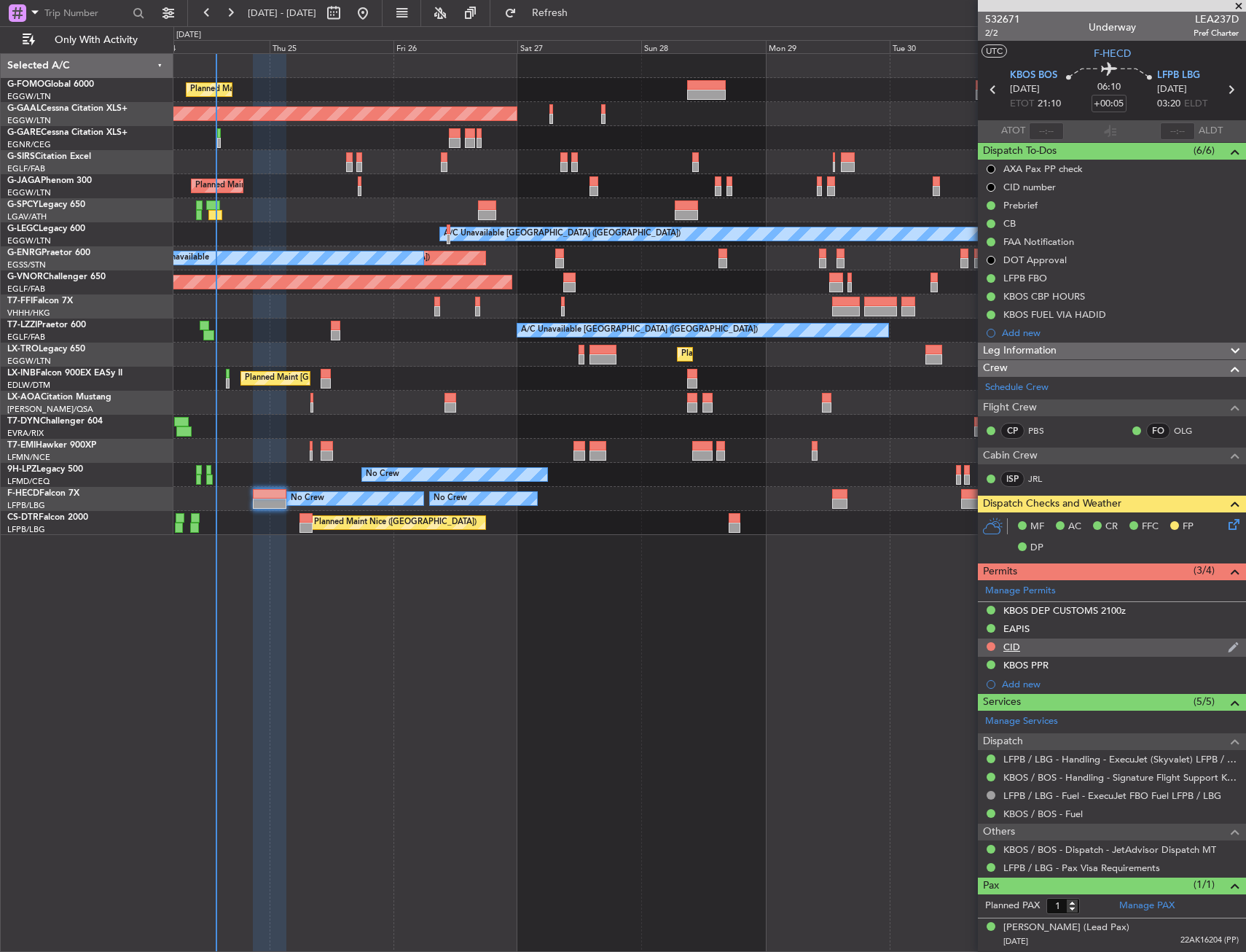
click at [1025, 647] on div "CID" at bounding box center [1112, 647] width 268 height 18
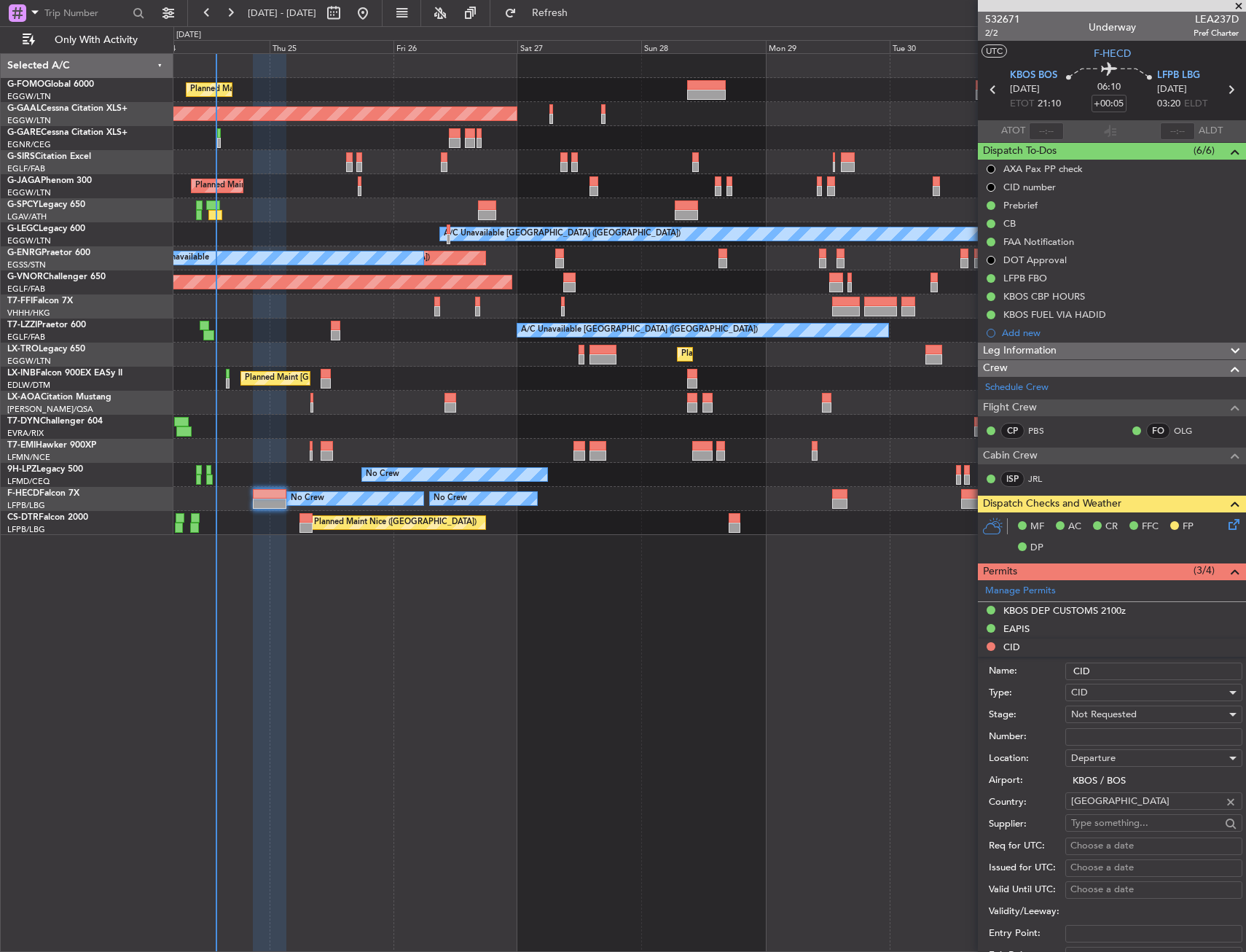
drag, startPoint x: 1106, startPoint y: 732, endPoint x: 1107, endPoint y: 717, distance: 15.0
click at [1105, 732] on input "Number:" at bounding box center [1154, 736] width 177 height 17
click at [1107, 717] on span "Not Requested" at bounding box center [1104, 714] width 66 height 13
drag, startPoint x: 1108, startPoint y: 829, endPoint x: 1109, endPoint y: 812, distance: 17.0
click at [1108, 829] on span "Received OK" at bounding box center [1148, 831] width 153 height 22
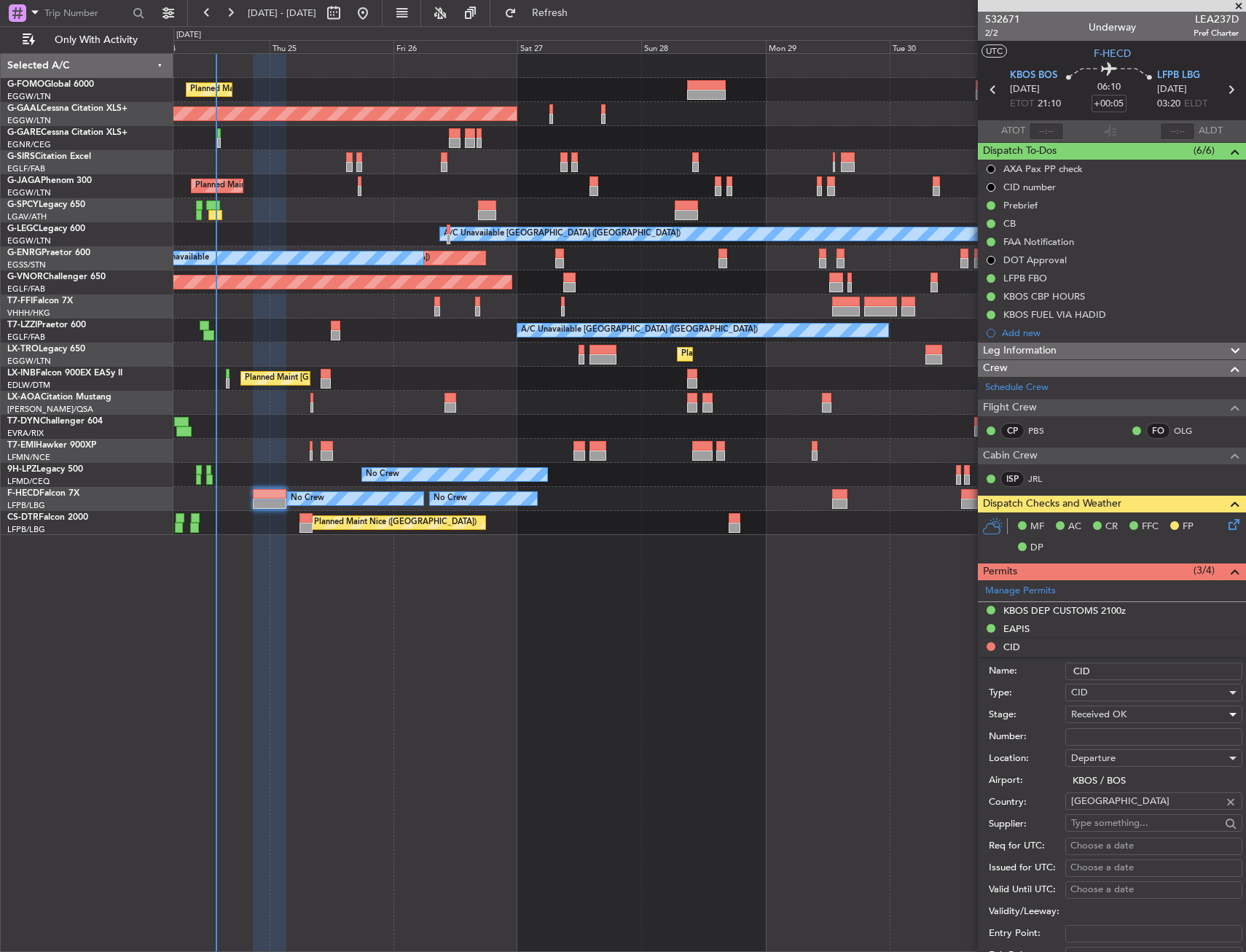
drag, startPoint x: 1122, startPoint y: 736, endPoint x: 1130, endPoint y: 717, distance: 20.6
click at [1122, 736] on input "Number:" at bounding box center [1154, 736] width 177 height 17
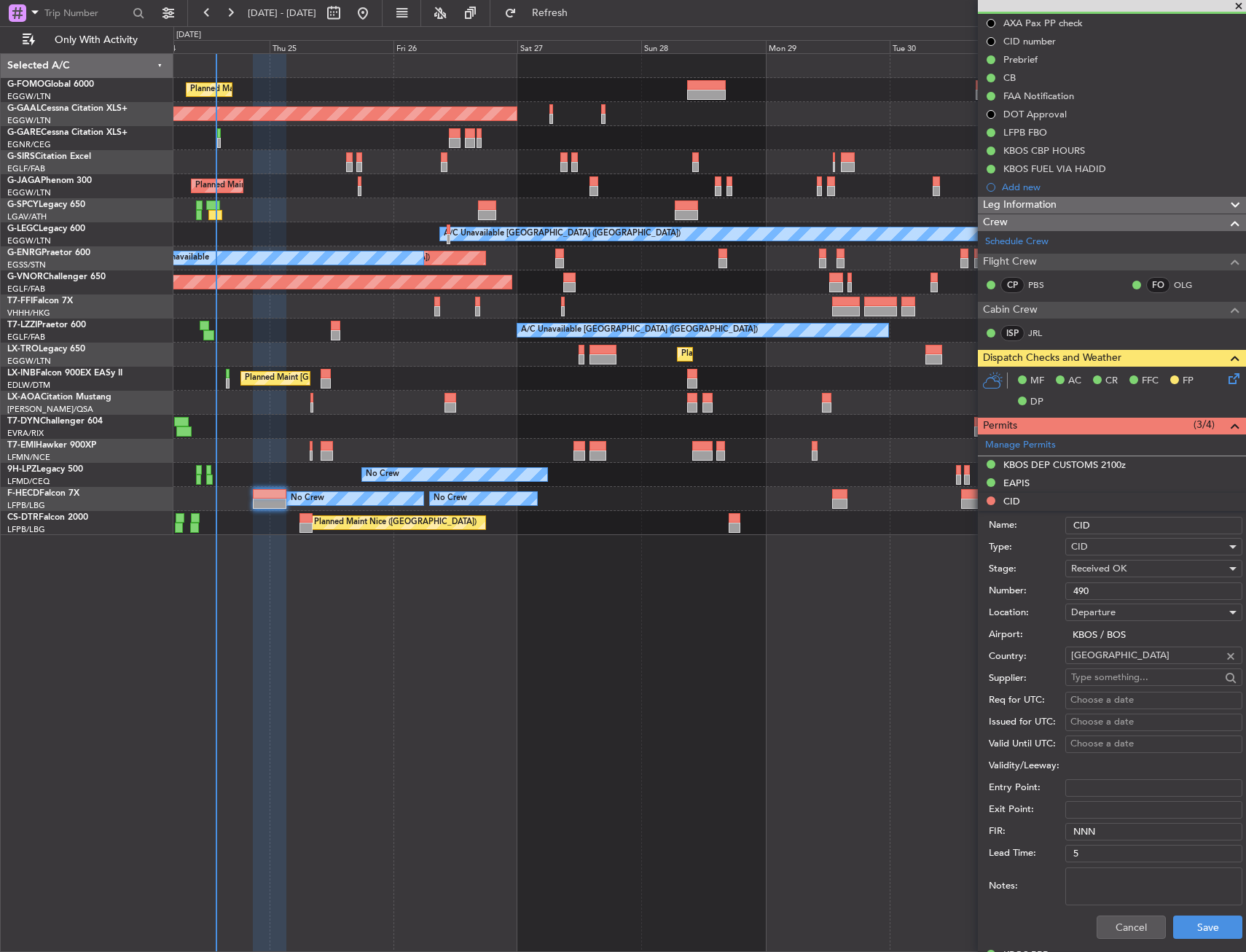
scroll to position [219, 0]
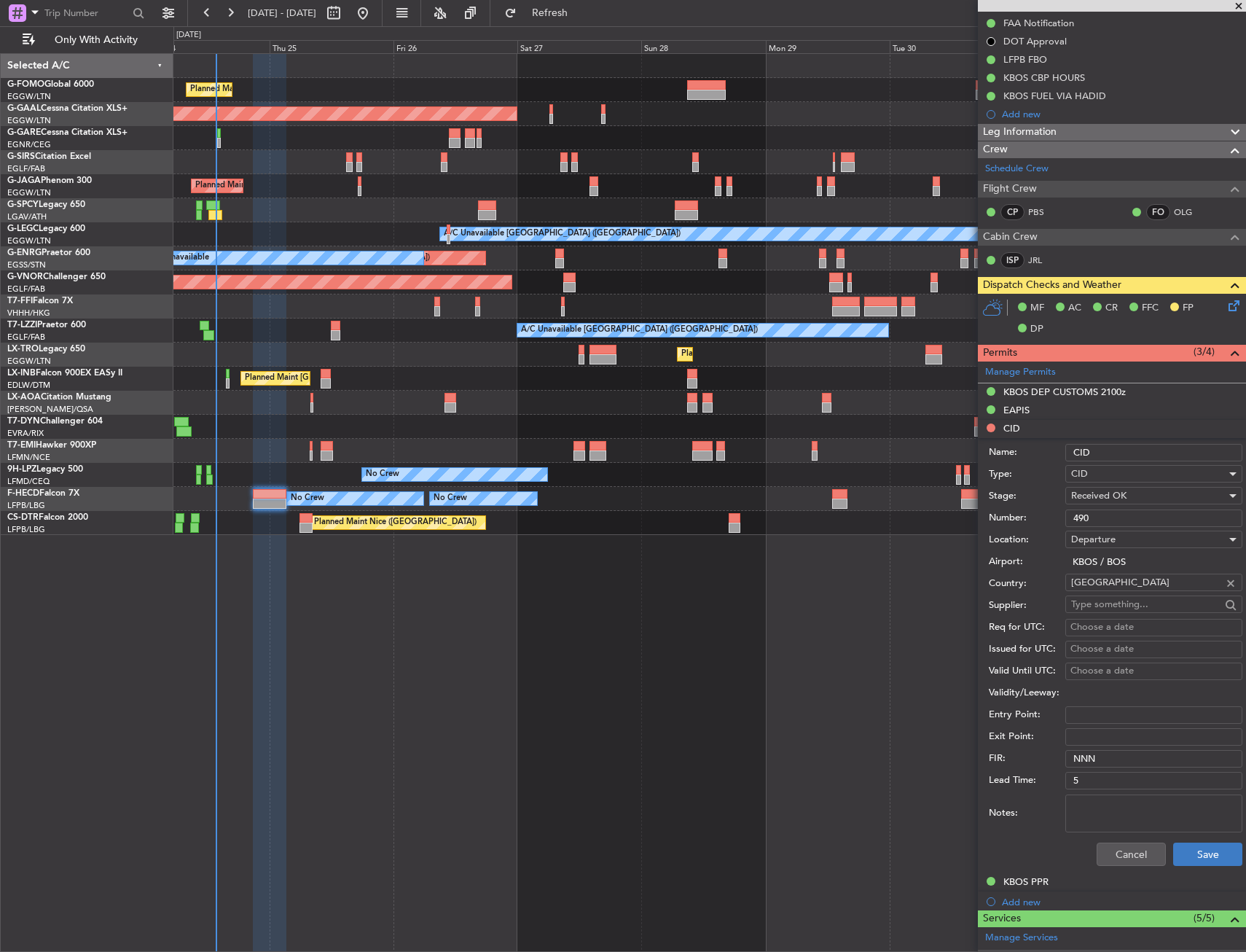
type input "490"
click at [1186, 859] on button "Save" at bounding box center [1208, 853] width 70 height 23
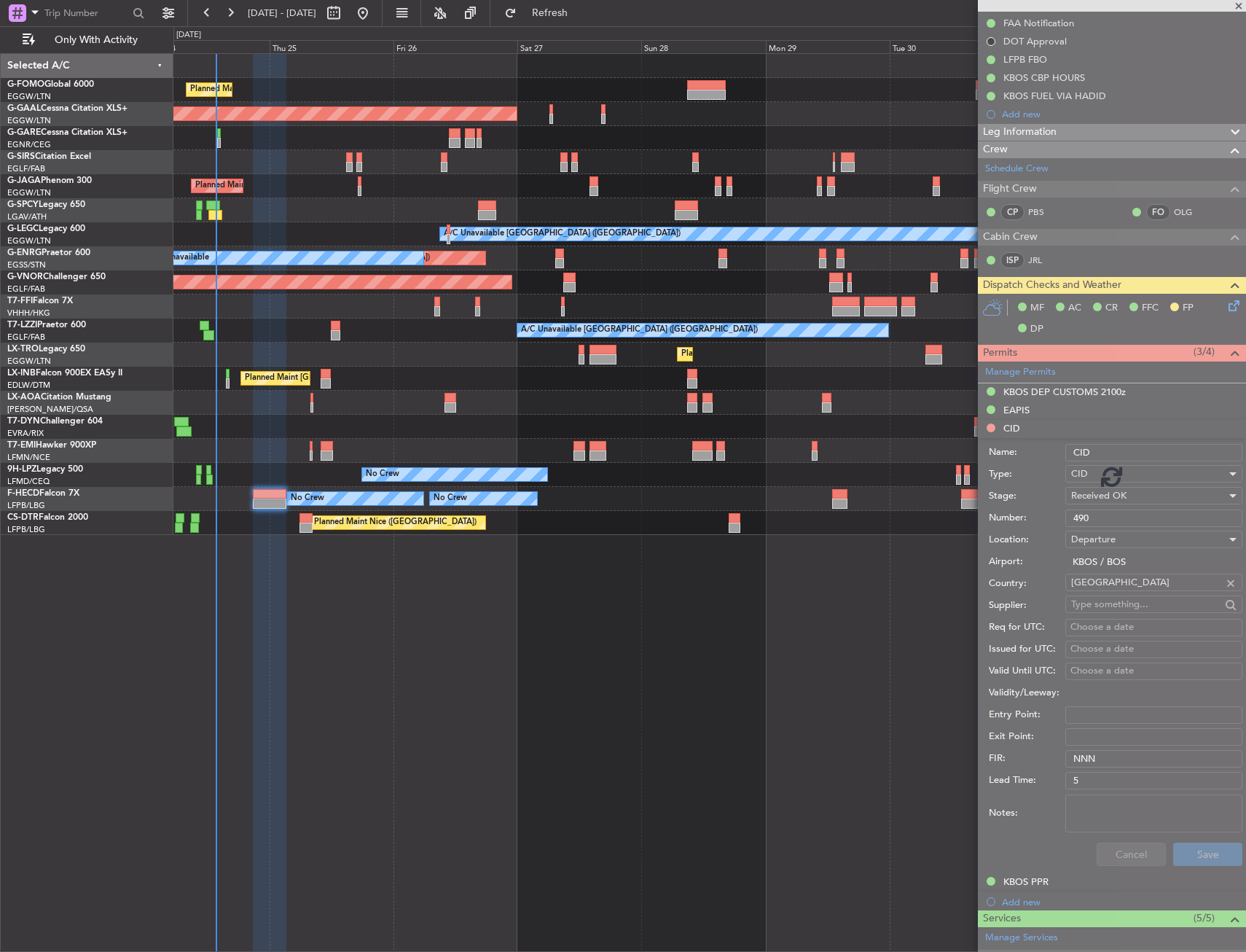
scroll to position [0, 0]
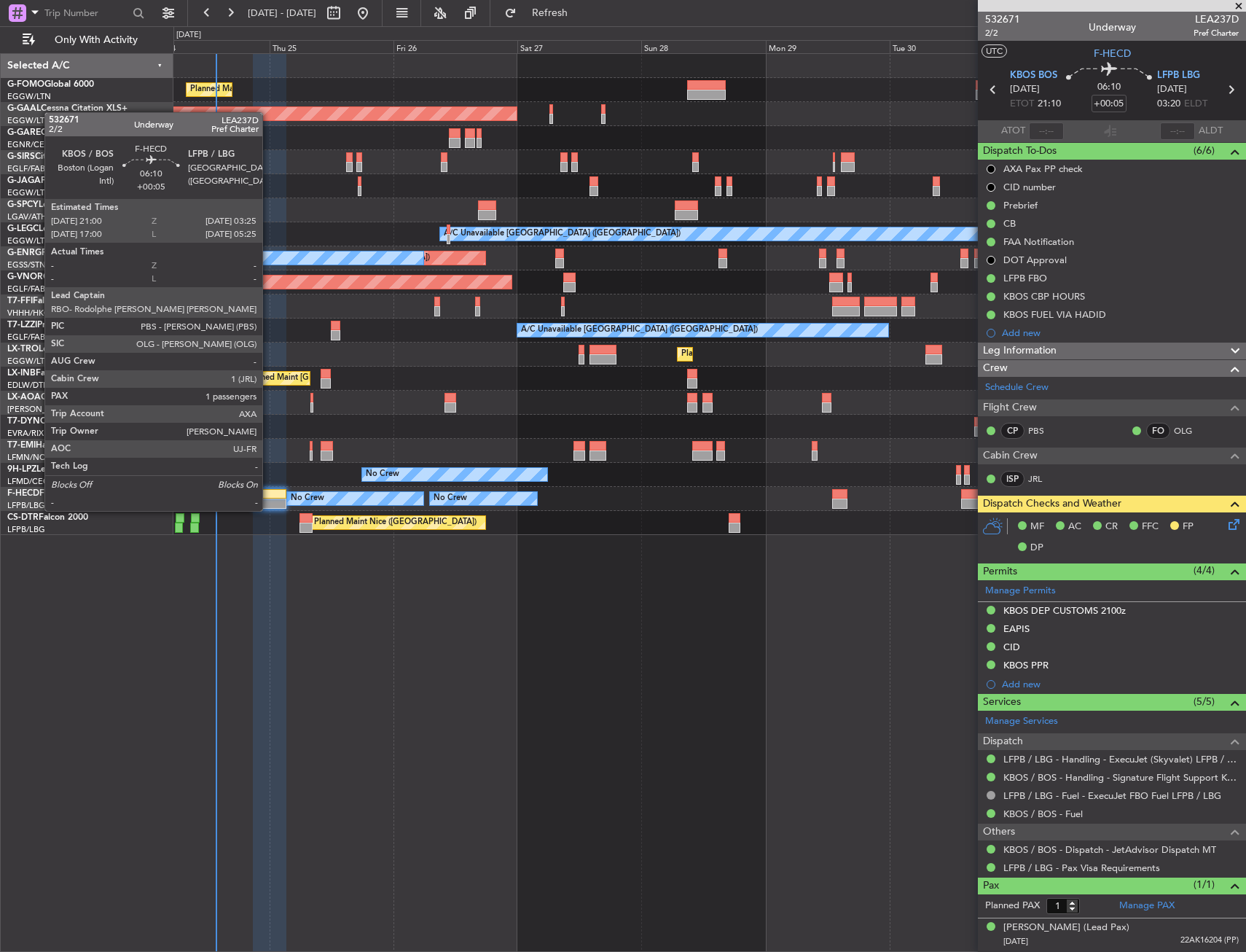
click at [259, 498] on div at bounding box center [269, 494] width 34 height 10
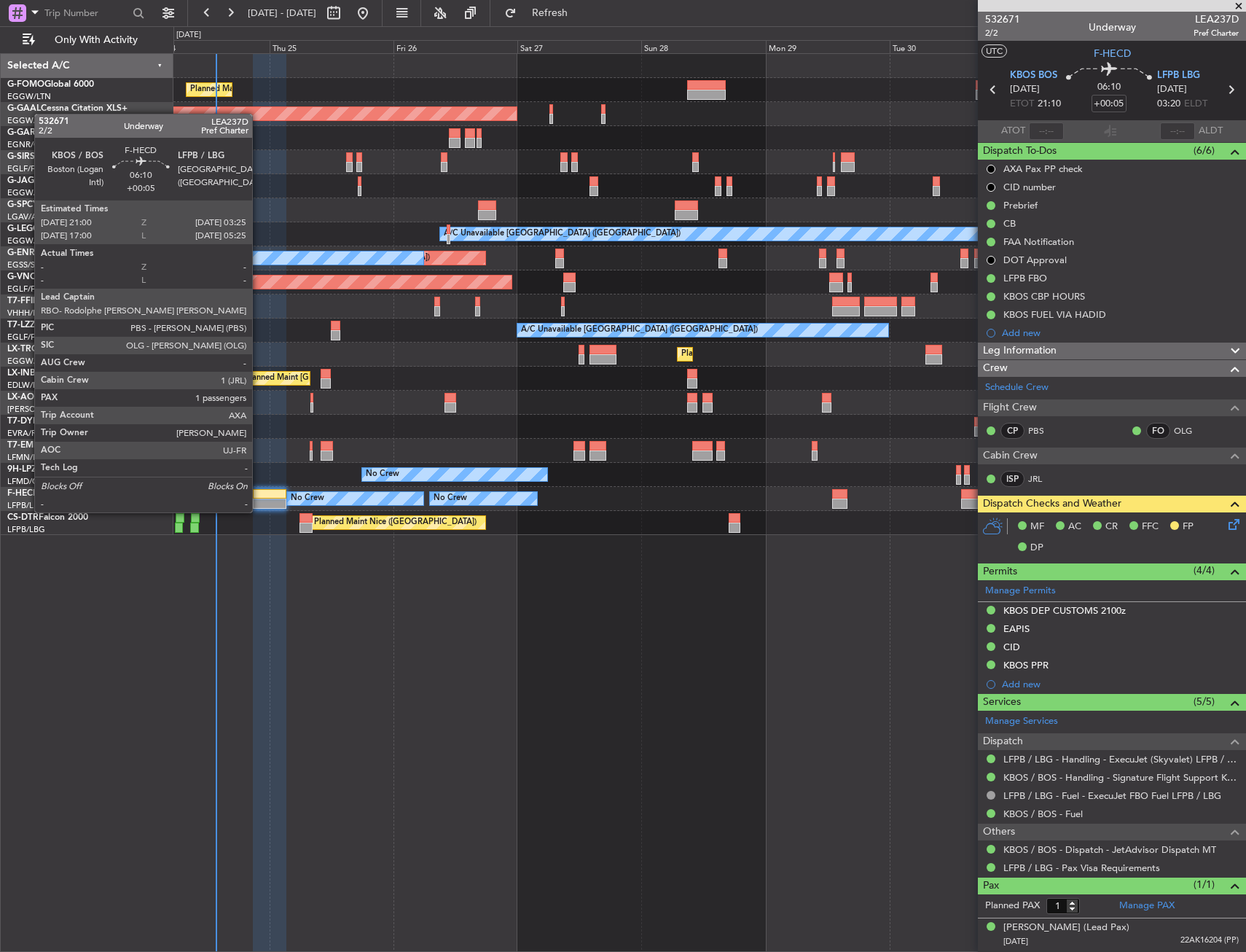
click at [259, 498] on div at bounding box center [269, 494] width 34 height 10
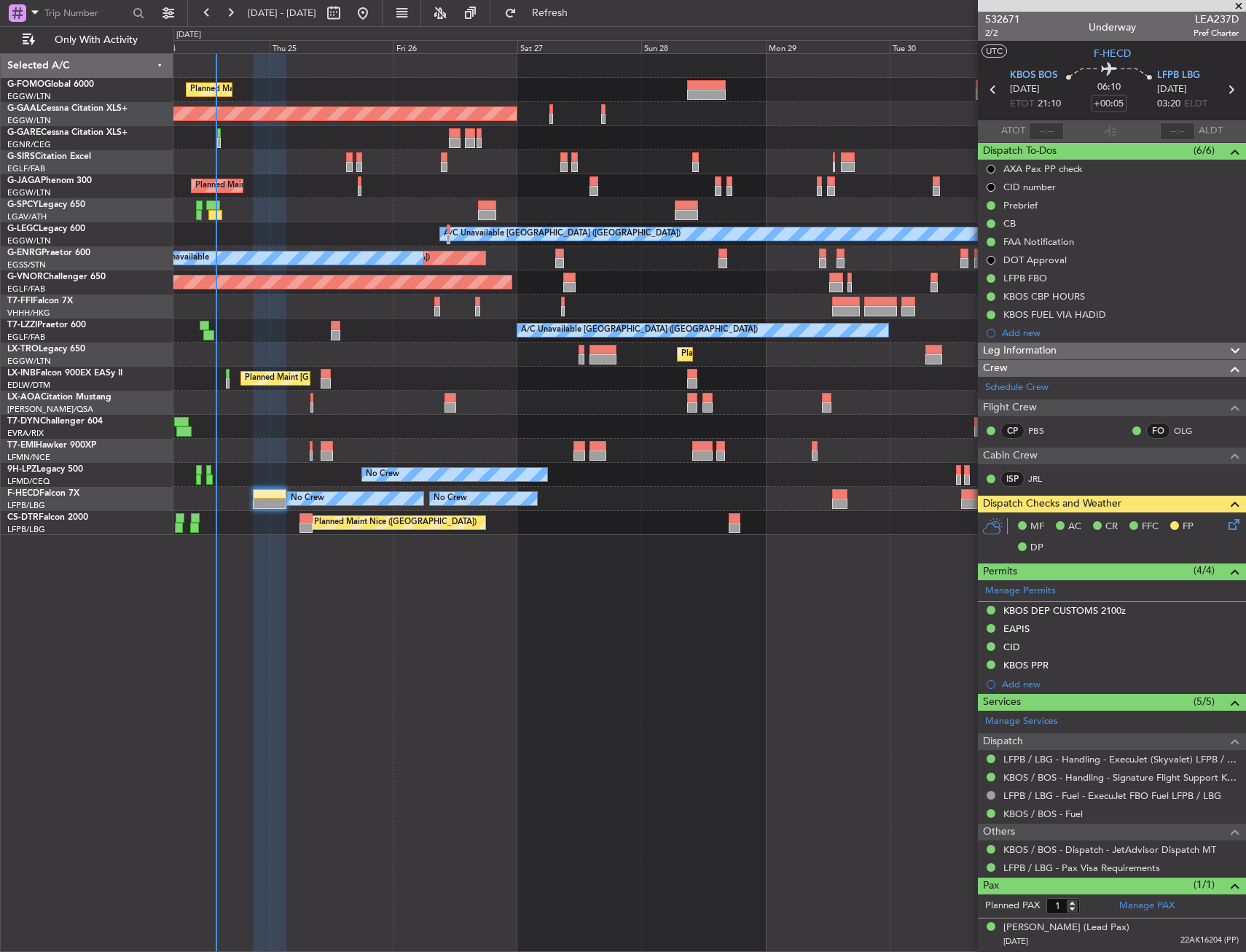
click at [265, 510] on div "No Crew Planned Maint Paris (Le Bourget) No Crew No Crew" at bounding box center [709, 498] width 1072 height 24
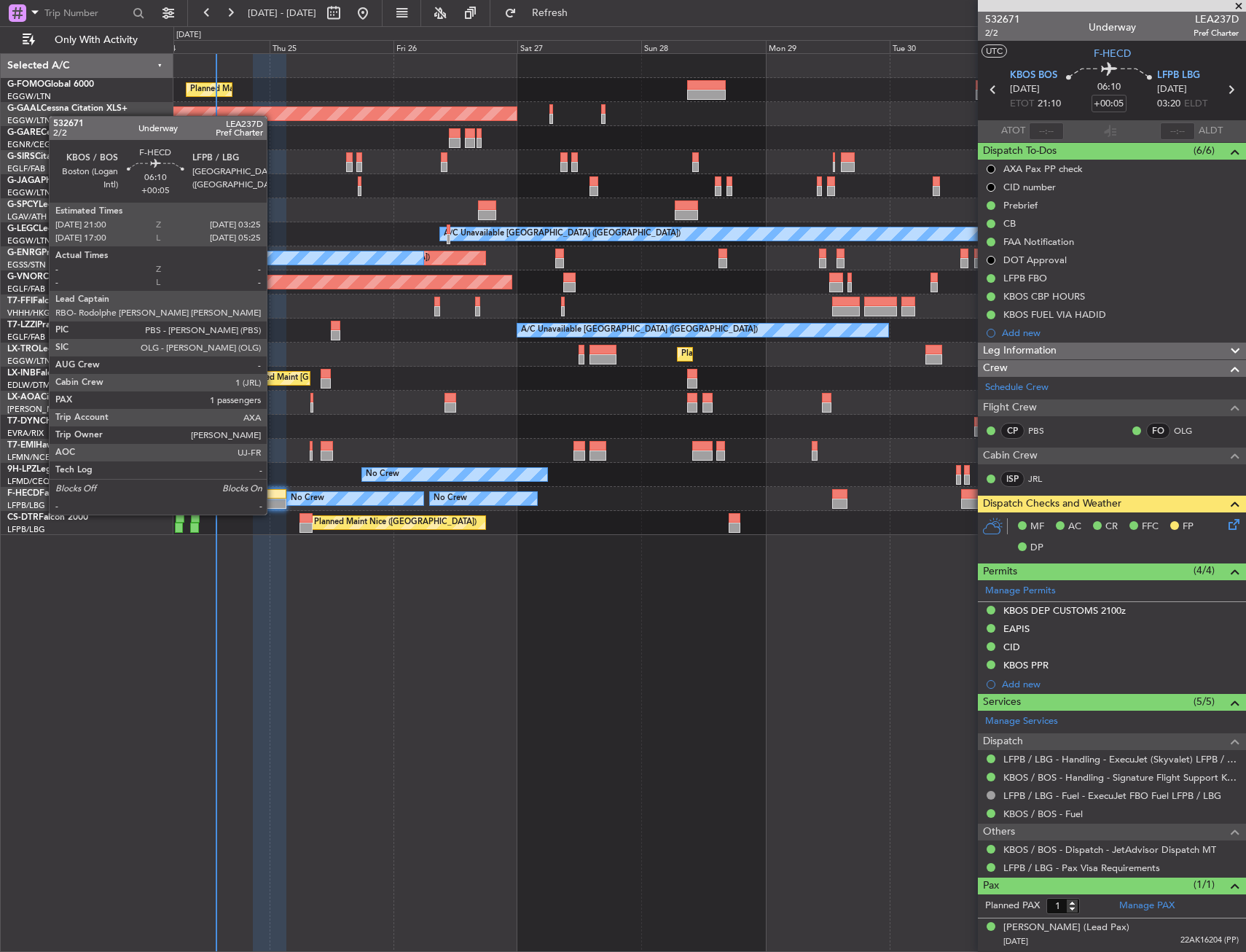
click at [272, 498] on div at bounding box center [269, 494] width 34 height 10
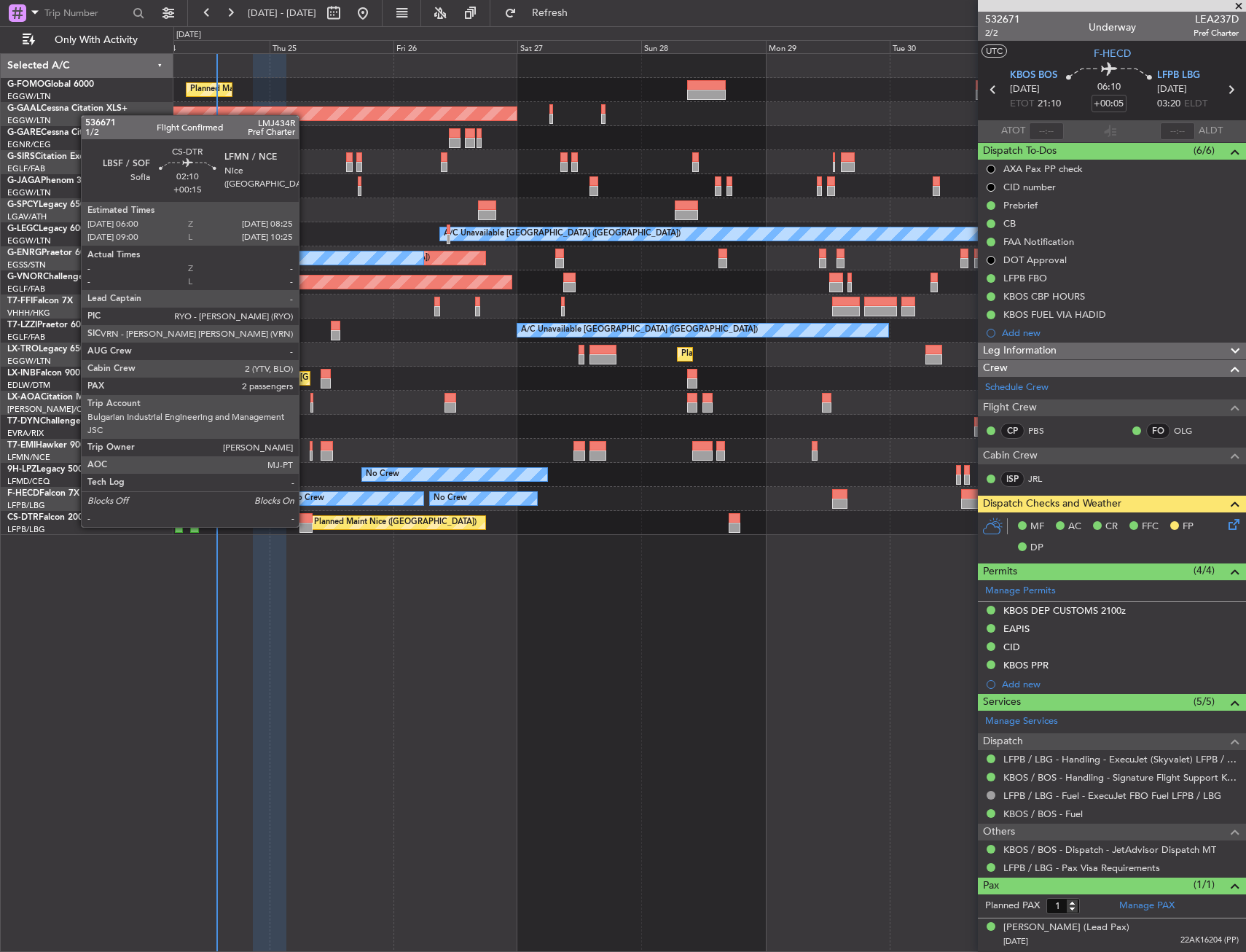
click at [306, 525] on div at bounding box center [306, 528] width 13 height 10
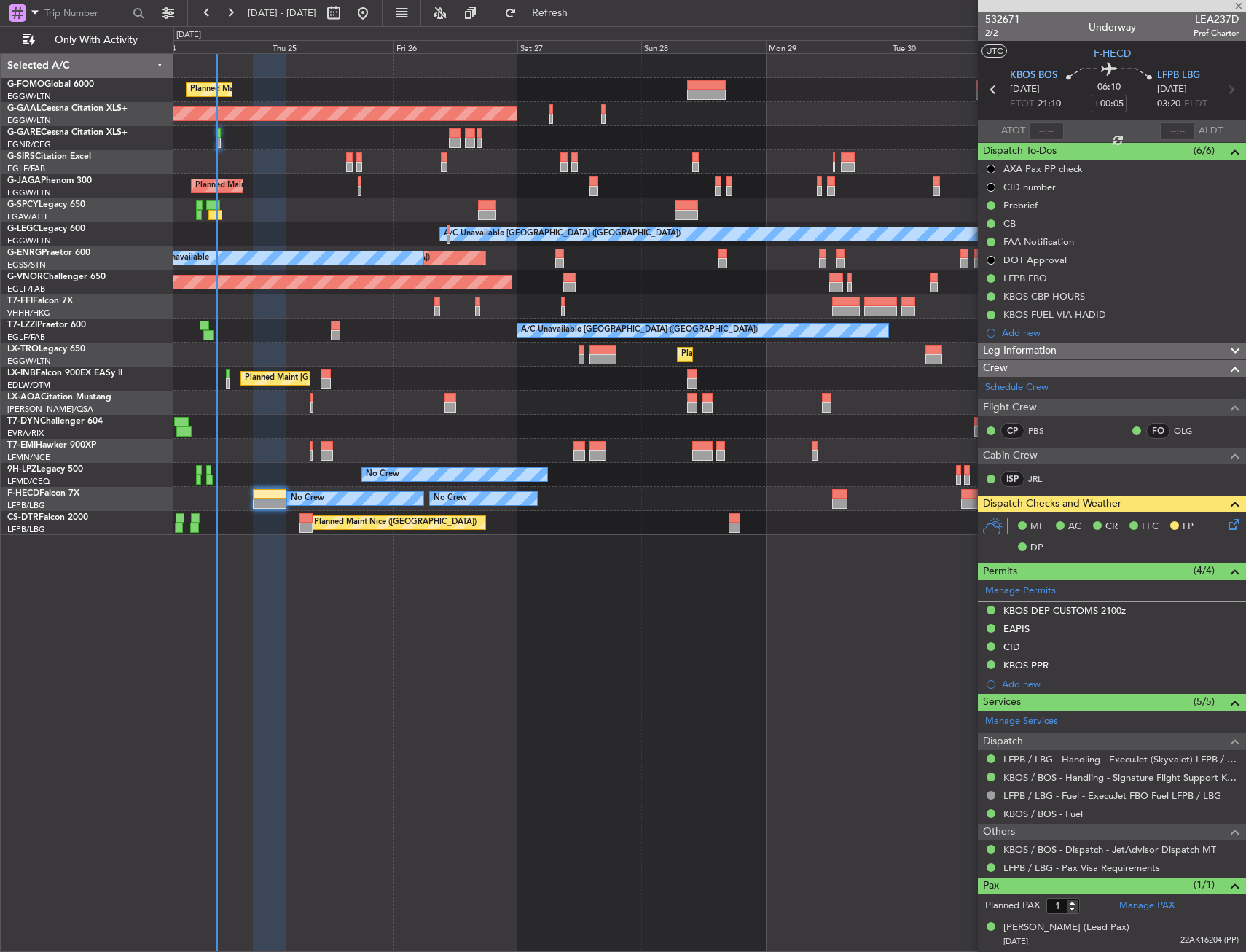
type input "+00:15"
type input "2"
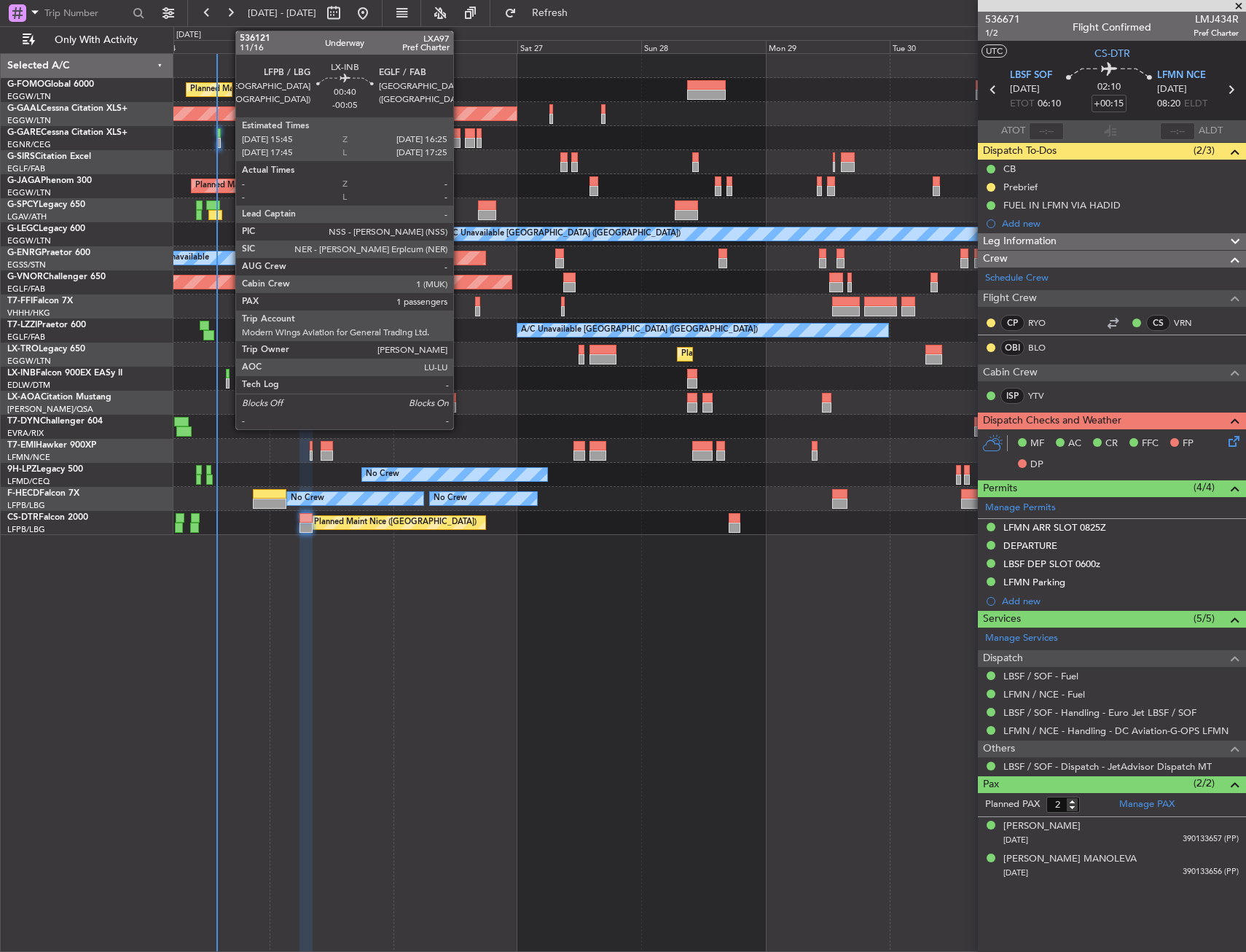
click at [227, 377] on div at bounding box center [227, 374] width 4 height 10
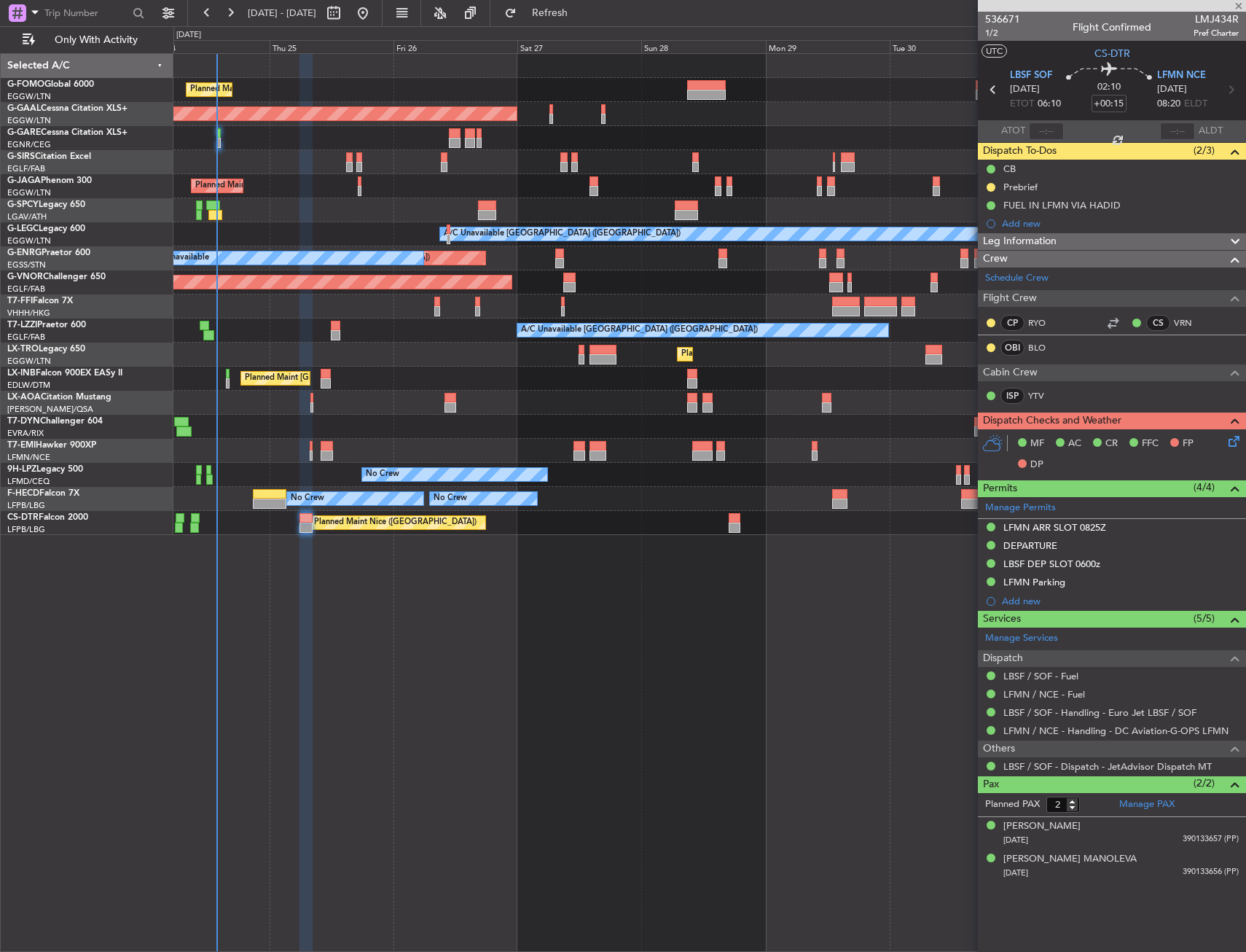
type input "-00:05"
type input "1"
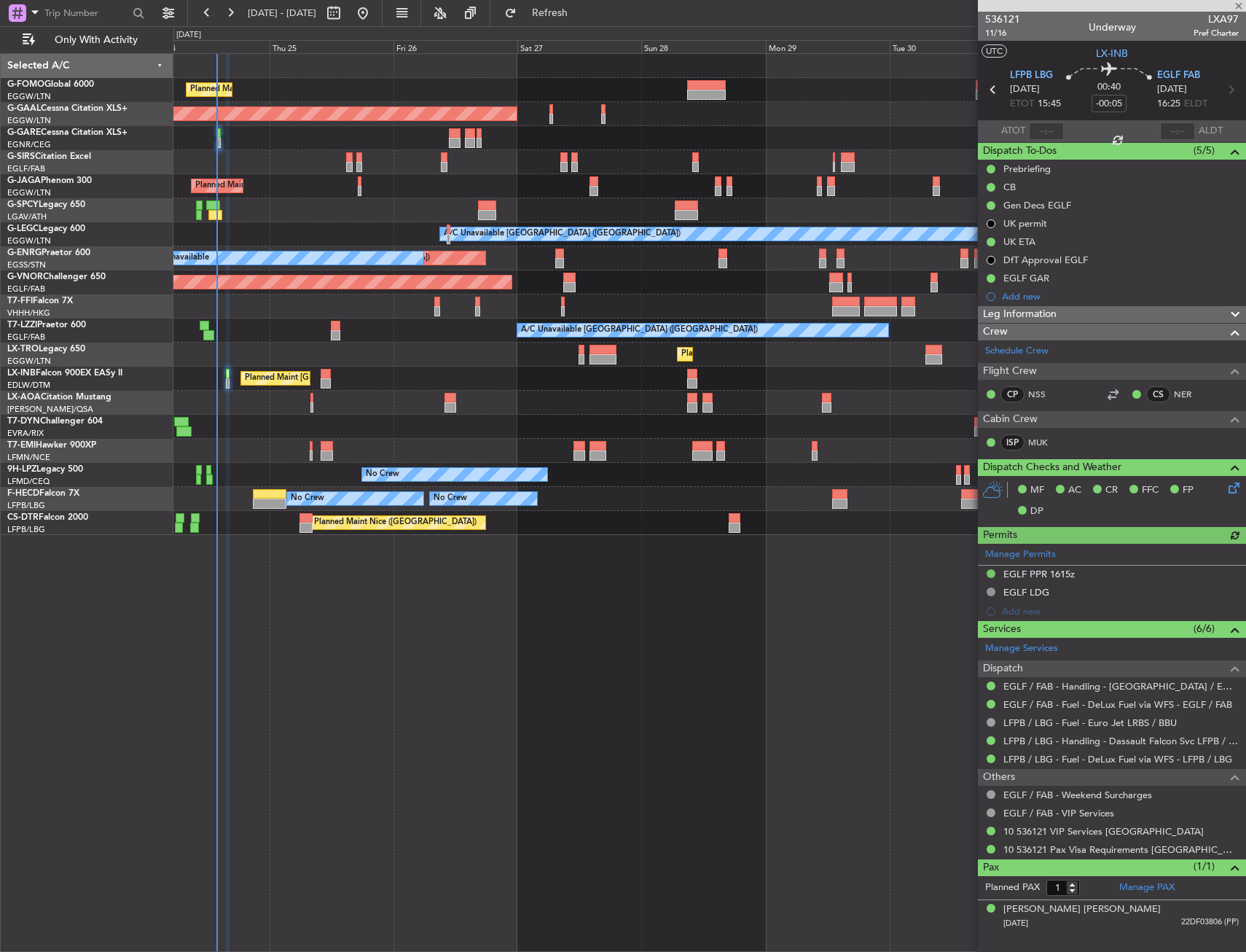
click at [1040, 575] on div "Manage Permits EGLF PPR 1615z EGLF LDG Add new" at bounding box center [1112, 581] width 268 height 77
click at [1040, 572] on div "Manage Permits EGLF PPR 1615z EGLF LDG Add new" at bounding box center [1112, 581] width 268 height 77
click at [1033, 568] on div "EGLF PPR 1615z" at bounding box center [1040, 574] width 72 height 13
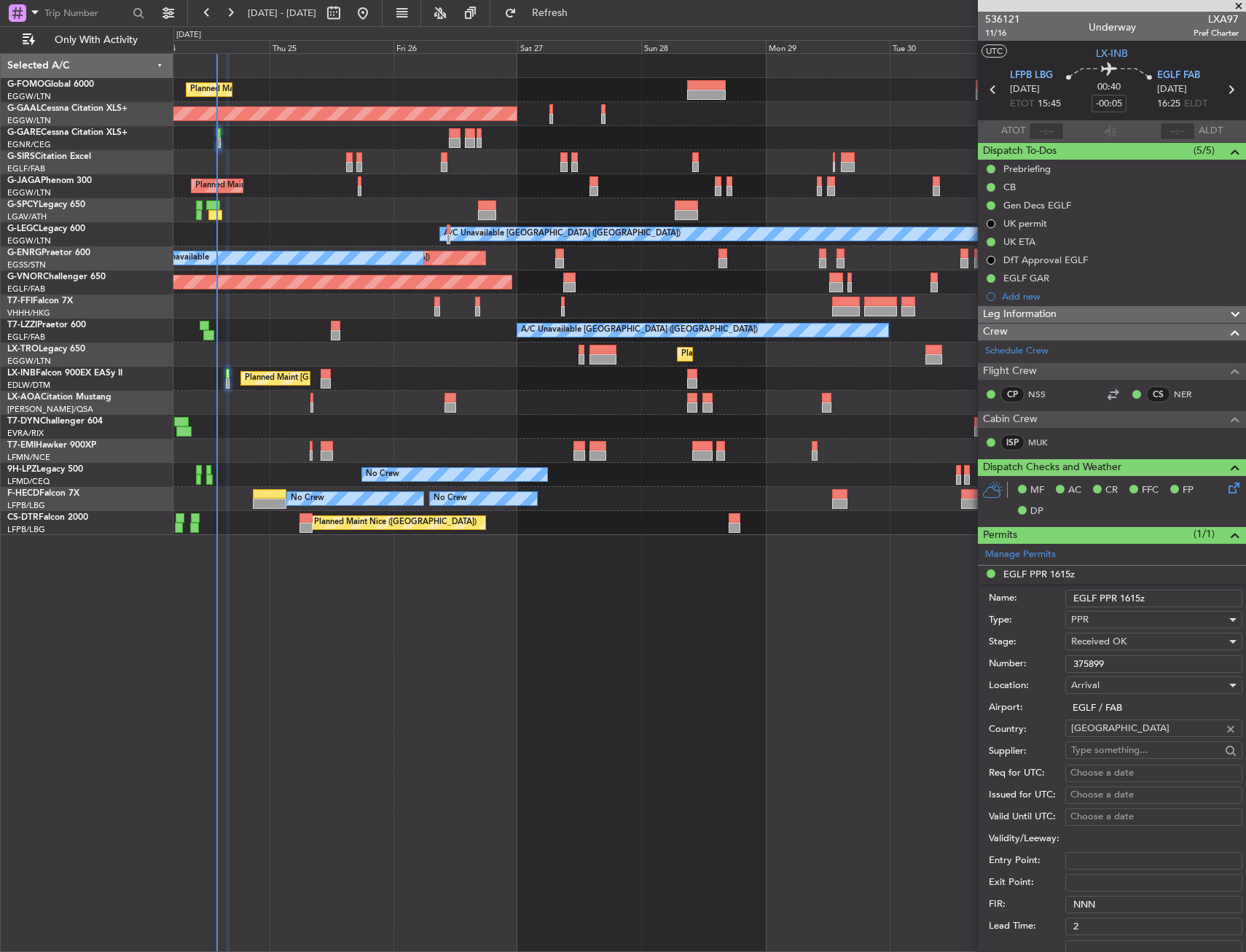
click at [1085, 667] on input "375899" at bounding box center [1154, 664] width 177 height 17
click at [679, 657] on div "Planned Maint London (Luton) Planned Maint Dusseldorf Owner Planned Maint Londo…" at bounding box center [709, 502] width 1073 height 898
drag, startPoint x: 425, startPoint y: 657, endPoint x: 392, endPoint y: 594, distance: 71.1
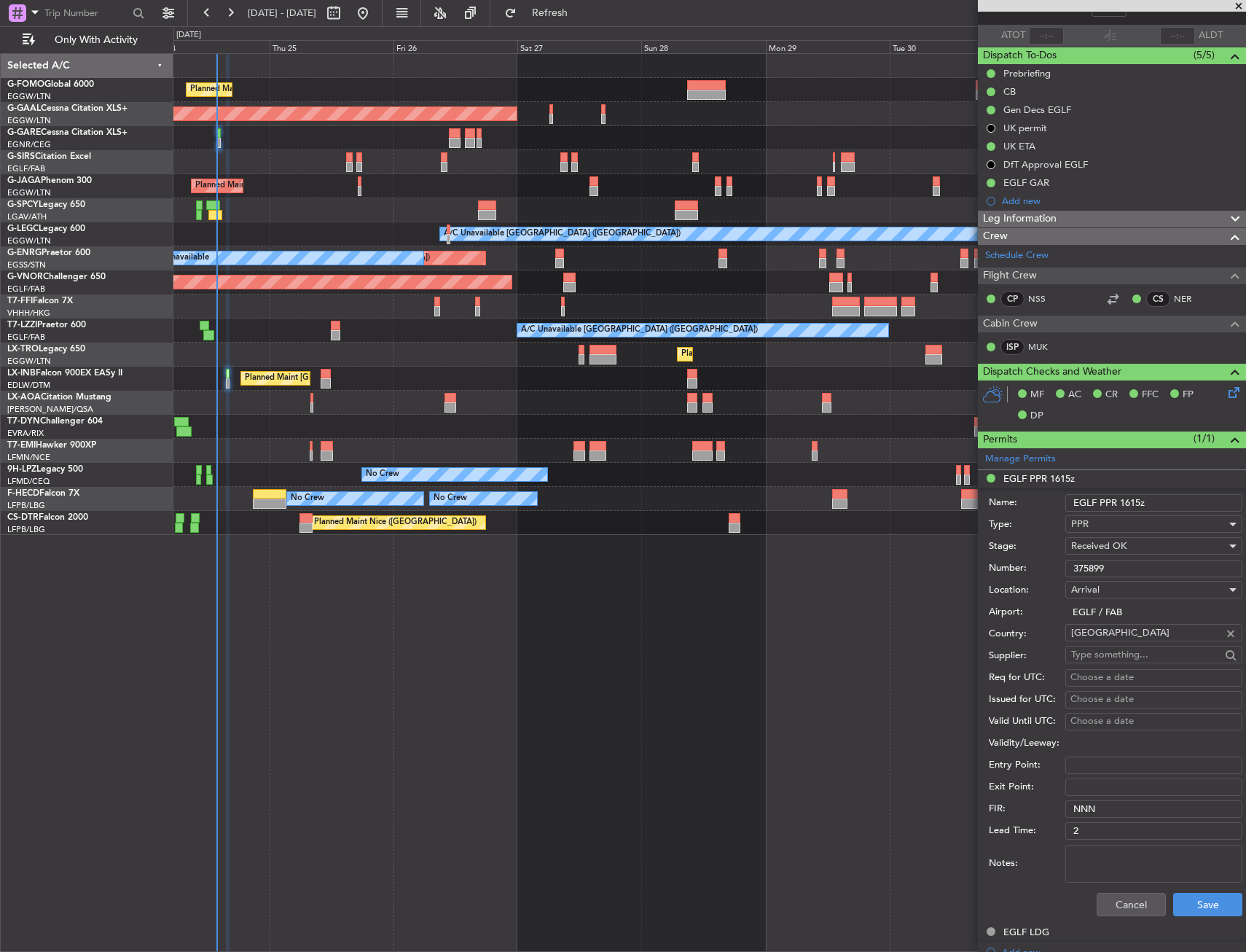
scroll to position [146, 0]
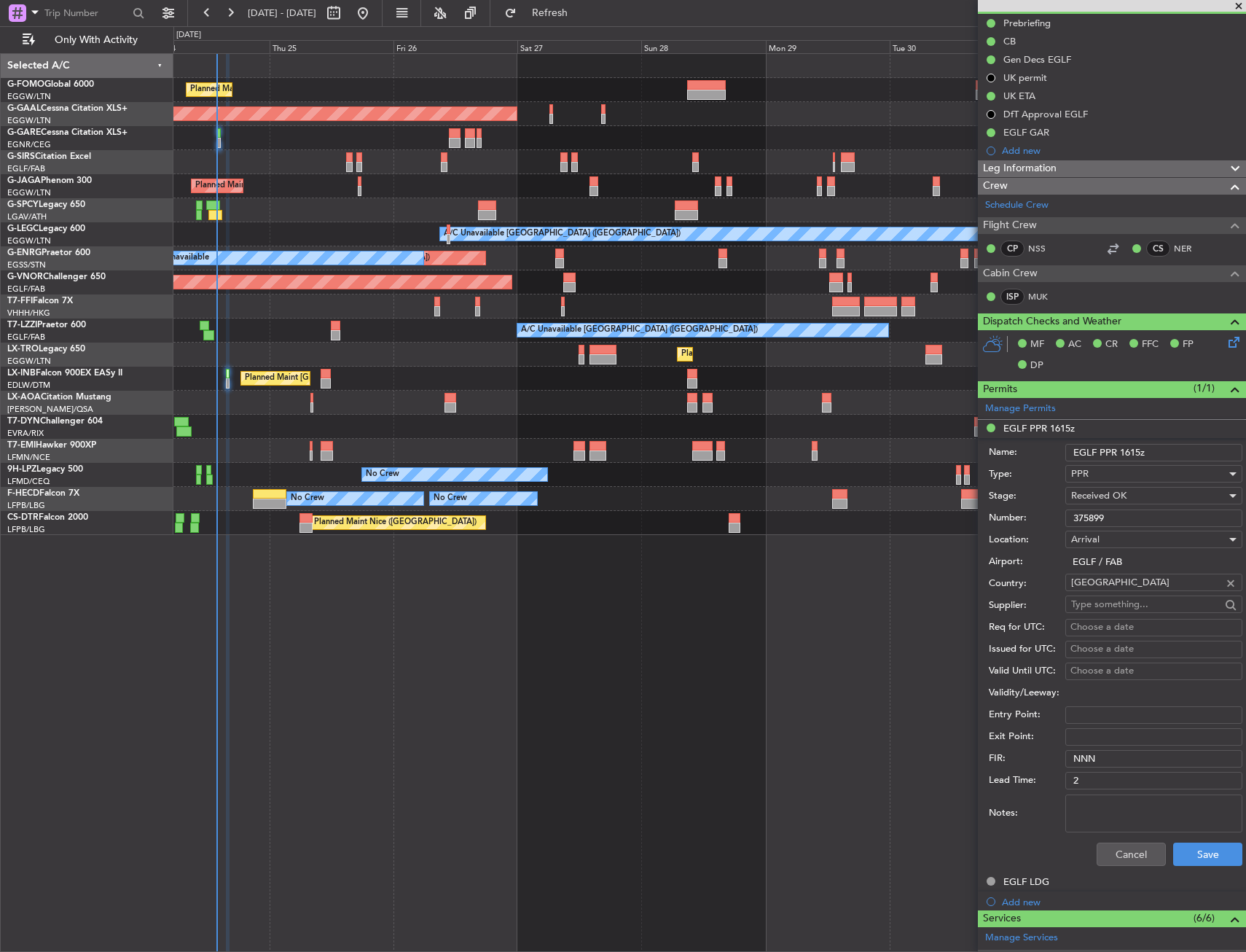
click at [1120, 832] on div "Notes:" at bounding box center [1115, 813] width 253 height 44
click at [1124, 847] on button "Cancel" at bounding box center [1132, 853] width 70 height 23
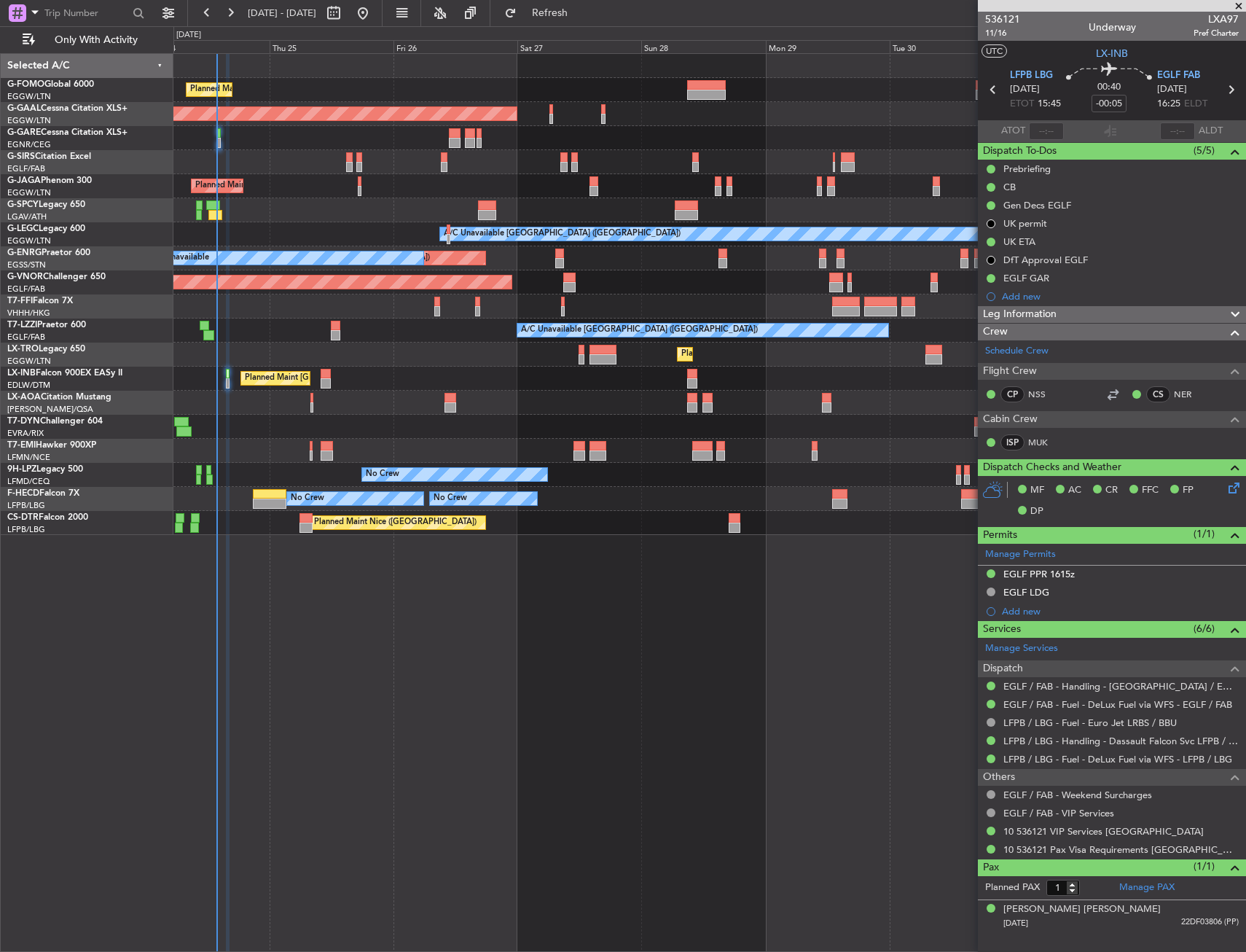
click at [893, 483] on div "No Crew AOG Maint Cannes (Mandelieu)" at bounding box center [709, 475] width 1072 height 24
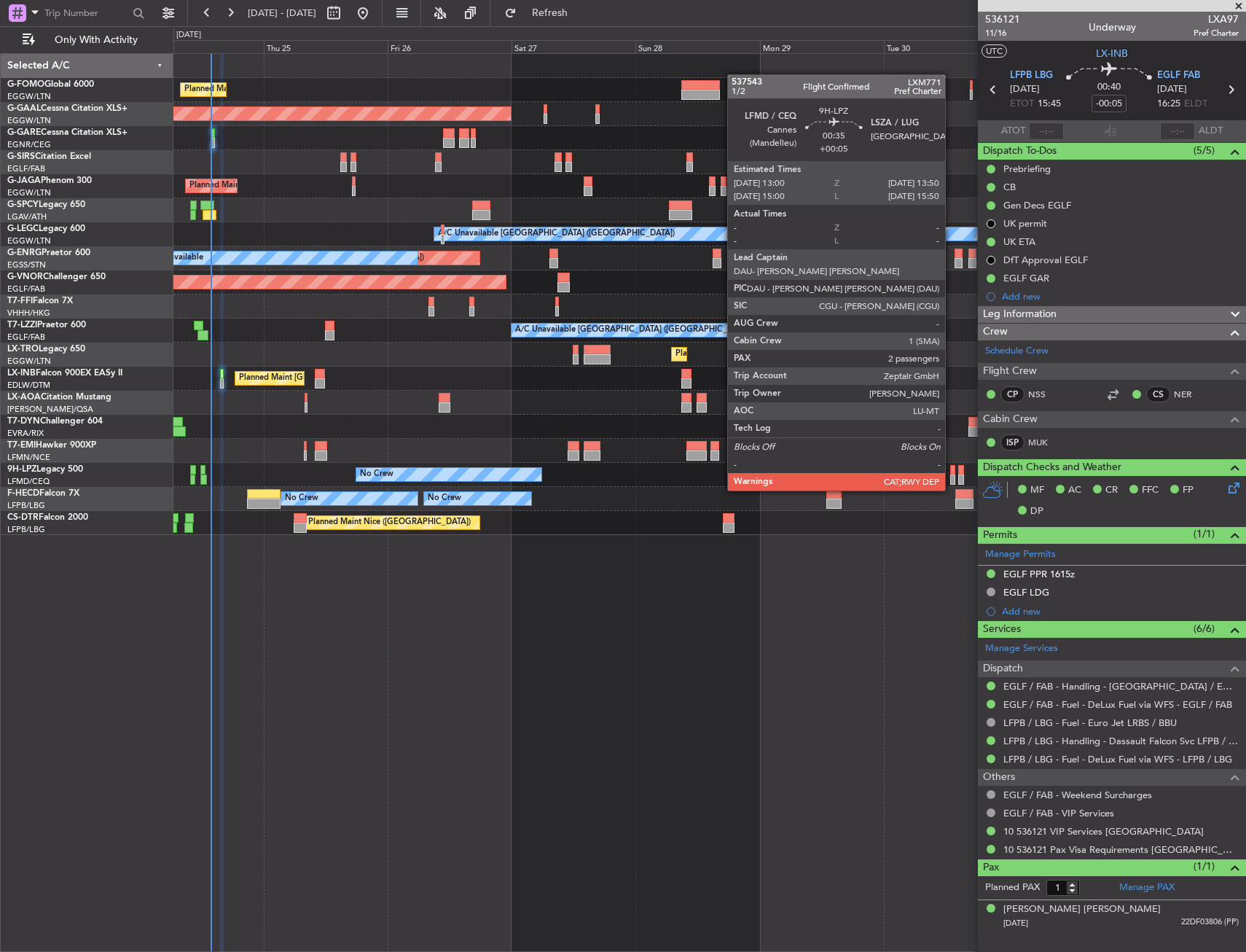
click at [953, 475] on div at bounding box center [953, 480] width 4 height 10
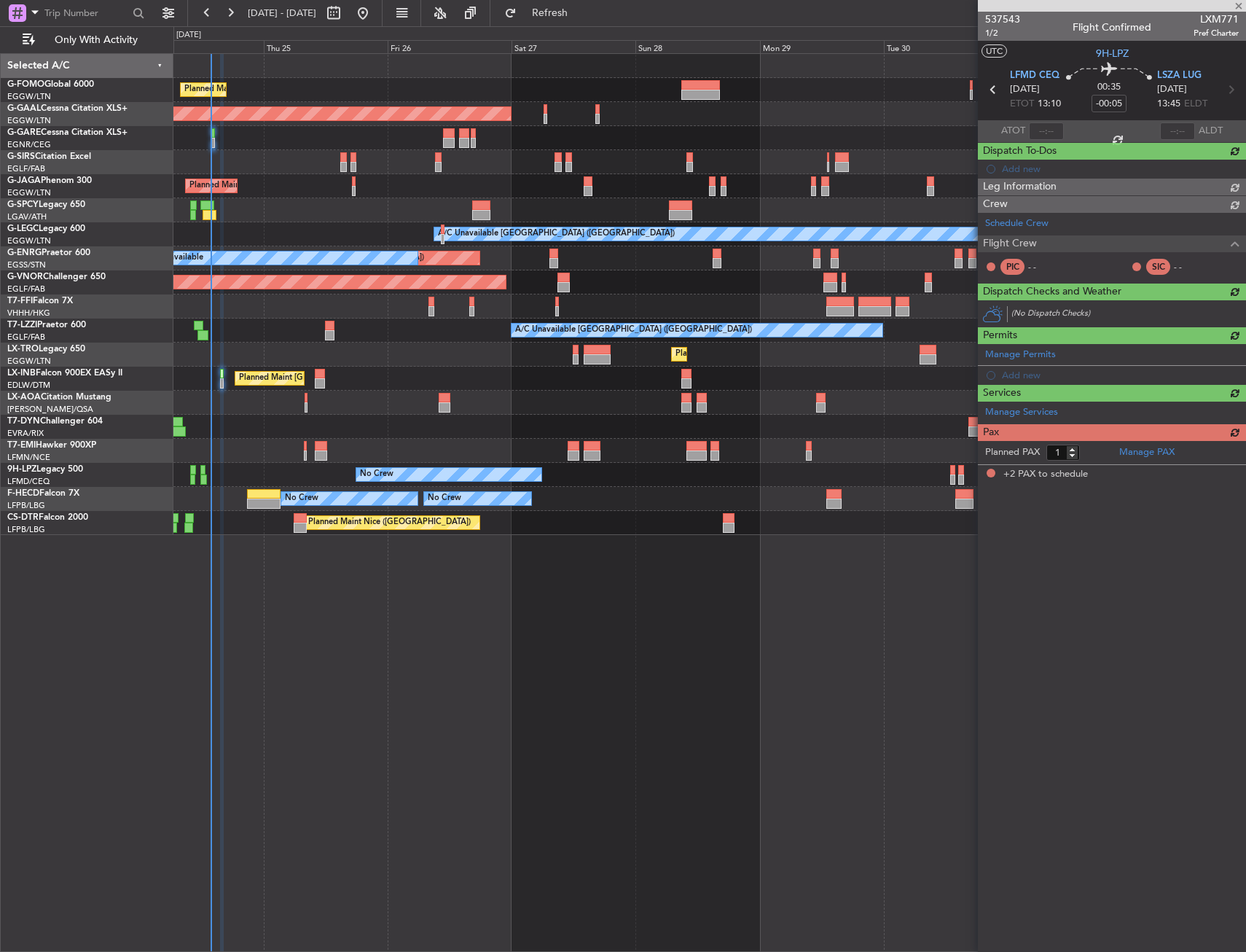
type input "+00:05"
type input "2"
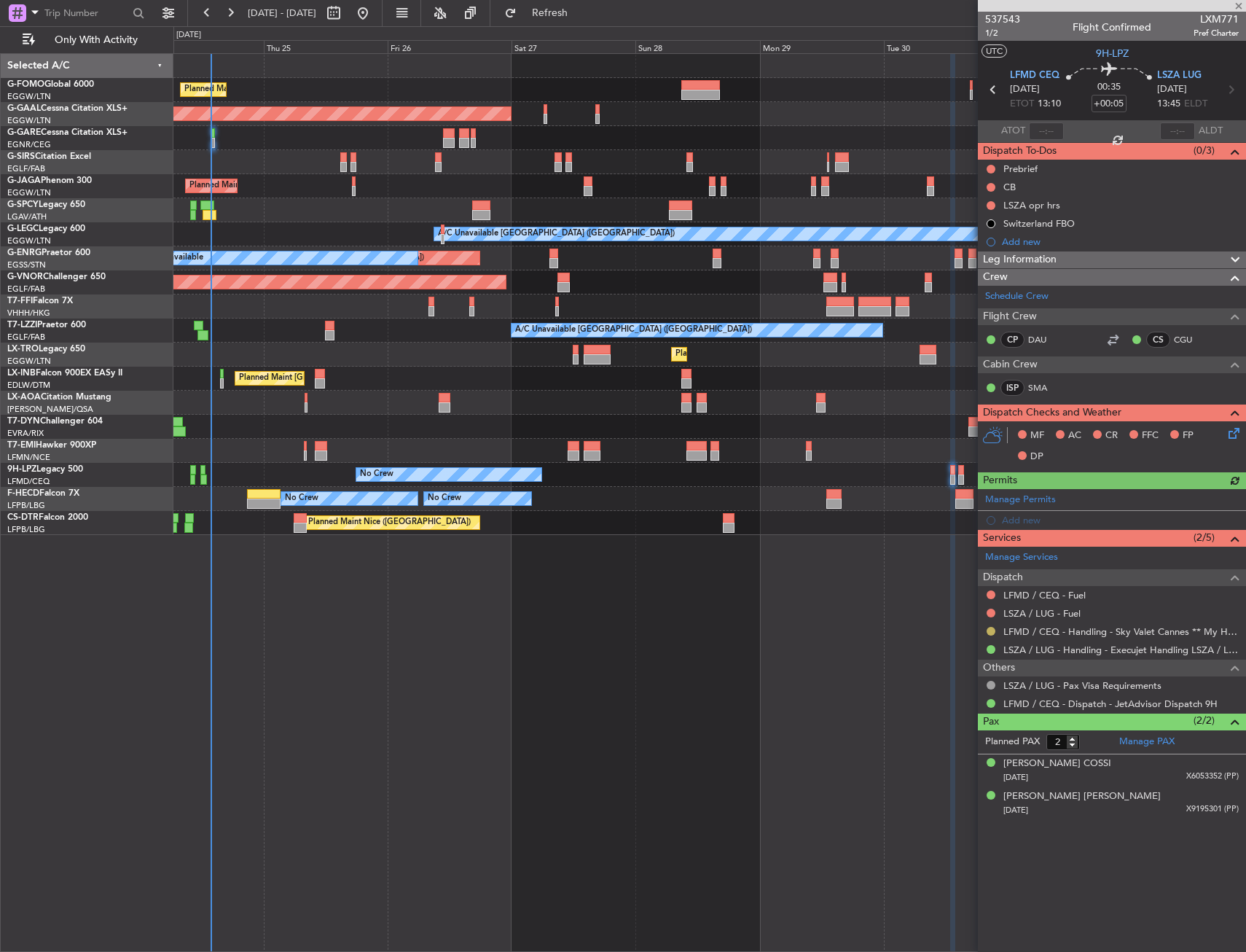
click at [993, 628] on button at bounding box center [991, 631] width 9 height 9
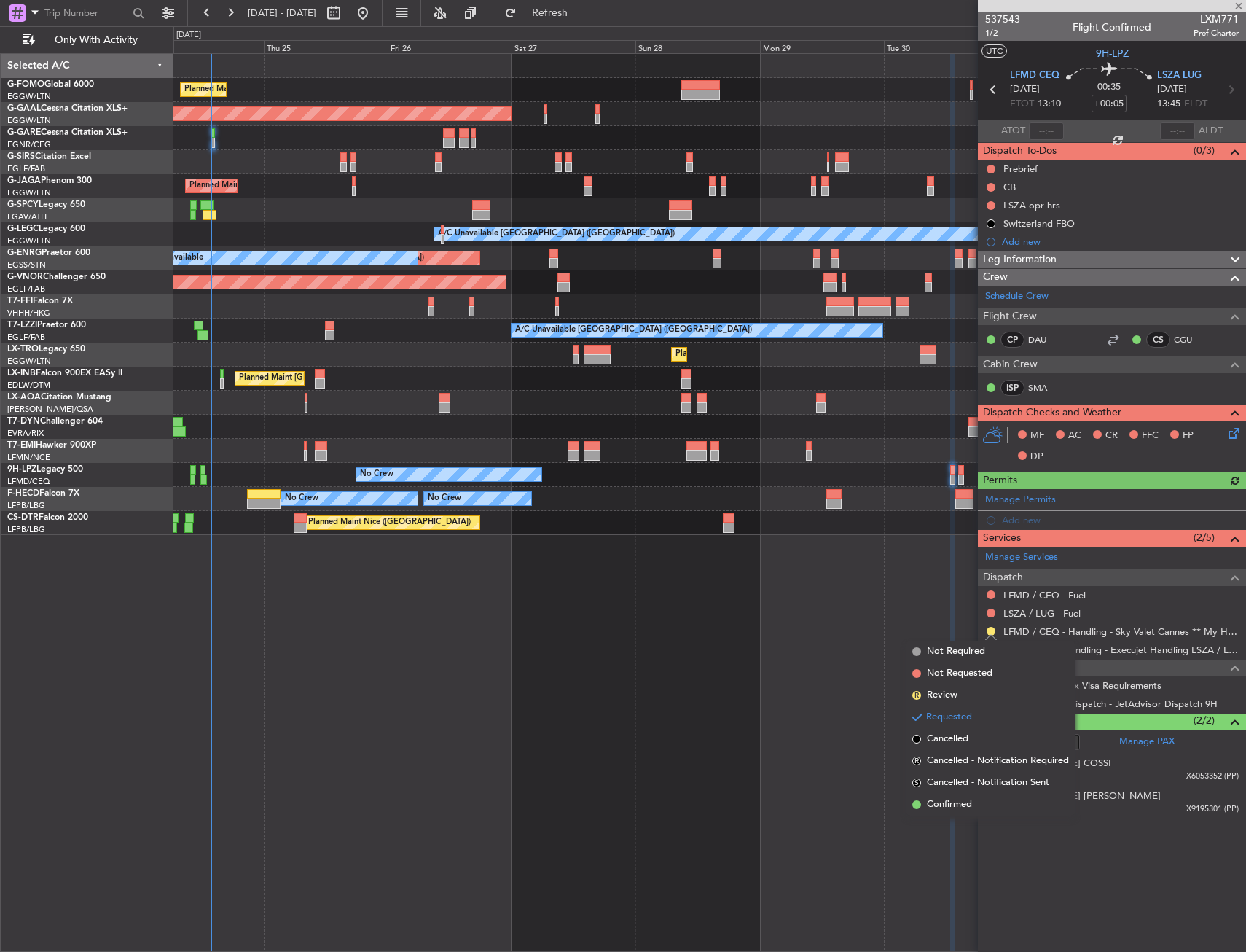
drag, startPoint x: 952, startPoint y: 792, endPoint x: 954, endPoint y: 805, distance: 13.2
click at [954, 805] on ul "Not Required Not Requested R Review Requested Cancelled R Cancelled - Notificat…" at bounding box center [990, 728] width 168 height 175
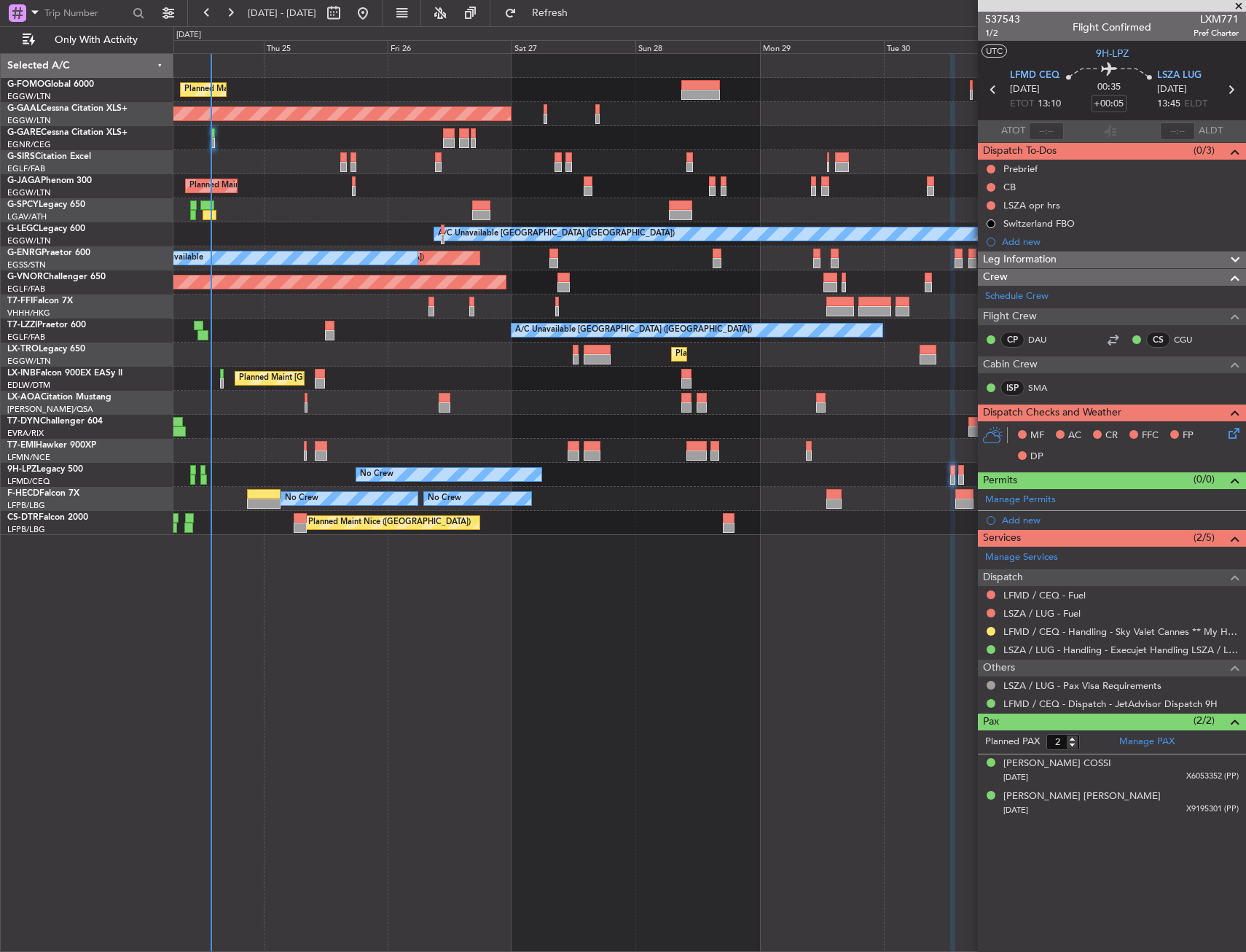
click at [990, 623] on div "LFMD / CEQ - Handling - Sky Valet Cannes ** My Handling**LFMD / CEQ" at bounding box center [1112, 631] width 268 height 18
click at [990, 628] on button at bounding box center [991, 631] width 9 height 9
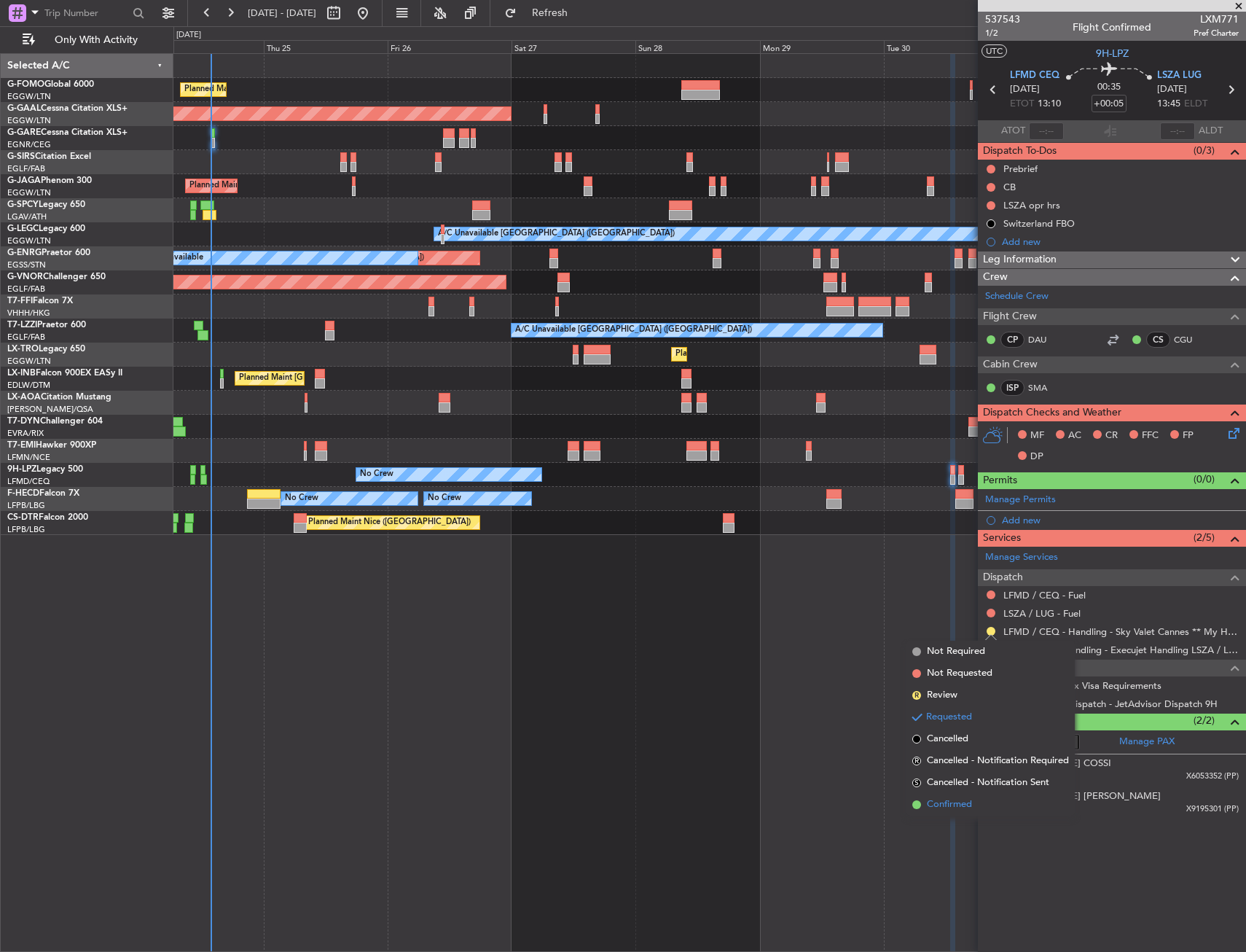
click at [968, 803] on span "Confirmed" at bounding box center [949, 805] width 45 height 15
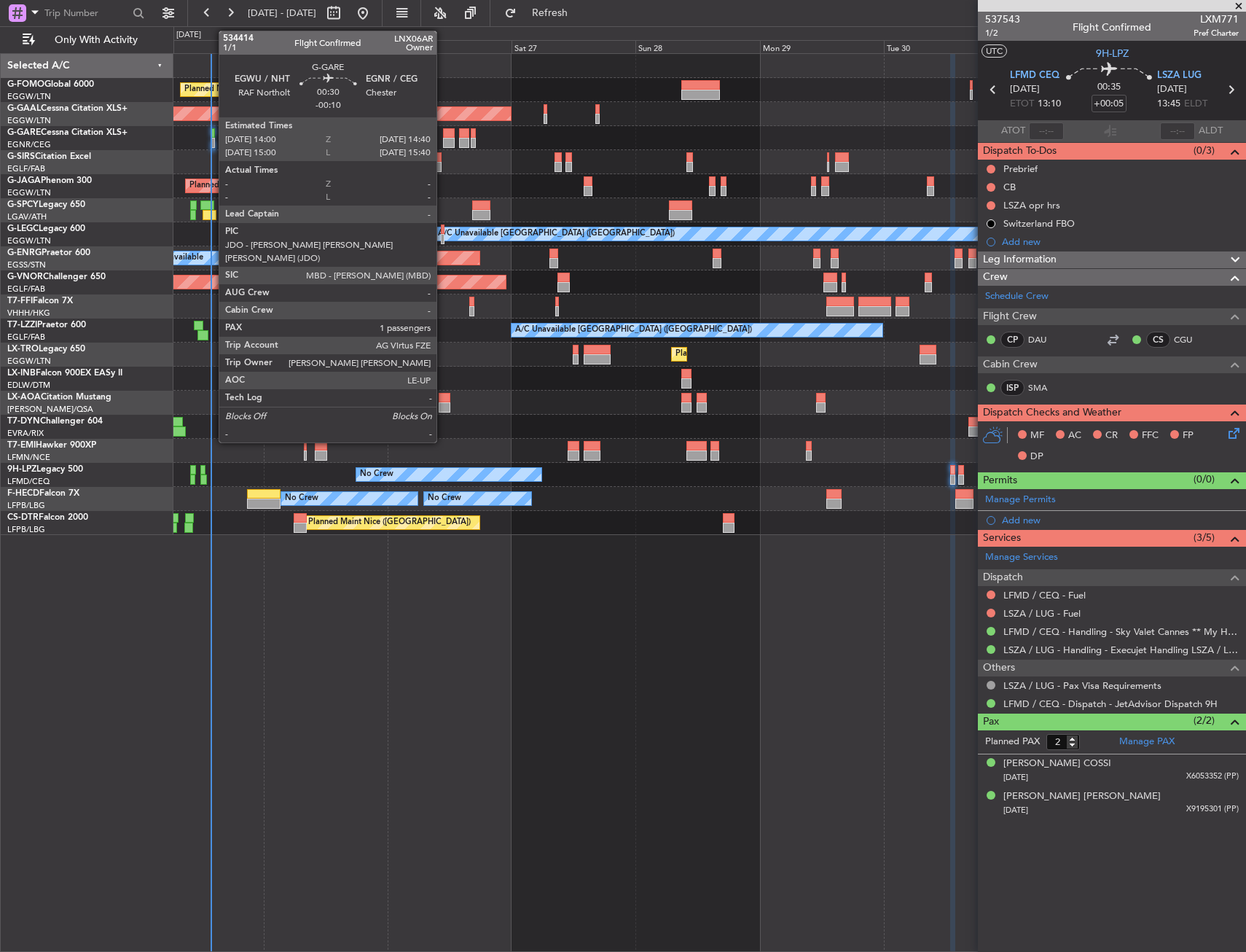
click at [212, 132] on div at bounding box center [213, 134] width 4 height 10
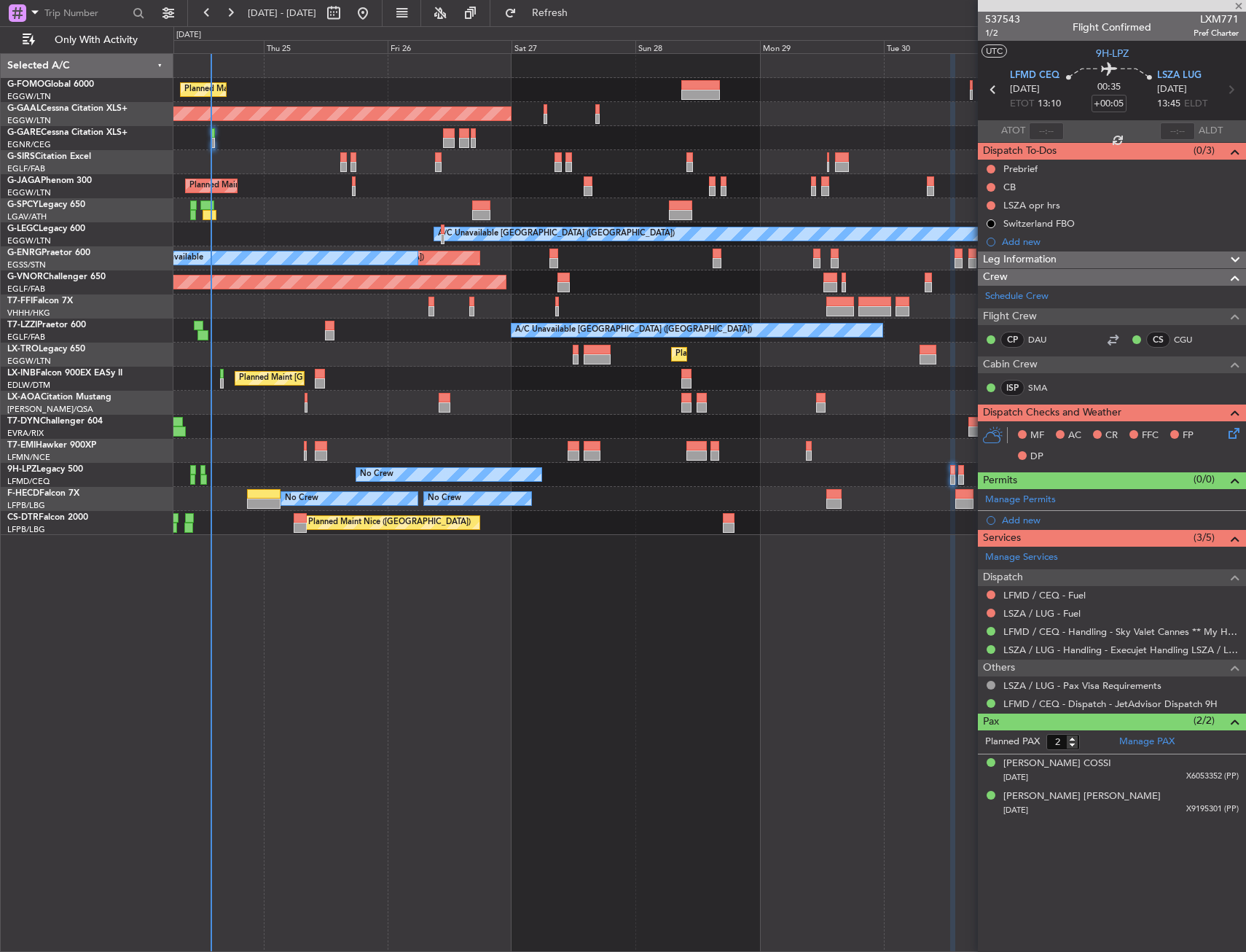
type input "-00:10"
type input "1"
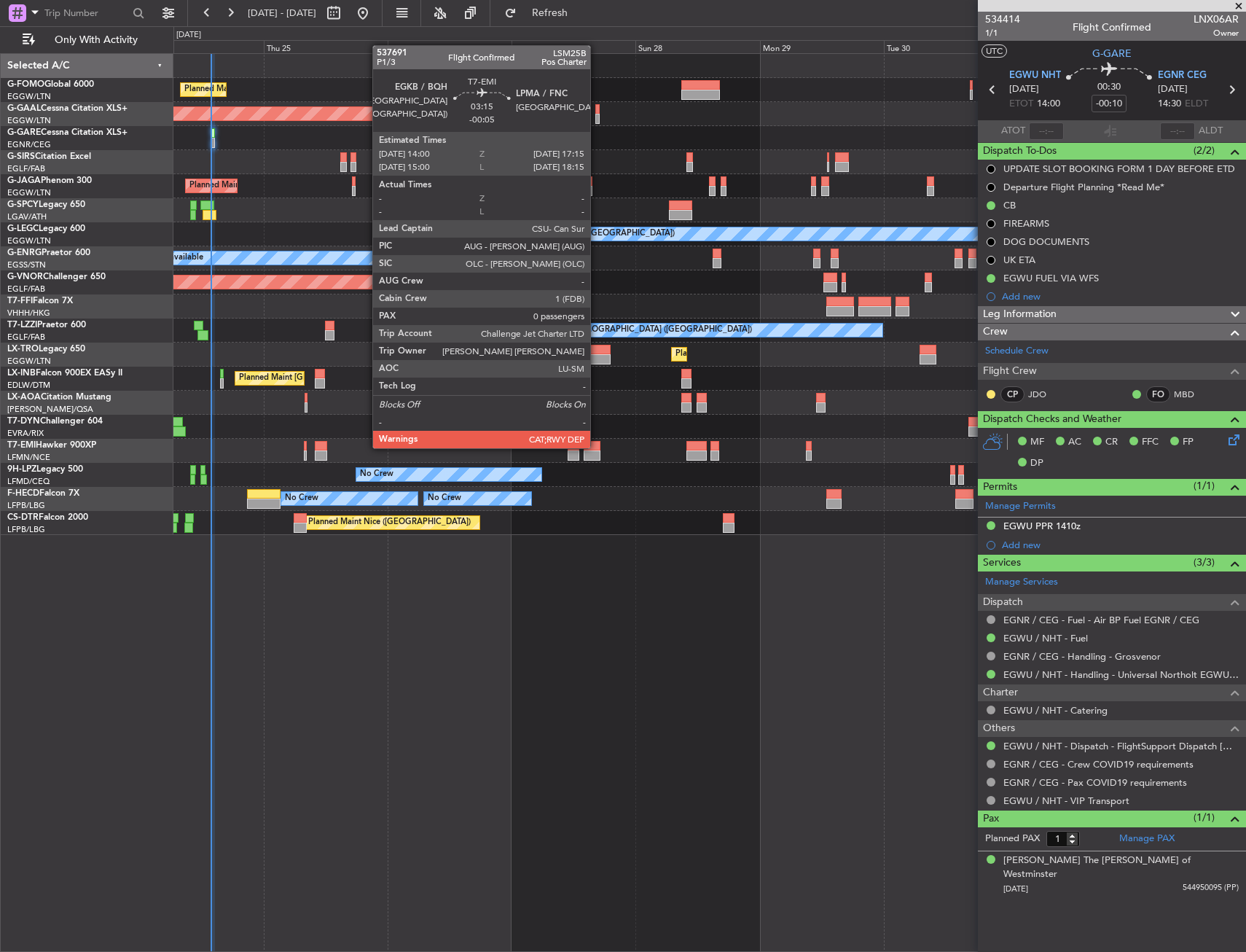
click at [597, 447] on div at bounding box center [592, 446] width 17 height 10
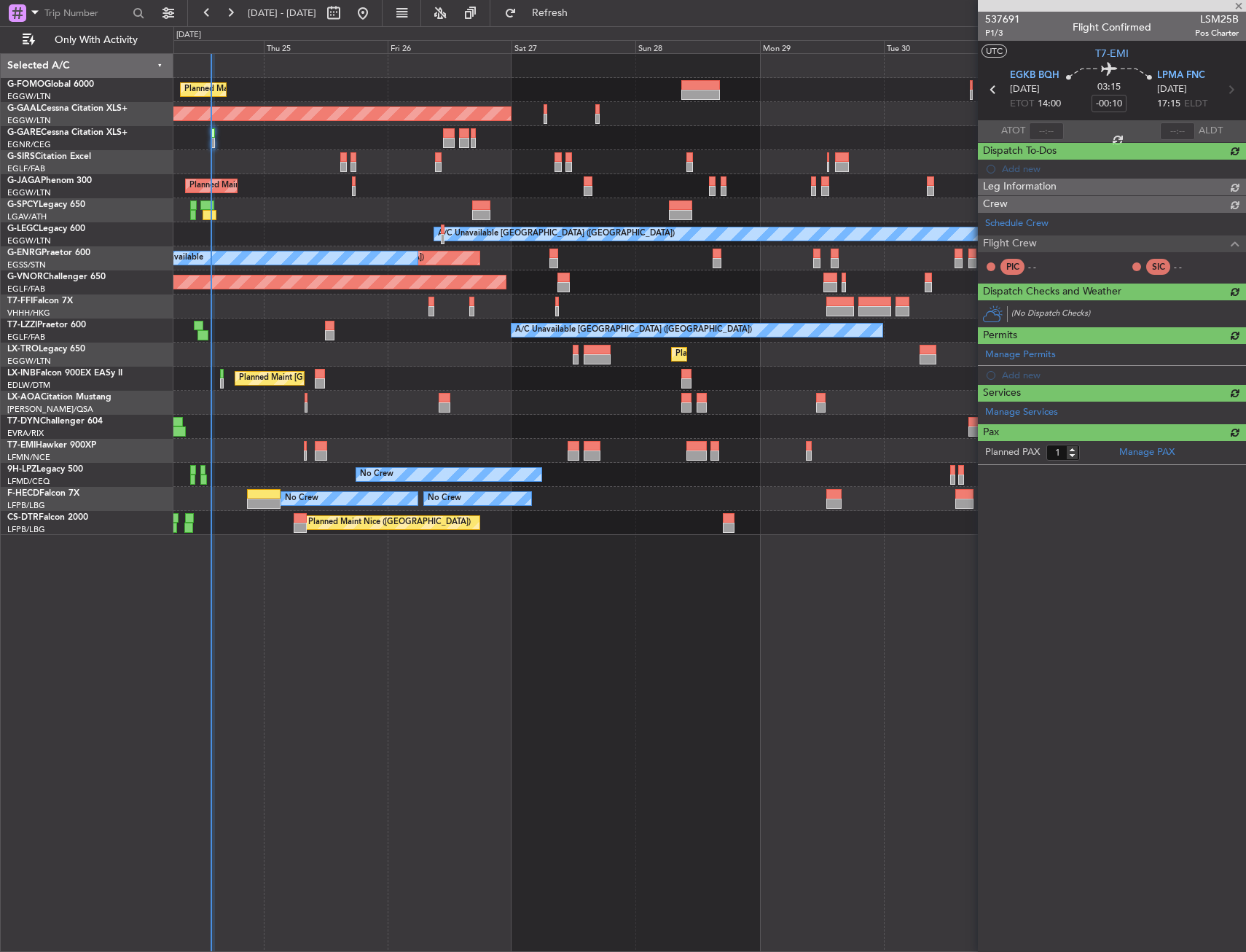
type input "-00:05"
type input "0"
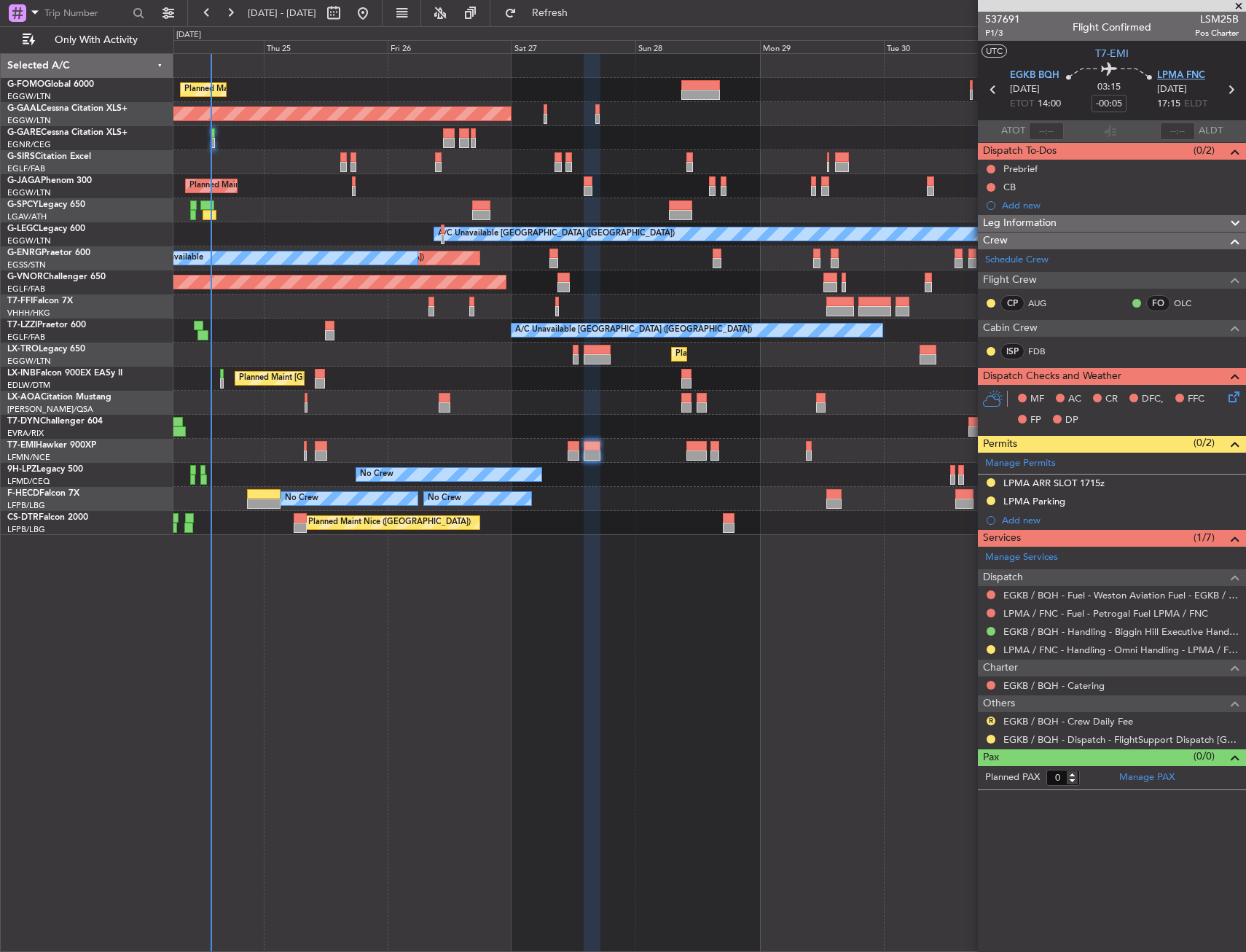
click at [1168, 73] on span "LPMA FNC" at bounding box center [1181, 76] width 48 height 15
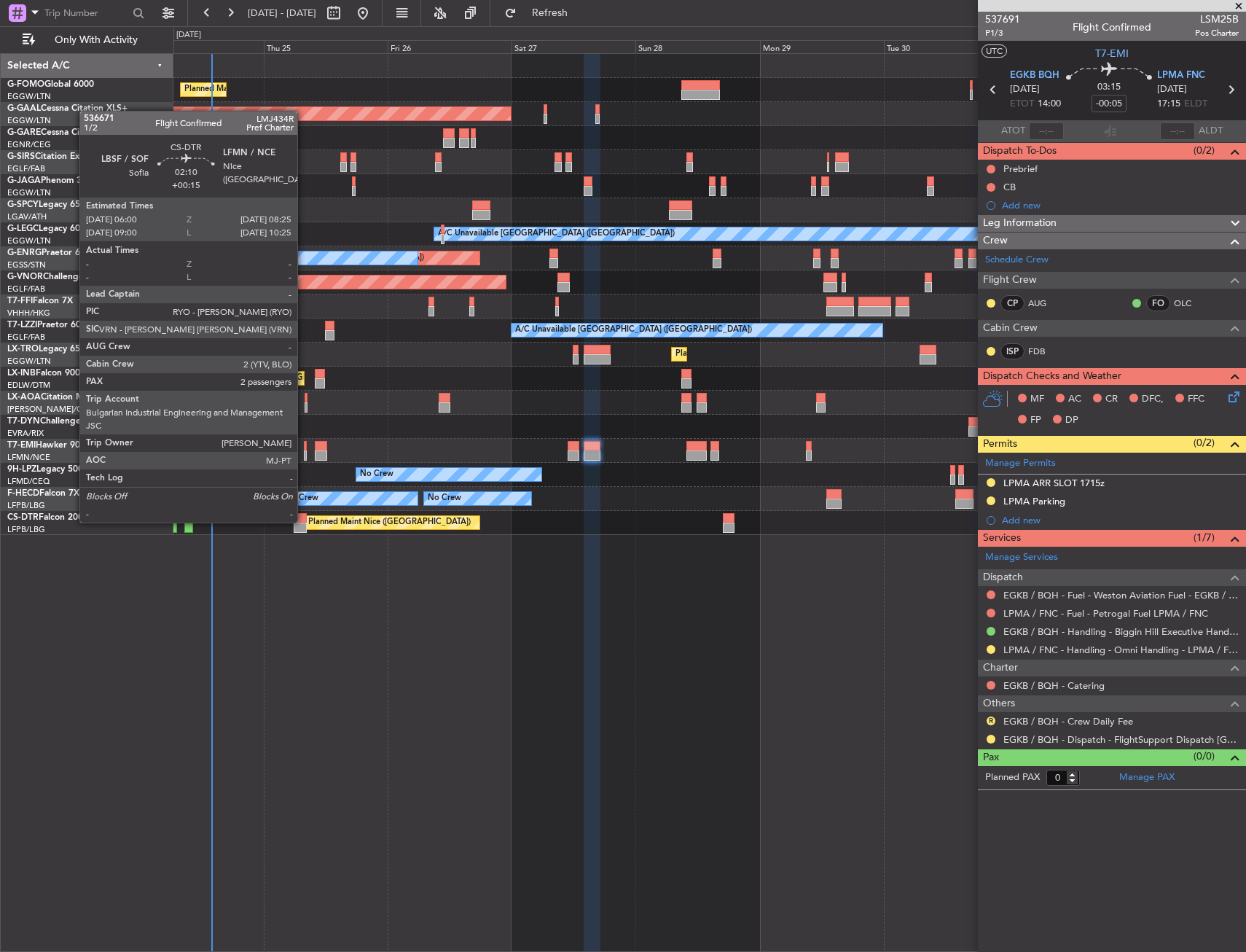
click at [304, 521] on div at bounding box center [300, 518] width 13 height 10
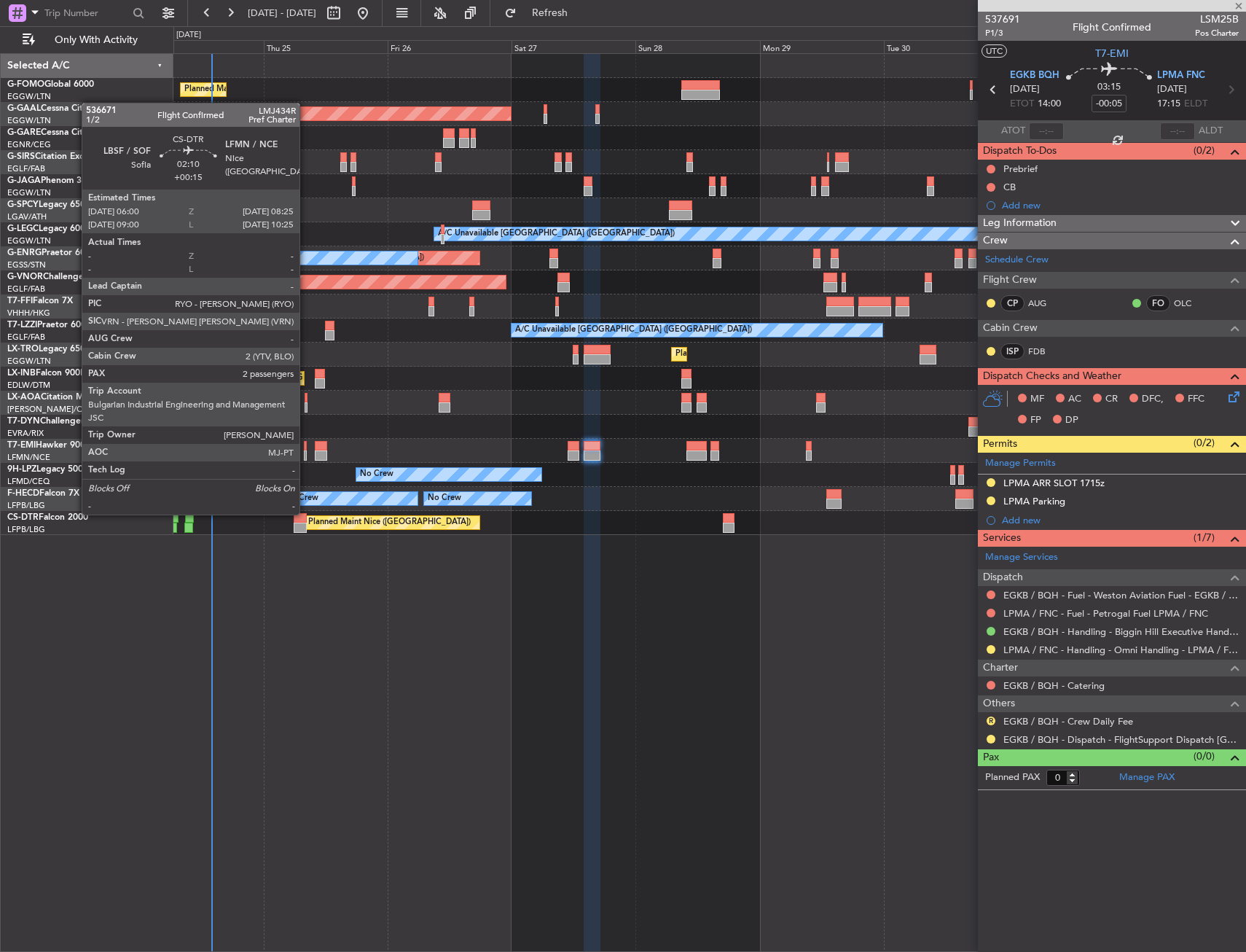
type input "+00:15"
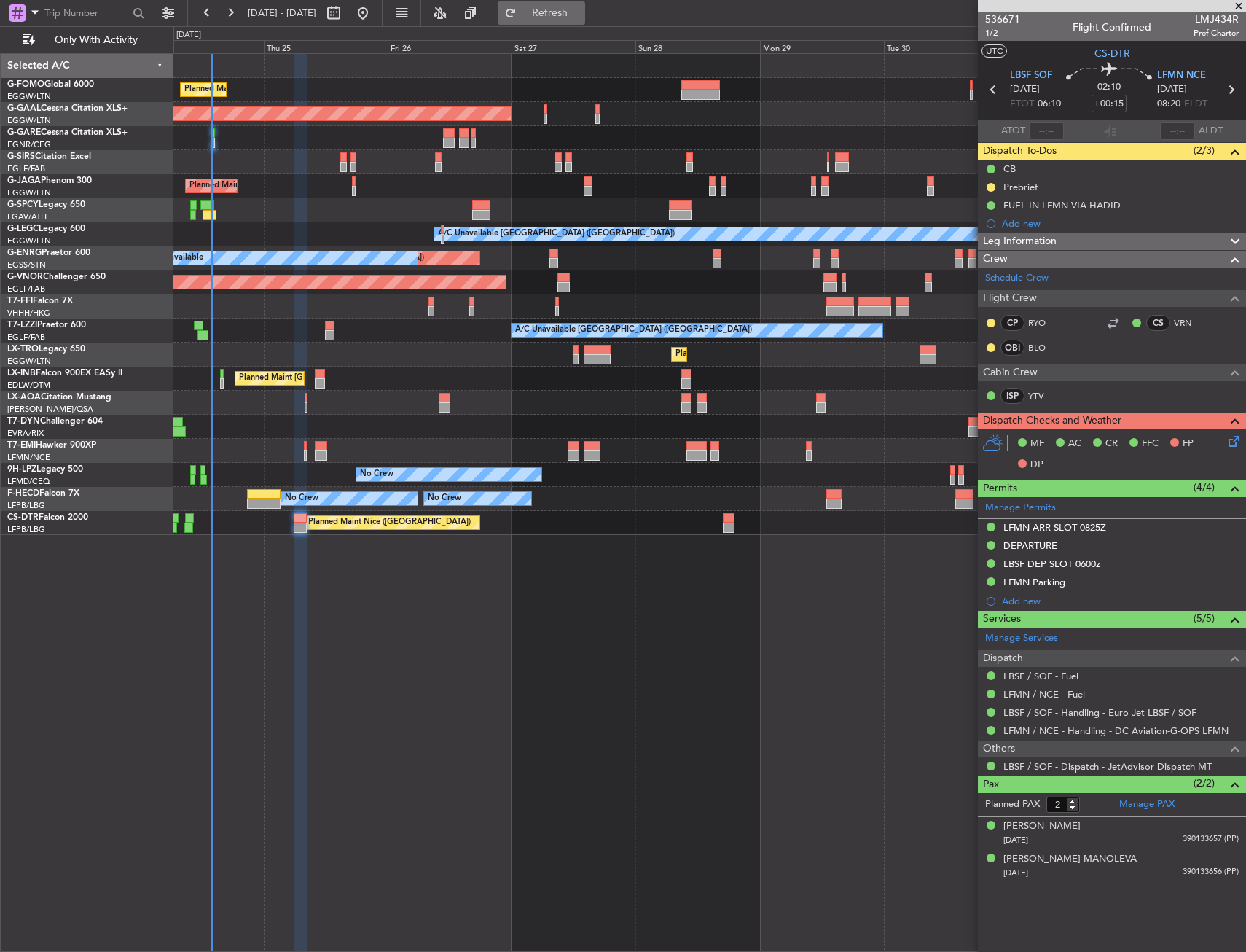
click at [585, 7] on button "Refresh" at bounding box center [541, 13] width 87 height 23
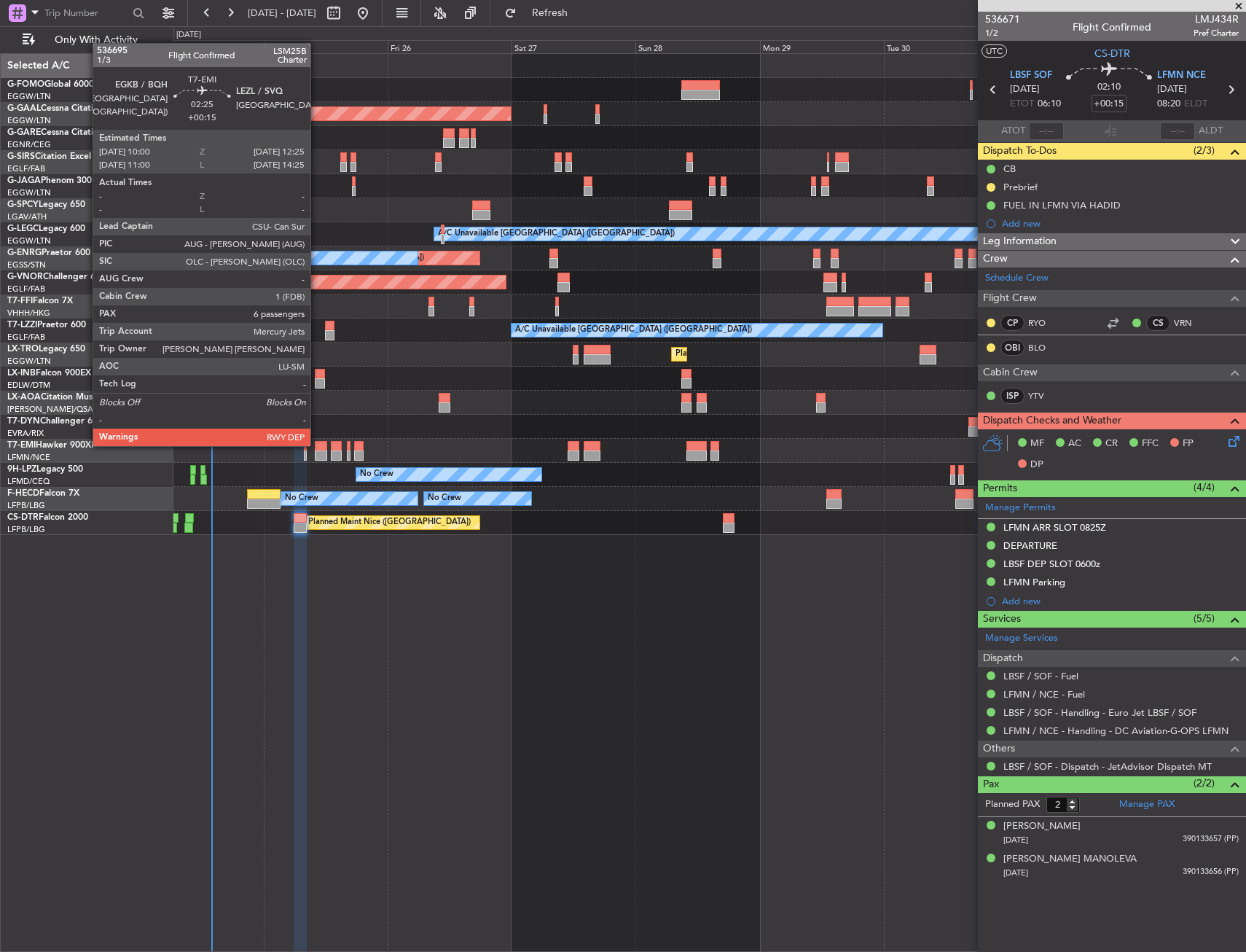
click at [317, 445] on div at bounding box center [321, 446] width 13 height 10
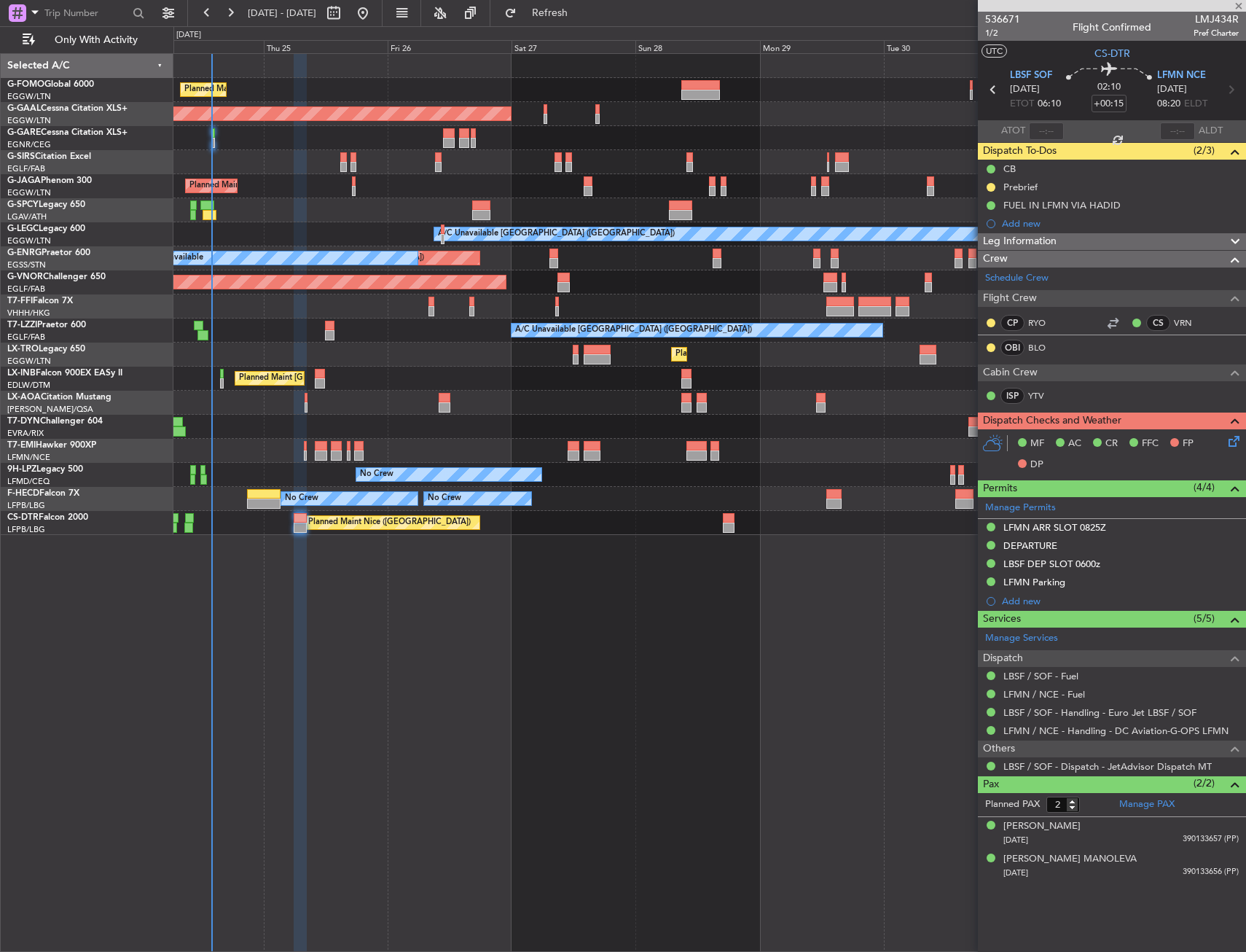
type input "6"
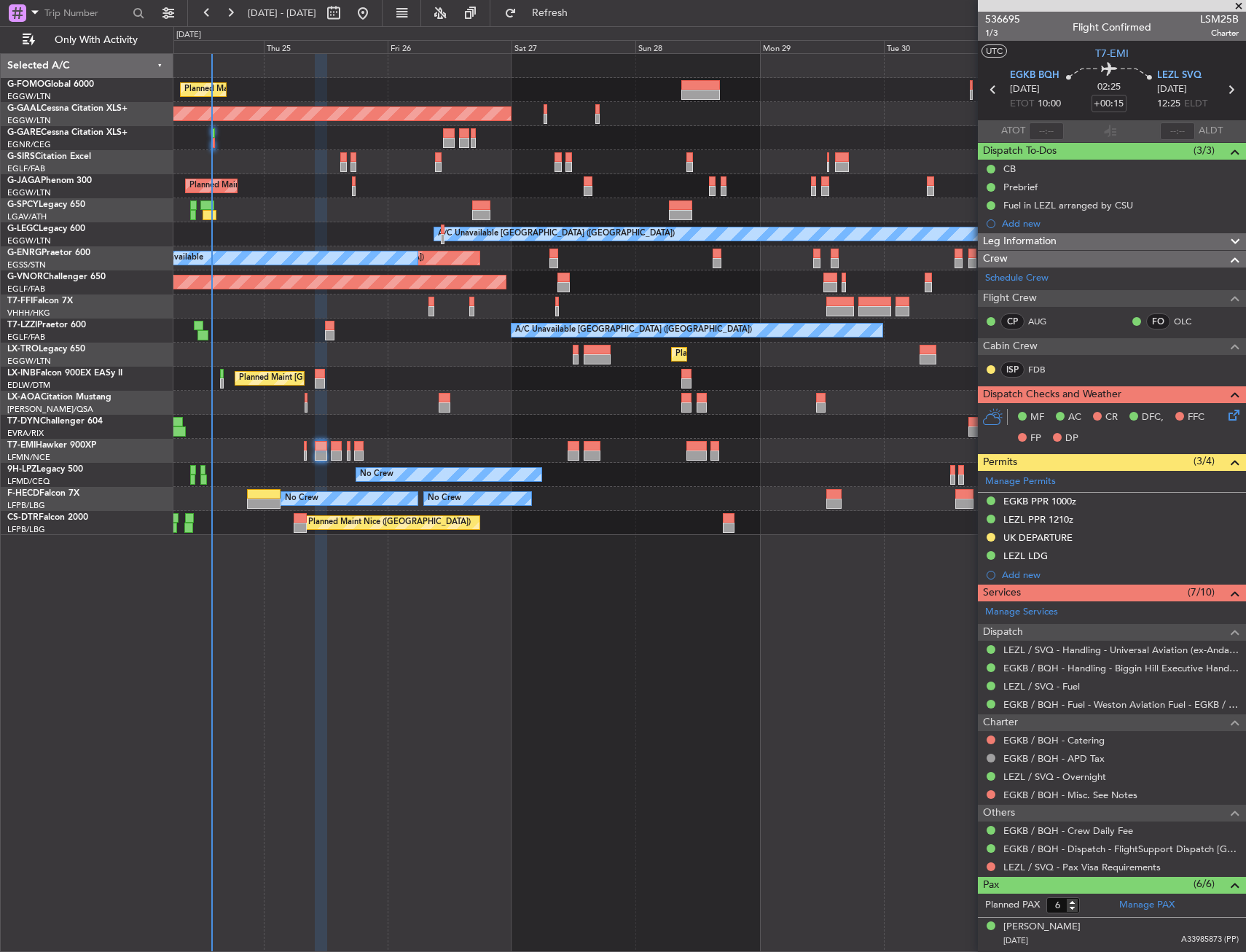
click at [645, 767] on div "Planned Maint [GEOGRAPHIC_DATA] ([GEOGRAPHIC_DATA]) Planned [GEOGRAPHIC_DATA] O…" at bounding box center [709, 502] width 1073 height 898
click at [549, 11] on button "Refresh" at bounding box center [541, 13] width 87 height 23
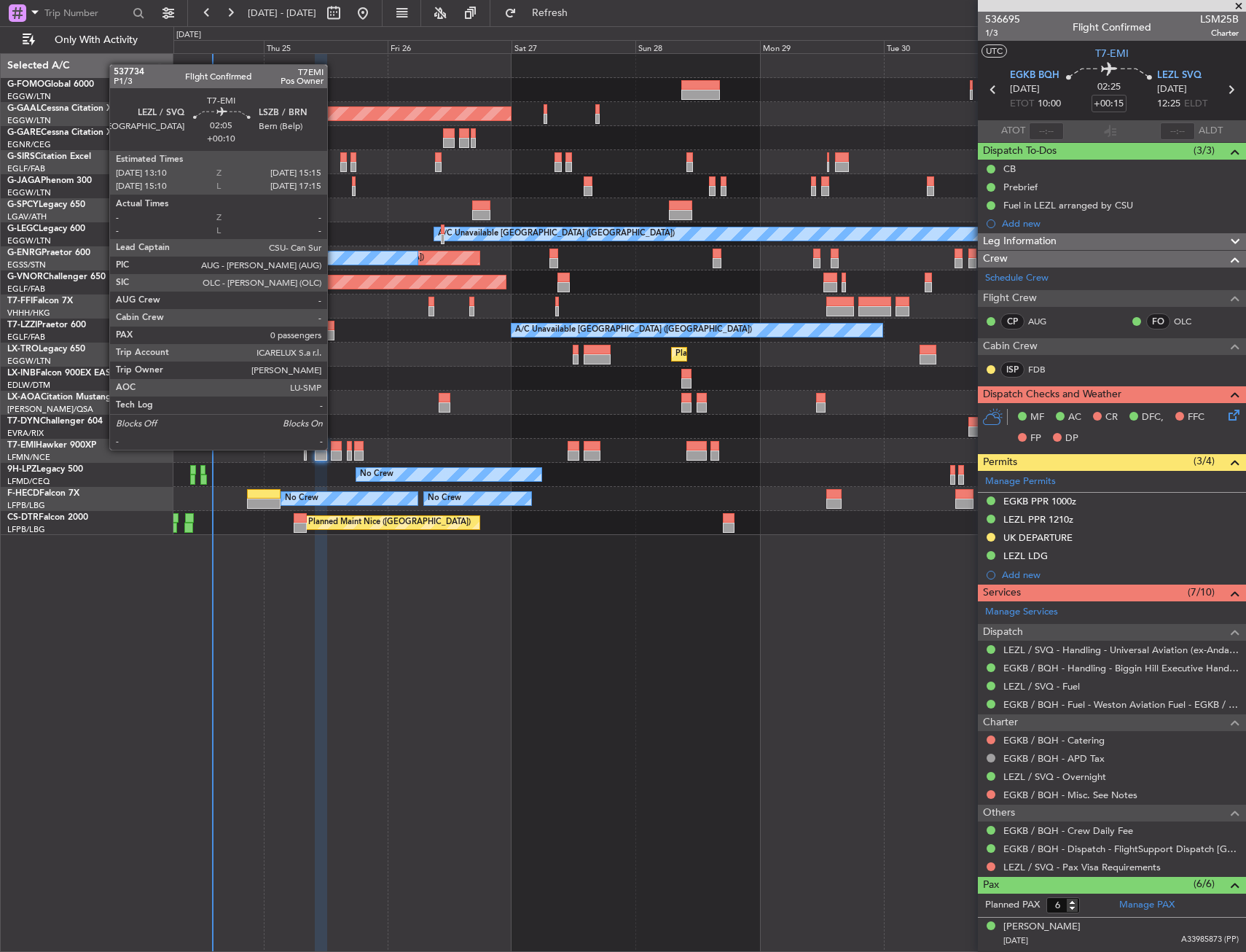
click at [334, 448] on div at bounding box center [336, 446] width 11 height 10
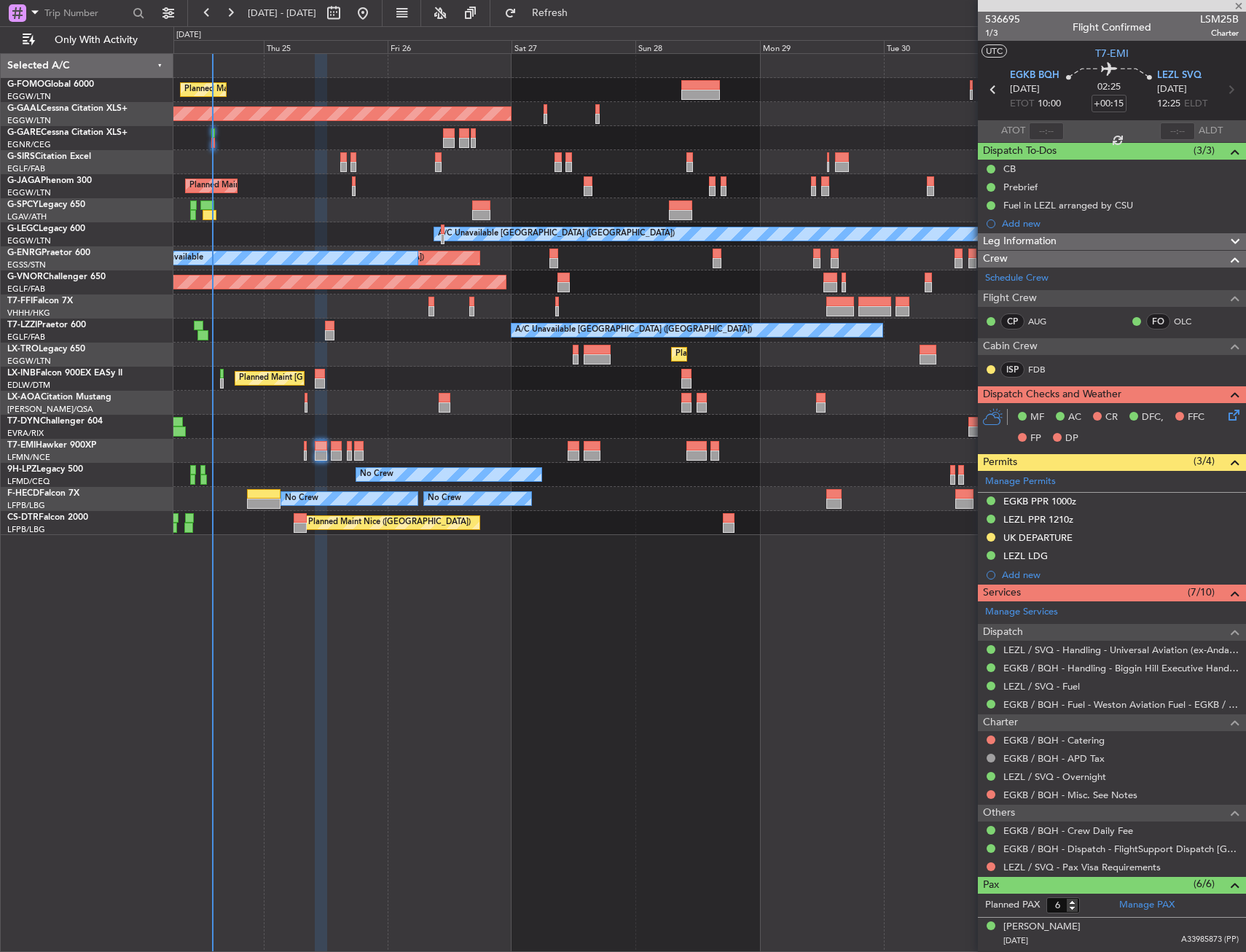
type input "+00:10"
type input "0"
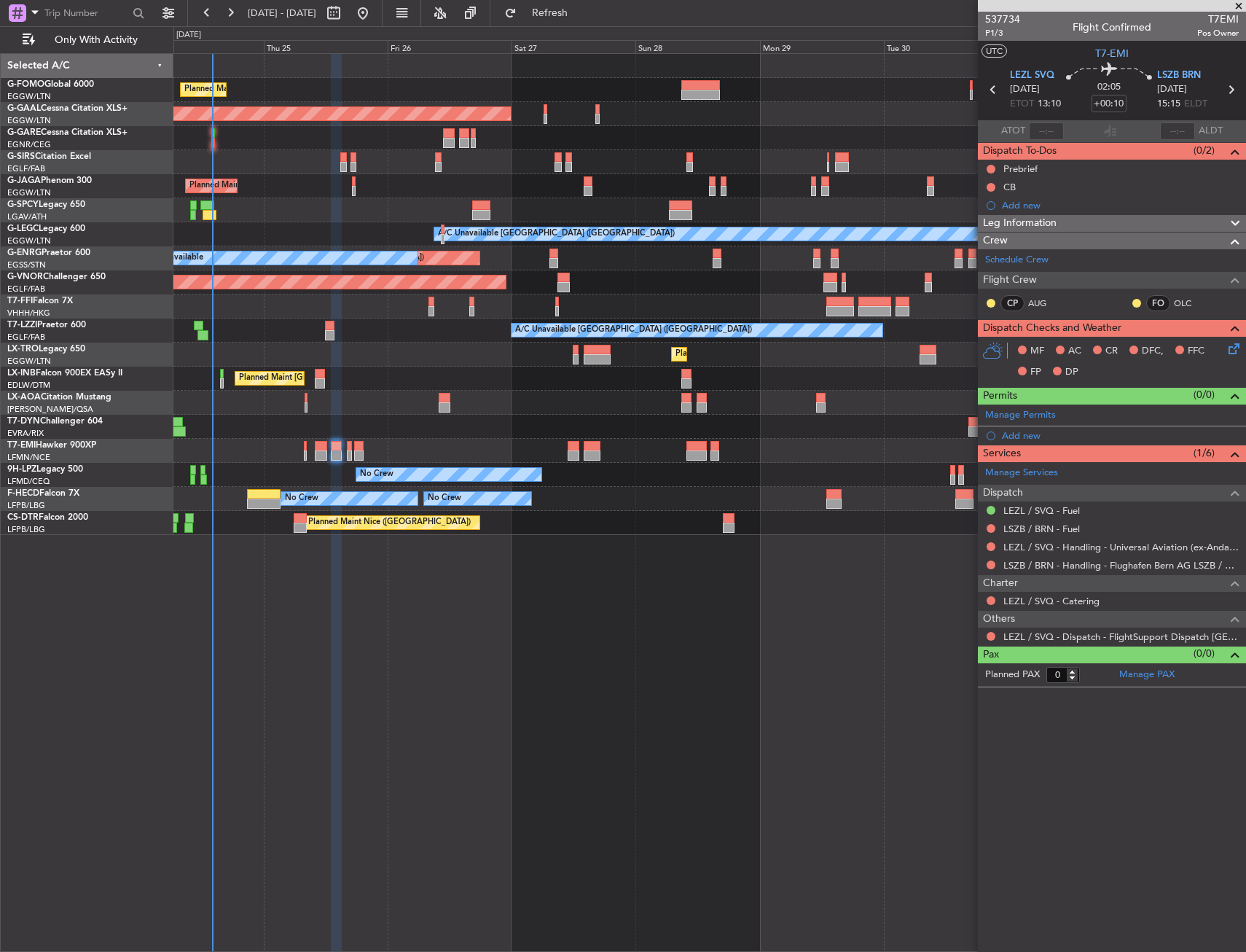
click at [605, 618] on div "Planned Maint [GEOGRAPHIC_DATA] ([GEOGRAPHIC_DATA]) Planned [GEOGRAPHIC_DATA] O…" at bounding box center [709, 502] width 1073 height 898
click at [621, 31] on div "0 0 Wed 24 Thu 25 Fri 26 Sat 27 Sun 28 Mon 29 [DATE] Wed 1 [DATE]" at bounding box center [709, 40] width 1071 height 26
click at [581, 13] on span "Refresh" at bounding box center [550, 13] width 61 height 10
click at [448, 579] on div "Planned Maint [GEOGRAPHIC_DATA] ([GEOGRAPHIC_DATA]) Planned [GEOGRAPHIC_DATA] O…" at bounding box center [709, 502] width 1073 height 898
click at [524, 401] on div "No Crew Paris ([GEOGRAPHIC_DATA])" at bounding box center [709, 403] width 1072 height 24
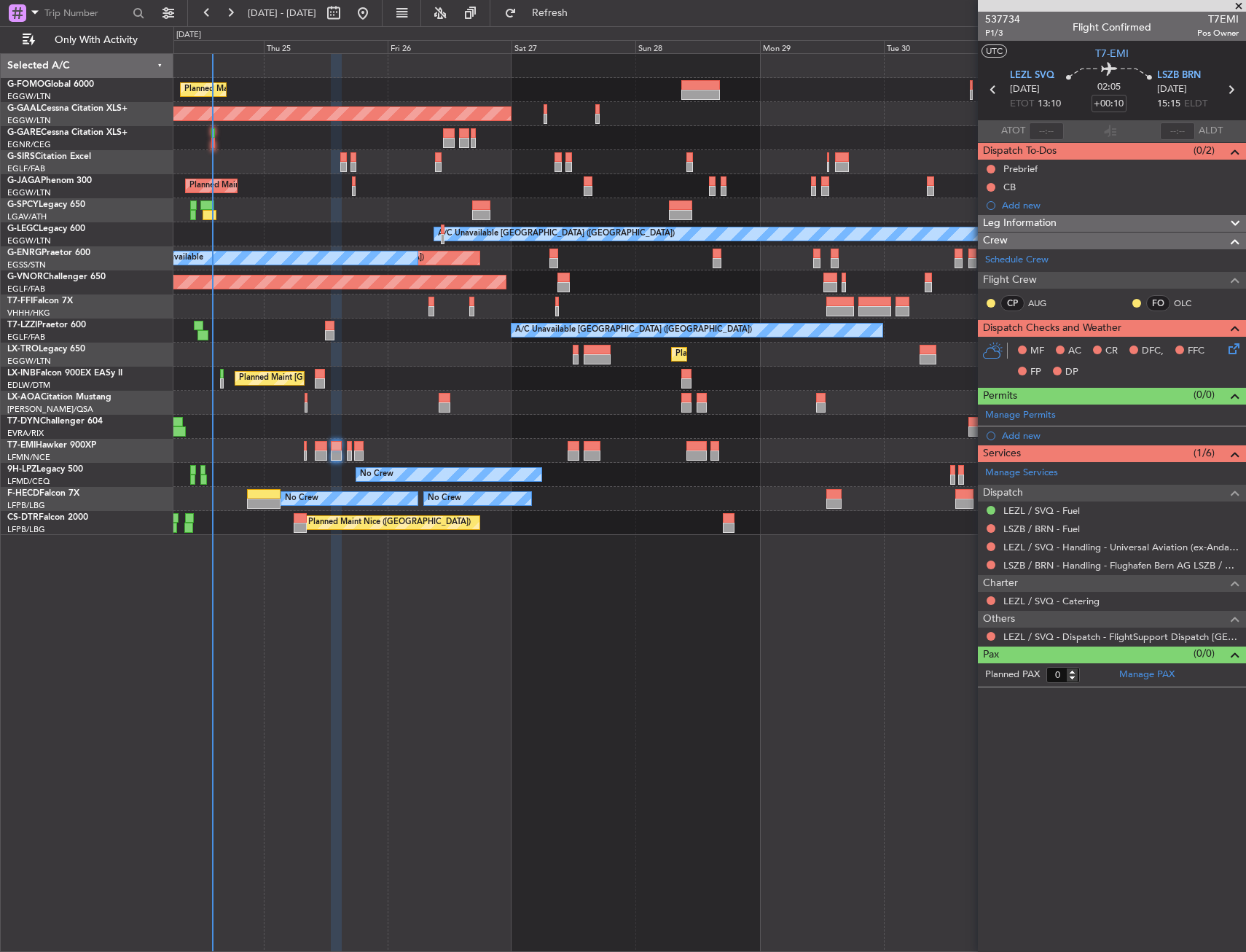
drag, startPoint x: 469, startPoint y: 368, endPoint x: 460, endPoint y: 368, distance: 9.0
drag, startPoint x: 414, startPoint y: 360, endPoint x: 374, endPoint y: 357, distance: 40.1
click at [374, 357] on div "Planned Maint [GEOGRAPHIC_DATA] ([GEOGRAPHIC_DATA])" at bounding box center [709, 354] width 1072 height 24
click at [373, 357] on div "Planned Maint [GEOGRAPHIC_DATA] ([GEOGRAPHIC_DATA])" at bounding box center [709, 354] width 1072 height 24
click at [539, 673] on div "Planned Maint [GEOGRAPHIC_DATA] ([GEOGRAPHIC_DATA]) Planned [GEOGRAPHIC_DATA] O…" at bounding box center [709, 502] width 1073 height 898
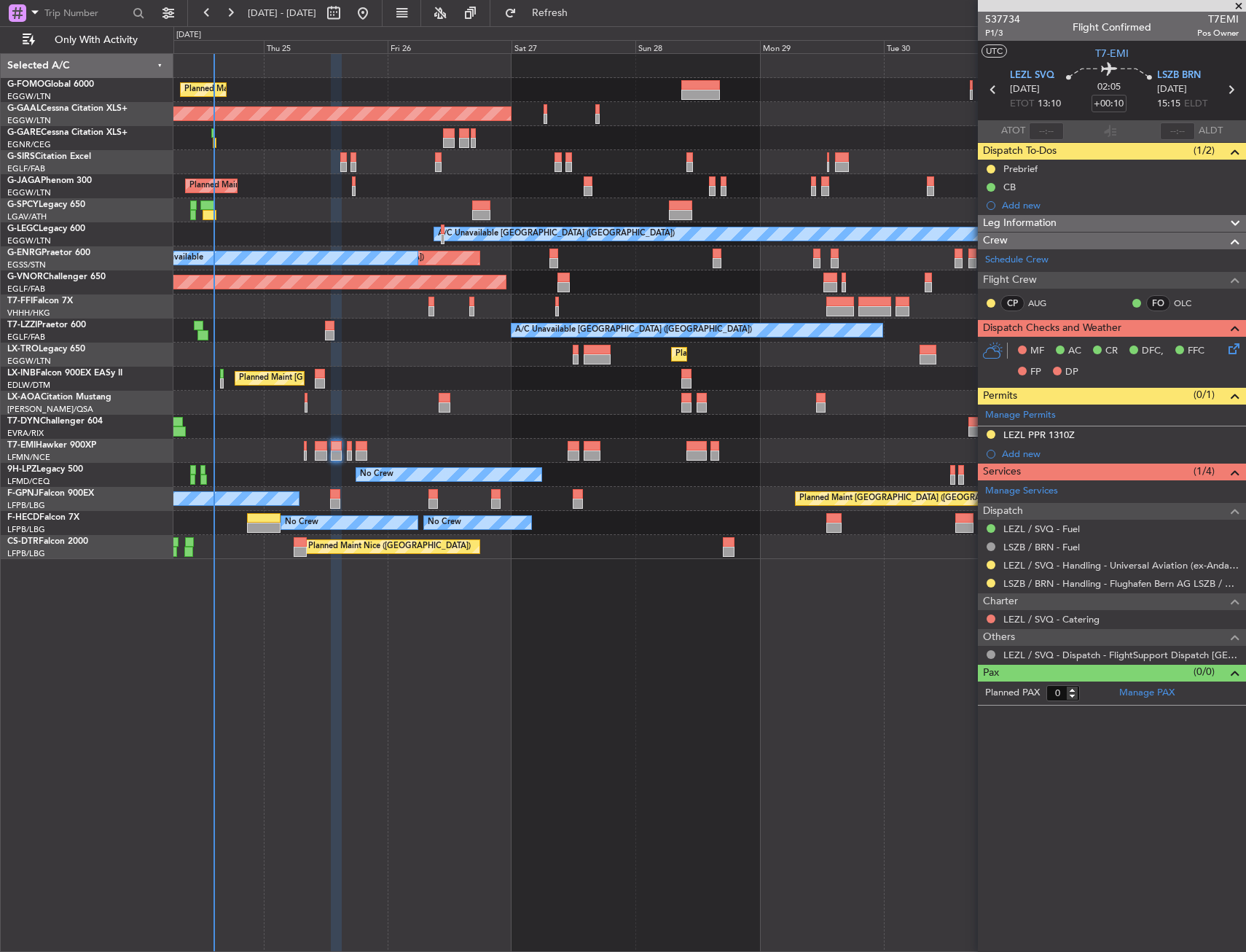
click at [327, 174] on div "Planned Maint [GEOGRAPHIC_DATA] ([GEOGRAPHIC_DATA])" at bounding box center [709, 186] width 1072 height 24
click at [223, 380] on div at bounding box center [221, 383] width 4 height 10
click at [235, 347] on div "Planned Maint [GEOGRAPHIC_DATA] ([GEOGRAPHIC_DATA])" at bounding box center [709, 354] width 1072 height 24
click at [581, 17] on span "Refresh" at bounding box center [550, 13] width 61 height 10
type input "-00:05"
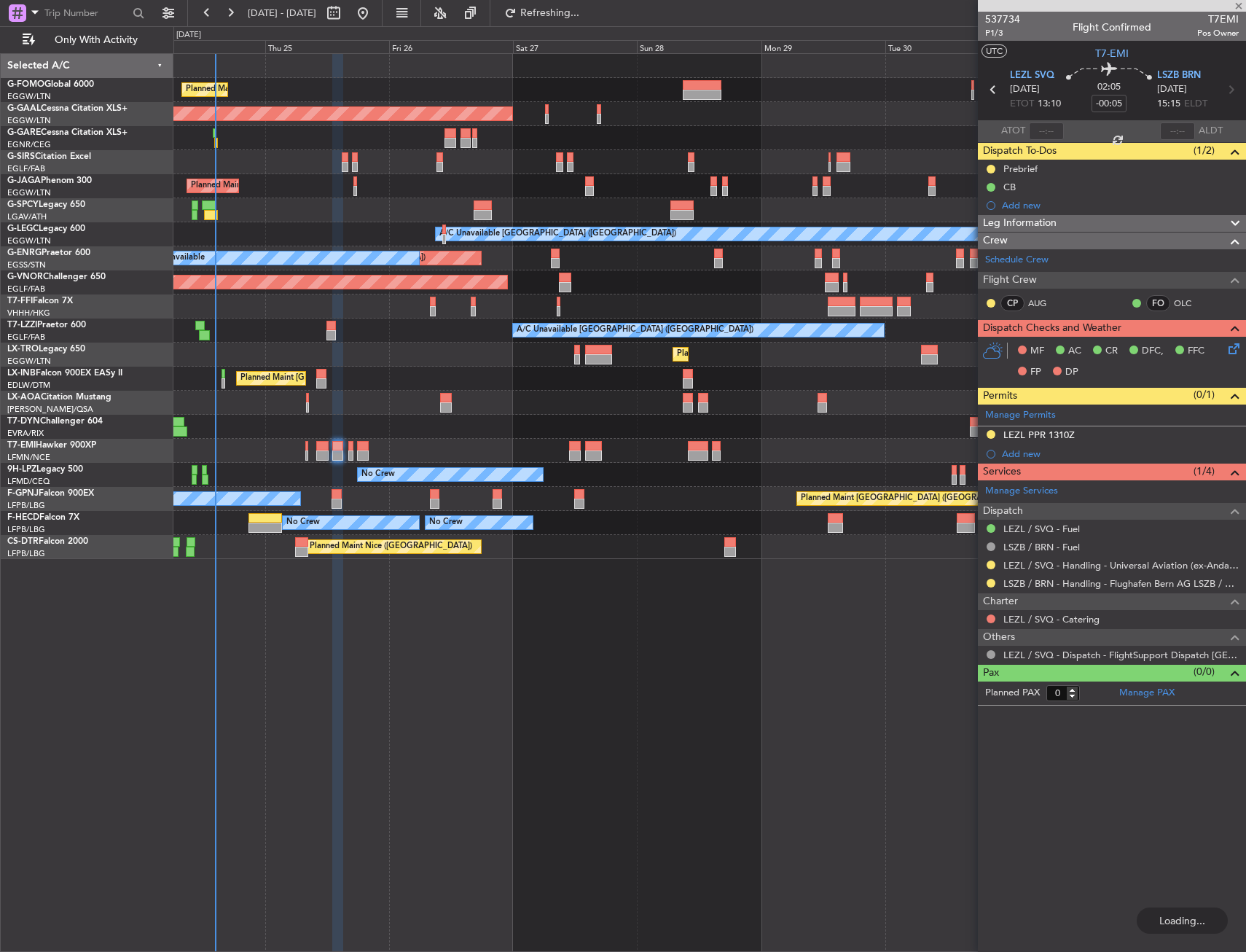
type input "1"
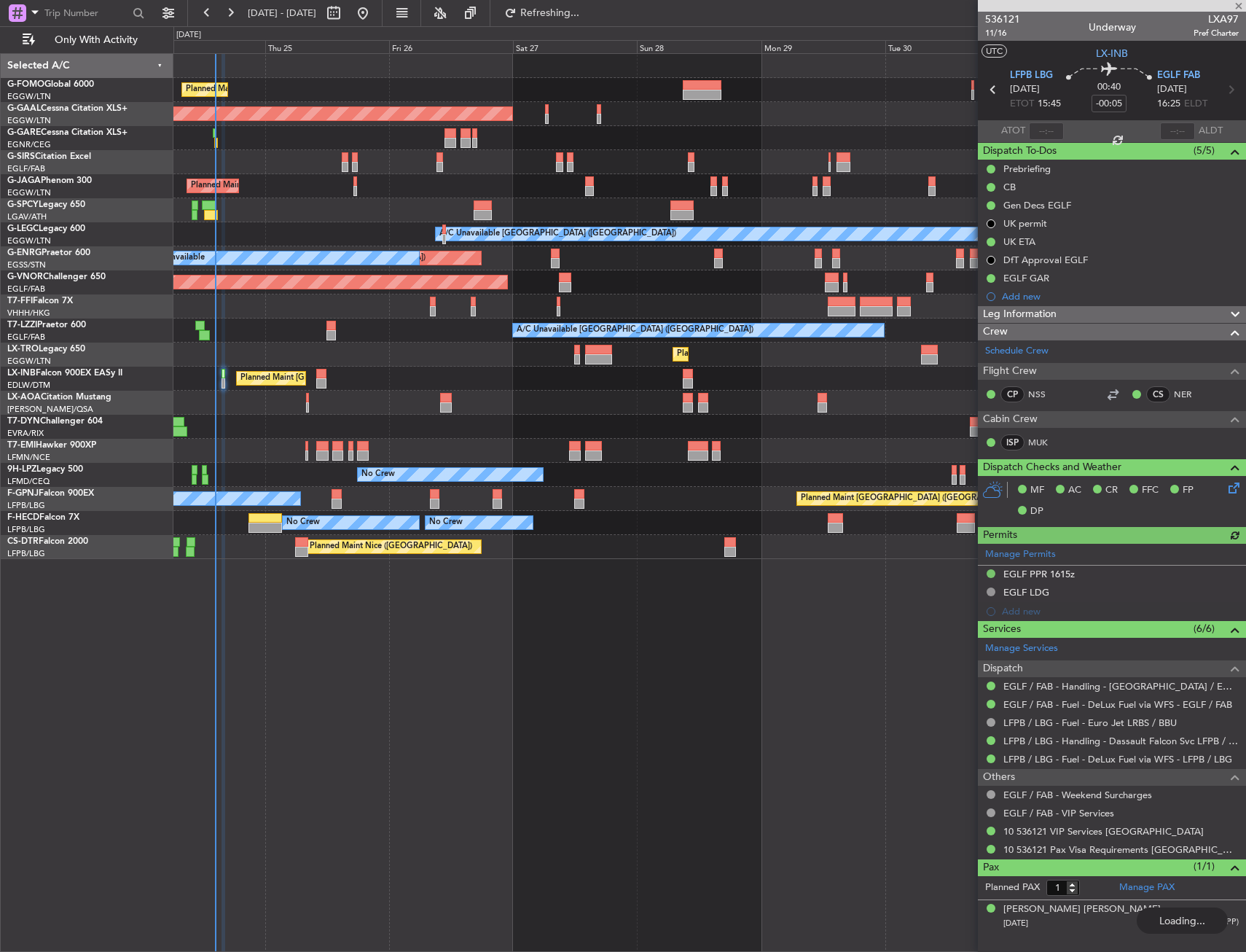
type input "+00:10"
type input "0"
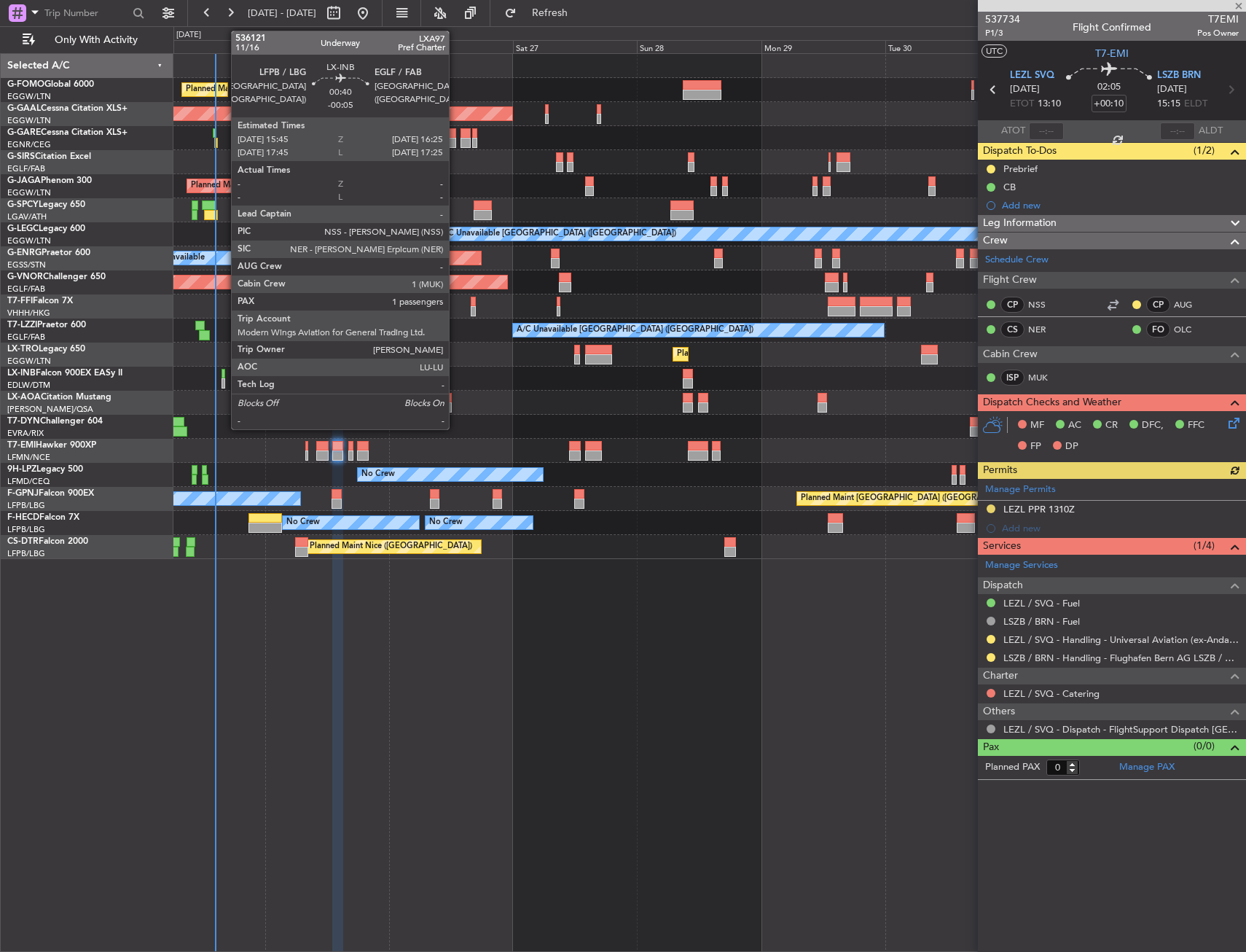
click at [223, 374] on div at bounding box center [223, 374] width 4 height 10
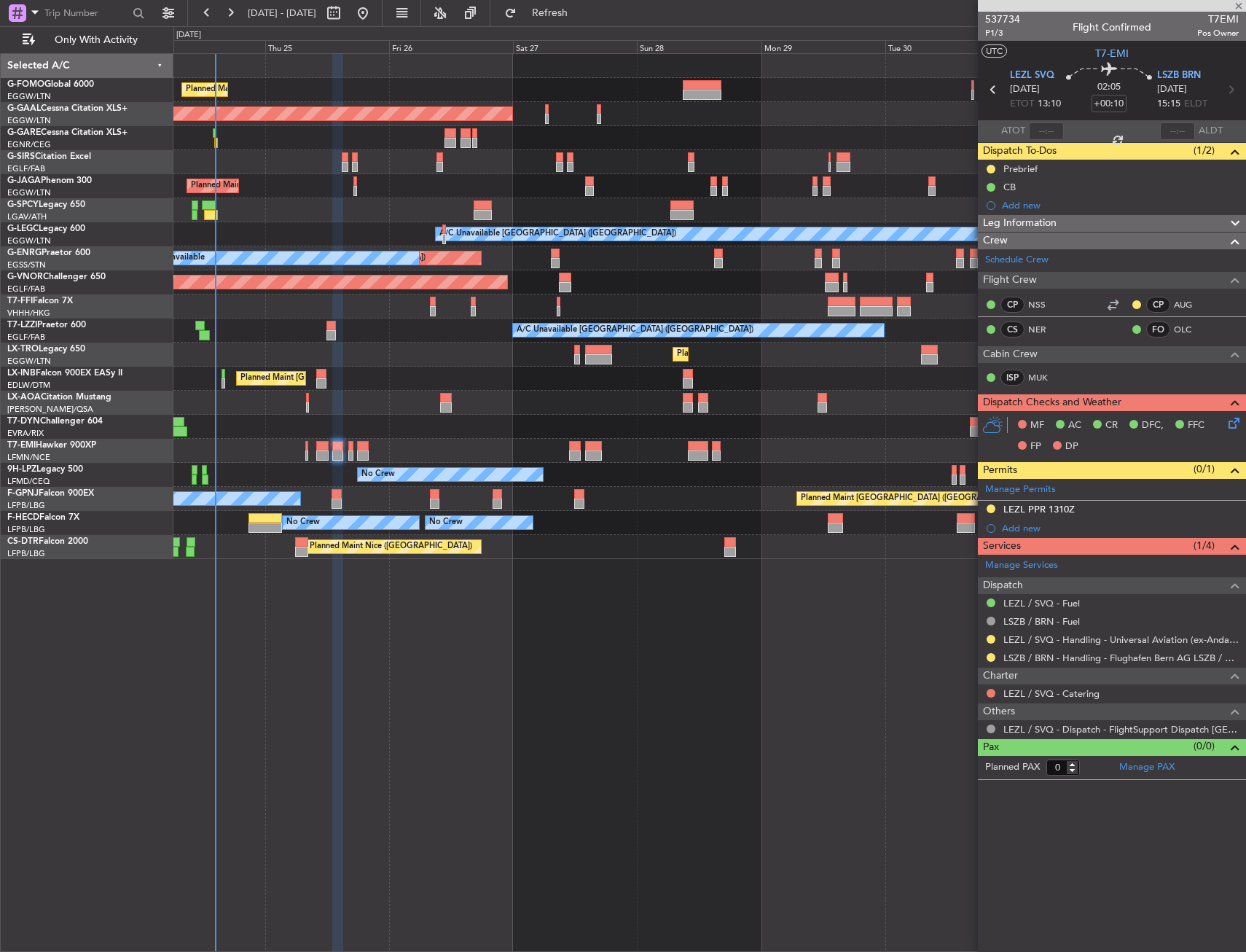
type input "-00:05"
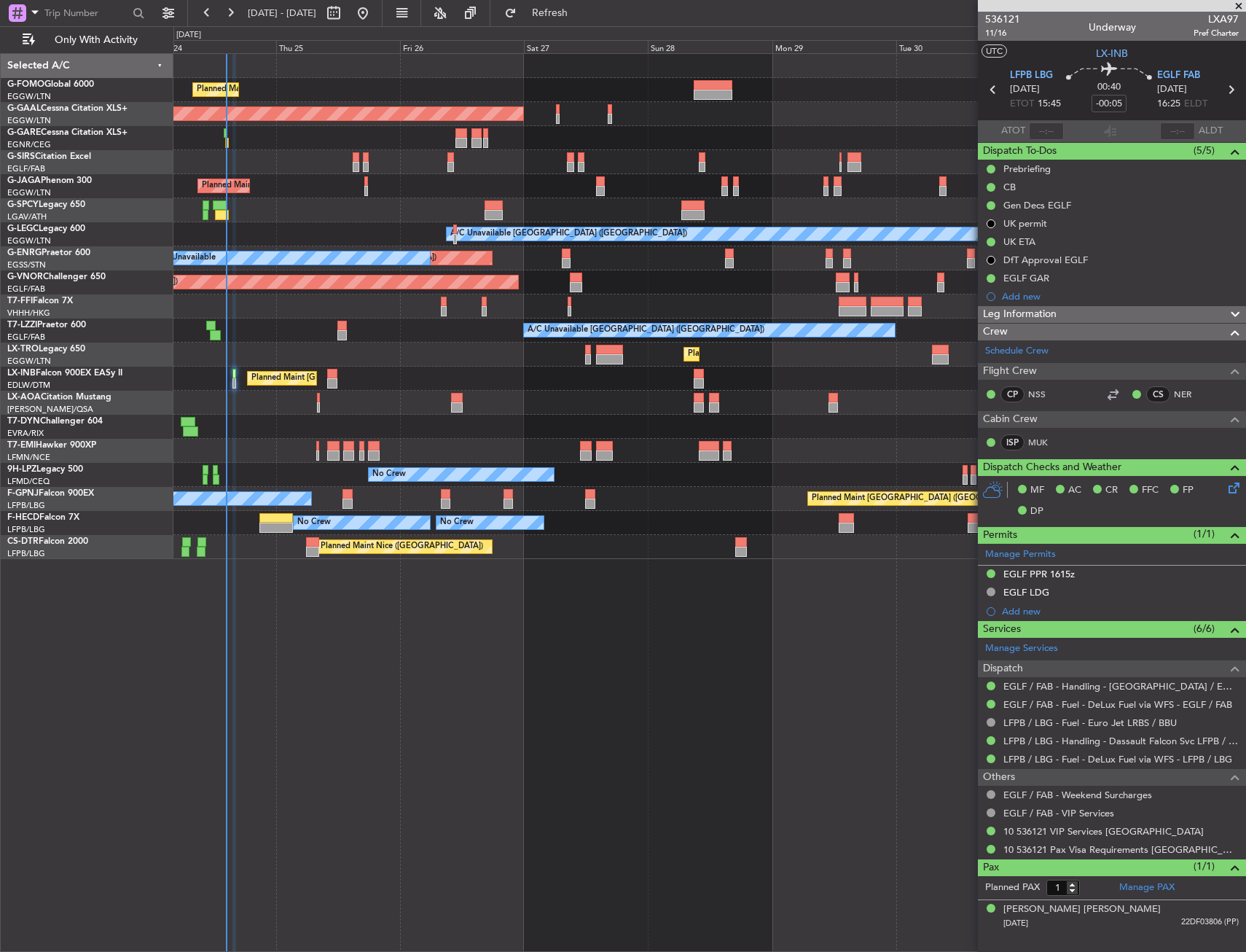
click at [314, 407] on div "Planned Maint [GEOGRAPHIC_DATA] ([GEOGRAPHIC_DATA]) Planned [GEOGRAPHIC_DATA] O…" at bounding box center [709, 306] width 1072 height 505
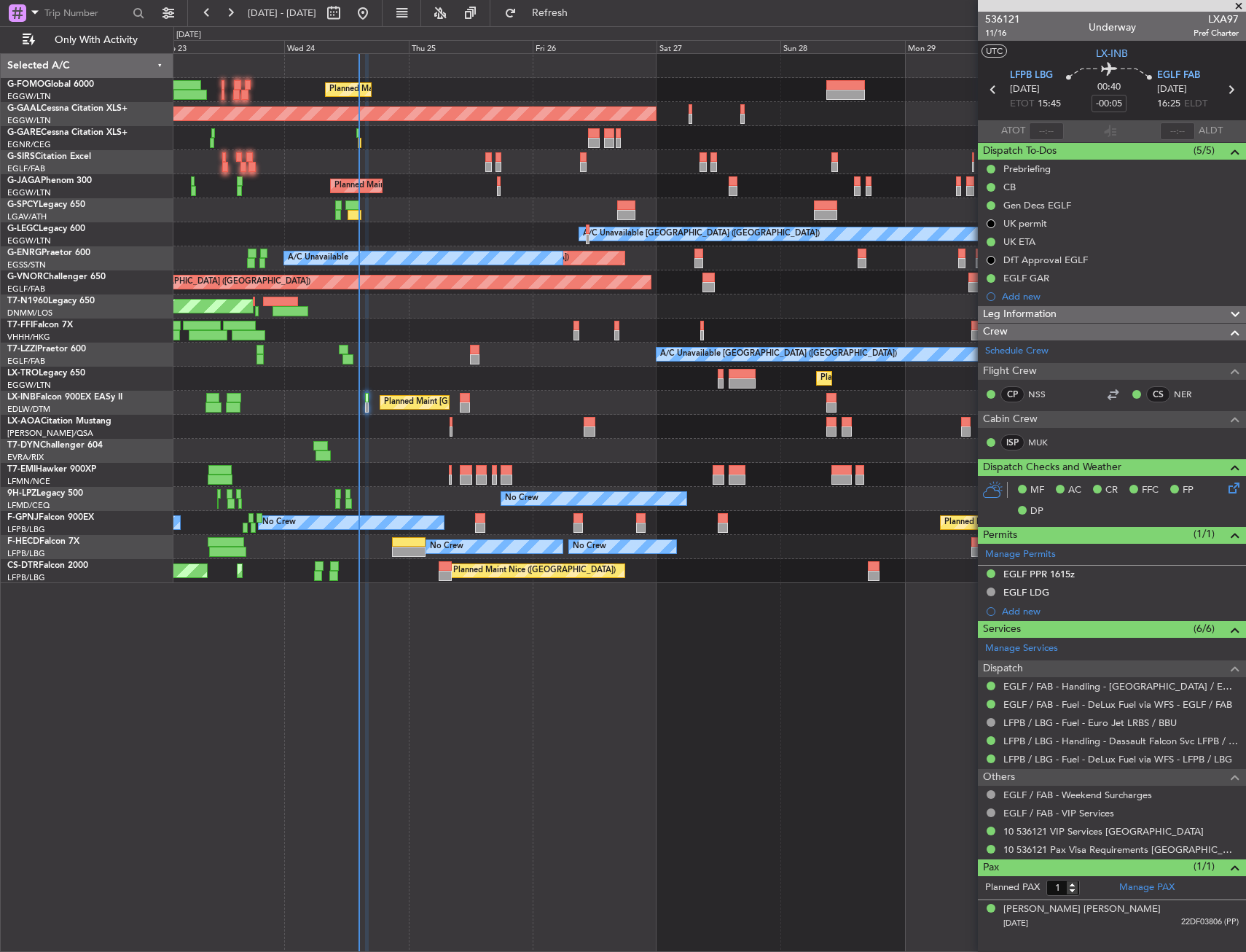
click at [466, 335] on div "Planned Maint Tianjin ([GEOGRAPHIC_DATA])" at bounding box center [709, 330] width 1072 height 24
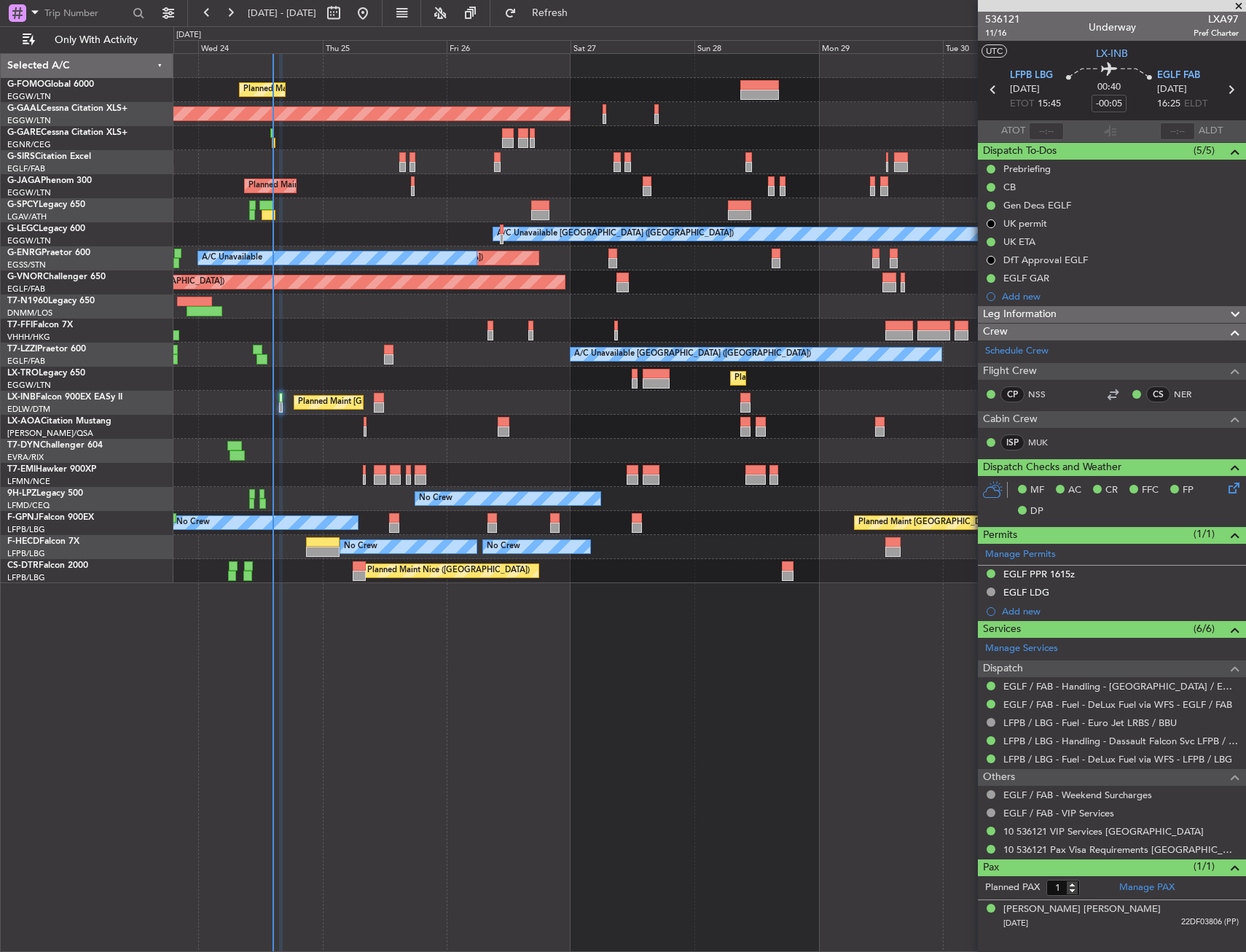
click at [281, 380] on div "Planned Maint [GEOGRAPHIC_DATA] ([GEOGRAPHIC_DATA])" at bounding box center [709, 378] width 1072 height 24
click at [277, 395] on div "Planned Maint [GEOGRAPHIC_DATA] ([GEOGRAPHIC_DATA])" at bounding box center [709, 403] width 1072 height 24
click at [281, 396] on div at bounding box center [280, 398] width 4 height 10
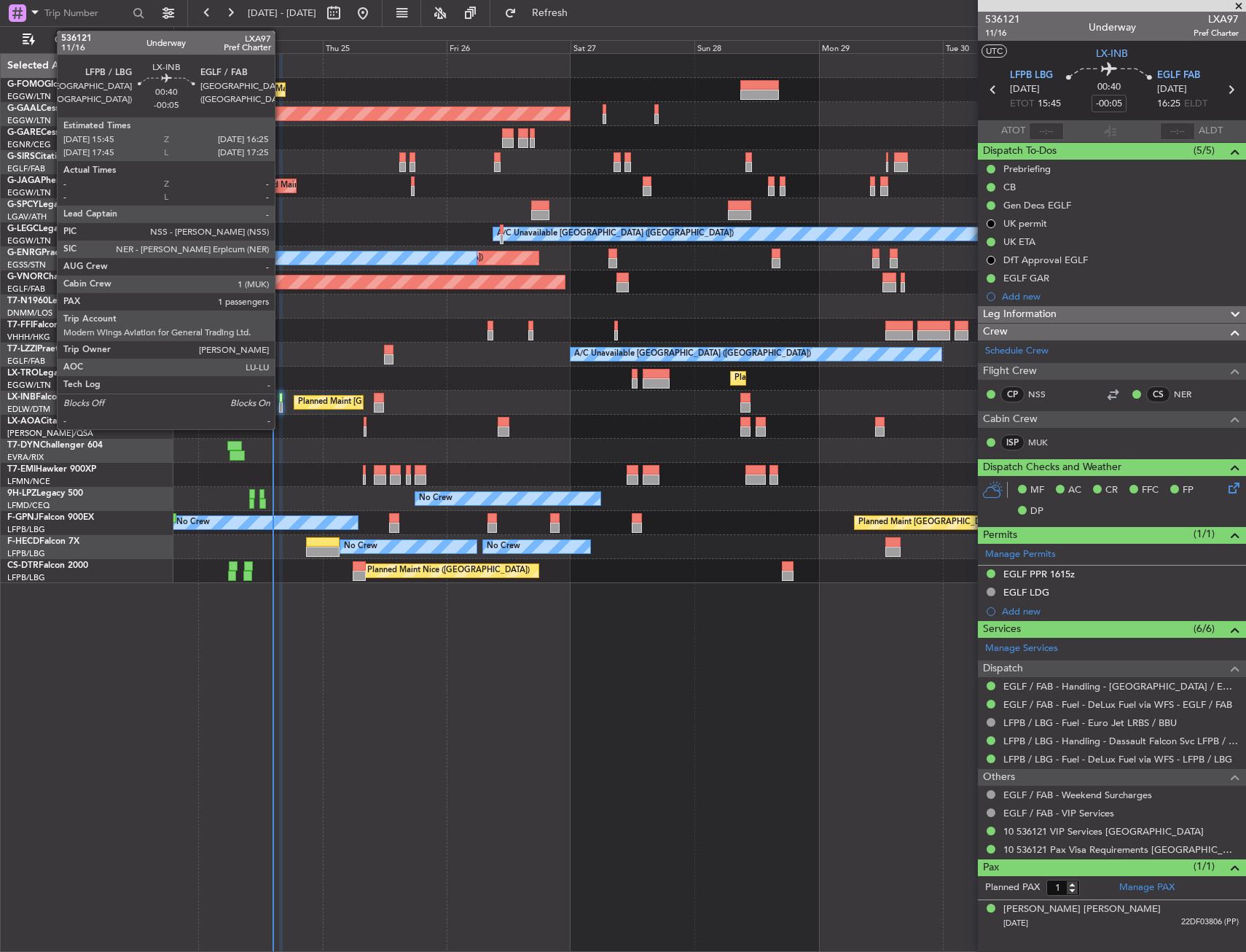
click at [281, 396] on div at bounding box center [280, 398] width 4 height 10
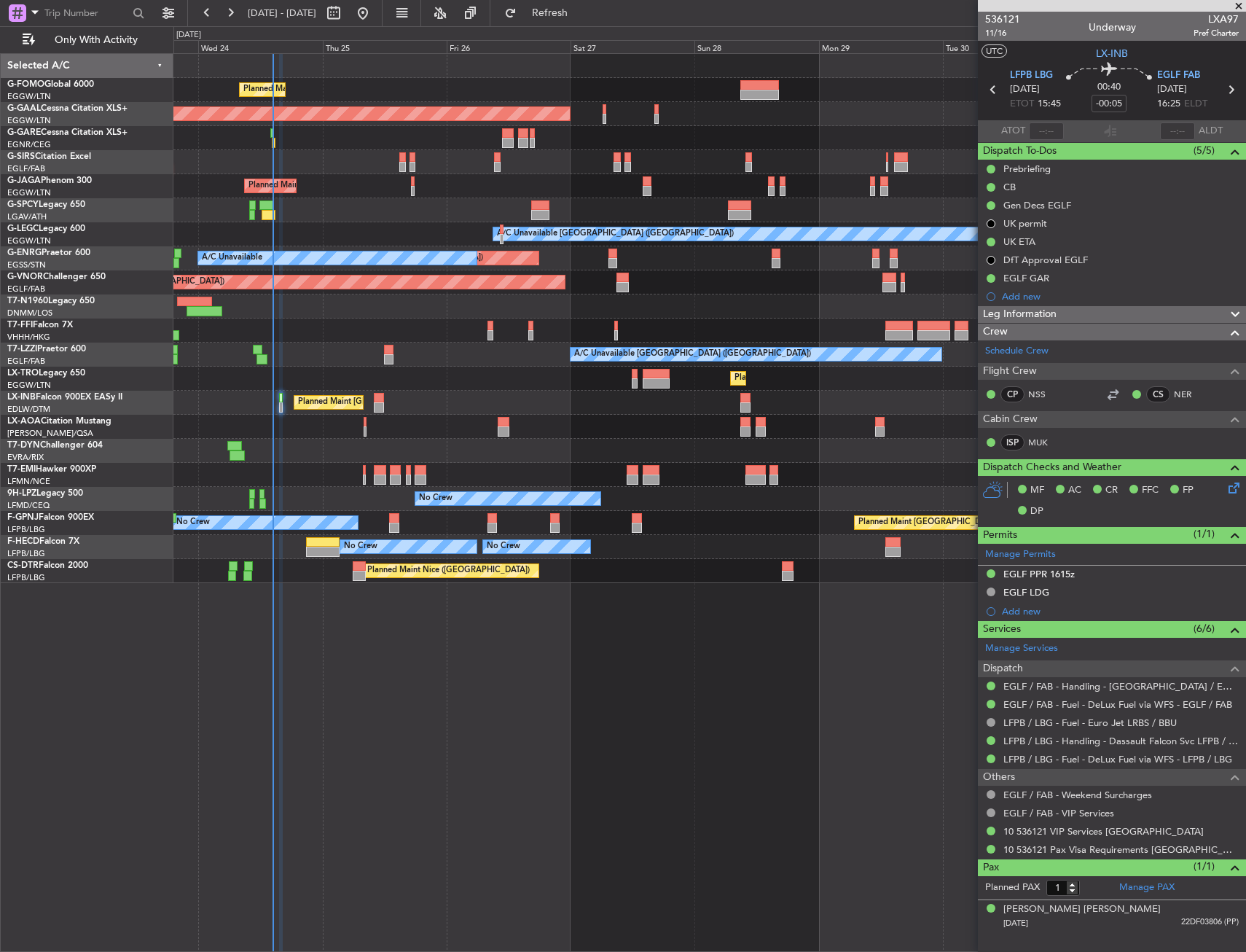
drag, startPoint x: 400, startPoint y: 644, endPoint x: 392, endPoint y: 647, distance: 8.5
drag, startPoint x: 354, startPoint y: 650, endPoint x: 333, endPoint y: 648, distance: 21.1
click at [323, 645] on div "Planned Maint [GEOGRAPHIC_DATA] ([GEOGRAPHIC_DATA]) Planned [GEOGRAPHIC_DATA] O…" at bounding box center [709, 502] width 1073 height 898
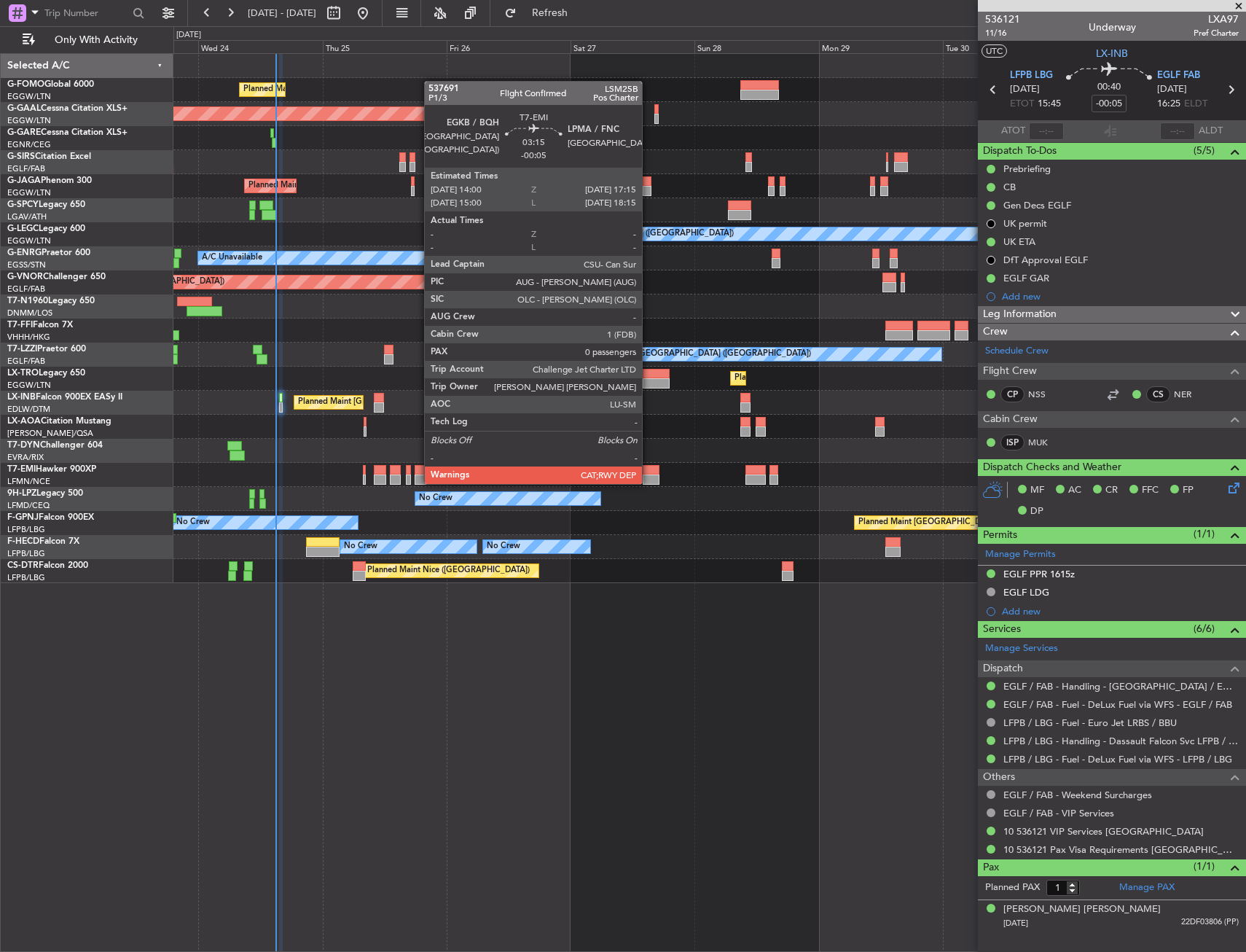
click at [649, 483] on div at bounding box center [651, 480] width 17 height 10
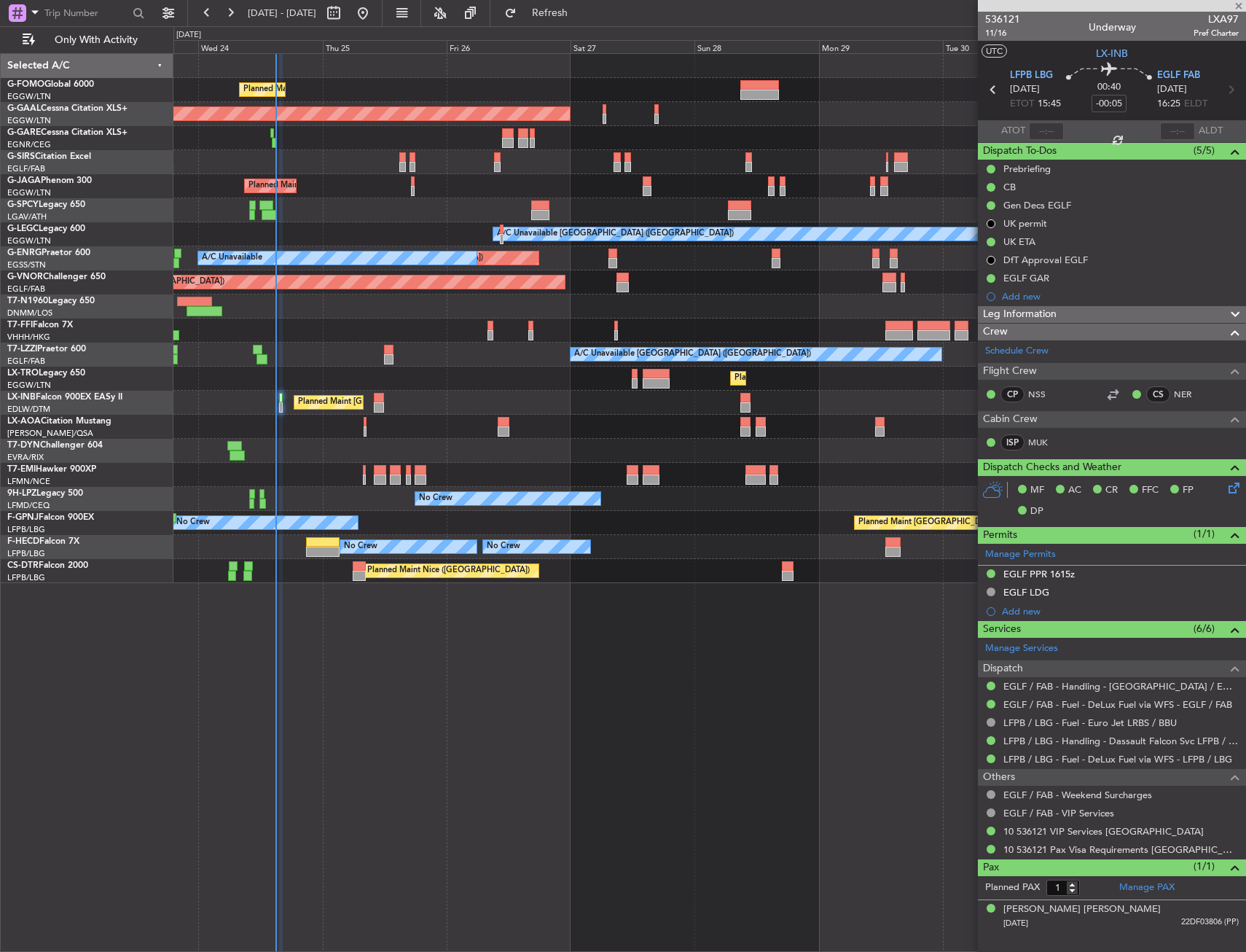
type input "0"
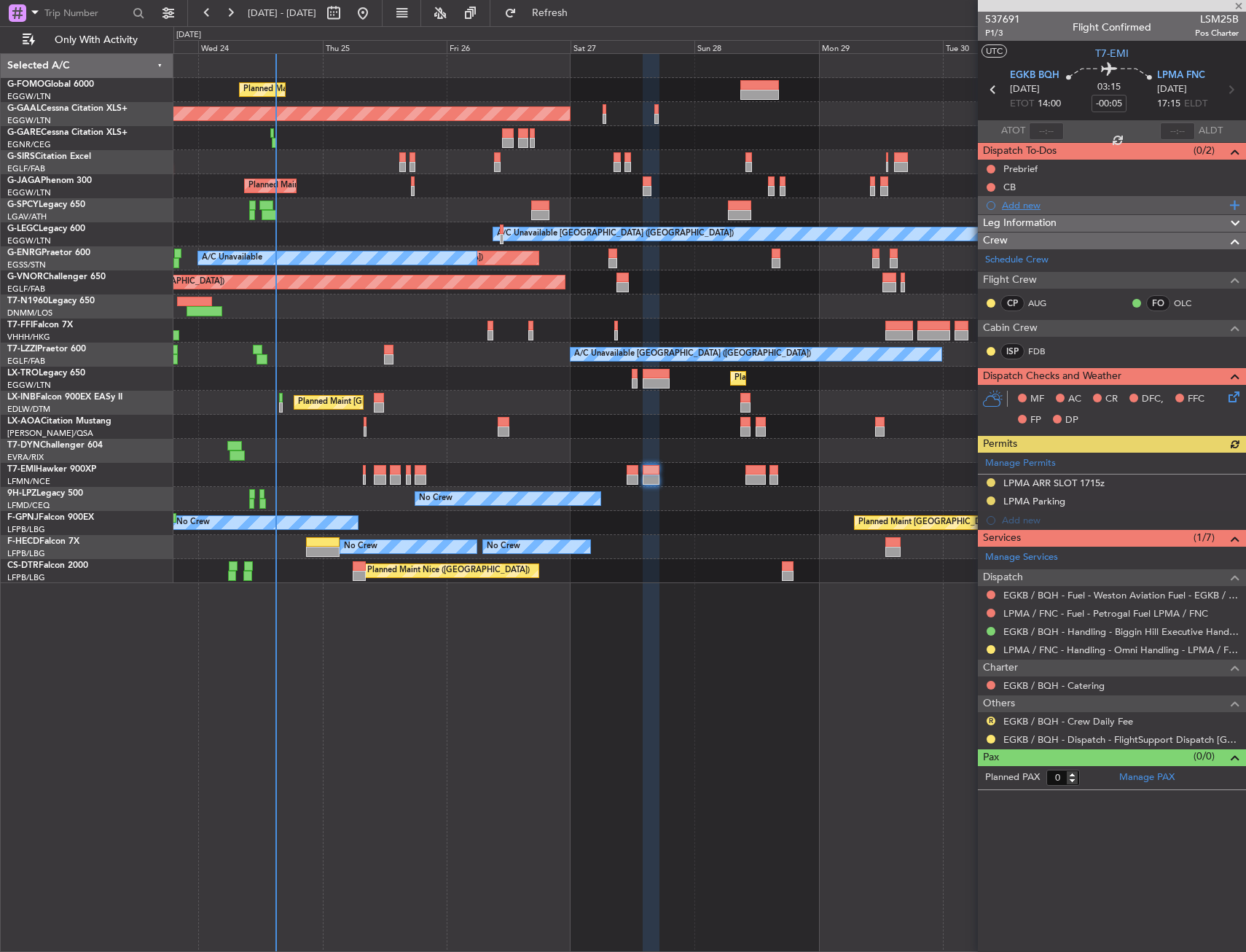
drag, startPoint x: 1017, startPoint y: 194, endPoint x: 1019, endPoint y: 203, distance: 9.2
click at [1017, 195] on ul "Prebrief CB Add new" at bounding box center [1112, 187] width 268 height 55
click at [1017, 204] on div "Add new" at bounding box center [1114, 205] width 223 height 13
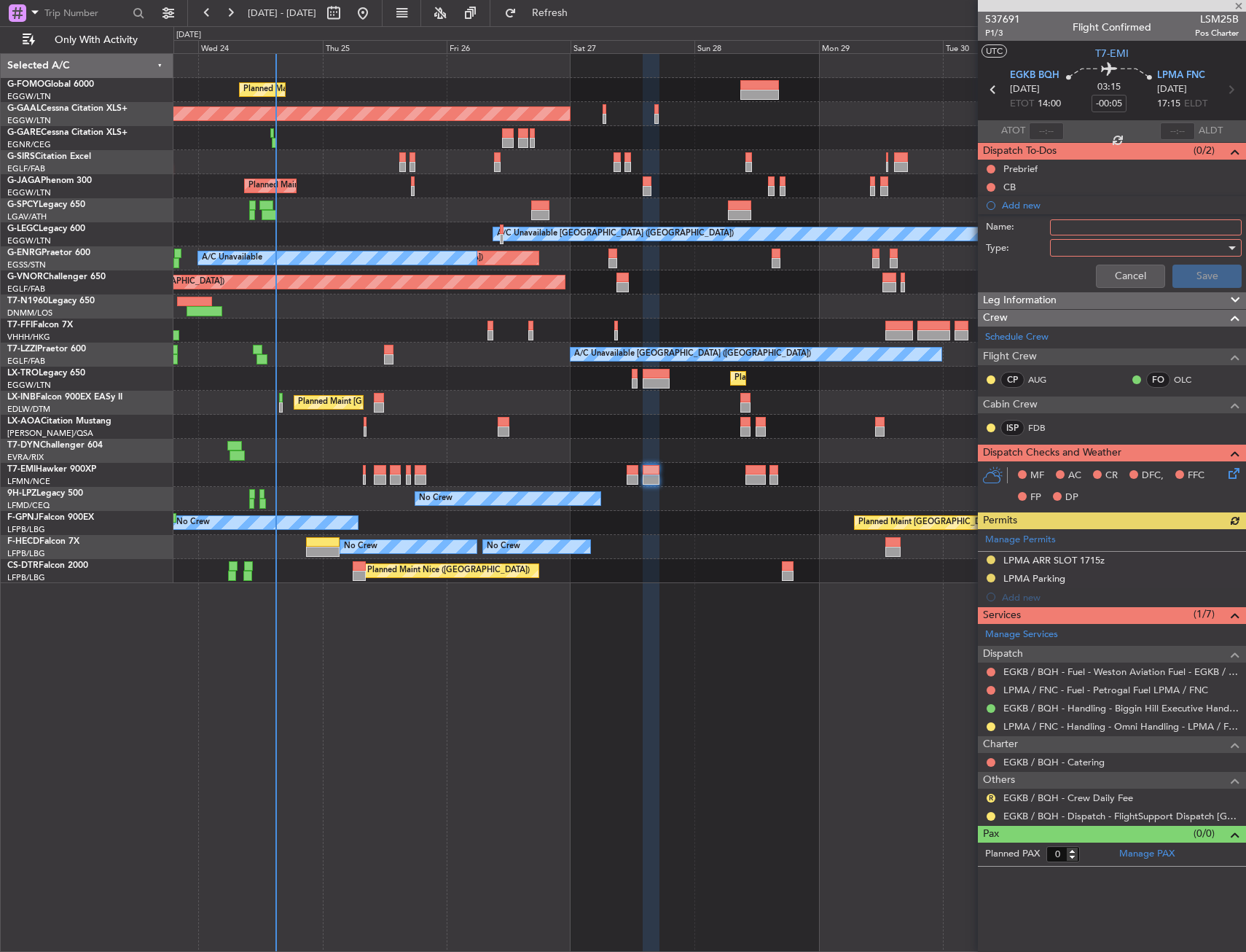
click at [1058, 225] on input "Name:" at bounding box center [1146, 227] width 191 height 16
type input "Check performance 1 day before"
click at [1105, 245] on div at bounding box center [1141, 247] width 170 height 22
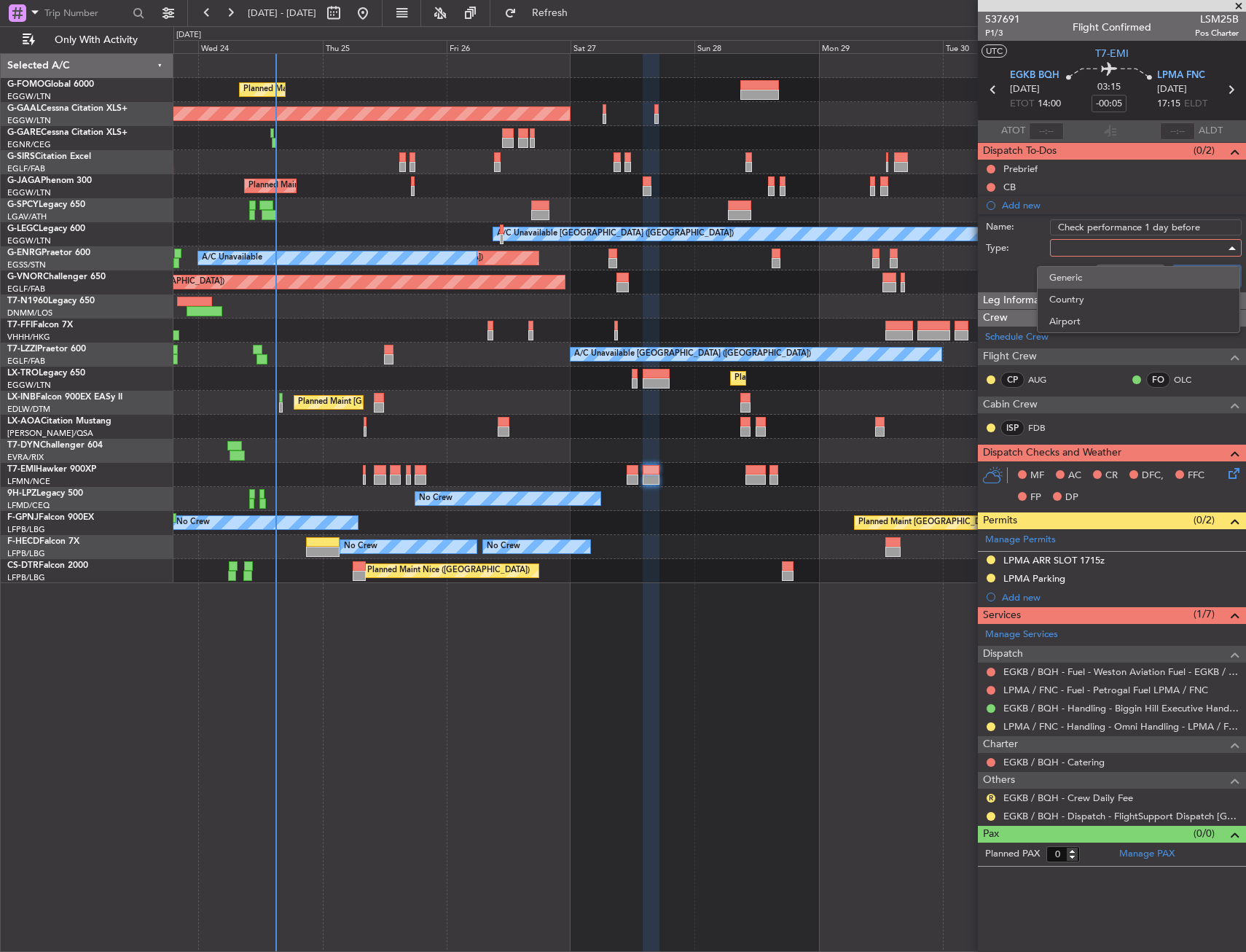
click at [1100, 267] on span "Generic" at bounding box center [1138, 277] width 179 height 22
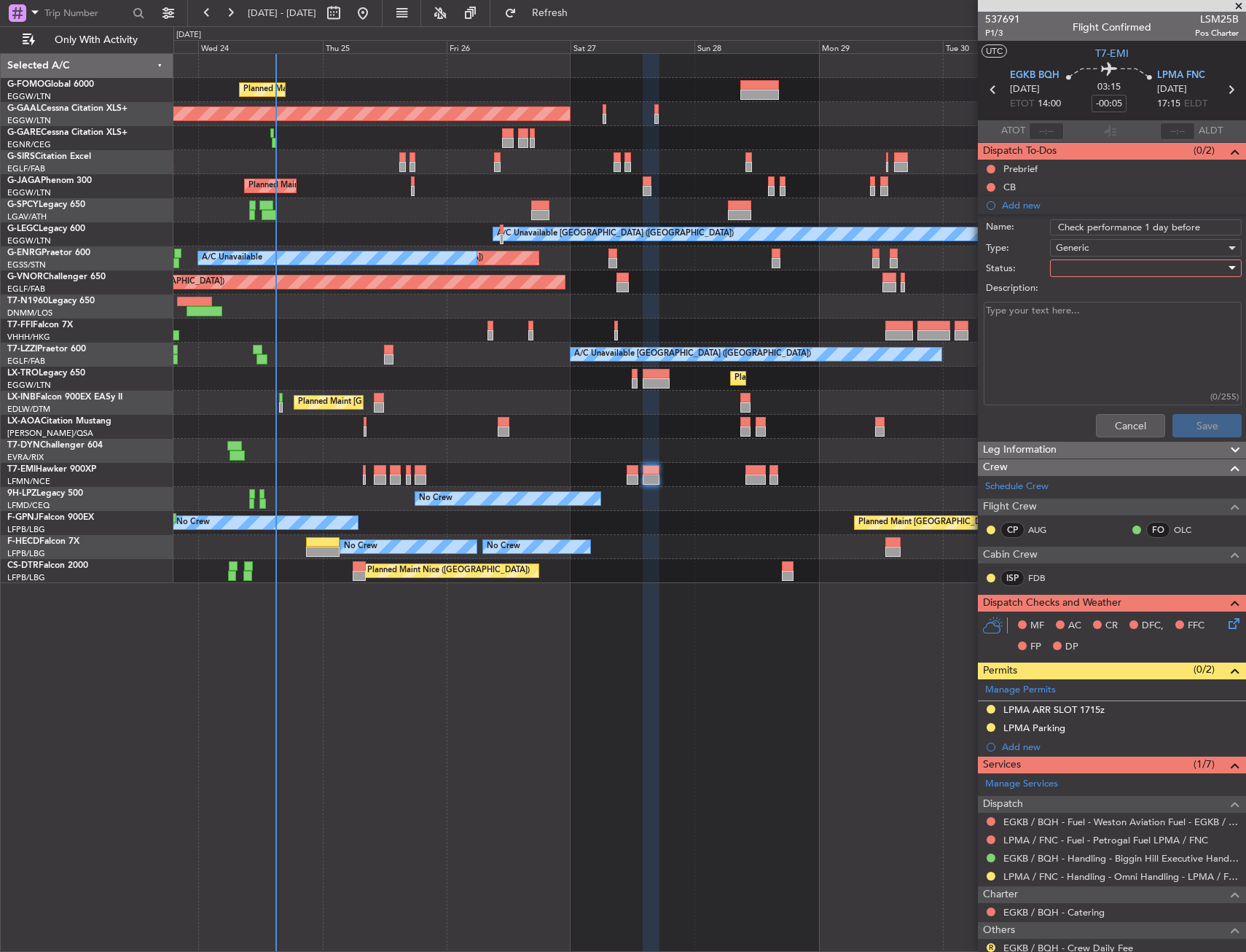
click at [1094, 265] on div at bounding box center [1141, 268] width 170 height 22
click at [1097, 288] on span "Not Started" at bounding box center [1139, 297] width 170 height 22
click at [1214, 434] on button "Save" at bounding box center [1207, 425] width 70 height 23
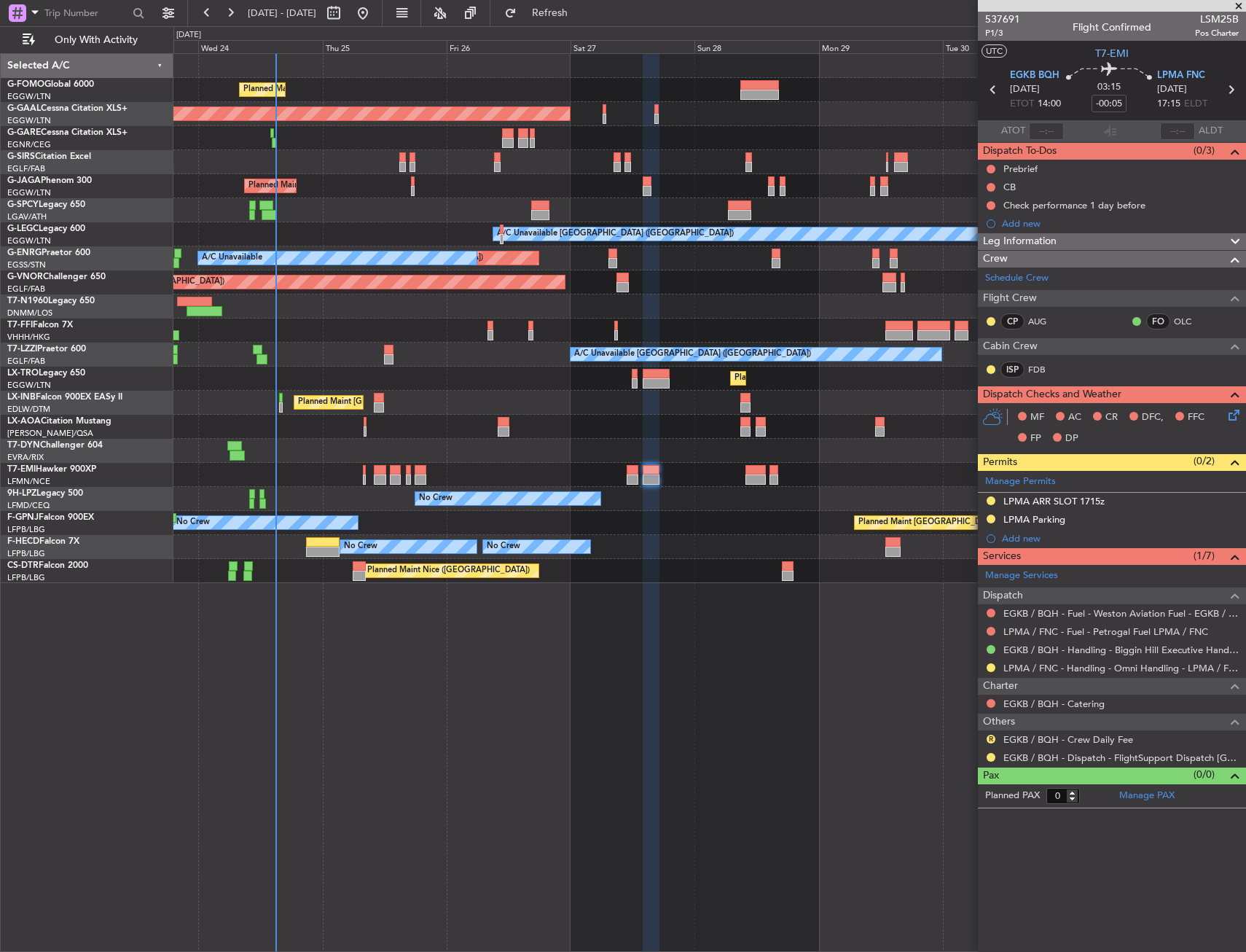
click at [998, 748] on div "EGKB / BQH - Dispatch - FlightSupport Dispatch [GEOGRAPHIC_DATA]" at bounding box center [1112, 757] width 268 height 18
click at [994, 751] on div at bounding box center [991, 757] width 12 height 12
click at [990, 755] on button at bounding box center [991, 757] width 9 height 9
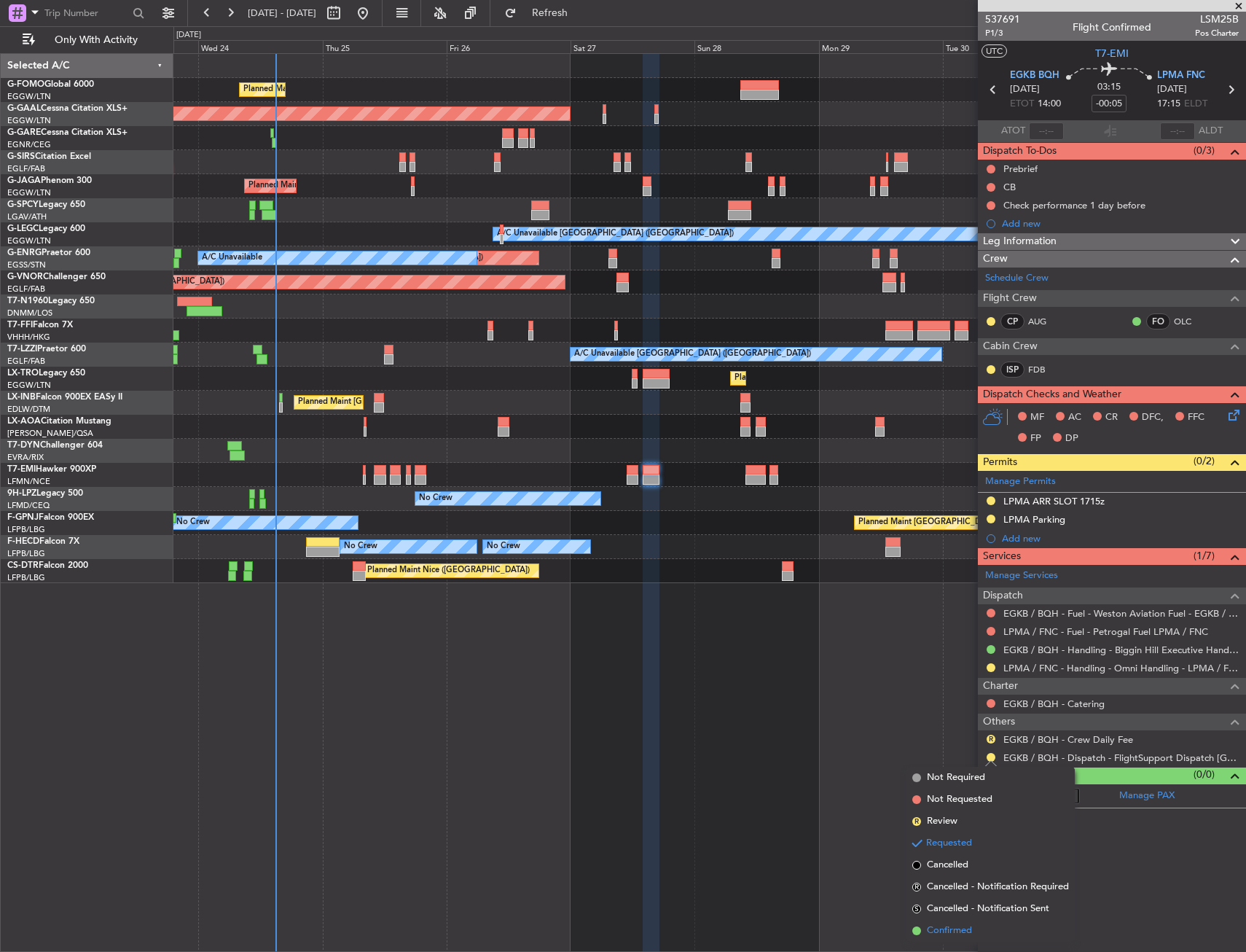
click at [940, 930] on span "Confirmed" at bounding box center [949, 930] width 45 height 15
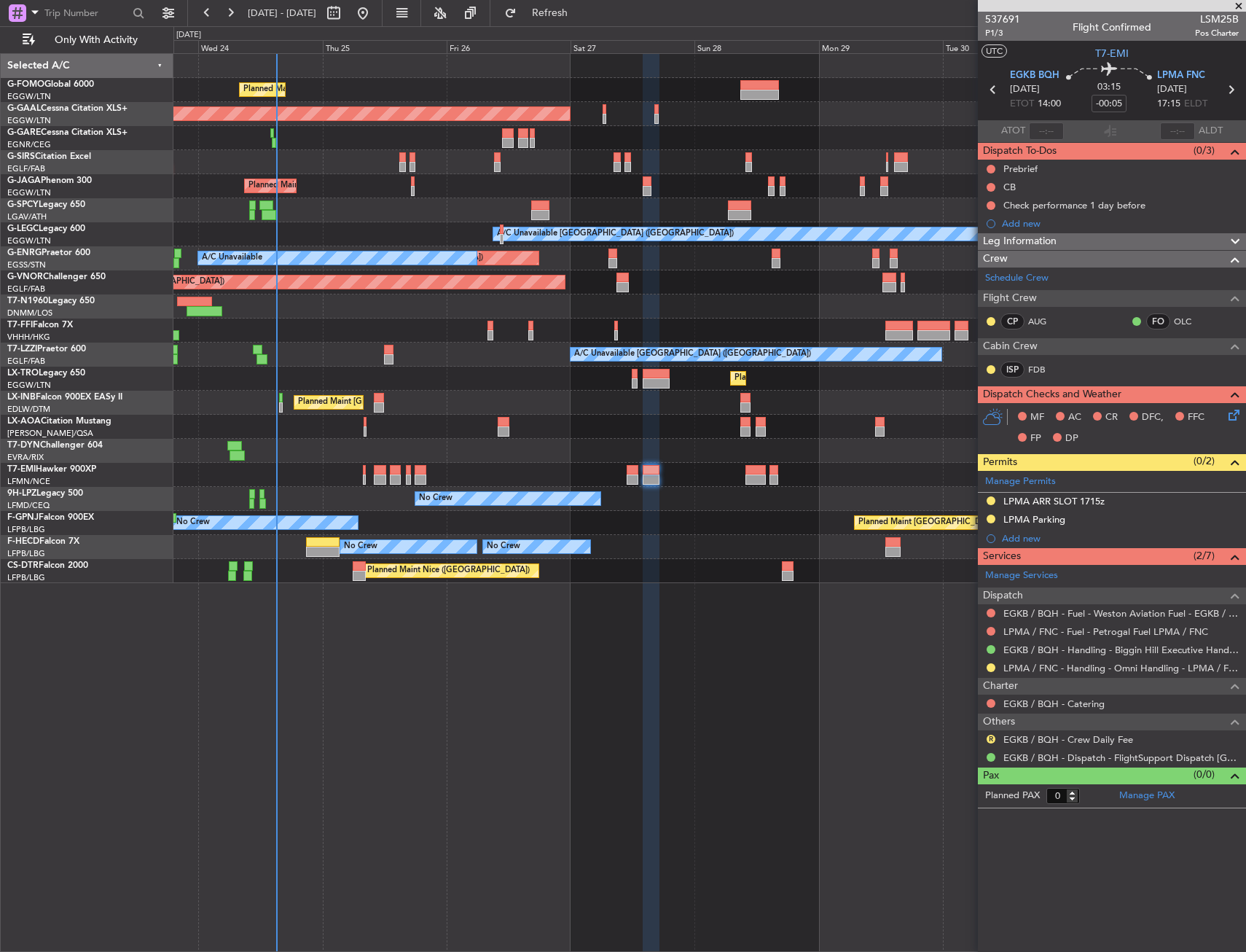
click at [362, 361] on div "A/C Unavailable London (Farnborough) A/C Unavailable London (Farnborough)" at bounding box center [709, 354] width 1072 height 24
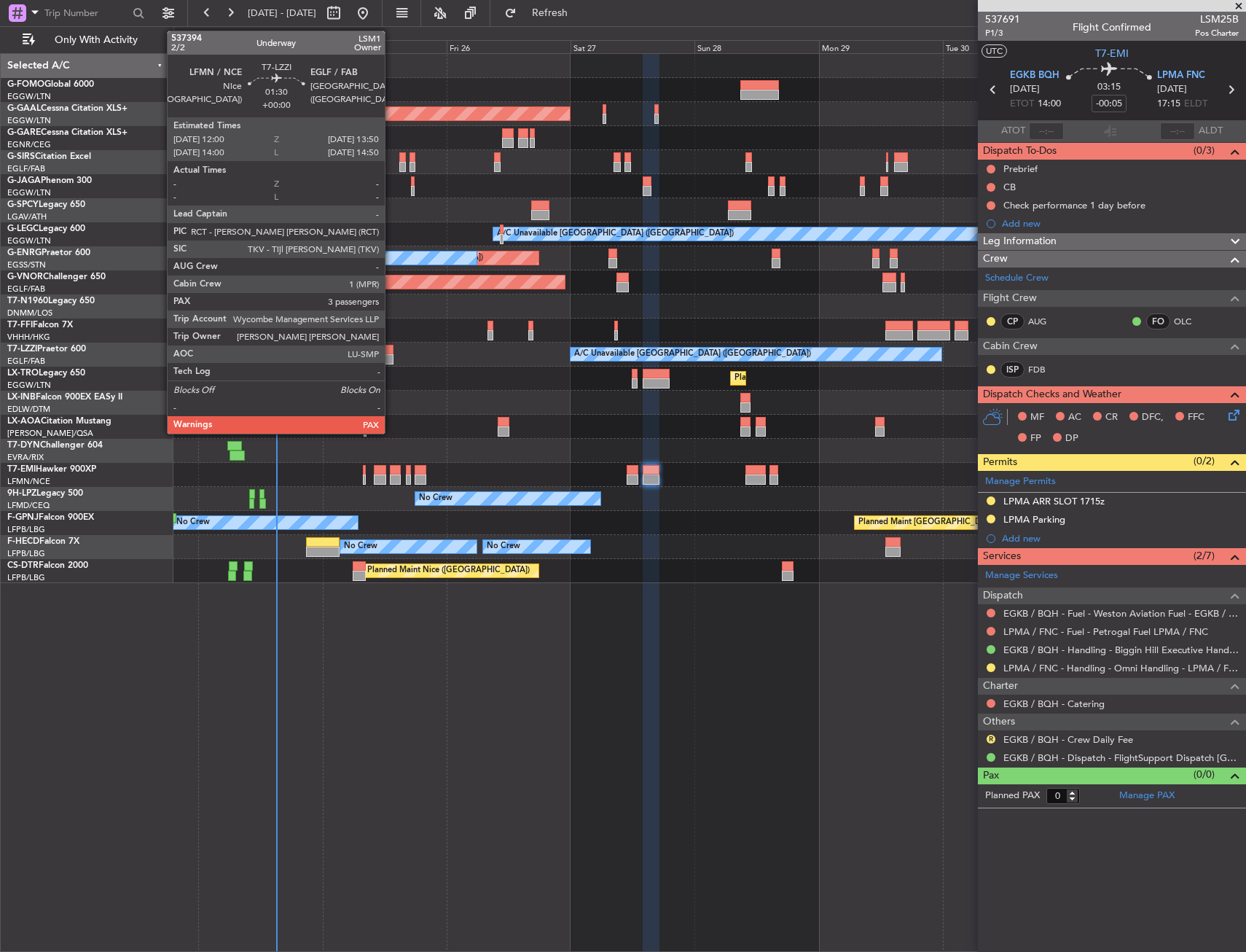
click at [392, 351] on div at bounding box center [389, 350] width 10 height 10
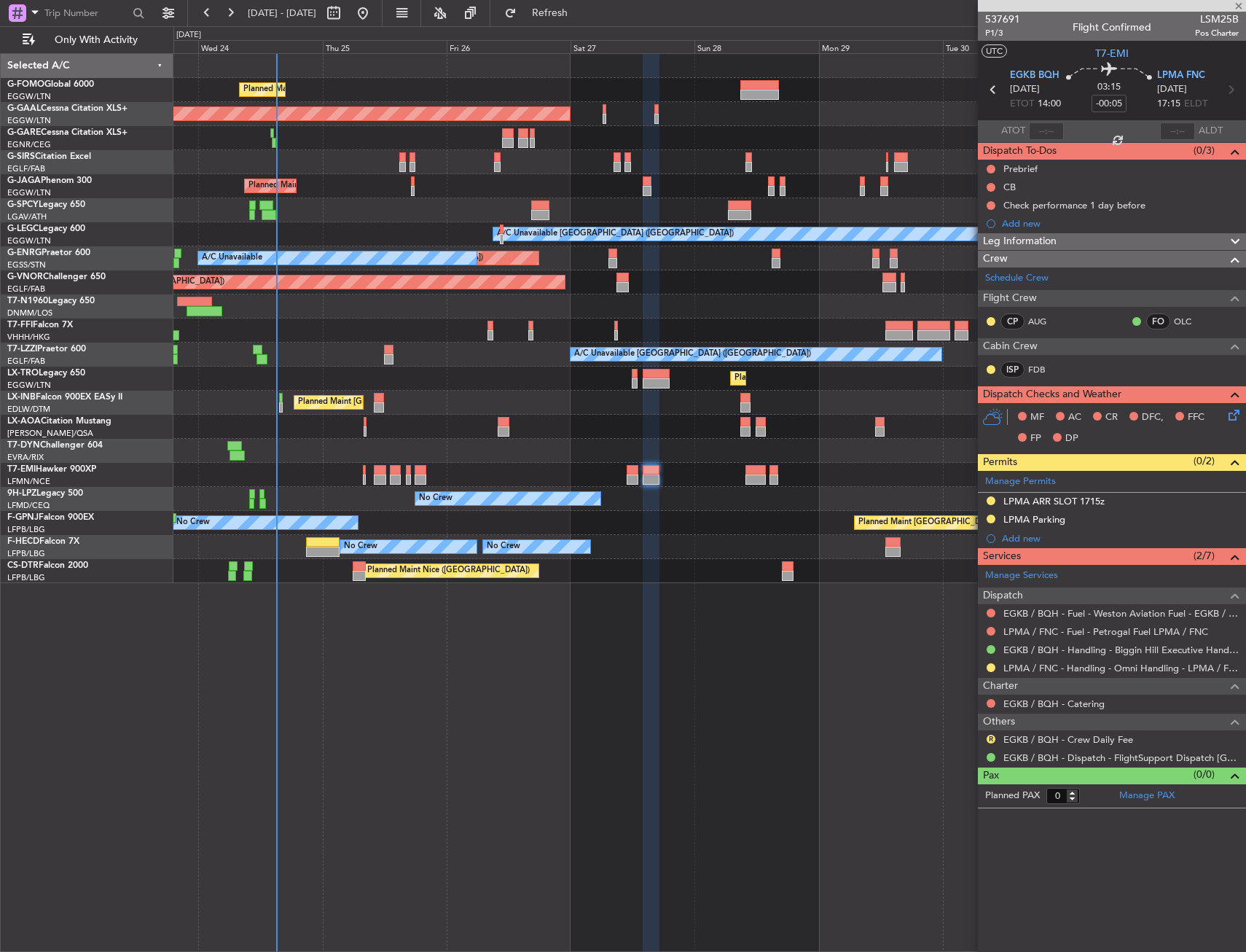
type input "3"
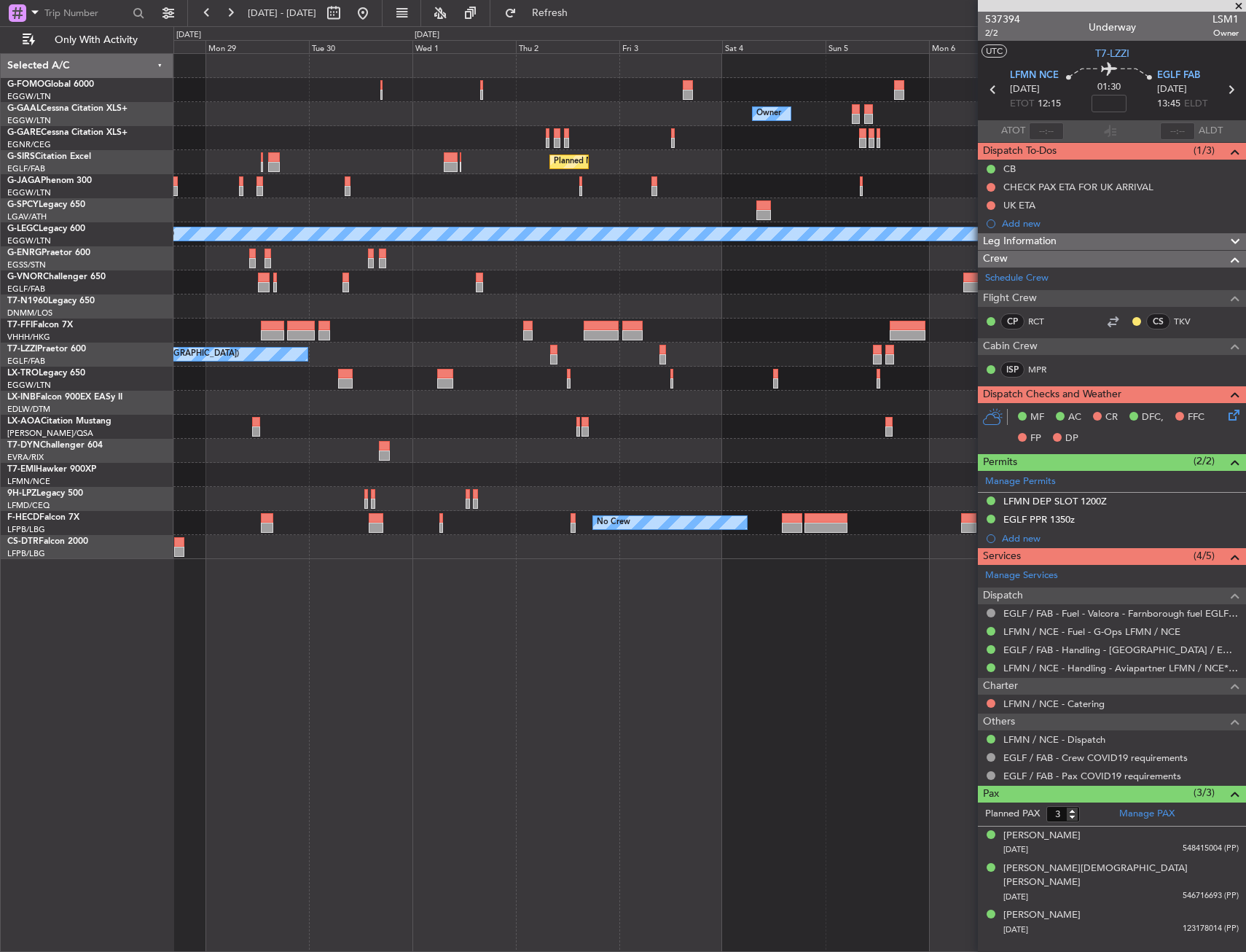
click at [337, 365] on div "Owner Owner Owner Planned Maint Dusseldorf Planned Maint London (Luton) A/C Una…" at bounding box center [709, 306] width 1072 height 505
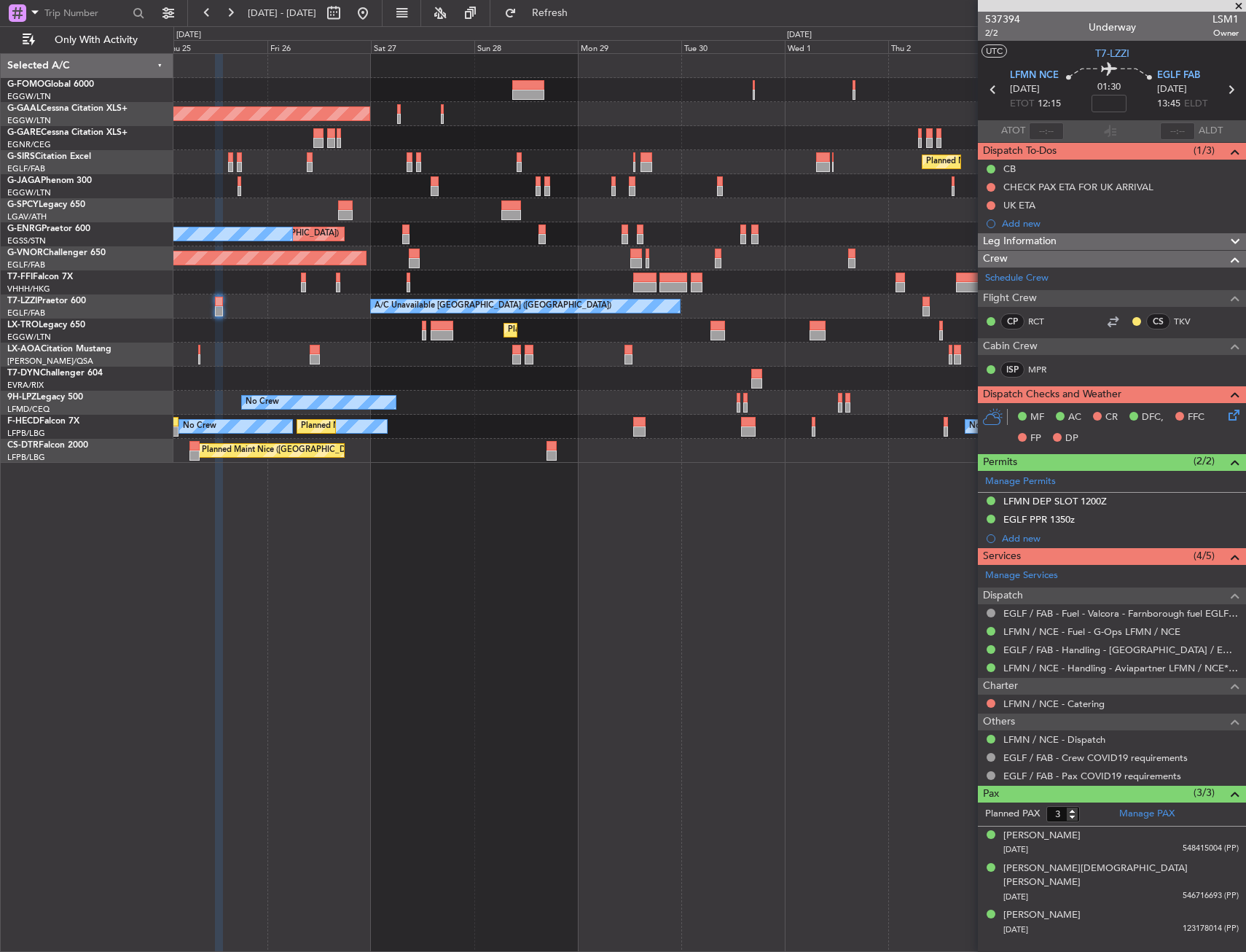
click at [887, 346] on div "Planned Maint London (Luton) Owner Planned Maint Dusseldorf Planned Maint Londo…" at bounding box center [709, 258] width 1072 height 409
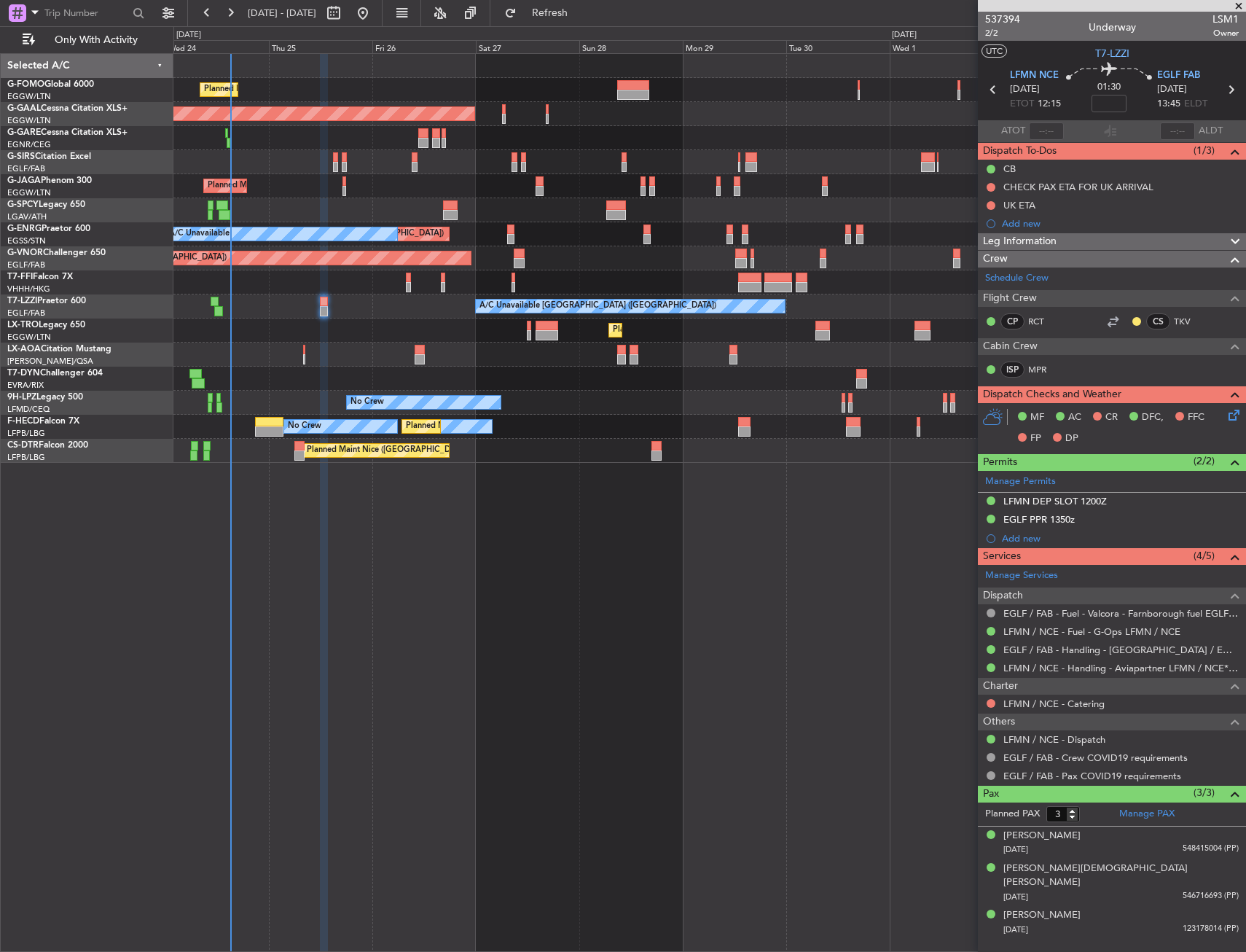
click at [722, 371] on div at bounding box center [709, 378] width 1072 height 24
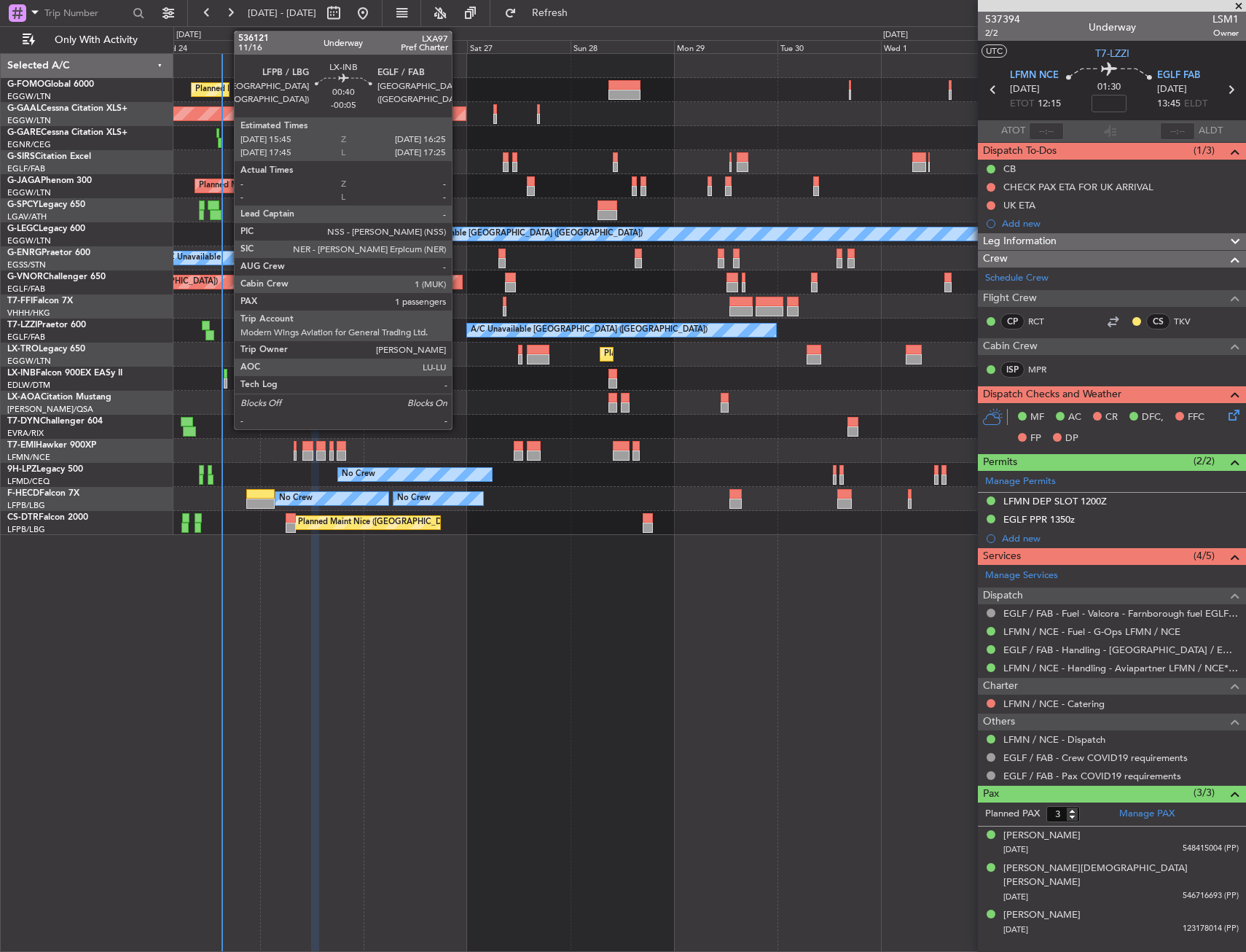
click at [226, 386] on div at bounding box center [225, 383] width 3 height 10
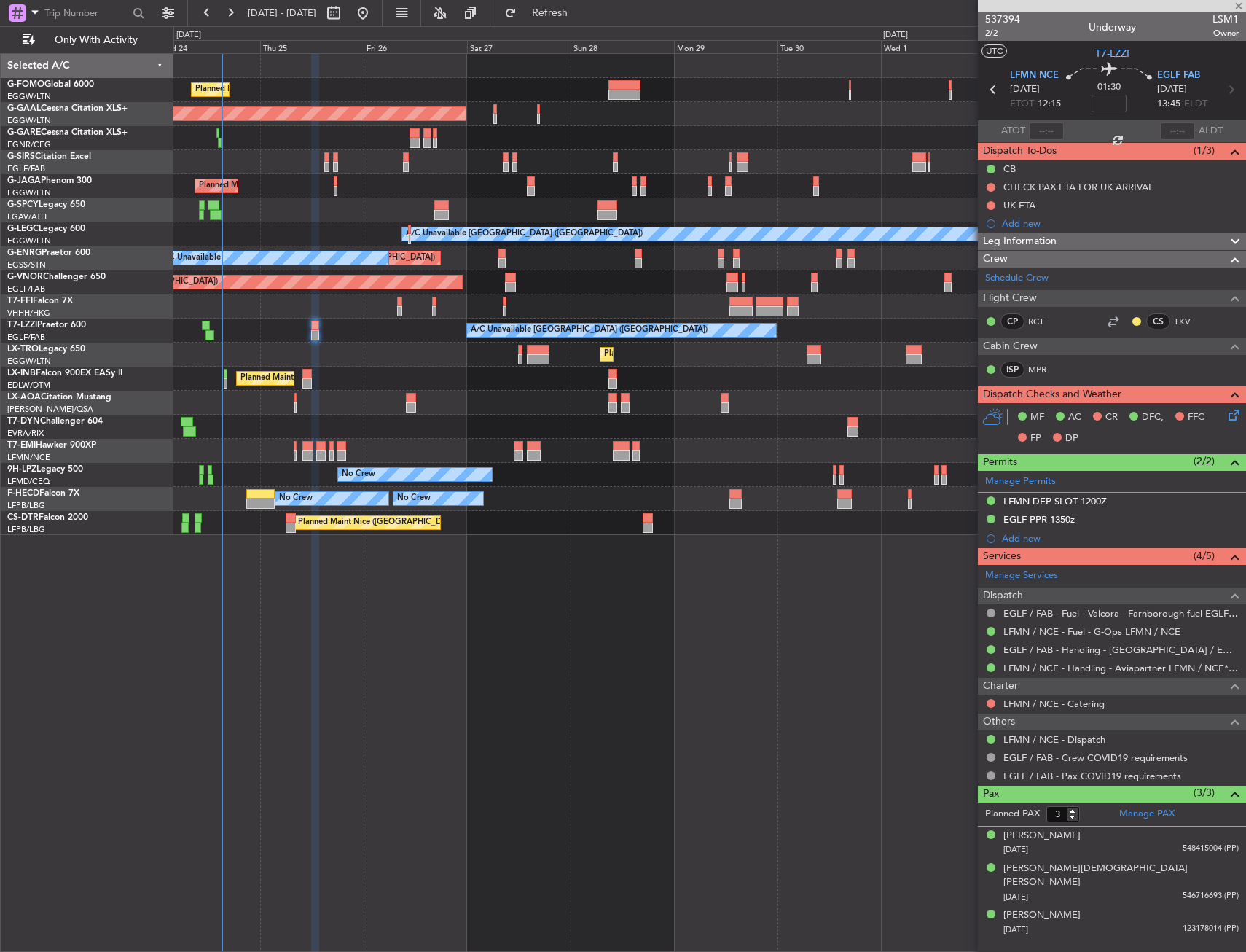
type input "-00:05"
type input "1"
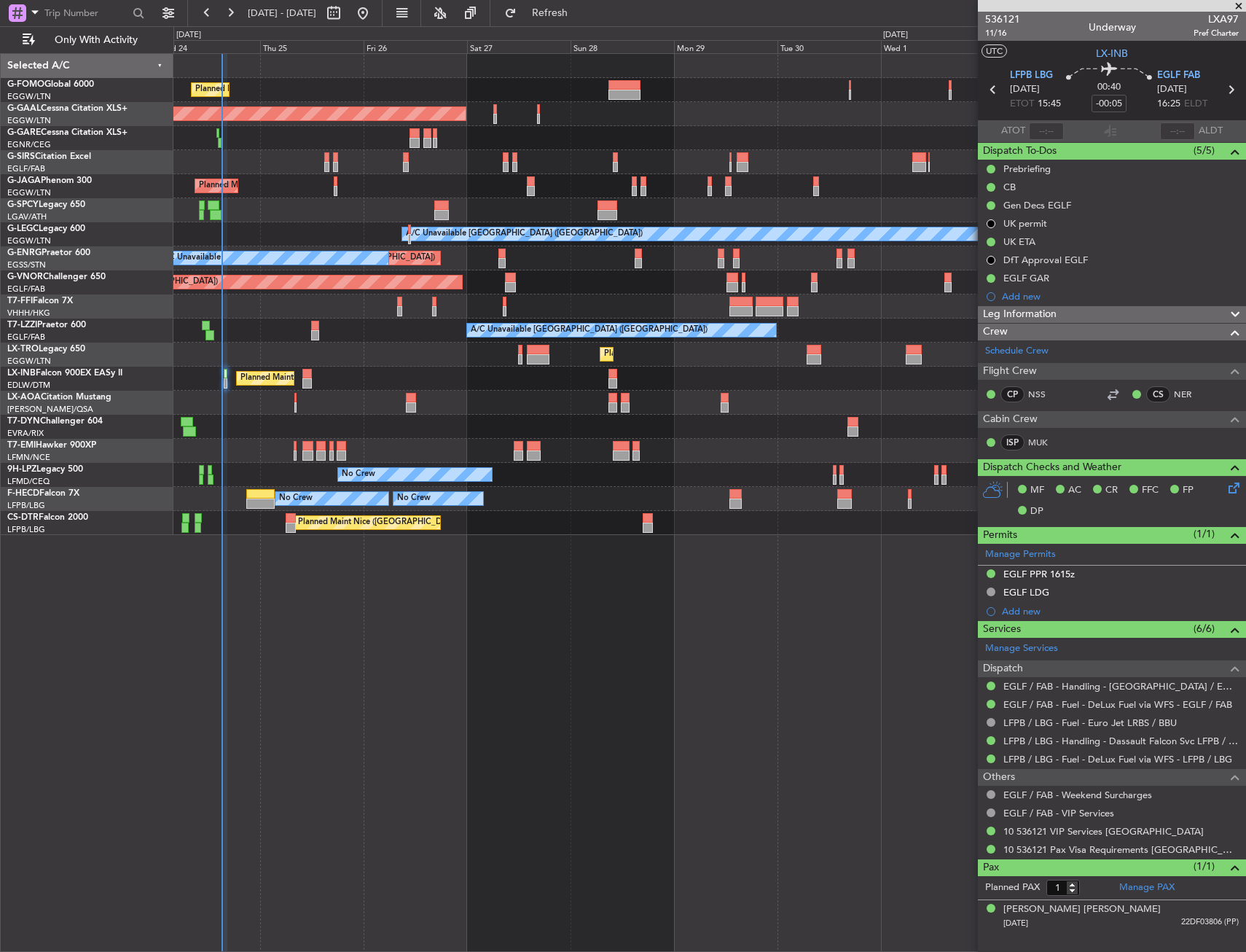
drag, startPoint x: 994, startPoint y: 338, endPoint x: 289, endPoint y: 325, distance: 705.1
click at [283, 327] on fb-app "24 Sep 2025 - 04 Oct 2025 Refresh Quick Links Only With Activity Planned Maint …" at bounding box center [623, 481] width 1246 height 941
click at [0, 315] on html "24 Sep 2025 - 04 Oct 2025 Refresh Quick Links Only With Activity Planned Maint …" at bounding box center [623, 476] width 1246 height 952
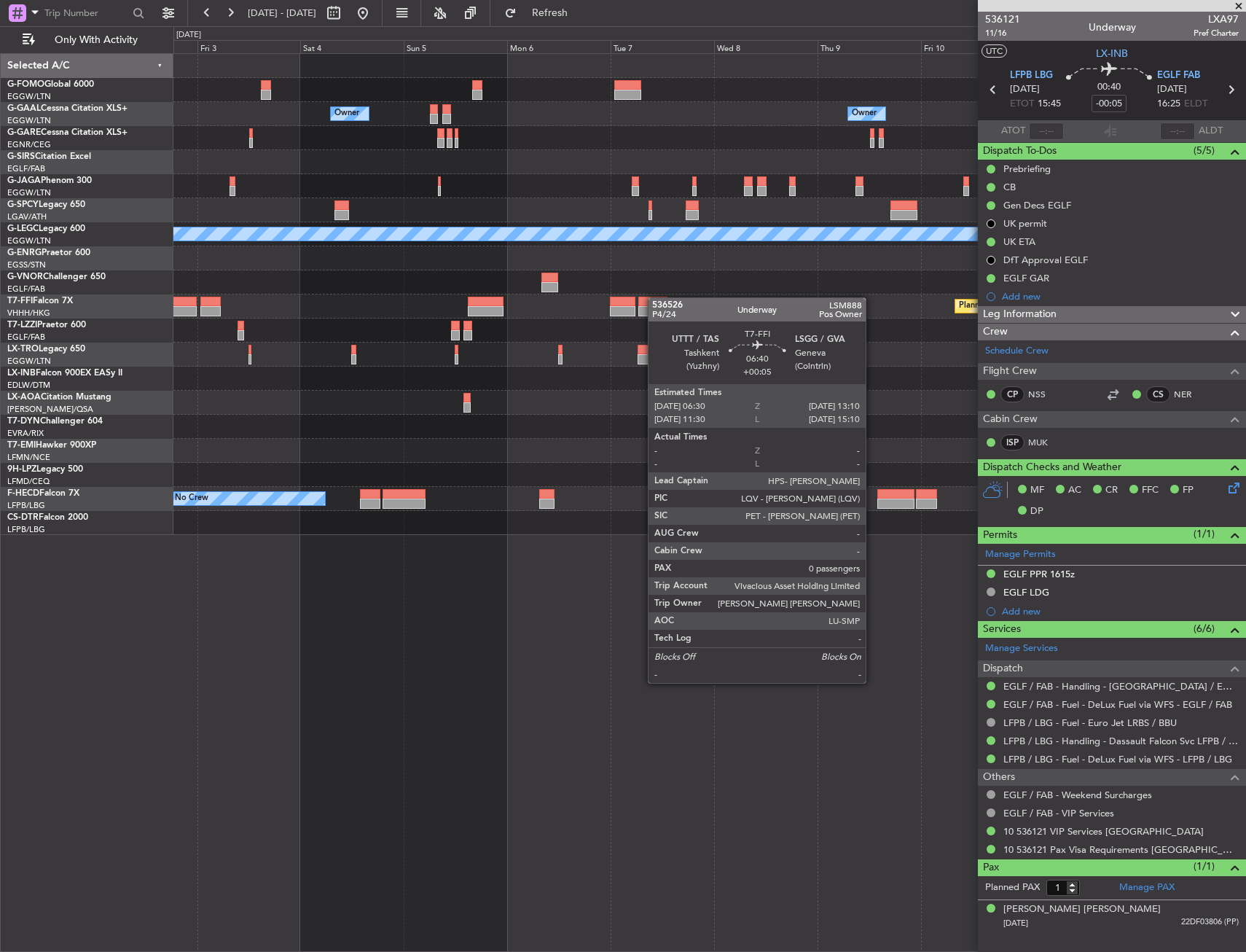
click at [0, 396] on html "24 Sep 2025 - 04 Oct 2025 Refresh Quick Links Only With Activity Owner Owner Ow…" at bounding box center [623, 476] width 1246 height 952
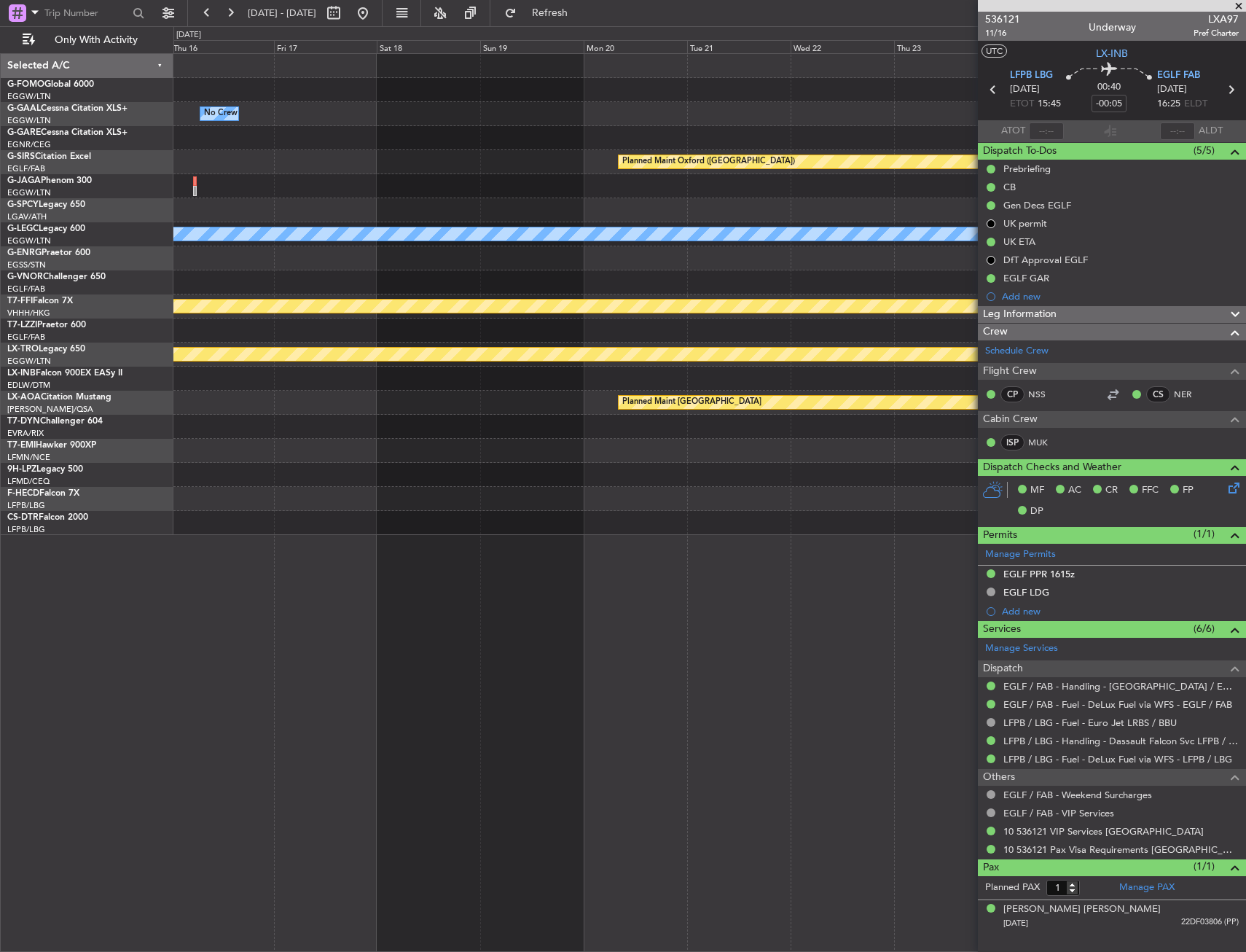
click at [0, 414] on html "24 Sep 2025 - 04 Oct 2025 Refresh Quick Links Only With Activity Owner No Crew …" at bounding box center [623, 476] width 1246 height 952
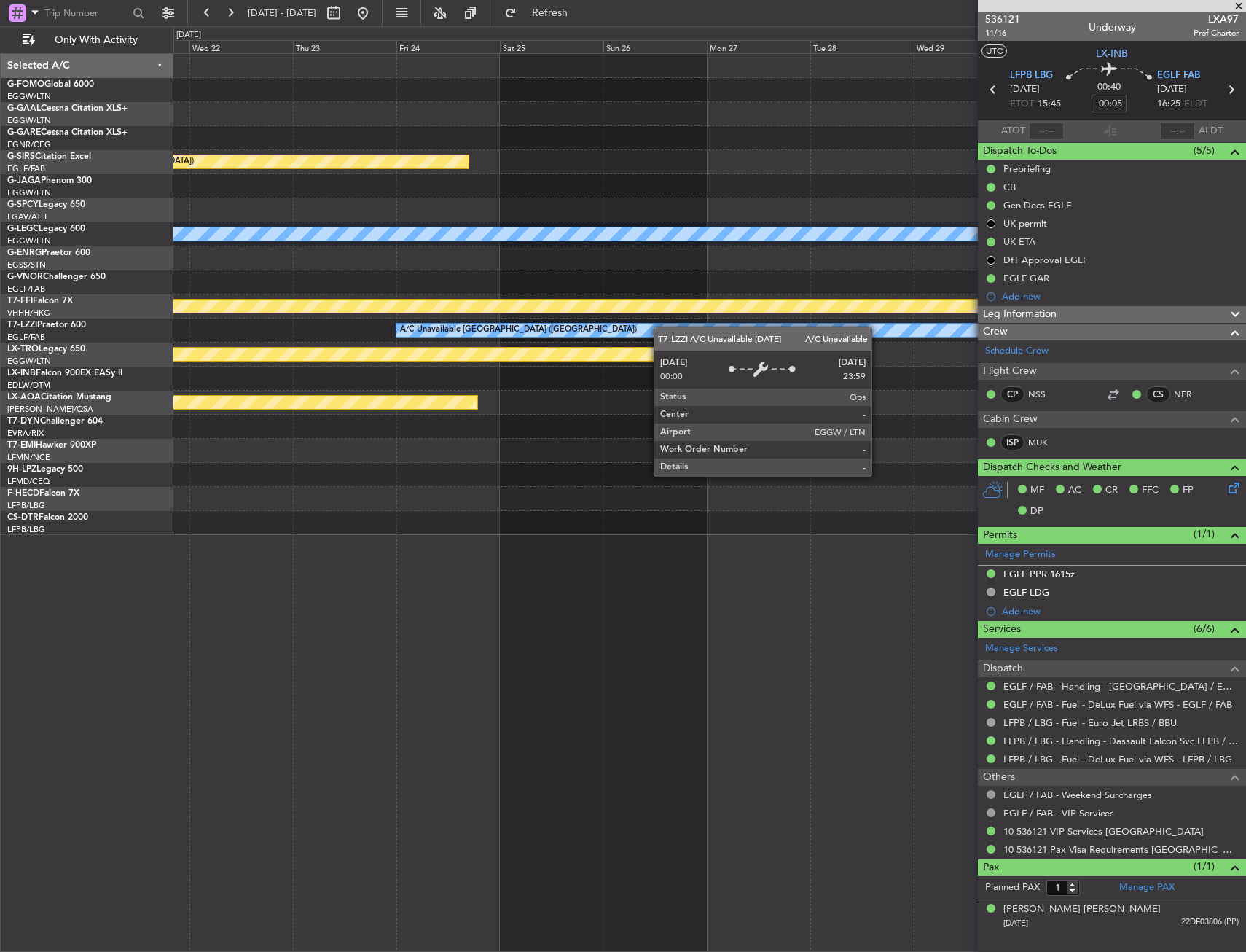
click at [0, 368] on html "24 Sep 2025 - 04 Oct 2025 Refresh Quick Links Only With Activity Planned Maint …" at bounding box center [623, 476] width 1246 height 952
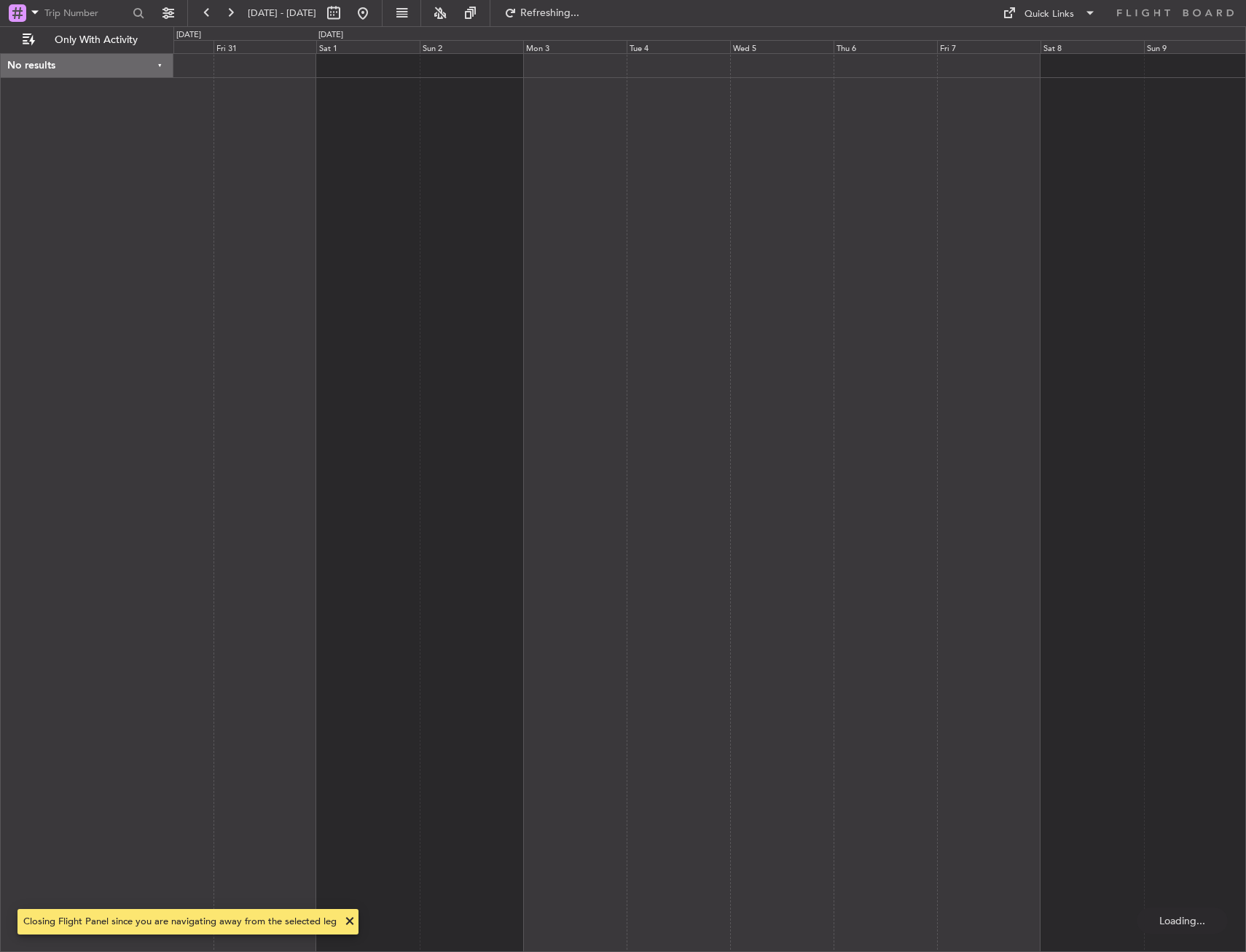
click at [930, 226] on div at bounding box center [709, 502] width 1073 height 898
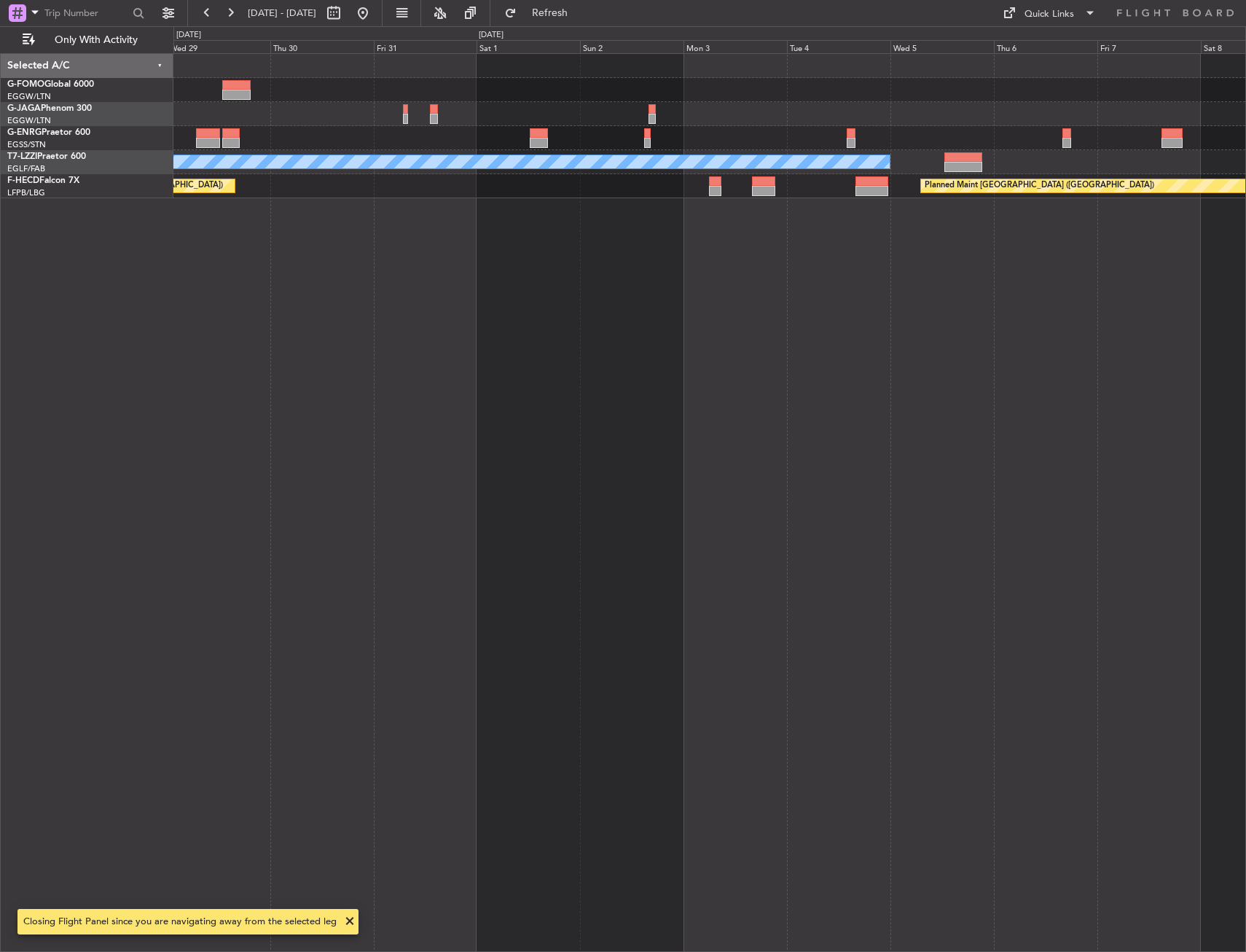
click at [518, 203] on div "A/C Unavailable London (Luton) Planned Maint Paris (Le Bourget) Planned Maint P…" at bounding box center [709, 502] width 1073 height 898
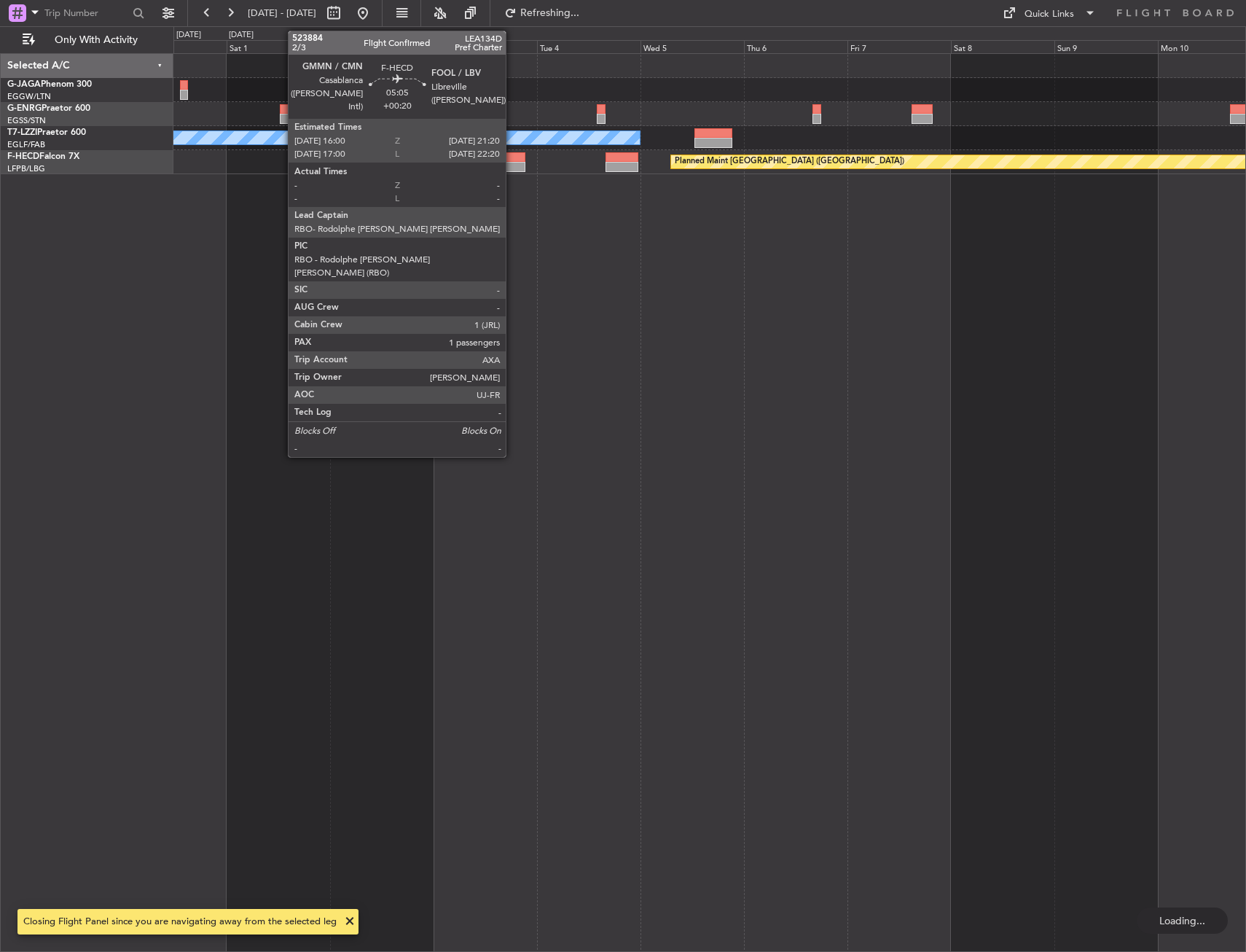
click at [513, 164] on div at bounding box center [513, 167] width 23 height 10
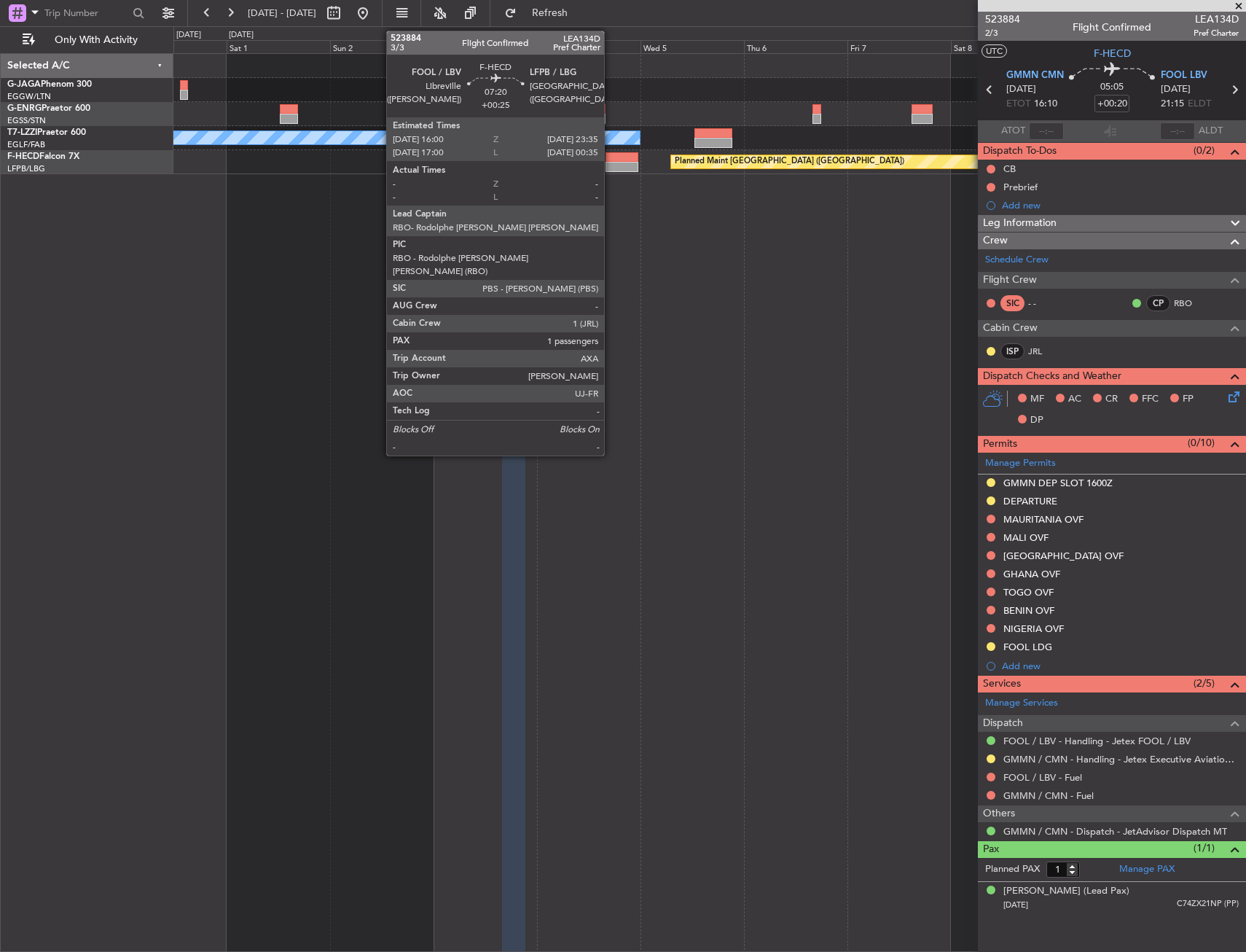
click at [611, 159] on div at bounding box center [622, 158] width 33 height 10
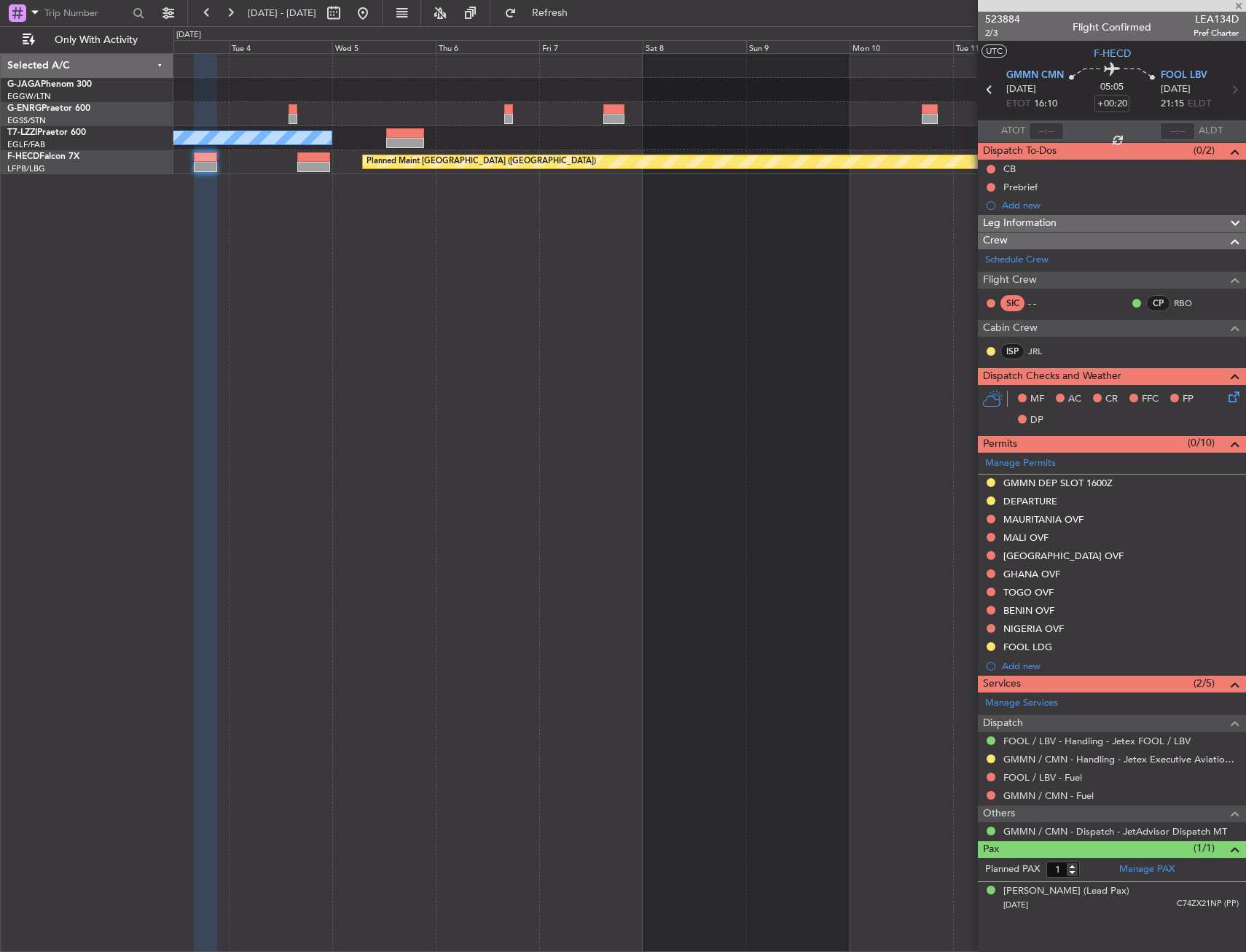
click at [425, 146] on div at bounding box center [405, 143] width 38 height 10
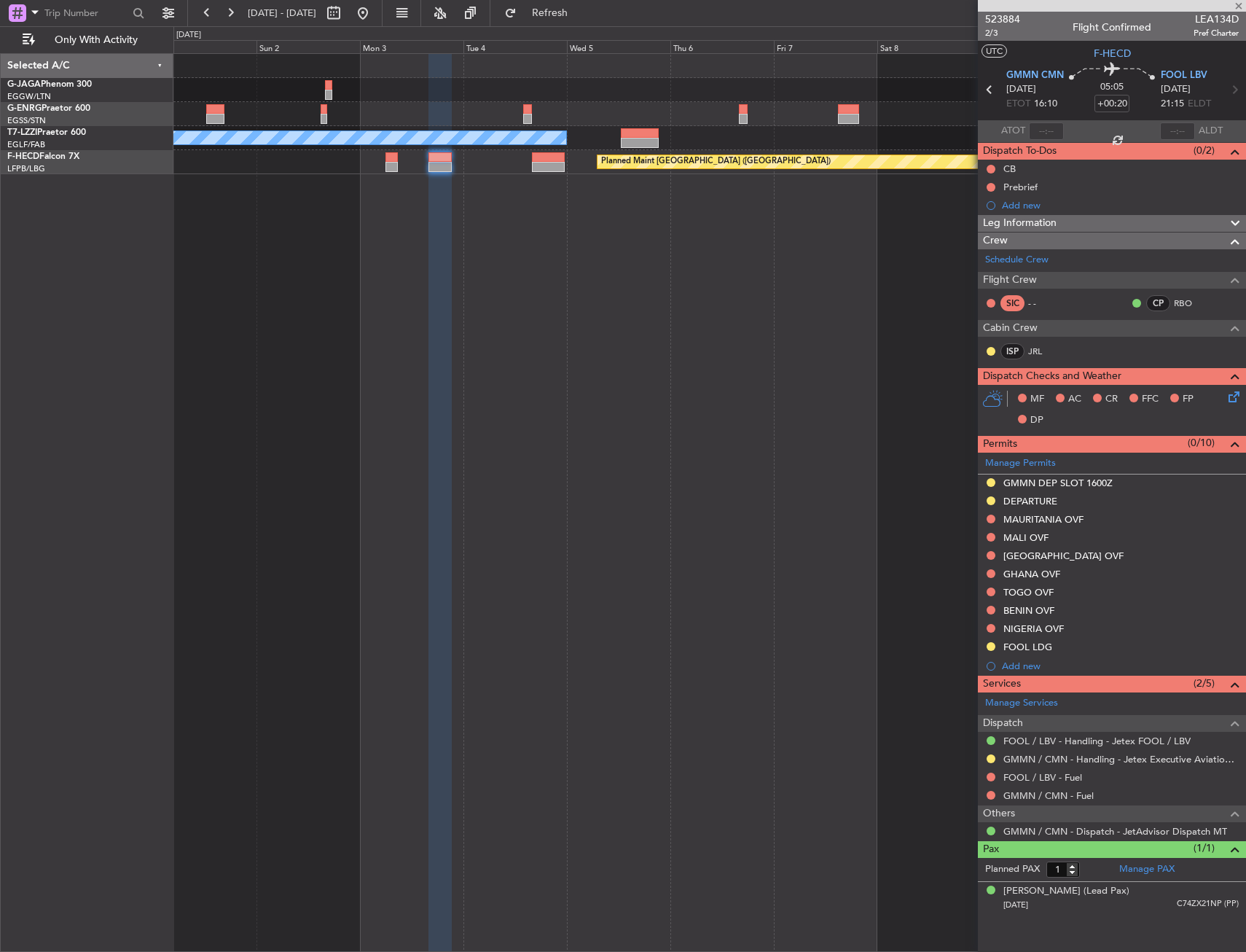
type input "+00:35"
type input "0"
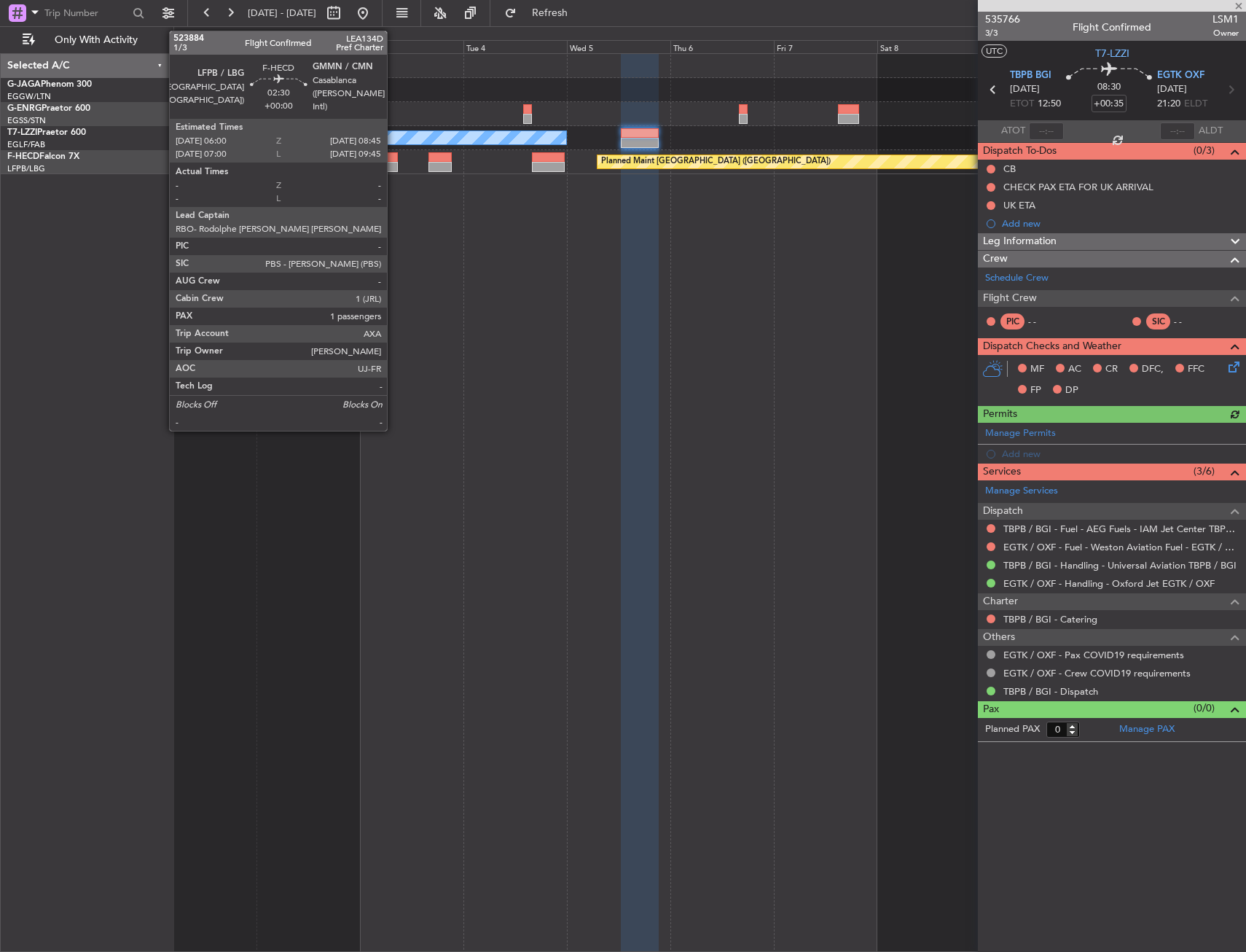
click at [394, 160] on div at bounding box center [392, 158] width 13 height 10
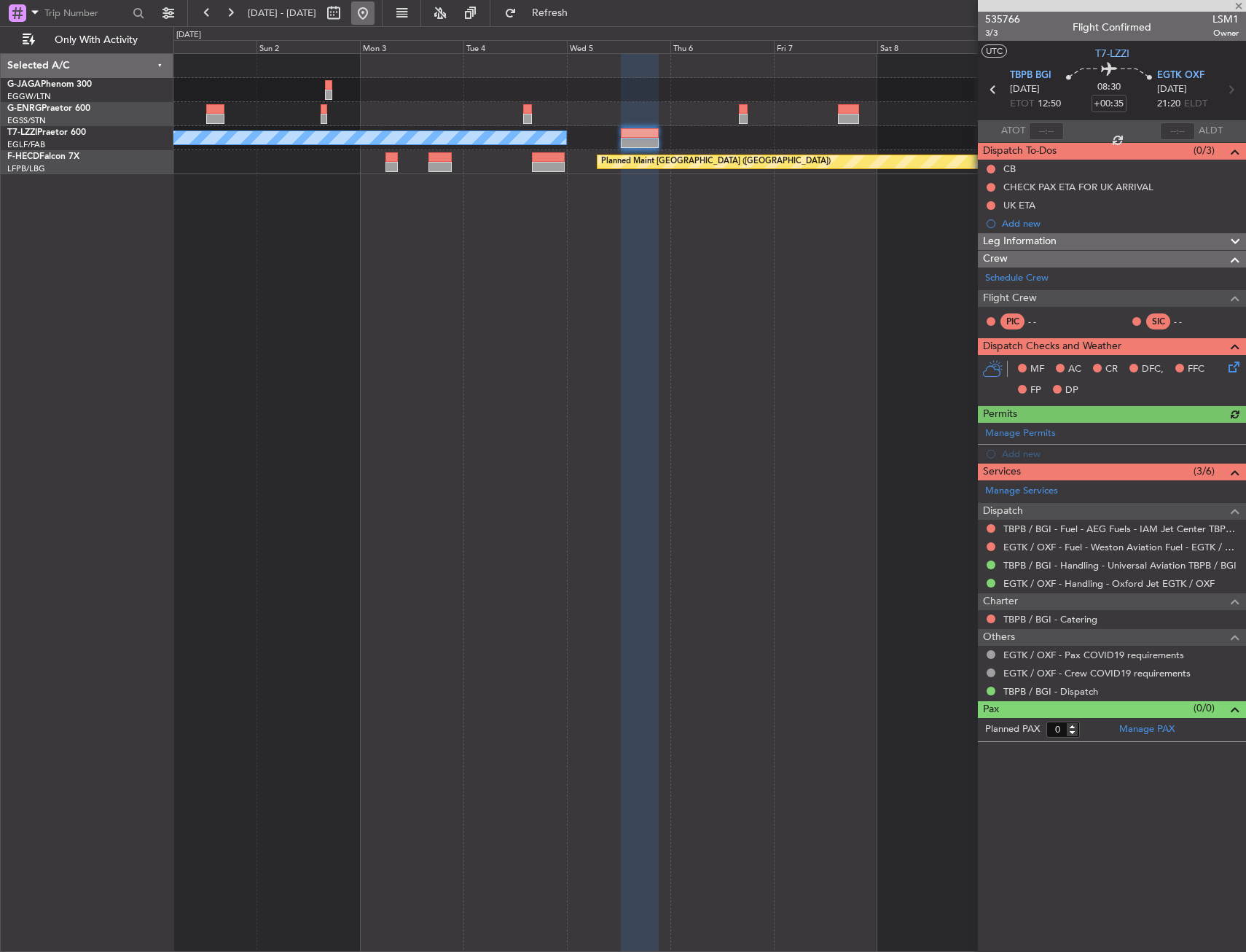
click at [374, 15] on button at bounding box center [363, 13] width 23 height 23
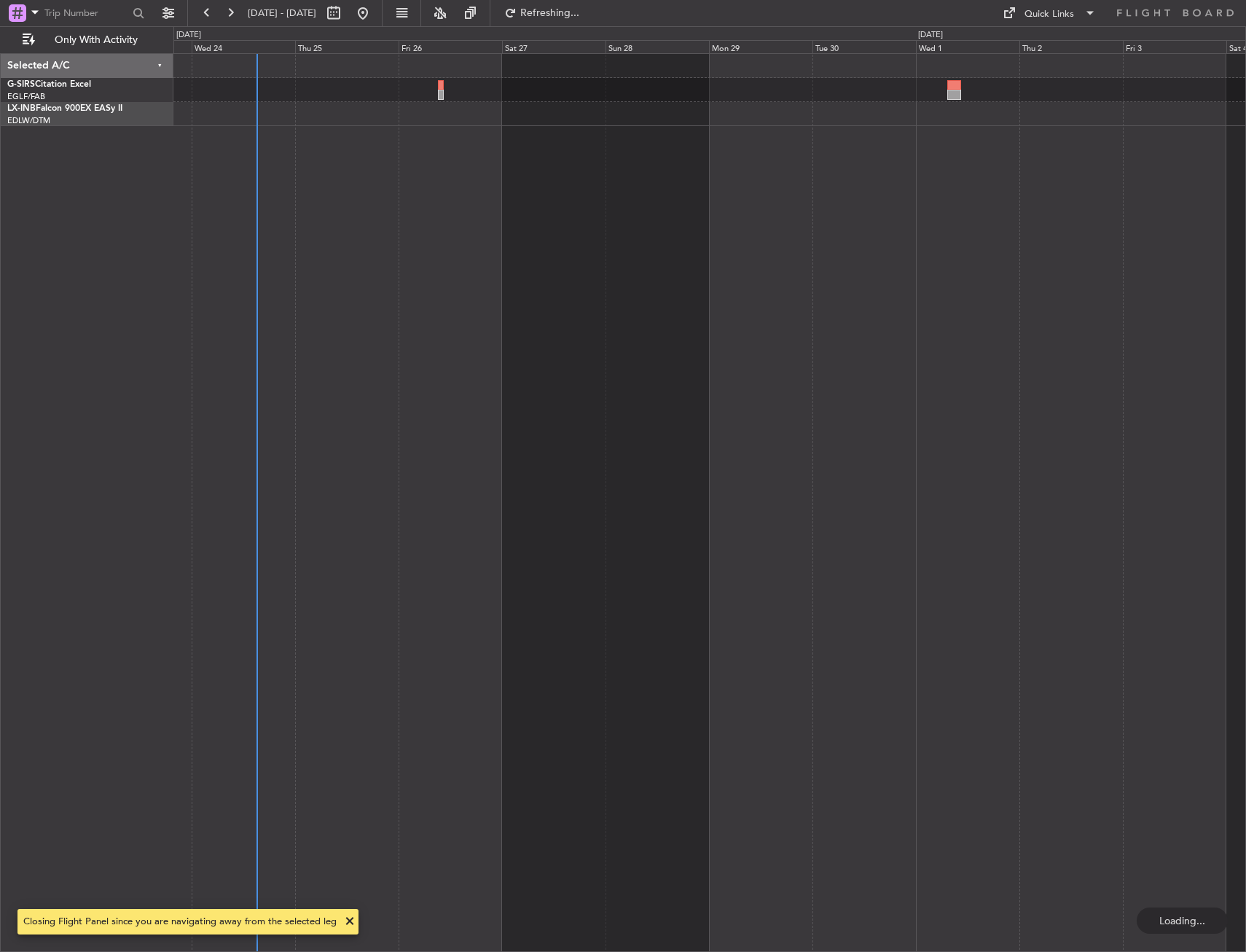
click at [453, 239] on div at bounding box center [709, 502] width 1073 height 898
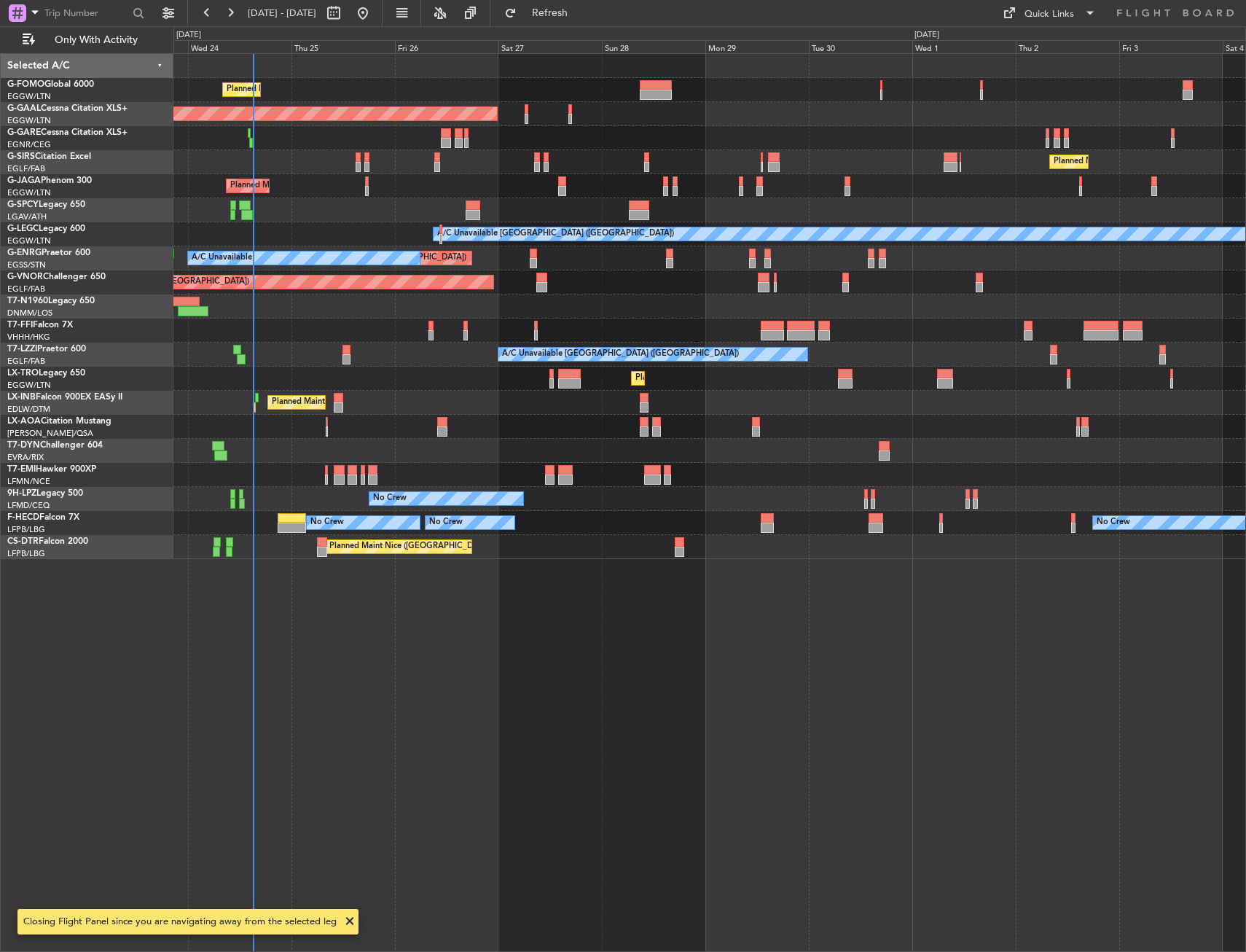
click at [324, 211] on div at bounding box center [709, 210] width 1072 height 24
click at [467, 433] on div "No Crew Nice ([GEOGRAPHIC_DATA])" at bounding box center [709, 427] width 1072 height 24
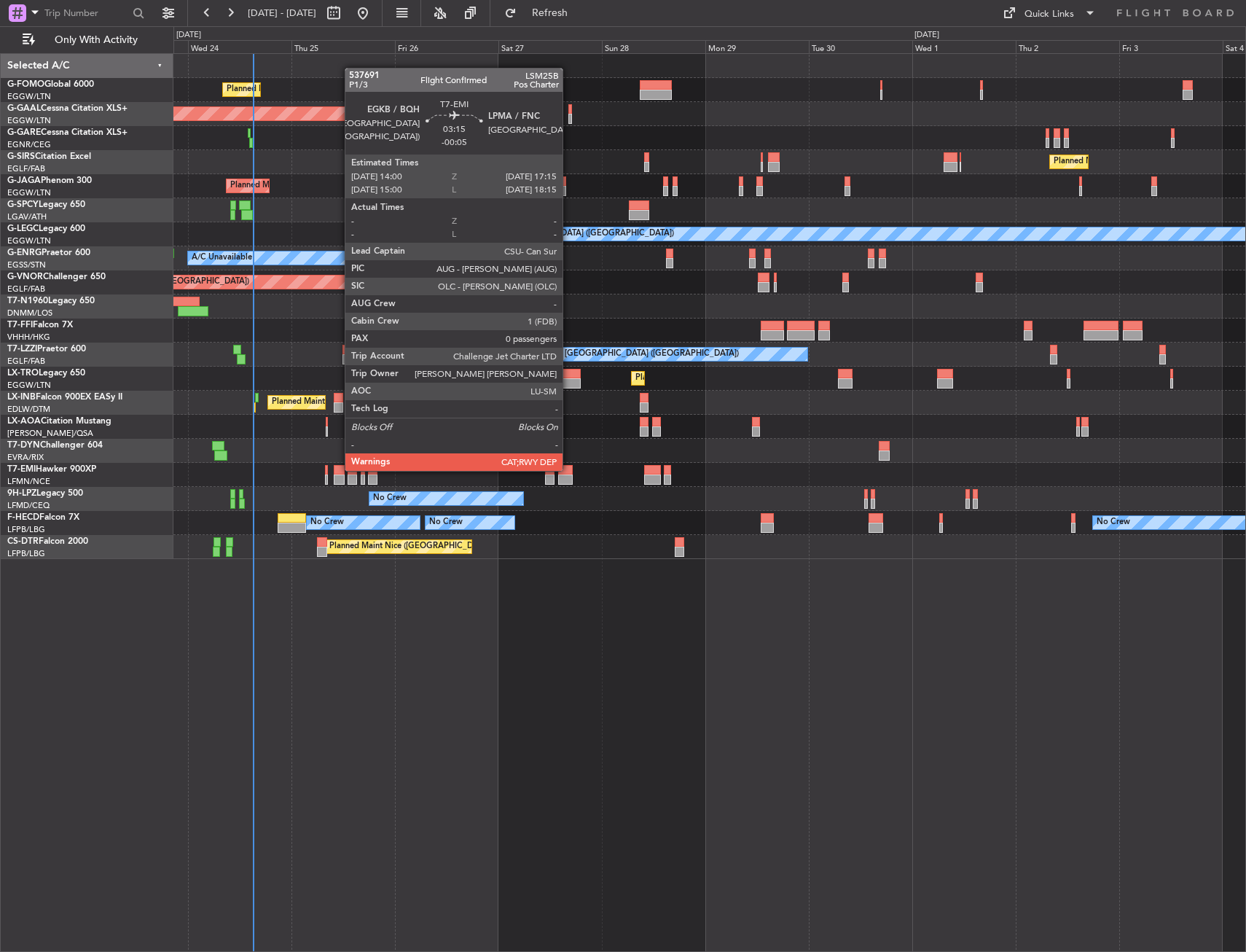
click at [570, 469] on div at bounding box center [566, 470] width 15 height 10
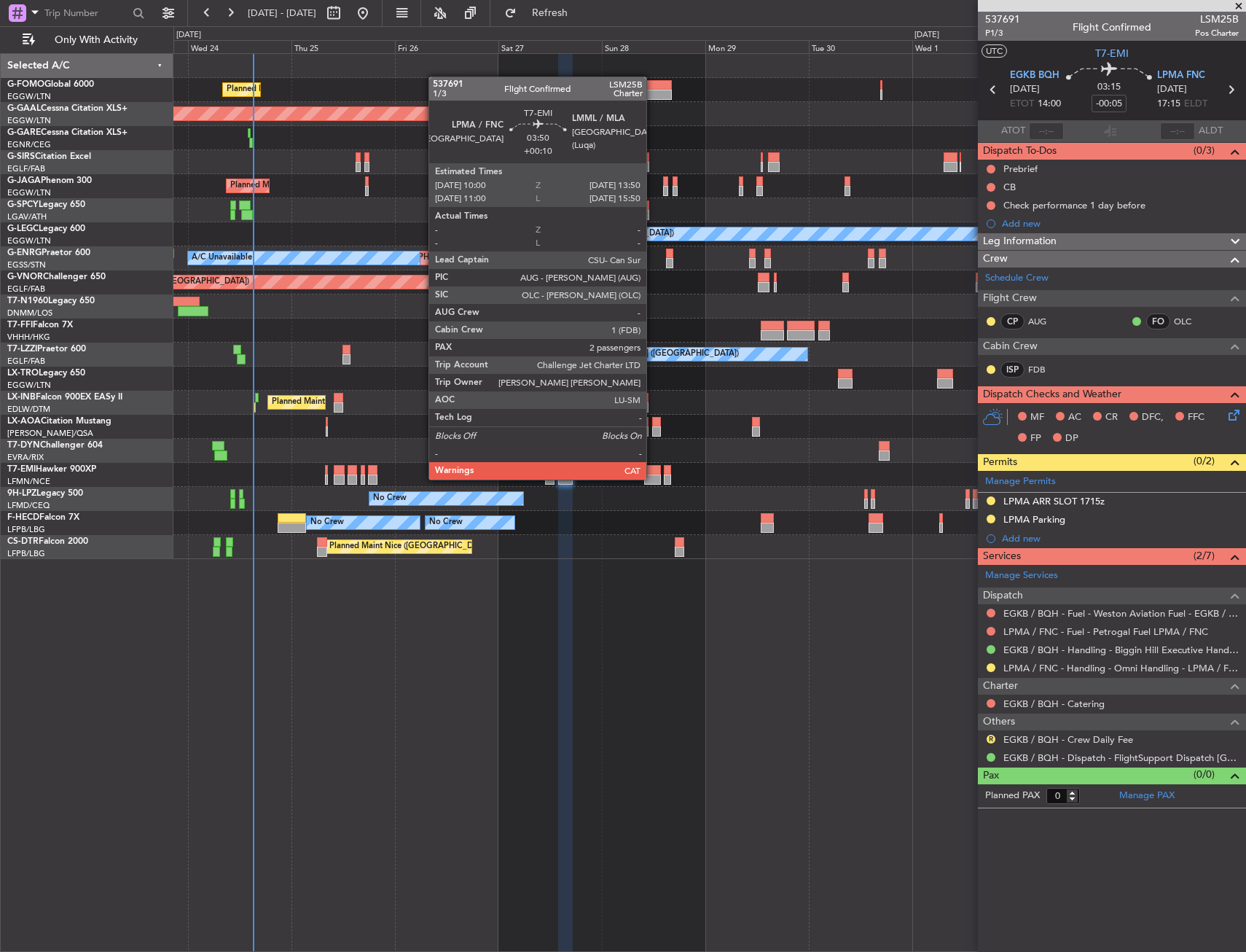
click at [653, 478] on div at bounding box center [653, 480] width 16 height 10
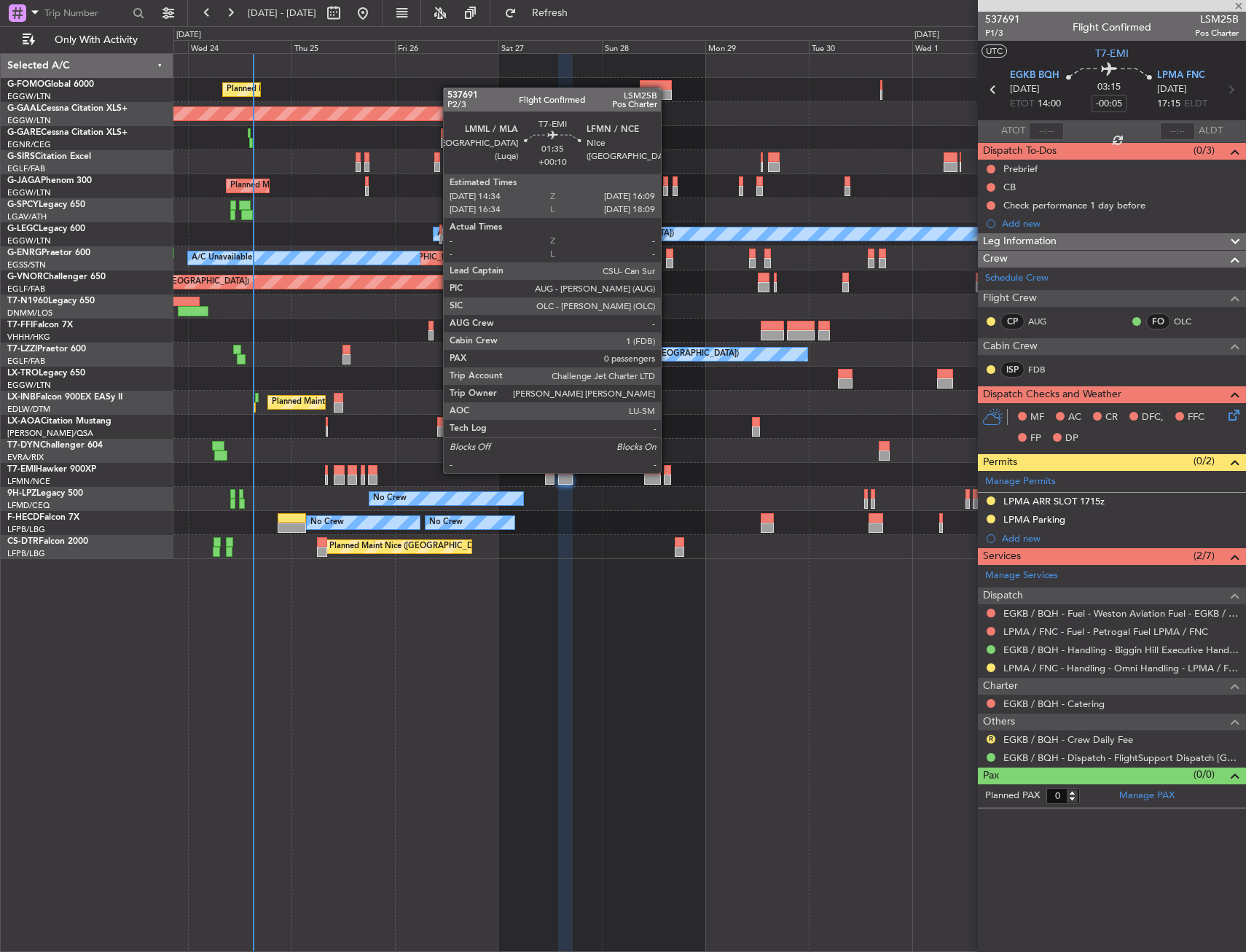
type input "+00:10"
type input "2"
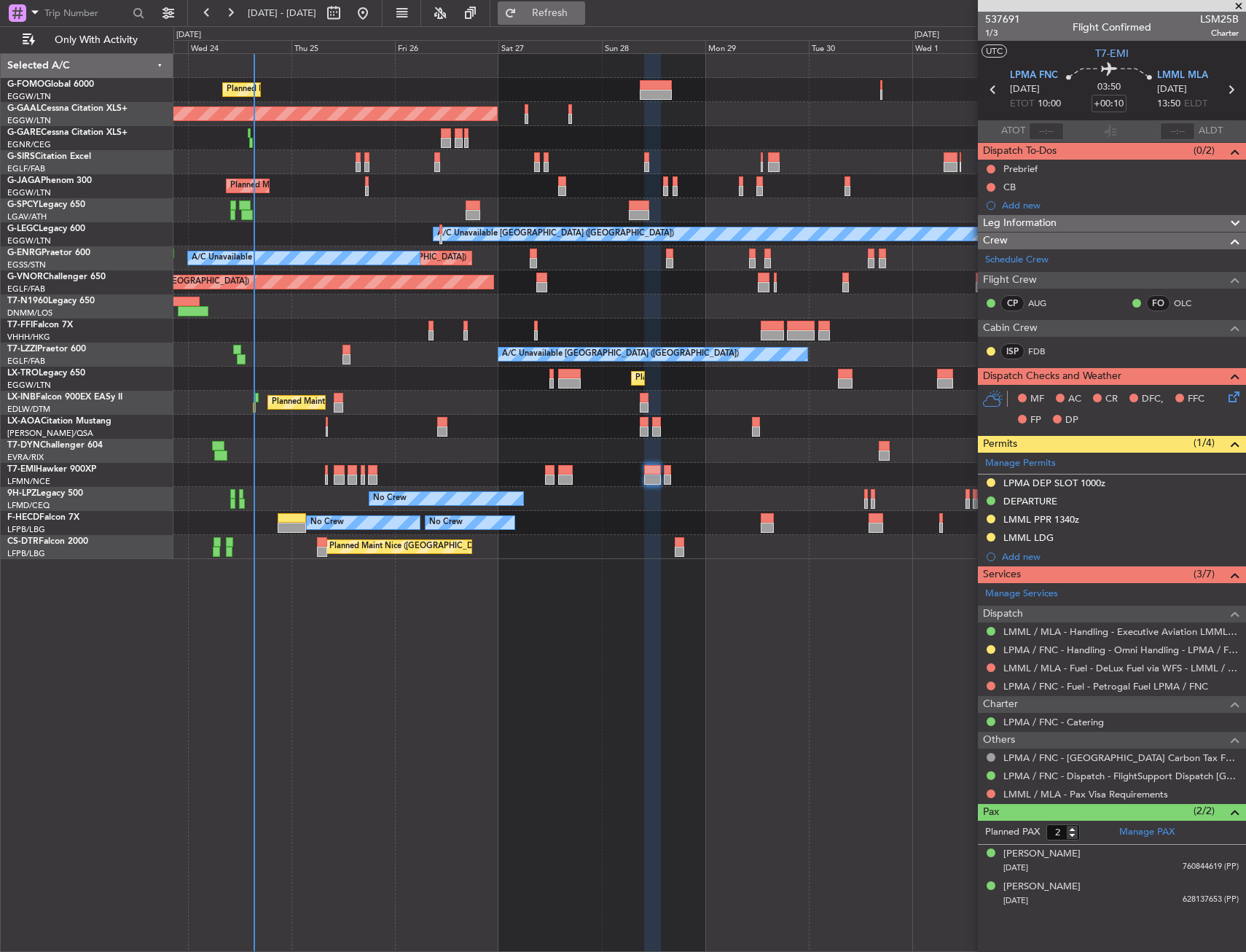
click at [581, 18] on span "Refresh" at bounding box center [550, 13] width 61 height 10
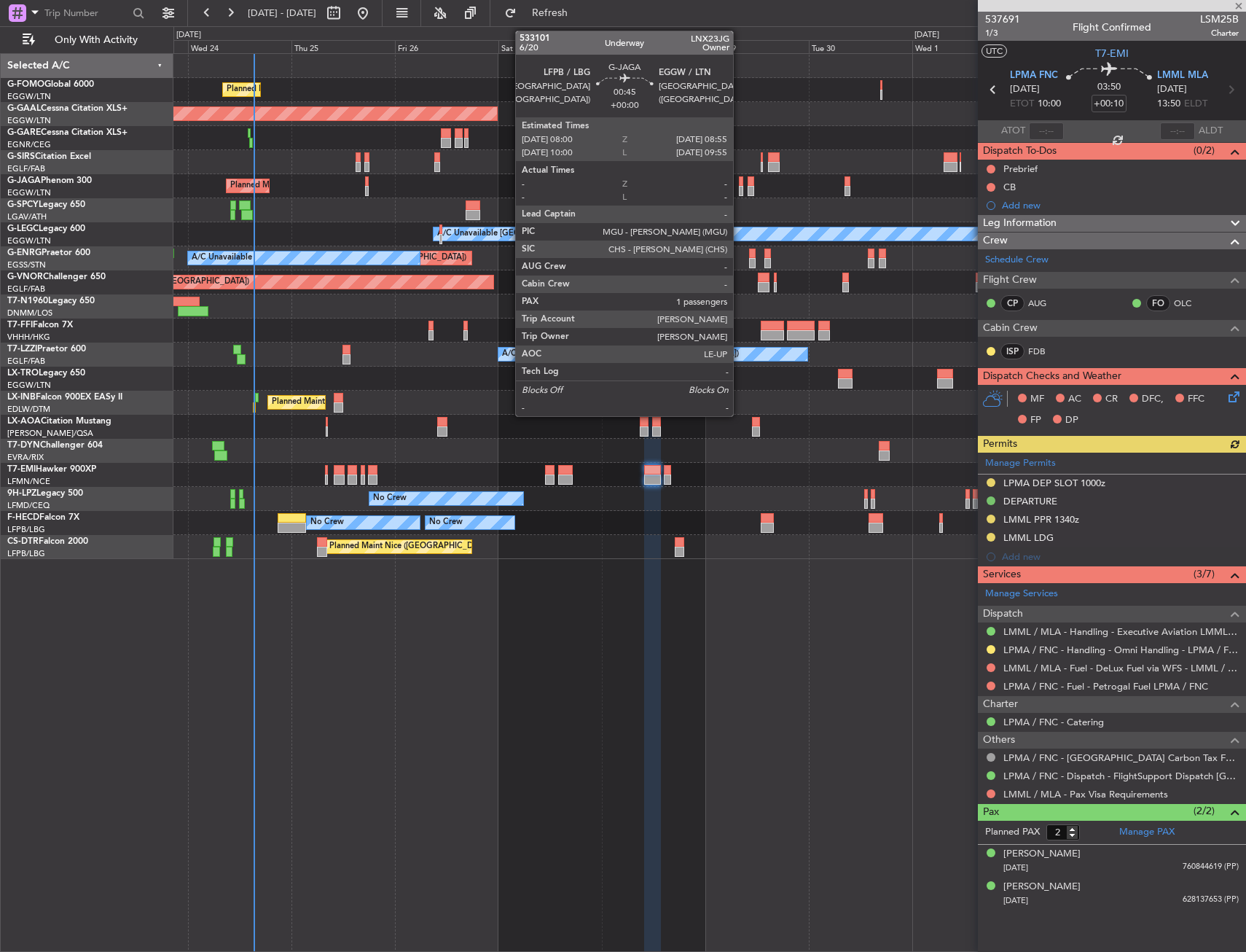
click at [762, 182] on div "Planned Maint [GEOGRAPHIC_DATA] ([GEOGRAPHIC_DATA])" at bounding box center [709, 186] width 1072 height 24
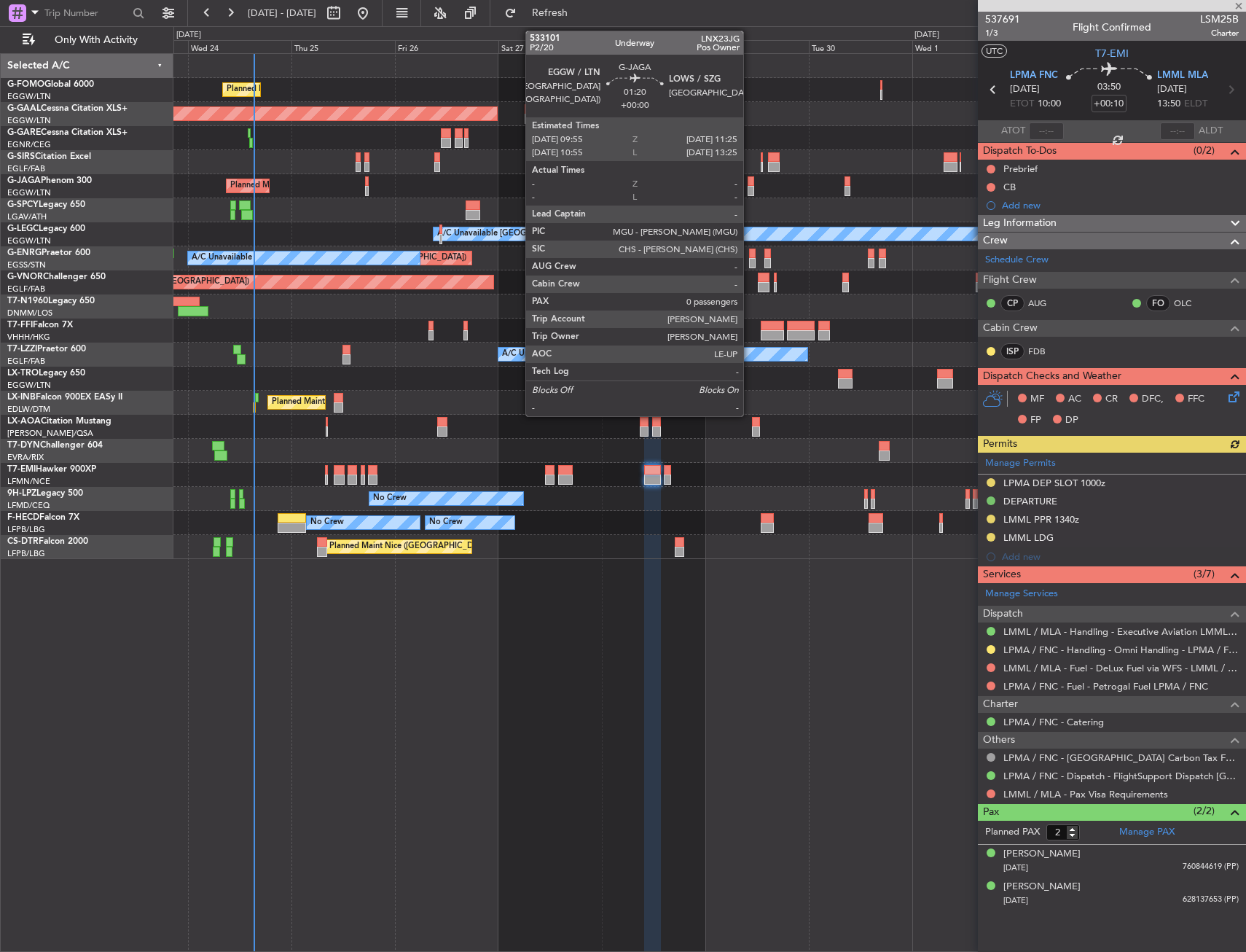
click at [750, 182] on div at bounding box center [750, 182] width 7 height 10
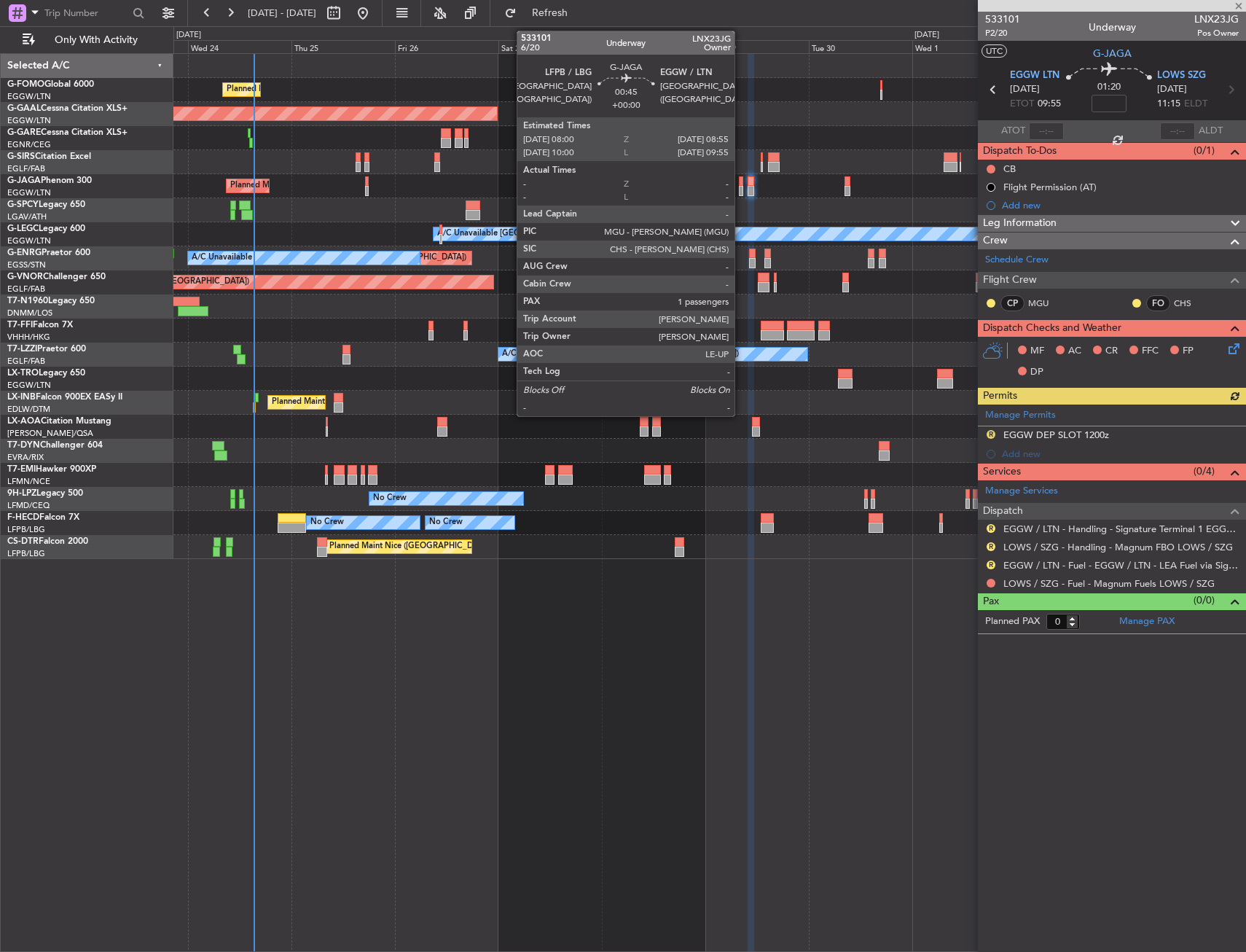
click at [741, 188] on div at bounding box center [741, 191] width 4 height 10
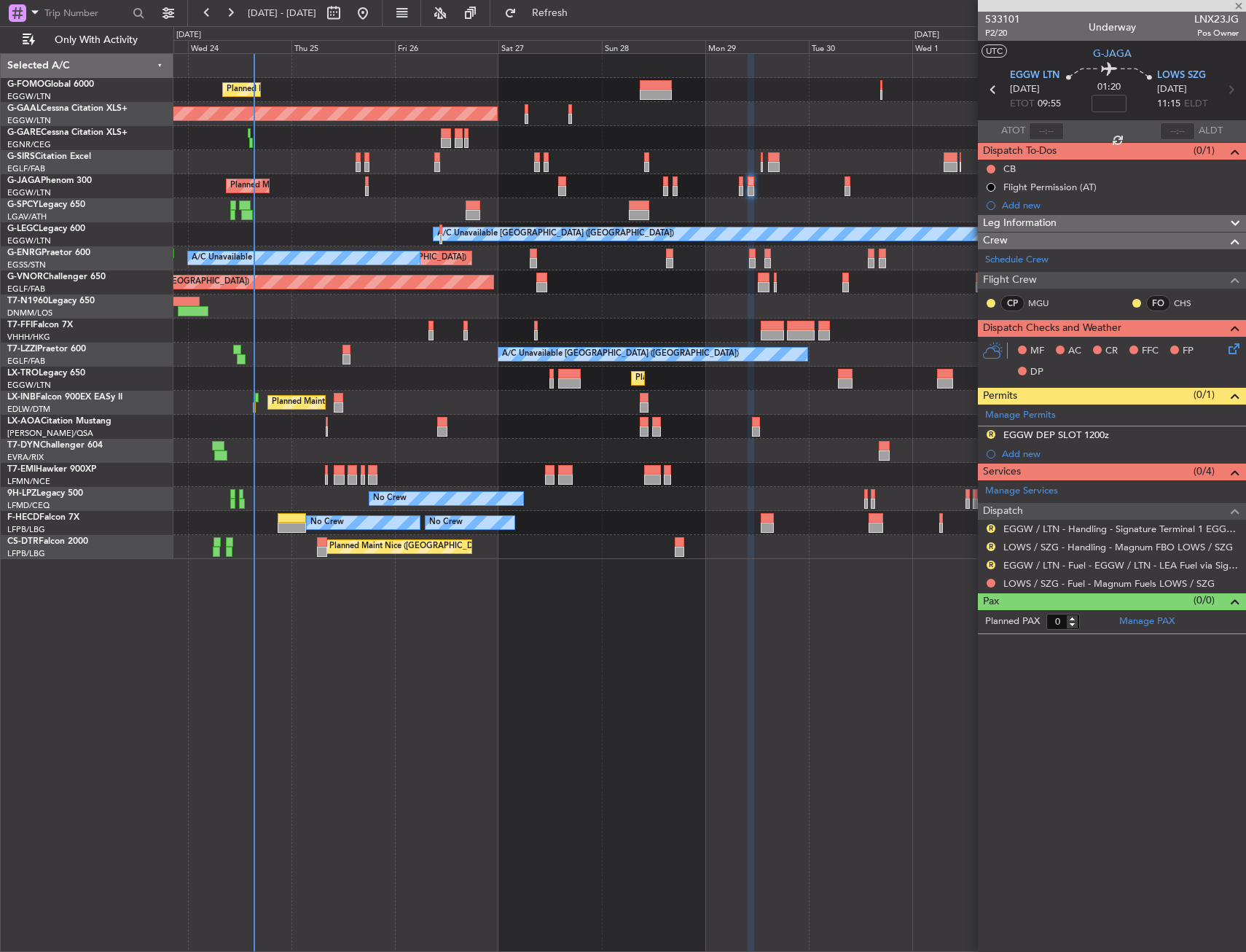
type input "1"
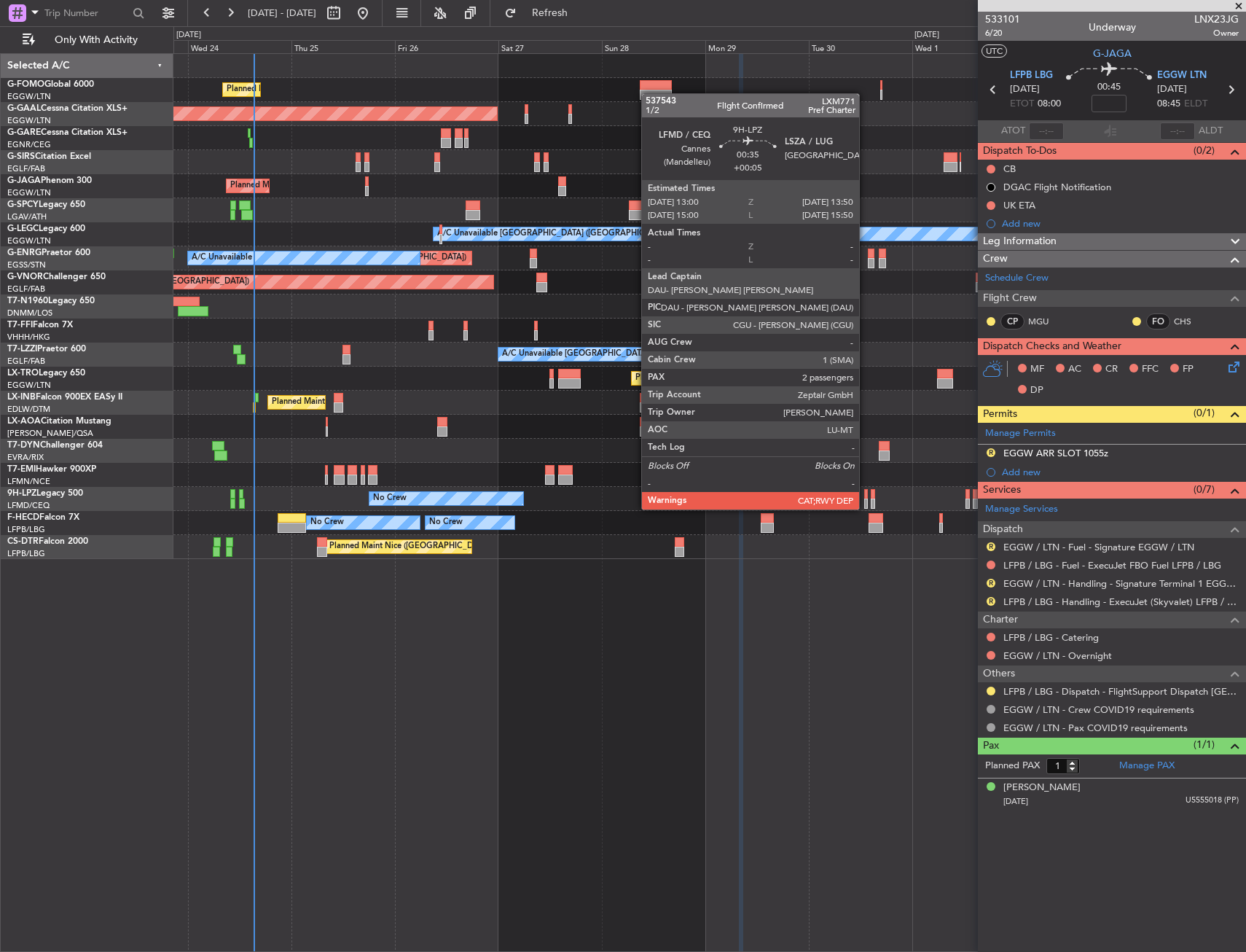
click at [866, 495] on div at bounding box center [866, 494] width 4 height 10
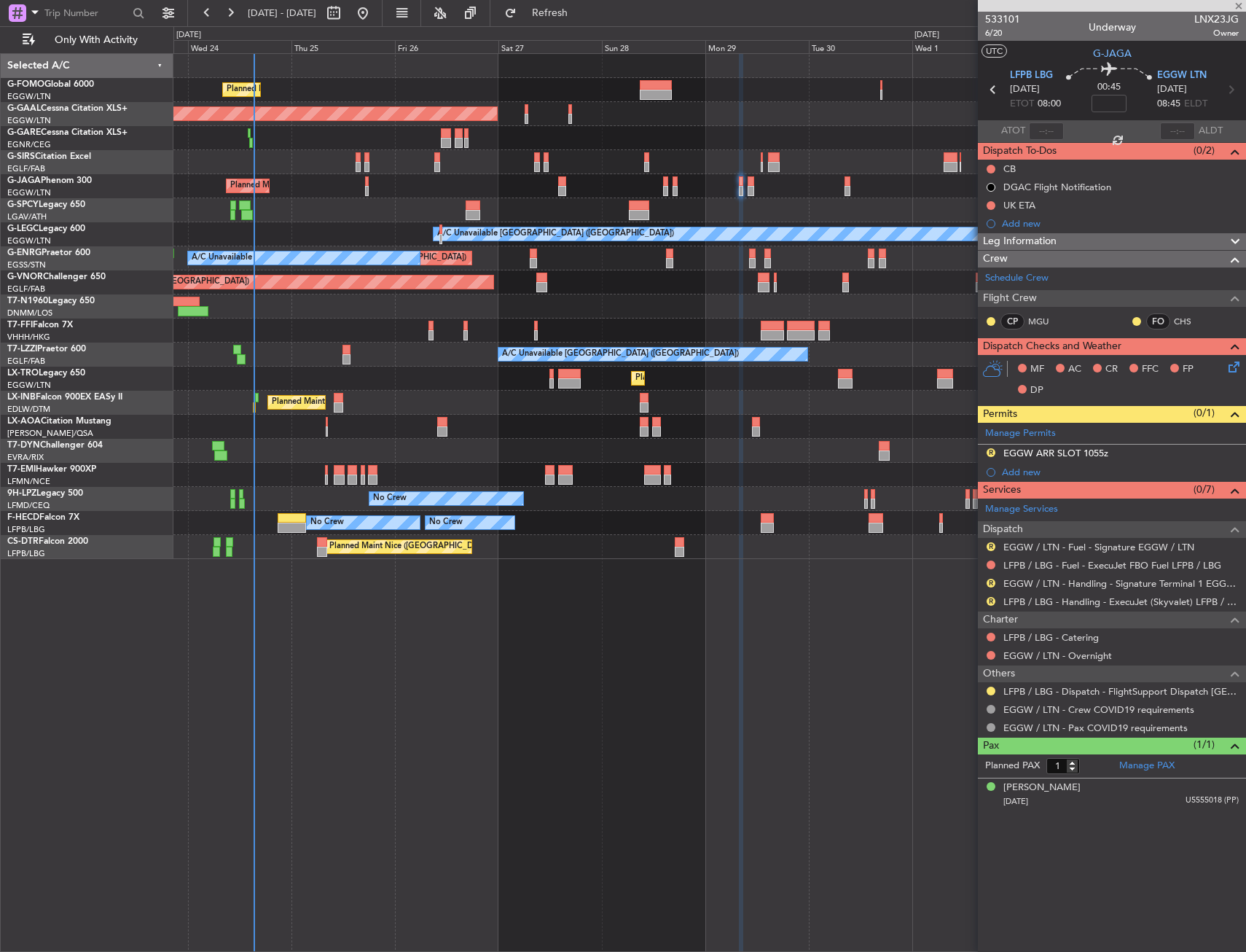
type input "+00:05"
type input "2"
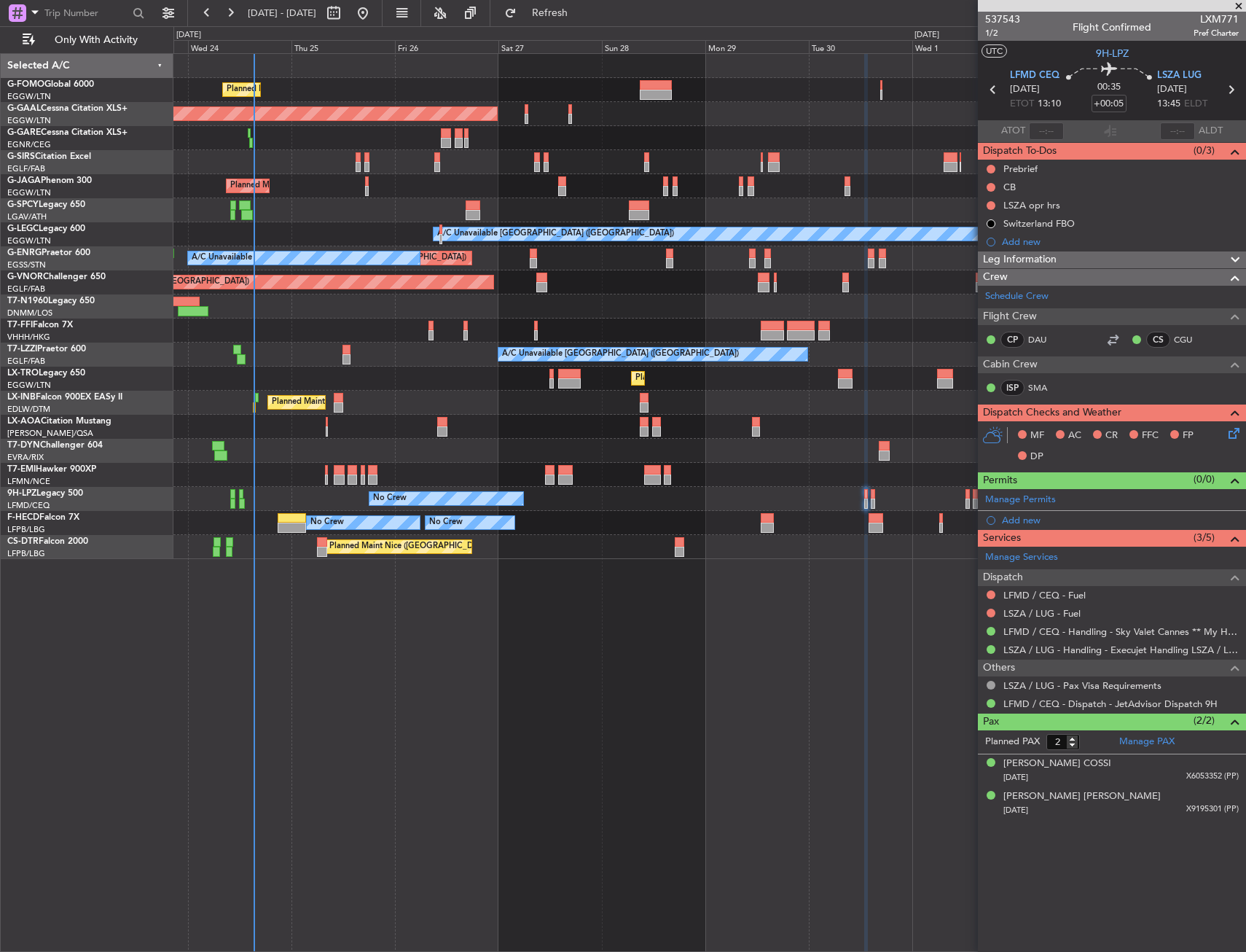
click at [372, 236] on div "A/C Unavailable [GEOGRAPHIC_DATA] ([GEOGRAPHIC_DATA])" at bounding box center [709, 234] width 1072 height 24
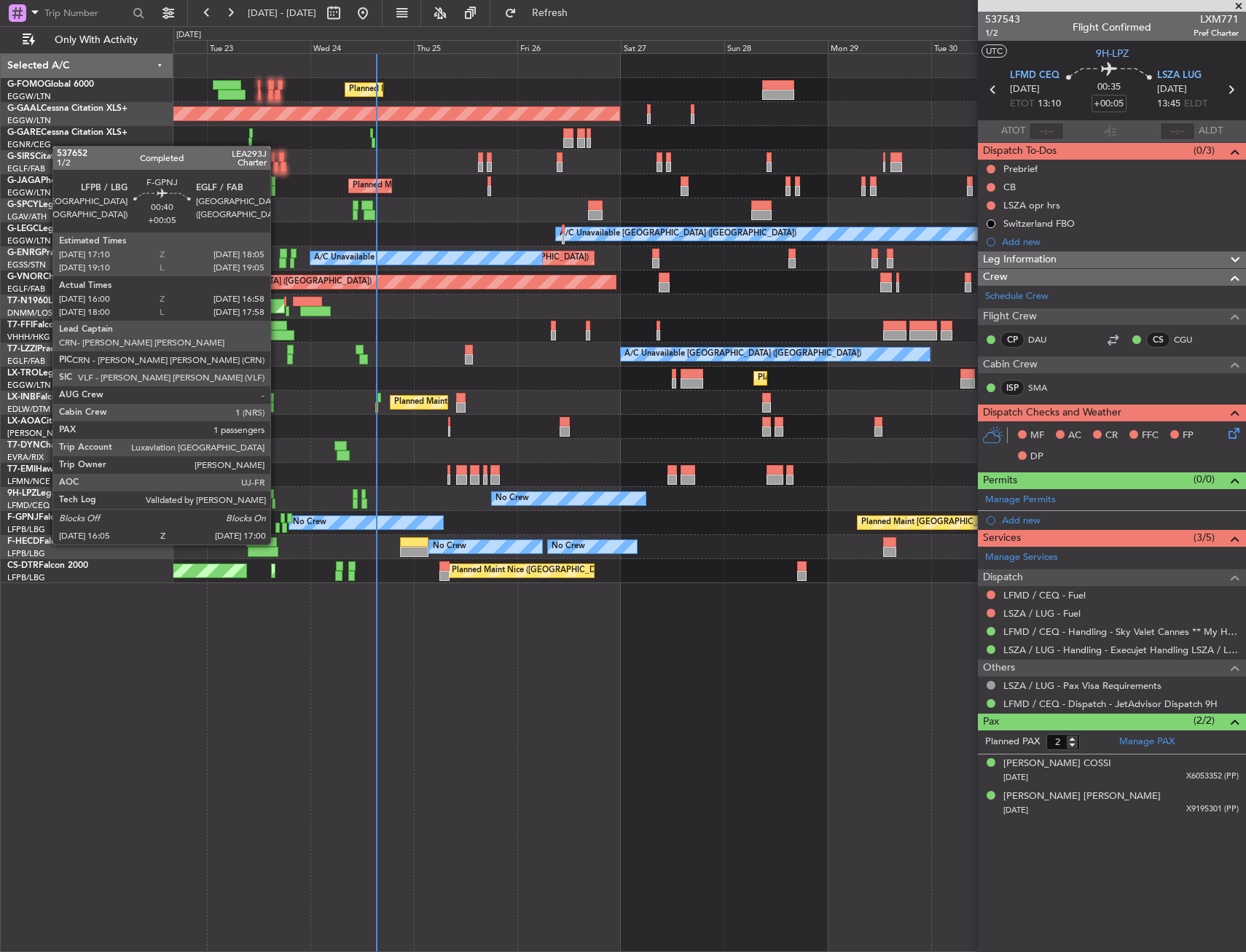
click at [277, 530] on div at bounding box center [278, 528] width 4 height 10
type input "16:10"
type input "16:53"
type input "1"
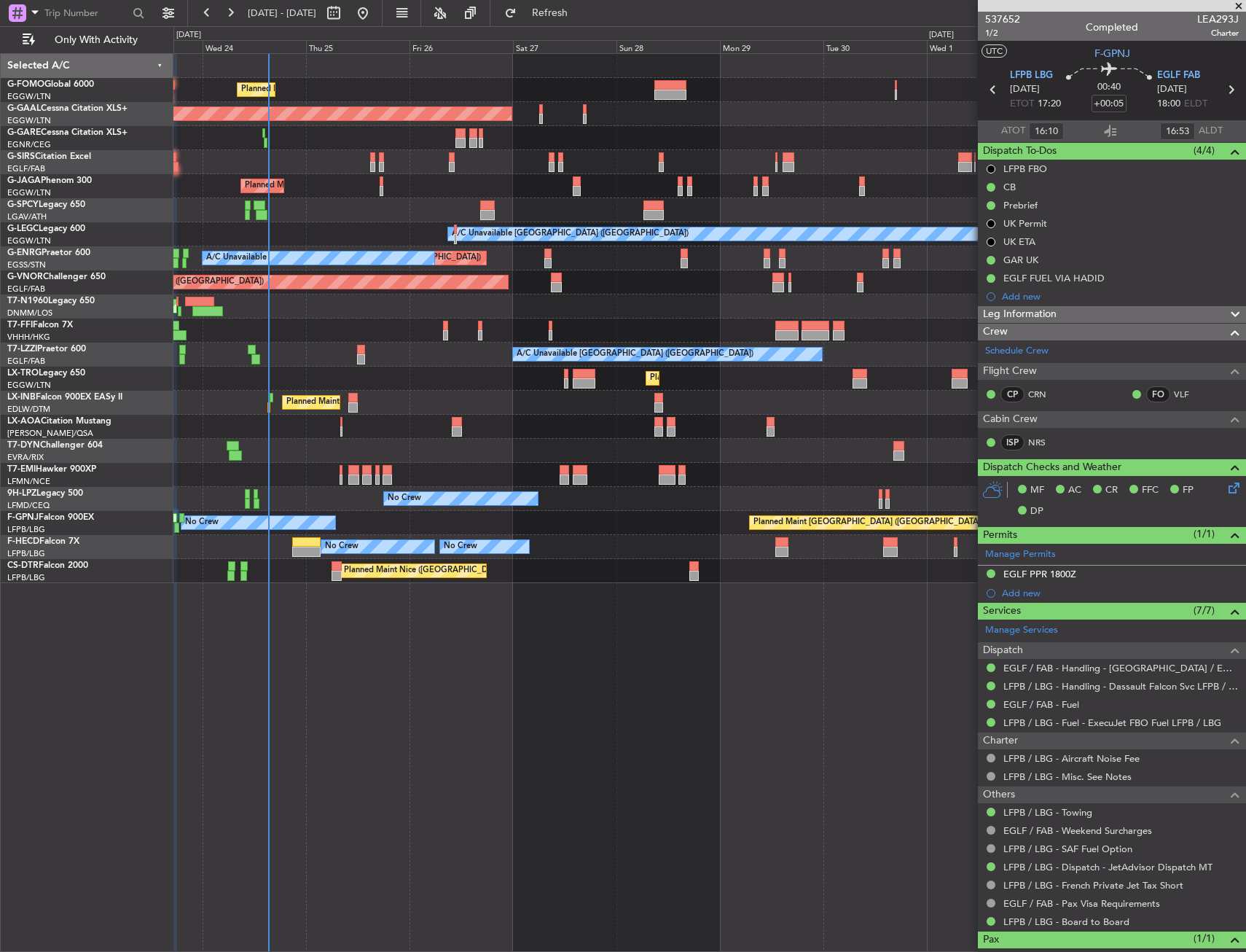
click at [249, 454] on div at bounding box center [709, 451] width 1072 height 24
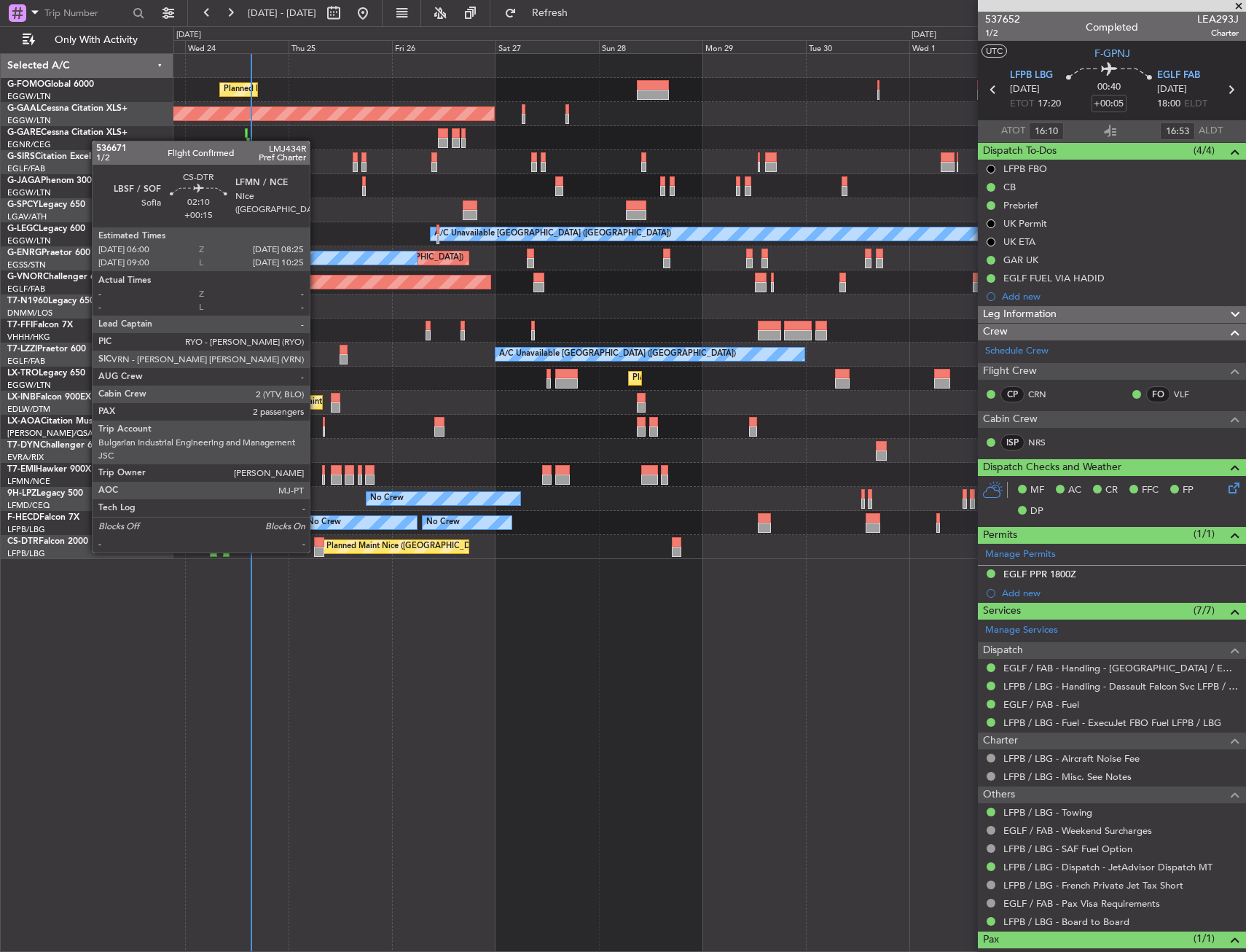
click at [316, 551] on div at bounding box center [319, 551] width 11 height 10
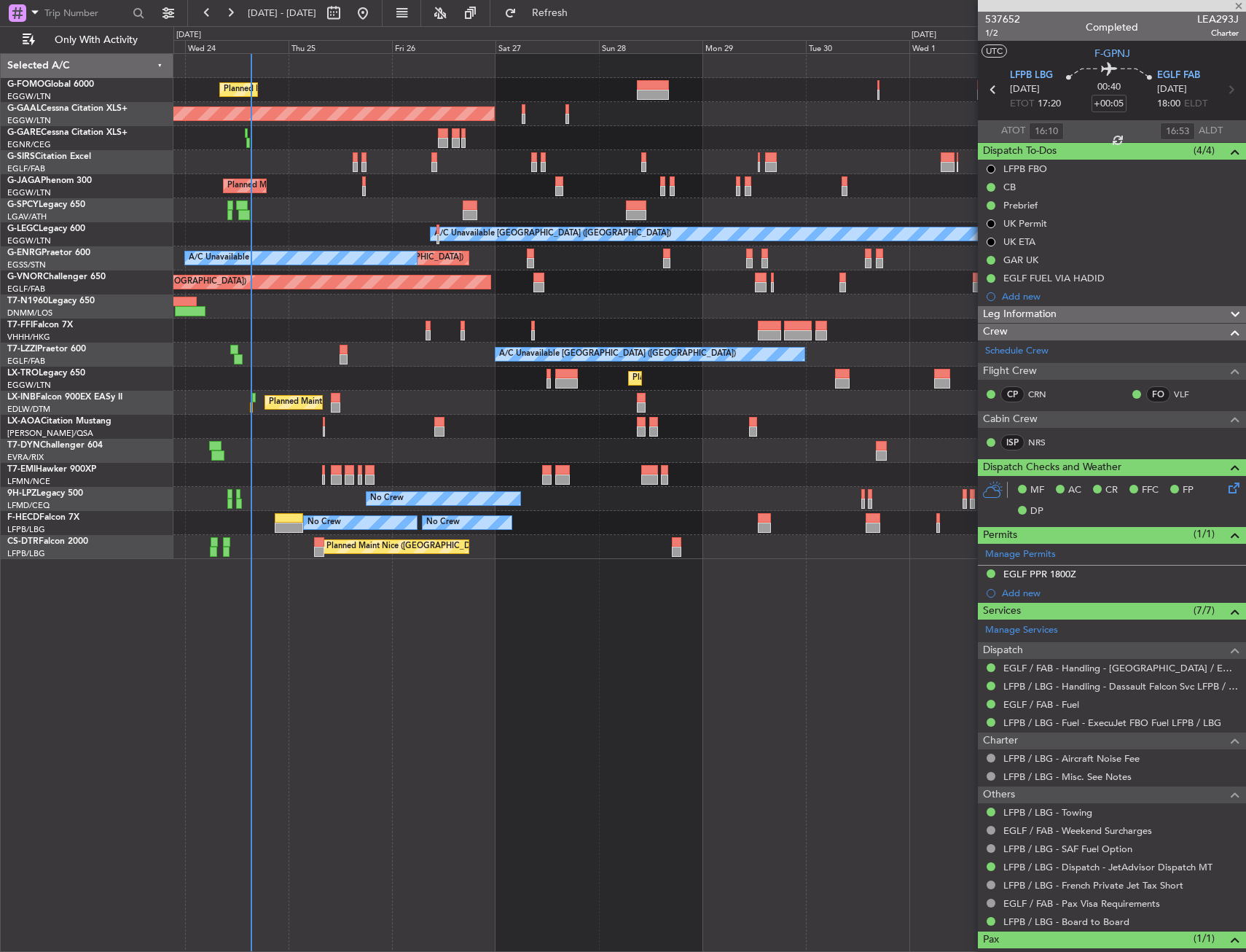
type input "+00:15"
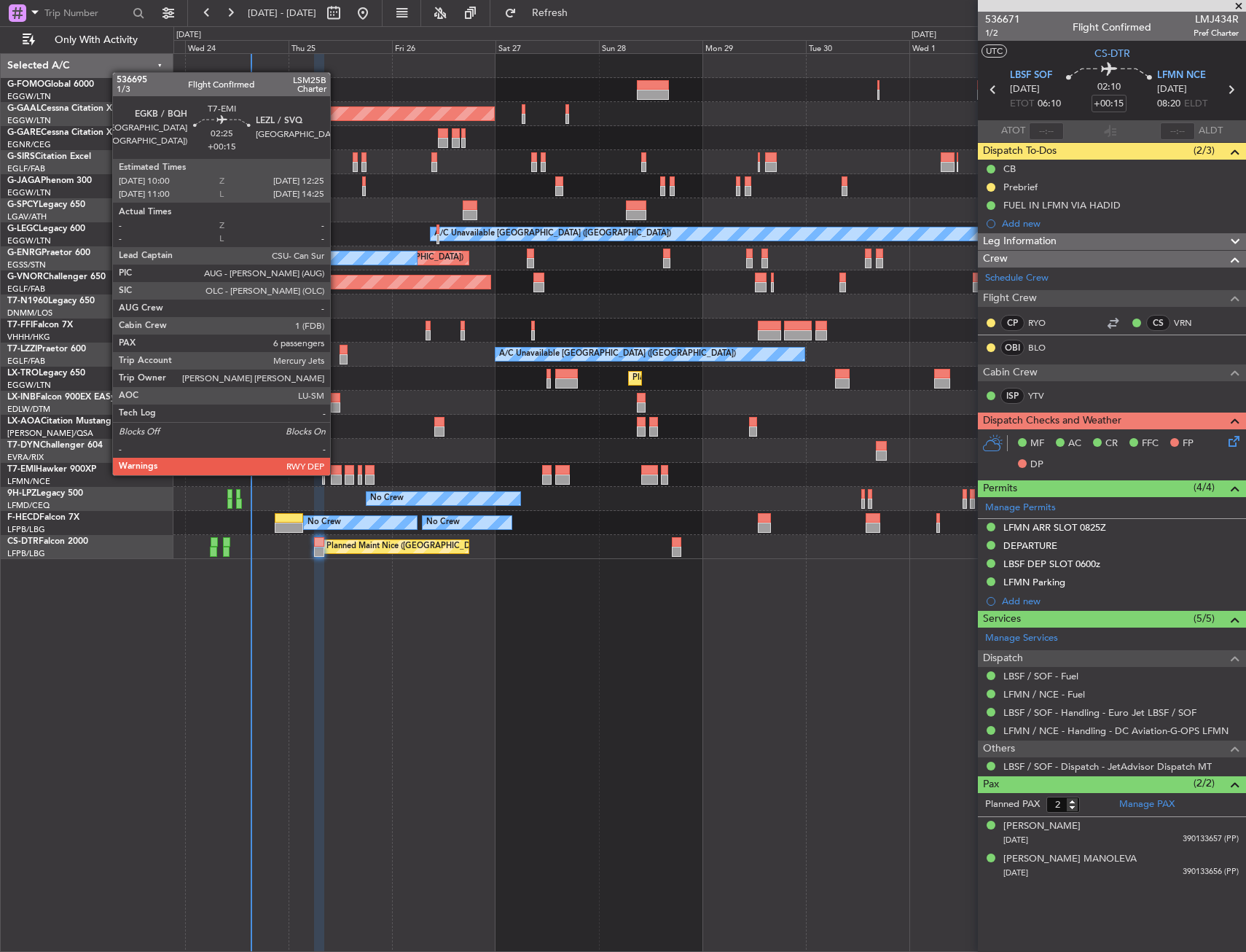
click at [337, 474] on div at bounding box center [336, 470] width 11 height 10
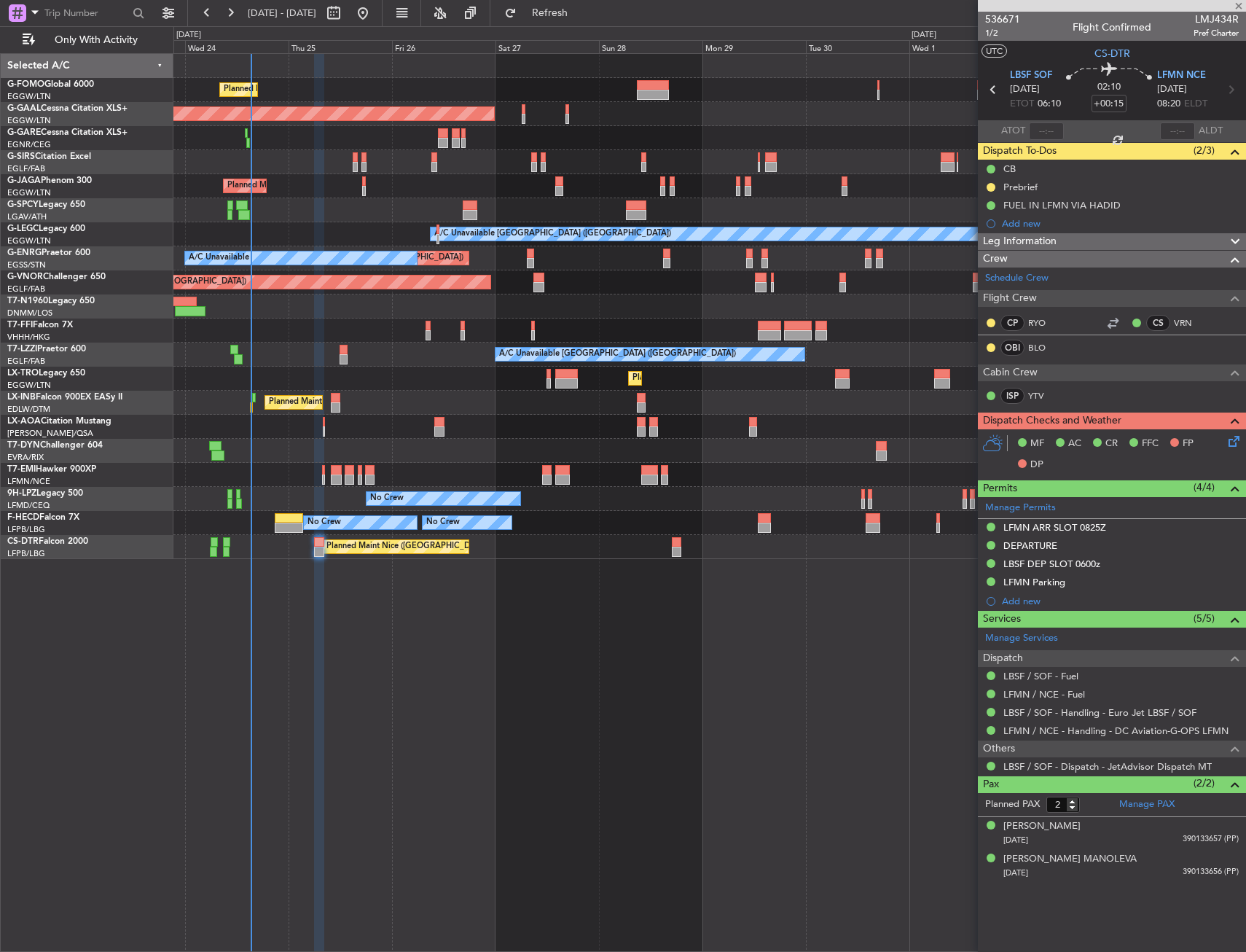
type input "6"
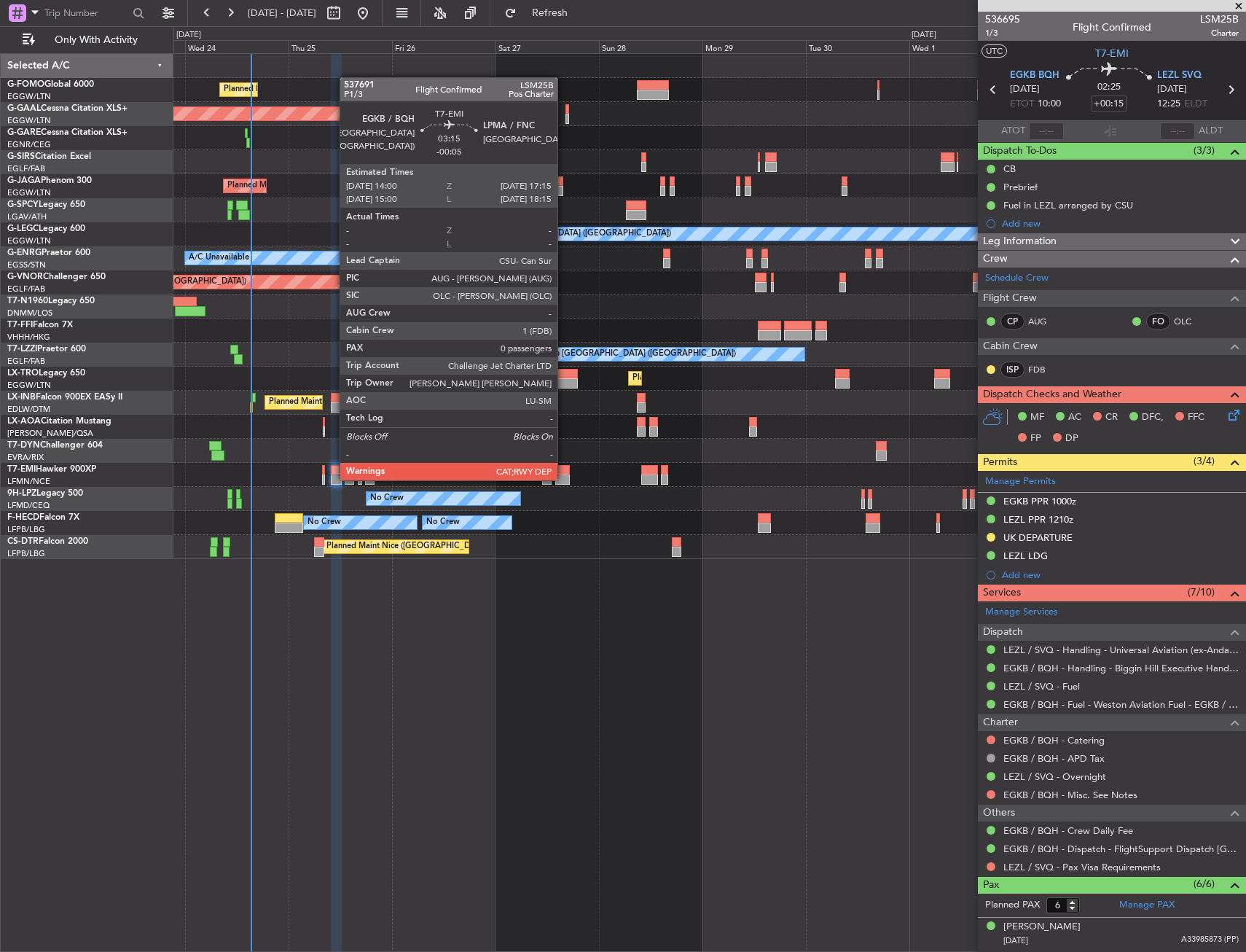
click at [564, 479] on div at bounding box center [563, 480] width 15 height 10
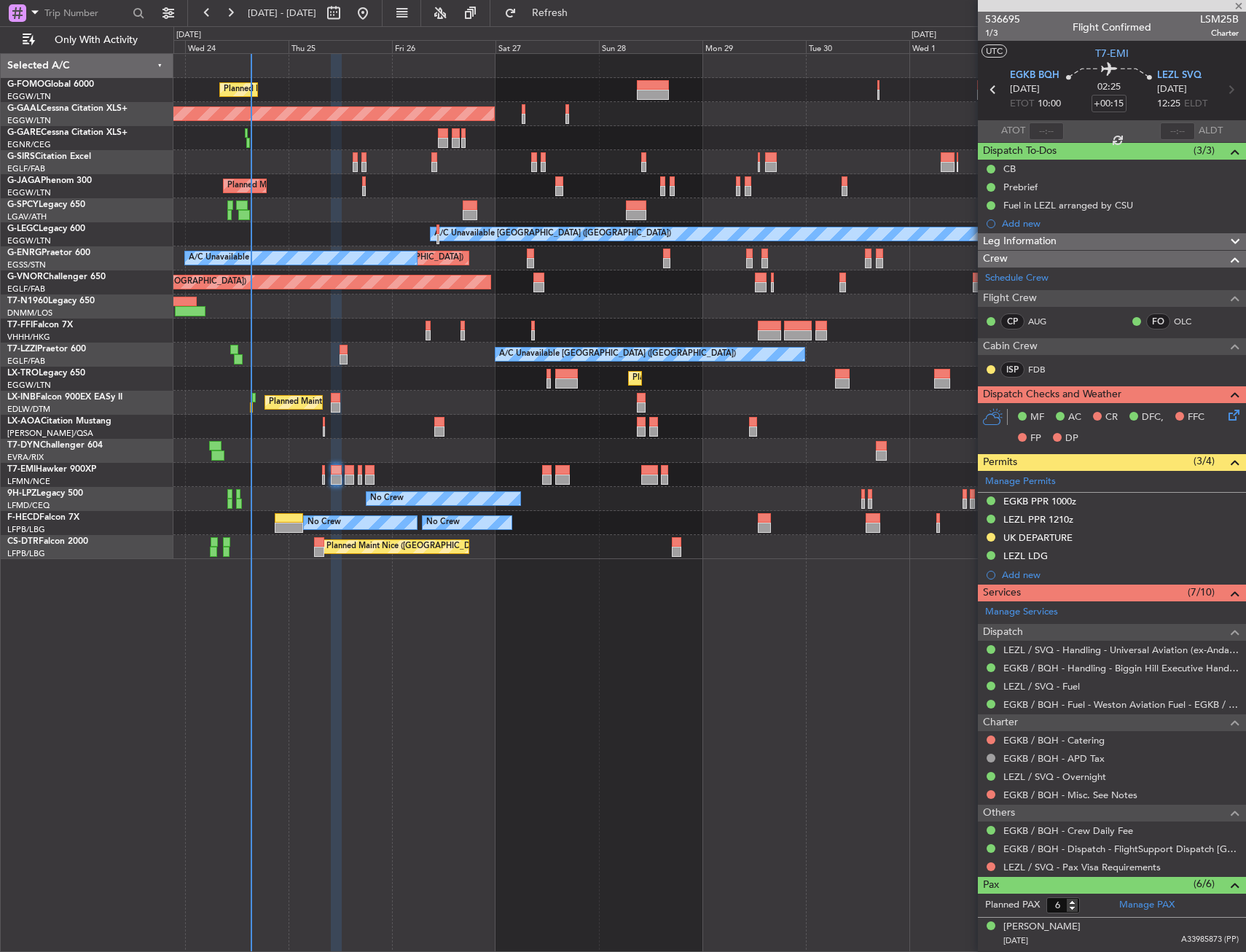
type input "-00:05"
type input "0"
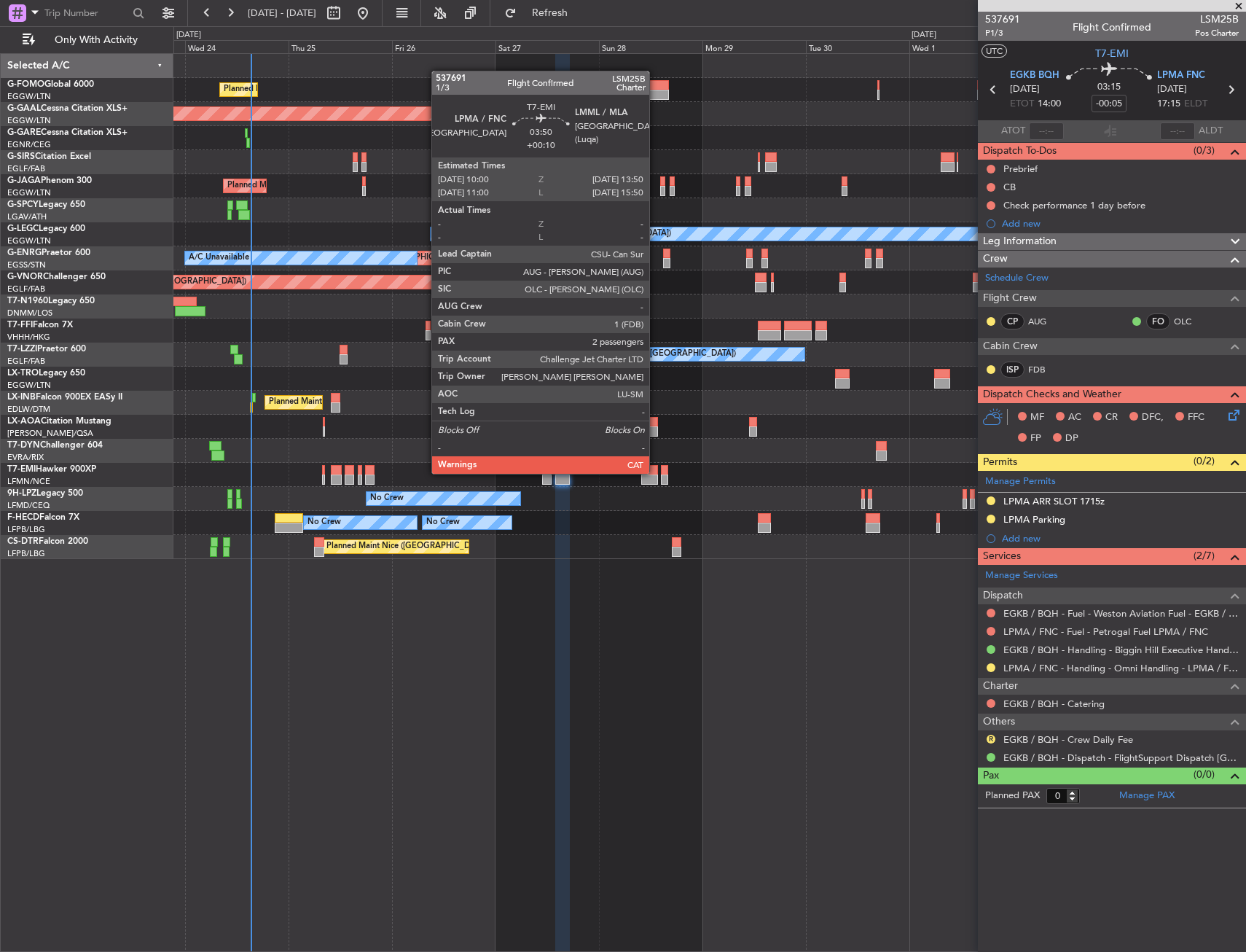
click at [656, 472] on div at bounding box center [650, 470] width 16 height 10
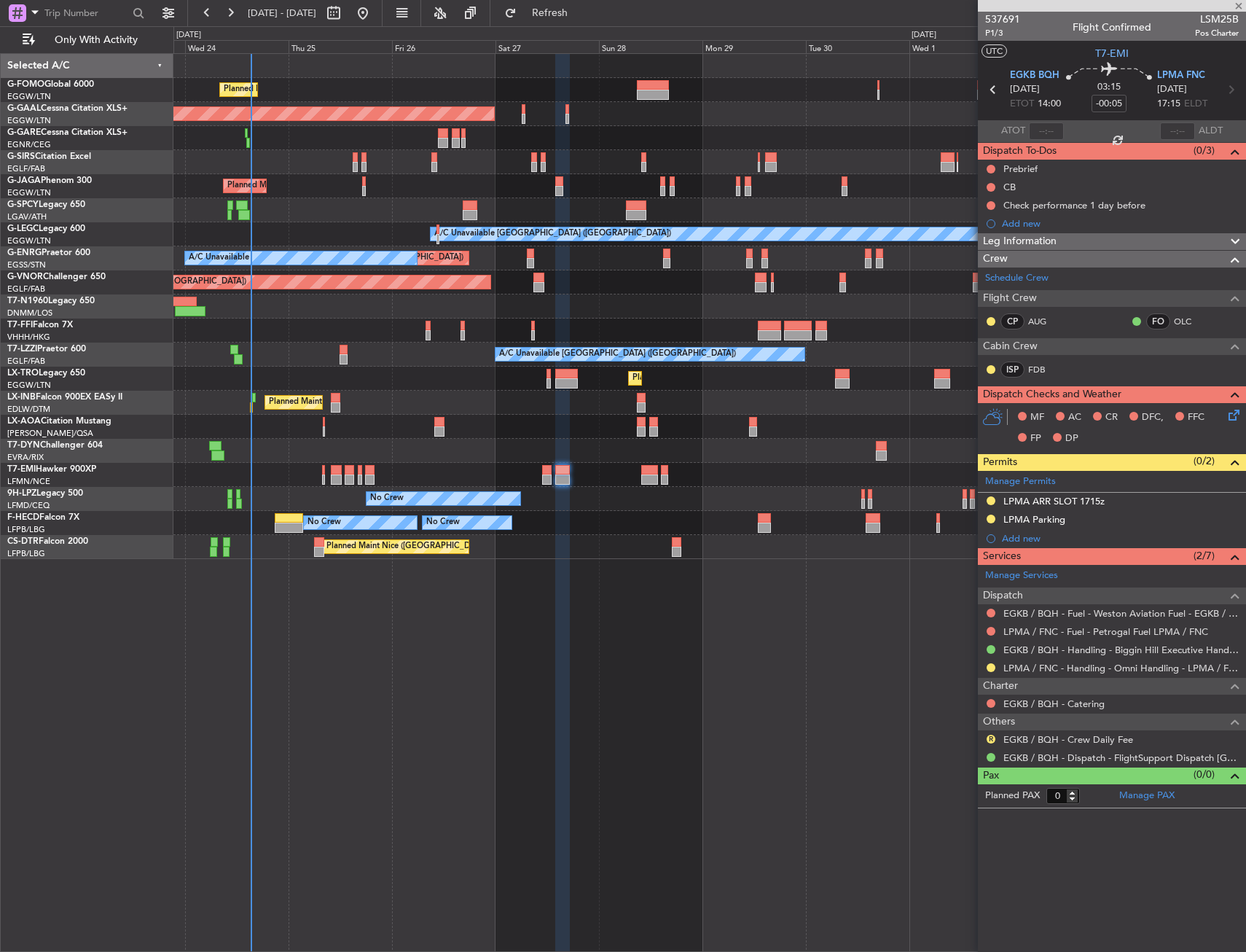
type input "+00:10"
type input "2"
